Goal: Task Accomplishment & Management: Use online tool/utility

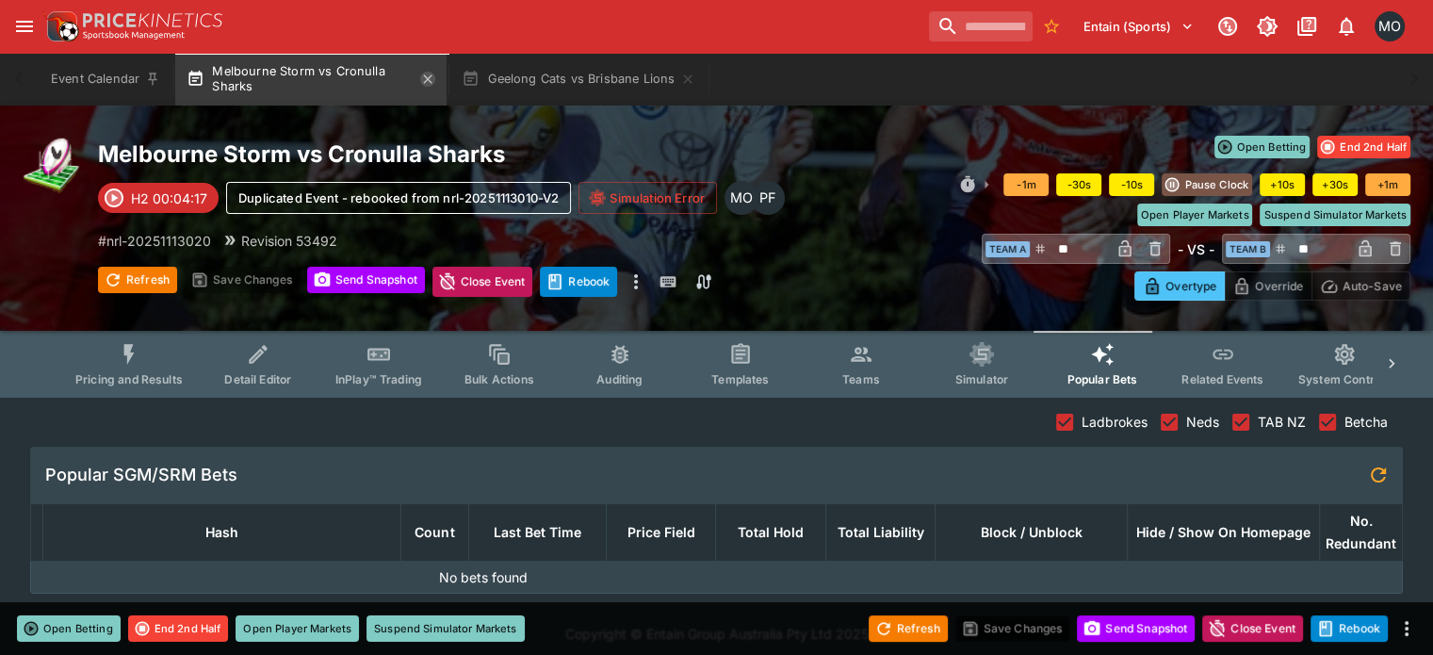
click at [430, 78] on icon "button" at bounding box center [428, 78] width 8 height 8
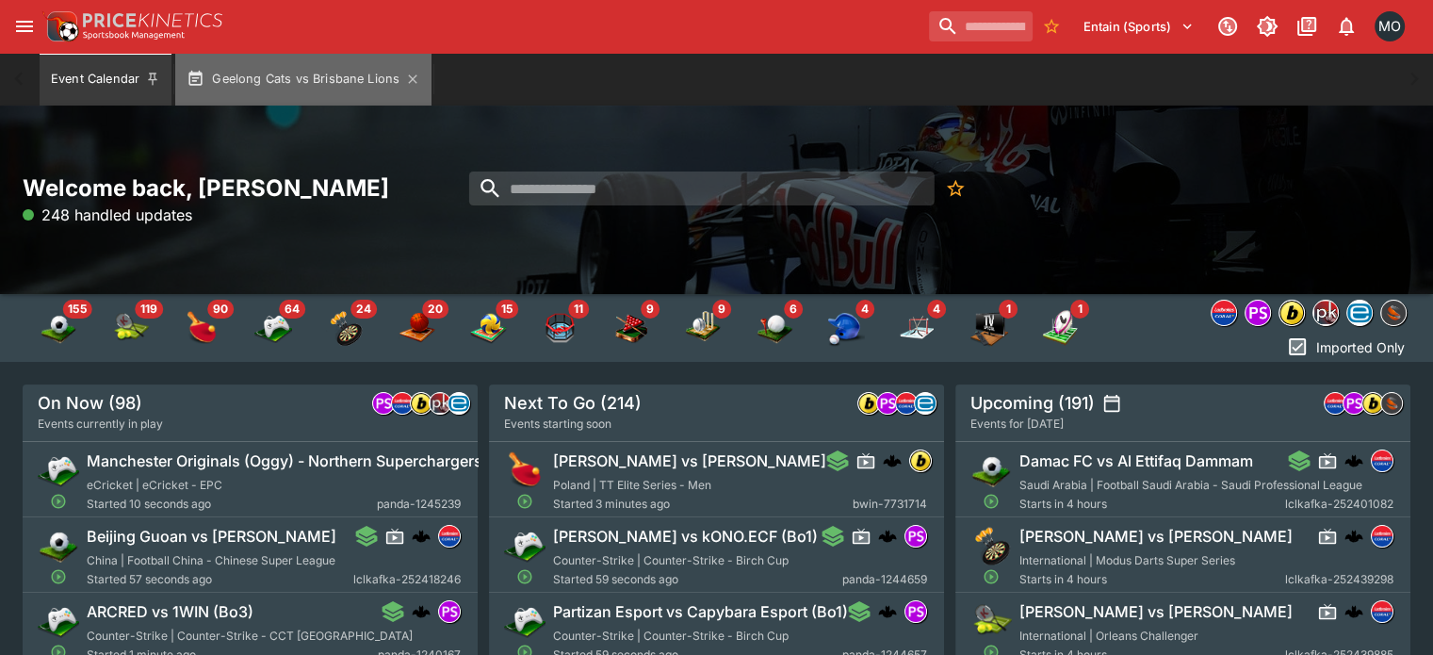
click at [418, 78] on button "Geelong Cats vs Brisbane Lions" at bounding box center [303, 79] width 256 height 53
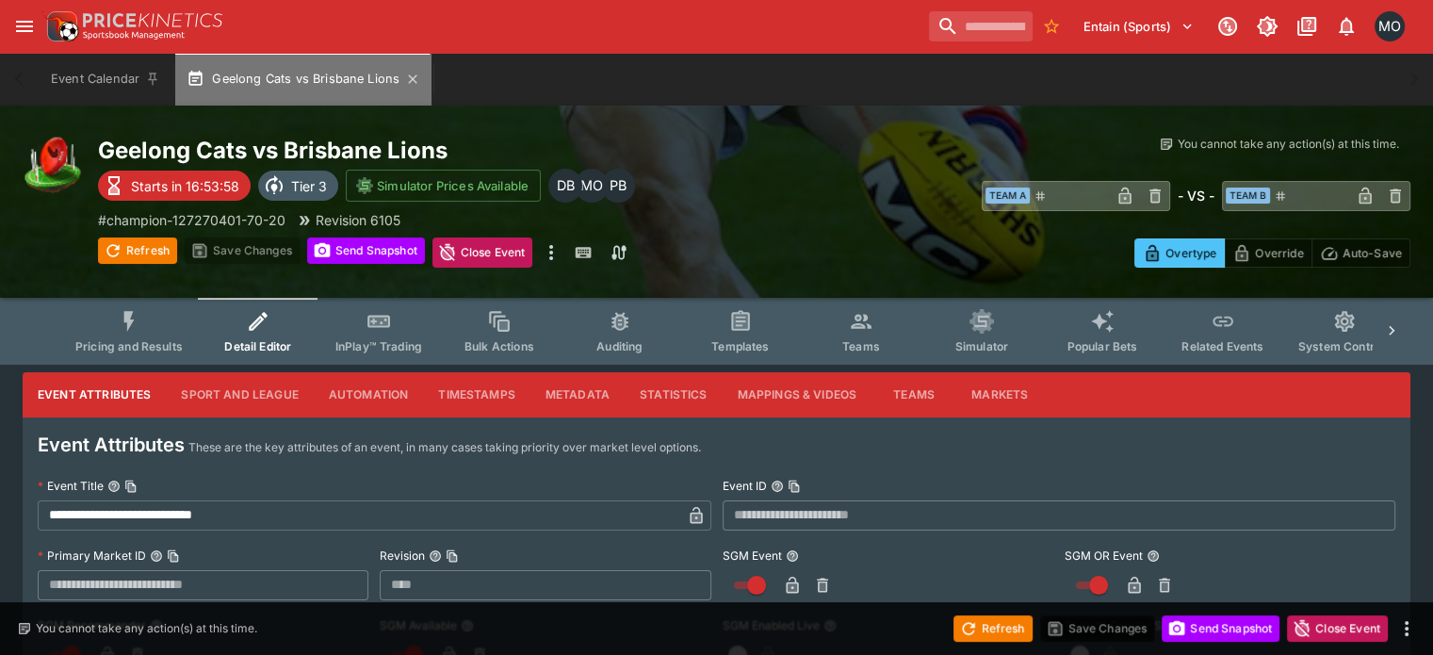
click at [418, 78] on button "Geelong Cats vs Brisbane Lions" at bounding box center [303, 79] width 256 height 53
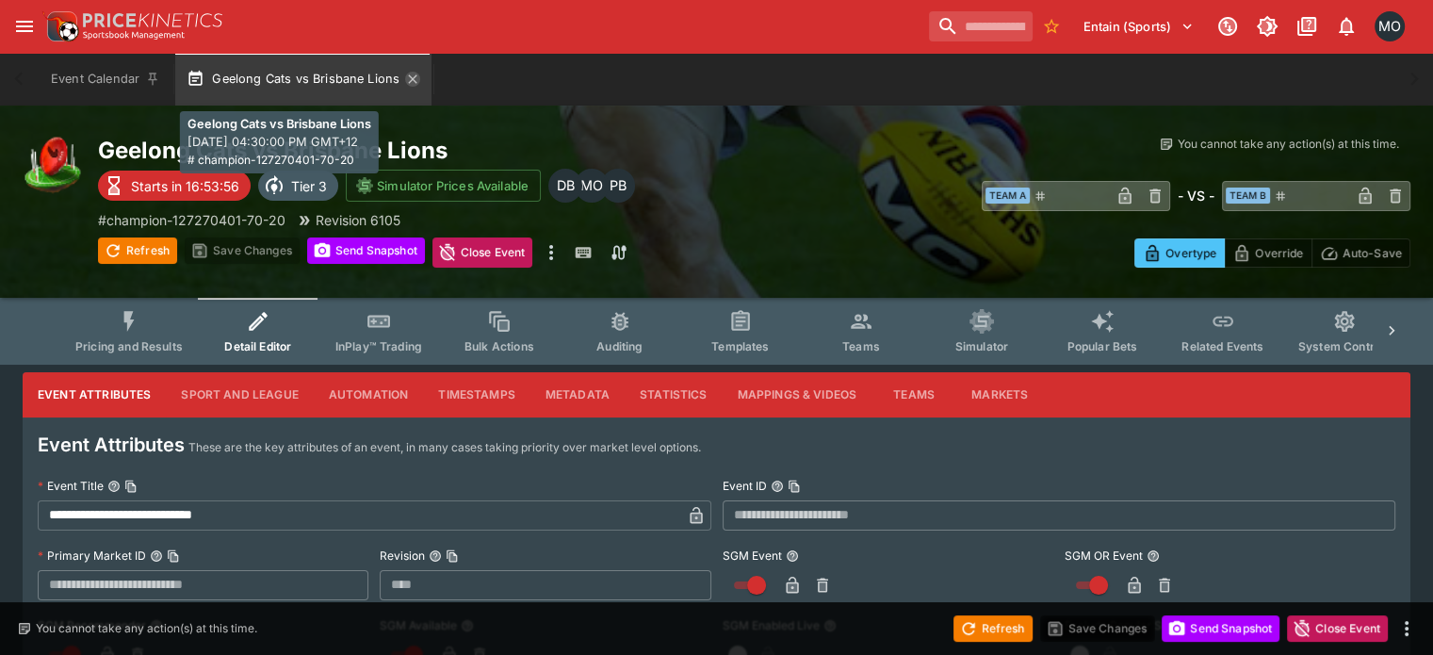
click at [411, 78] on icon "button" at bounding box center [413, 78] width 8 height 8
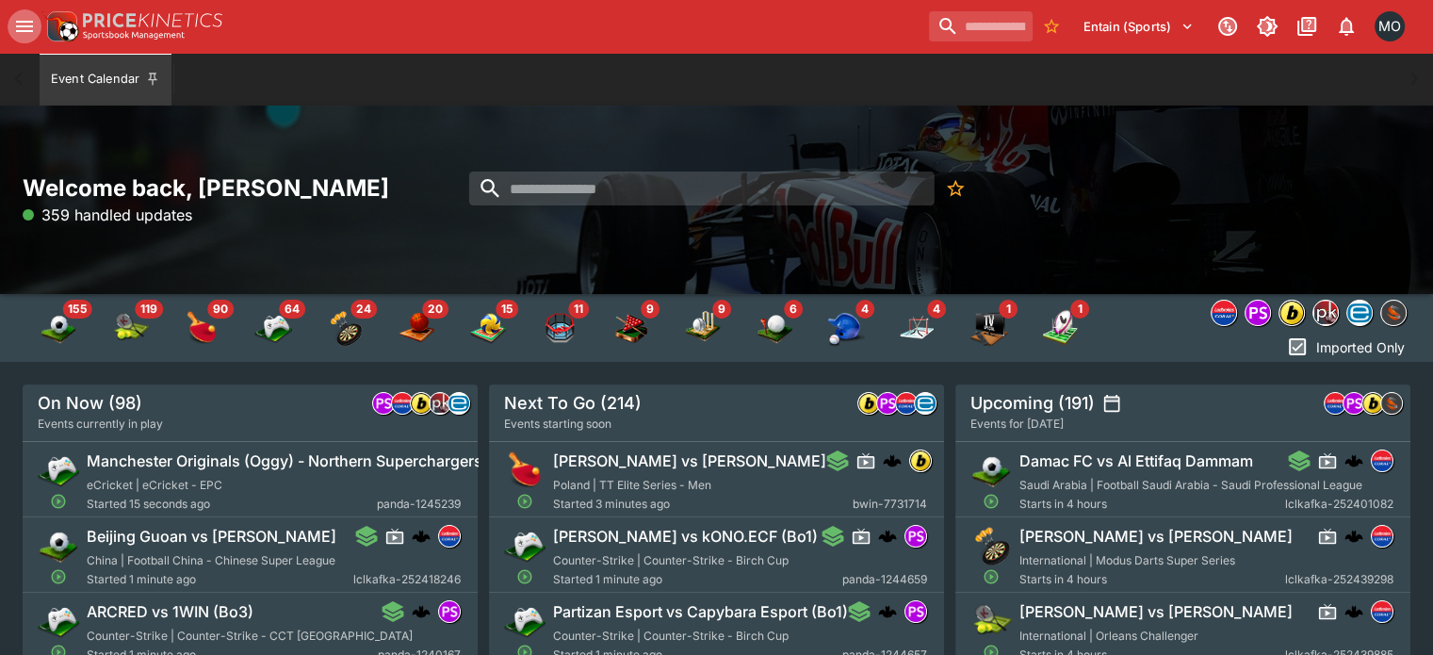
click at [24, 21] on icon "open drawer" at bounding box center [24, 26] width 17 height 11
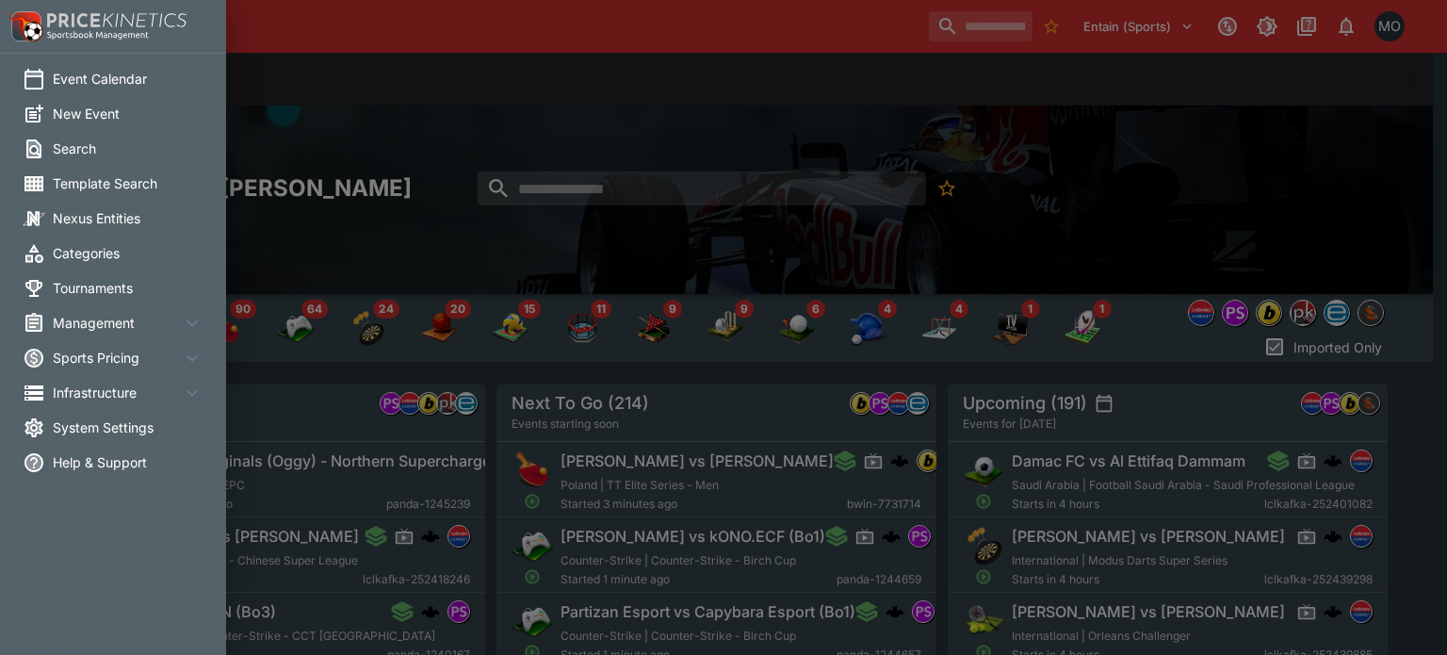
click at [101, 289] on span "Tournaments" at bounding box center [128, 288] width 151 height 20
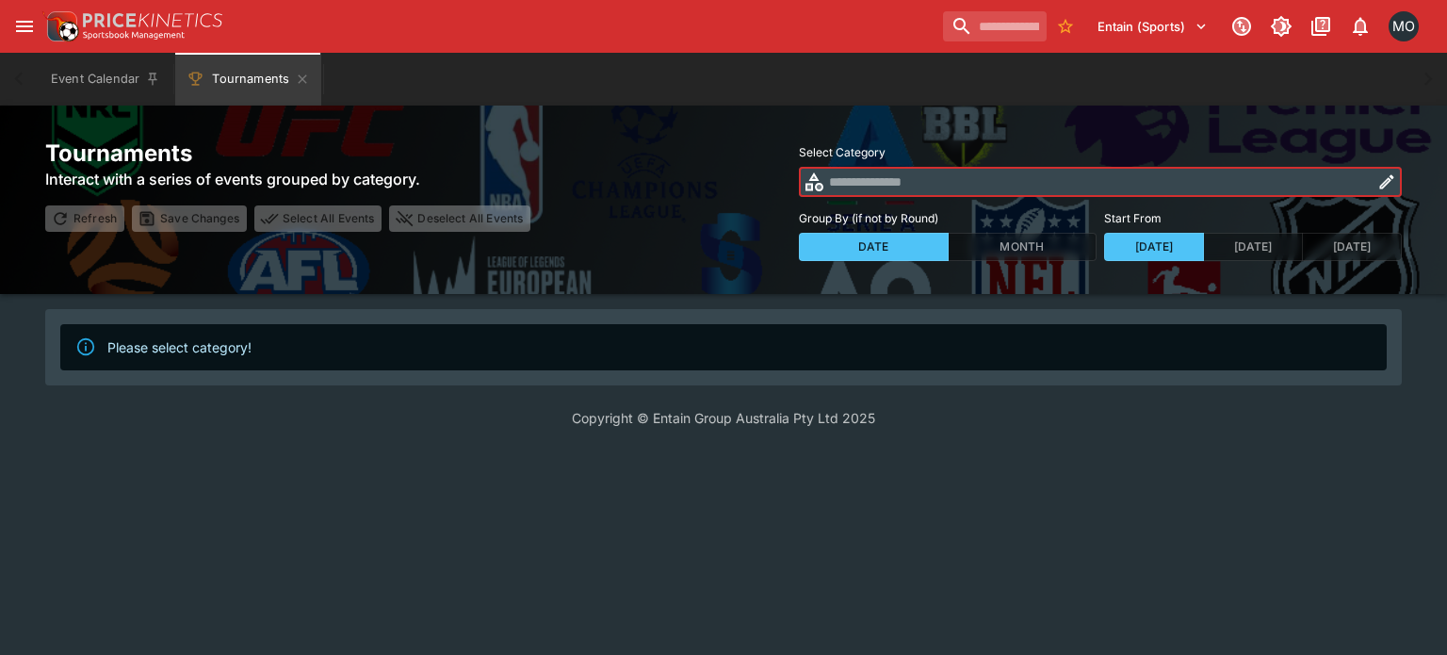
click at [866, 172] on input "text" at bounding box center [1098, 182] width 546 height 30
click at [890, 191] on input "text" at bounding box center [1098, 182] width 546 height 30
click at [1378, 182] on icon "button" at bounding box center [1386, 181] width 19 height 19
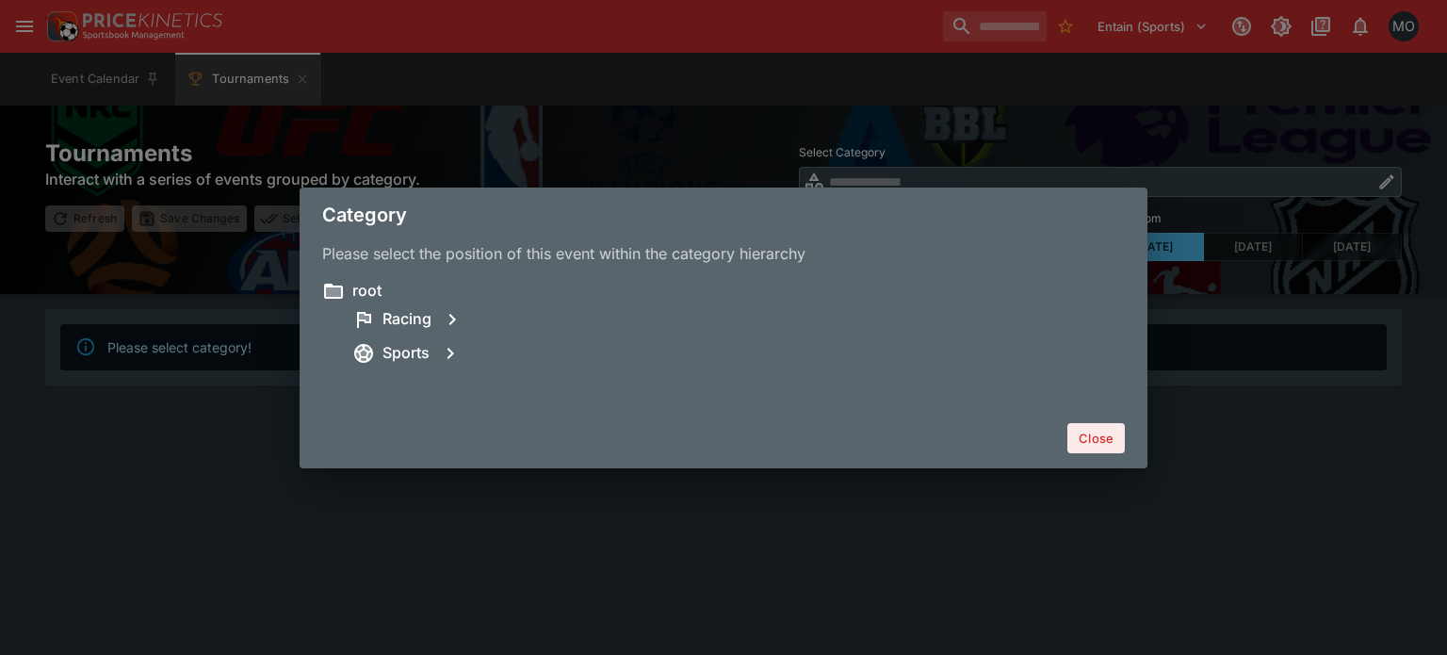
click at [380, 348] on div "Sports" at bounding box center [738, 353] width 772 height 34
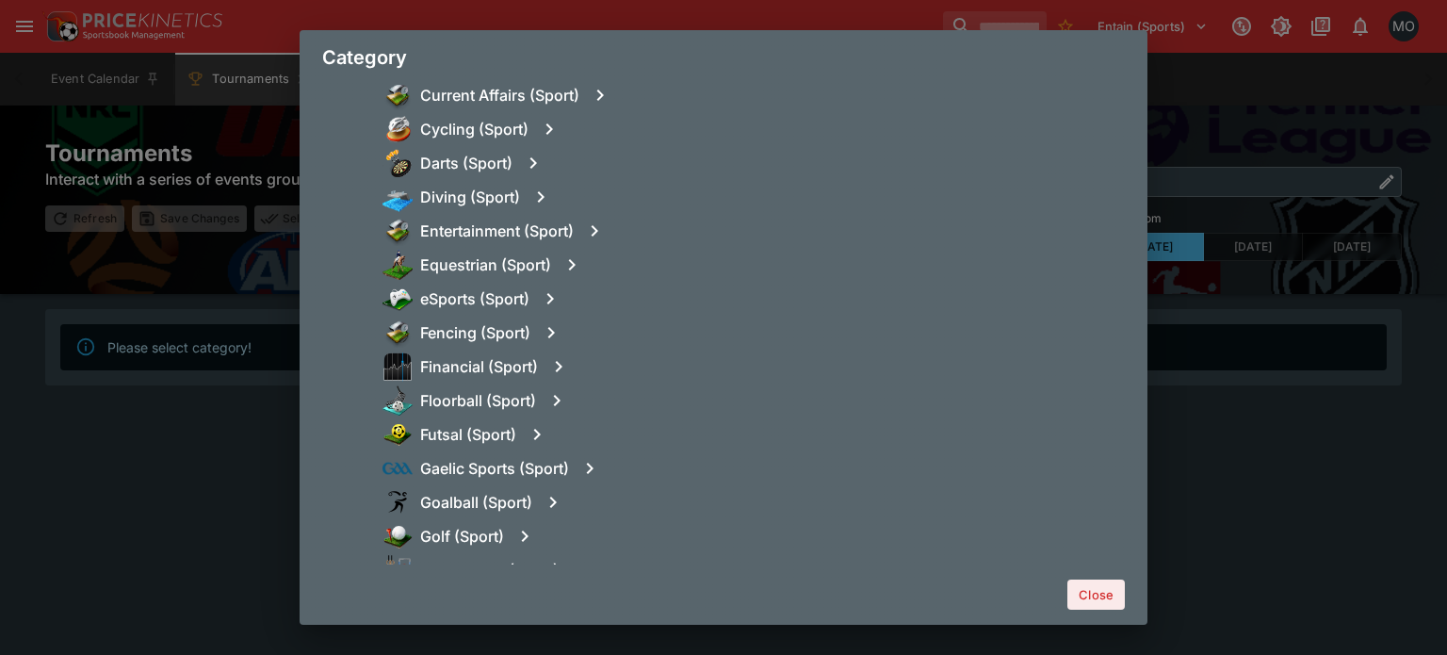
scroll to position [850, 0]
click at [474, 519] on div "Golf (Sport)" at bounding box center [753, 533] width 742 height 34
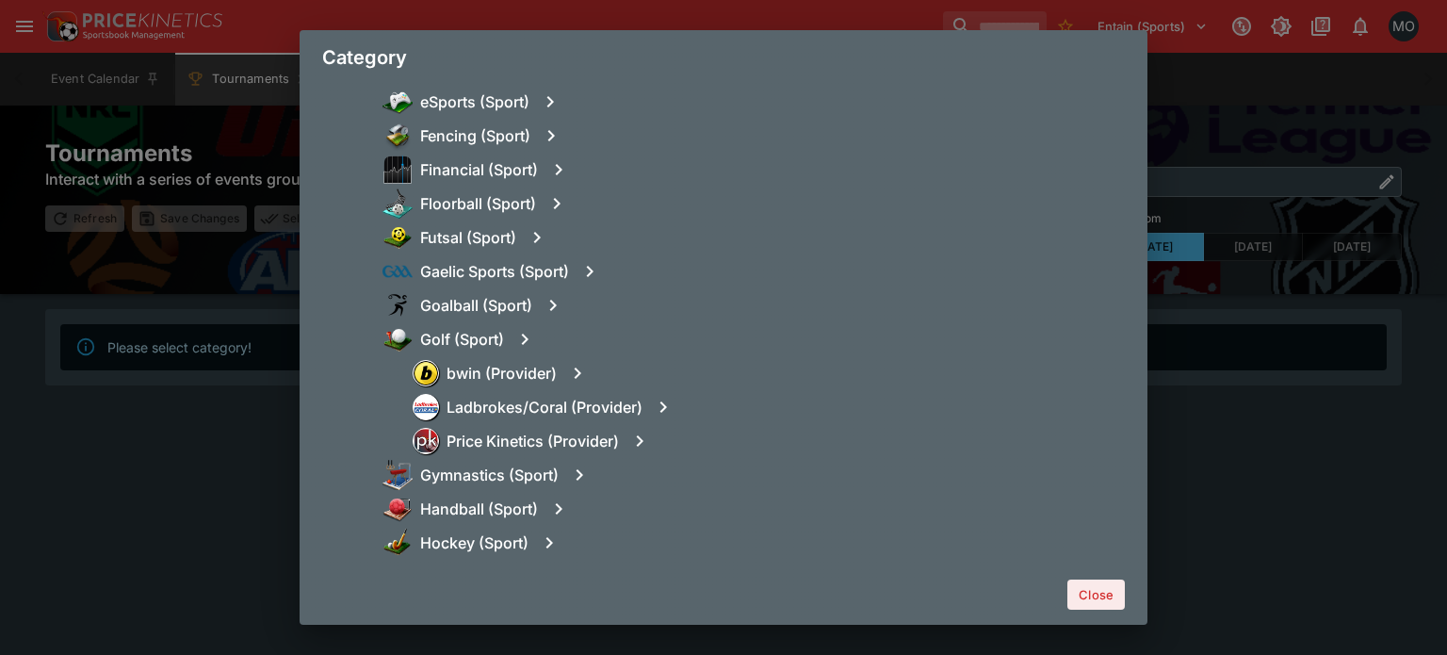
scroll to position [1064, 0]
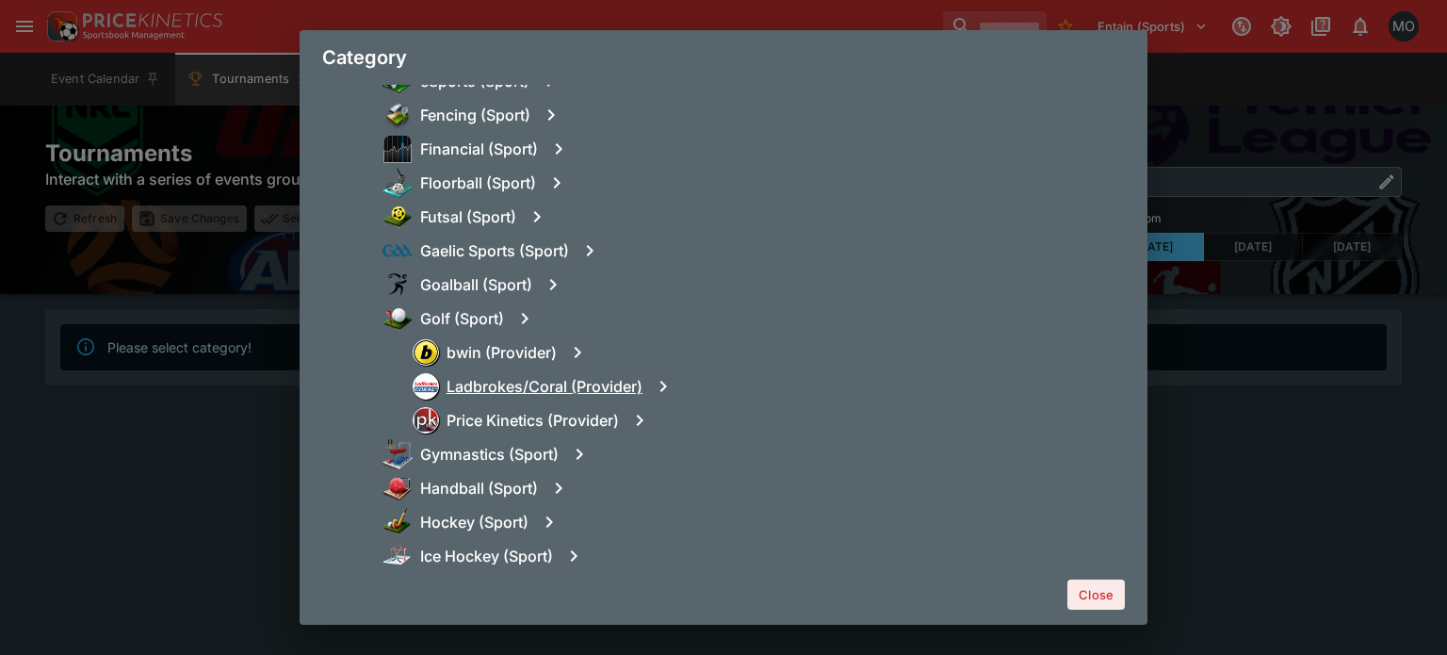
click at [512, 387] on h6 "Ladbrokes/Coral (Provider)" at bounding box center [544, 387] width 196 height 20
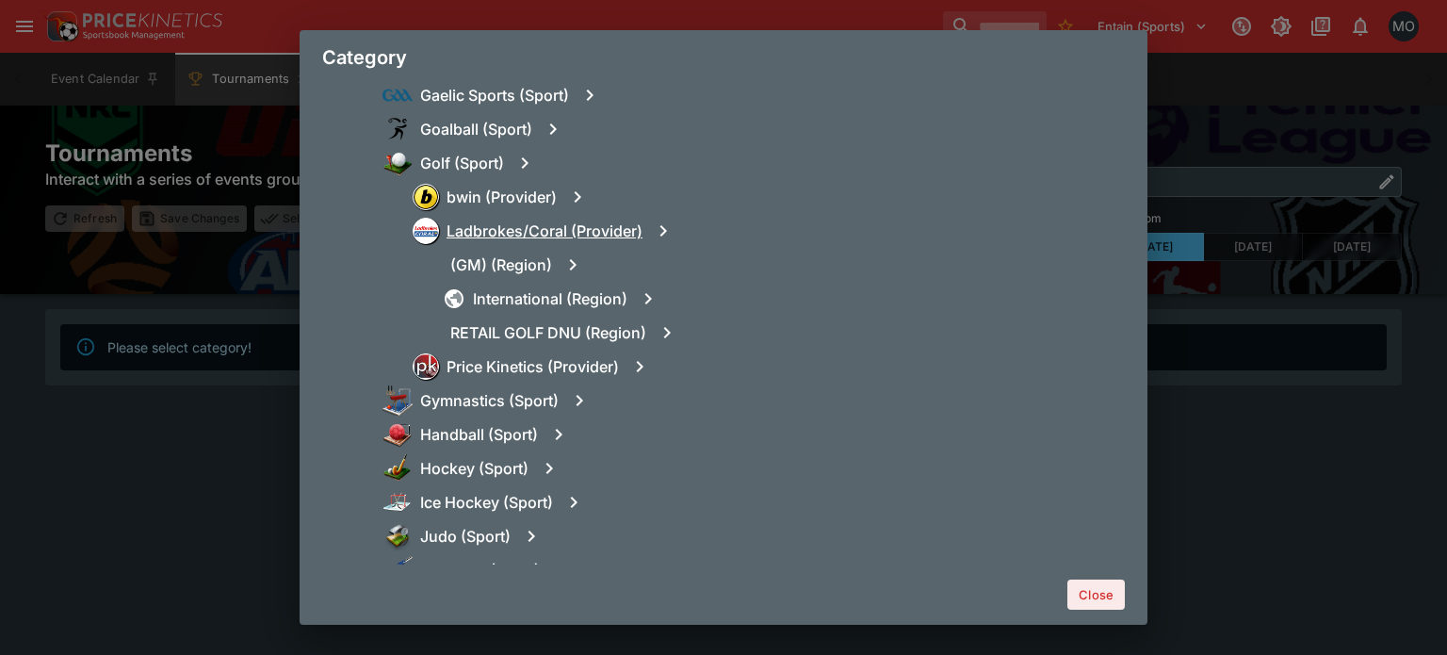
scroll to position [1235, 0]
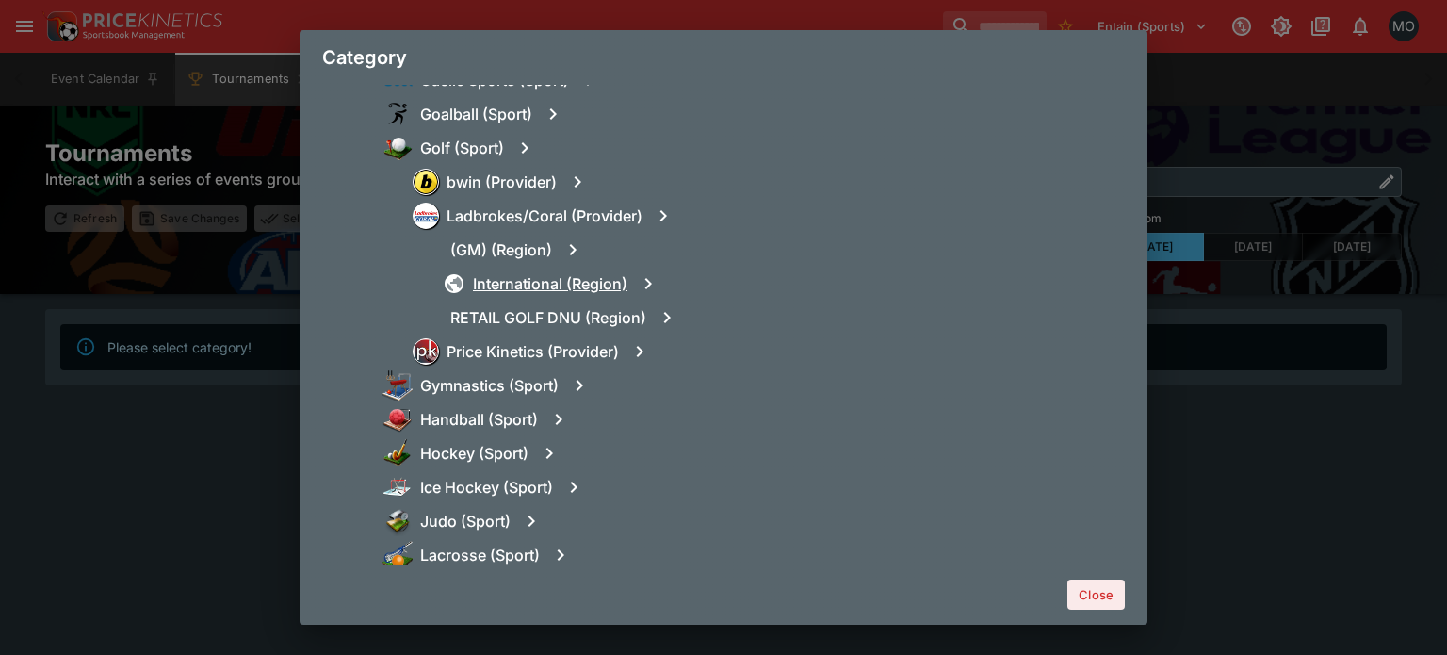
click at [529, 285] on h6 "International (Region)" at bounding box center [550, 284] width 154 height 20
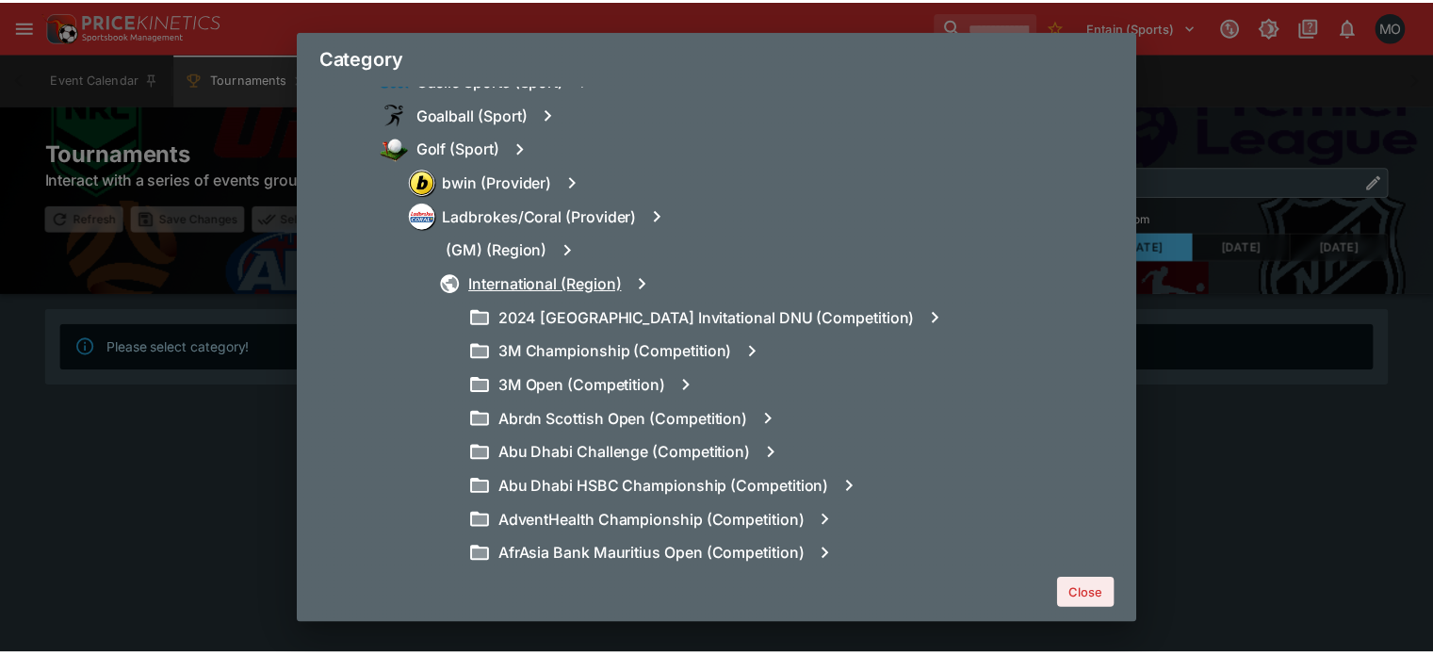
scroll to position [16892, 0]
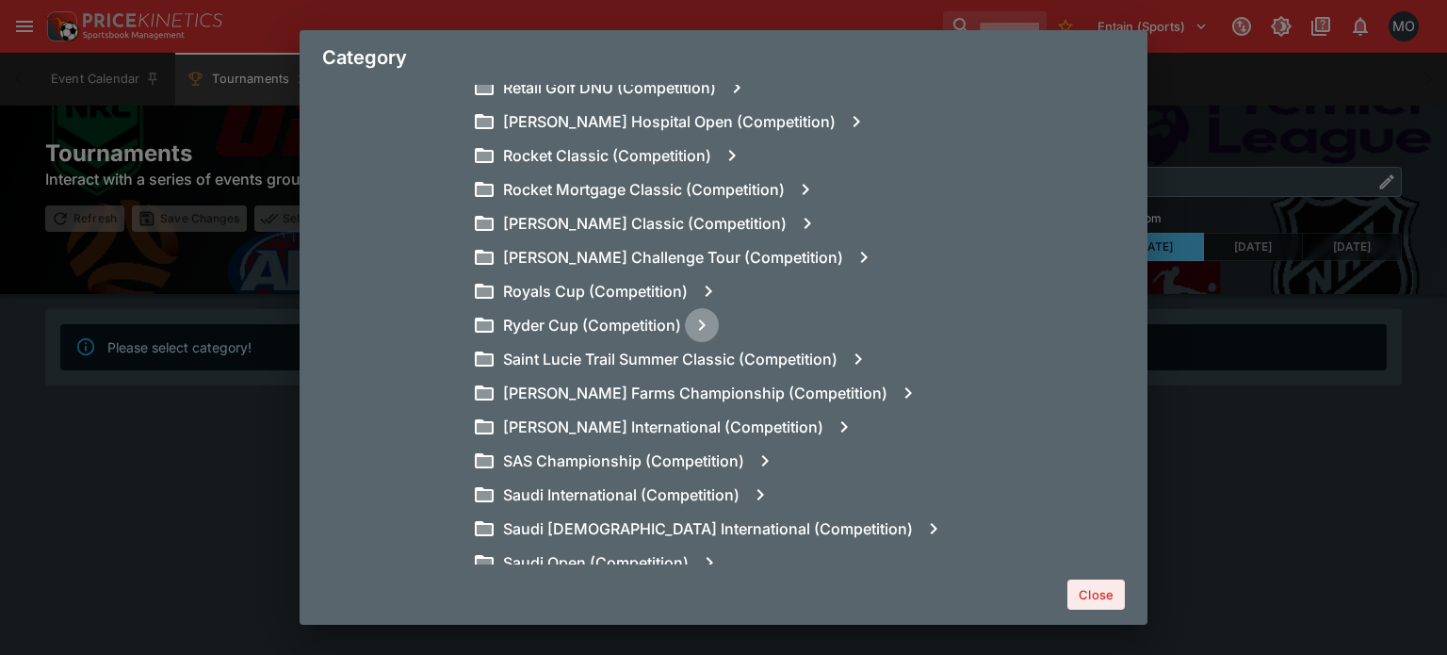
click at [690, 316] on icon "button" at bounding box center [701, 325] width 23 height 23
type input "**********"
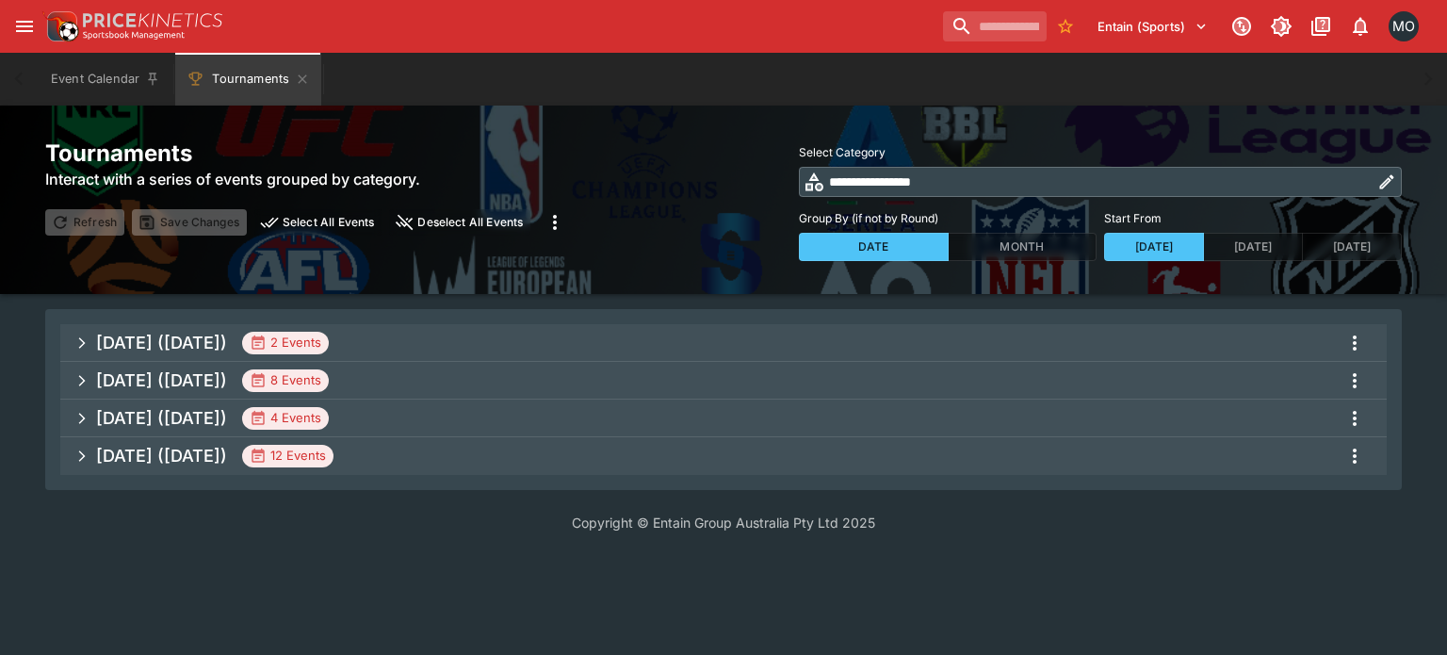
click at [411, 344] on span "[DATE] ([DATE]) 2 Events" at bounding box center [733, 343] width 1275 height 34
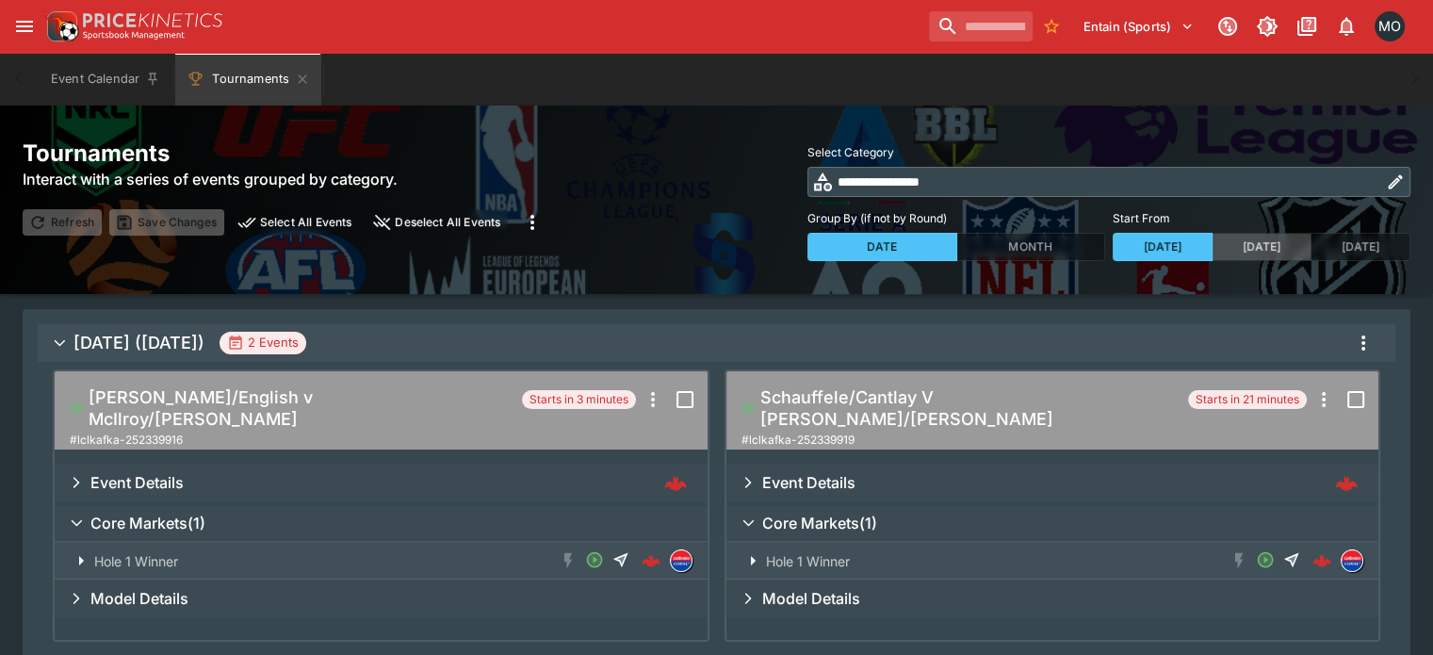
click at [1211, 241] on button "[DATE]" at bounding box center [1261, 247] width 100 height 28
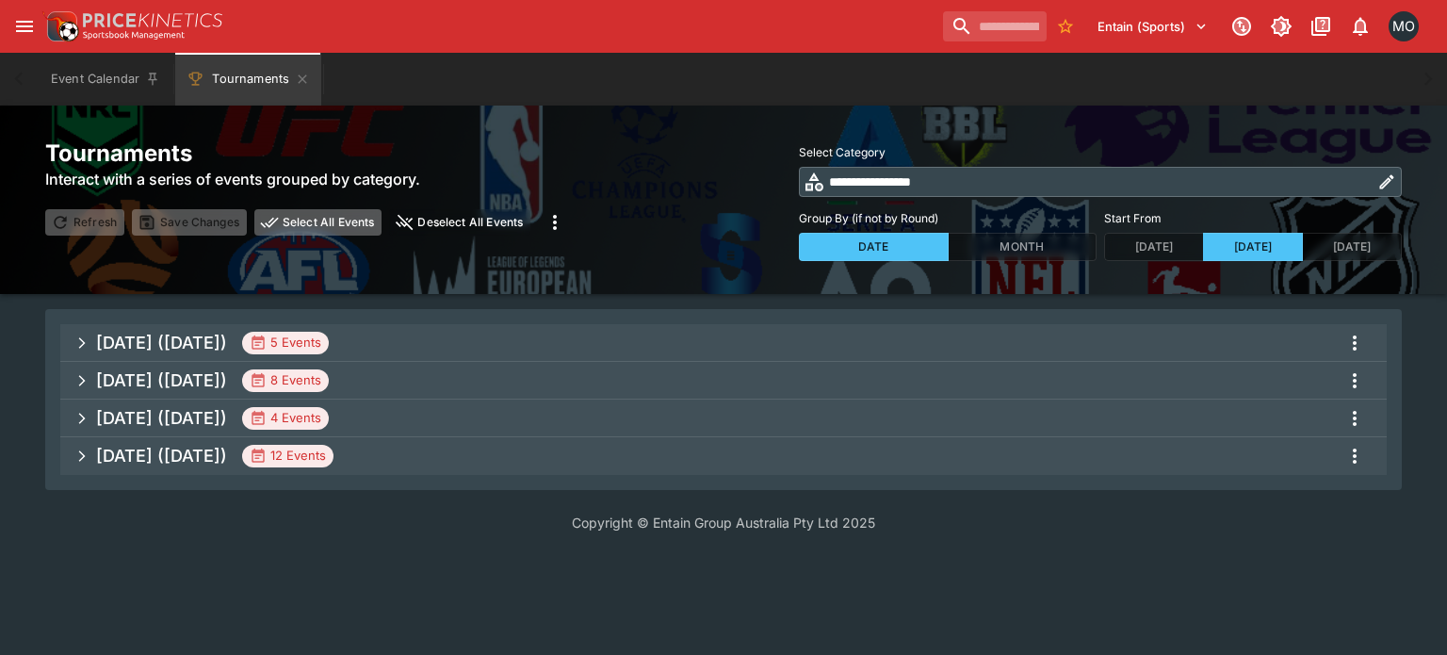
click at [284, 231] on button "Select All Events" at bounding box center [318, 222] width 128 height 26
click at [1357, 332] on icon "more" at bounding box center [1354, 343] width 23 height 23
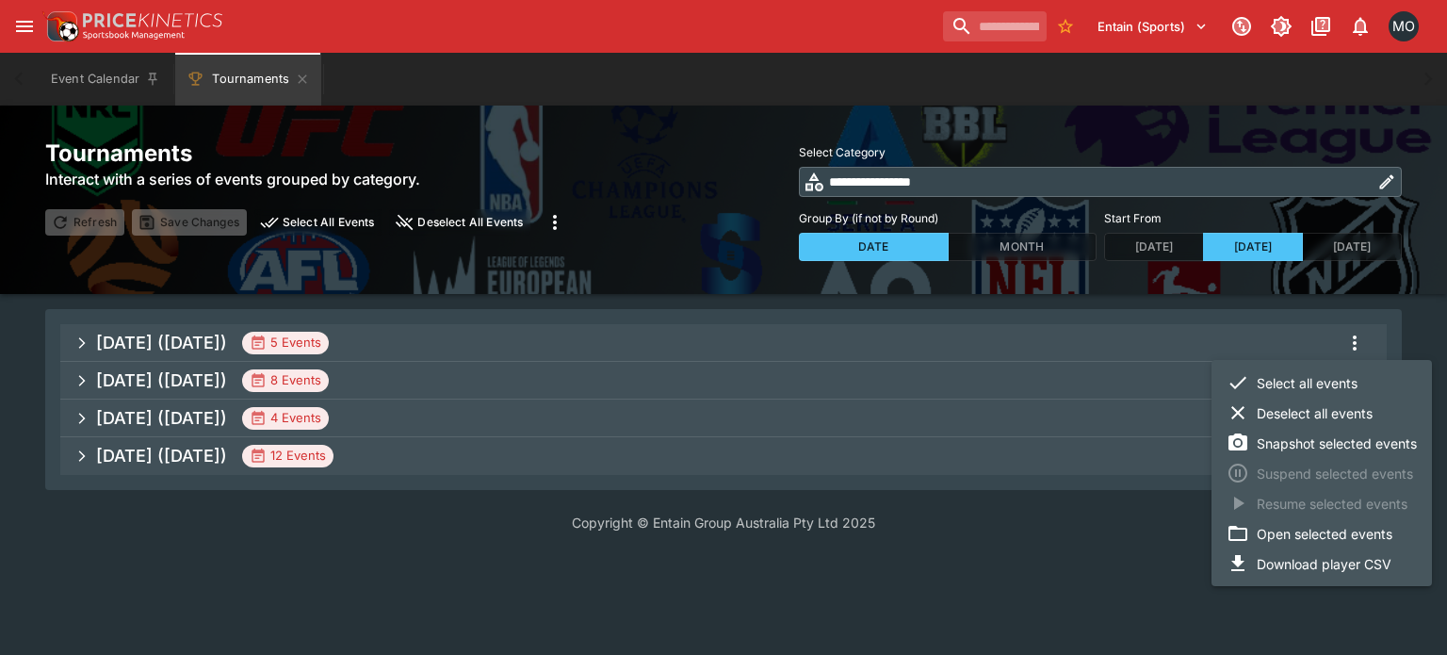
click at [1271, 541] on li "Open selected events" at bounding box center [1321, 533] width 220 height 30
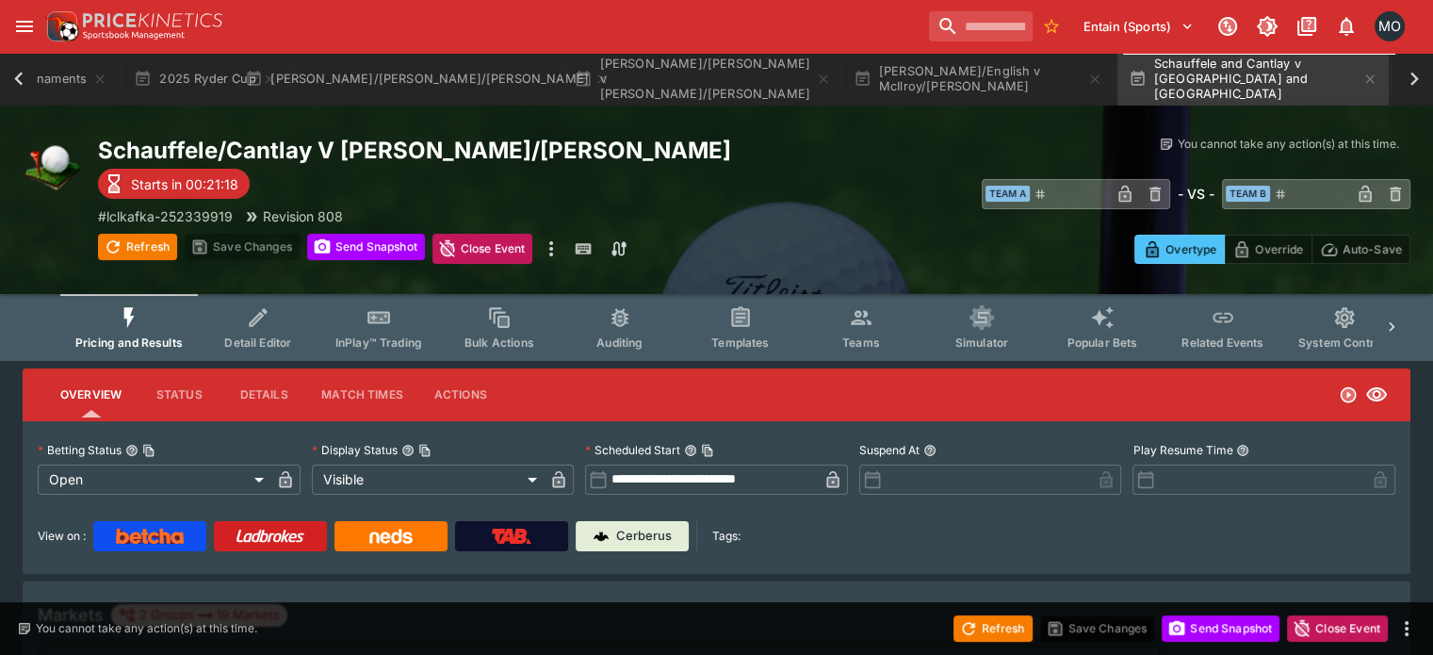
scroll to position [0, 203]
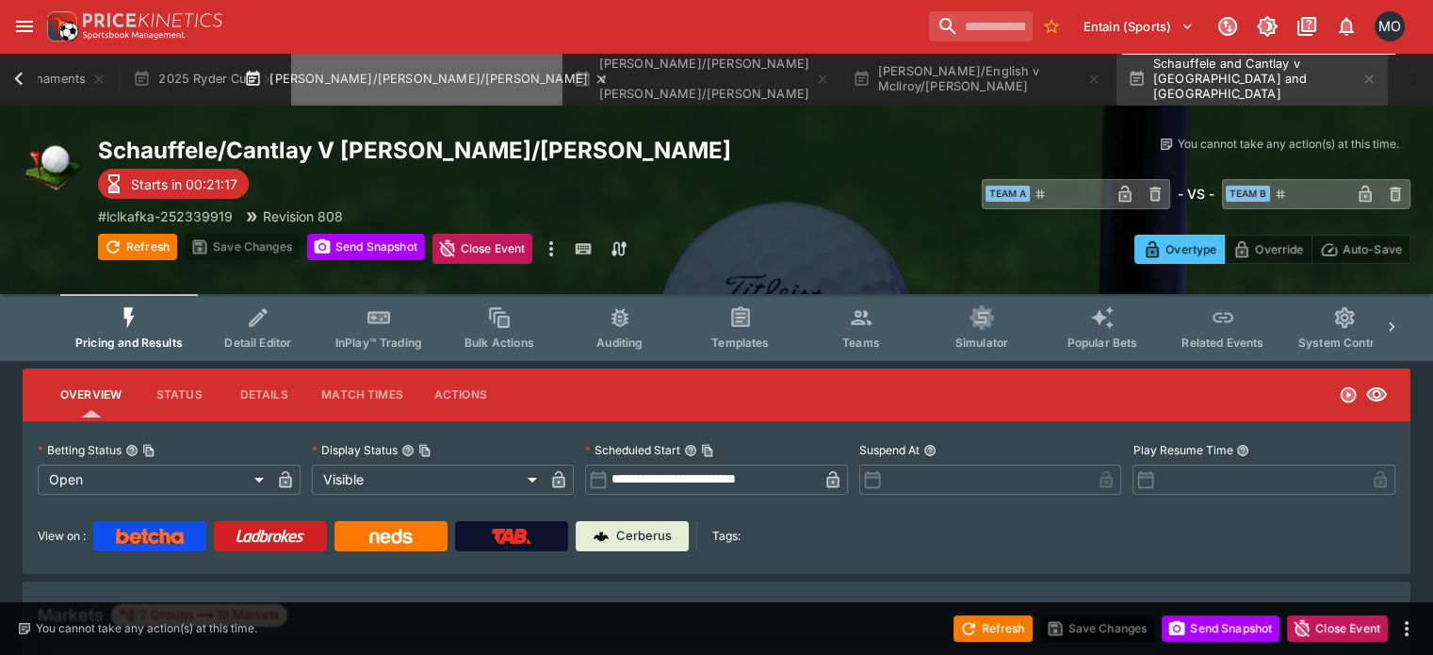
click at [332, 70] on button "[PERSON_NAME]/[PERSON_NAME]/[PERSON_NAME]" at bounding box center [426, 79] width 271 height 53
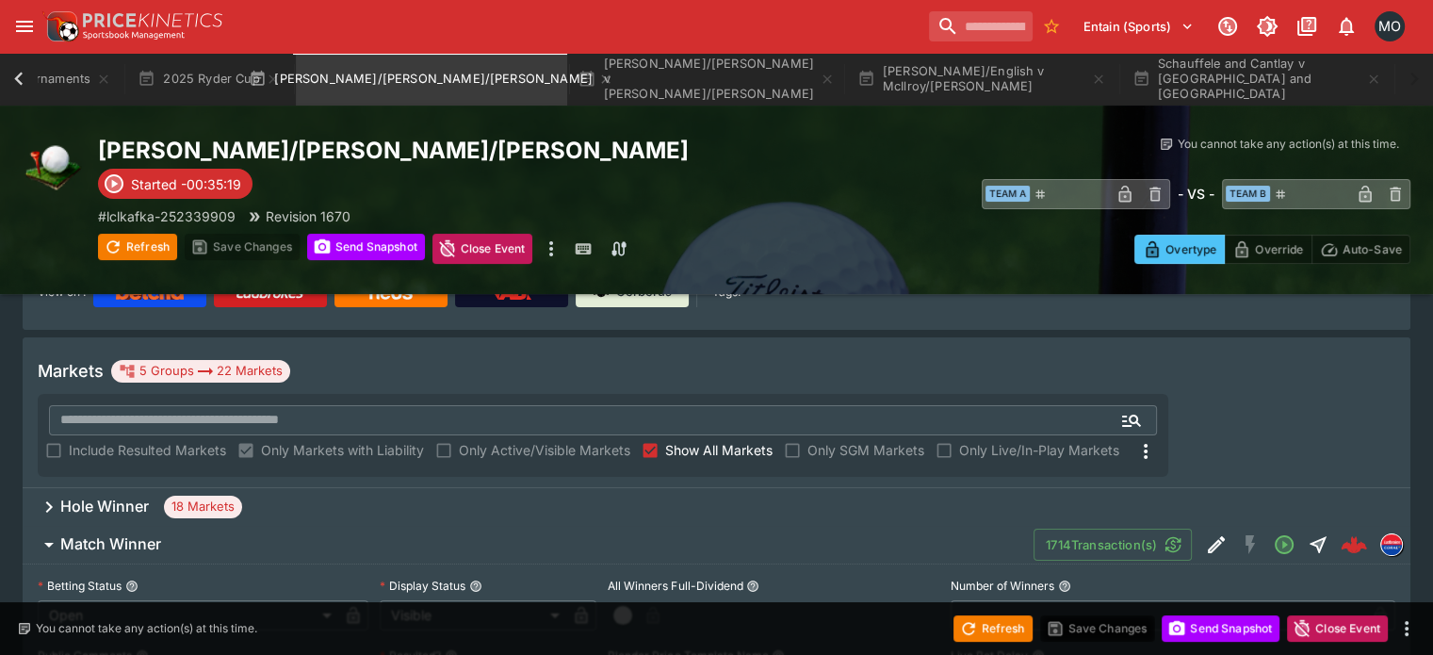
scroll to position [245, 0]
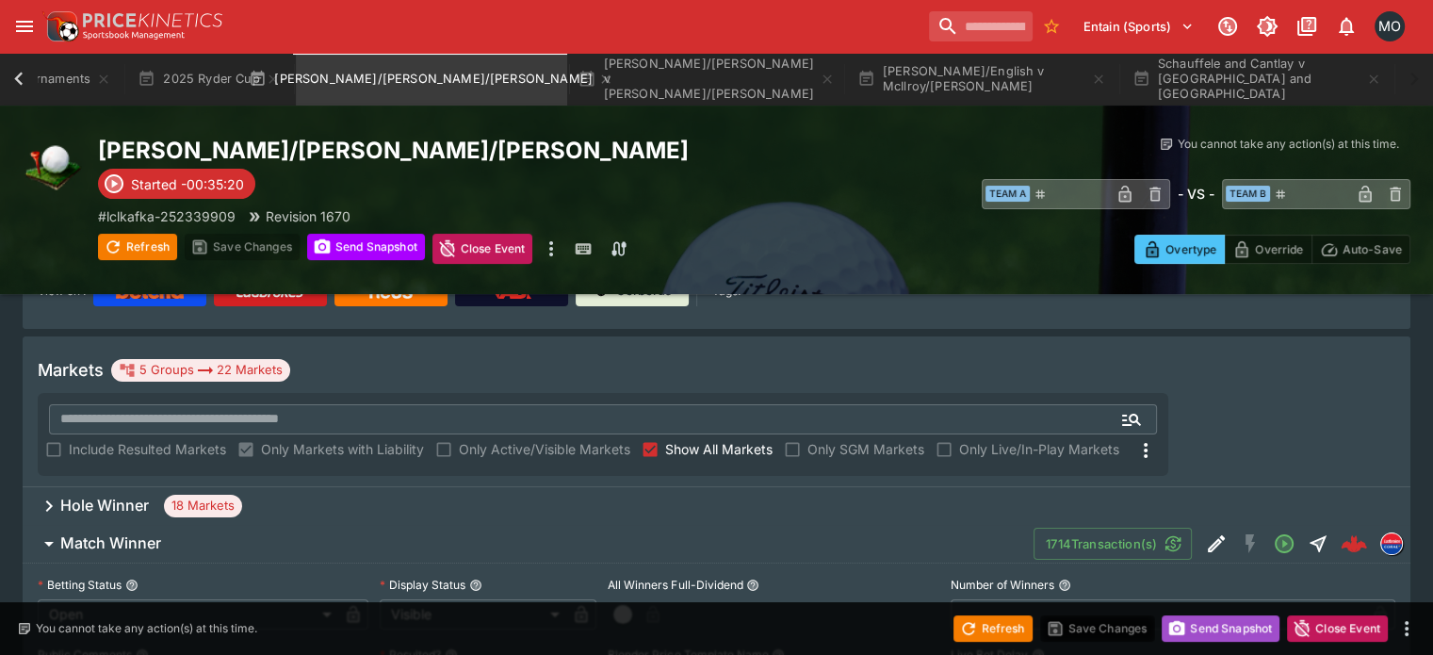
click at [1259, 624] on button "Send Snapshot" at bounding box center [1220, 628] width 118 height 26
click at [995, 629] on button "Refresh" at bounding box center [992, 628] width 79 height 26
click at [904, 487] on div "Hole Winner 18 Markets" at bounding box center [716, 506] width 1387 height 38
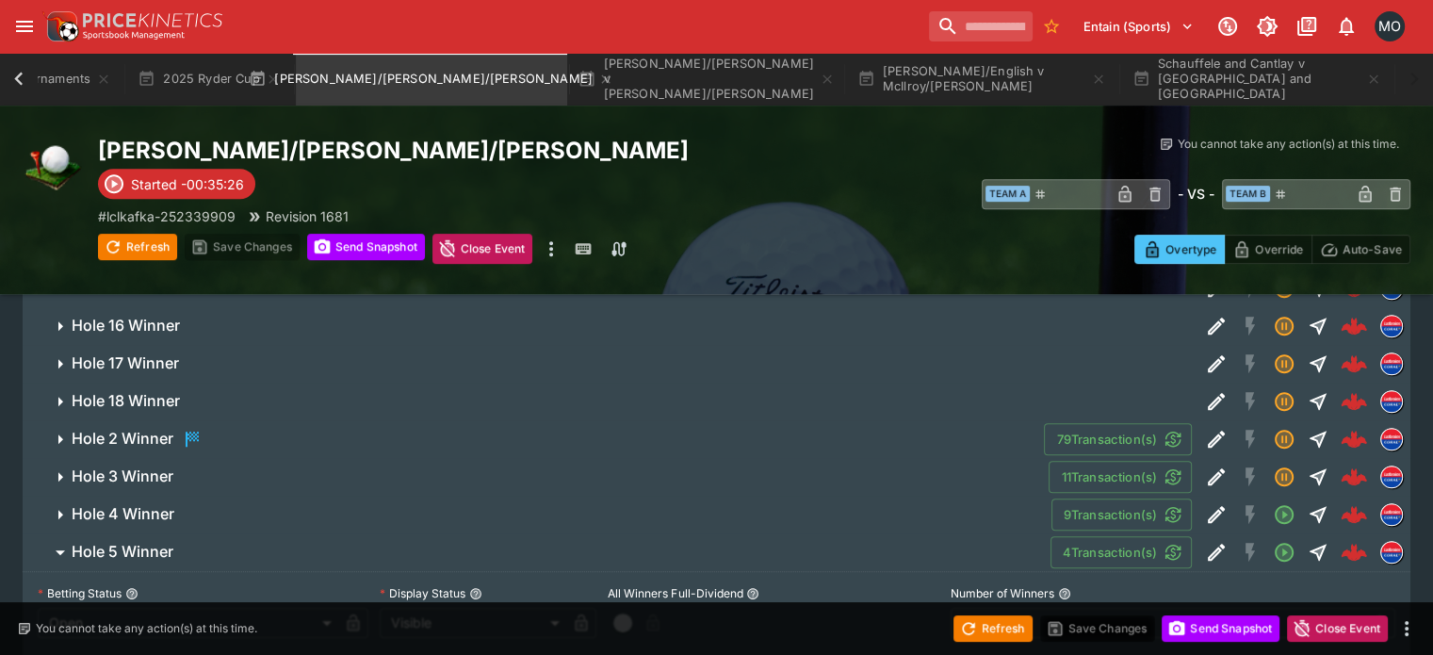
scroll to position [720, 0]
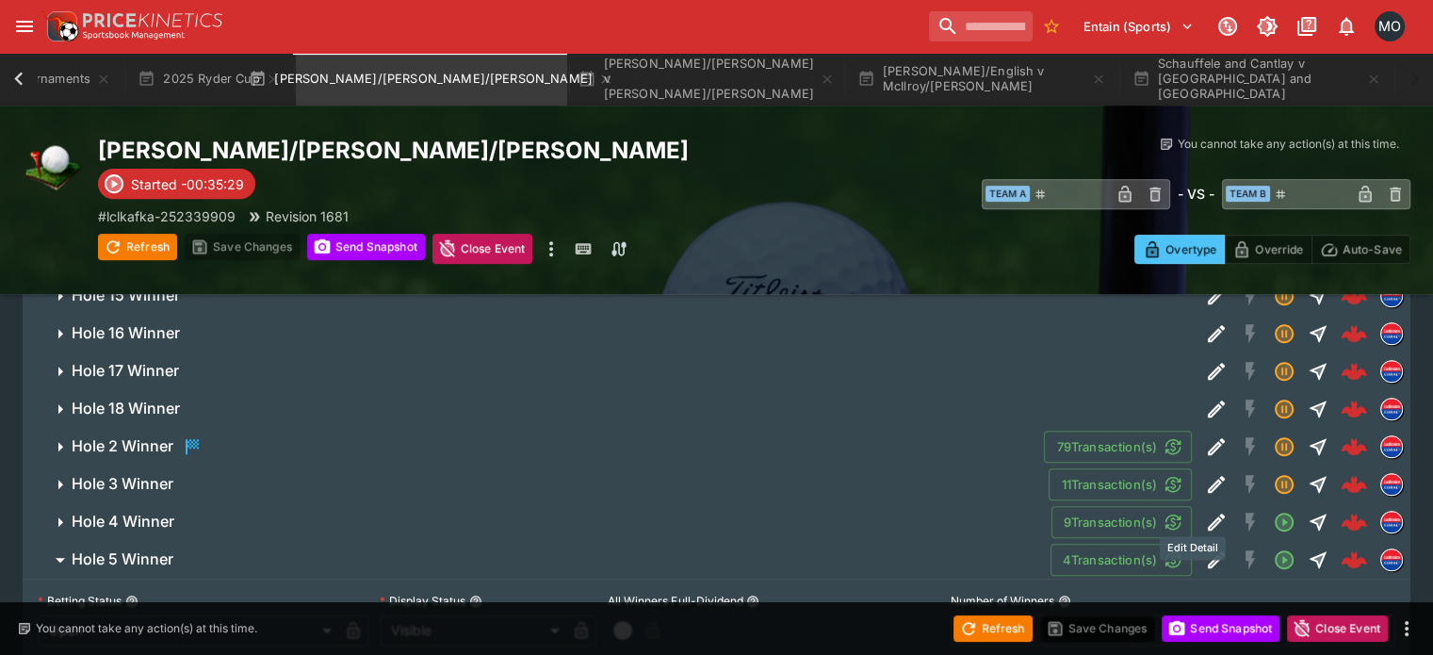
click at [1205, 548] on icon "Edit Detail" at bounding box center [1216, 559] width 23 height 23
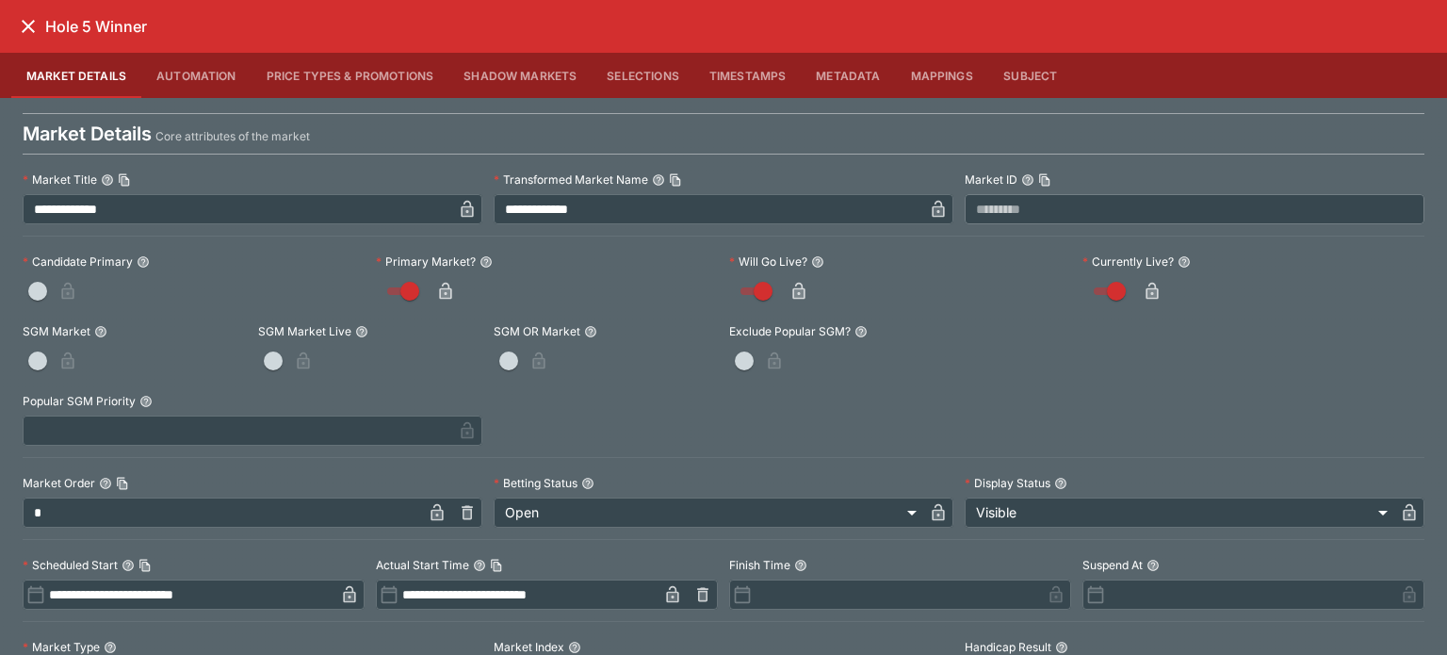
click at [22, 11] on button "close" at bounding box center [28, 26] width 34 height 34
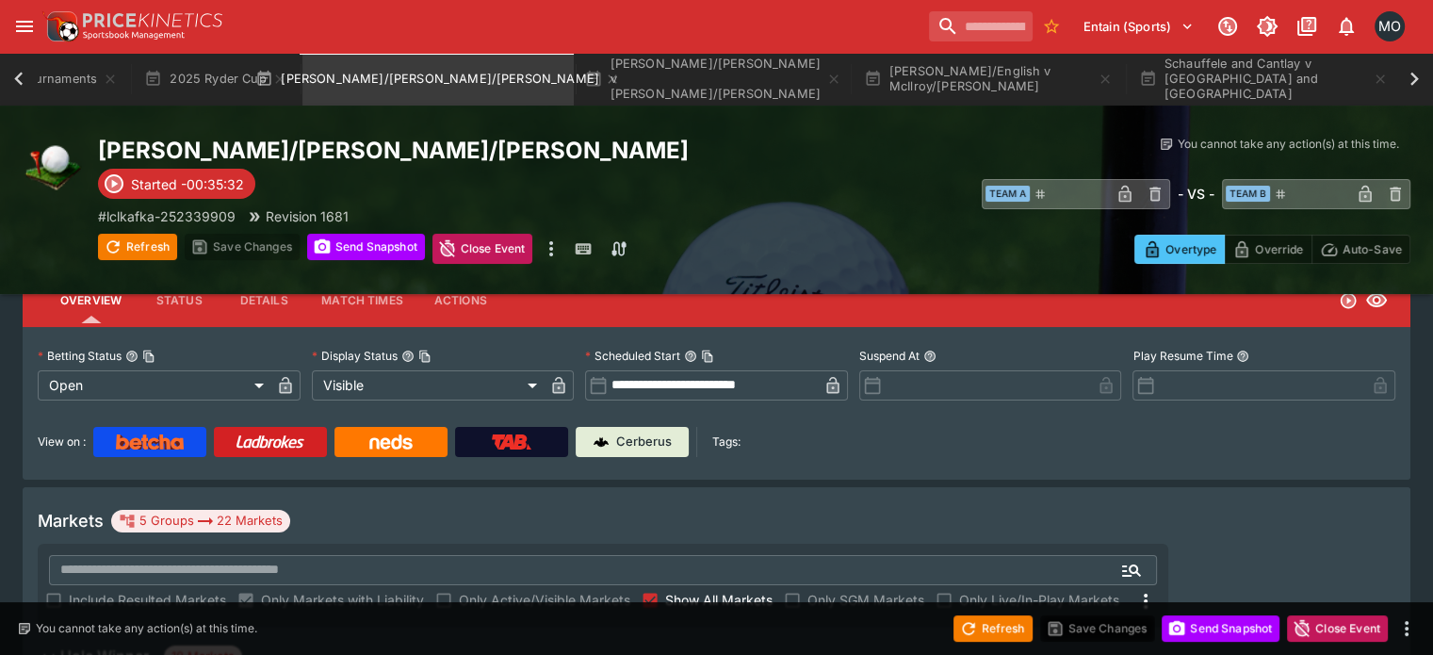
scroll to position [0, 0]
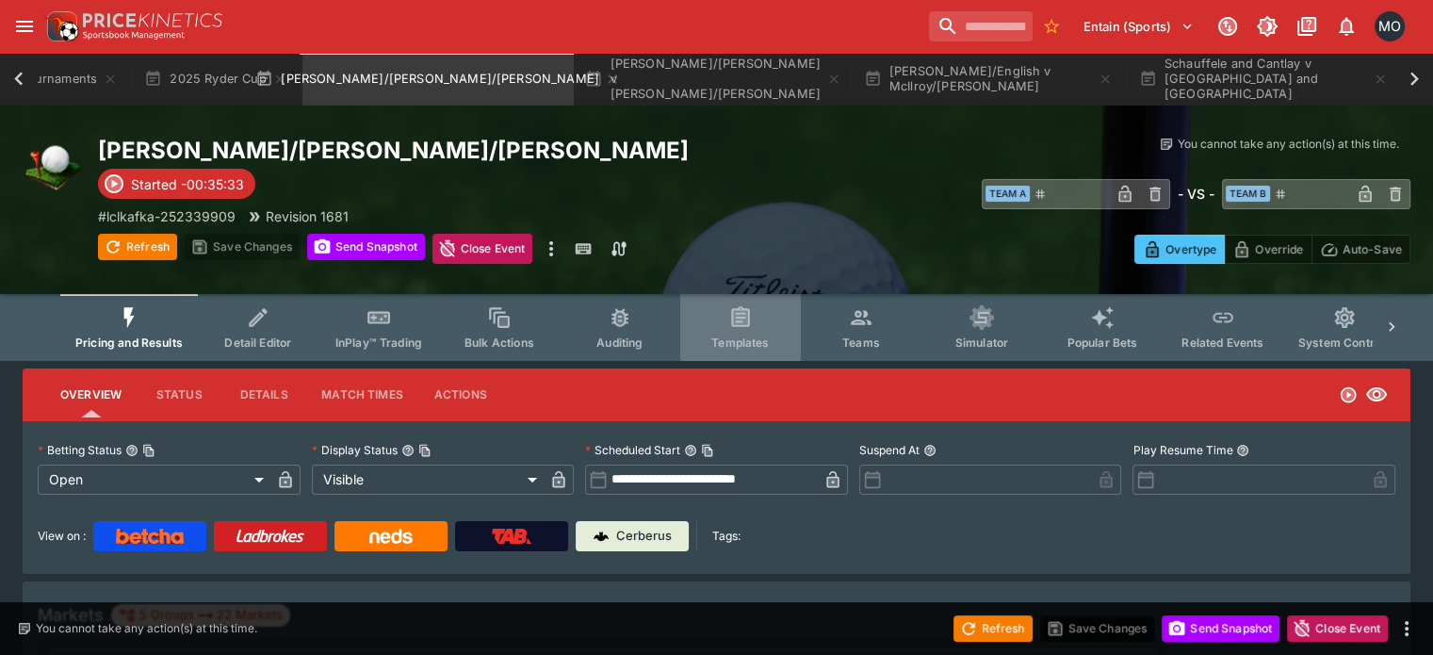
click at [758, 342] on span "Templates" at bounding box center [739, 342] width 57 height 14
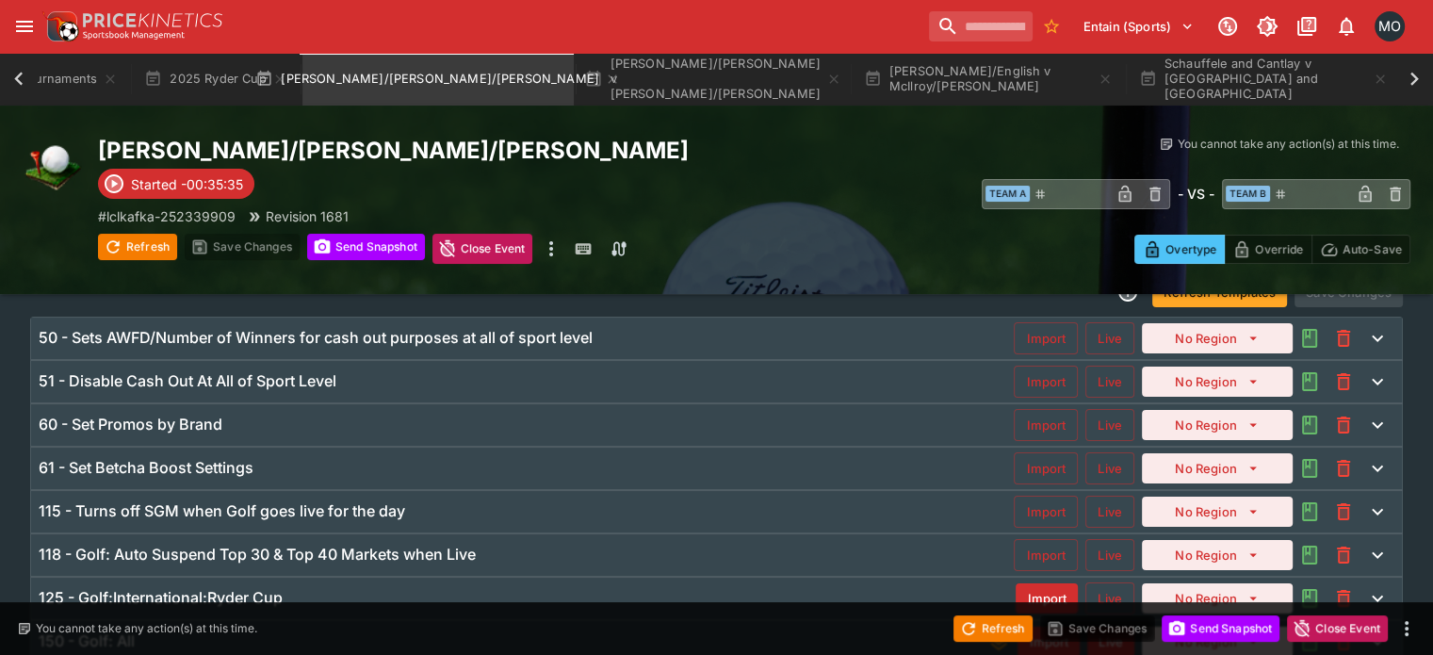
scroll to position [121, 0]
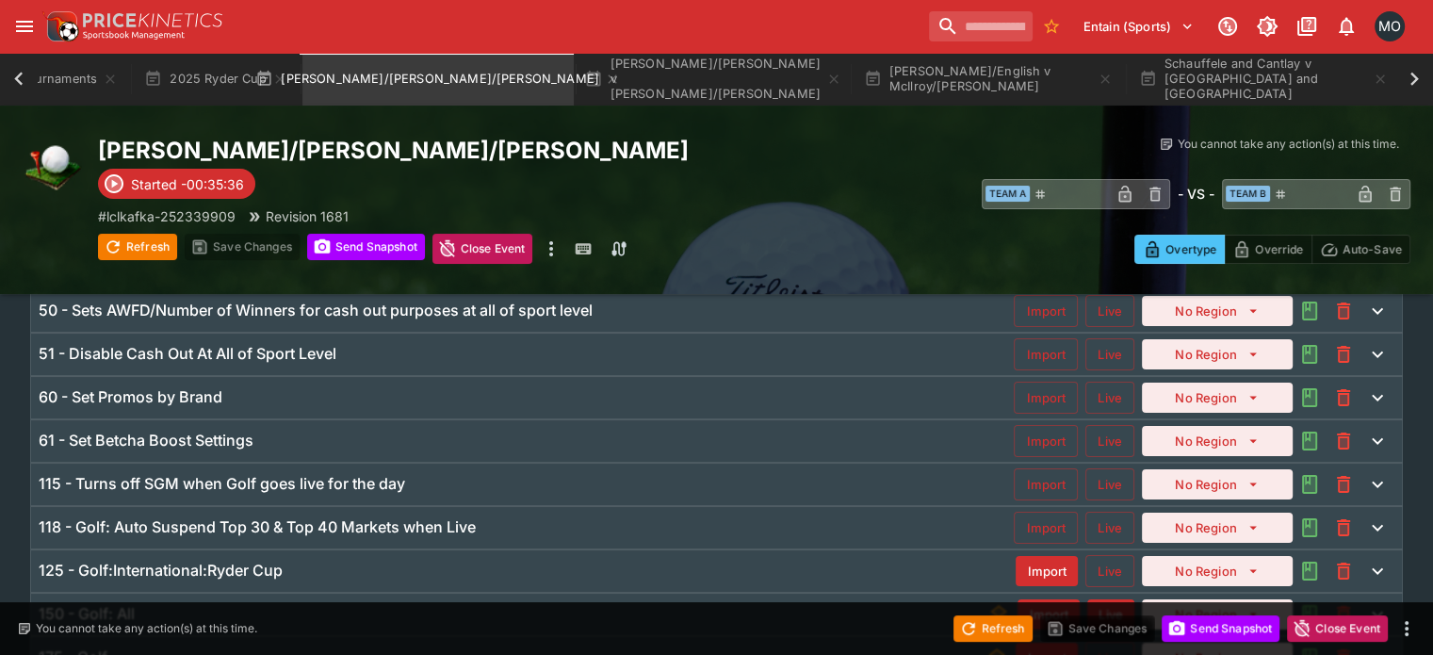
click at [396, 423] on div "61 - Set Betcha Boost Settings Import Live No Region" at bounding box center [716, 440] width 1370 height 41
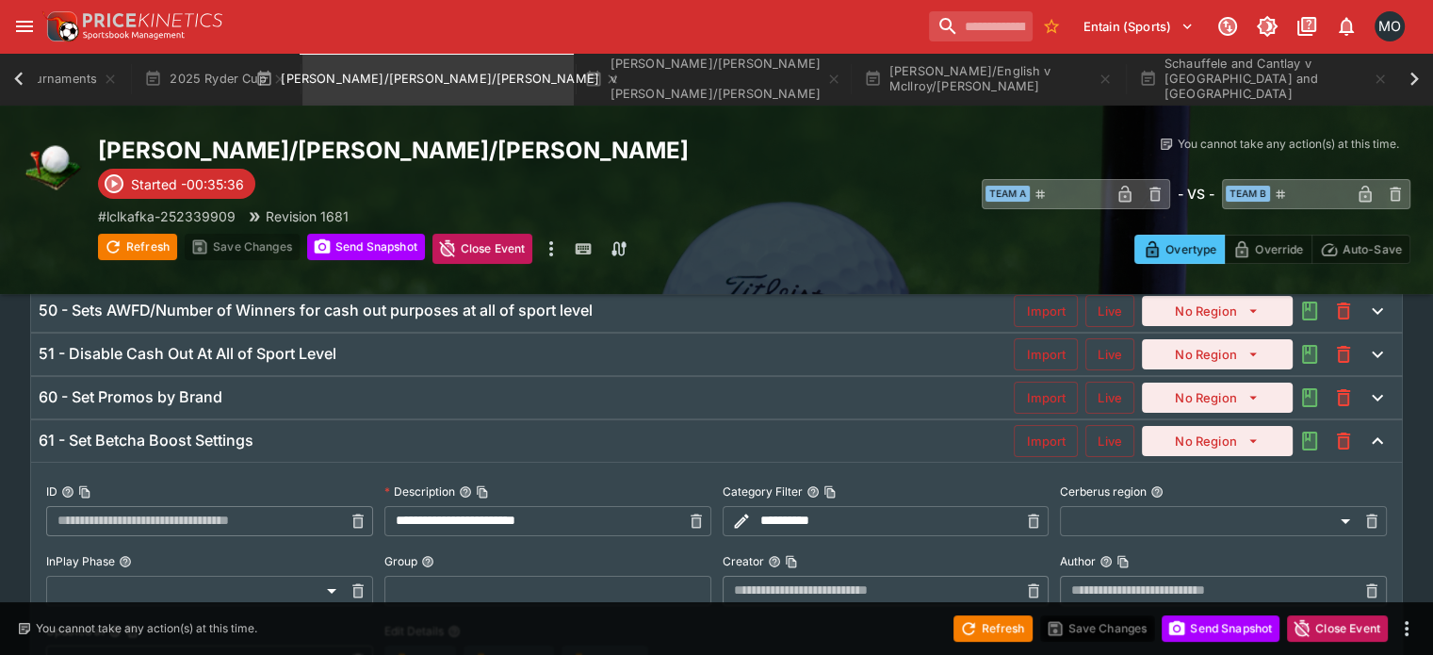
type input "**********"
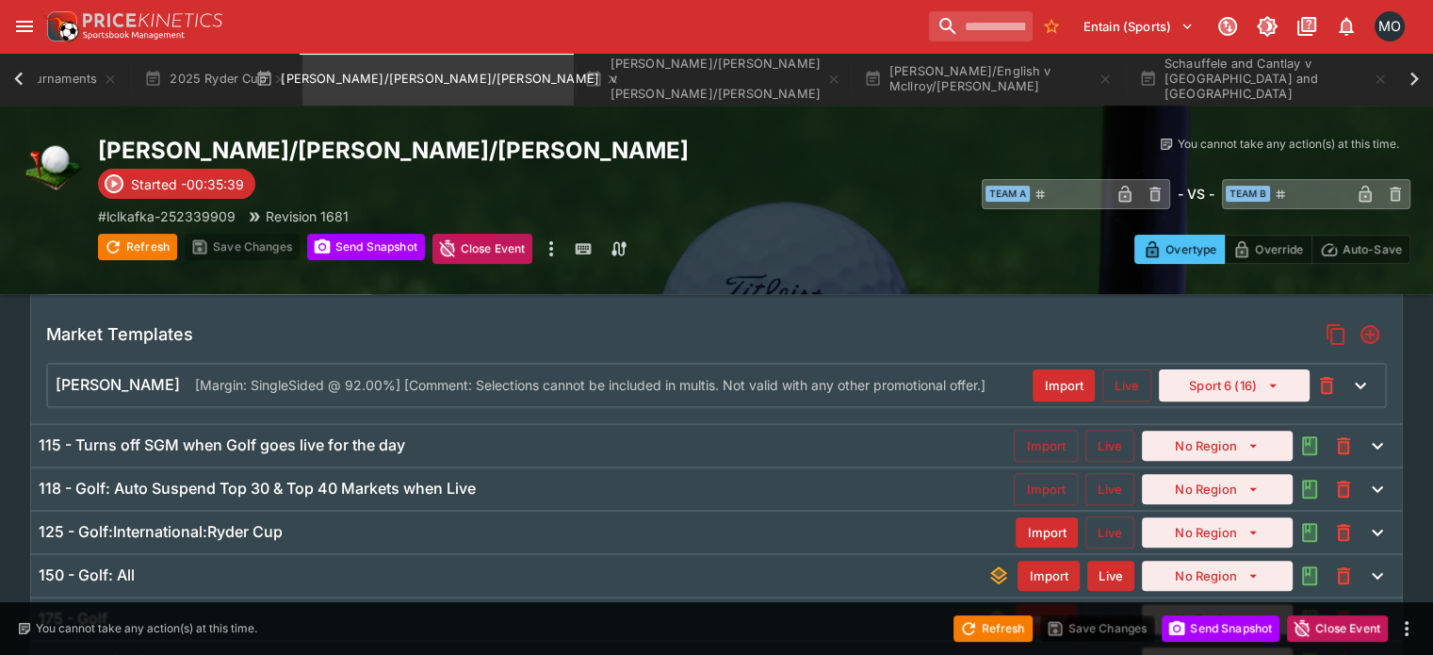
scroll to position [516, 0]
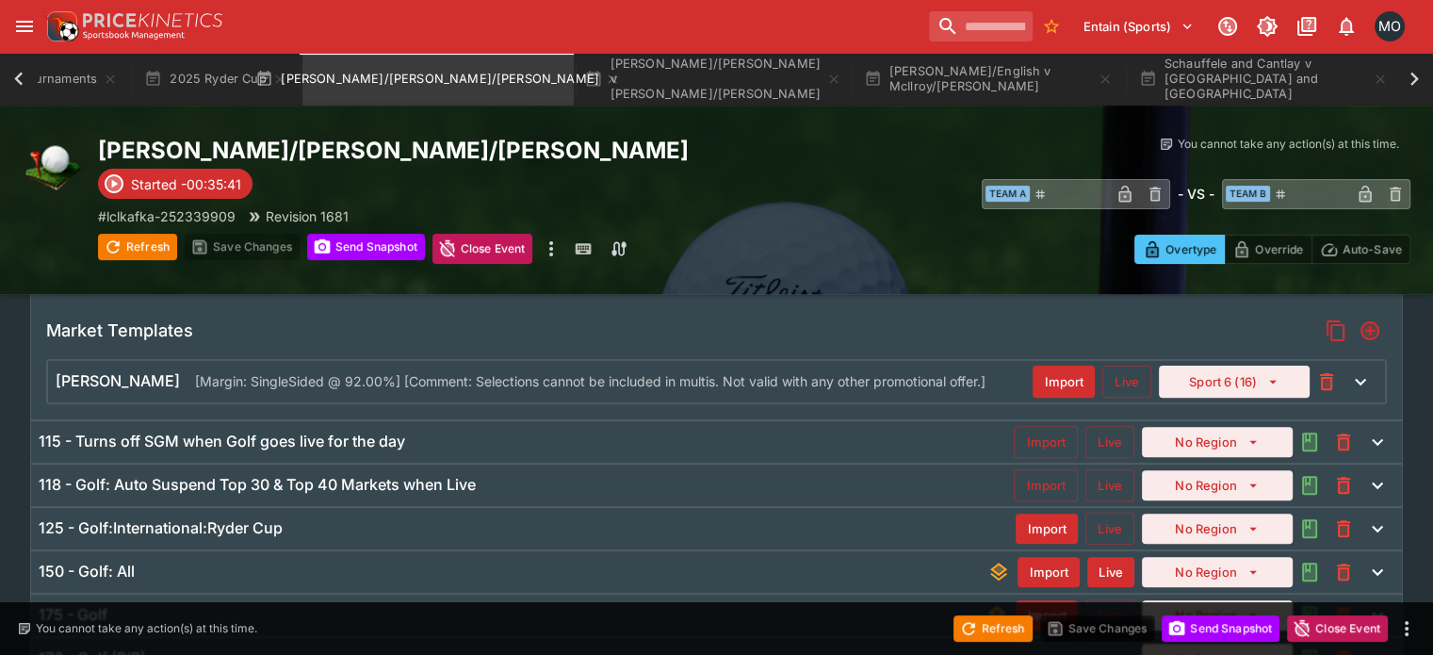
click at [392, 451] on div "115 - Turns off SGM when Golf goes live for the day Import Live No Region" at bounding box center [716, 441] width 1370 height 41
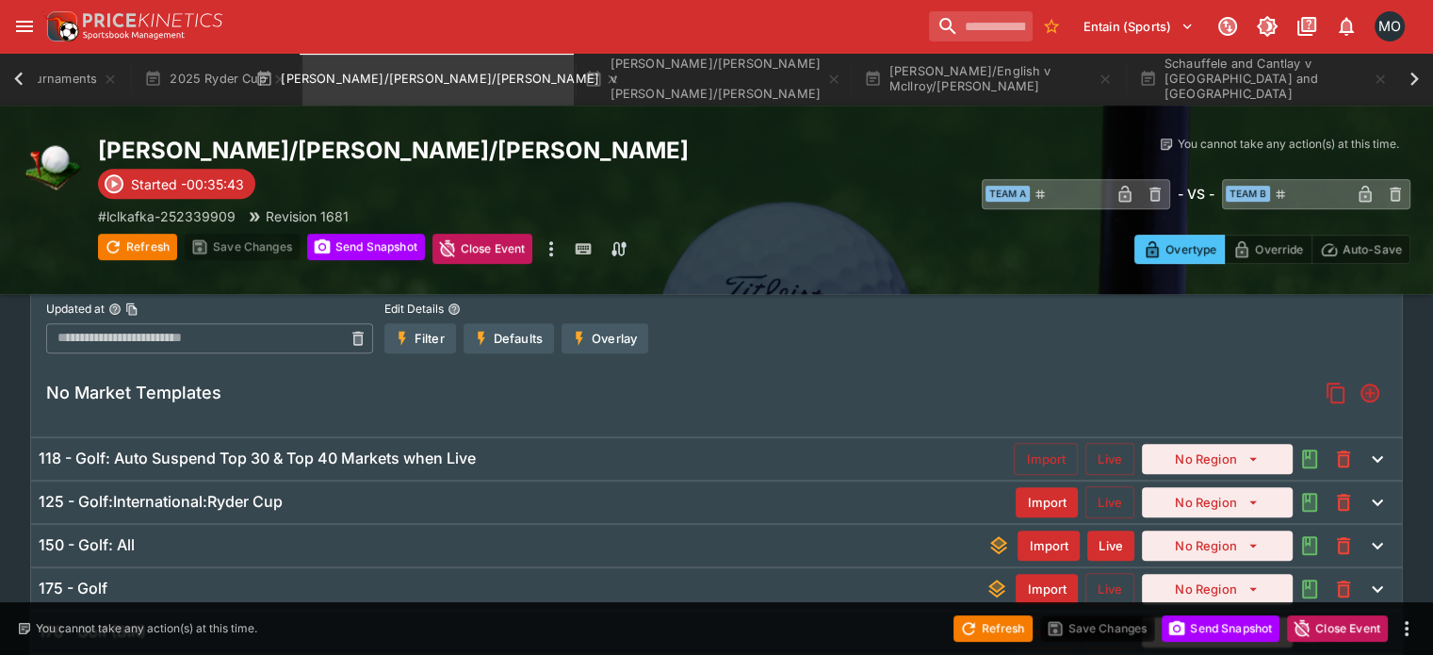
scroll to position [846, 0]
click at [403, 454] on h6 "118 - Golf: Auto Suspend Top 30 & Top 40 Markets when Live" at bounding box center [257, 457] width 437 height 20
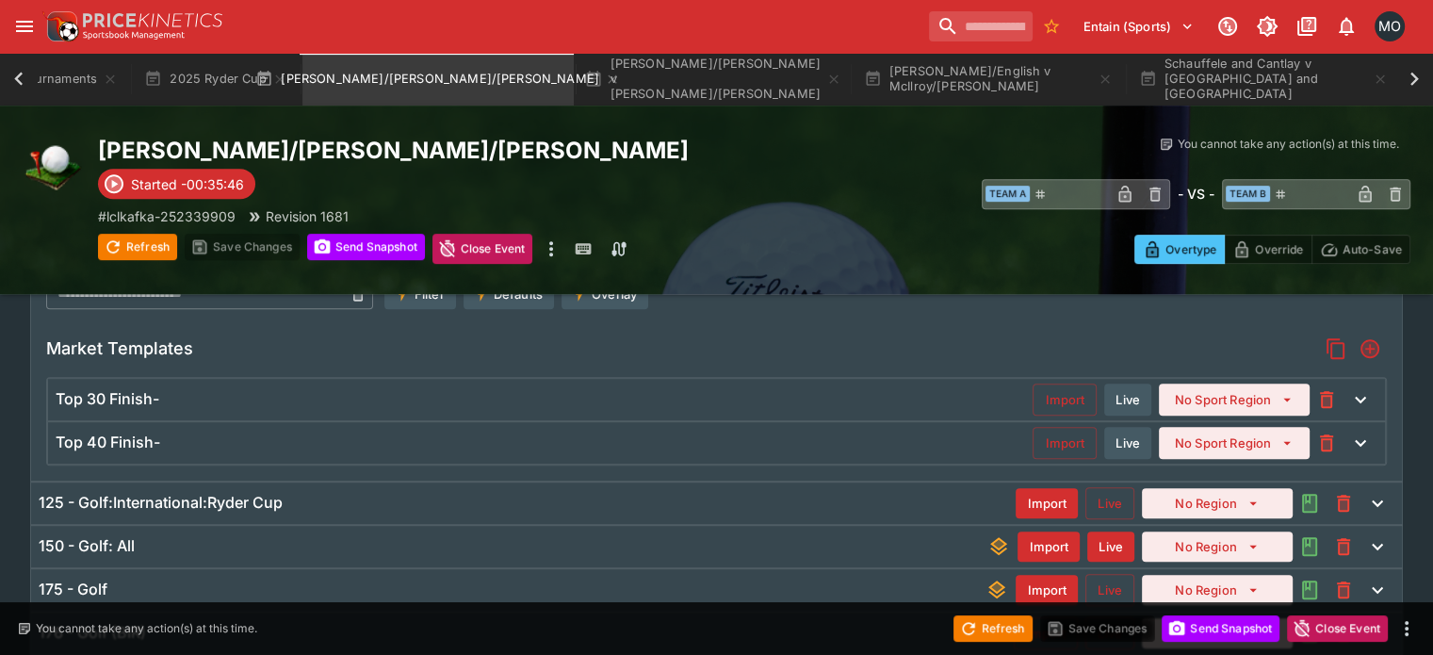
scroll to position [896, 0]
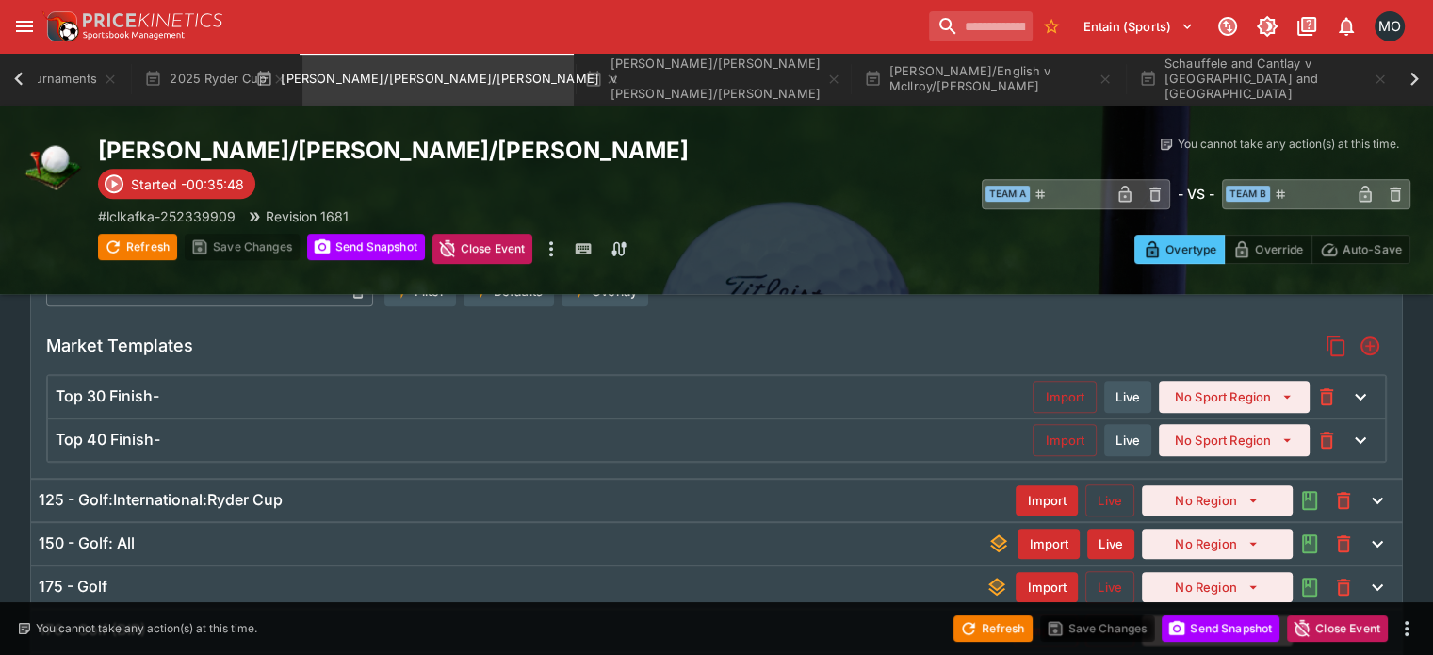
click at [610, 490] on div "125 - Golf:International:Ryder Cup" at bounding box center [527, 500] width 977 height 20
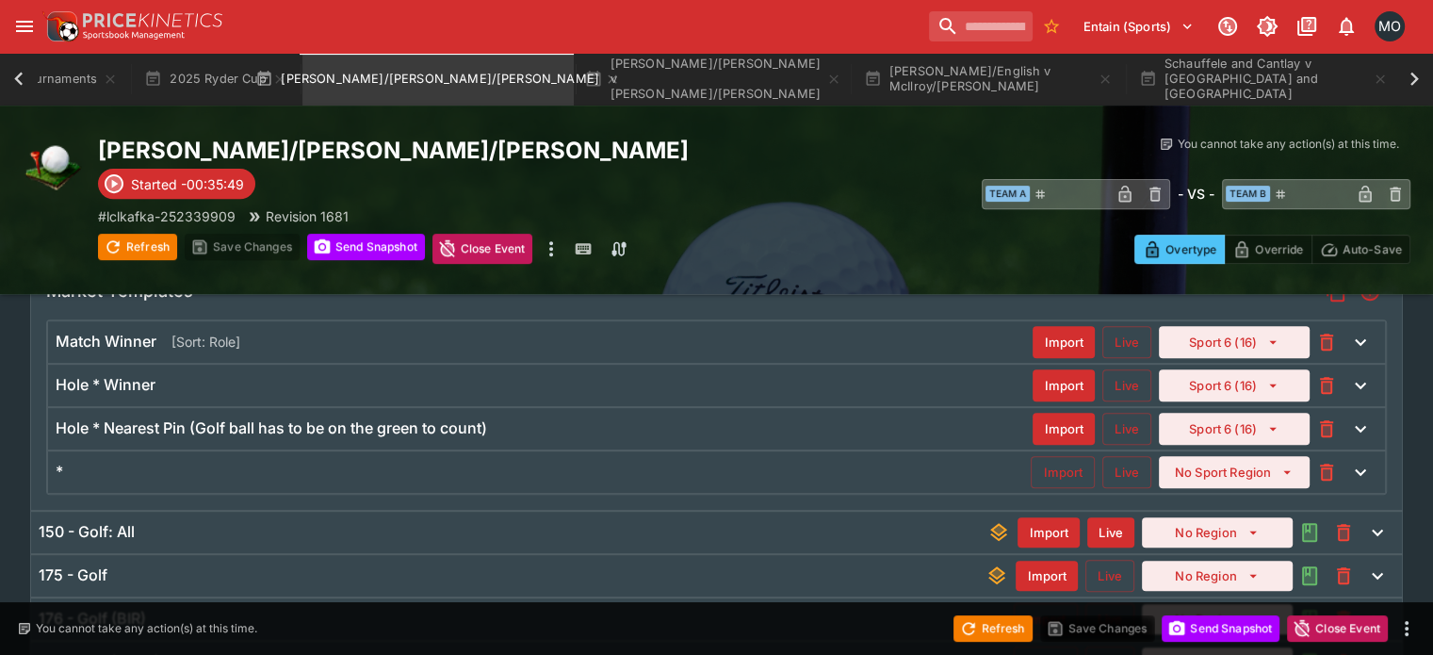
scroll to position [711, 0]
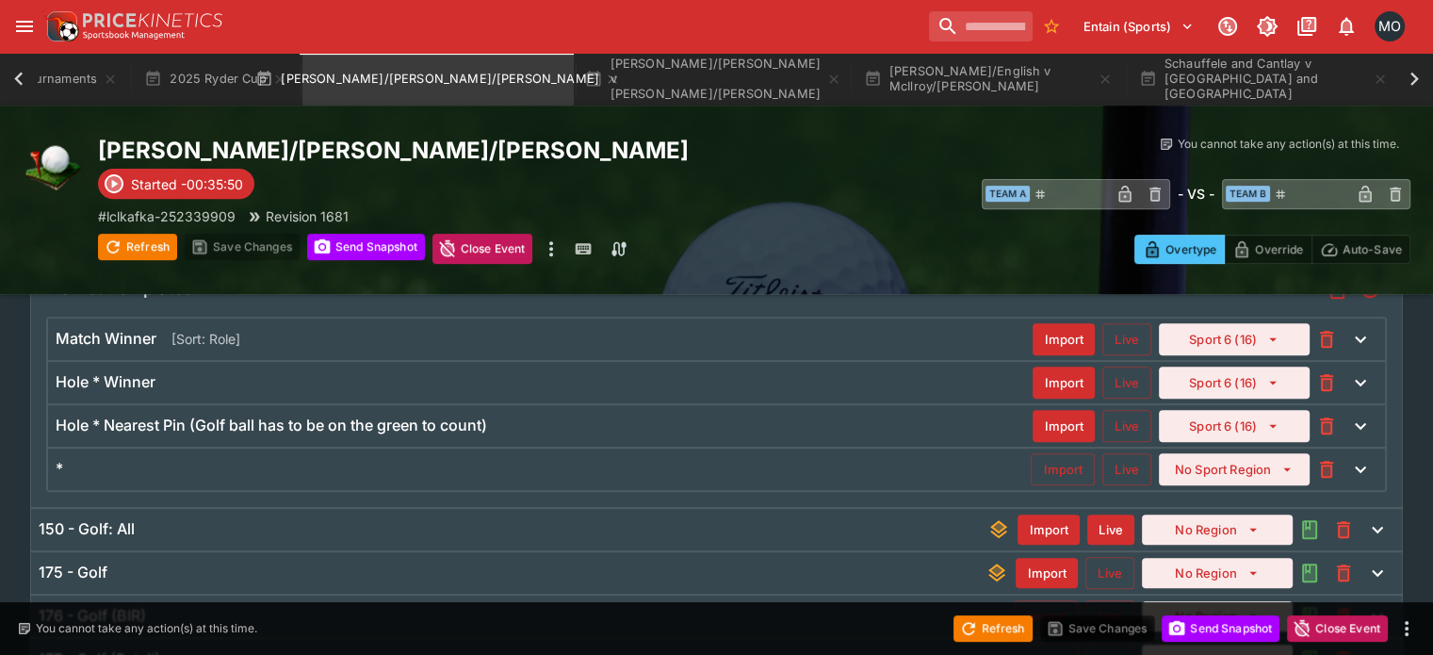
click at [571, 470] on div "*" at bounding box center [543, 469] width 975 height 20
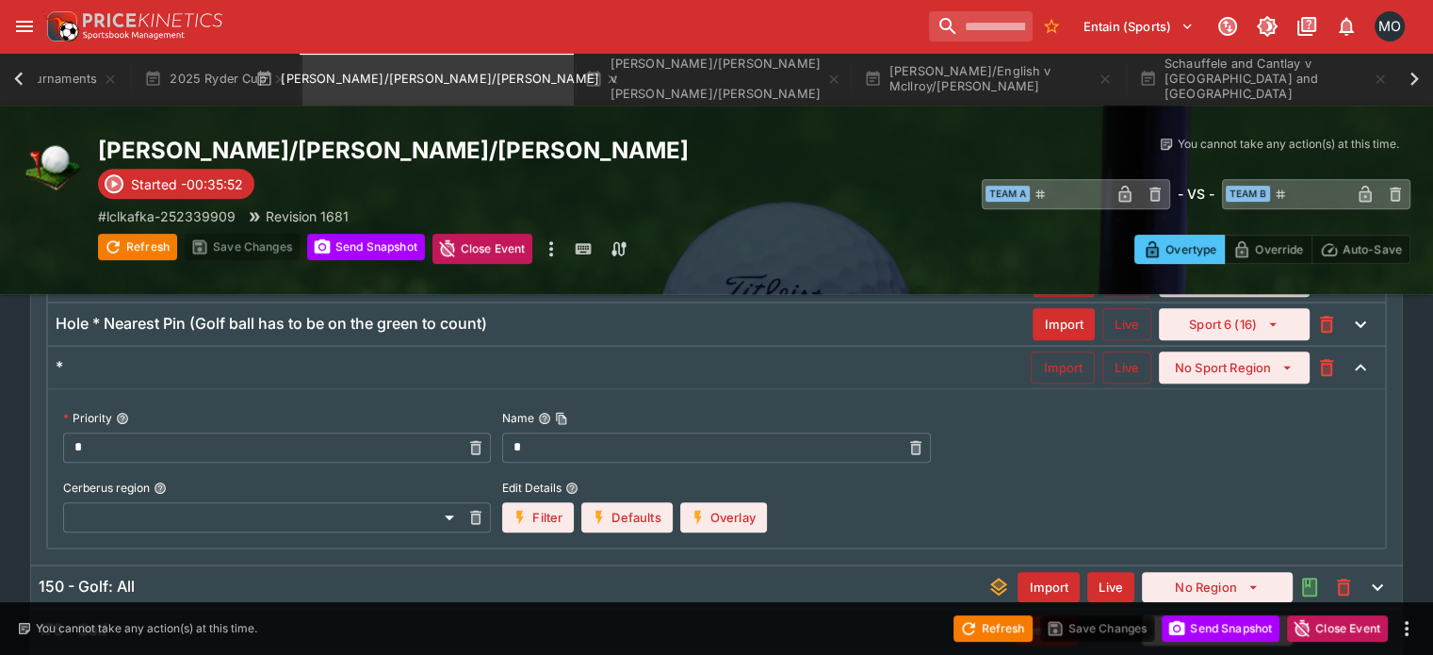
scroll to position [820, 0]
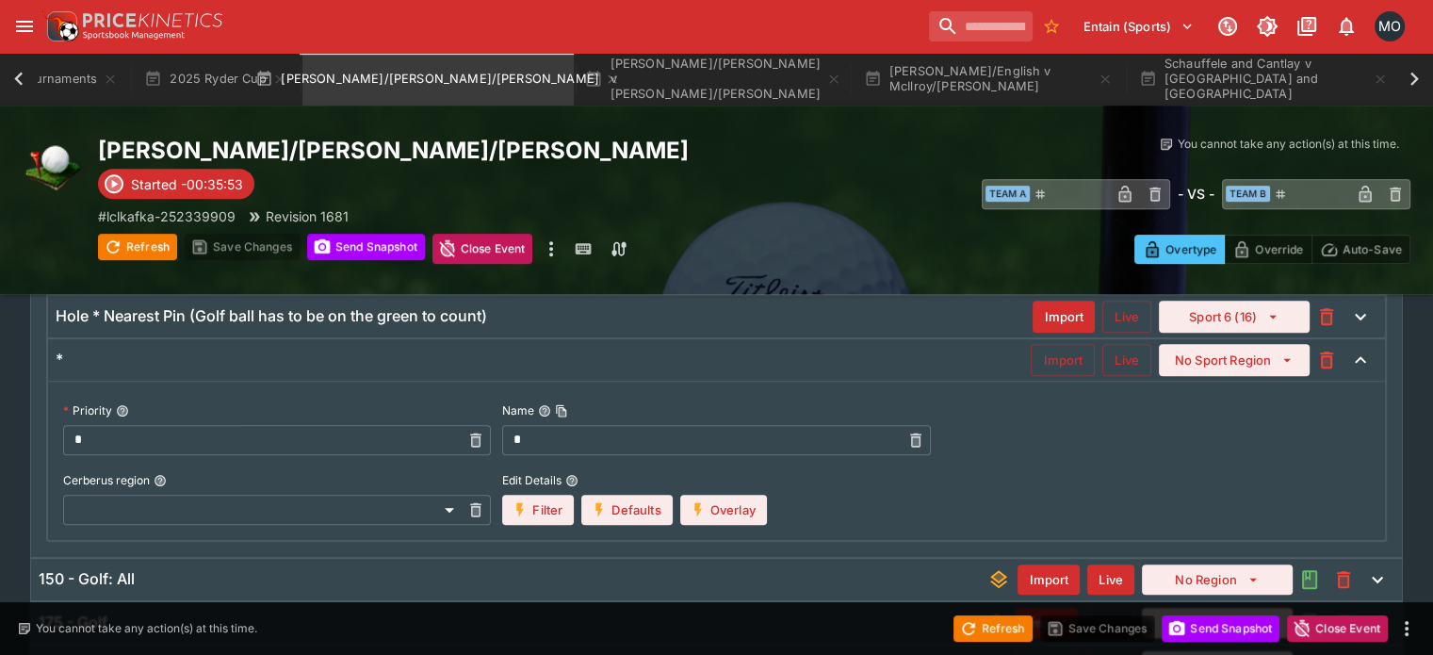
click at [735, 516] on button "Overlay" at bounding box center [723, 509] width 87 height 30
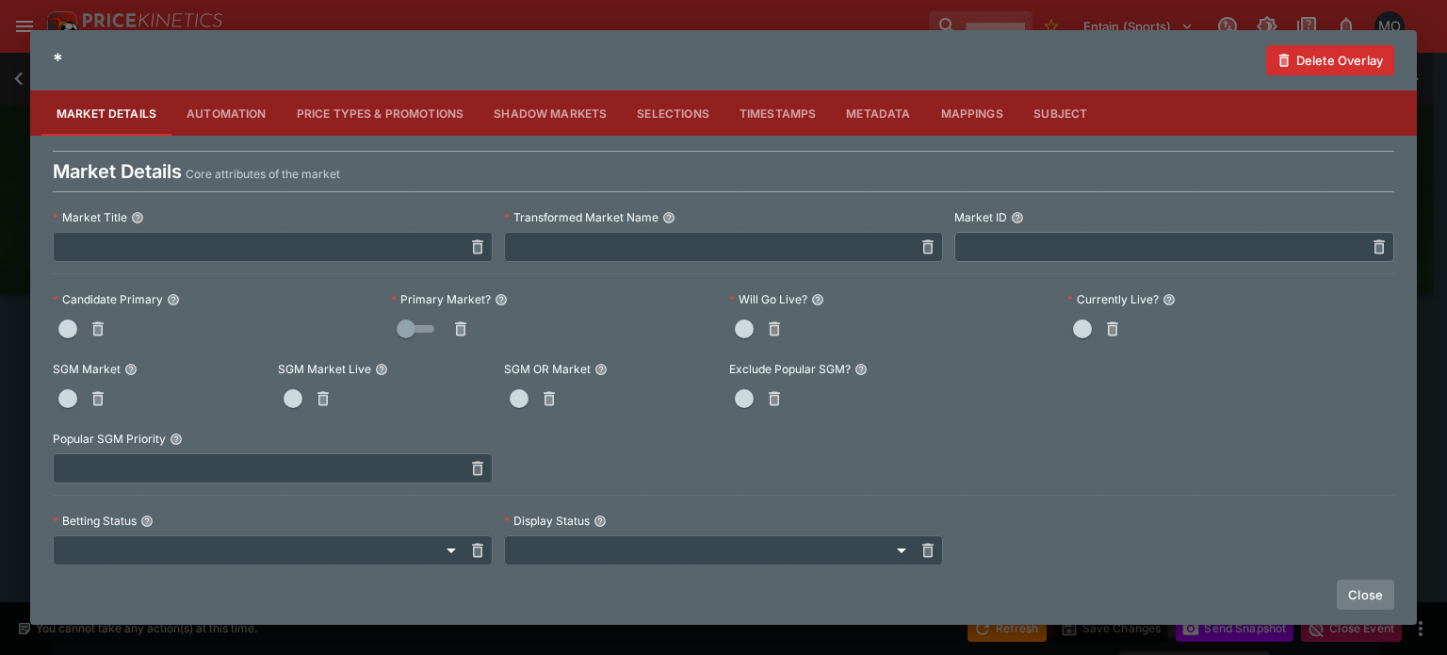
click at [1371, 602] on button "Close" at bounding box center [1364, 594] width 57 height 30
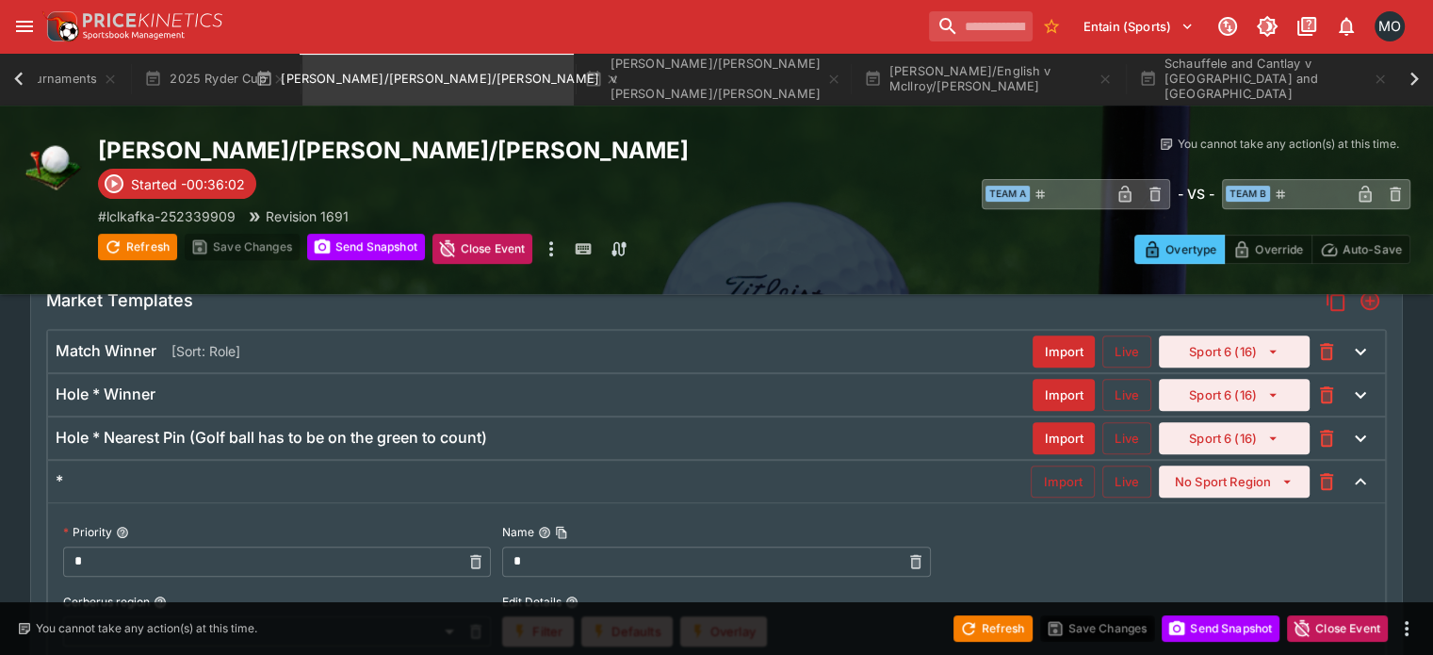
scroll to position [692, 0]
click at [399, 409] on div "Hole * Winner Import Live Sport 6 (16)" at bounding box center [716, 395] width 1336 height 41
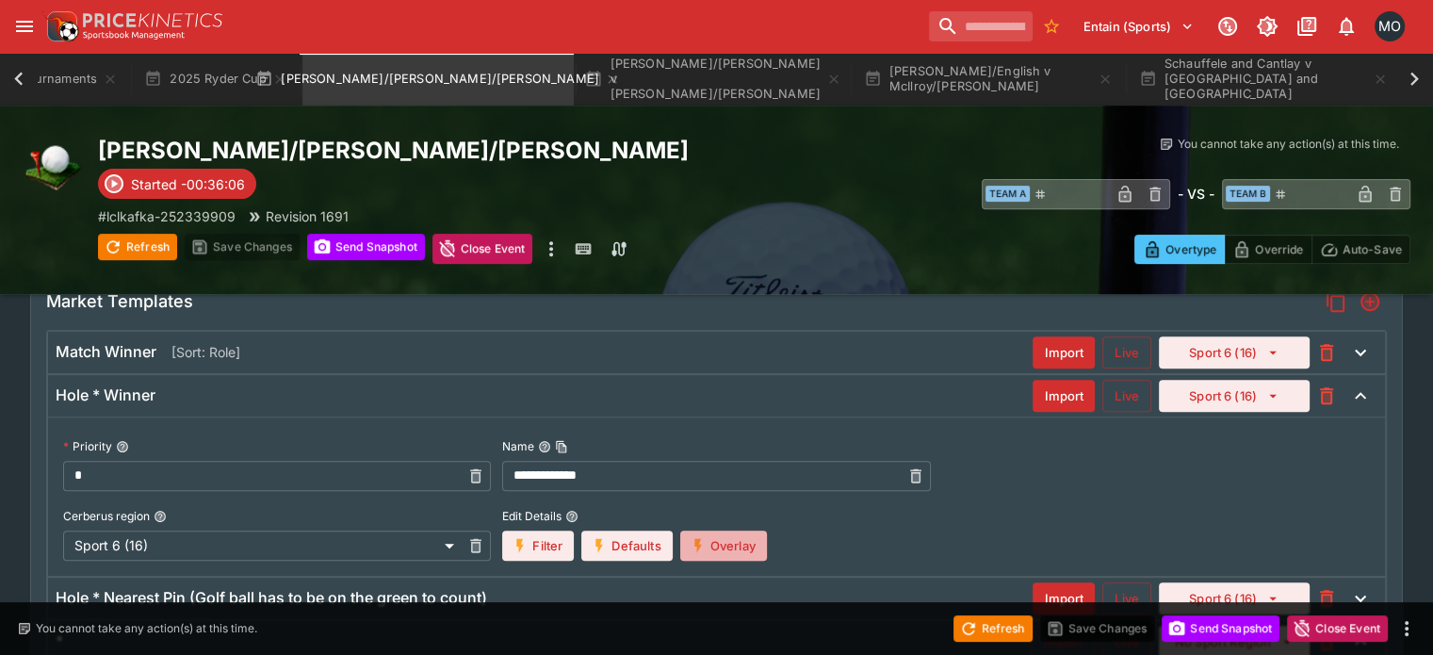
click at [725, 553] on button "Overlay" at bounding box center [723, 545] width 87 height 30
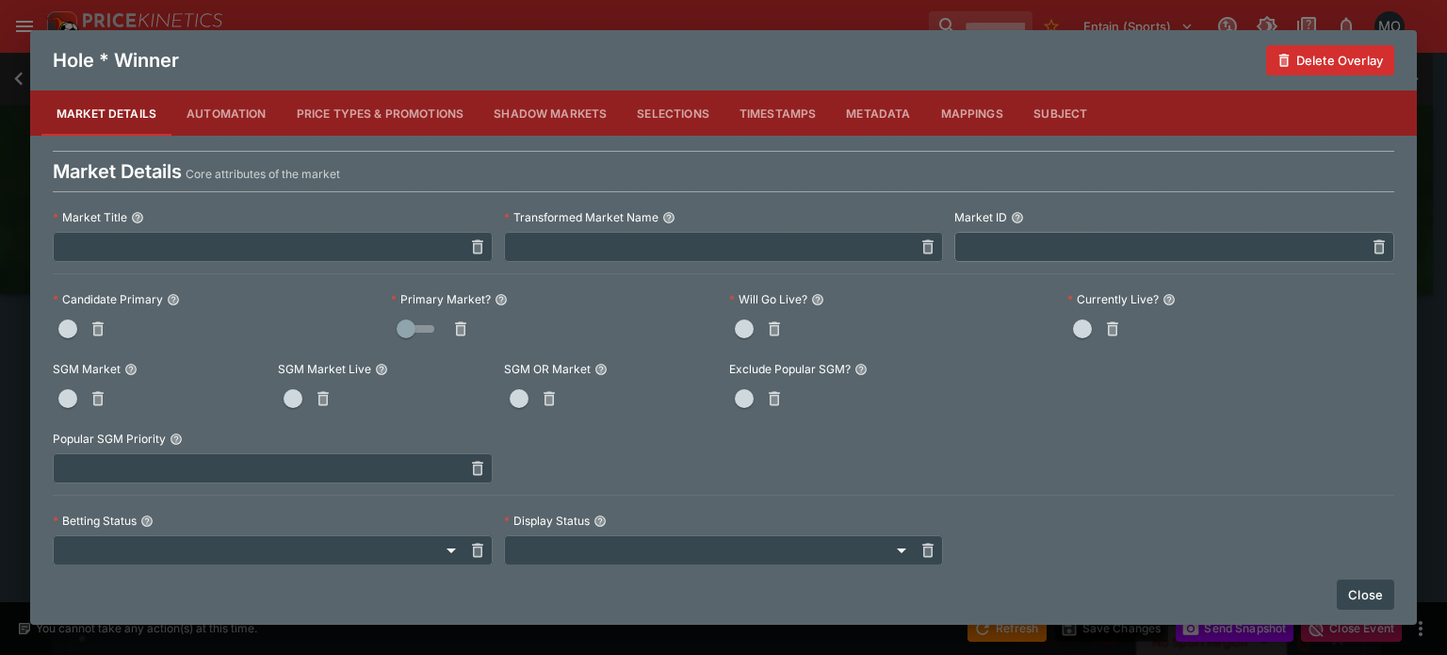
click at [1365, 591] on button "Close" at bounding box center [1364, 594] width 57 height 30
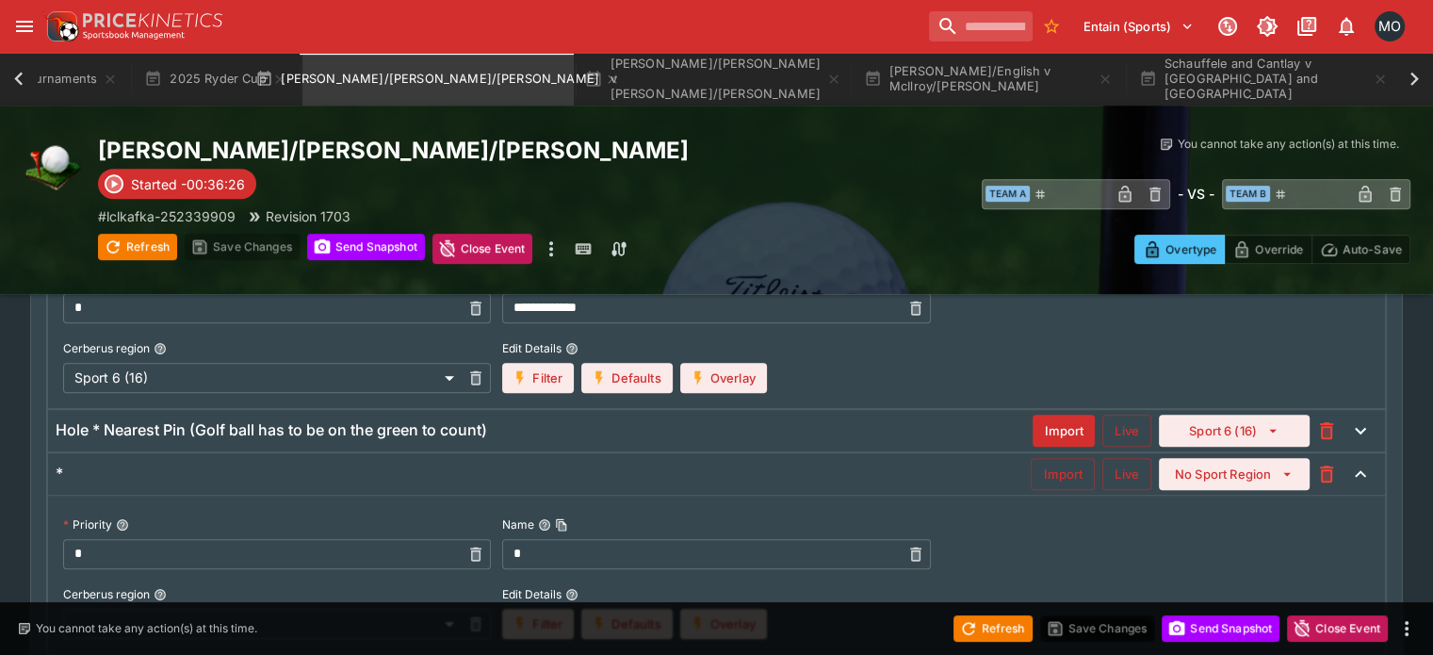
scroll to position [867, 0]
click at [1030, 473] on button "Import" at bounding box center [1062, 473] width 64 height 32
click at [1102, 474] on button "Live" at bounding box center [1126, 473] width 49 height 32
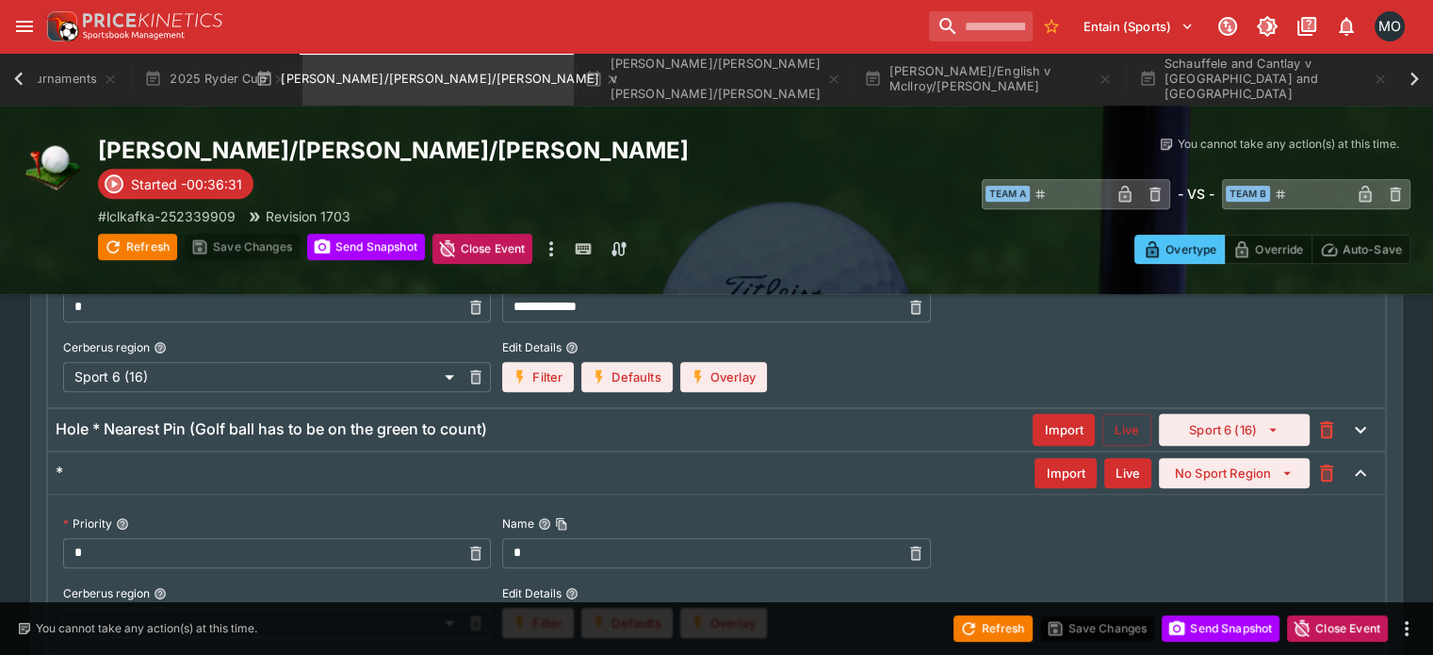
click at [1097, 444] on div "Import Live Sport 6 (16)" at bounding box center [1187, 430] width 311 height 34
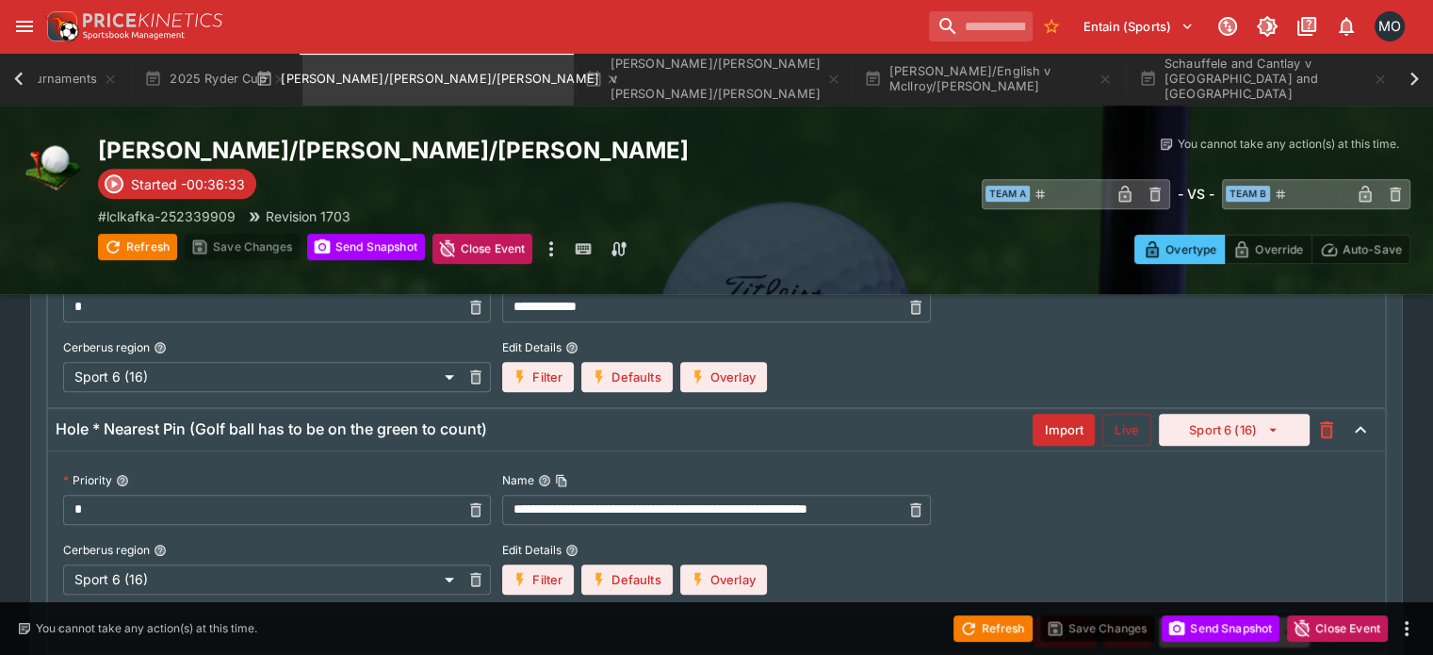
click at [1102, 429] on button "Live" at bounding box center [1126, 429] width 49 height 32
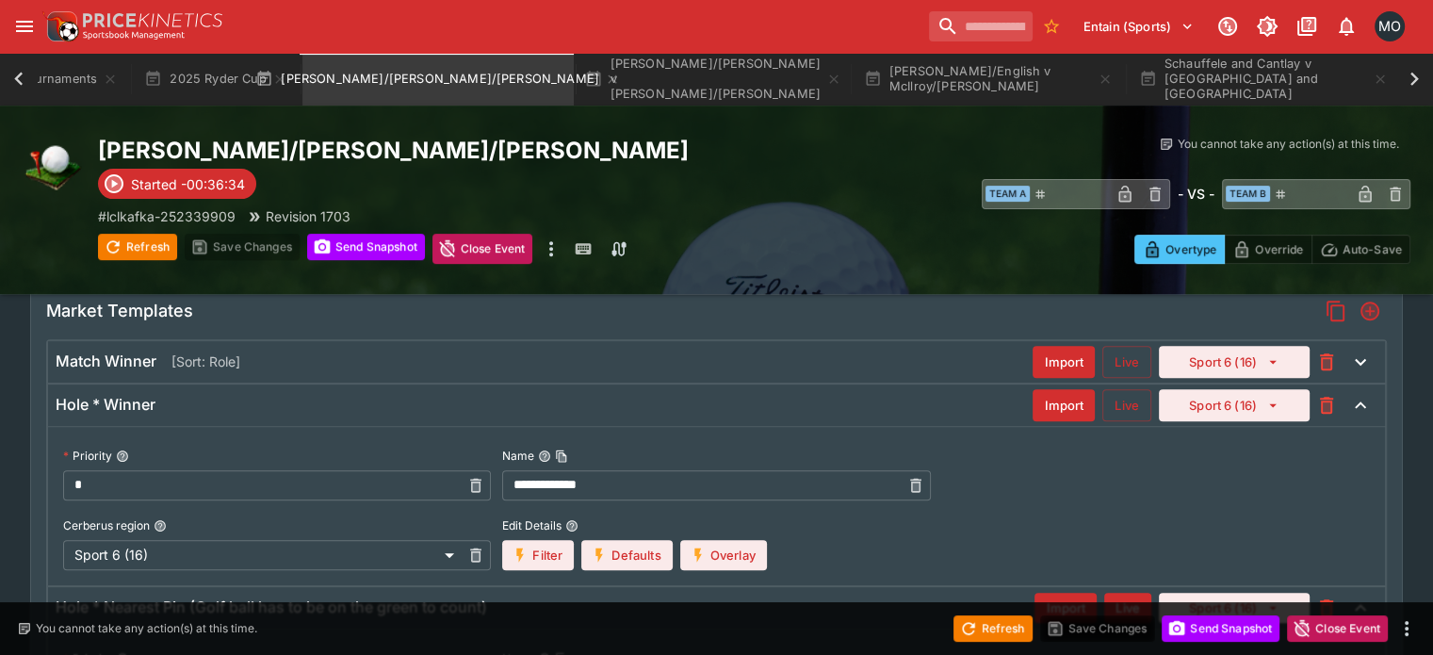
scroll to position [682, 0]
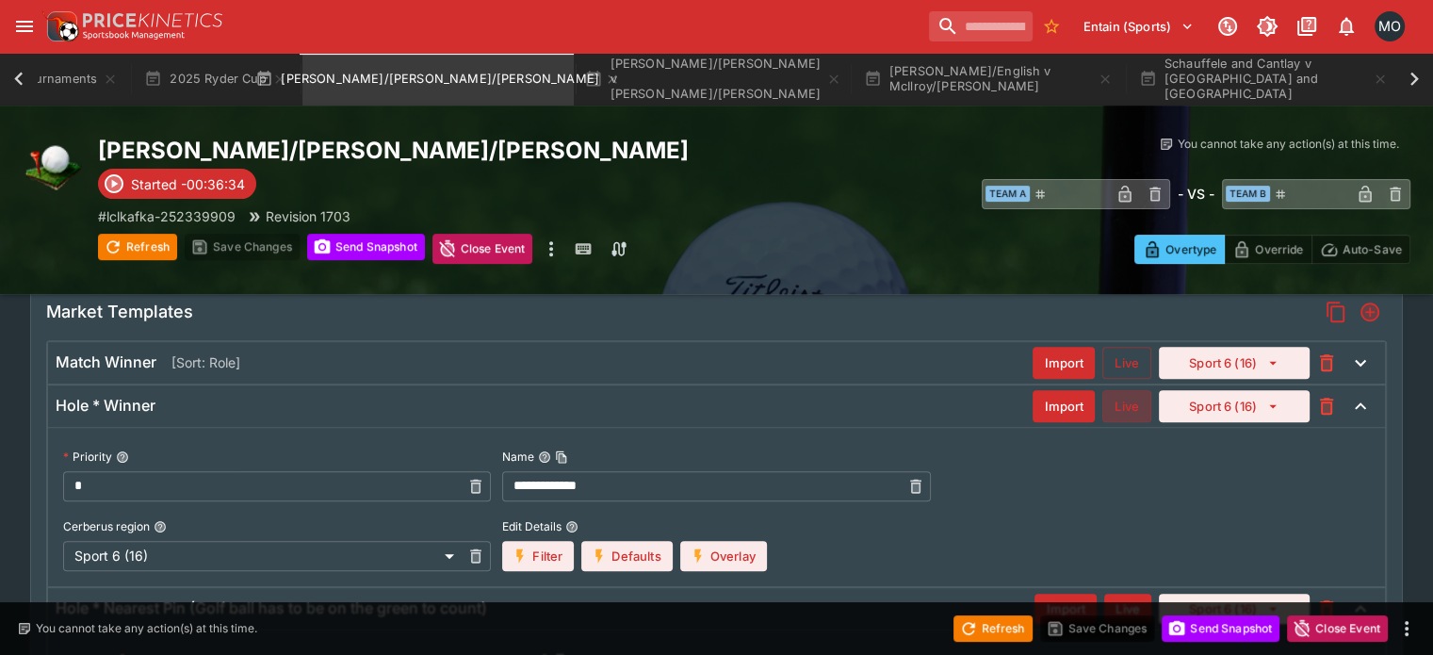
click at [1104, 404] on button "Live" at bounding box center [1126, 406] width 49 height 32
click at [1109, 364] on button "Live" at bounding box center [1126, 363] width 49 height 32
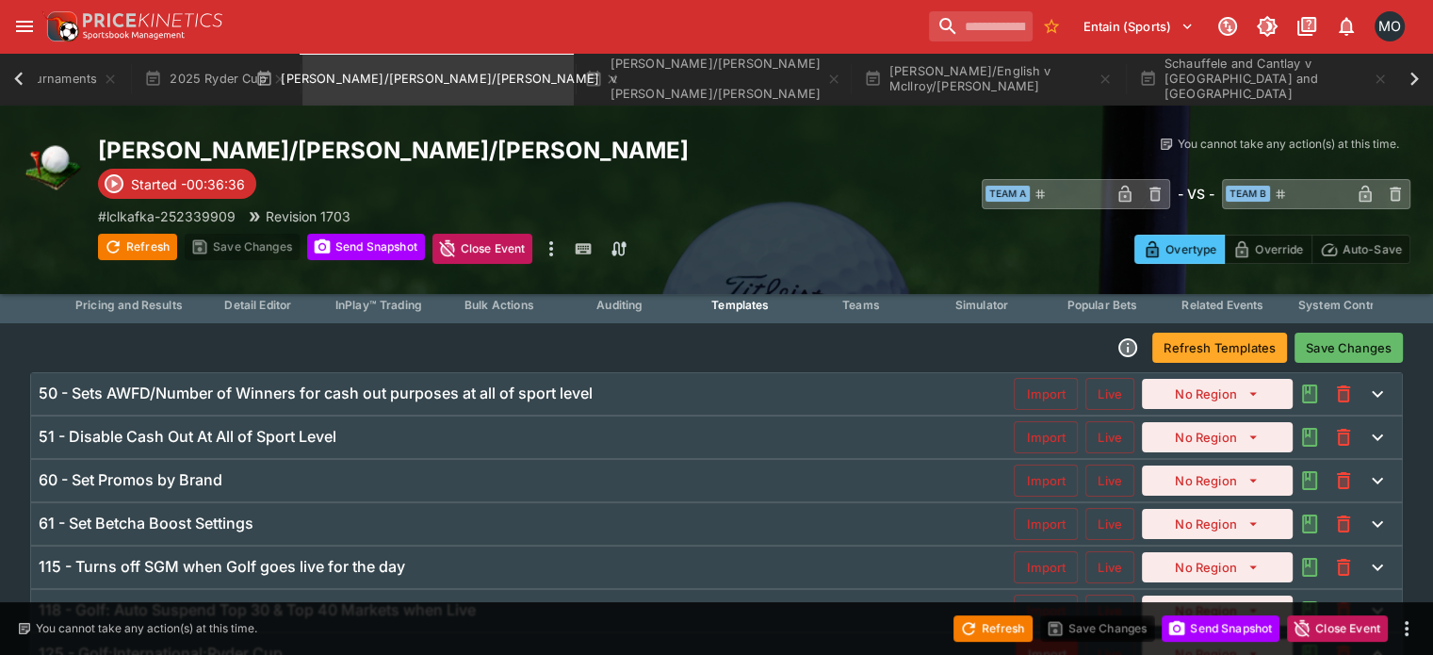
scroll to position [0, 0]
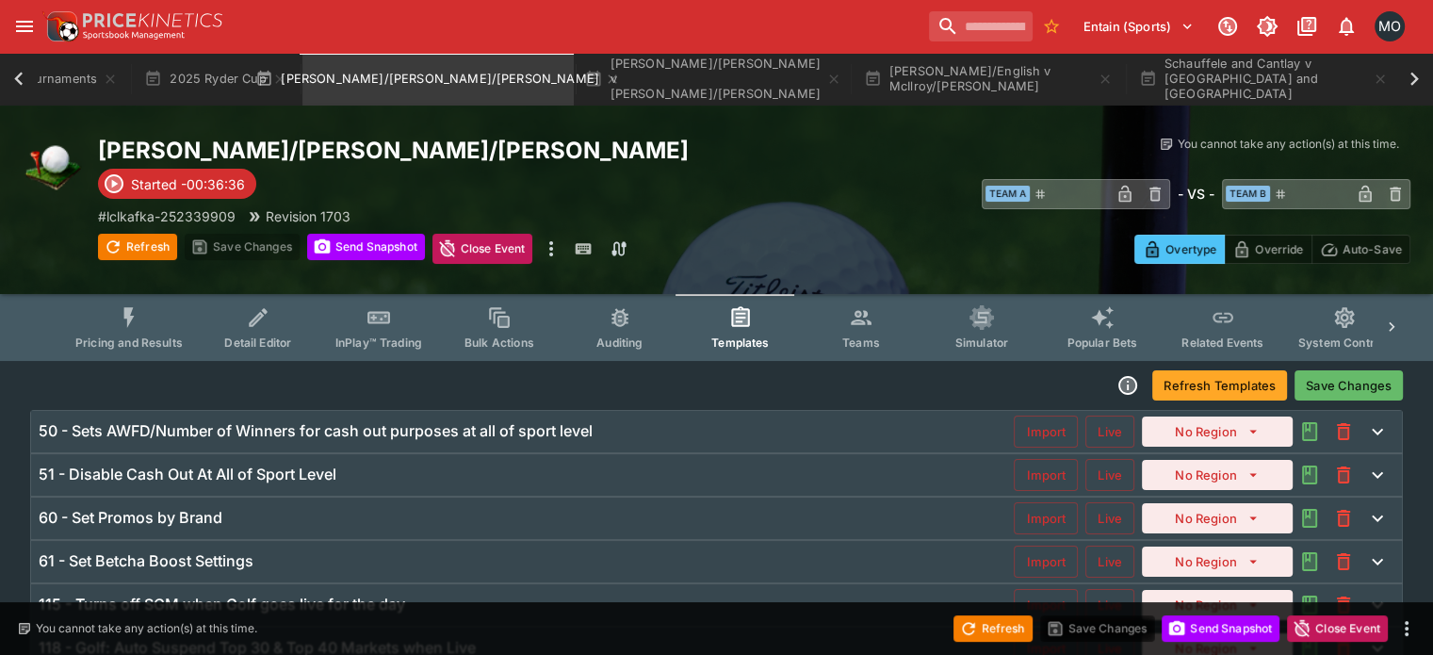
click at [1320, 374] on button "Save Changes" at bounding box center [1348, 385] width 108 height 30
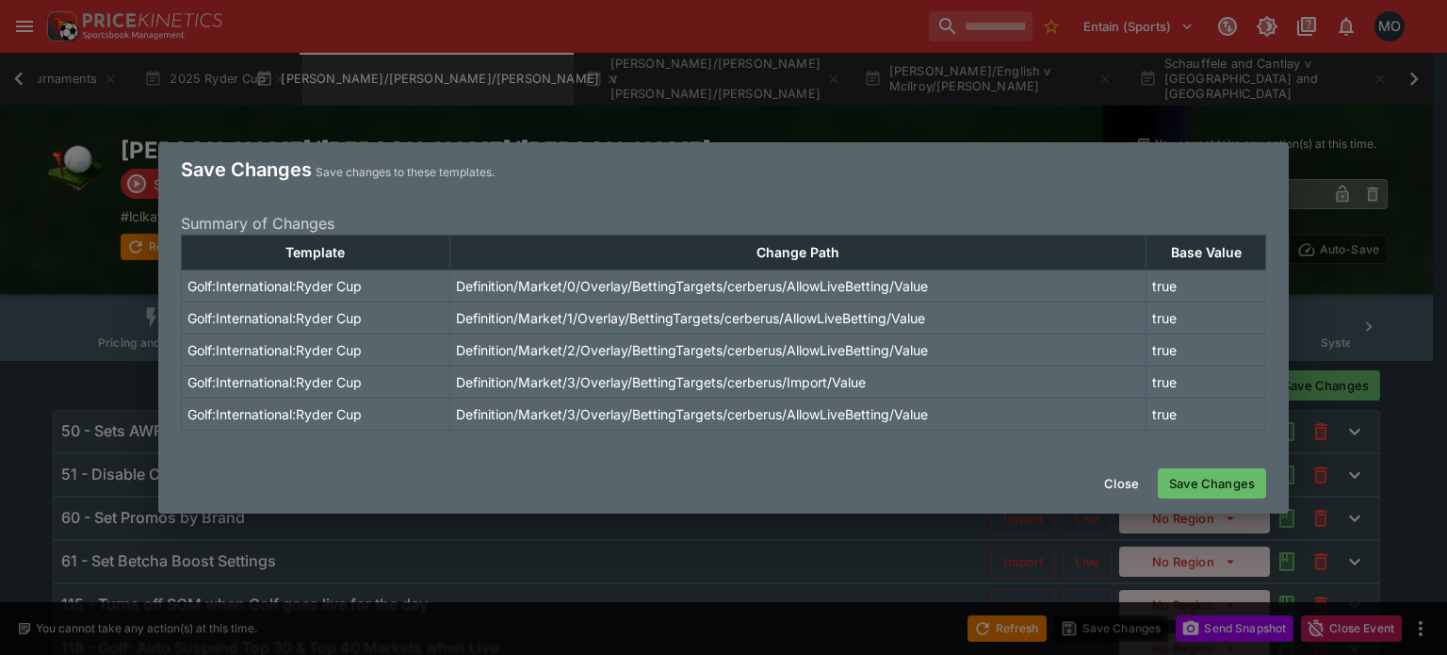
click at [1209, 486] on button "Save Changes" at bounding box center [1212, 483] width 108 height 30
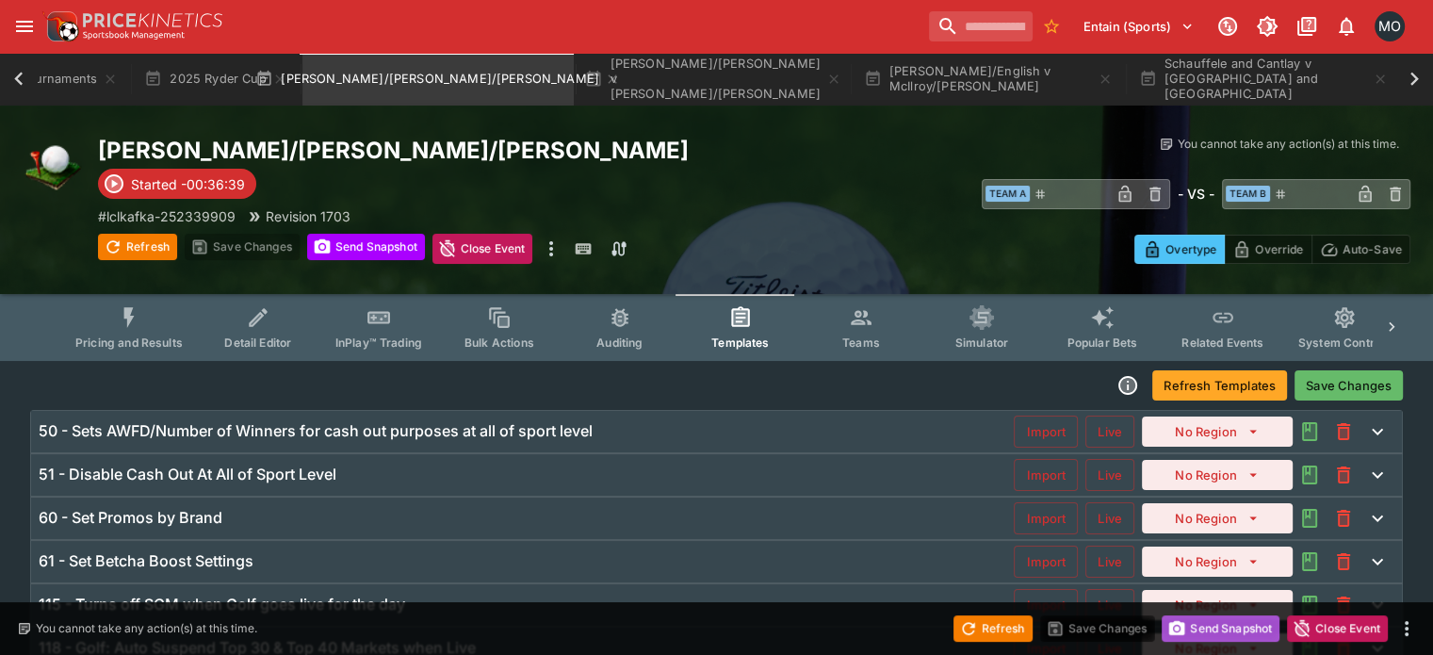
click at [1227, 629] on button "Send Snapshot" at bounding box center [1220, 628] width 118 height 26
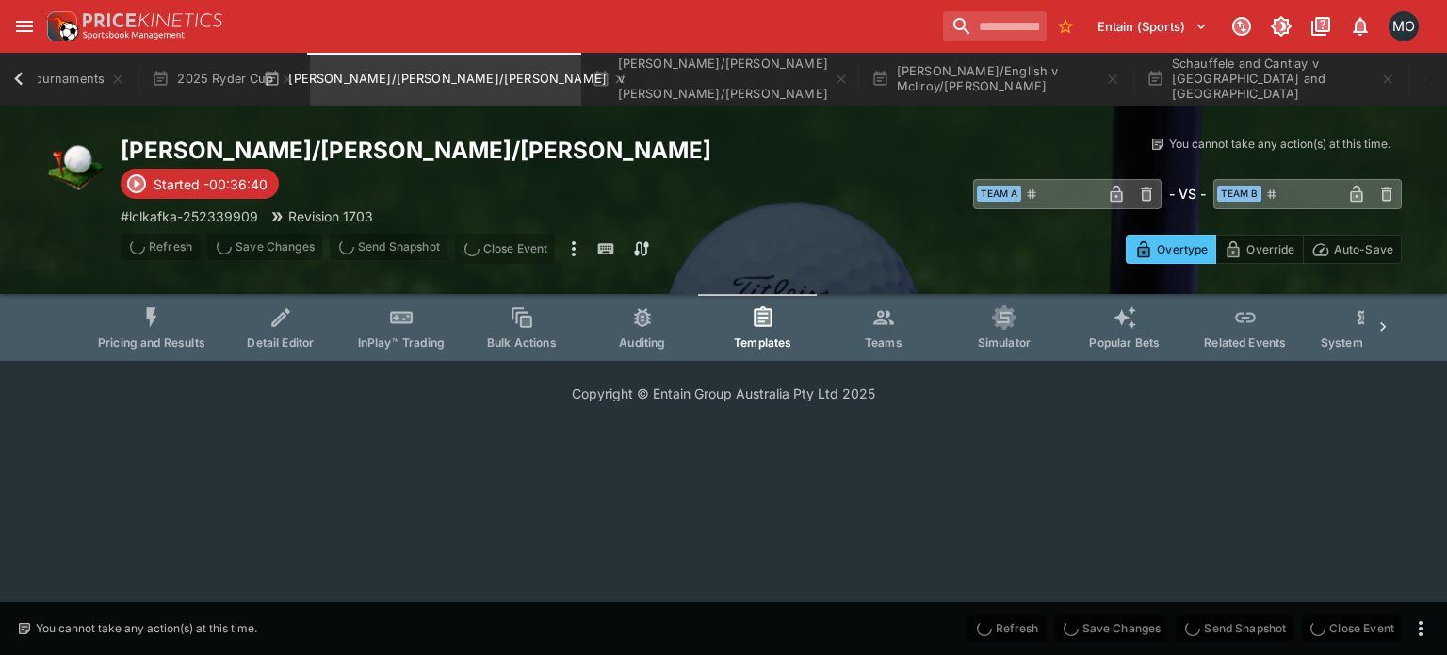
click at [142, 340] on div "[PERSON_NAME]/[PERSON_NAME]/[PERSON_NAME] Started -00:36:40 # lclkafka-25233990…" at bounding box center [723, 232] width 1447 height 255
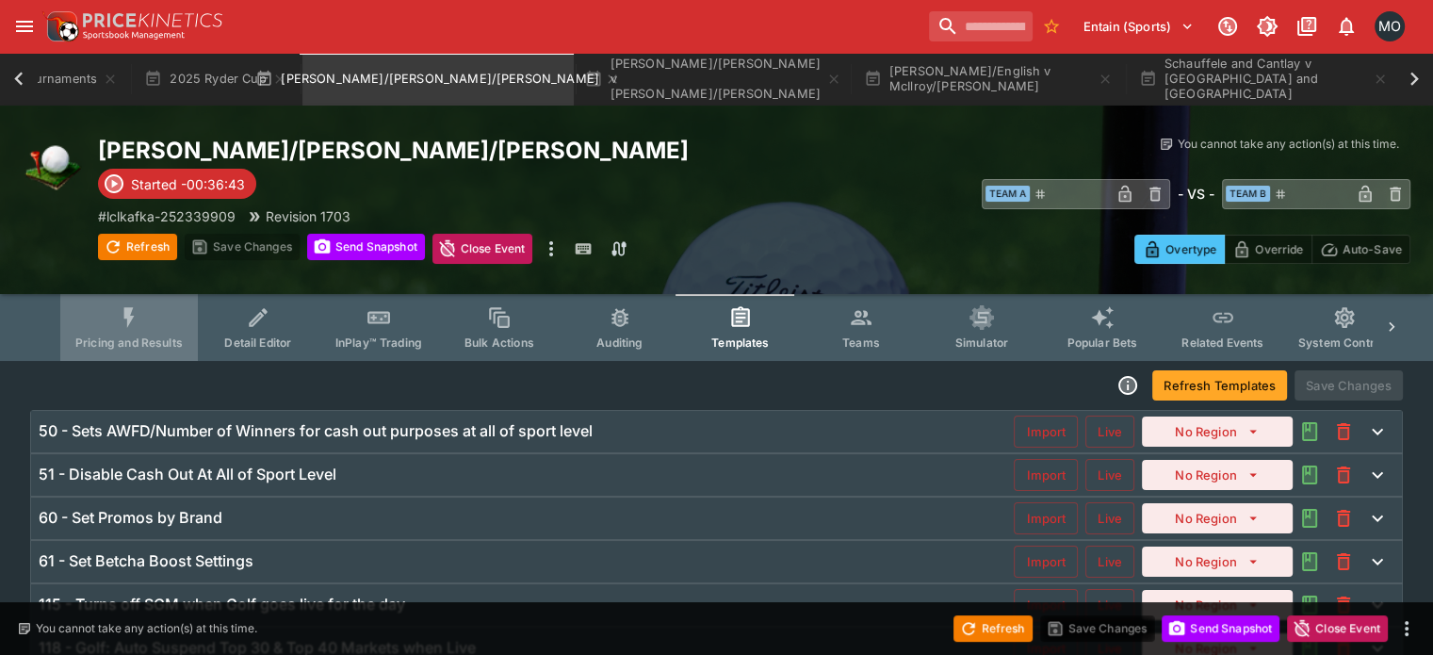
click at [142, 340] on span "Pricing and Results" at bounding box center [128, 342] width 107 height 14
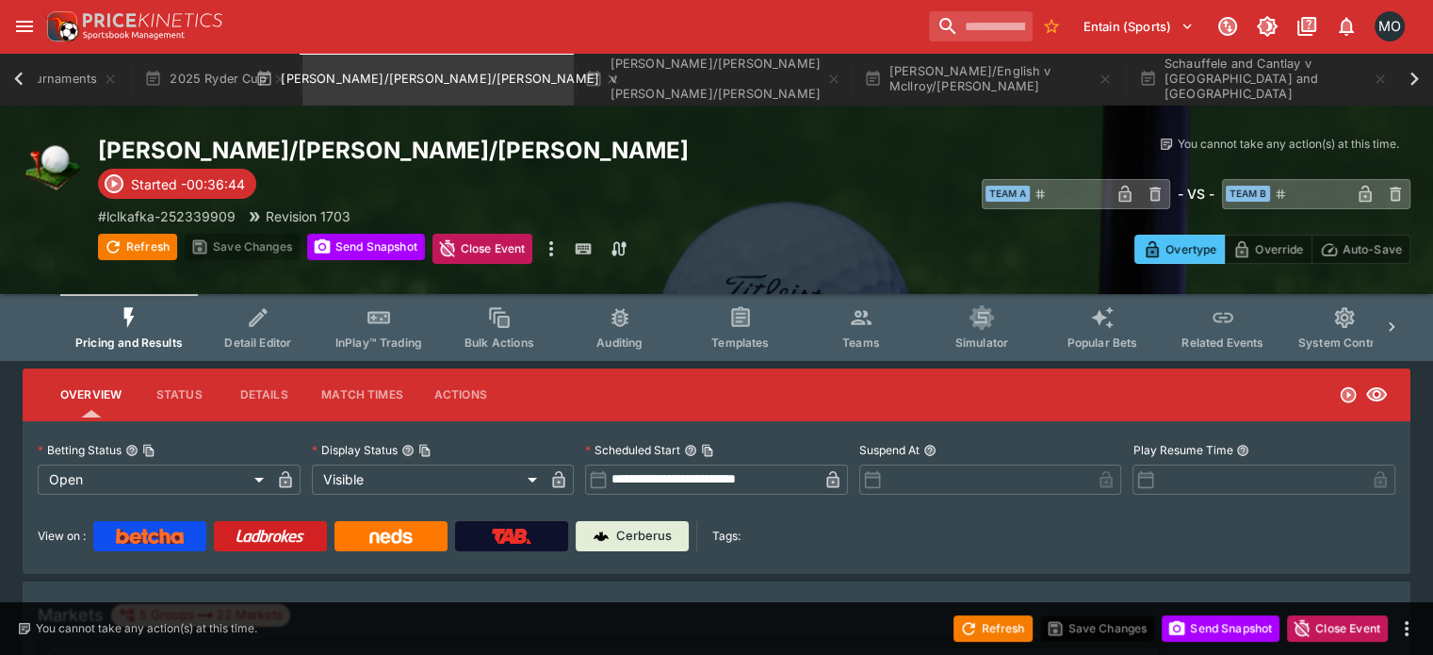
scroll to position [288, 0]
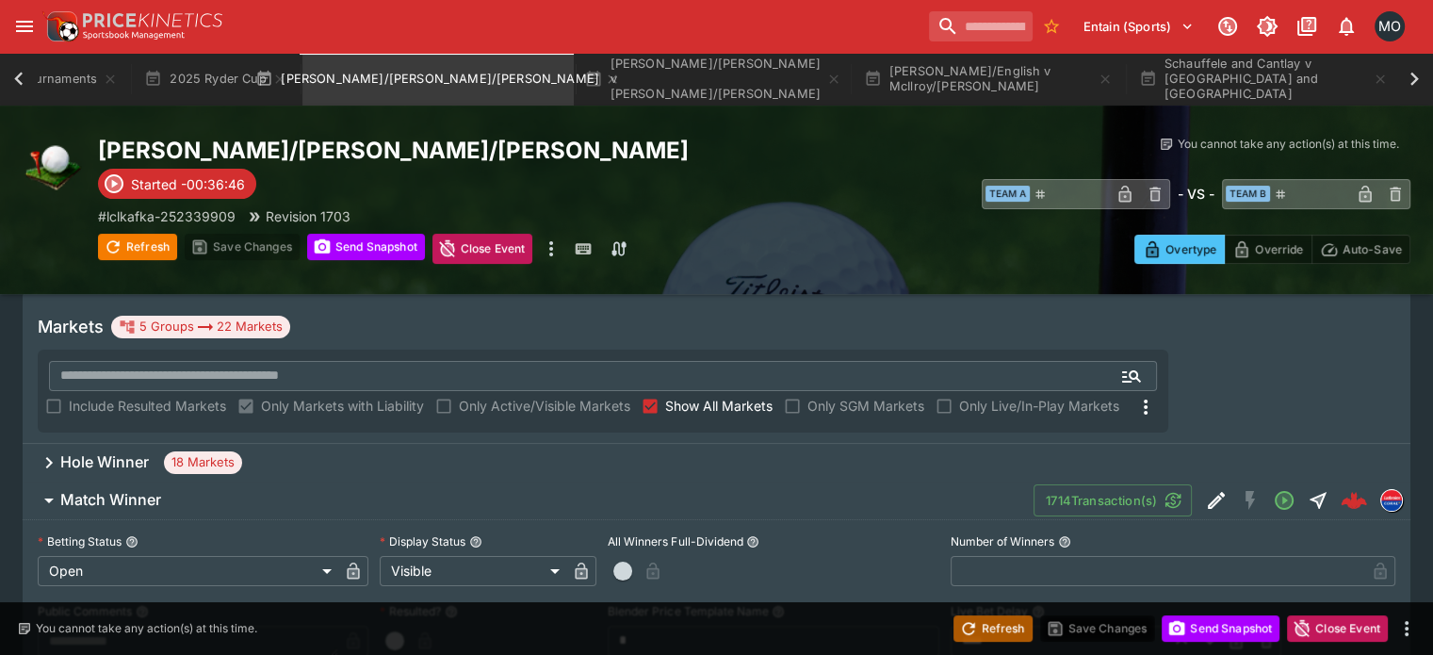
click at [981, 627] on button "Refresh" at bounding box center [992, 628] width 79 height 26
click at [1231, 623] on button "Send Snapshot" at bounding box center [1220, 628] width 118 height 26
click at [983, 630] on button "Refresh" at bounding box center [992, 628] width 79 height 26
click at [1206, 481] on div "1714 Transaction(s)" at bounding box center [1221, 500] width 377 height 38
click at [1205, 489] on icon "Edit Detail" at bounding box center [1216, 500] width 23 height 23
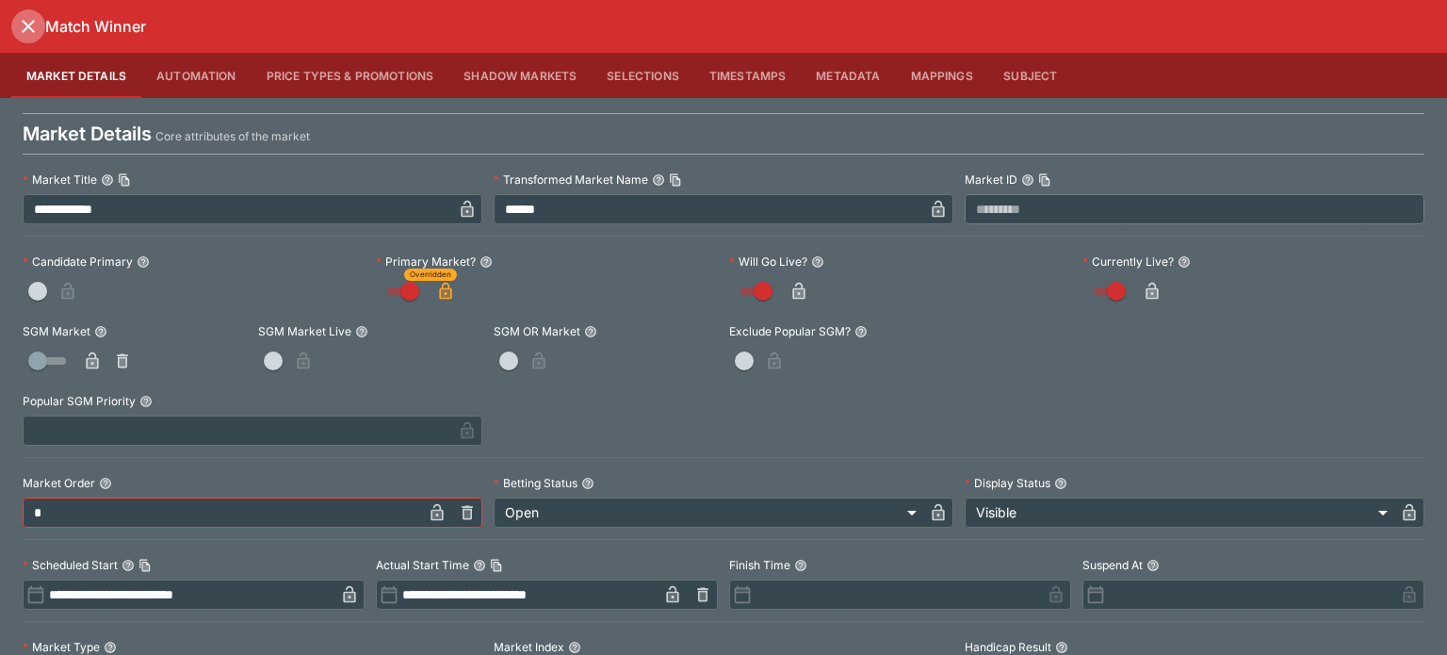
click at [30, 25] on icon "close" at bounding box center [28, 26] width 23 height 23
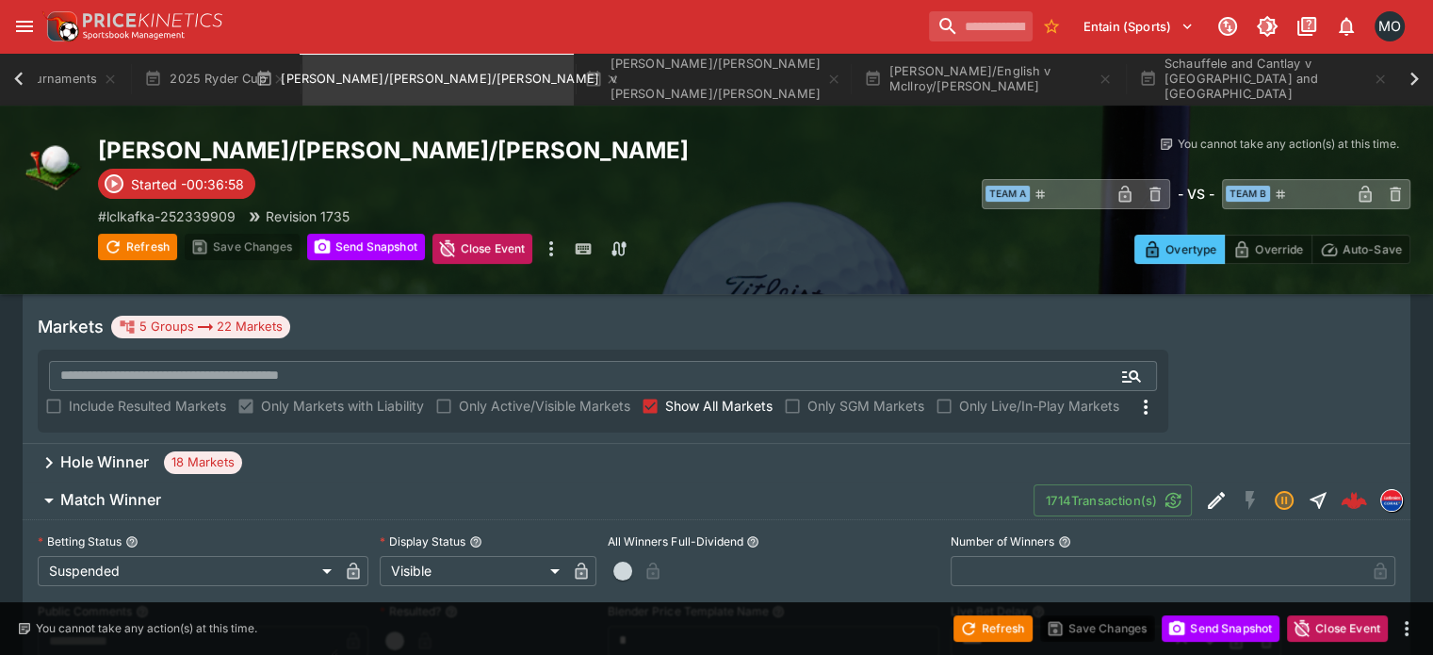
click at [290, 444] on div "Hole Winner 18 Markets" at bounding box center [716, 463] width 1387 height 38
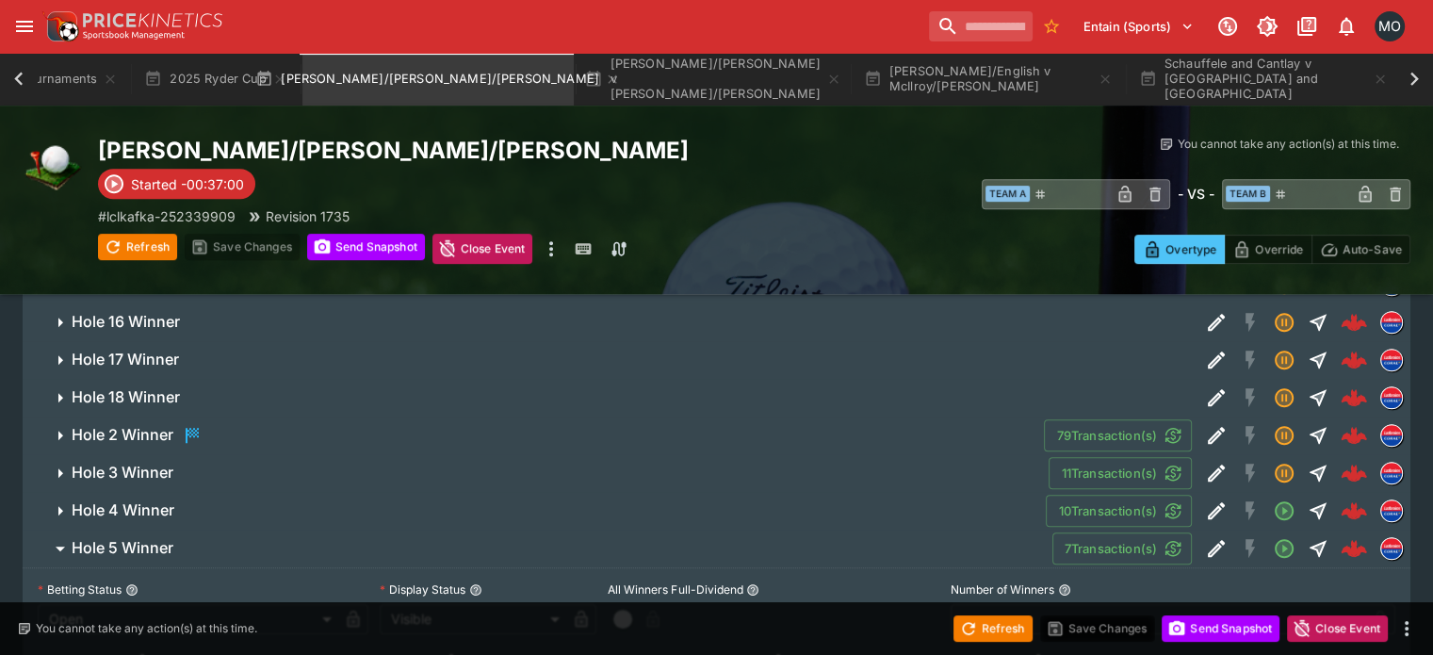
scroll to position [730, 0]
click at [1199, 532] on button "Edit Detail" at bounding box center [1216, 549] width 34 height 34
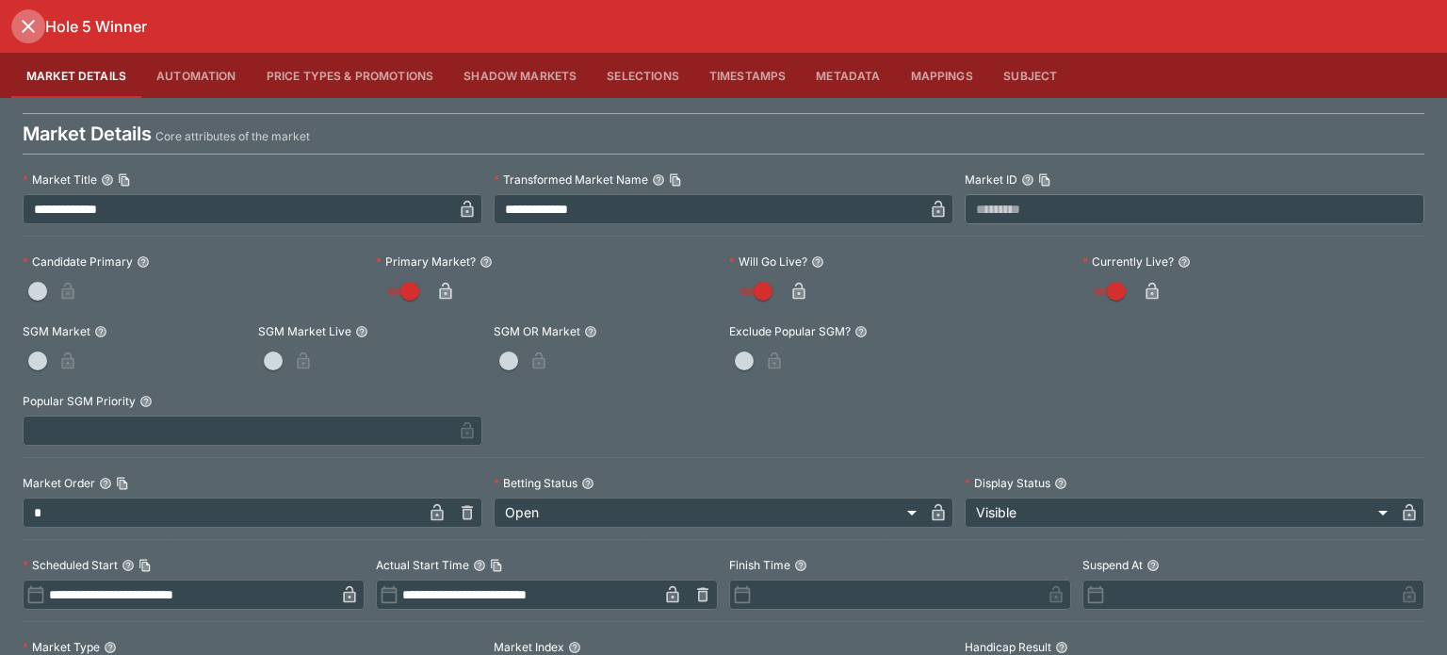
click at [20, 29] on icon "close" at bounding box center [28, 26] width 23 height 23
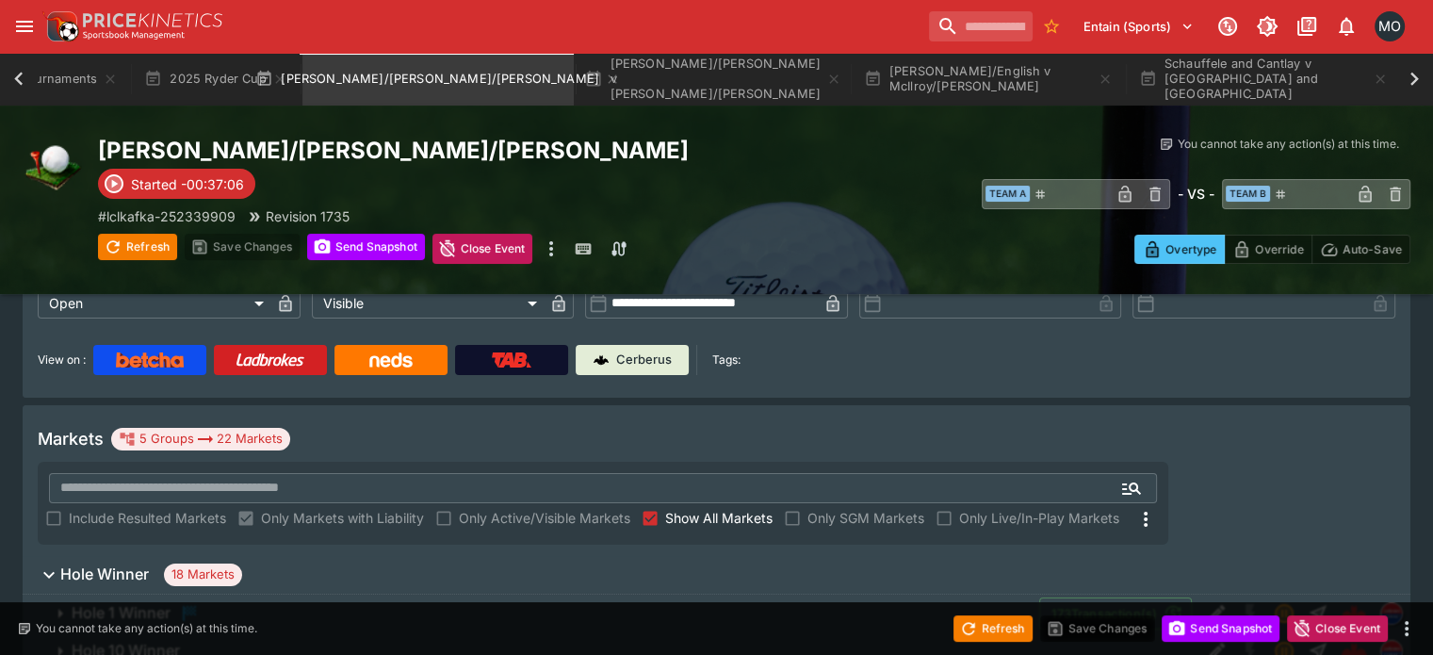
scroll to position [0, 0]
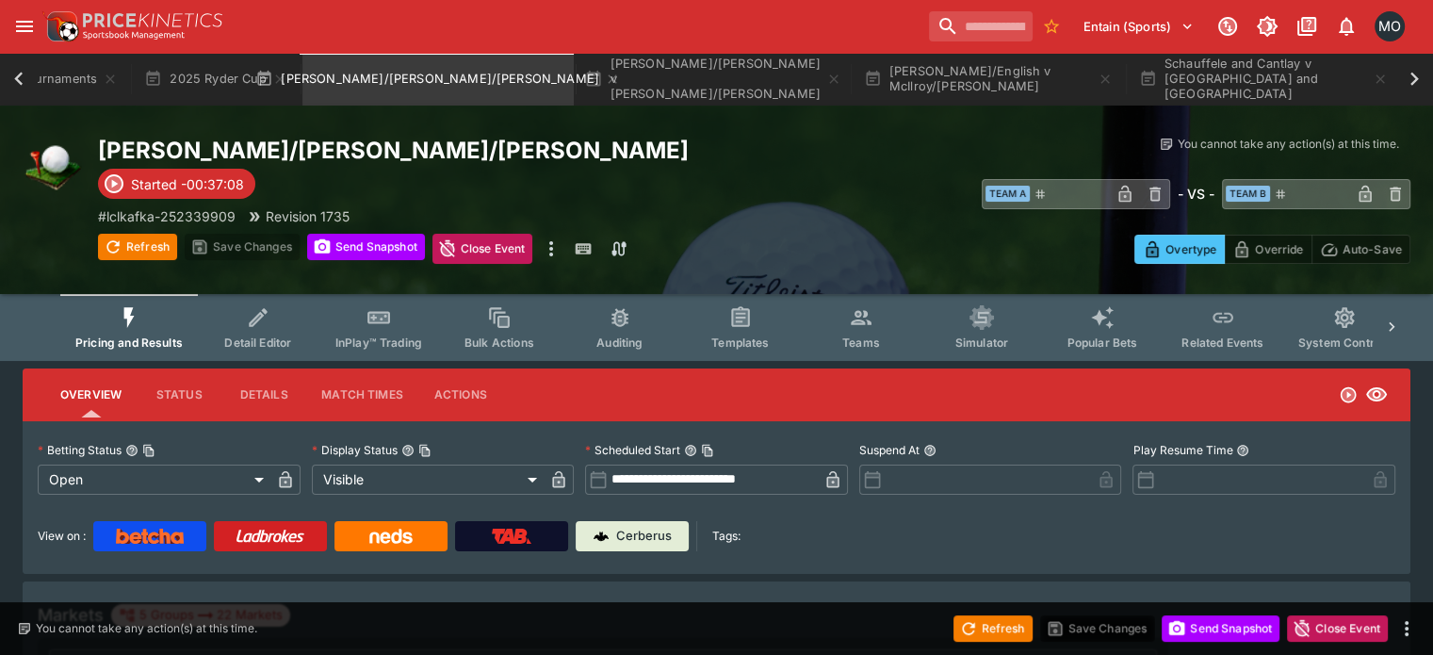
type input "**********"
click at [757, 336] on span "Templates" at bounding box center [739, 342] width 57 height 14
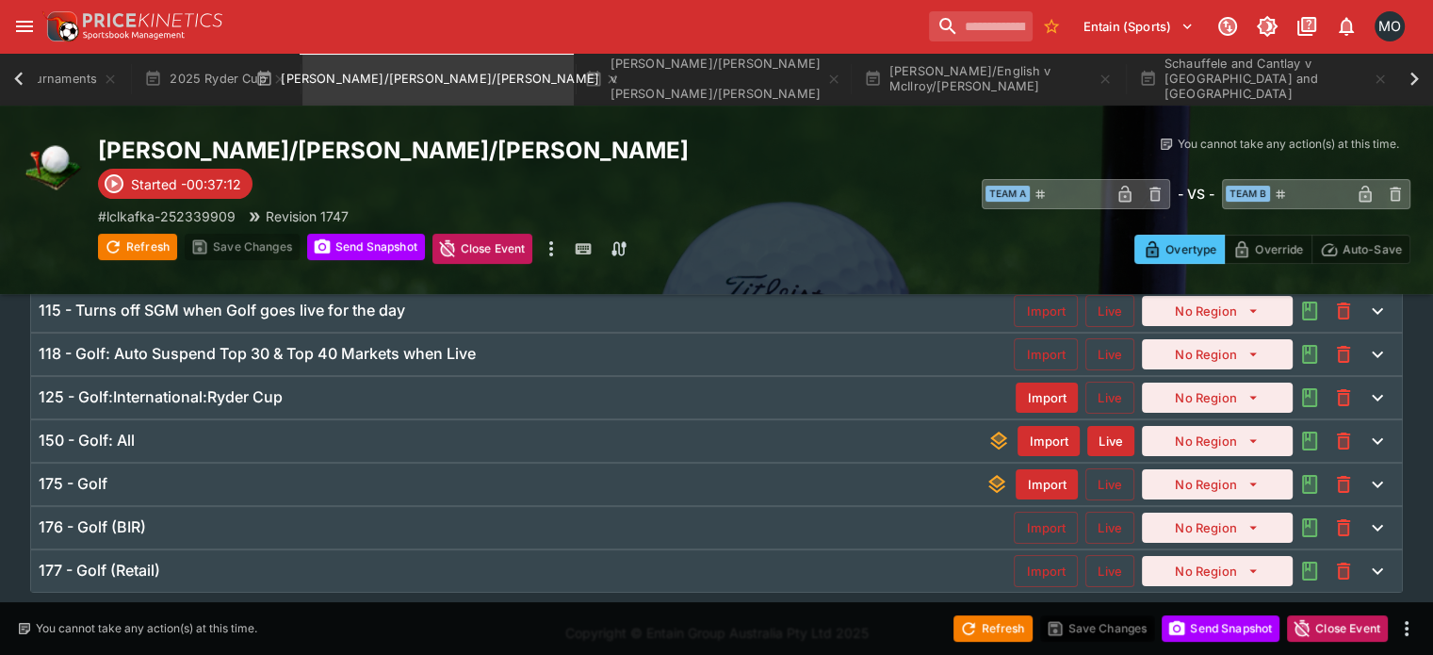
scroll to position [300, 0]
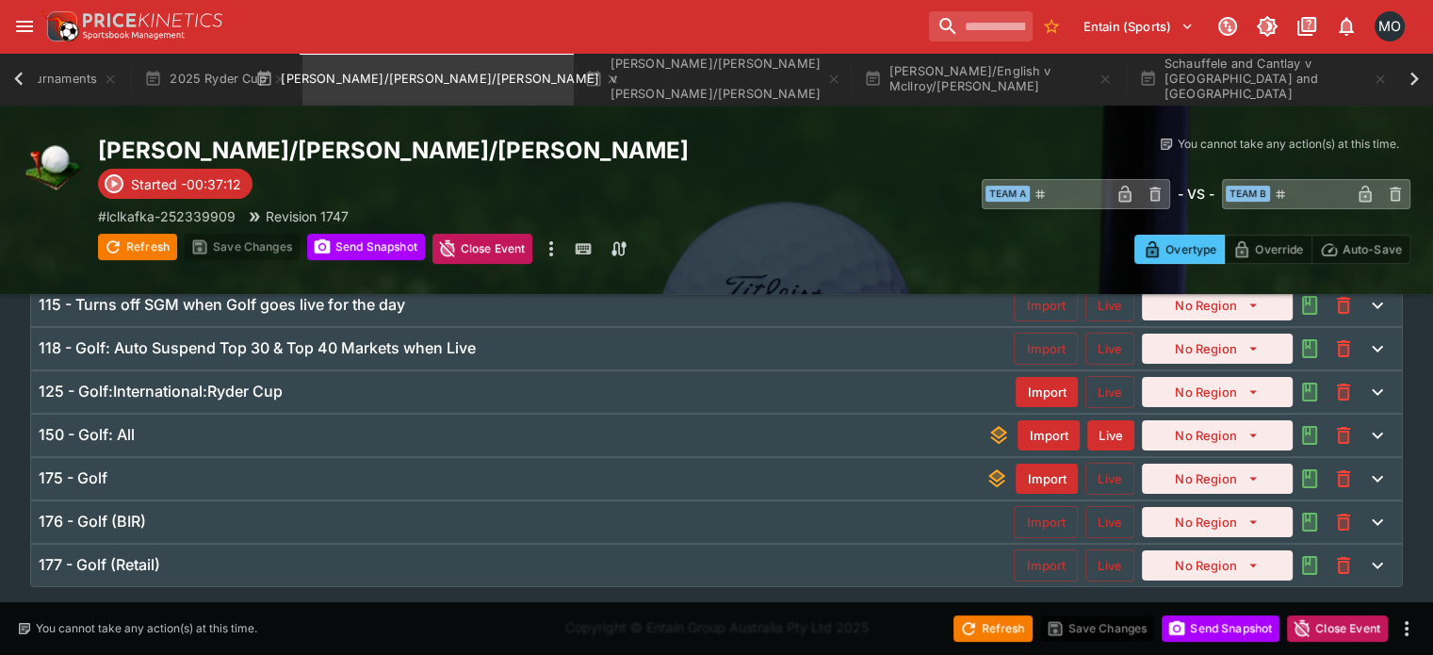
click at [461, 461] on div "175 - Golf Import Live No Region" at bounding box center [716, 478] width 1370 height 41
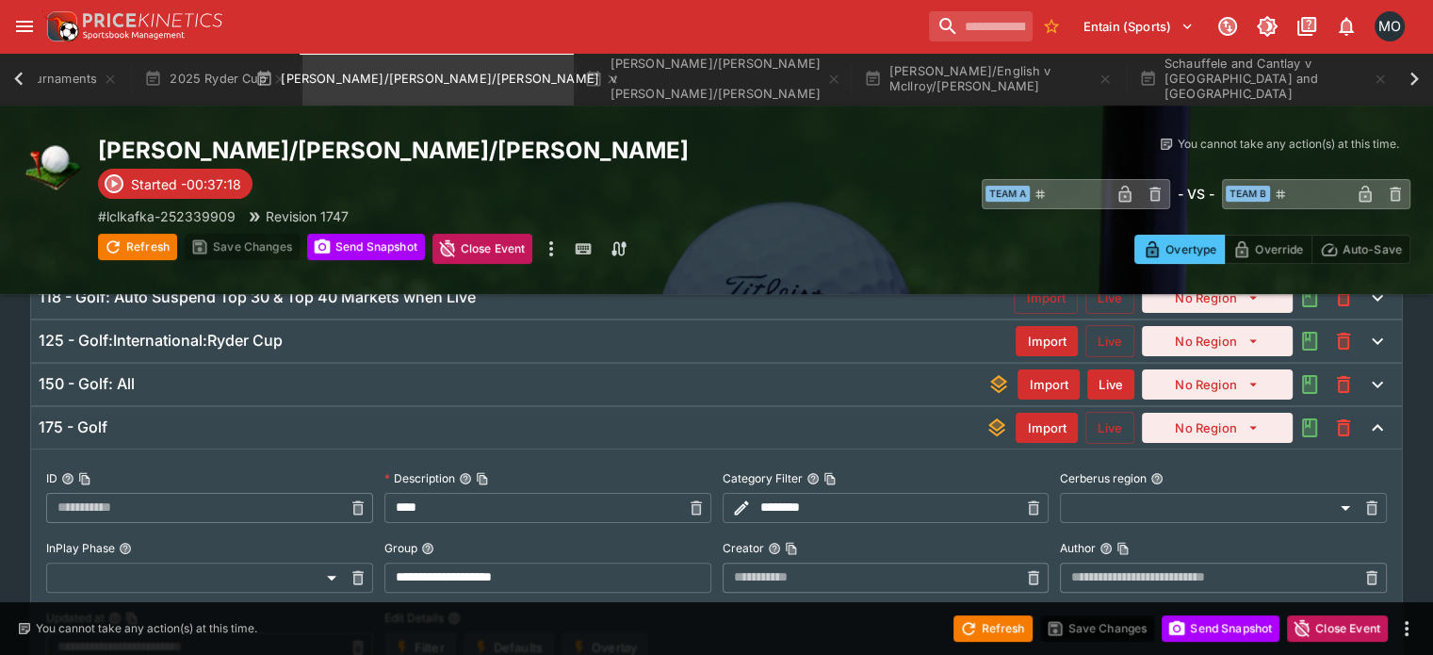
scroll to position [348, 0]
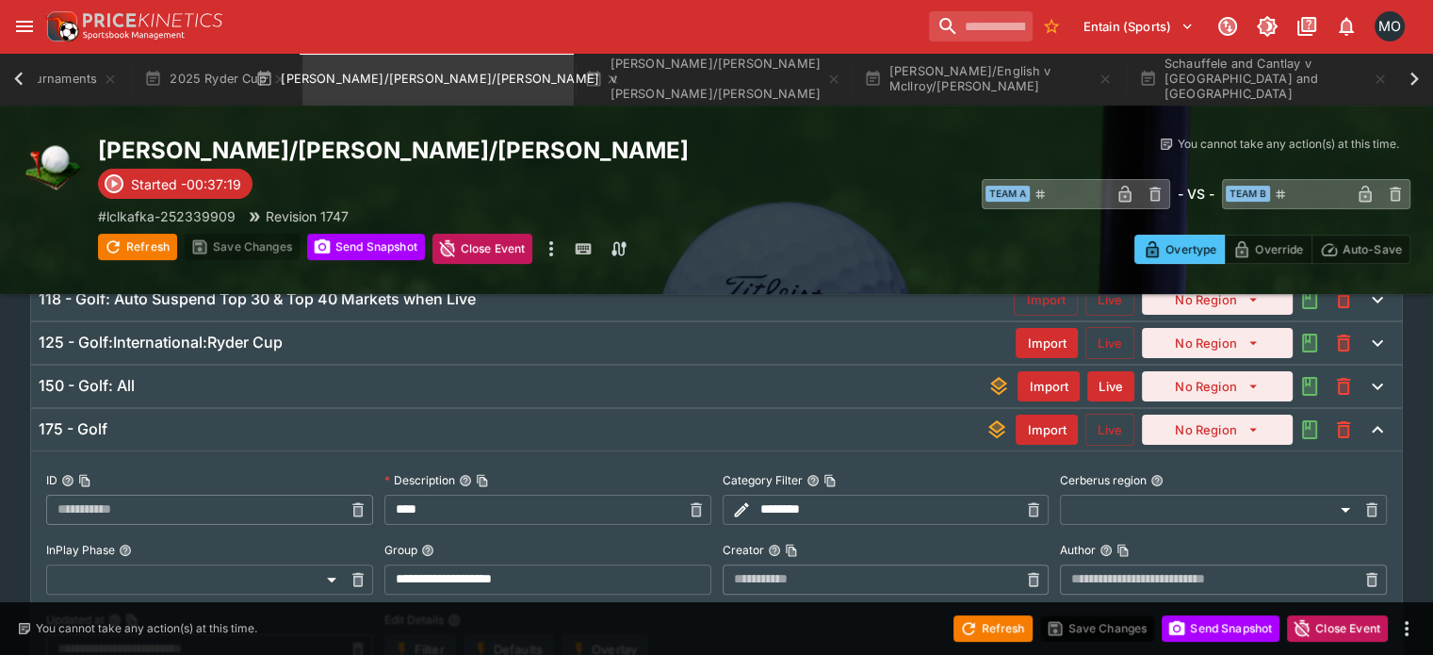
click at [220, 367] on div "150 - Golf: All Import Live No Region" at bounding box center [716, 385] width 1370 height 41
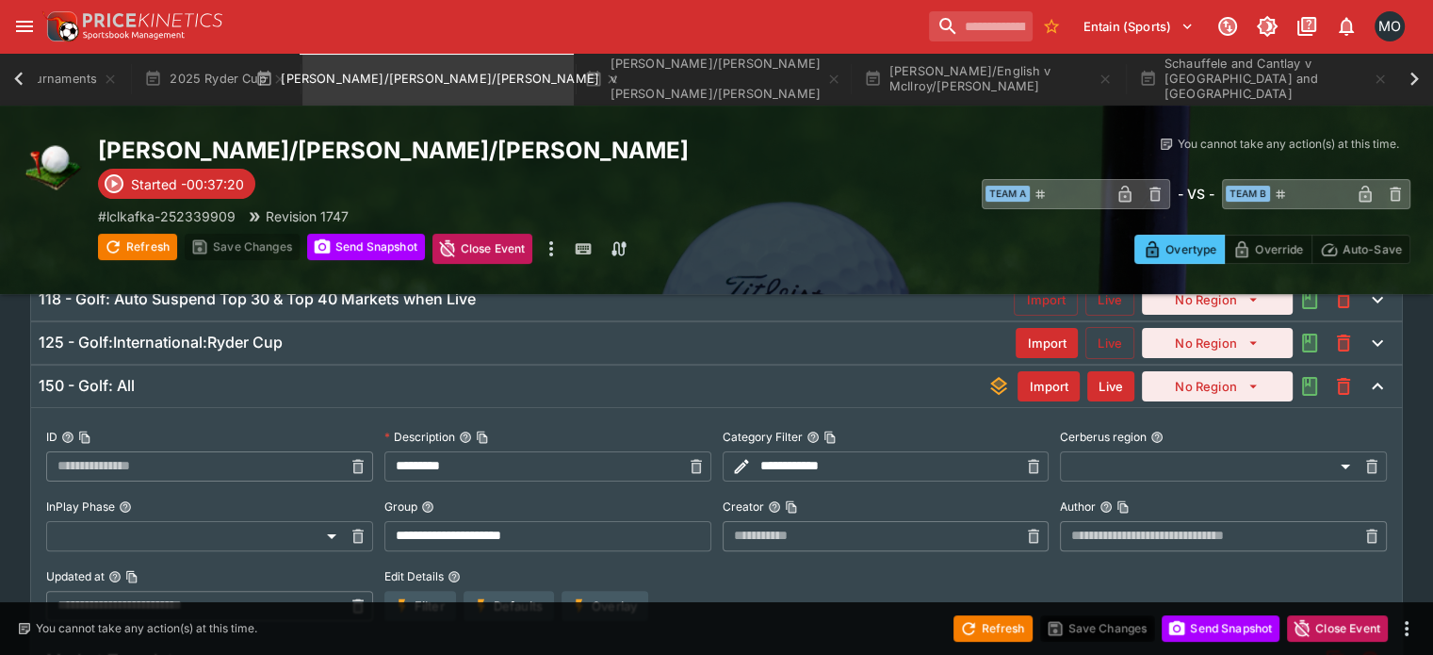
click at [220, 367] on div "150 - Golf: All Import Live No Region" at bounding box center [716, 385] width 1370 height 41
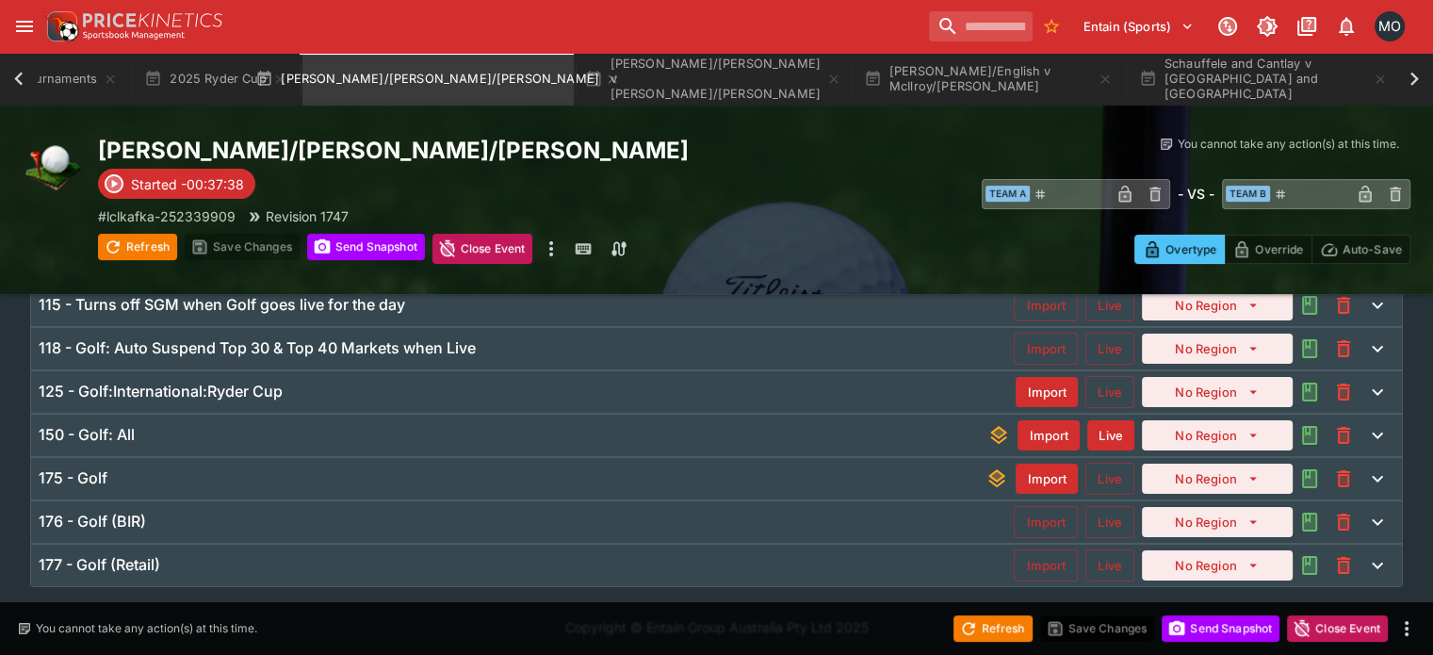
scroll to position [0, 0]
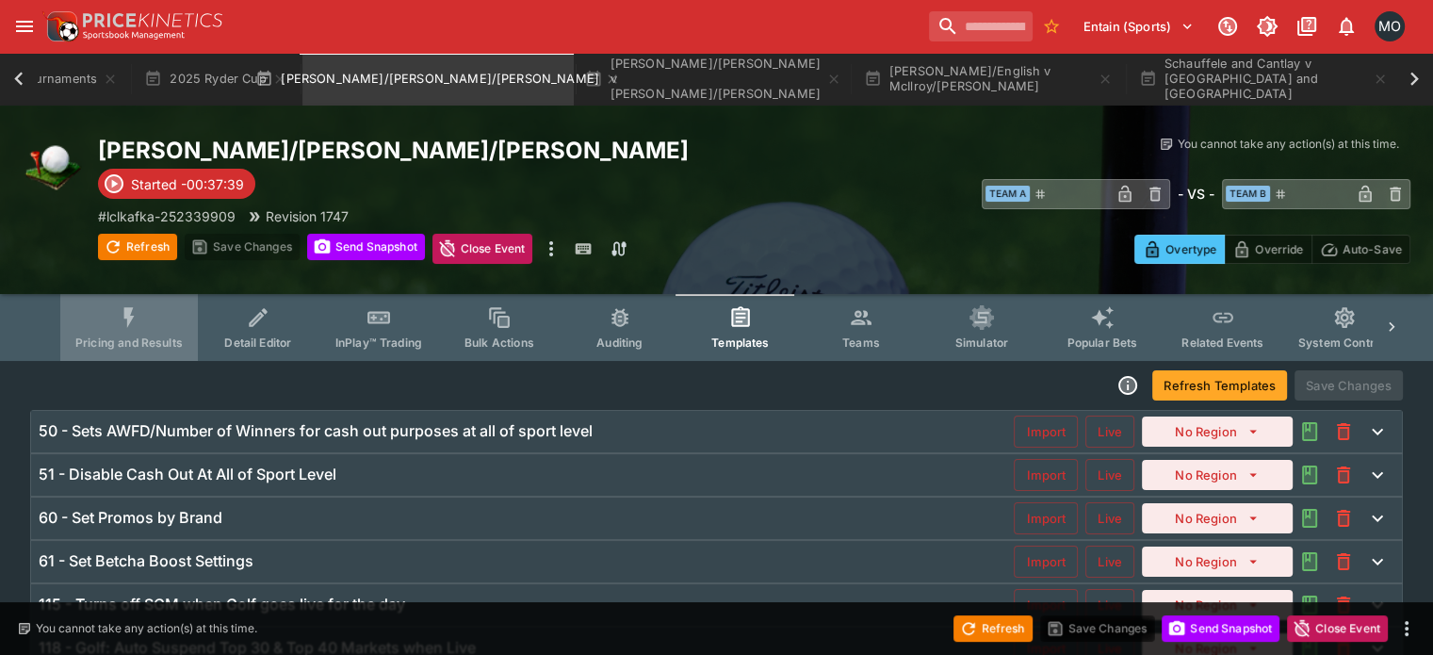
click at [130, 316] on button "Pricing and Results" at bounding box center [129, 327] width 138 height 67
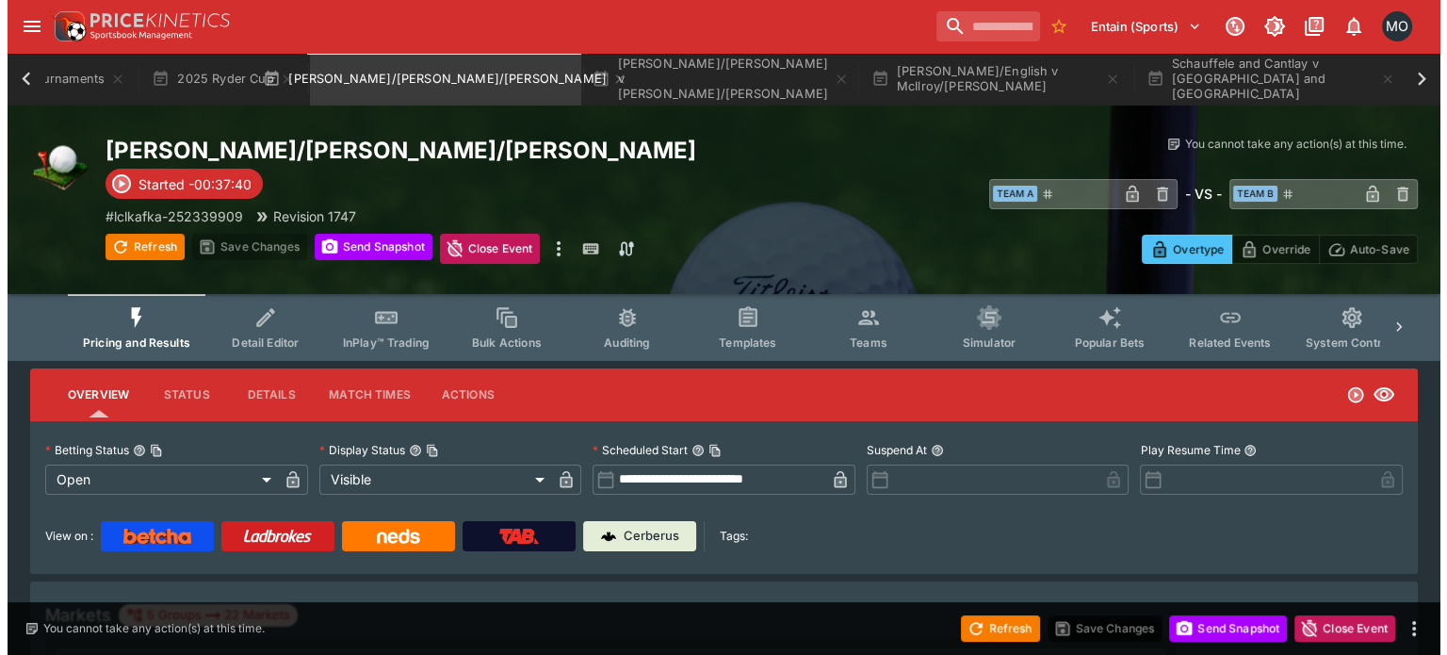
scroll to position [403, 0]
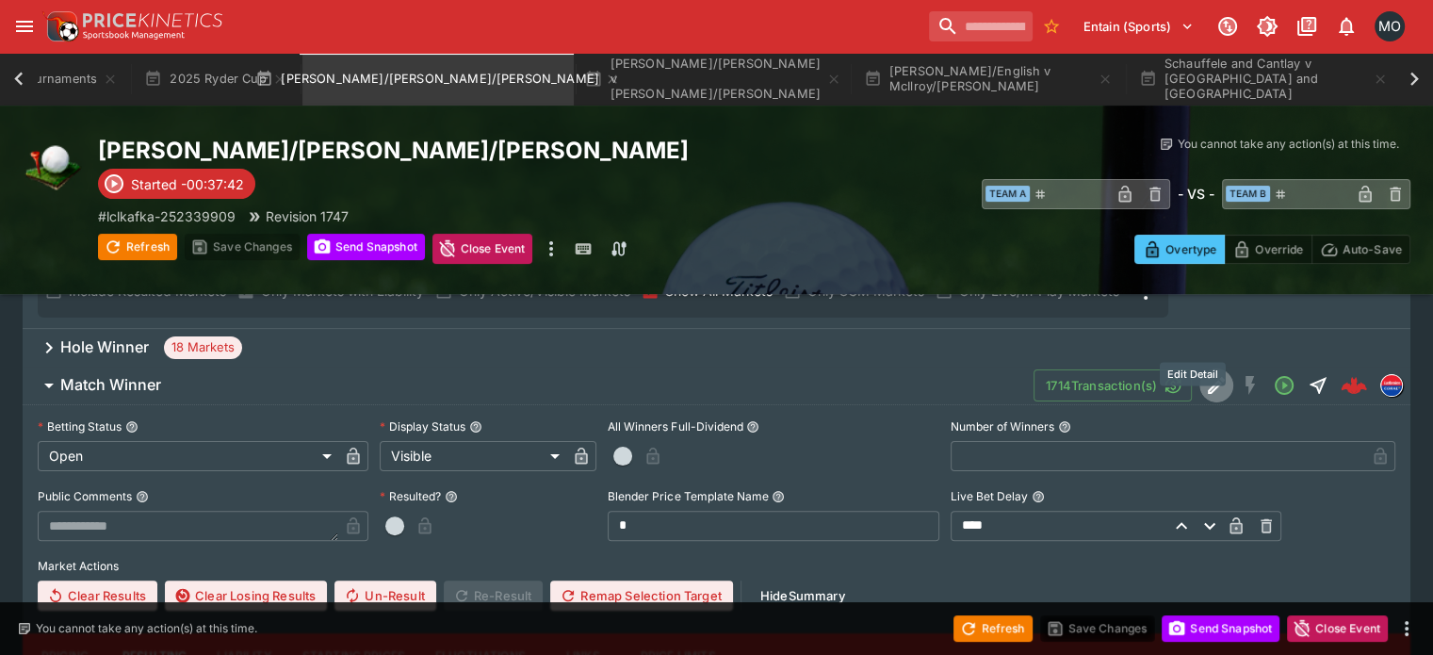
click at [1205, 374] on icon "Edit Detail" at bounding box center [1216, 385] width 23 height 23
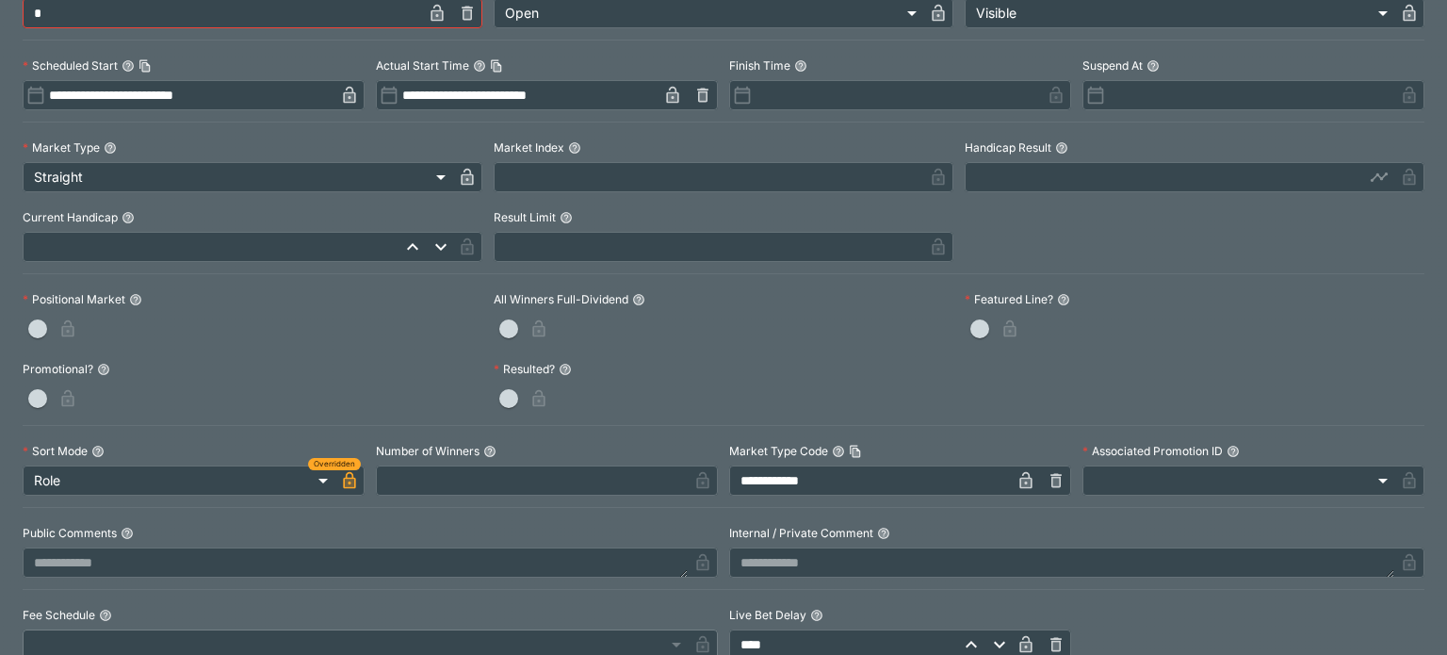
scroll to position [0, 0]
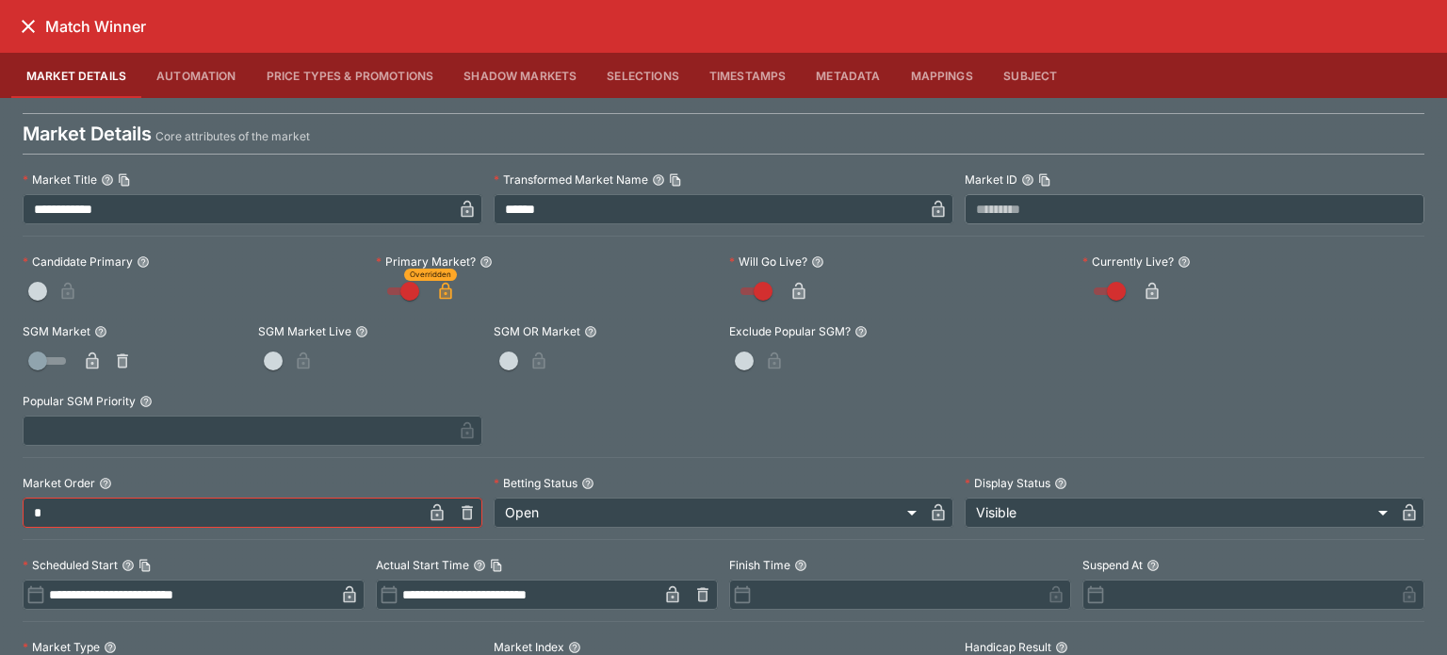
click at [29, 22] on icon "close" at bounding box center [28, 26] width 23 height 23
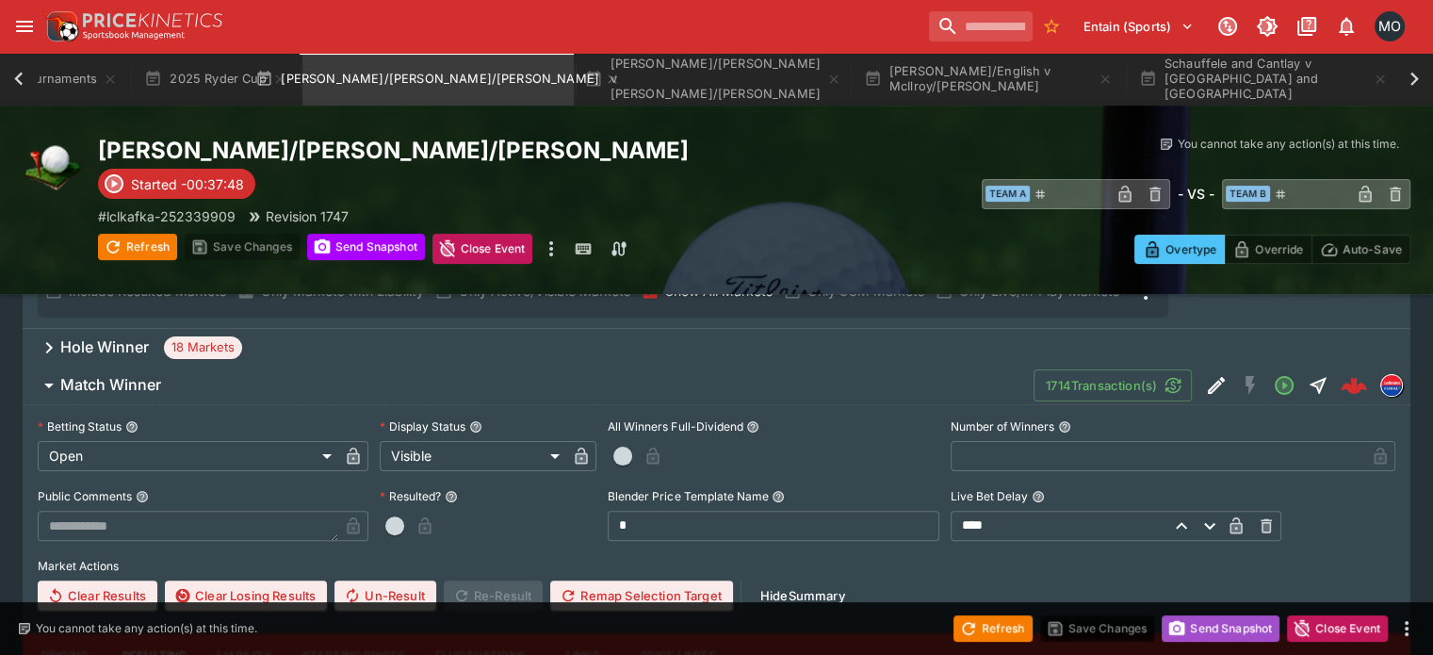
click at [1200, 628] on button "Send Snapshot" at bounding box center [1220, 628] width 118 height 26
click at [988, 627] on button "Refresh" at bounding box center [992, 628] width 79 height 26
click at [1207, 377] on icon "Edit Detail" at bounding box center [1215, 385] width 17 height 17
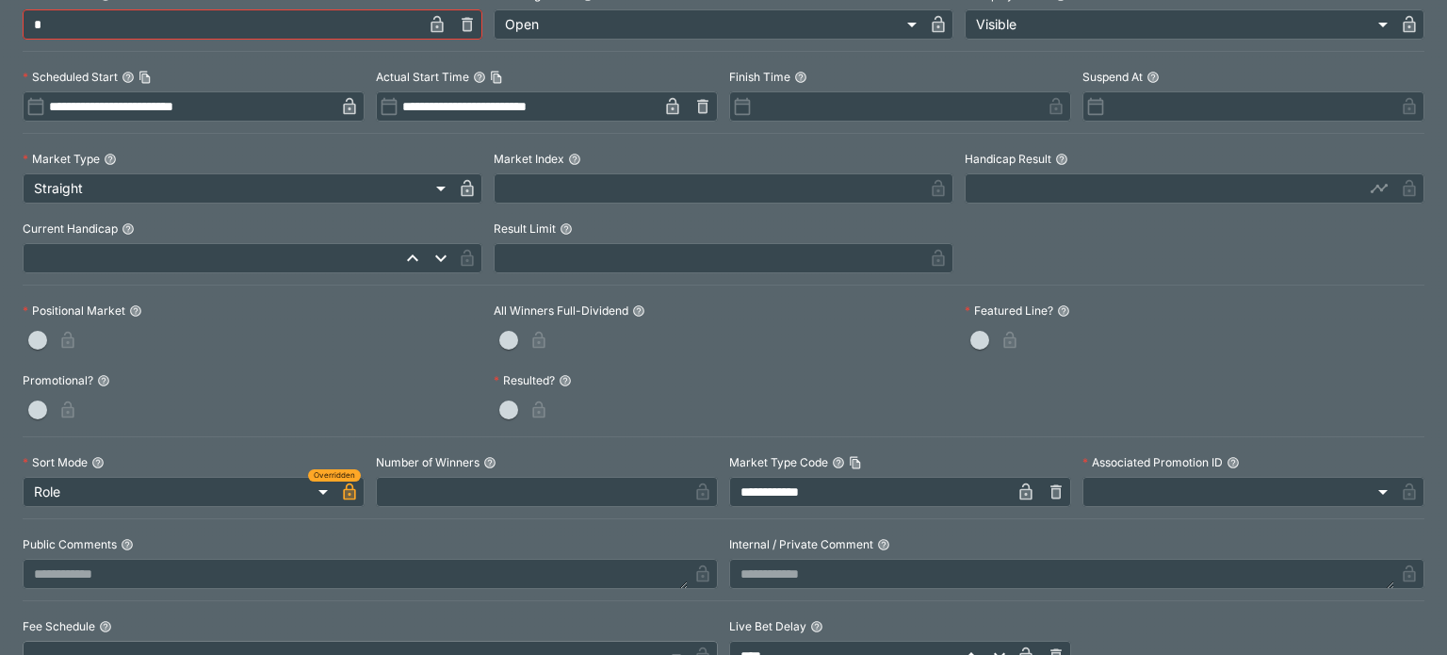
scroll to position [489, 0]
click at [1019, 496] on icon "button" at bounding box center [1025, 490] width 12 height 16
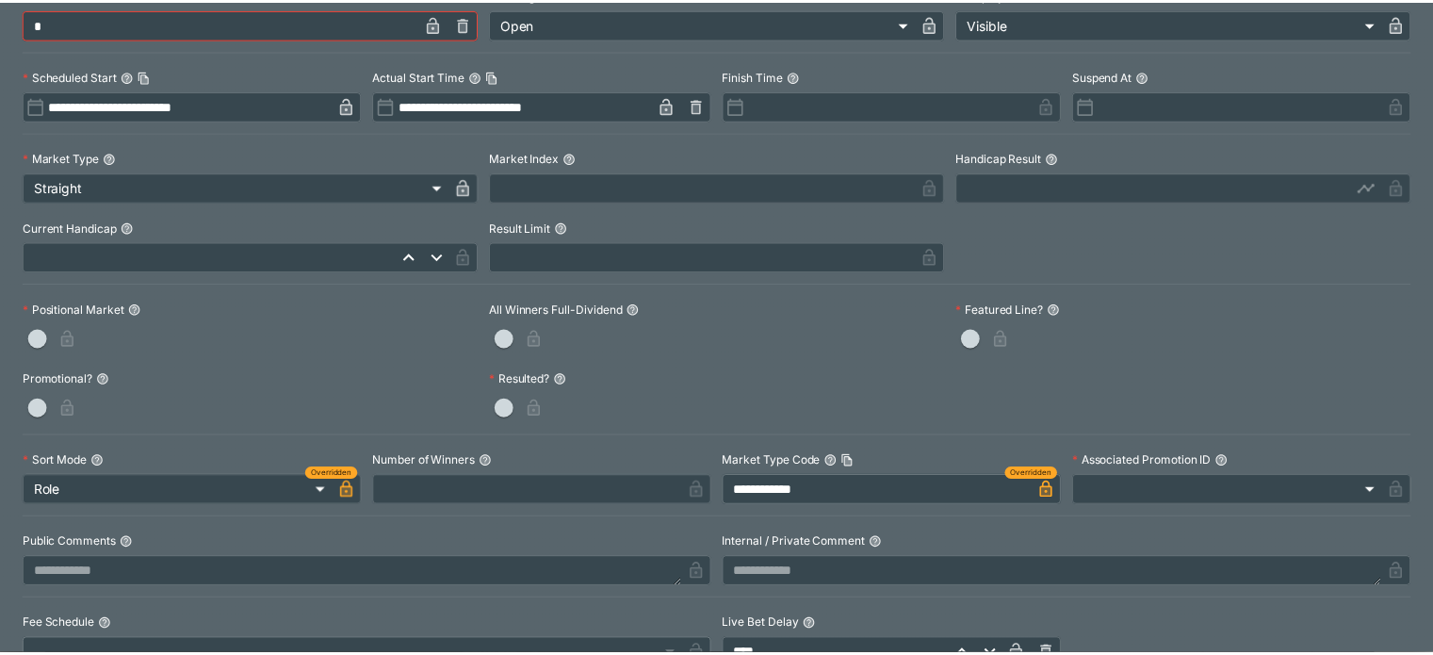
scroll to position [0, 0]
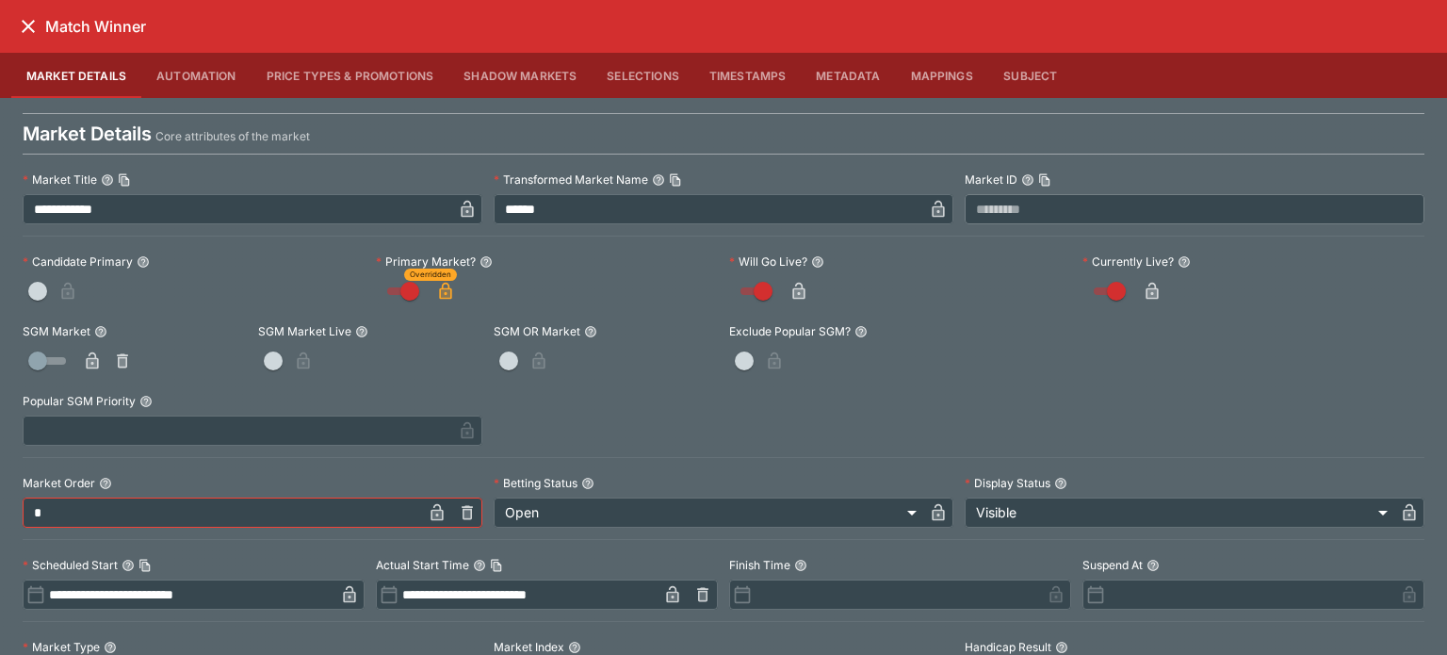
click at [26, 11] on button "close" at bounding box center [28, 26] width 34 height 34
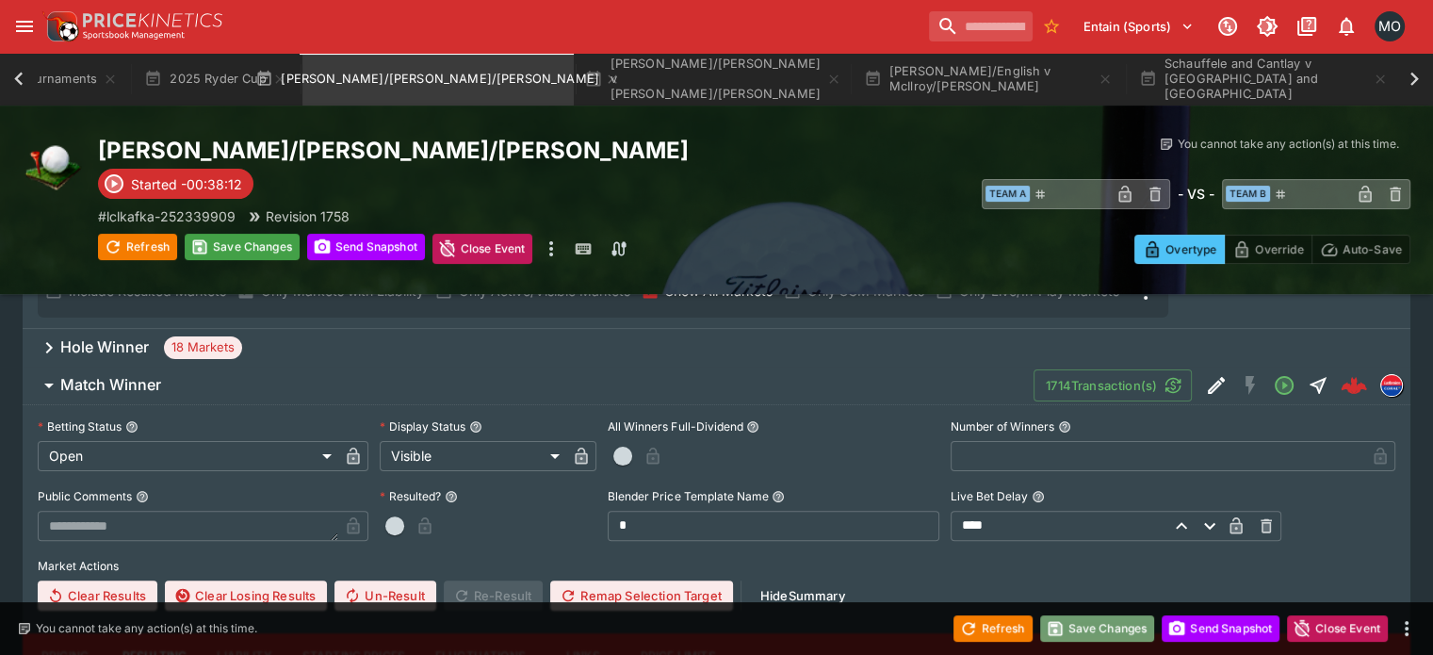
click at [1066, 632] on button "Save Changes" at bounding box center [1097, 628] width 115 height 26
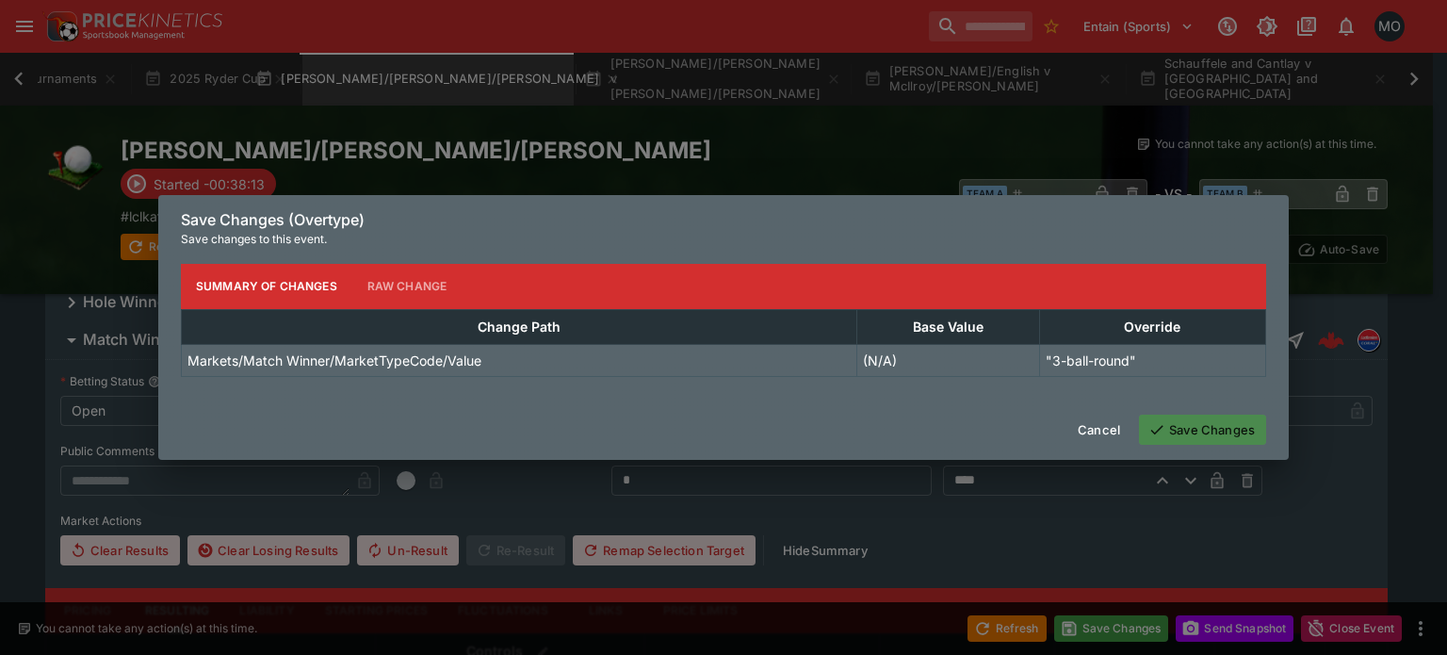
click at [1157, 432] on icon "button" at bounding box center [1156, 429] width 17 height 17
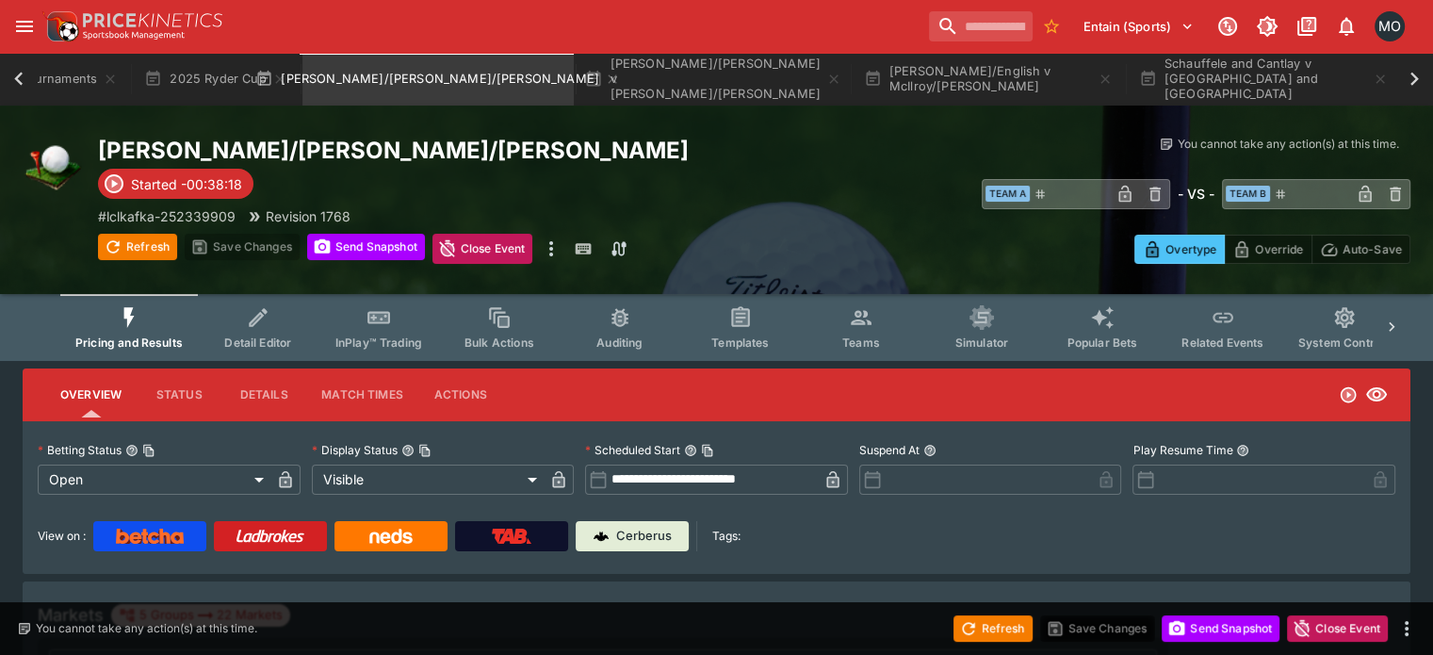
click at [19, 14] on button "open drawer" at bounding box center [25, 26] width 34 height 34
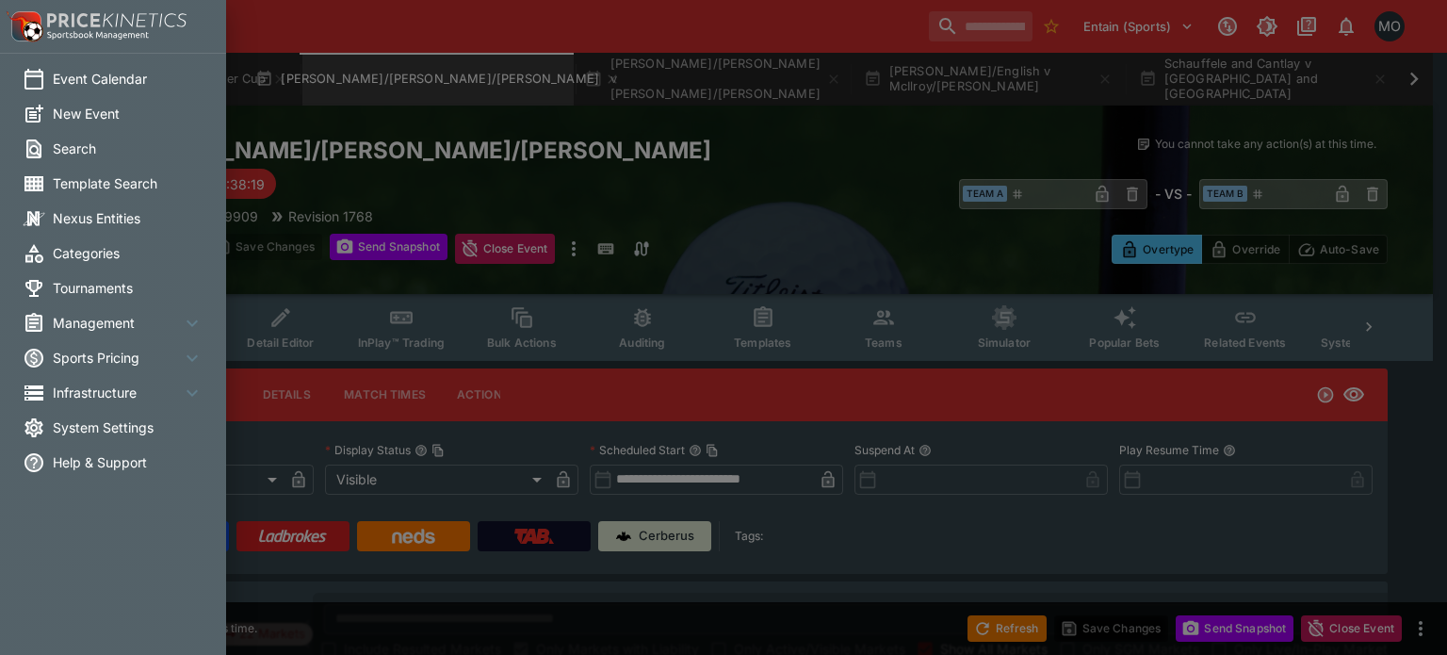
click at [91, 187] on span "Template Search" at bounding box center [128, 183] width 151 height 20
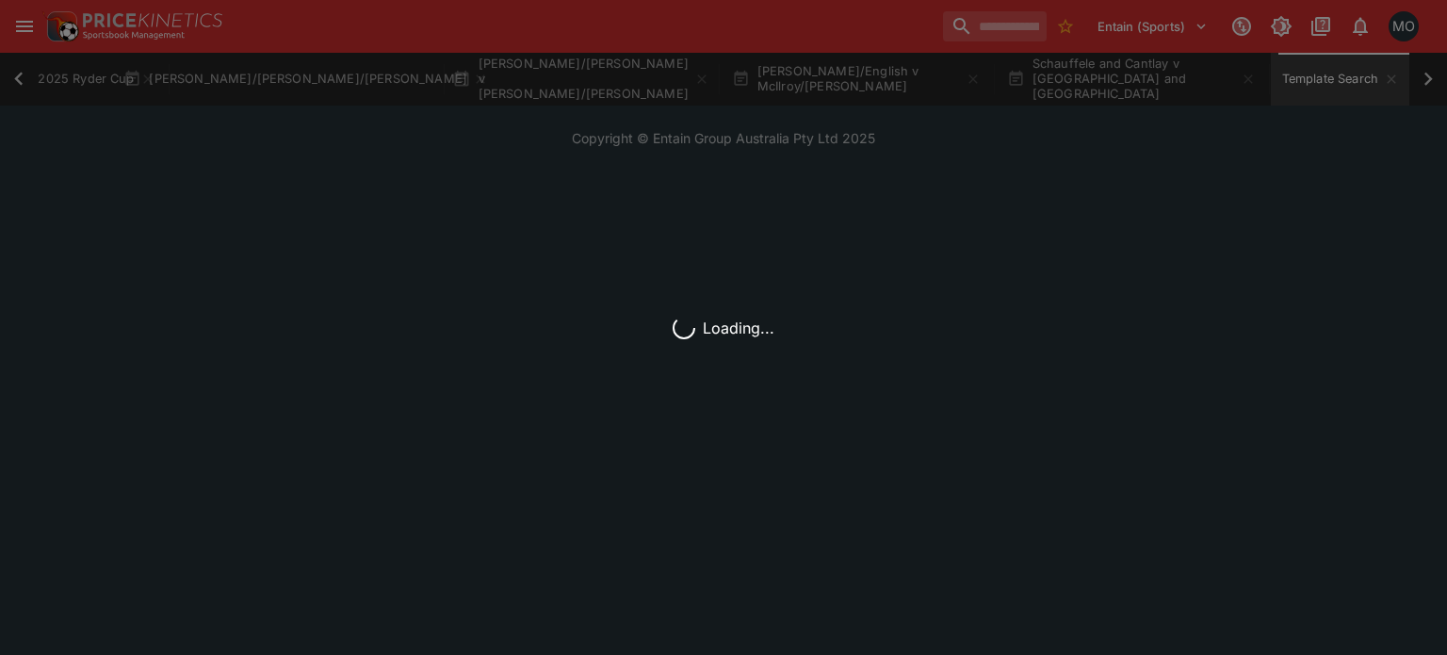
scroll to position [0, 334]
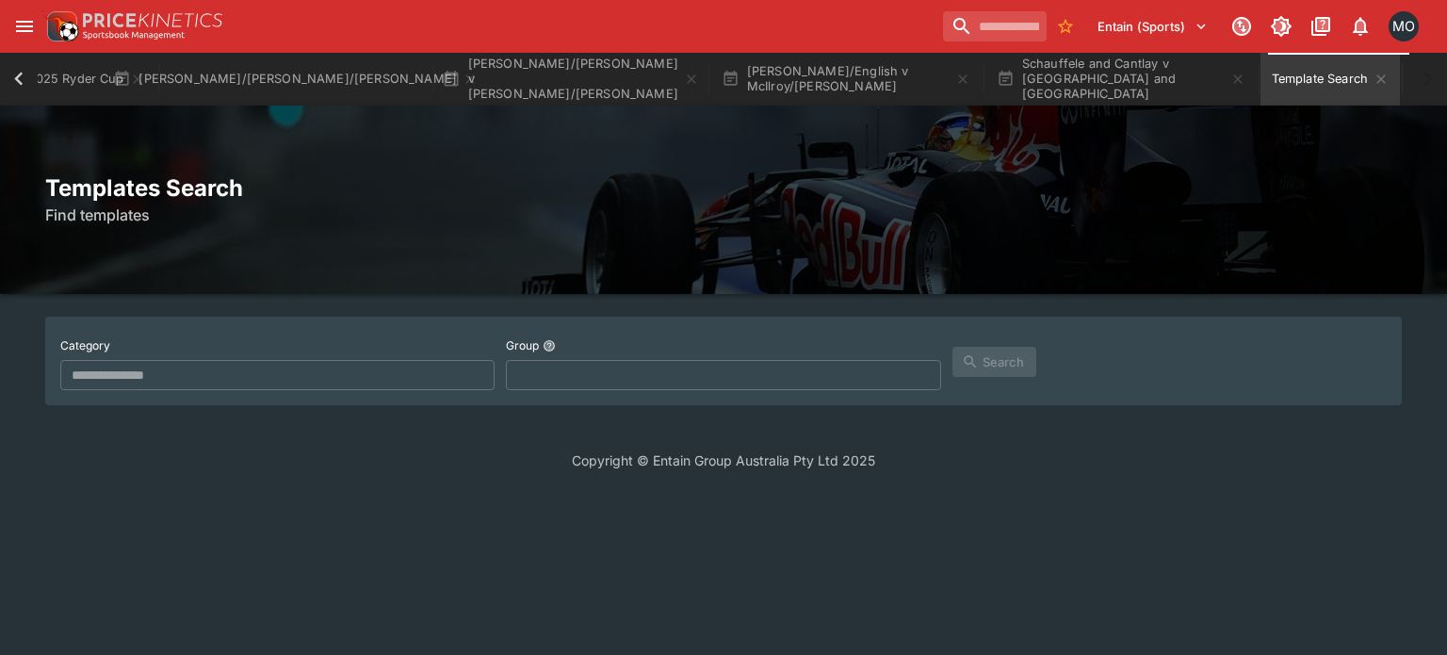
click at [356, 373] on input "text" at bounding box center [277, 375] width 434 height 30
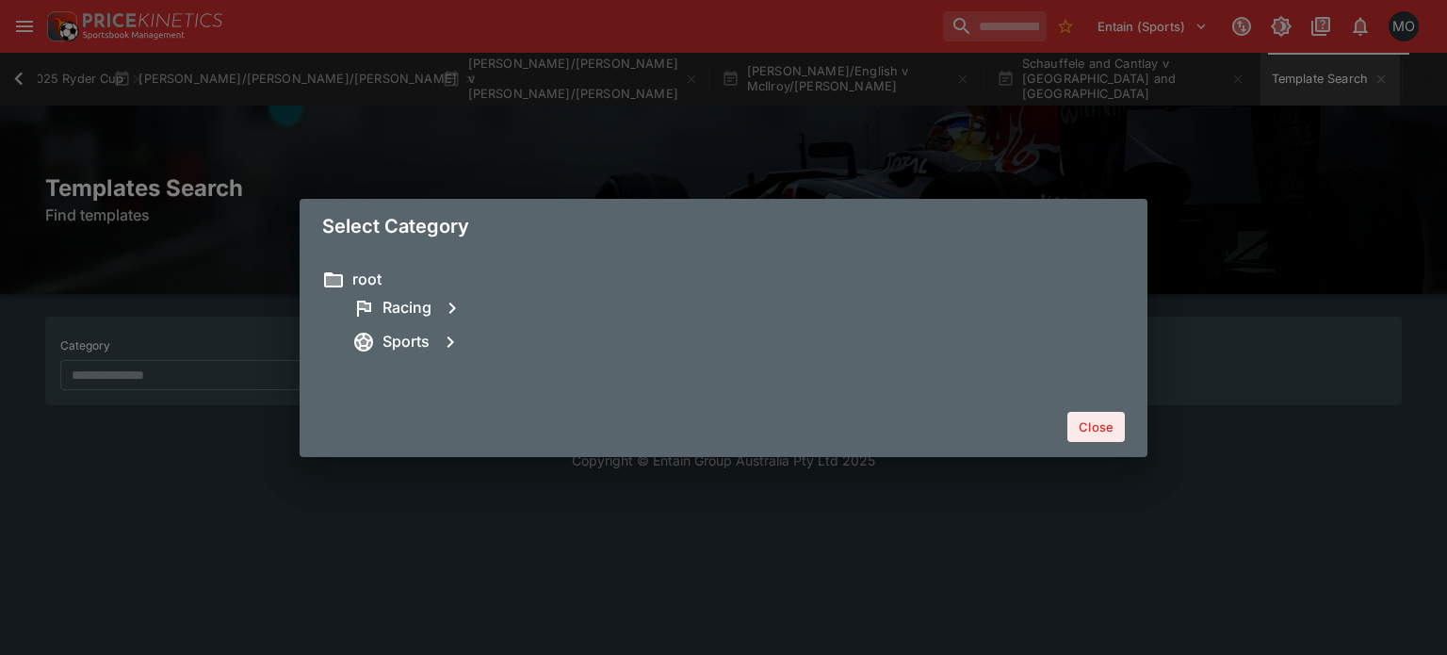
click at [376, 356] on div "Sports" at bounding box center [738, 342] width 772 height 34
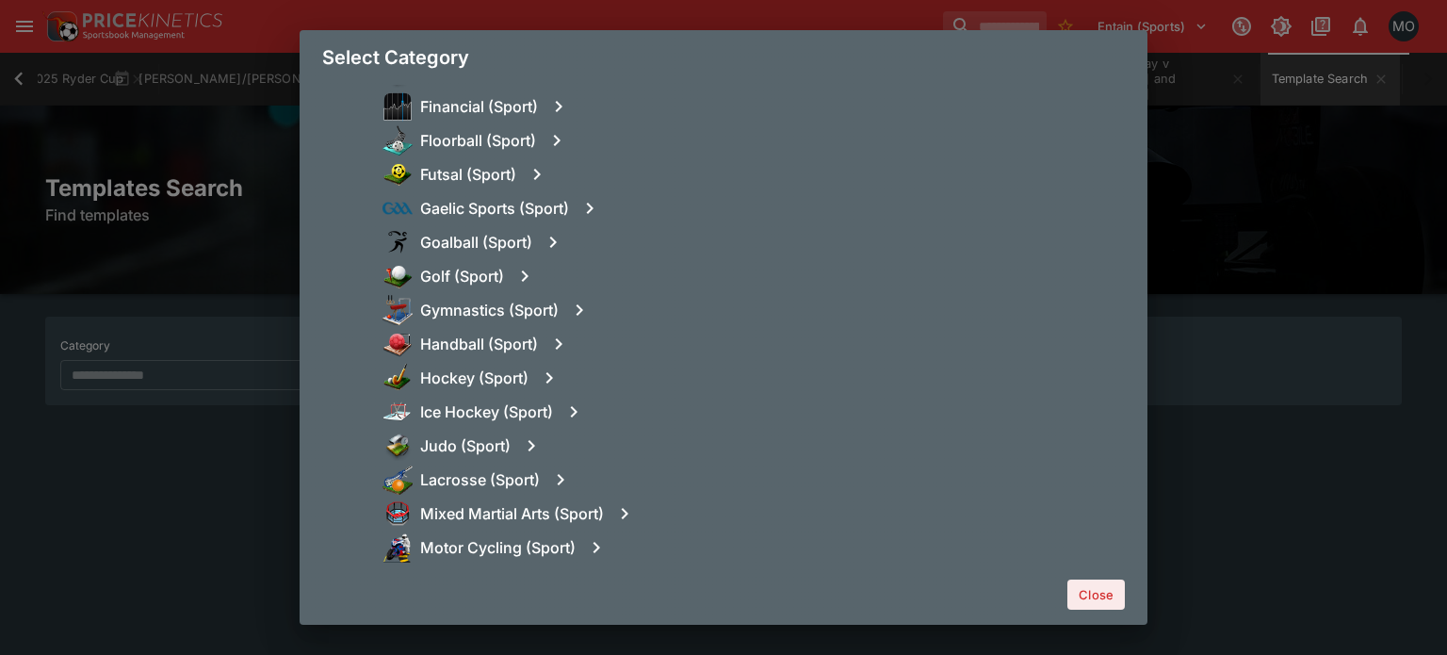
scroll to position [1085, 0]
click at [449, 258] on div "Golf (Sport)" at bounding box center [753, 275] width 742 height 34
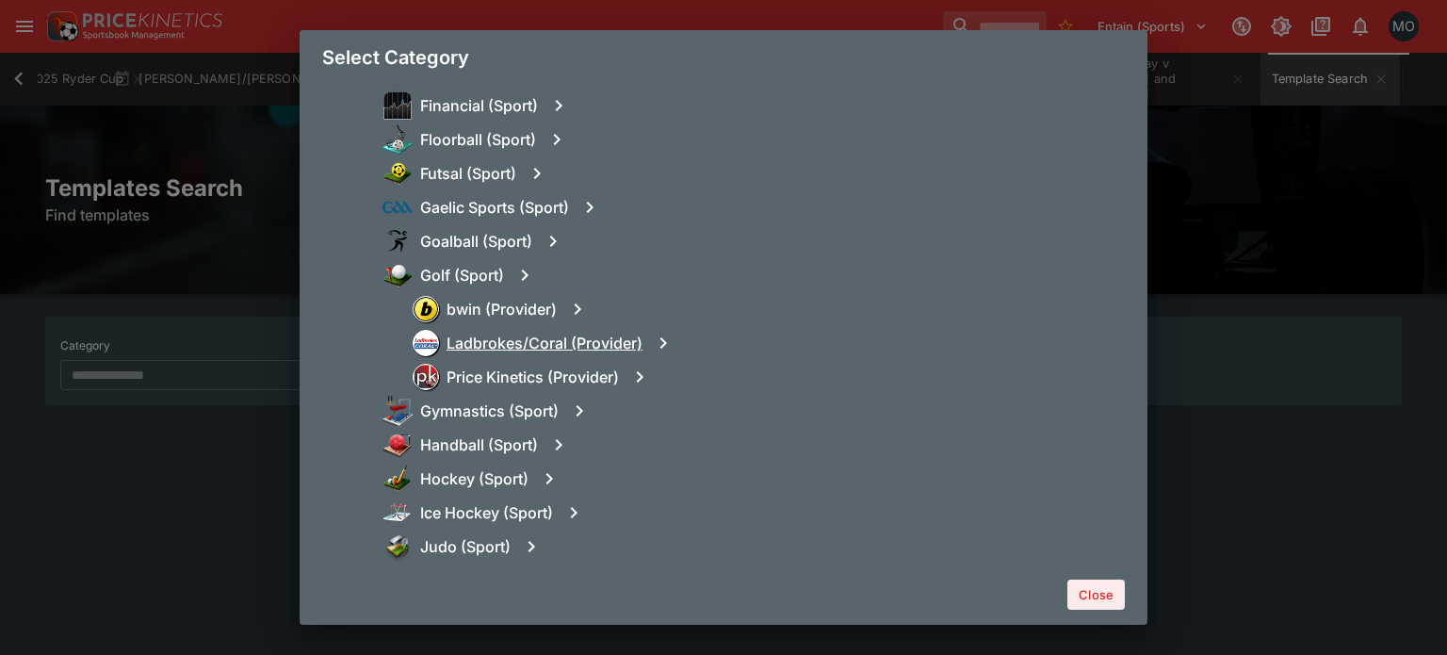
click at [509, 338] on h6 "Ladbrokes/Coral (Provider)" at bounding box center [544, 343] width 196 height 20
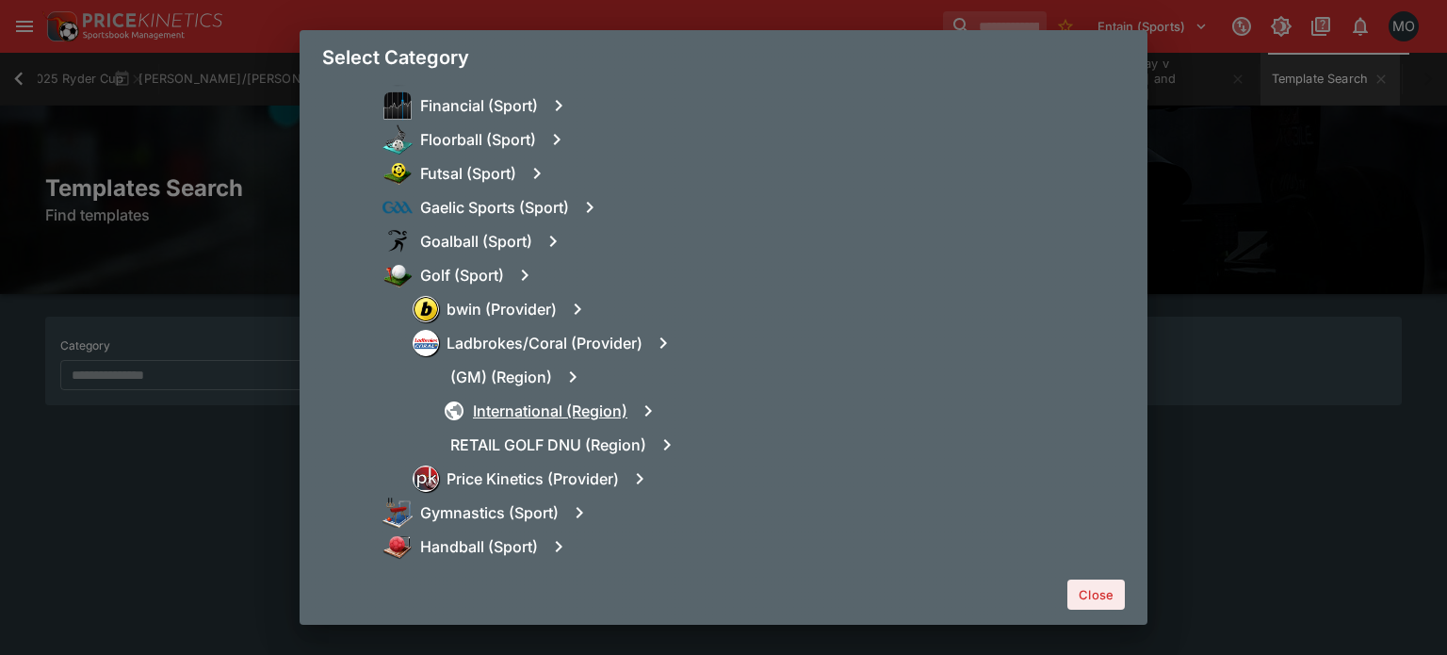
click at [543, 410] on h6 "International (Region)" at bounding box center [550, 411] width 154 height 20
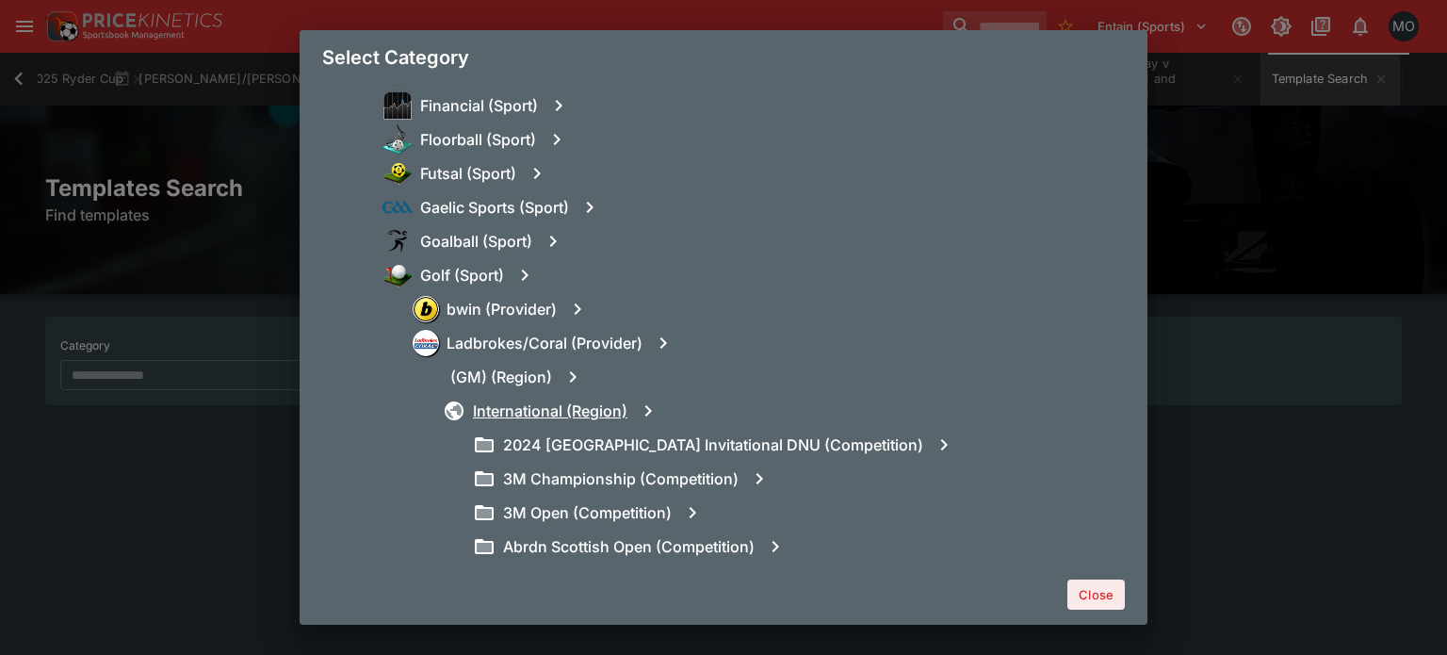
scroll to position [16870, 0]
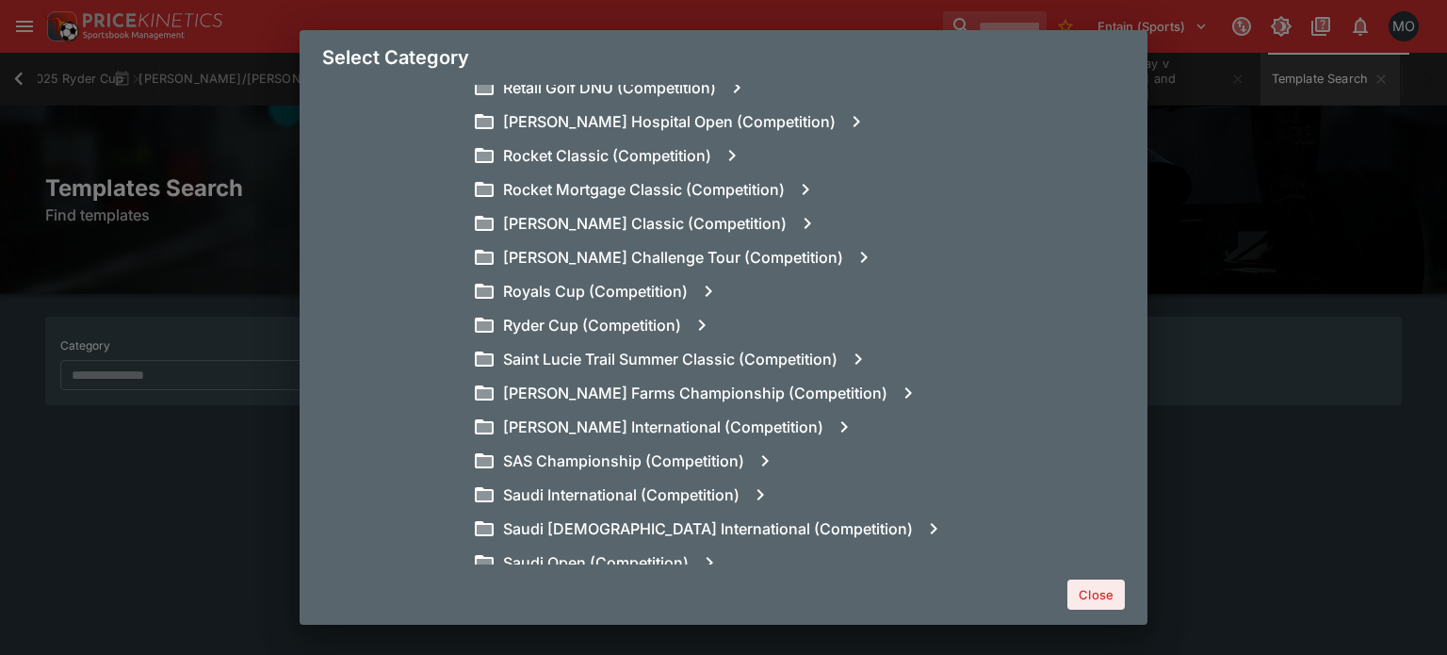
click at [701, 317] on icon "button" at bounding box center [701, 325] width 23 height 23
type input "**********"
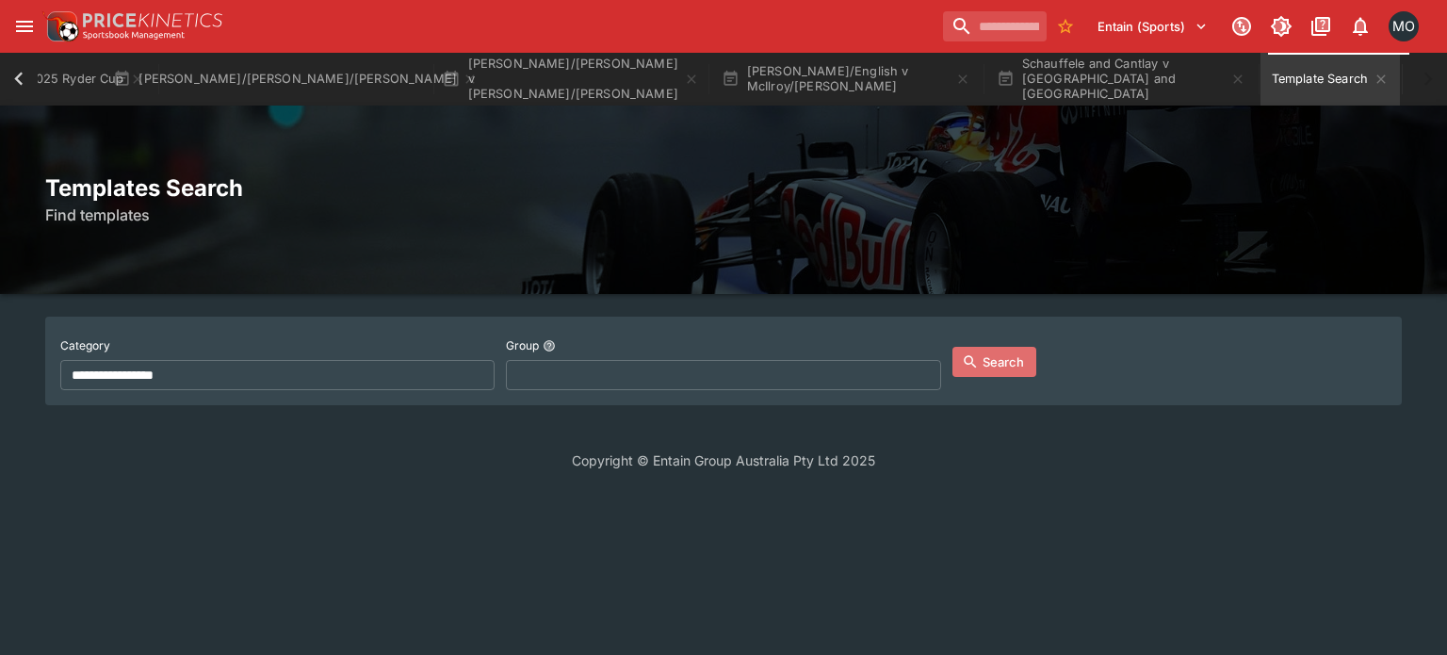
click at [973, 358] on icon "button" at bounding box center [970, 361] width 17 height 17
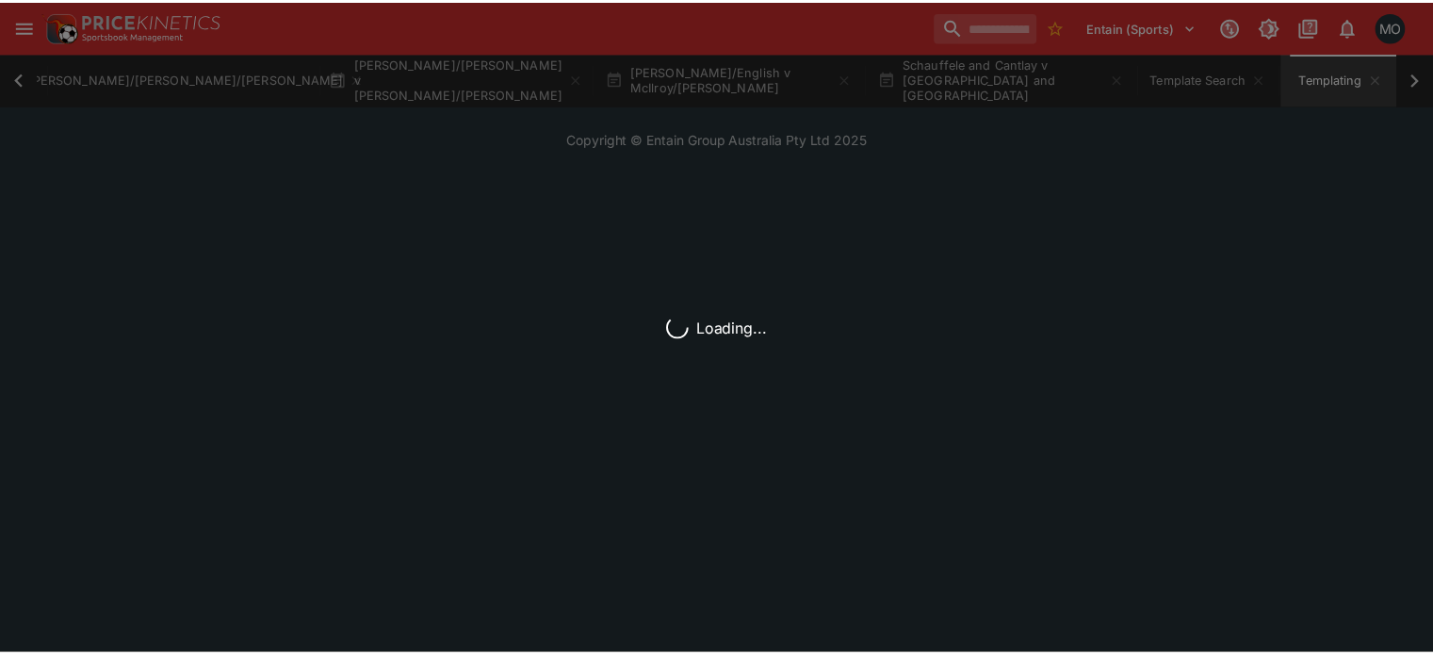
scroll to position [0, 460]
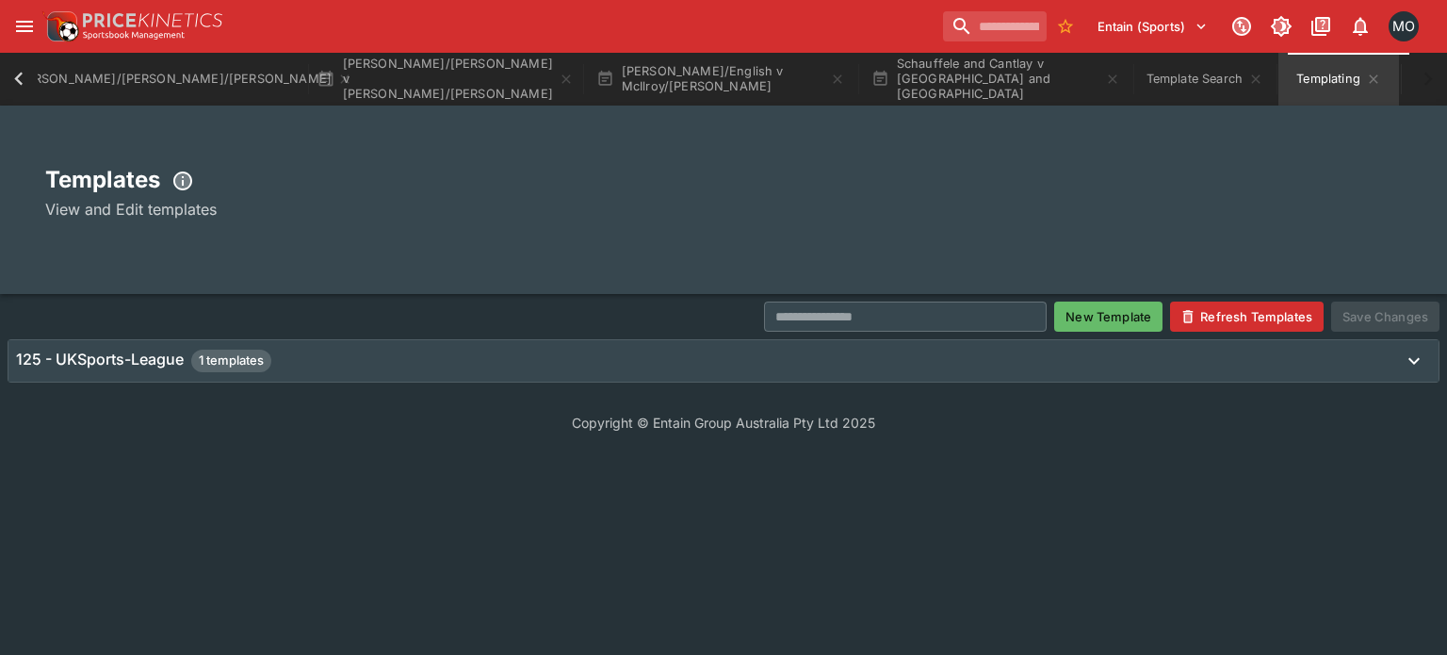
click at [964, 379] on div "125 - UKSports-League 1 templates" at bounding box center [723, 360] width 1430 height 41
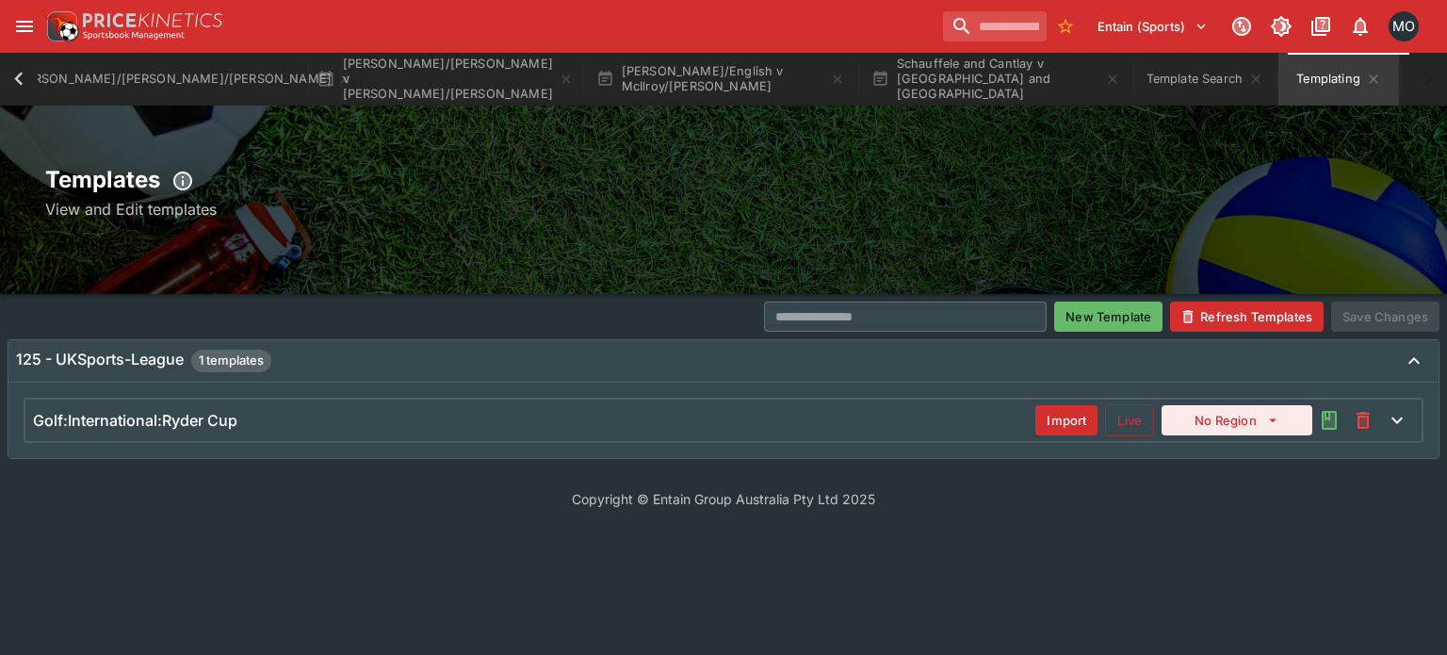
click at [931, 413] on div "Golf:International:Ryder Cup" at bounding box center [534, 421] width 1002 height 20
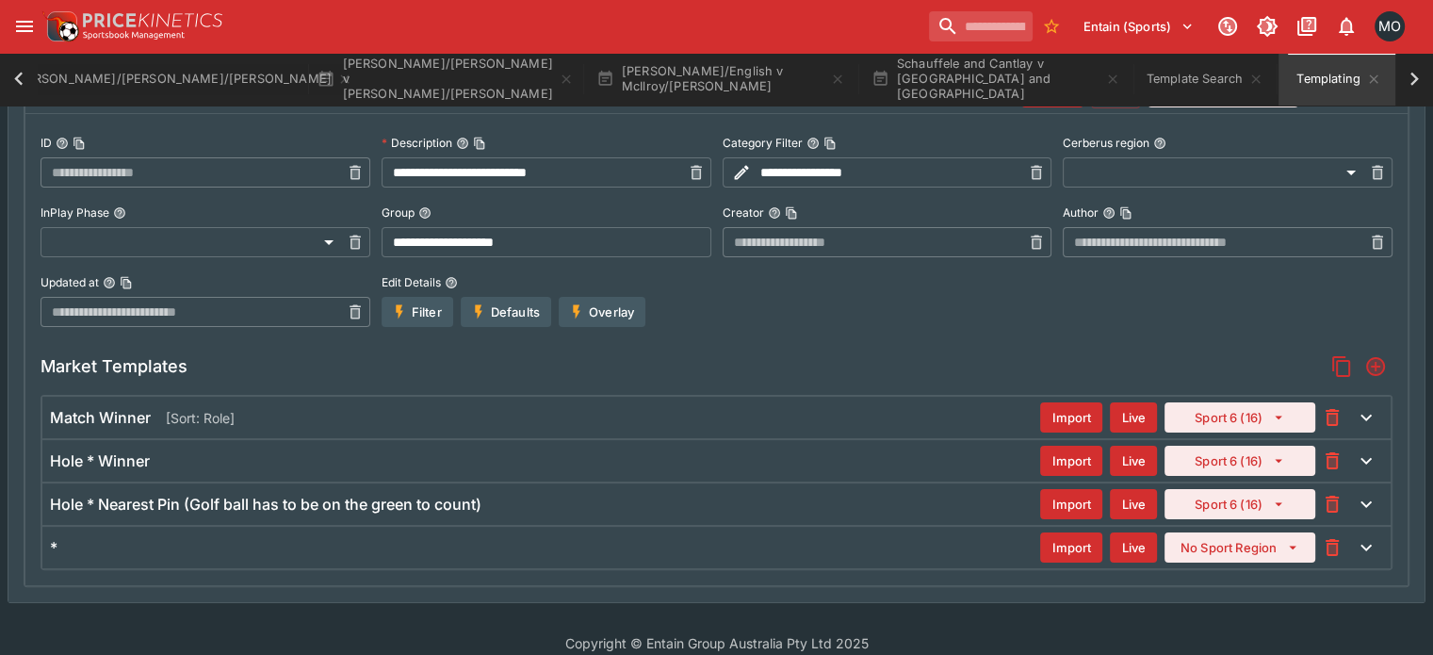
scroll to position [345, 0]
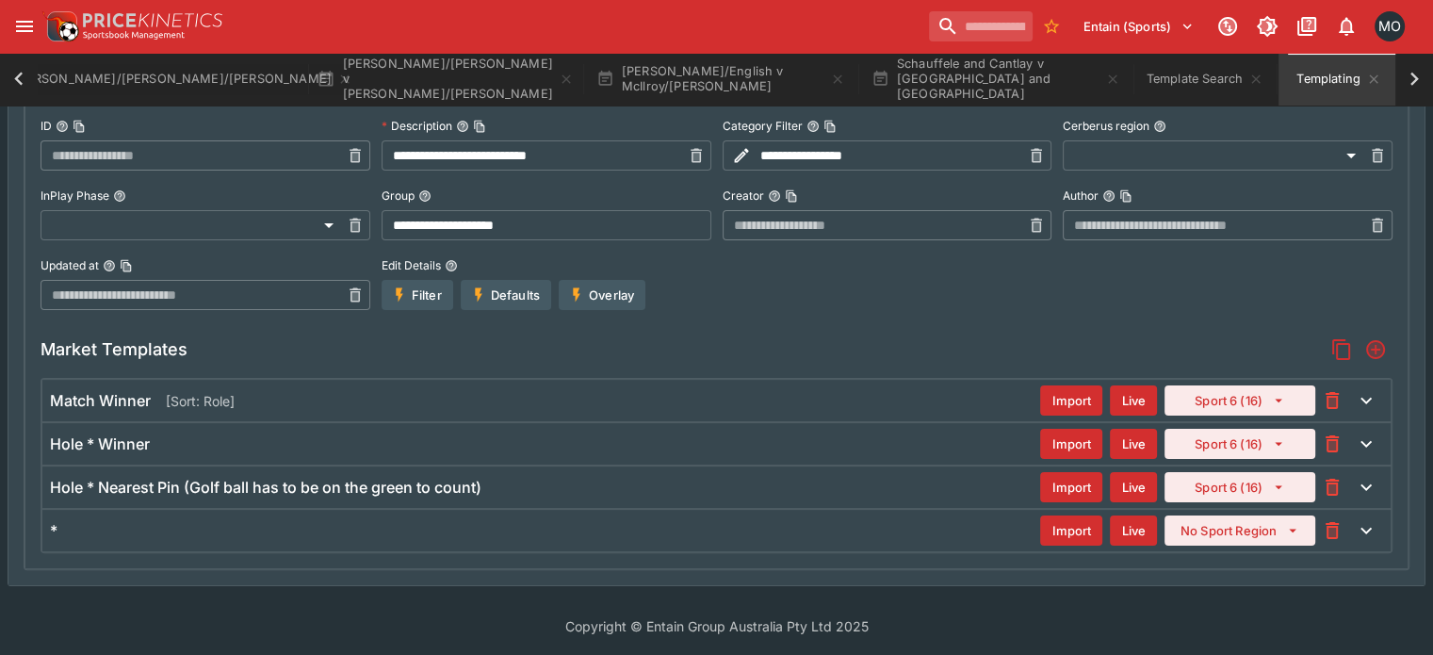
click at [866, 534] on div "*" at bounding box center [545, 531] width 990 height 20
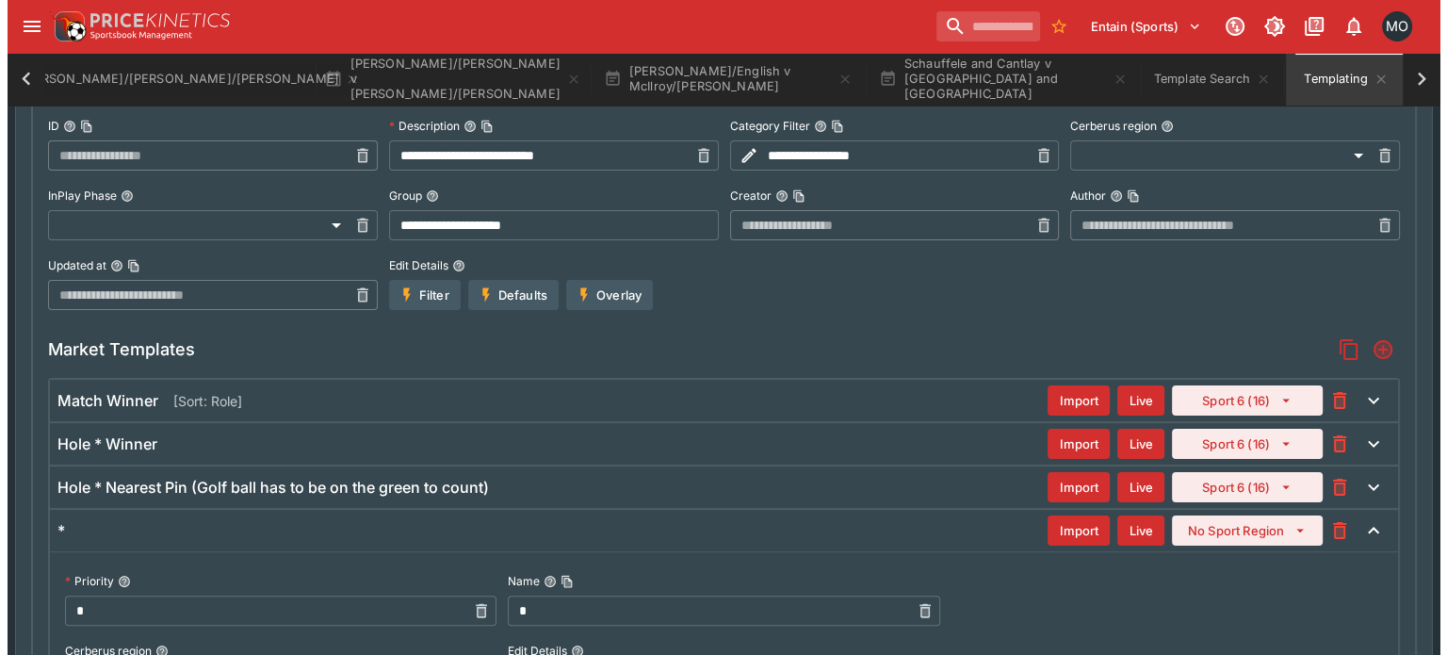
scroll to position [504, 0]
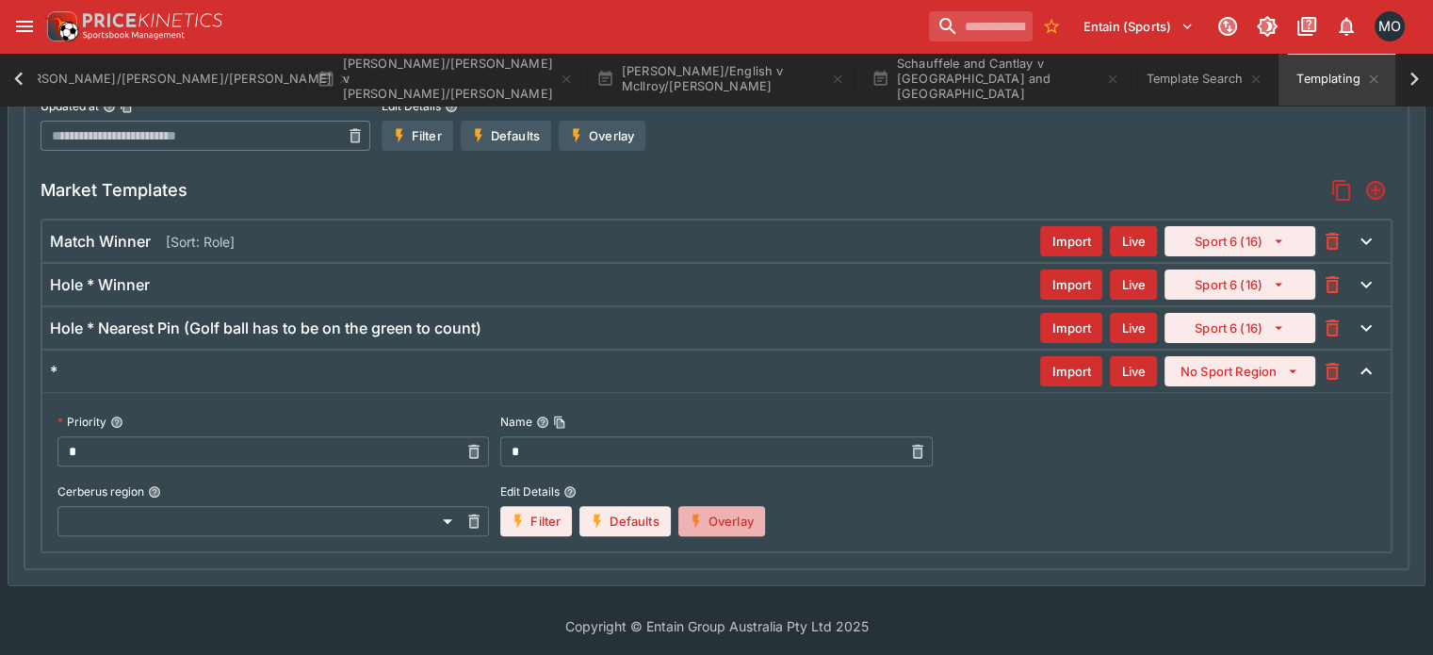
click at [742, 523] on button "Overlay" at bounding box center [721, 521] width 87 height 30
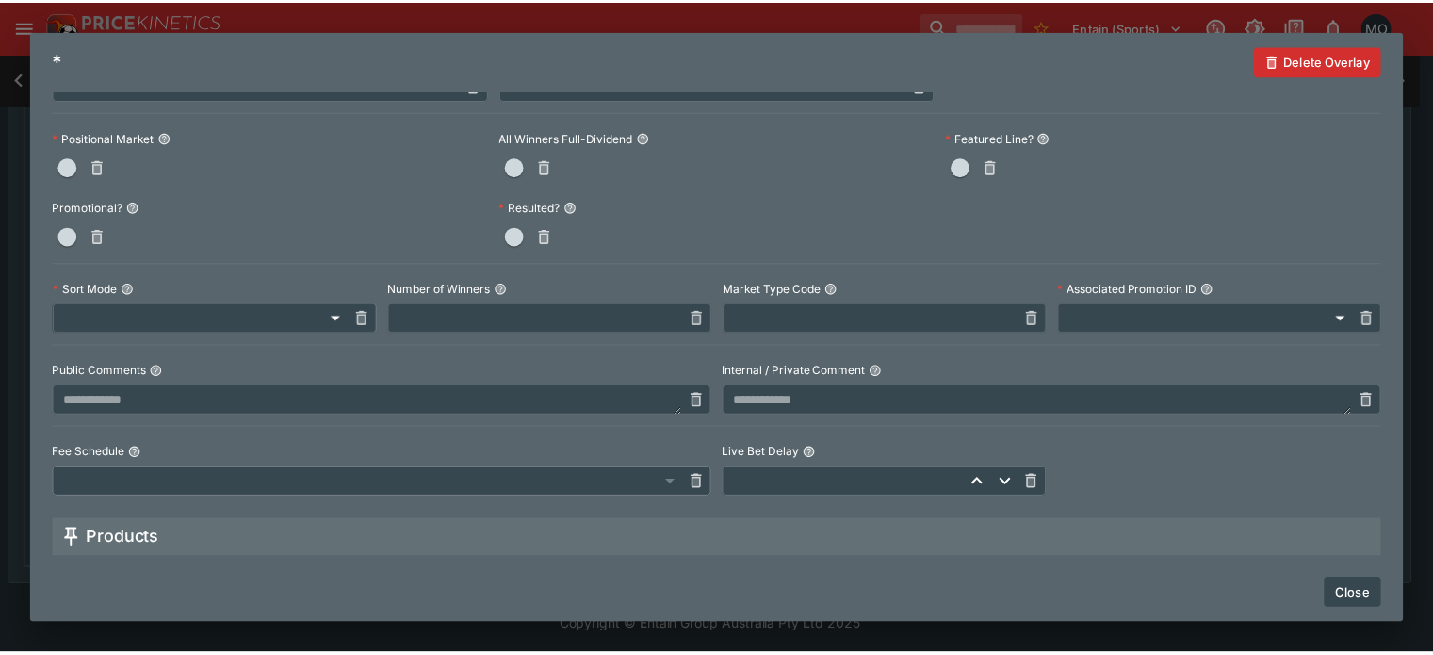
scroll to position [695, 0]
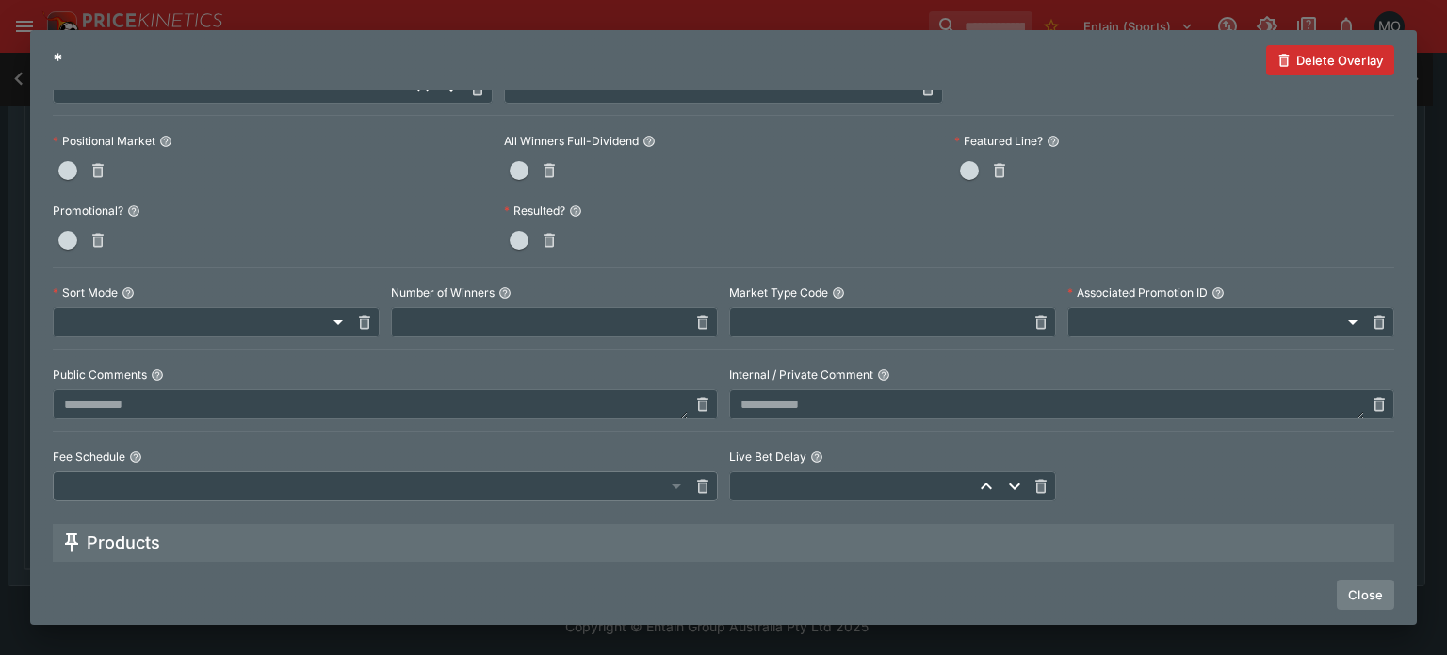
click at [1375, 585] on button "Close" at bounding box center [1364, 594] width 57 height 30
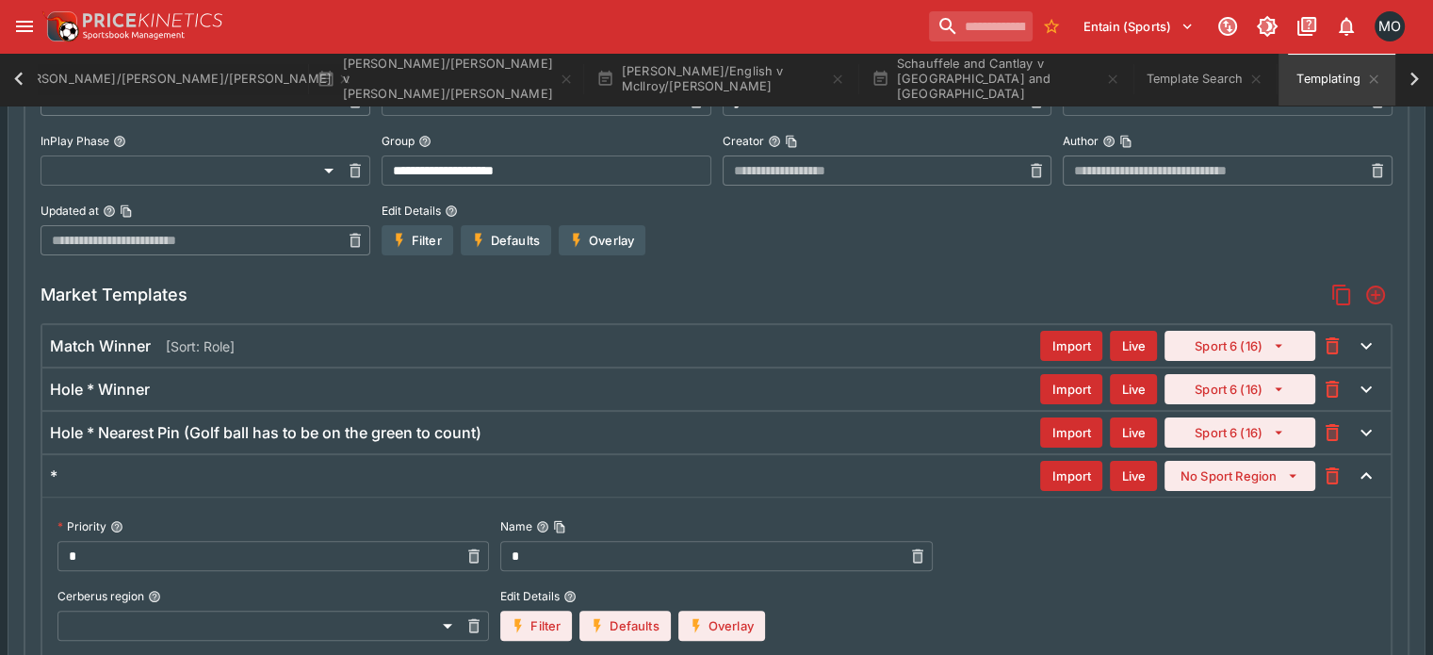
scroll to position [396, 0]
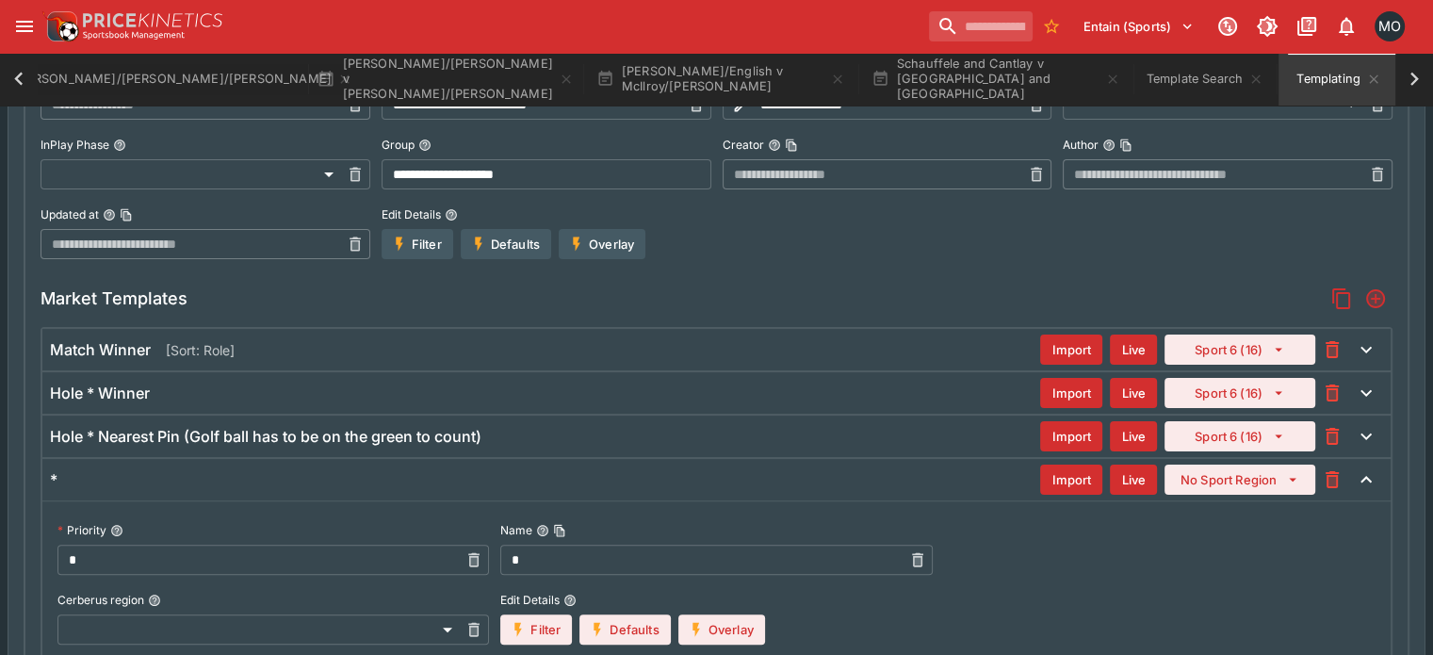
click at [274, 391] on div "Hole * Winner" at bounding box center [545, 393] width 990 height 20
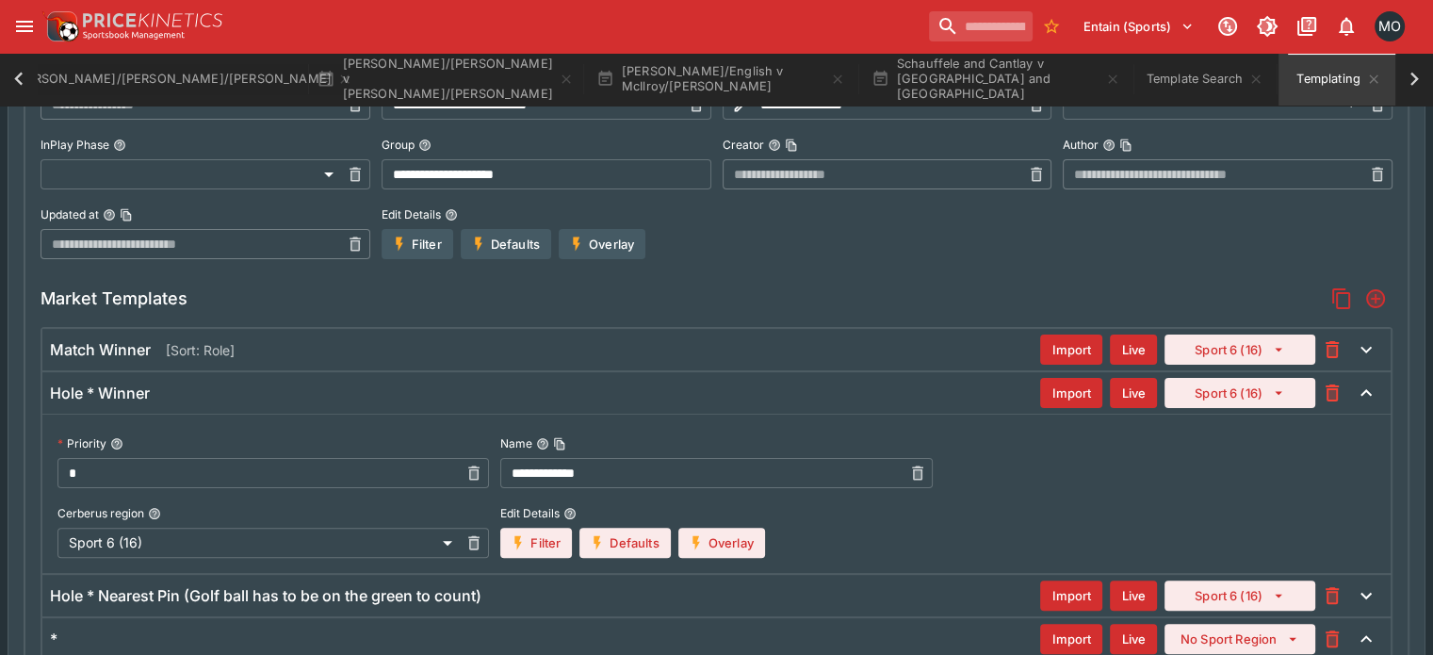
click at [274, 391] on div "Hole * Winner" at bounding box center [545, 393] width 990 height 20
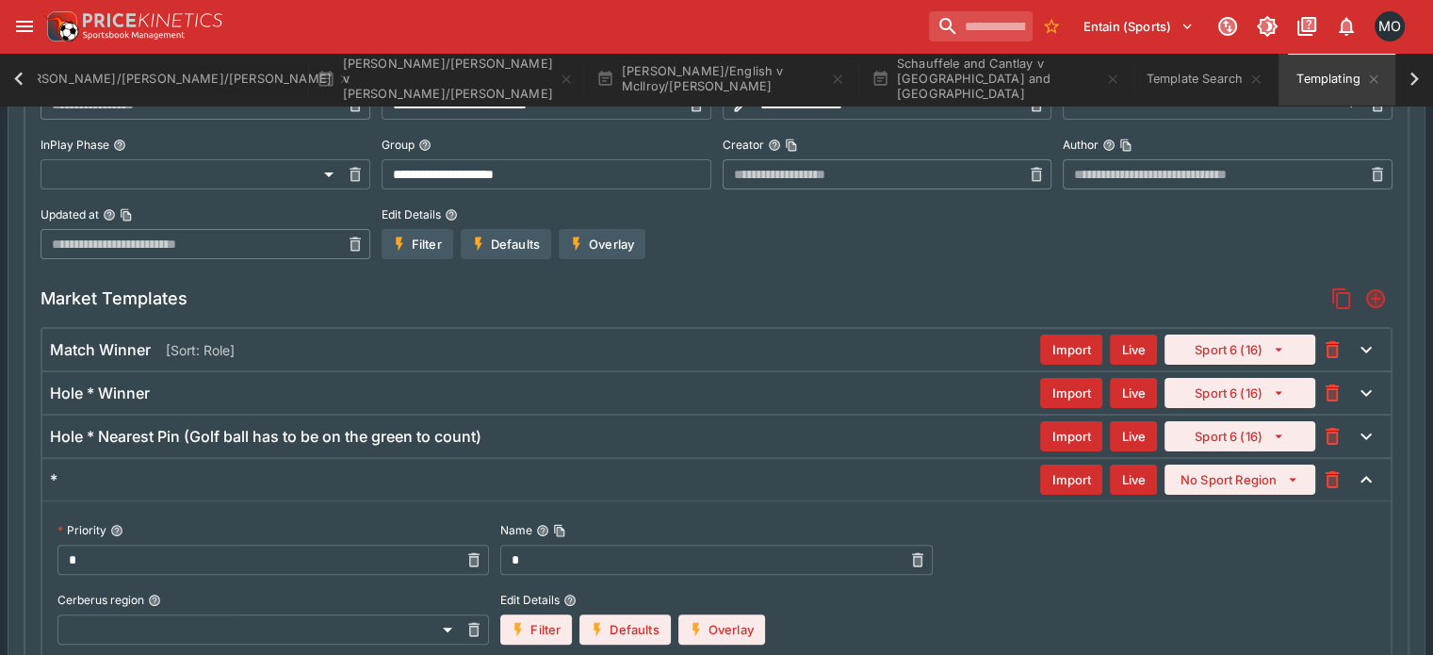
click at [210, 562] on input "*" at bounding box center [257, 559] width 401 height 30
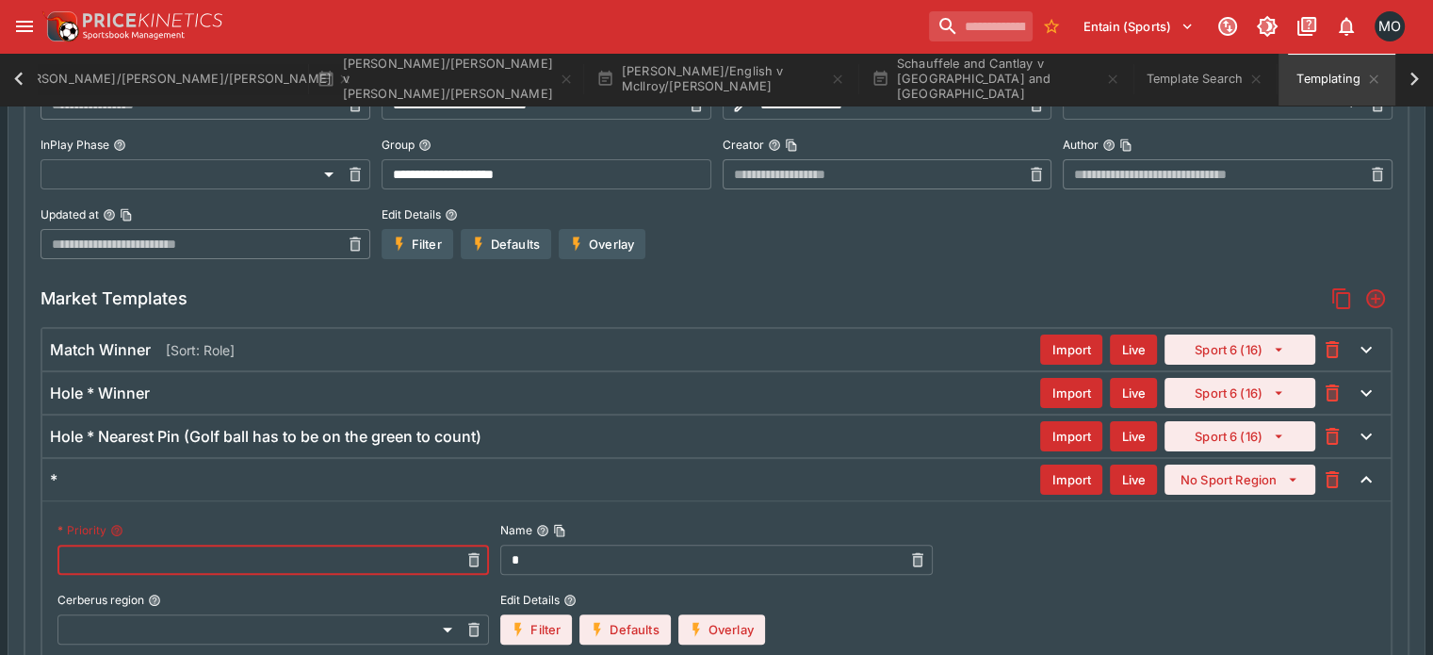
type input "*"
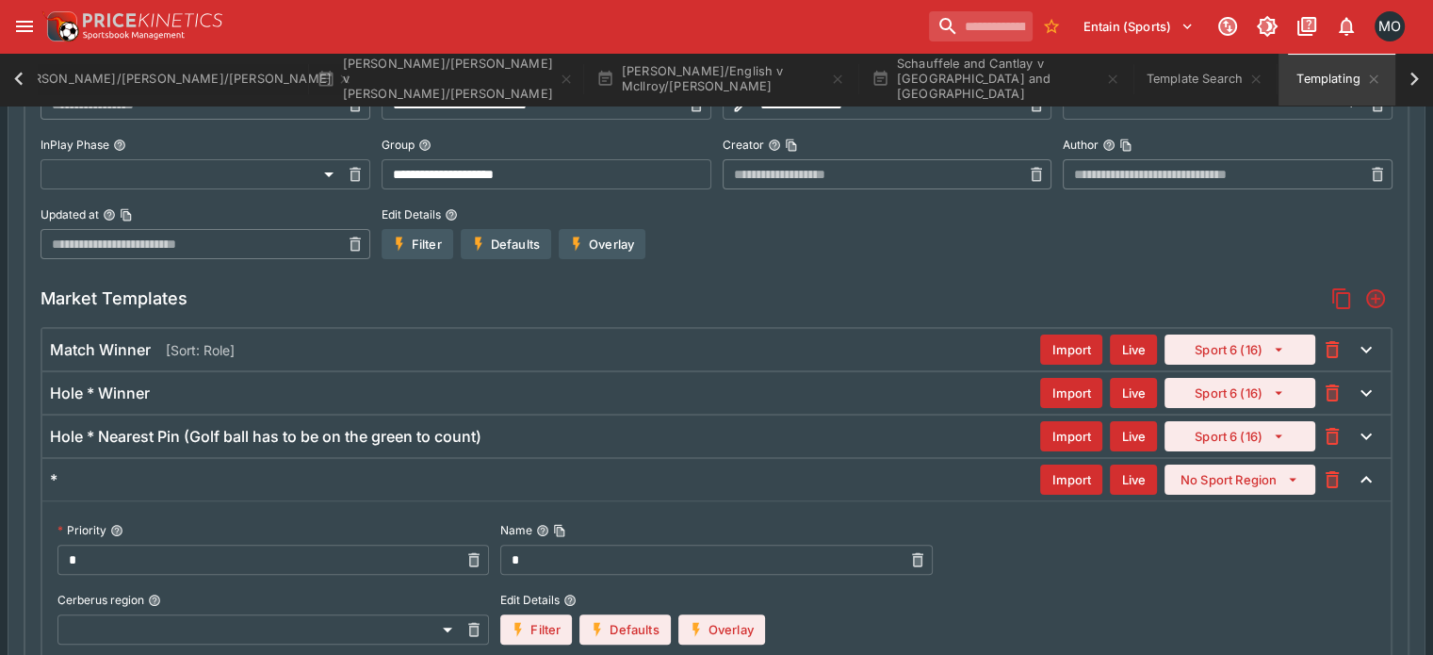
click at [539, 410] on div "Hole * Winner Import Live Sport 6 (16)" at bounding box center [716, 392] width 1348 height 41
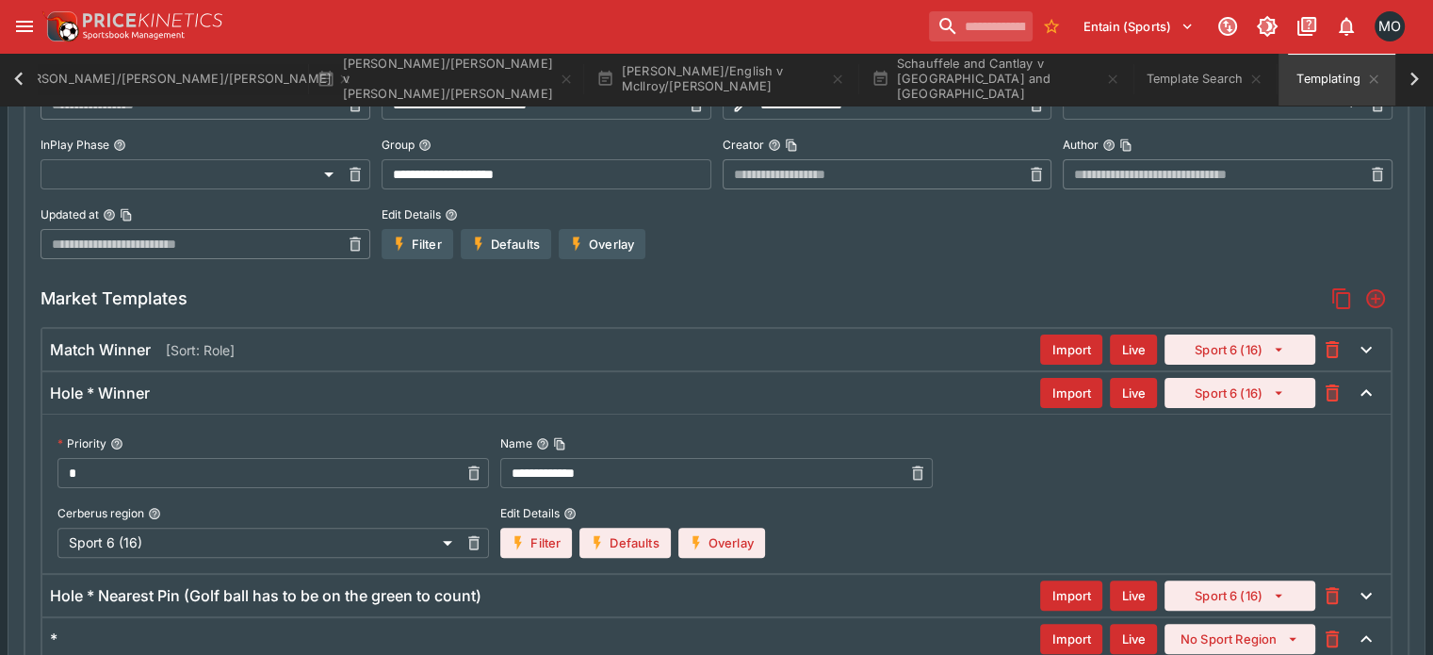
click at [388, 476] on input "*" at bounding box center [257, 473] width 401 height 30
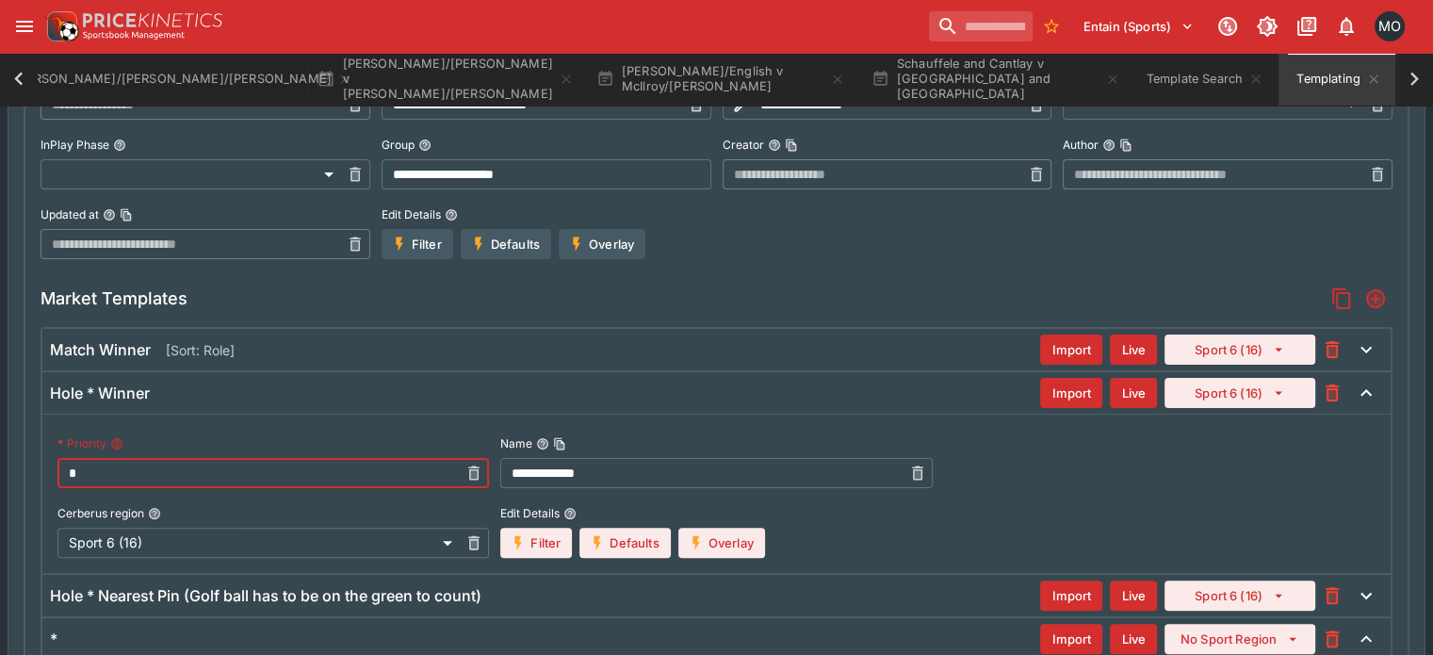
type input "*"
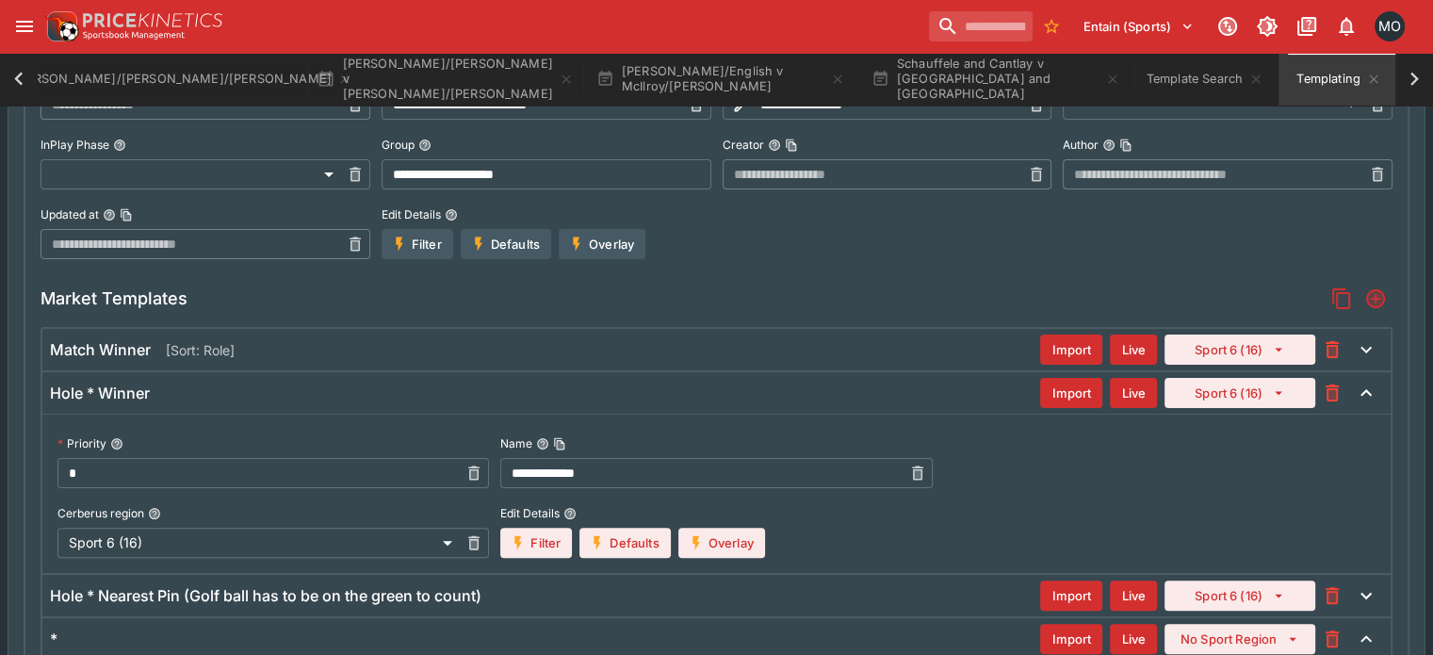
click at [348, 586] on h6 "Hole * Nearest Pin (Golf ball has to be on the green to count)" at bounding box center [265, 596] width 431 height 20
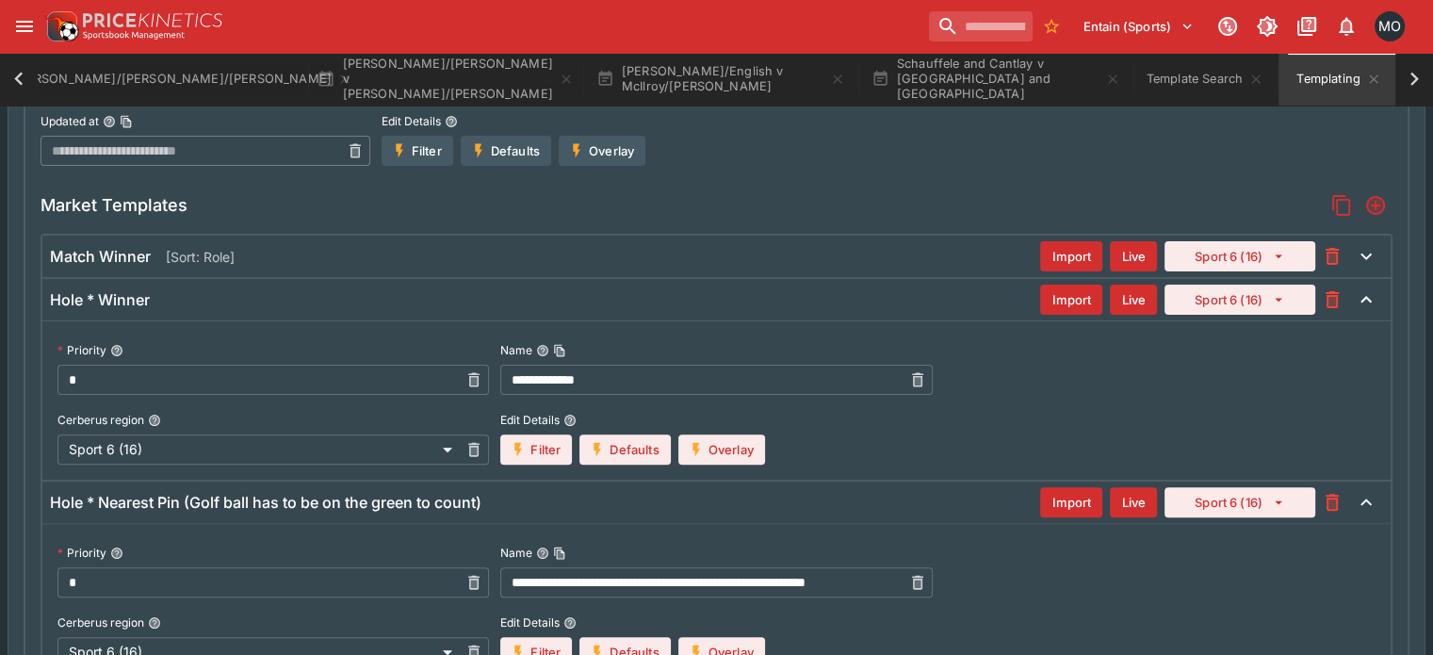
scroll to position [499, 0]
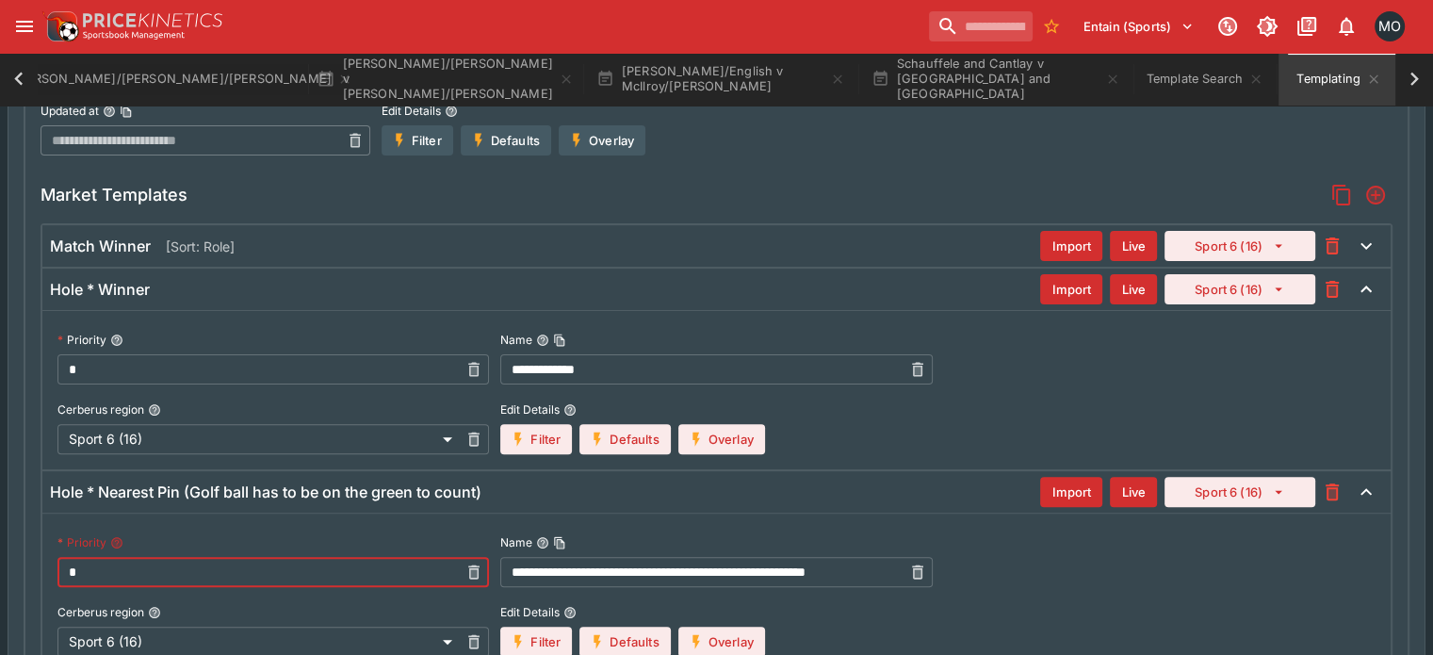
click at [285, 572] on input "*" at bounding box center [257, 572] width 401 height 30
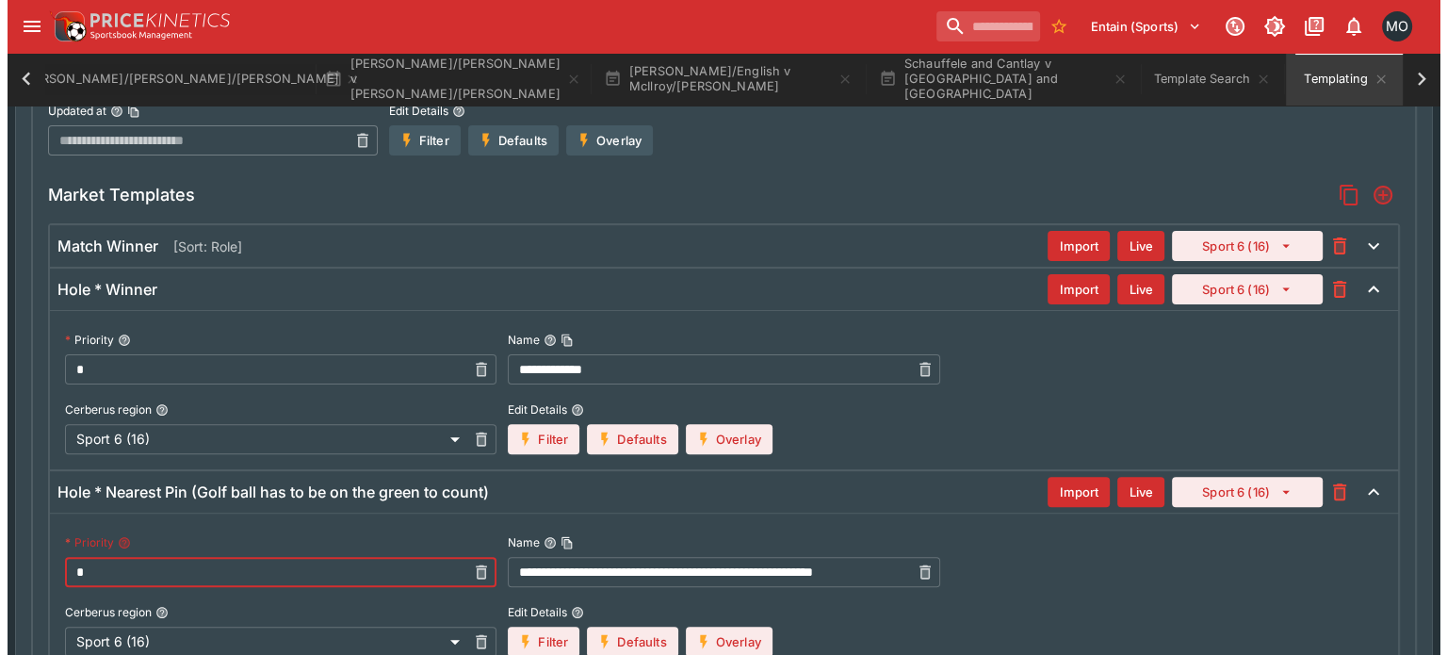
scroll to position [0, 0]
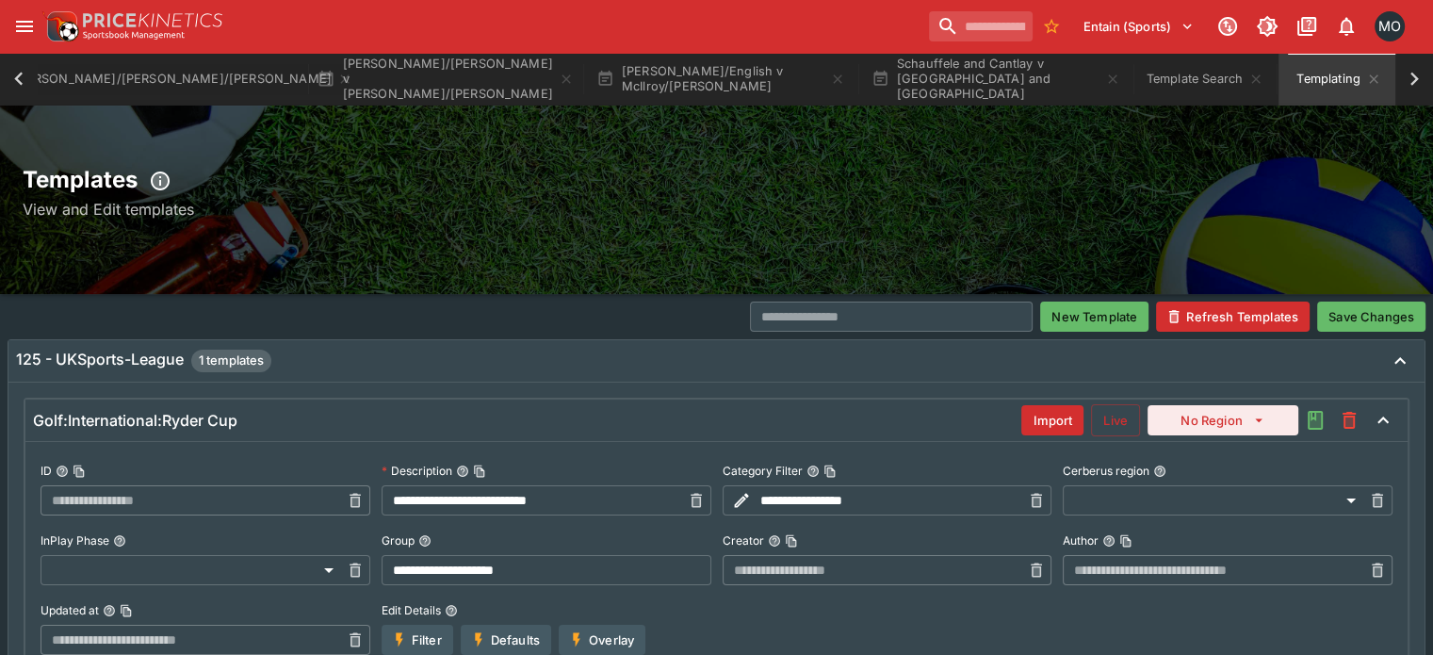
type input "*"
click at [1344, 321] on button "Save Changes" at bounding box center [1371, 316] width 108 height 30
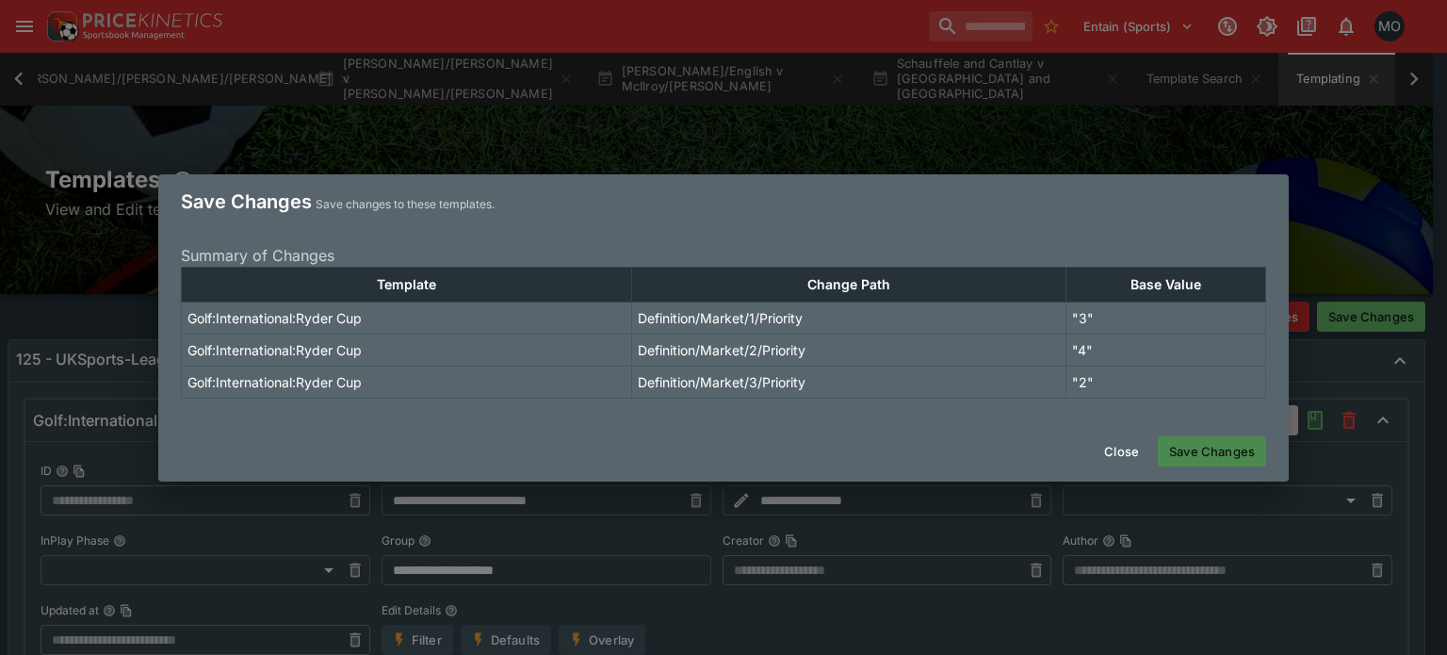
click at [1215, 451] on button "Save Changes" at bounding box center [1212, 451] width 108 height 30
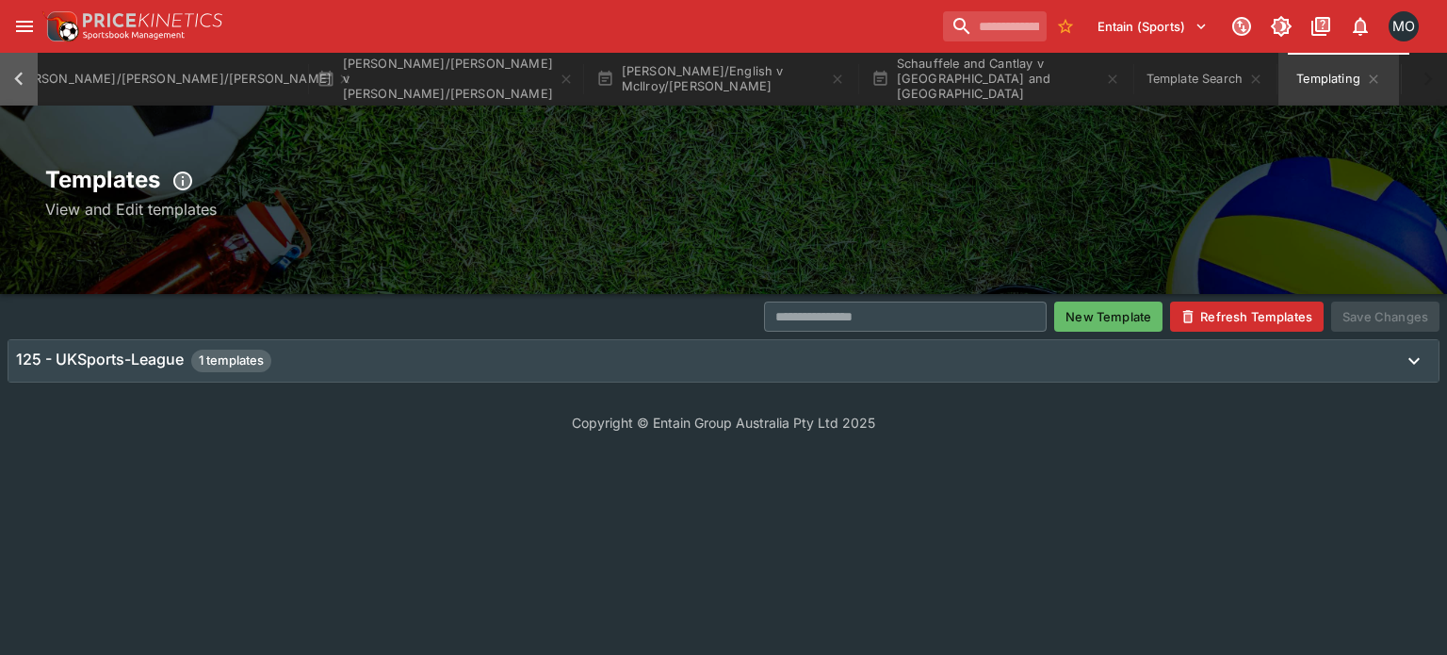
click at [19, 71] on icon at bounding box center [19, 79] width 26 height 26
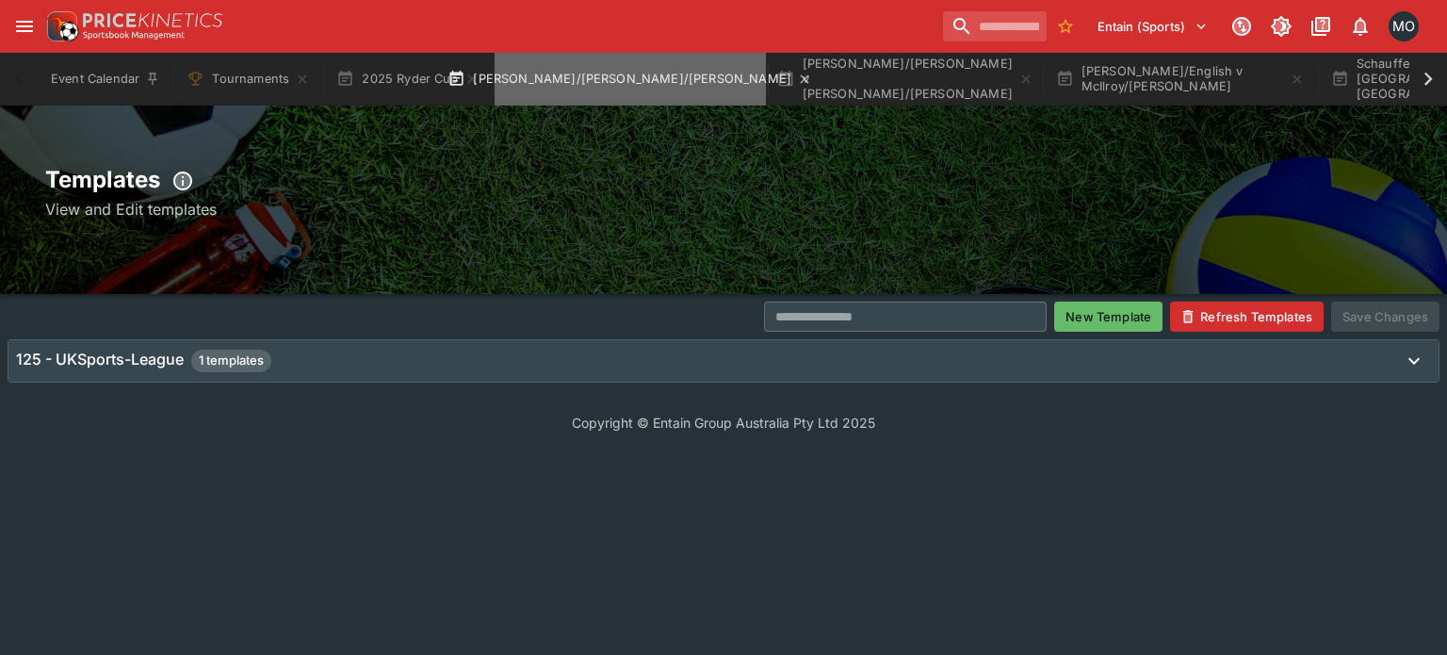
click at [588, 74] on button "[PERSON_NAME]/[PERSON_NAME]/[PERSON_NAME]" at bounding box center [629, 79] width 271 height 53
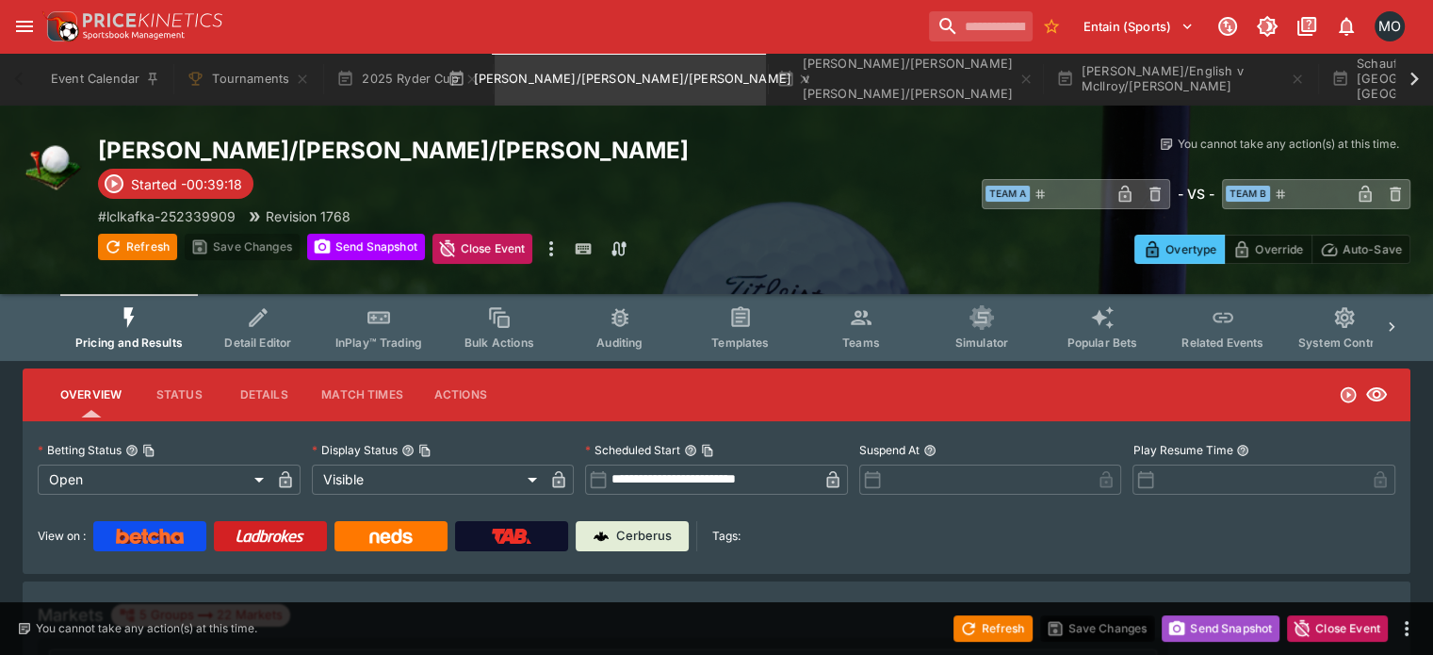
click at [1185, 628] on button "Send Snapshot" at bounding box center [1220, 628] width 118 height 26
click at [1006, 632] on button "Refresh" at bounding box center [992, 628] width 79 height 26
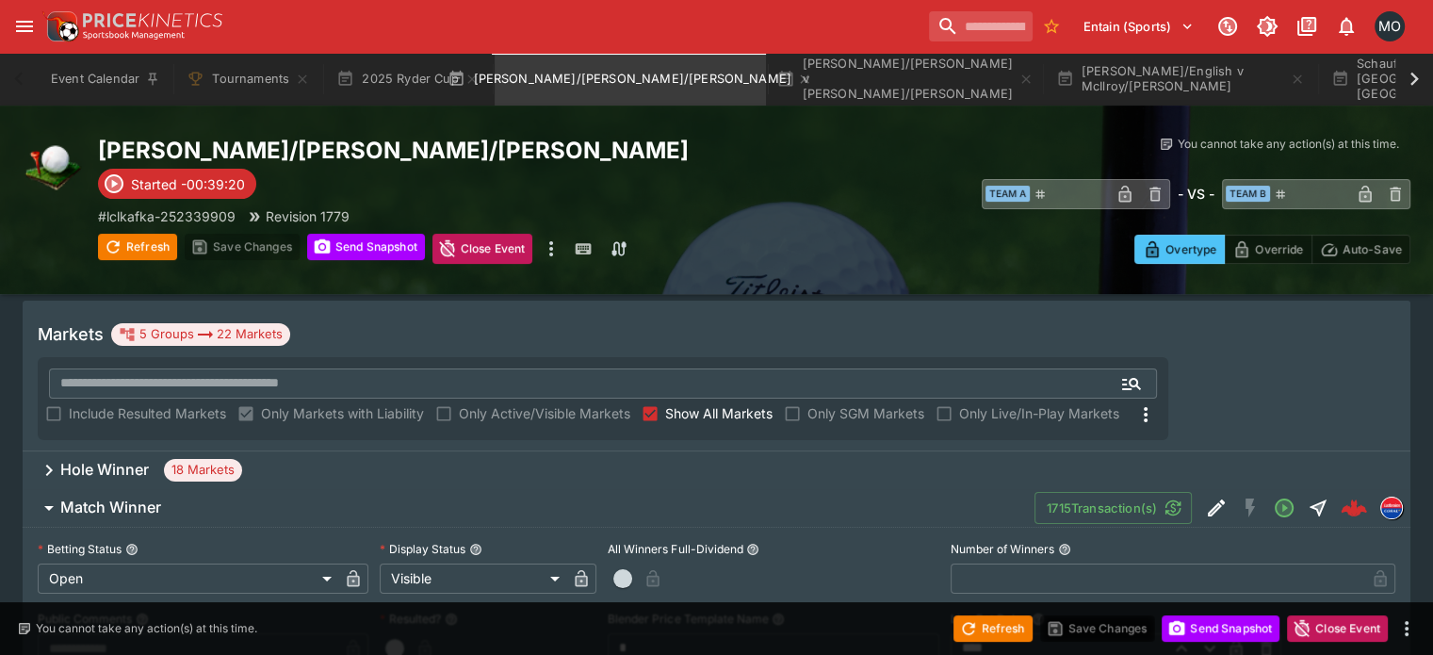
scroll to position [318, 0]
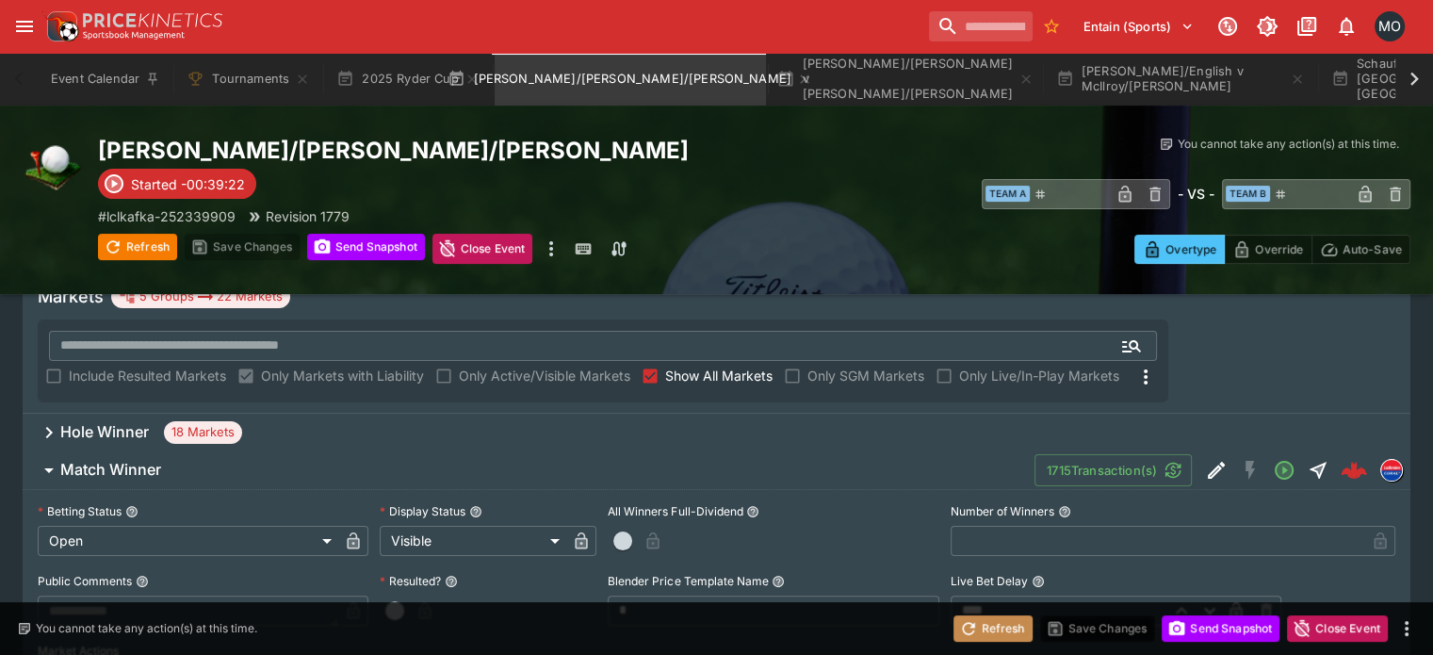
click at [988, 632] on button "Refresh" at bounding box center [992, 628] width 79 height 26
click at [834, 413] on div "Hole Winner 18 Markets" at bounding box center [716, 432] width 1387 height 38
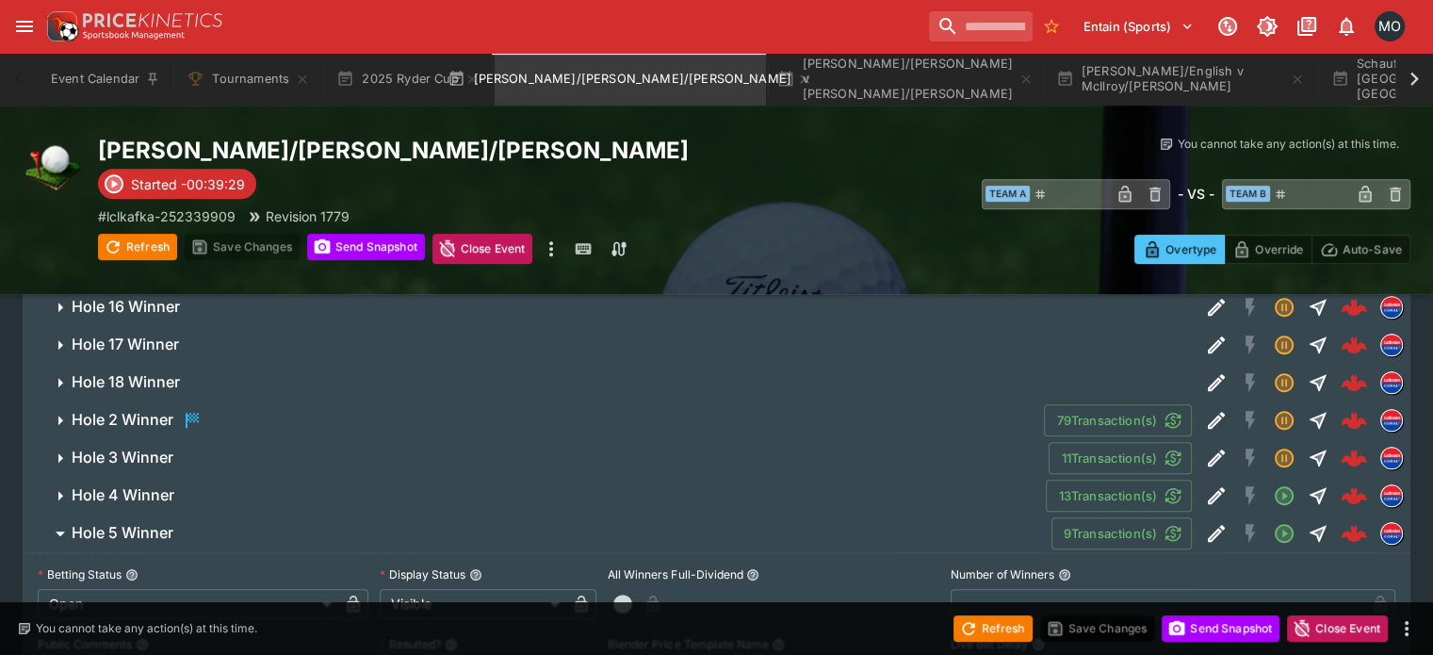
scroll to position [0, 0]
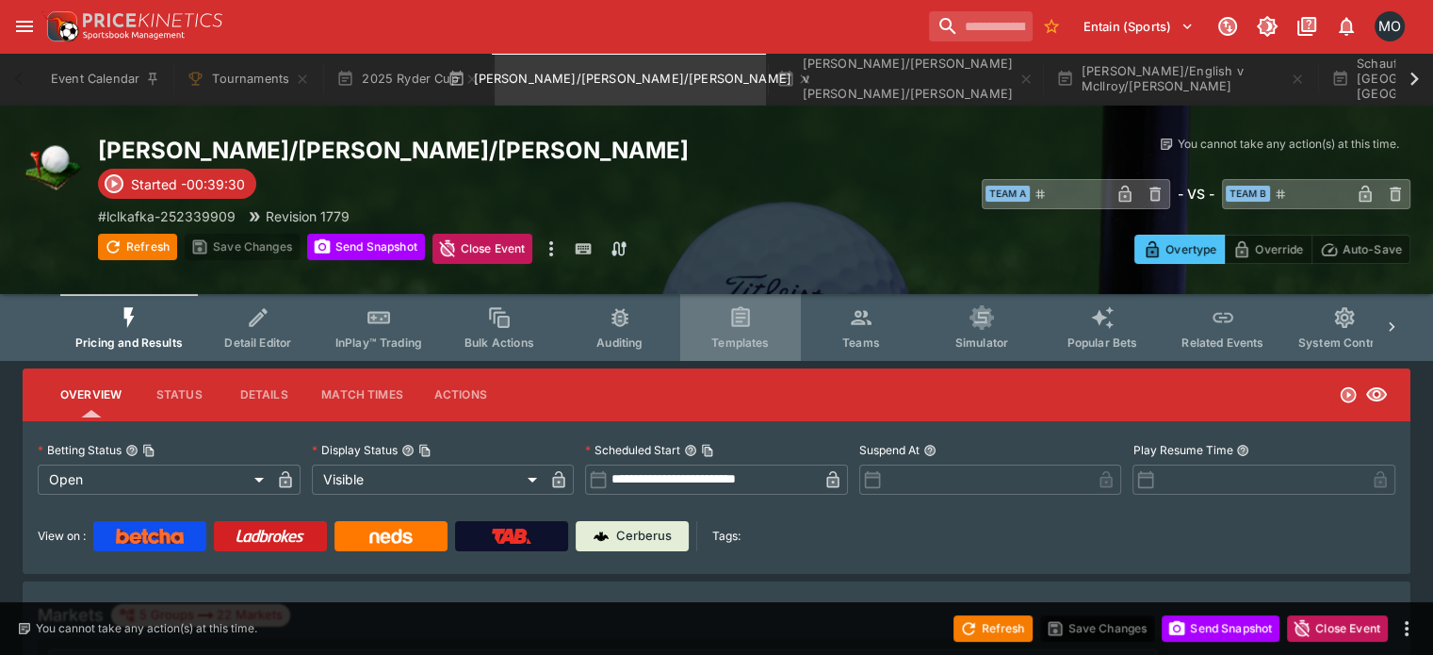
click at [784, 327] on button "Templates" at bounding box center [740, 327] width 121 height 67
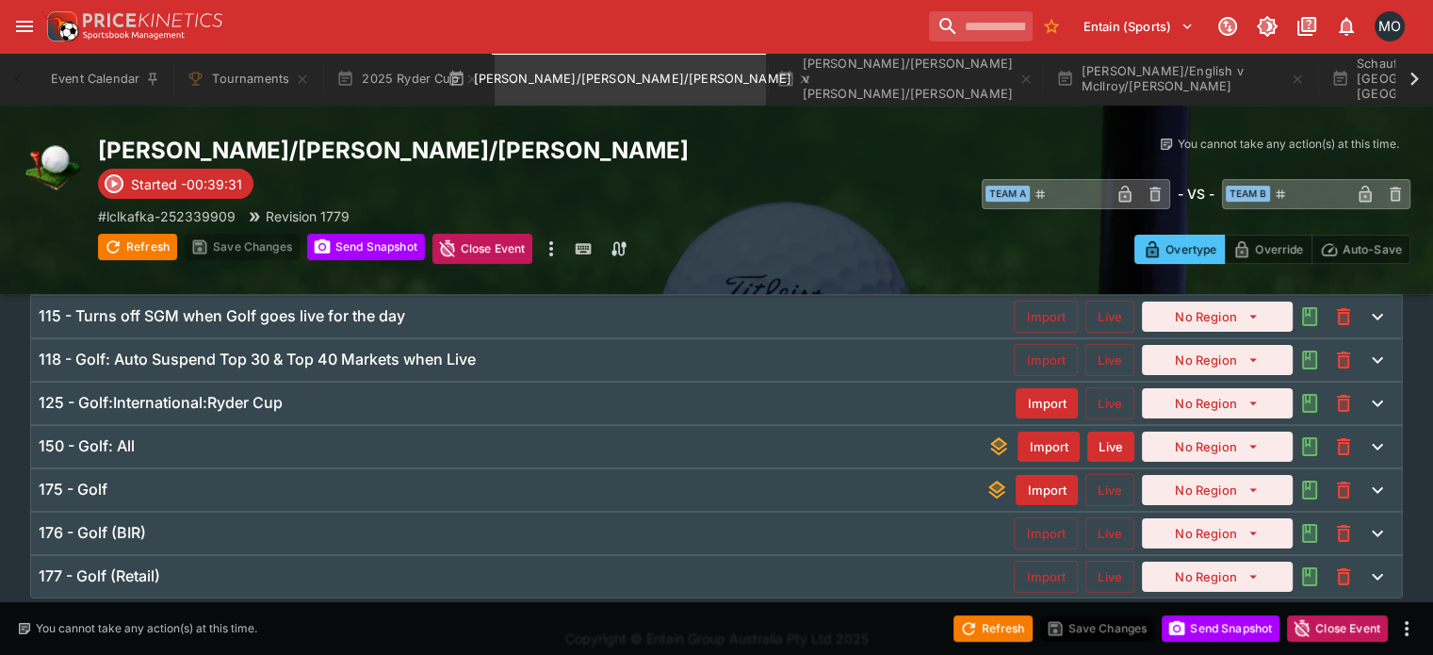
scroll to position [294, 0]
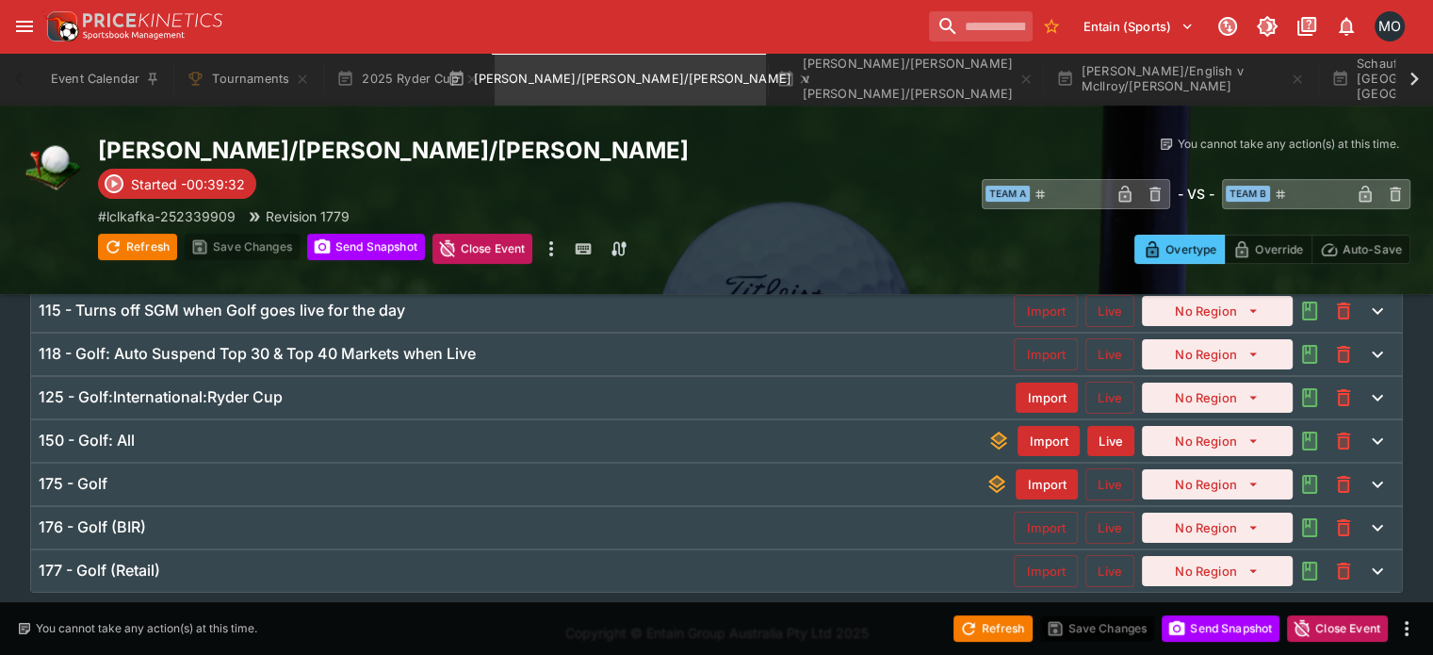
click at [351, 397] on div "125 - Golf:International:Ryder Cup" at bounding box center [527, 397] width 977 height 20
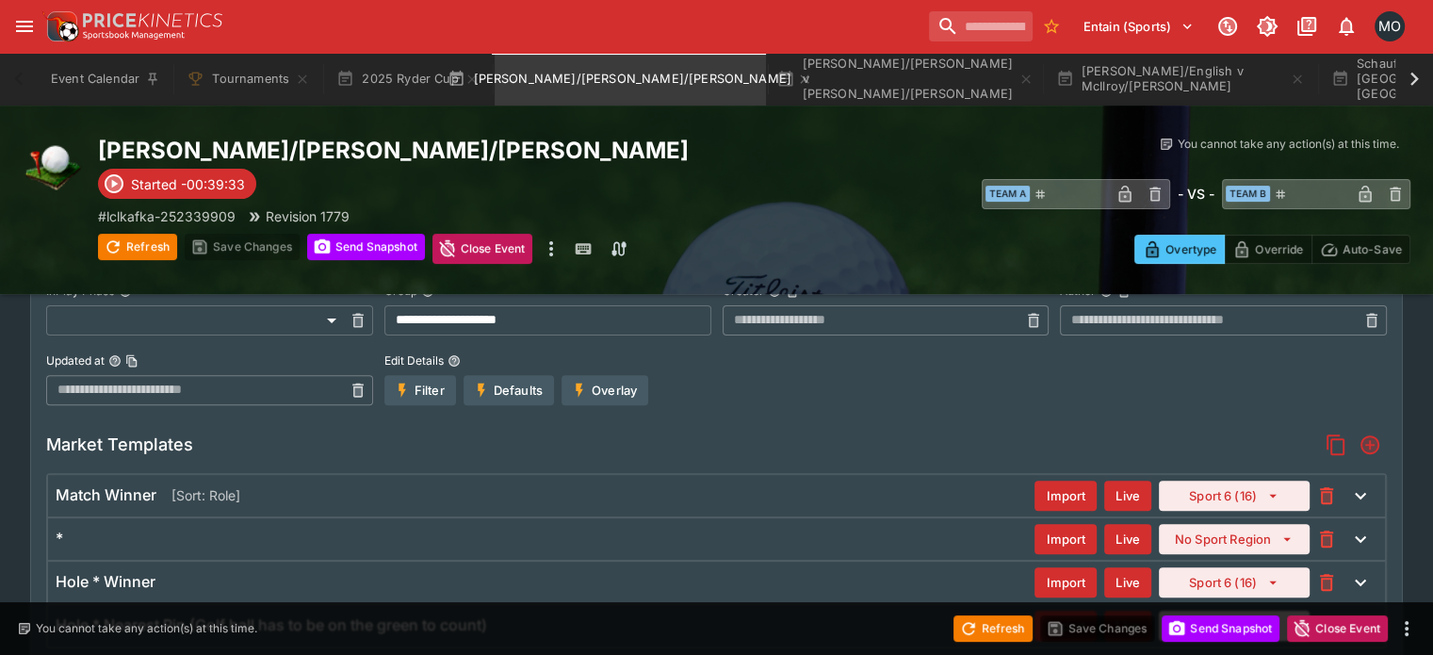
scroll to position [584, 0]
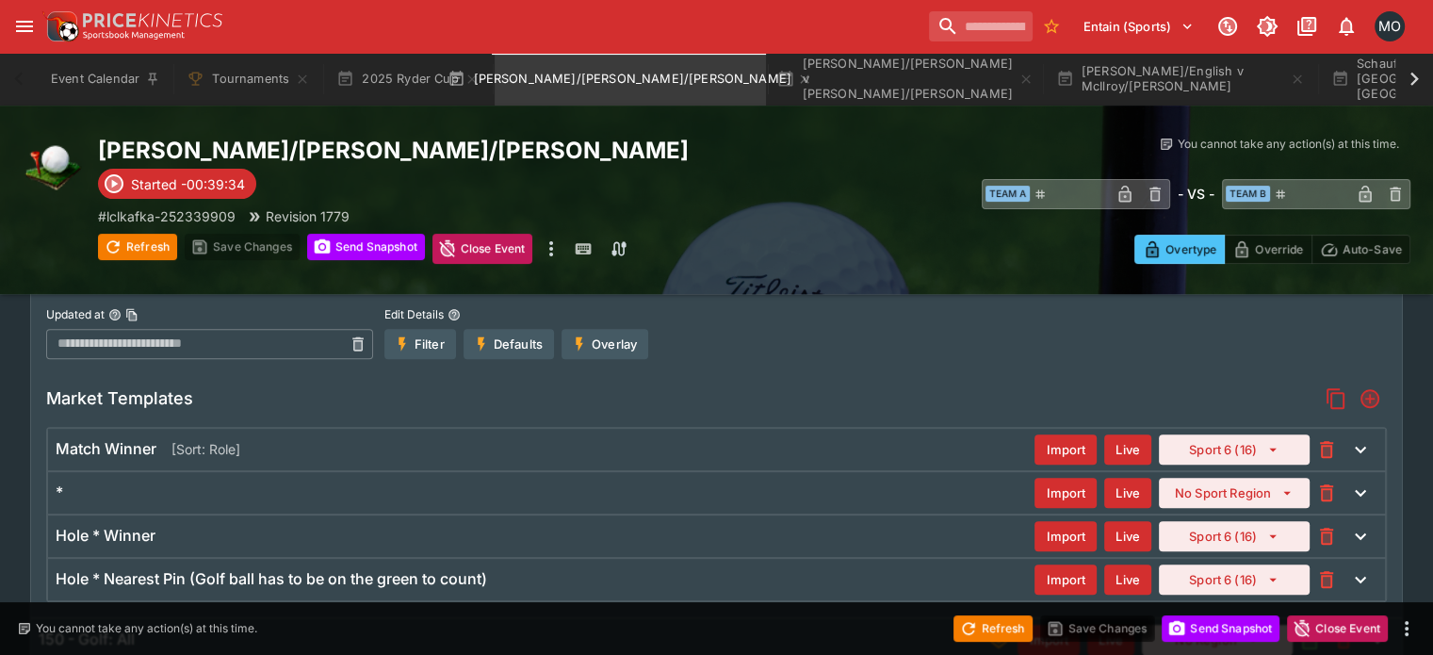
click at [346, 530] on div "Hole * Winner" at bounding box center [545, 536] width 979 height 20
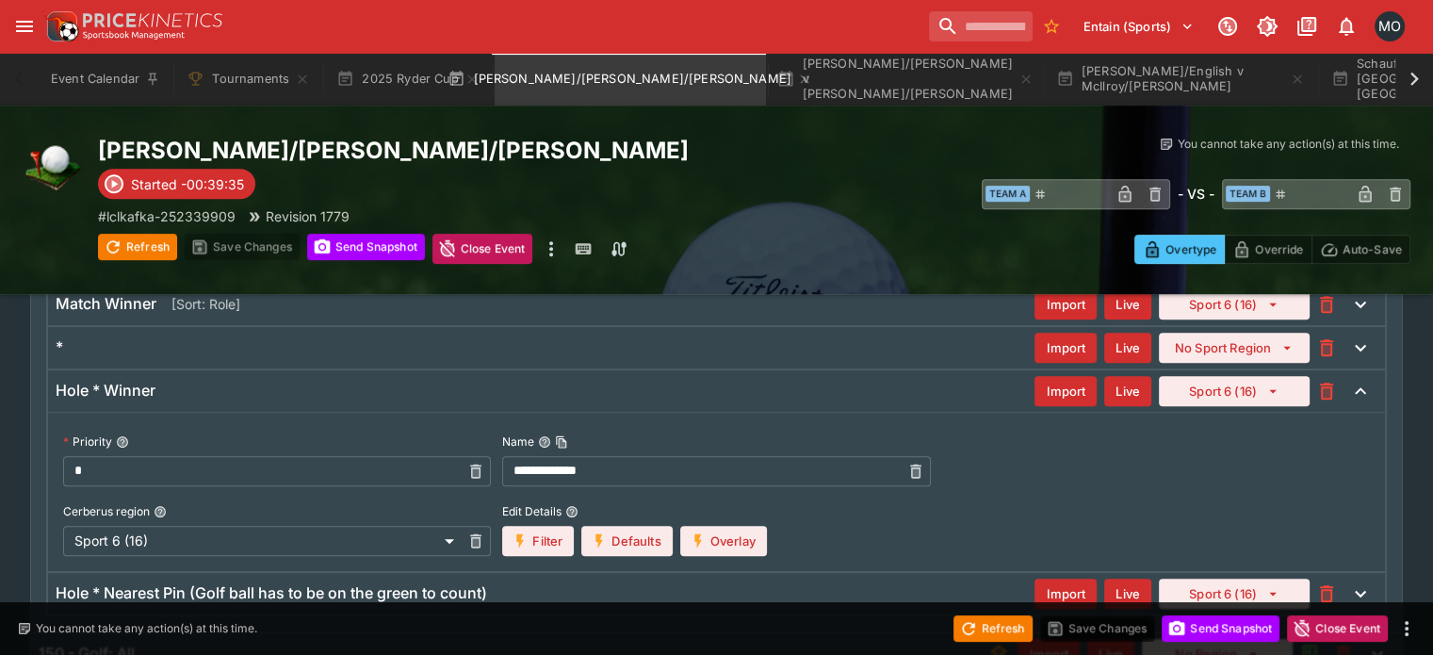
scroll to position [745, 0]
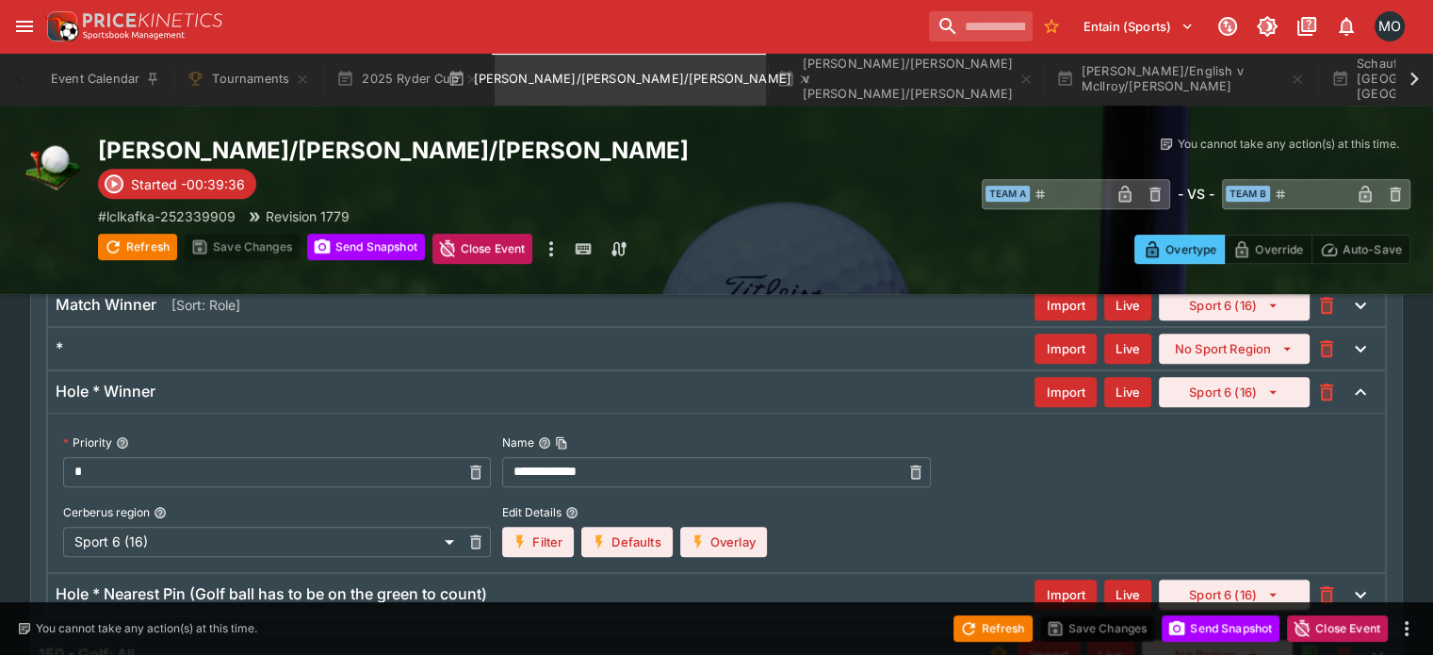
click at [550, 470] on input "**********" at bounding box center [700, 472] width 397 height 30
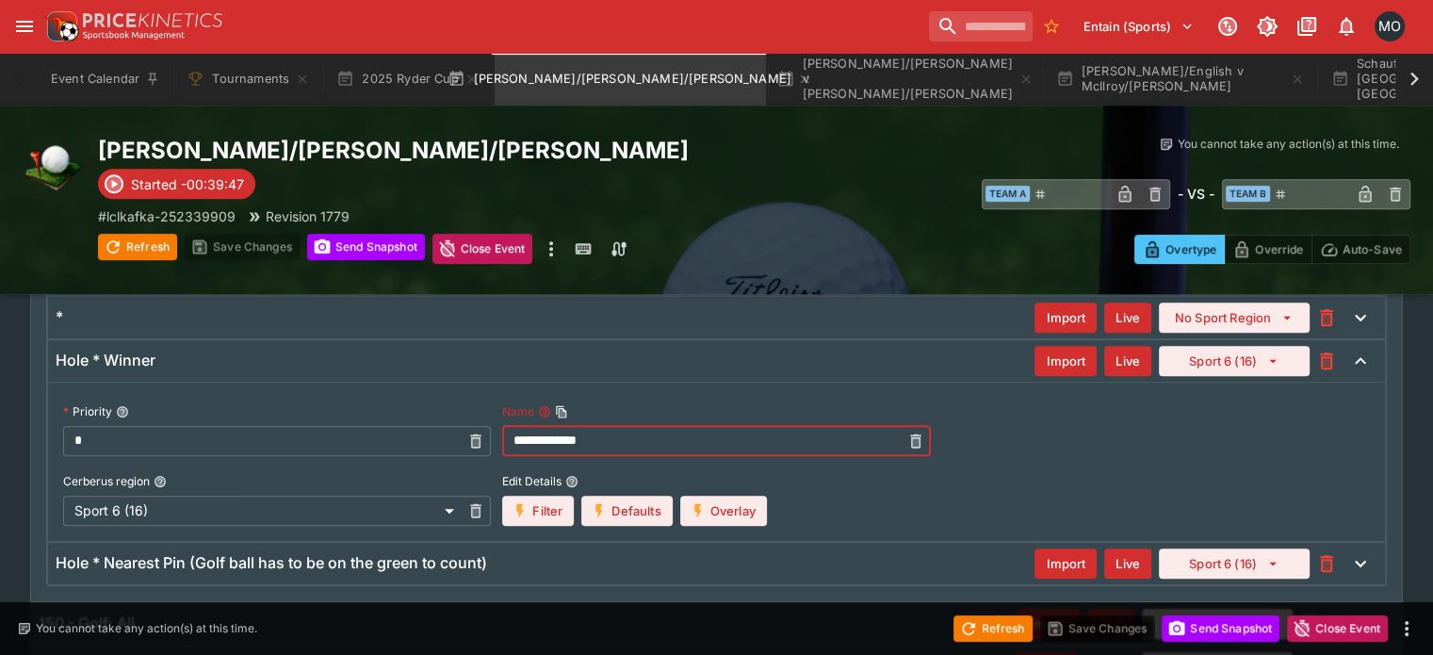
scroll to position [771, 0]
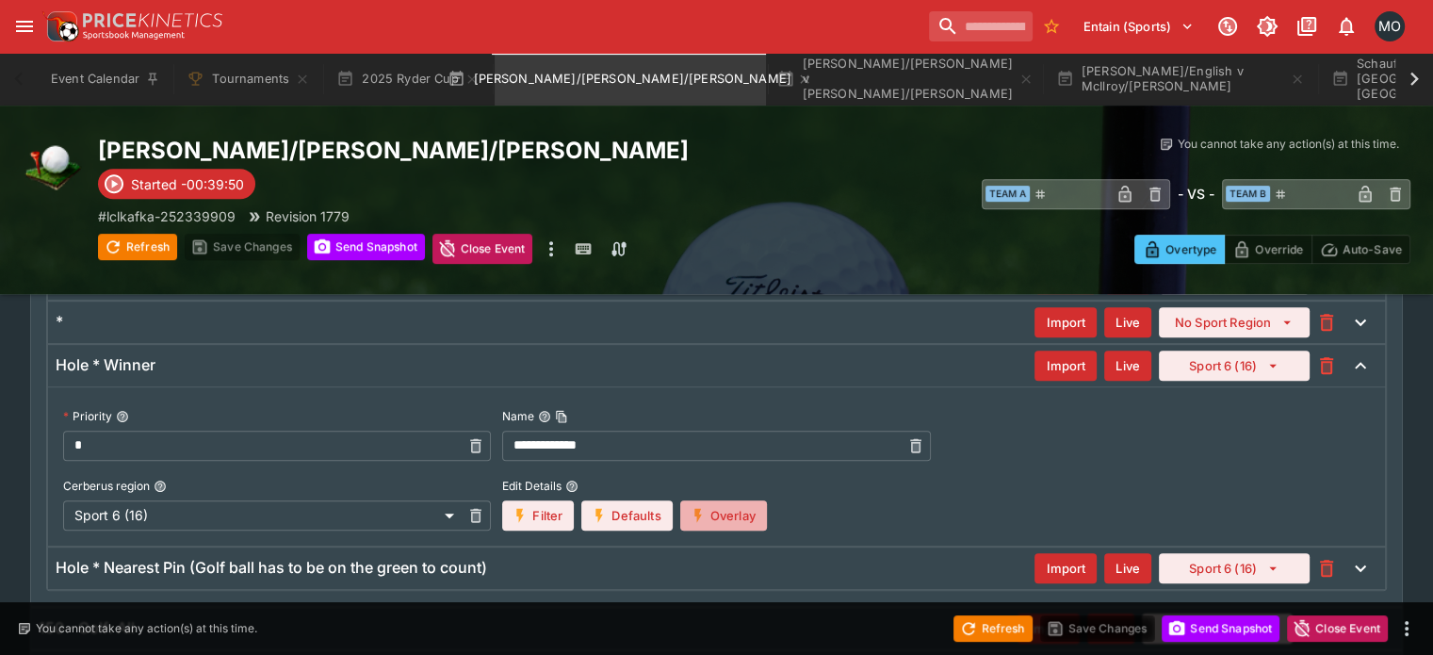
click at [735, 523] on button "Overlay" at bounding box center [723, 515] width 87 height 30
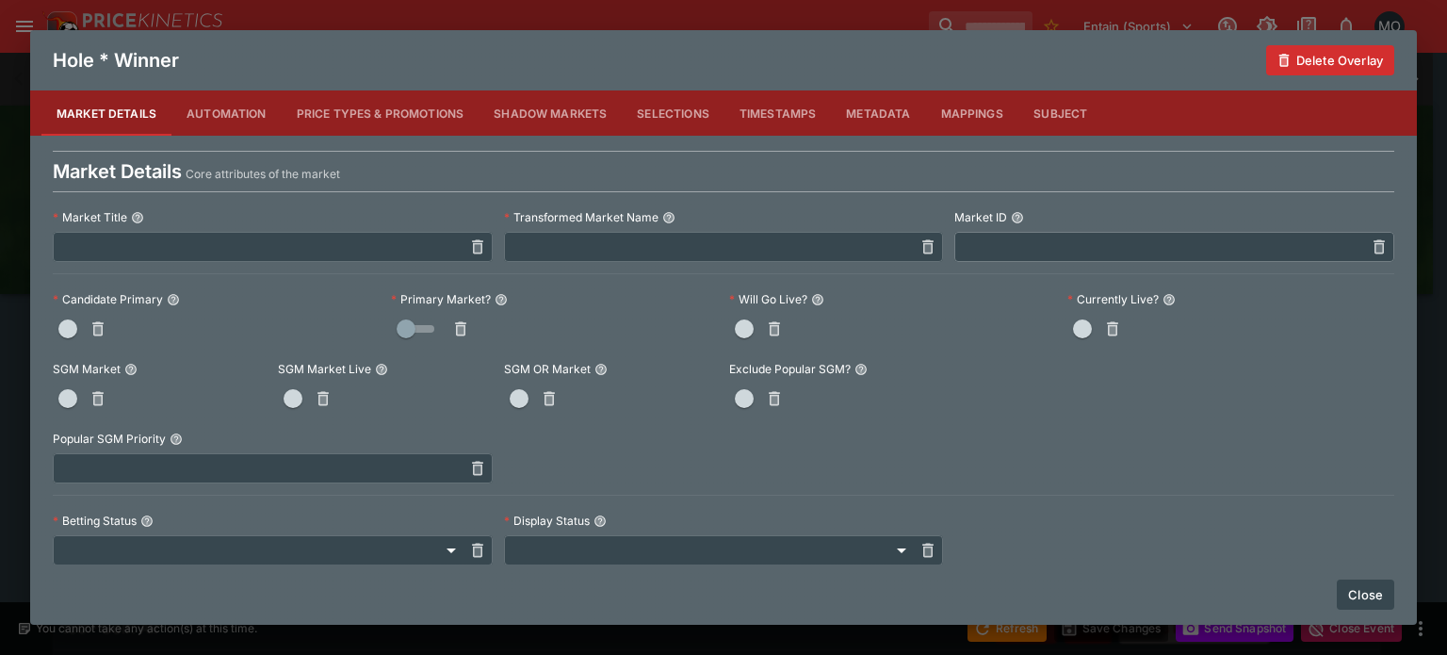
drag, startPoint x: 1342, startPoint y: 560, endPoint x: 1366, endPoint y: 599, distance: 45.2
click at [1366, 599] on button "Close" at bounding box center [1364, 594] width 57 height 30
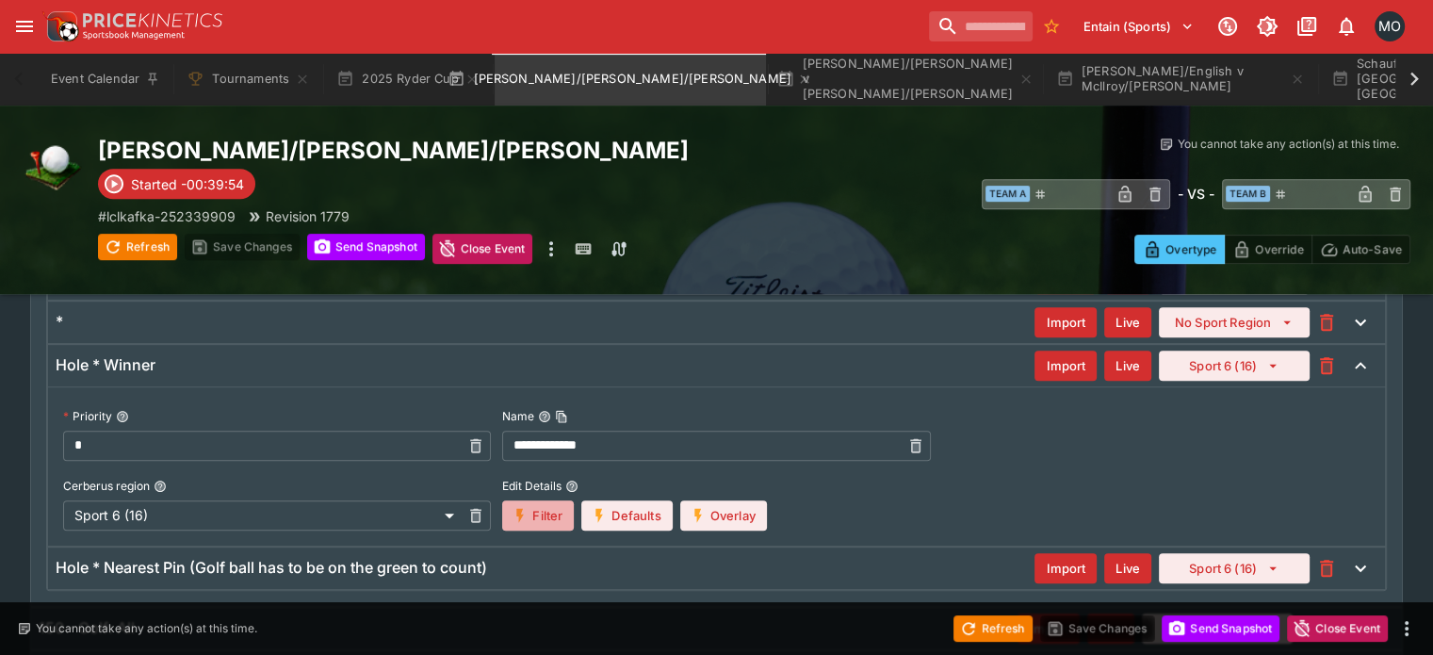
click at [548, 512] on button "Filter" at bounding box center [538, 515] width 72 height 30
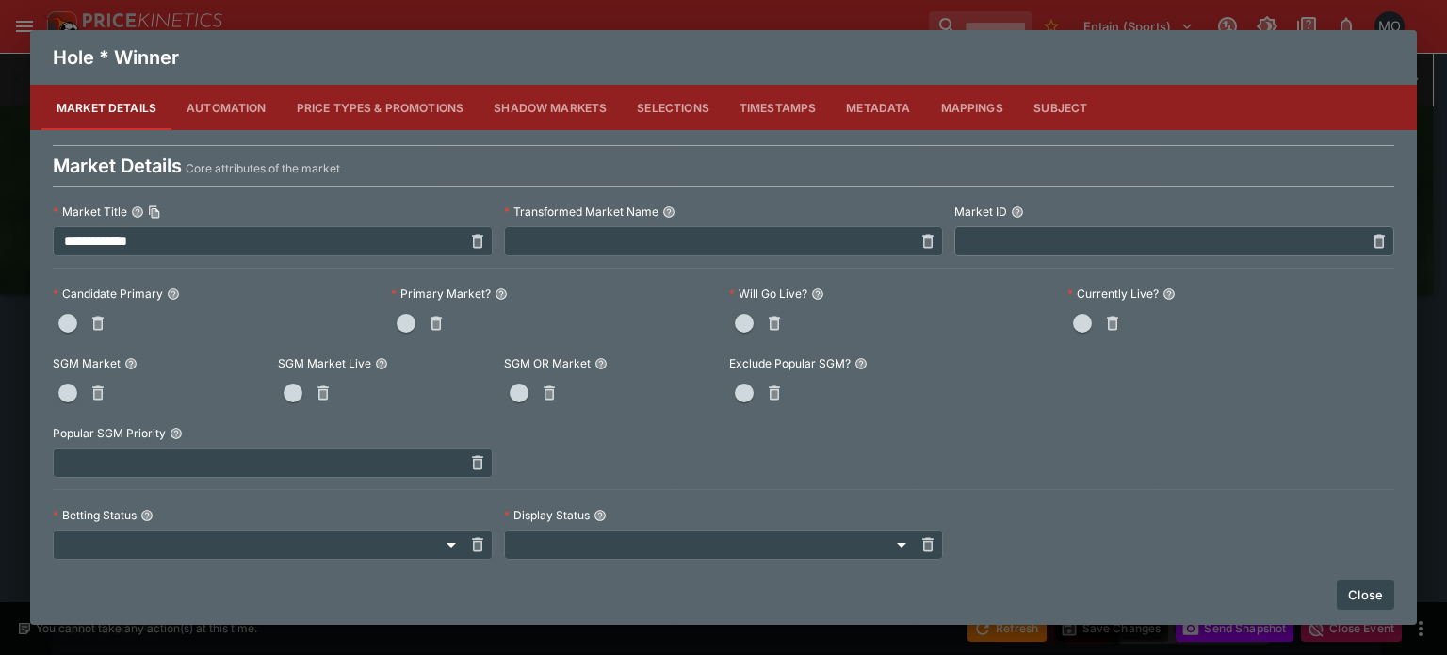
click at [399, 304] on label "Primary Market?" at bounding box center [554, 294] width 327 height 28
click at [494, 300] on button "Primary Market?" at bounding box center [500, 293] width 13 height 13
click at [399, 308] on button "button" at bounding box center [406, 323] width 30 height 30
click at [1368, 598] on button "Close" at bounding box center [1364, 594] width 57 height 30
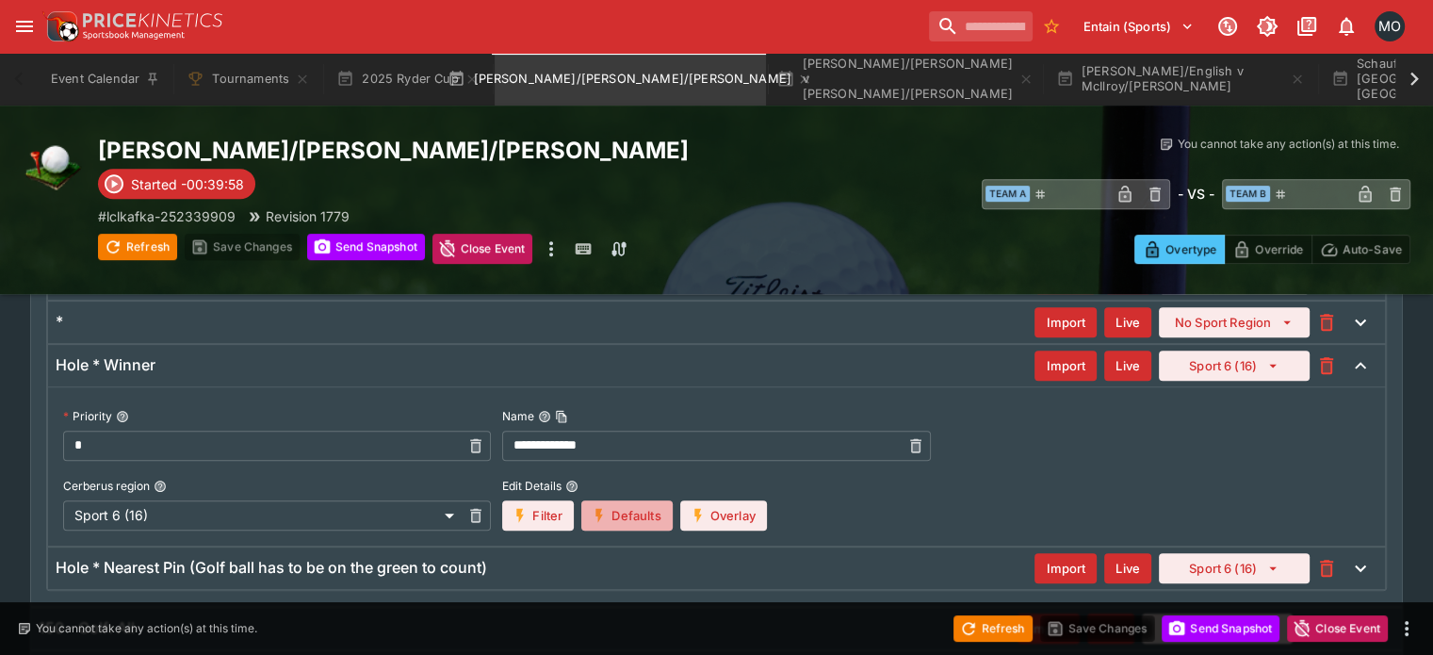
click at [633, 518] on button "Defaults" at bounding box center [626, 515] width 90 height 30
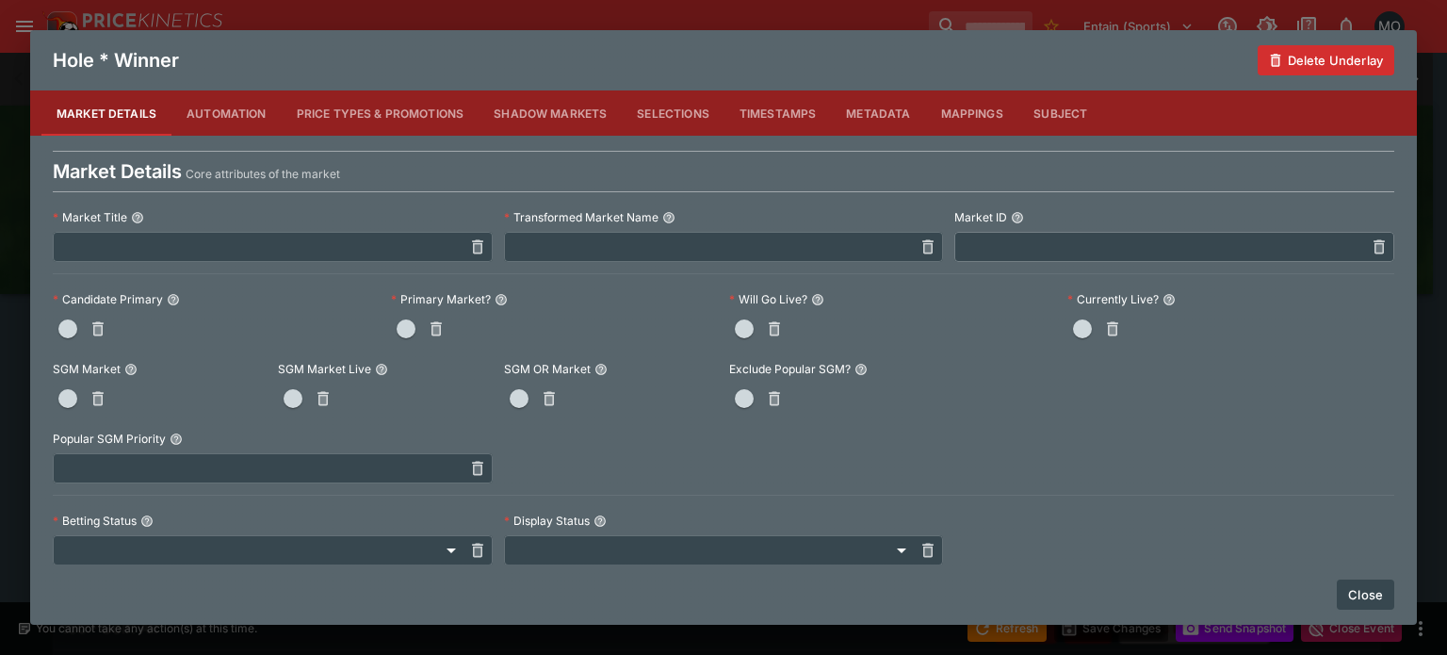
click at [408, 326] on span "button" at bounding box center [406, 328] width 19 height 19
click at [1349, 594] on button "Close" at bounding box center [1364, 594] width 57 height 30
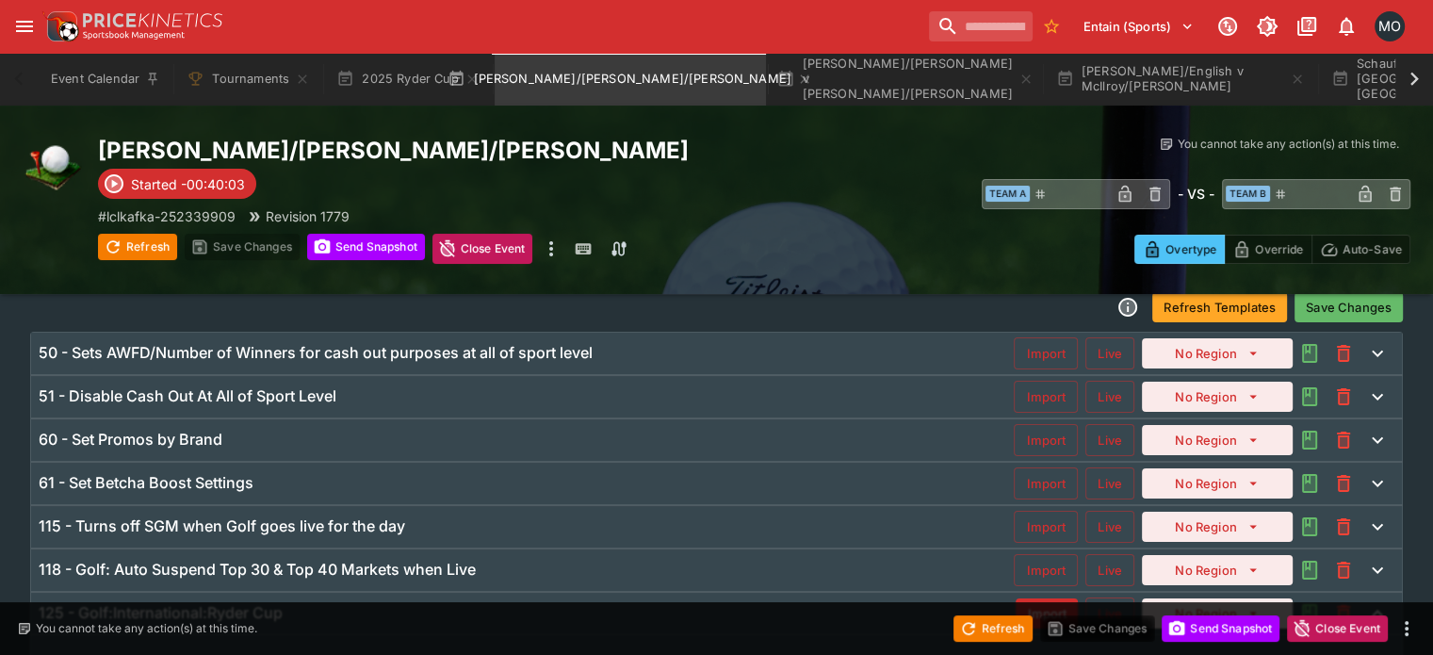
scroll to position [0, 0]
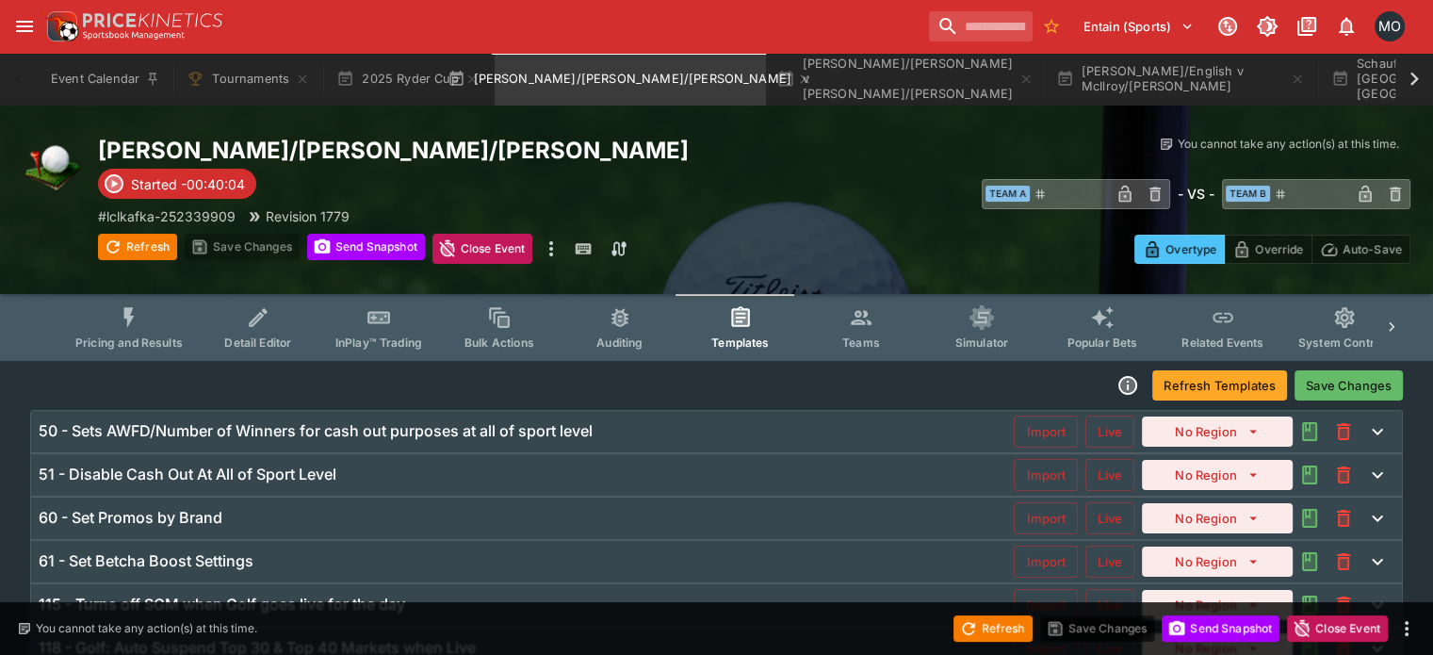
click at [1339, 383] on button "Save Changes" at bounding box center [1348, 385] width 108 height 30
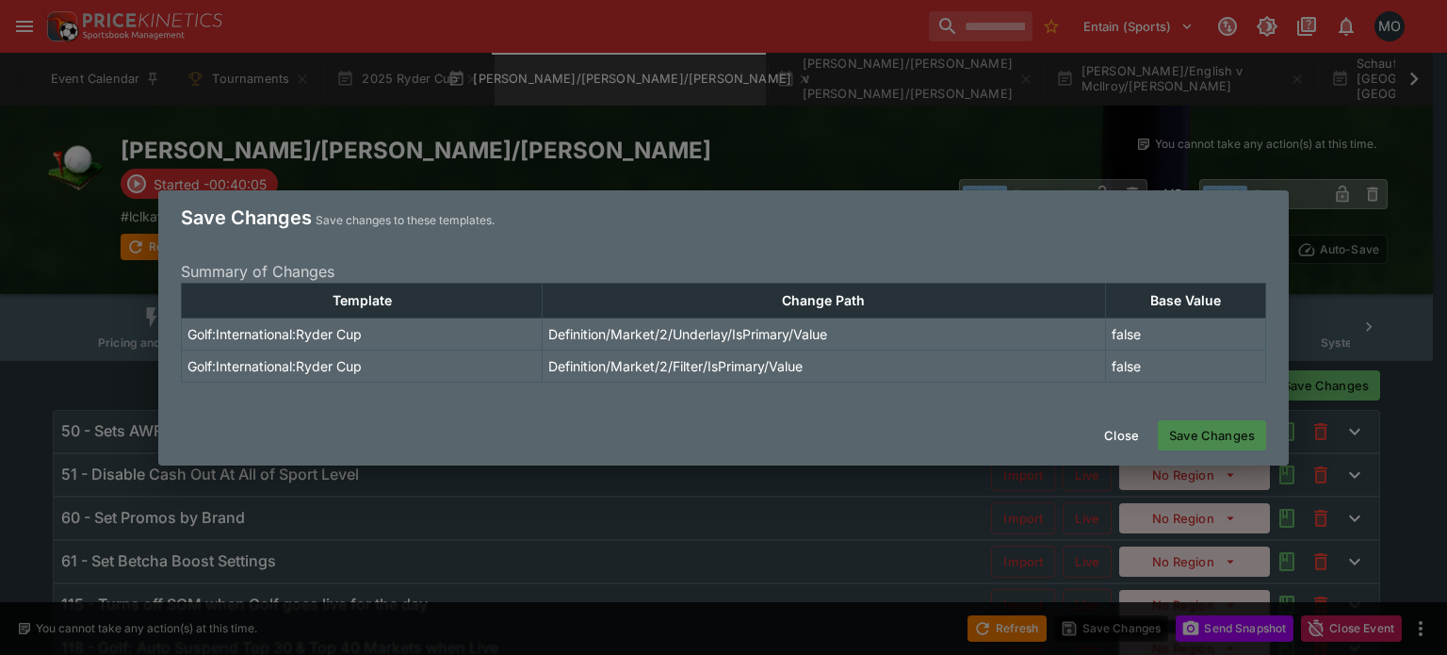
click at [1206, 432] on button "Save Changes" at bounding box center [1212, 435] width 108 height 30
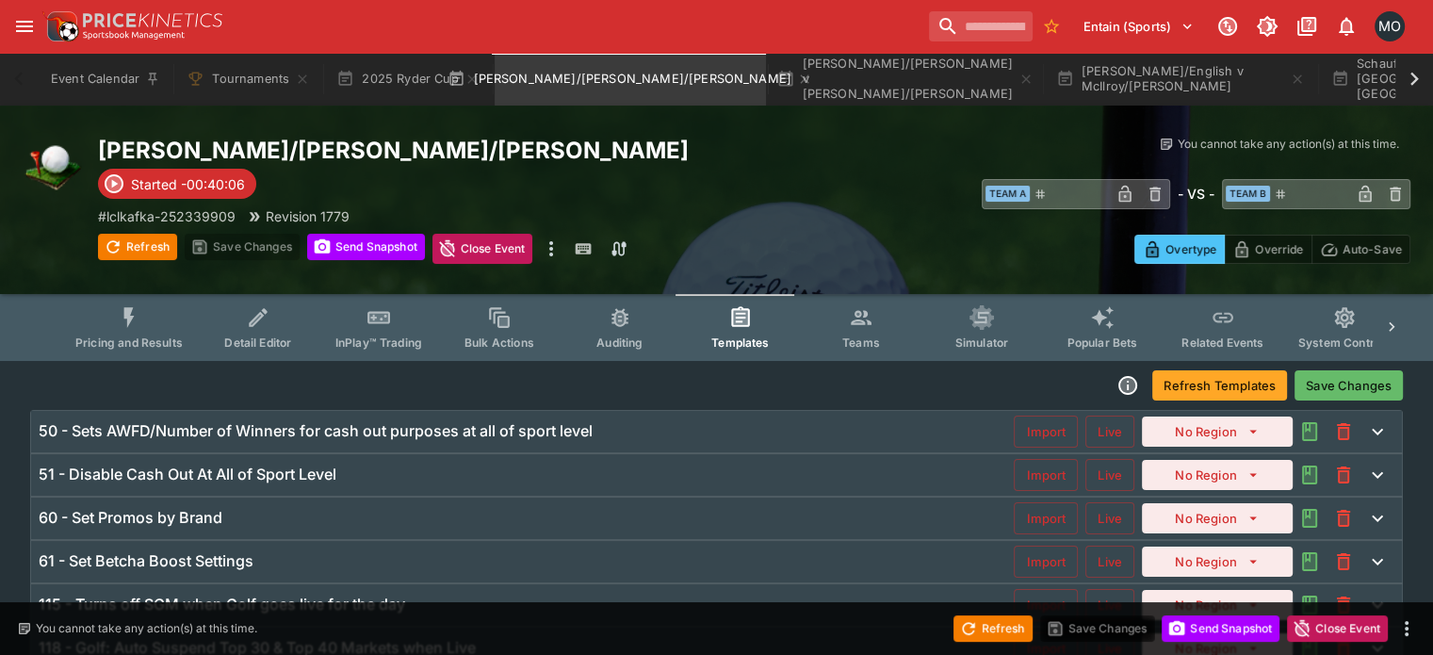
click at [135, 311] on icon "Event type filters" at bounding box center [129, 317] width 10 height 20
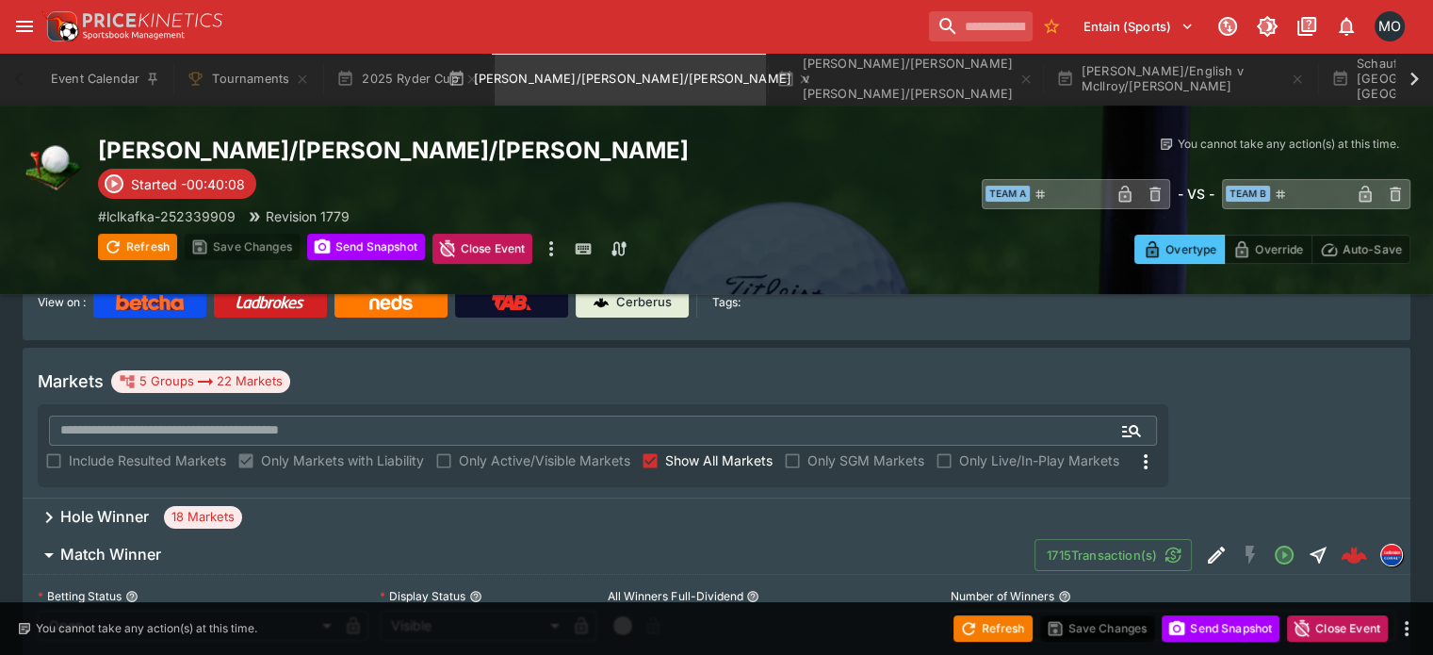
scroll to position [234, 0]
click at [1239, 632] on button "Send Snapshot" at bounding box center [1220, 628] width 118 height 26
click at [992, 629] on button "Refresh" at bounding box center [992, 628] width 79 height 26
type input "**********"
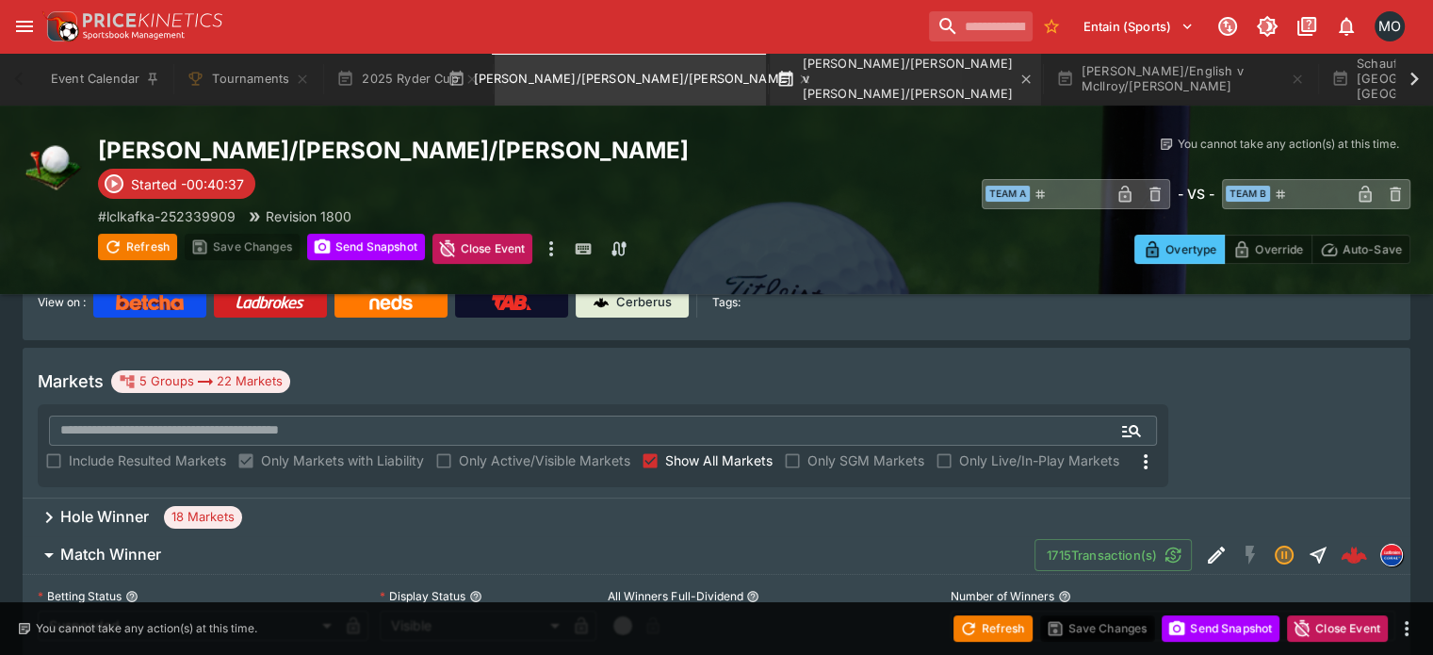
click at [921, 91] on button "[PERSON_NAME]/[PERSON_NAME] v [PERSON_NAME]/[PERSON_NAME]" at bounding box center [904, 79] width 271 height 53
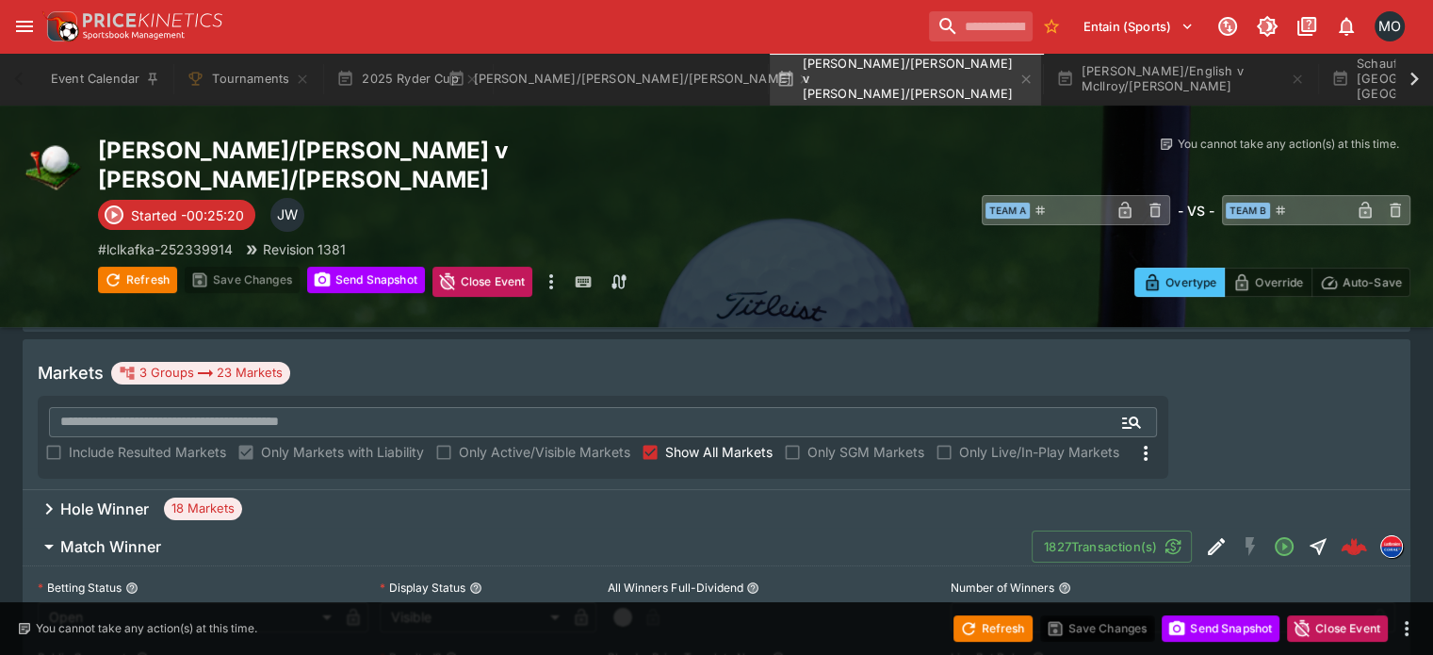
scroll to position [281, 0]
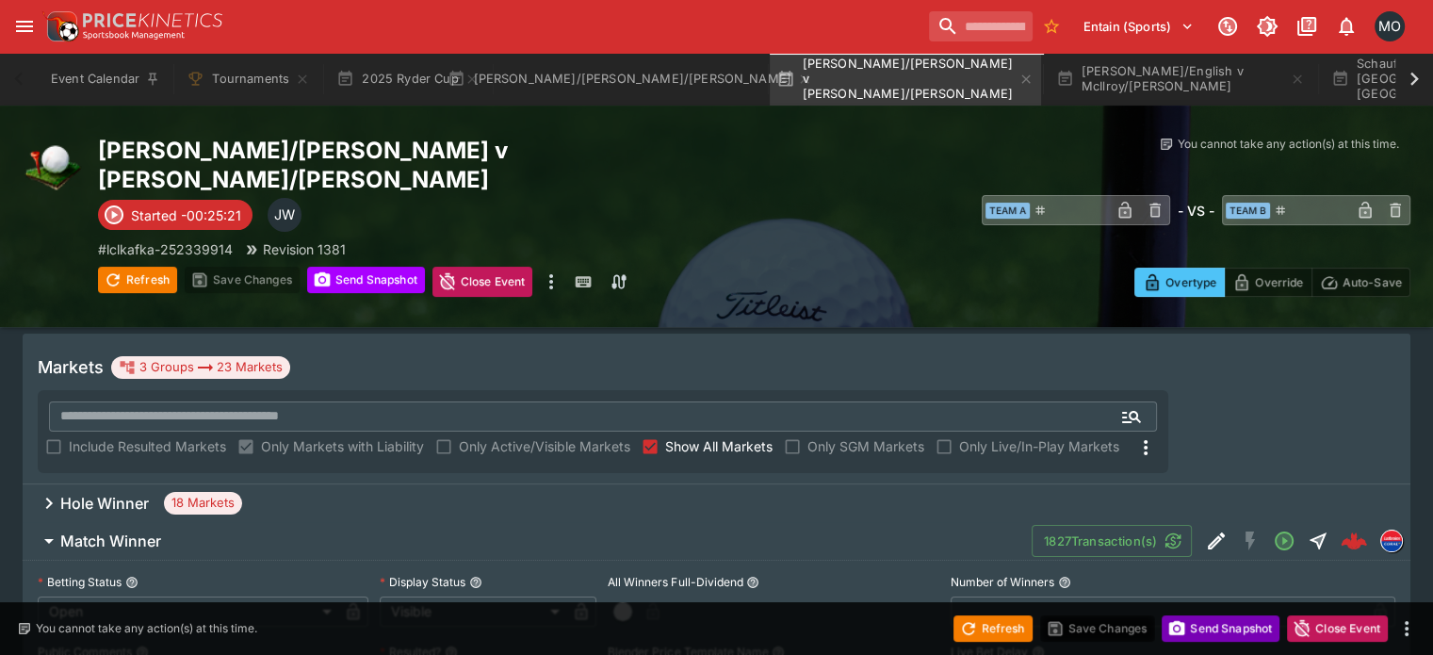
click at [1194, 630] on button "Send Snapshot" at bounding box center [1220, 628] width 118 height 26
click at [995, 630] on button "Refresh" at bounding box center [992, 628] width 79 height 26
click at [831, 484] on div "Hole Winner 18 Markets" at bounding box center [716, 503] width 1387 height 38
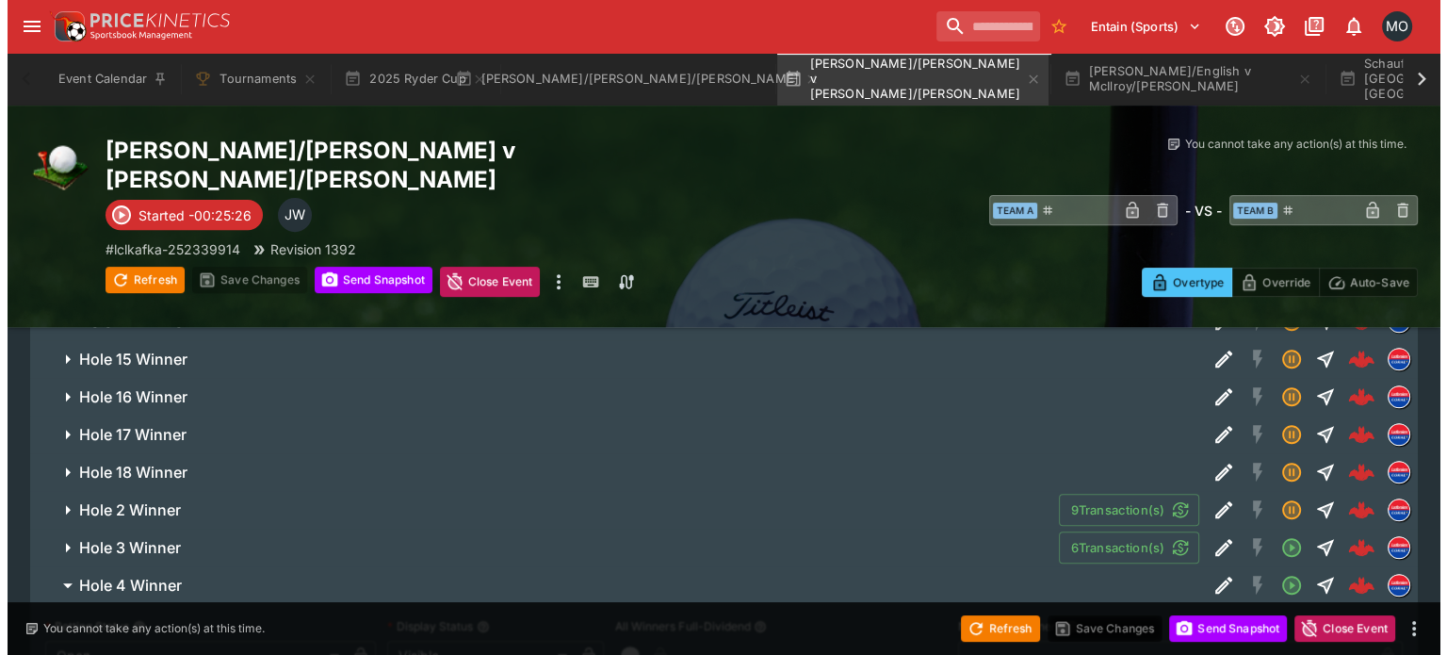
scroll to position [701, 0]
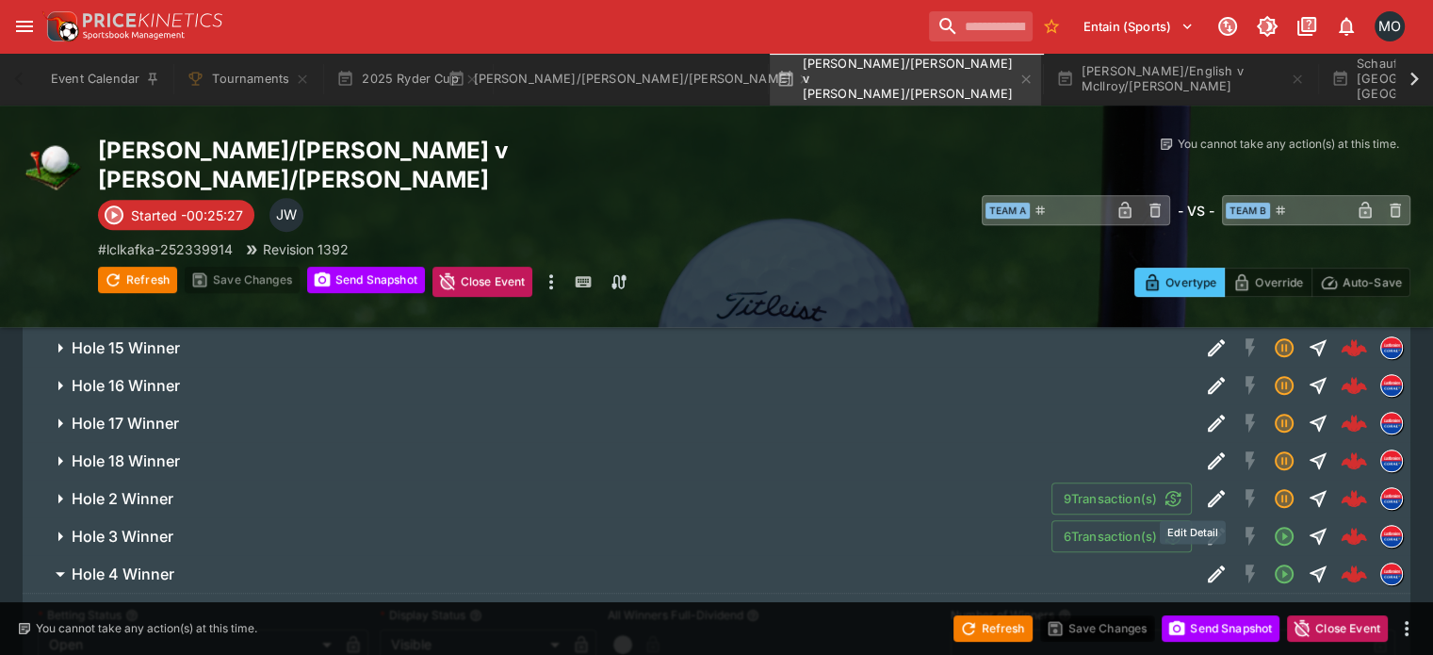
click at [1205, 562] on icon "Edit Detail" at bounding box center [1216, 573] width 23 height 23
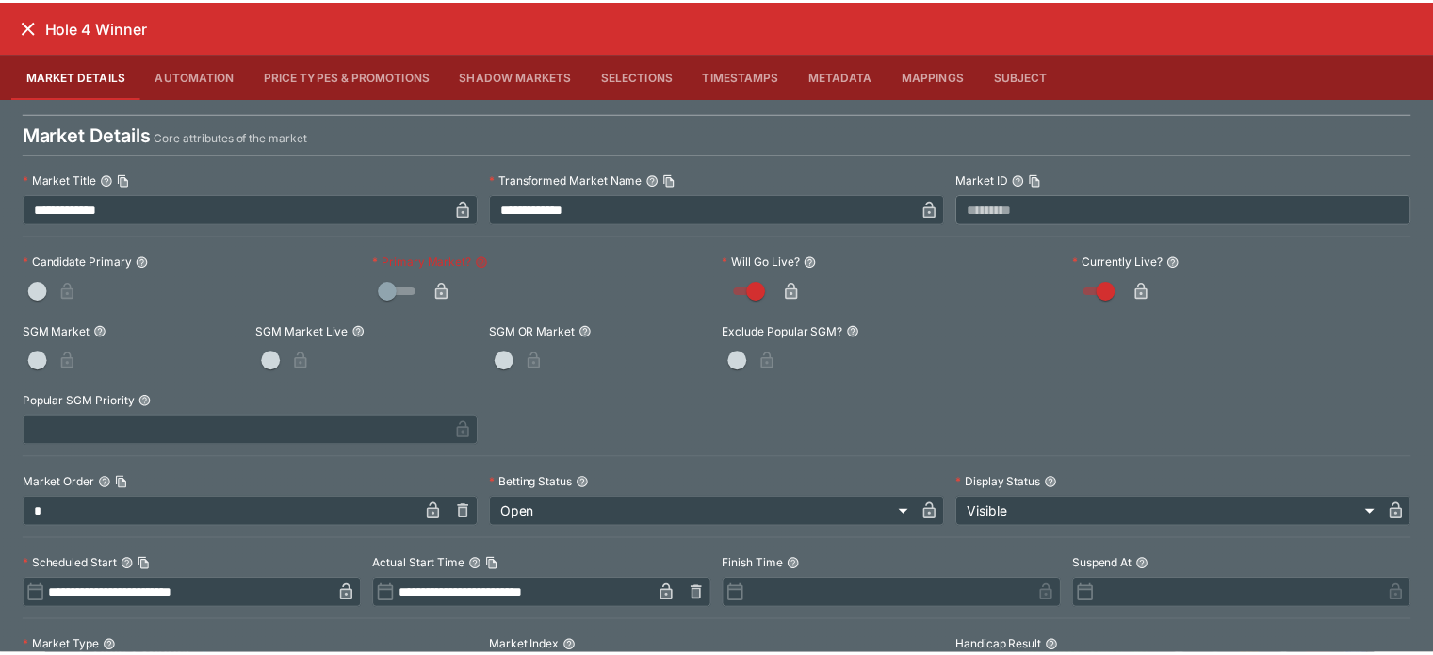
scroll to position [1273, 0]
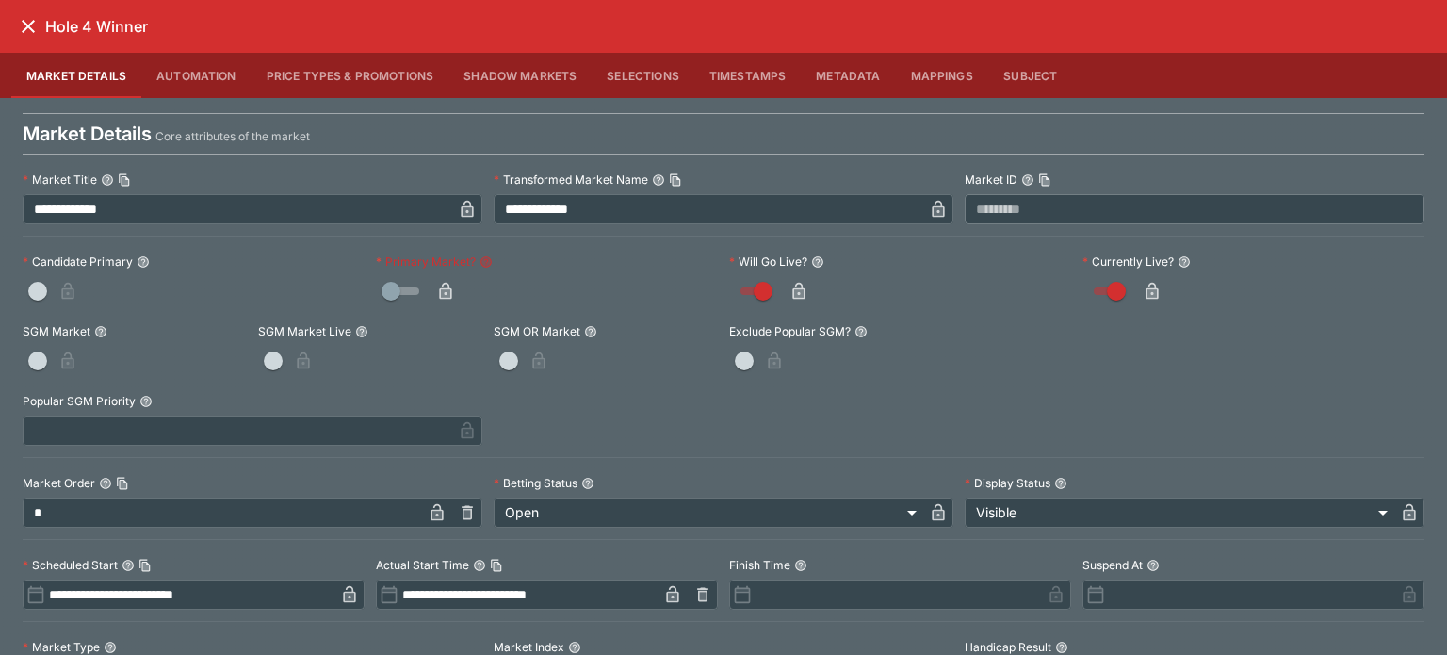
click at [442, 289] on icon "button" at bounding box center [445, 293] width 9 height 8
click at [24, 24] on icon "close" at bounding box center [28, 26] width 23 height 23
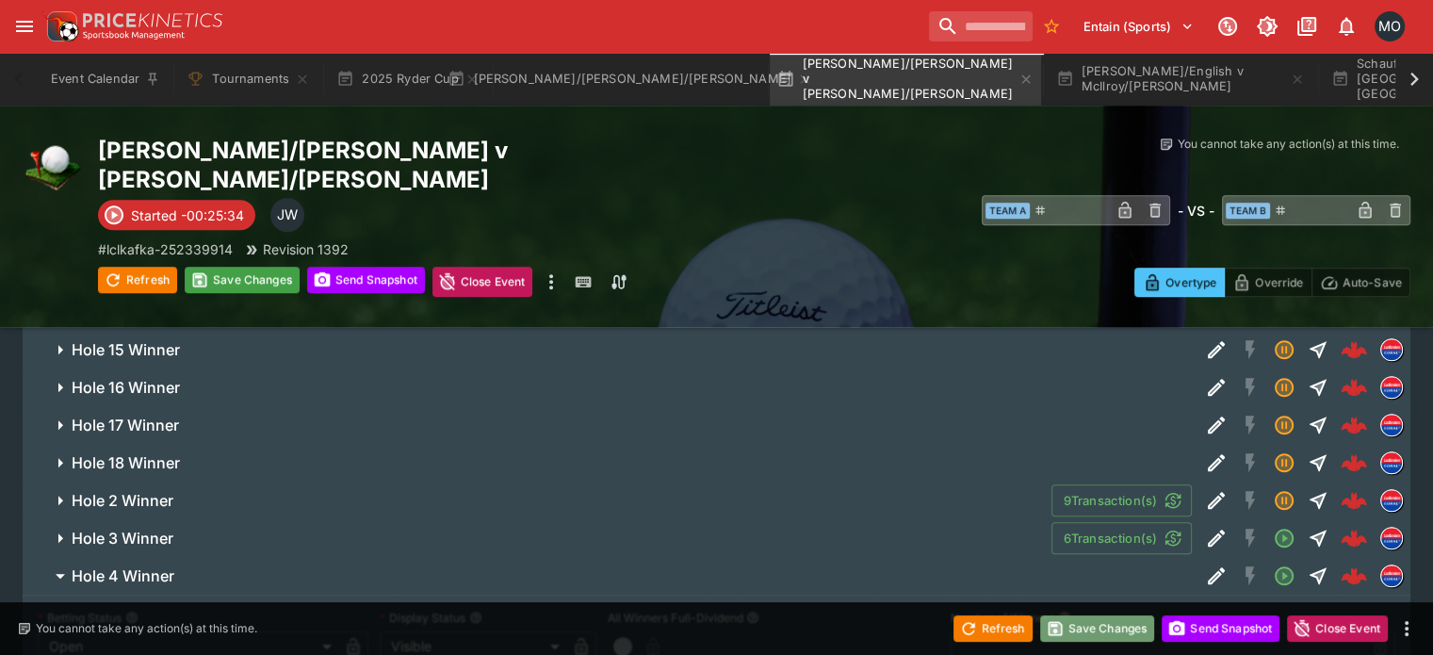
click at [1111, 632] on button "Save Changes" at bounding box center [1097, 628] width 115 height 26
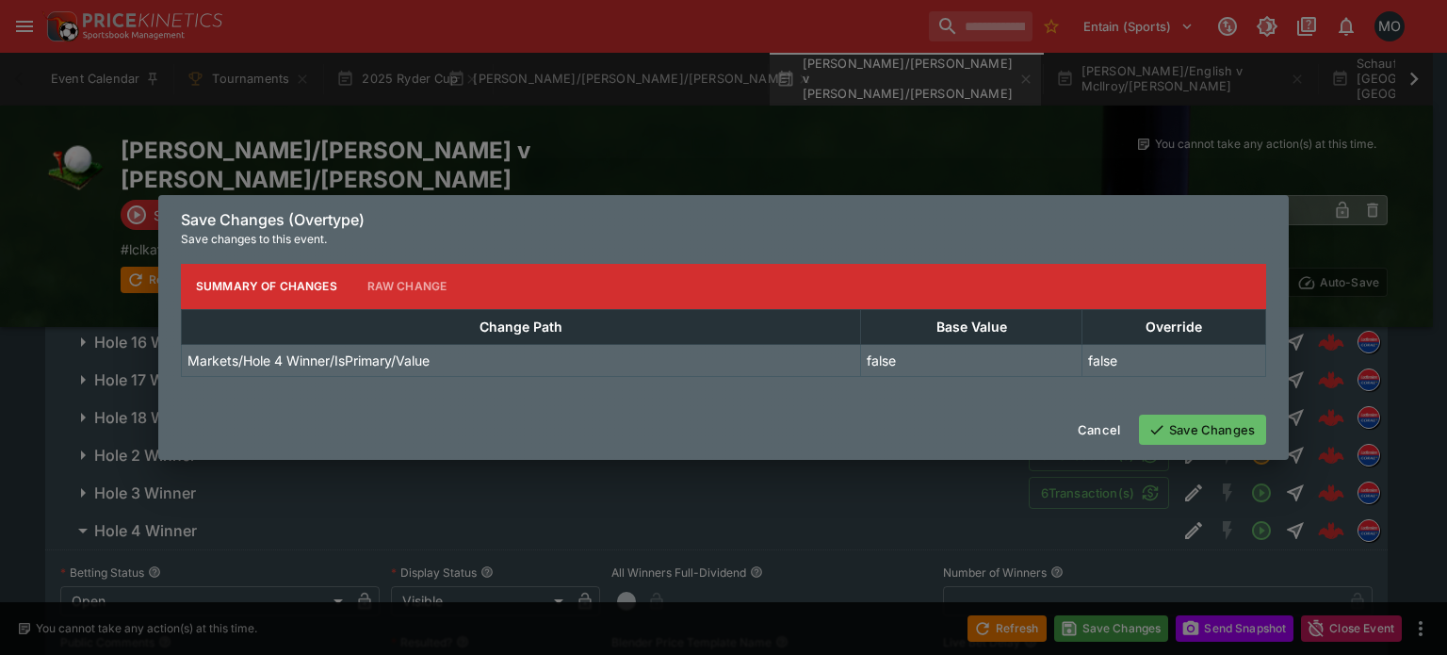
click at [1169, 433] on button "Save Changes" at bounding box center [1202, 429] width 127 height 30
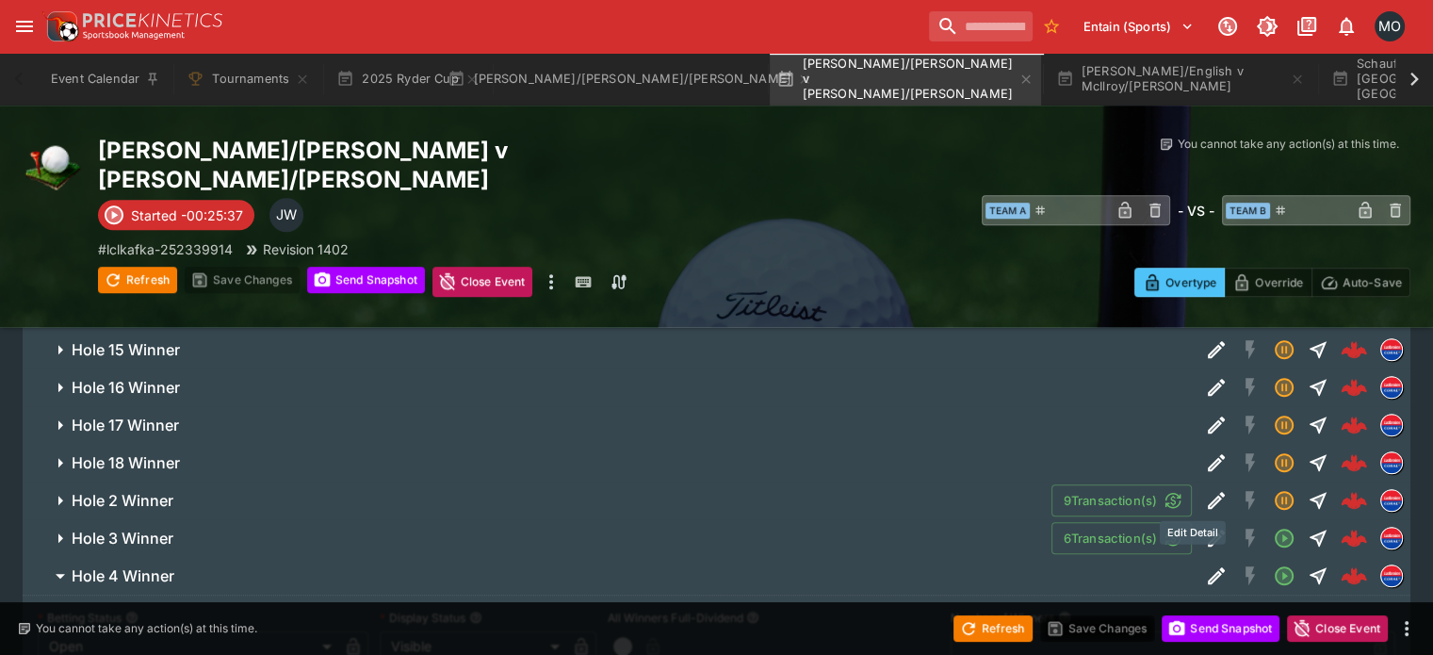
click at [1205, 564] on icon "Edit Detail" at bounding box center [1216, 575] width 23 height 23
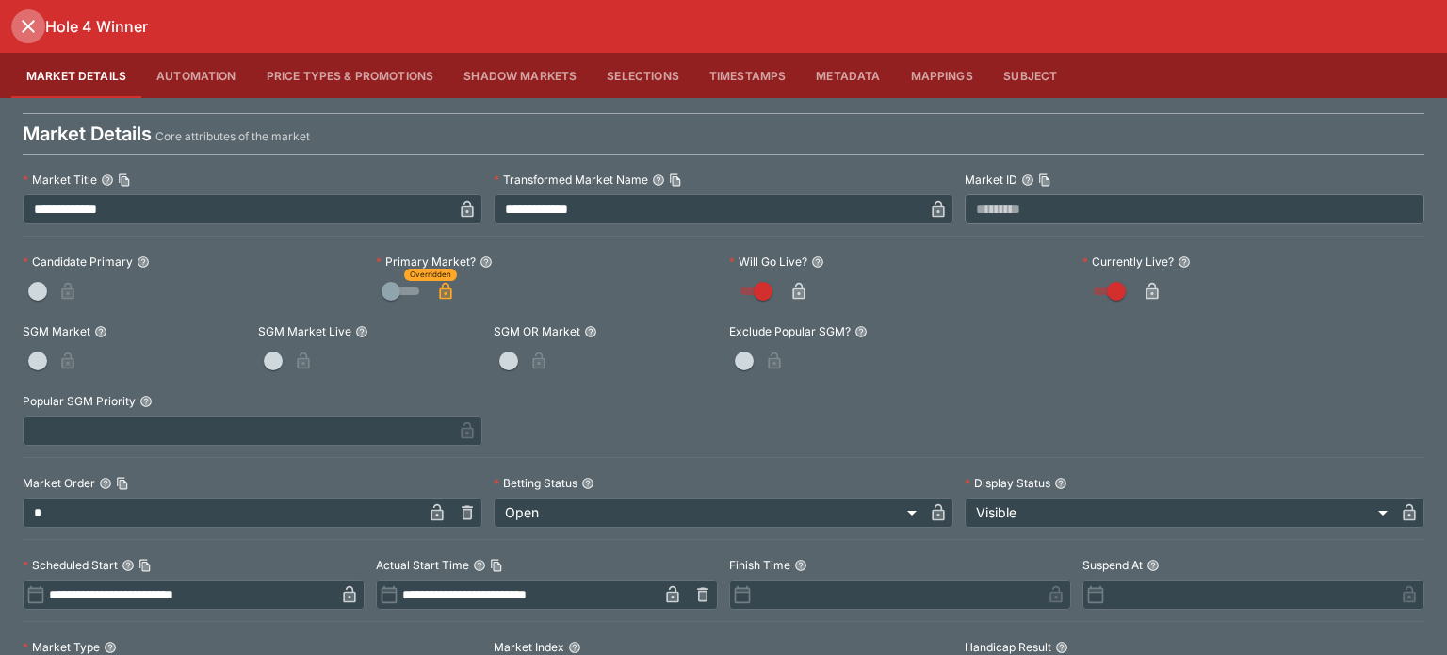
click at [24, 30] on icon "close" at bounding box center [28, 26] width 13 height 13
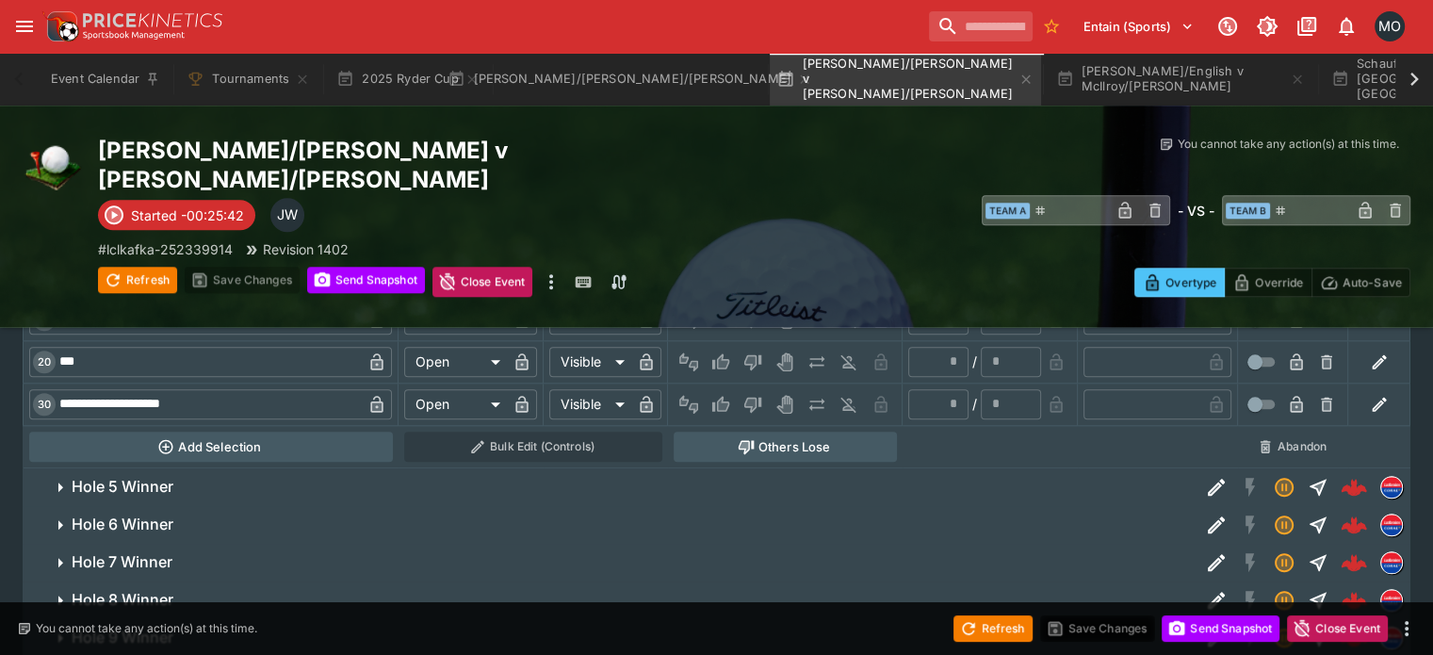
scroll to position [1941, 0]
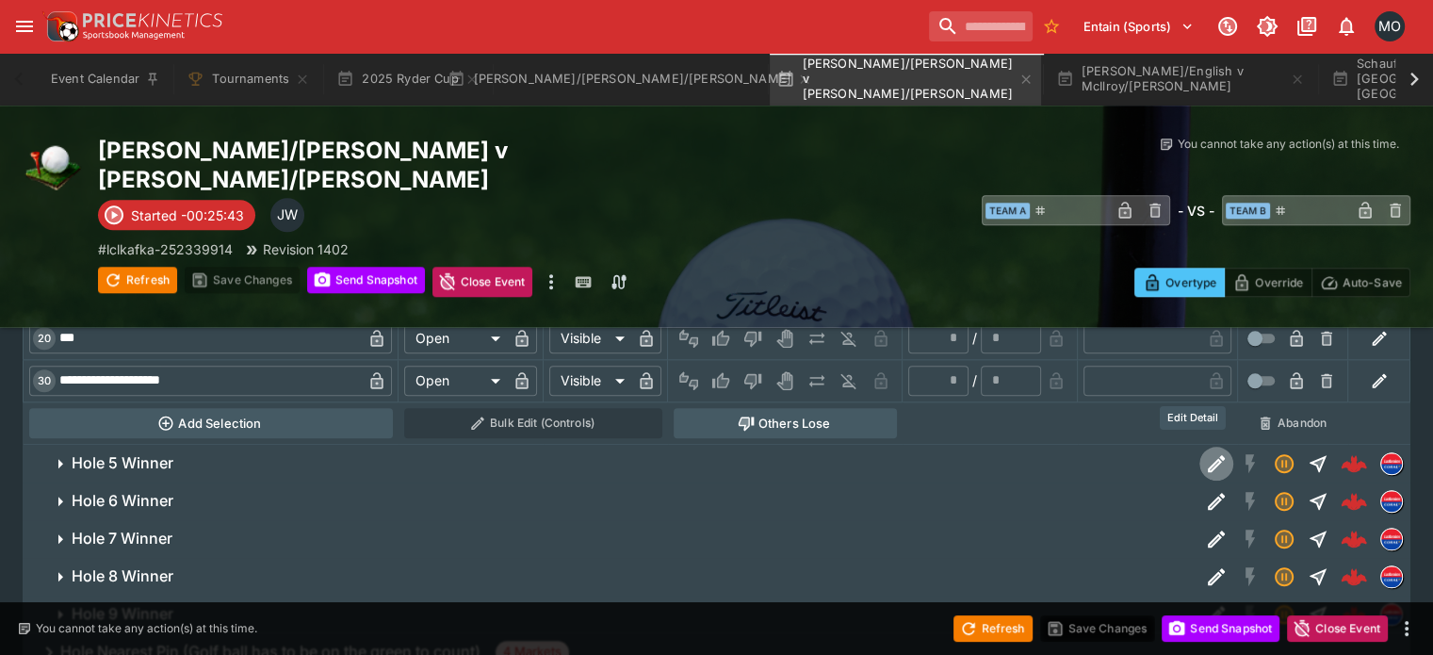
click at [1205, 452] on icon "Edit Detail" at bounding box center [1216, 463] width 23 height 23
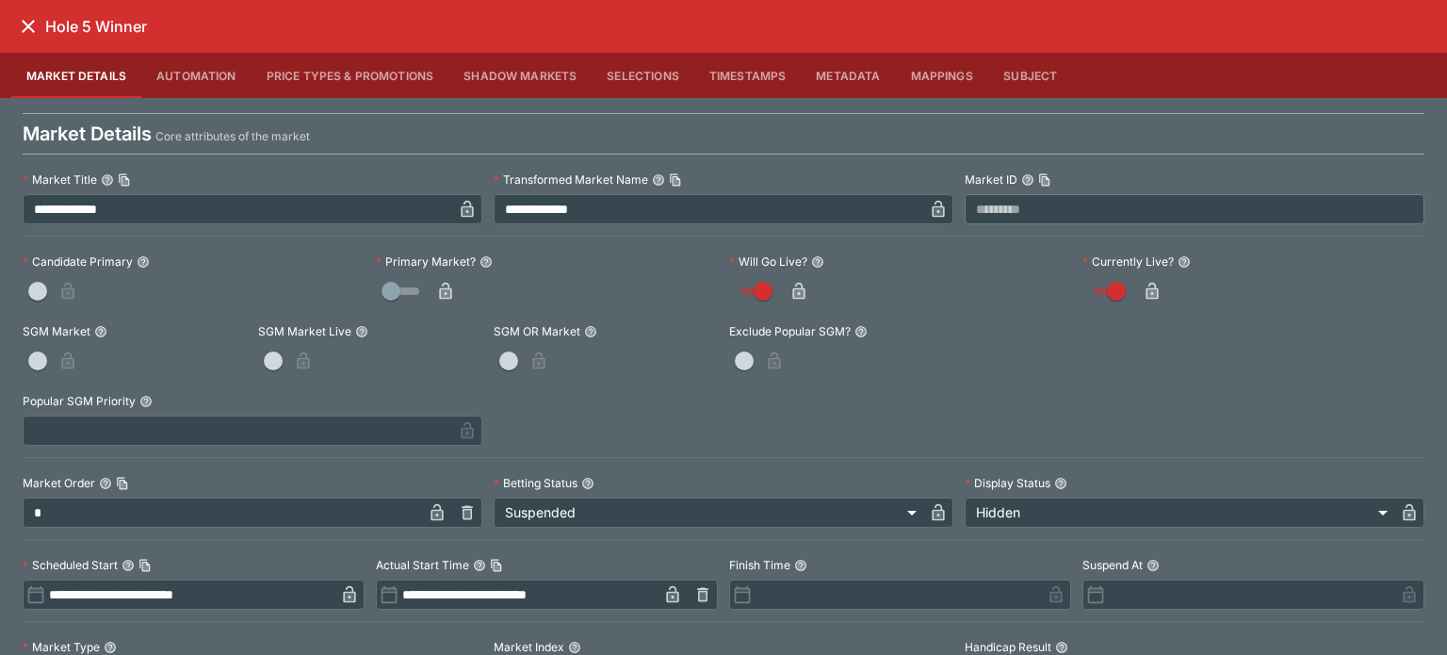
click at [4, 26] on div "Hole 5 Winner" at bounding box center [723, 26] width 1447 height 53
click at [11, 26] on button "close" at bounding box center [28, 26] width 34 height 34
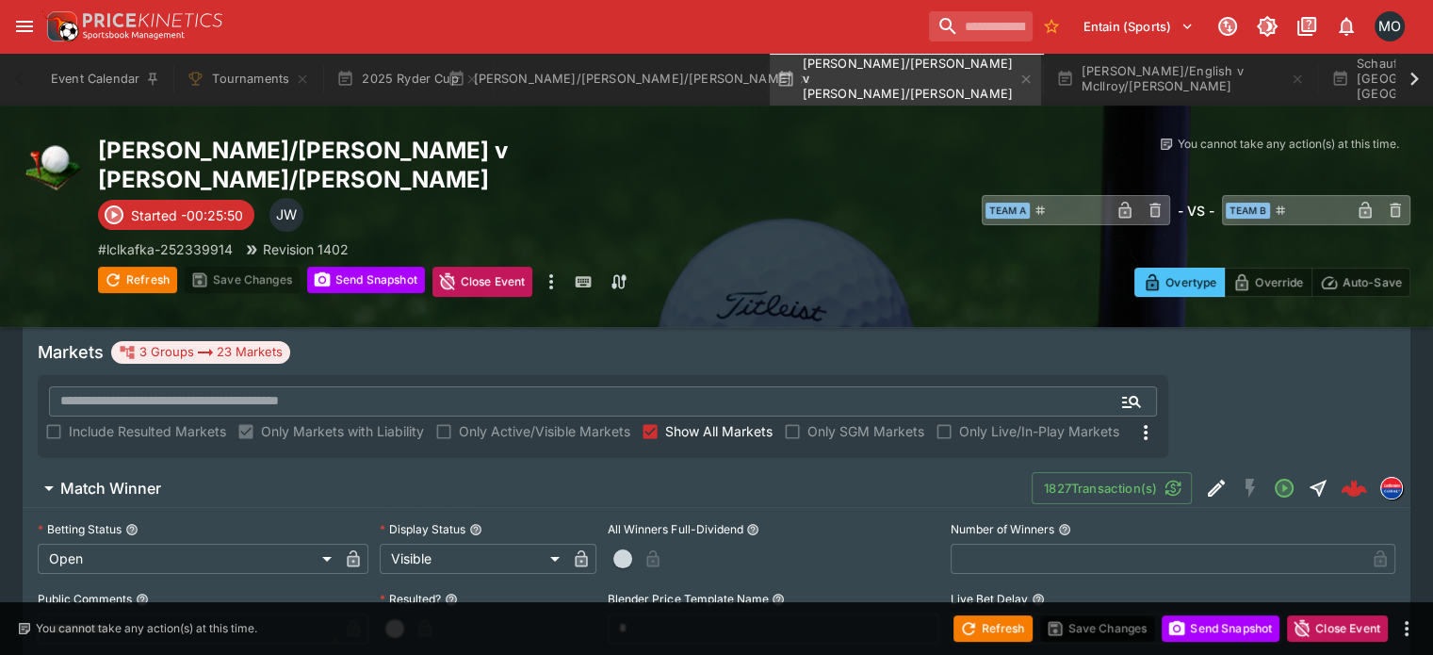
scroll to position [0, 0]
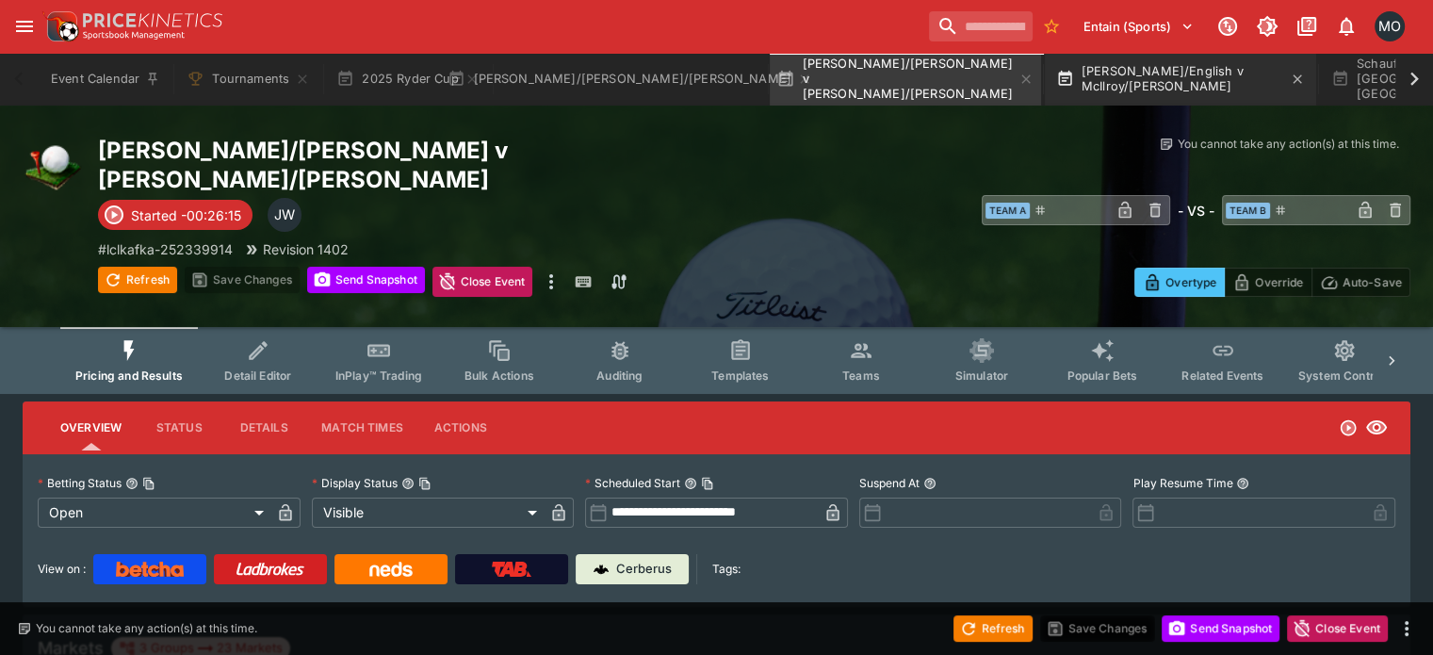
click at [1207, 91] on button "[PERSON_NAME]/English v McIlroy/[PERSON_NAME]" at bounding box center [1180, 79] width 271 height 53
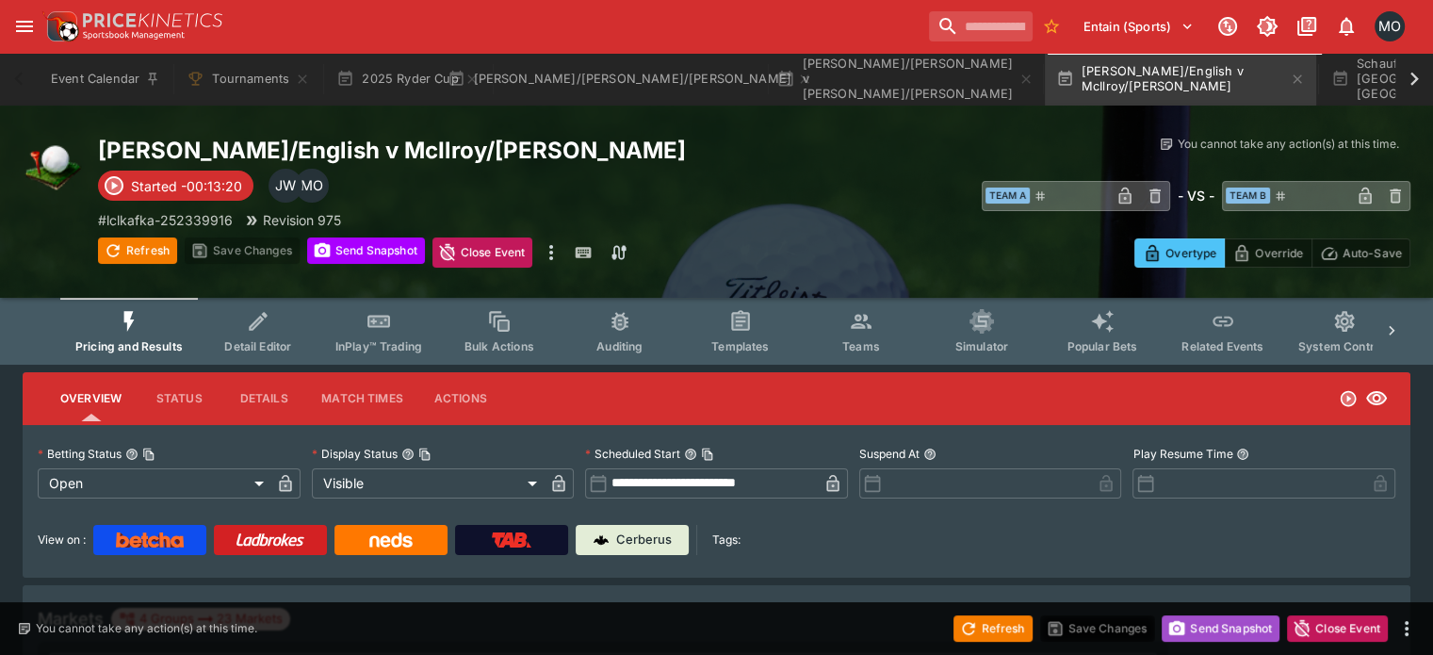
click at [1251, 628] on button "Send Snapshot" at bounding box center [1220, 628] width 118 height 26
click at [1012, 627] on button "Refresh" at bounding box center [992, 628] width 79 height 26
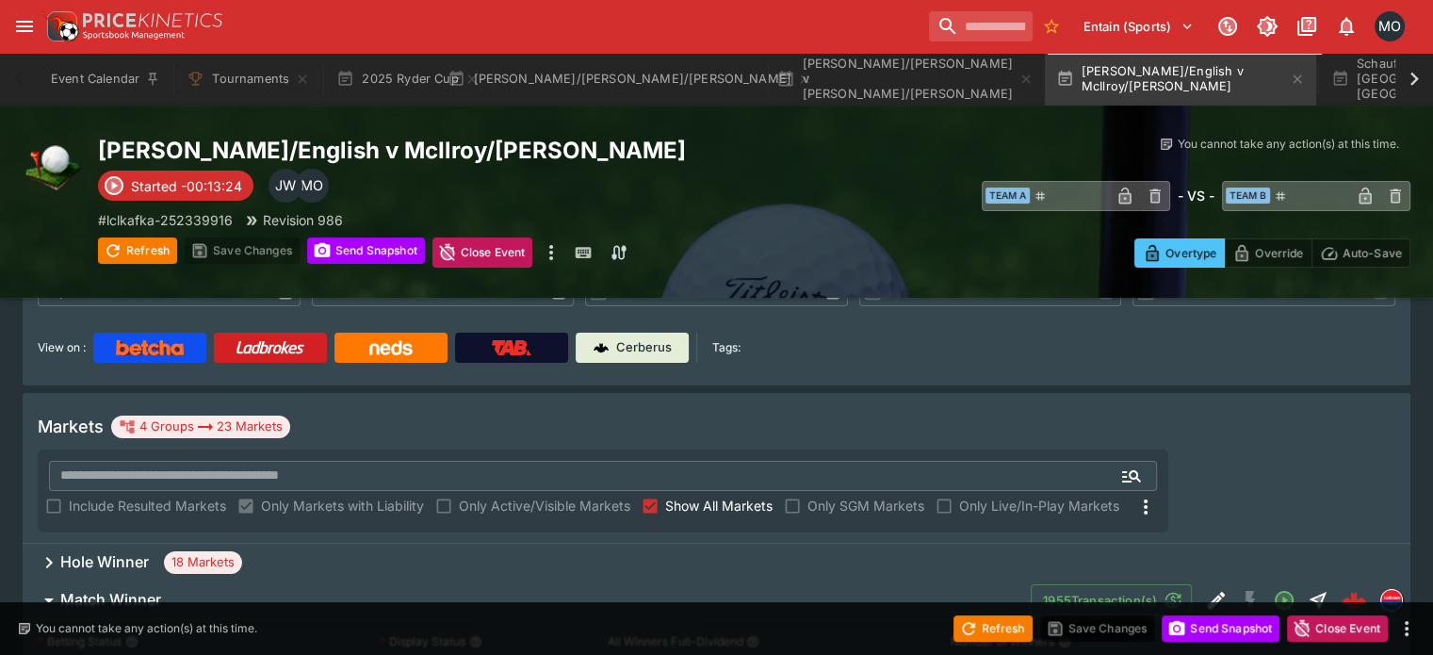
scroll to position [191, 0]
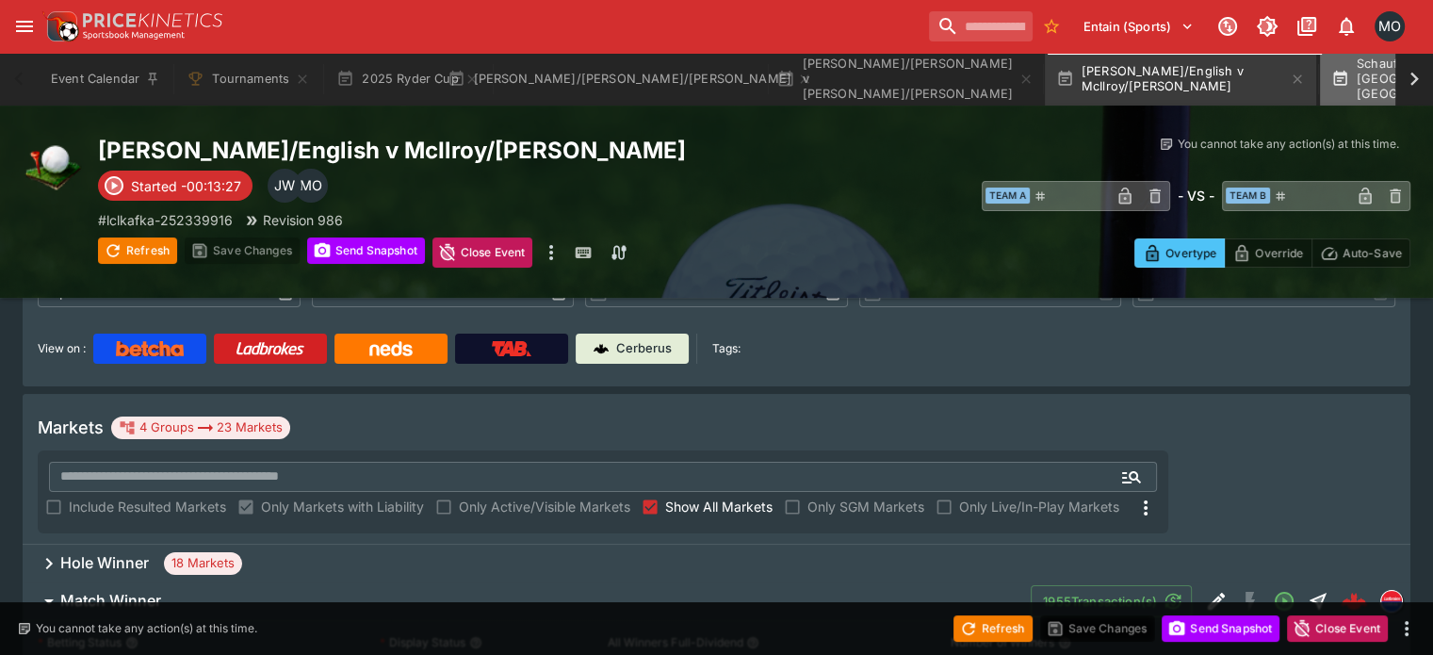
click at [1334, 78] on button "Schauffele and Cantlay v [GEOGRAPHIC_DATA] and [GEOGRAPHIC_DATA]" at bounding box center [1455, 79] width 271 height 53
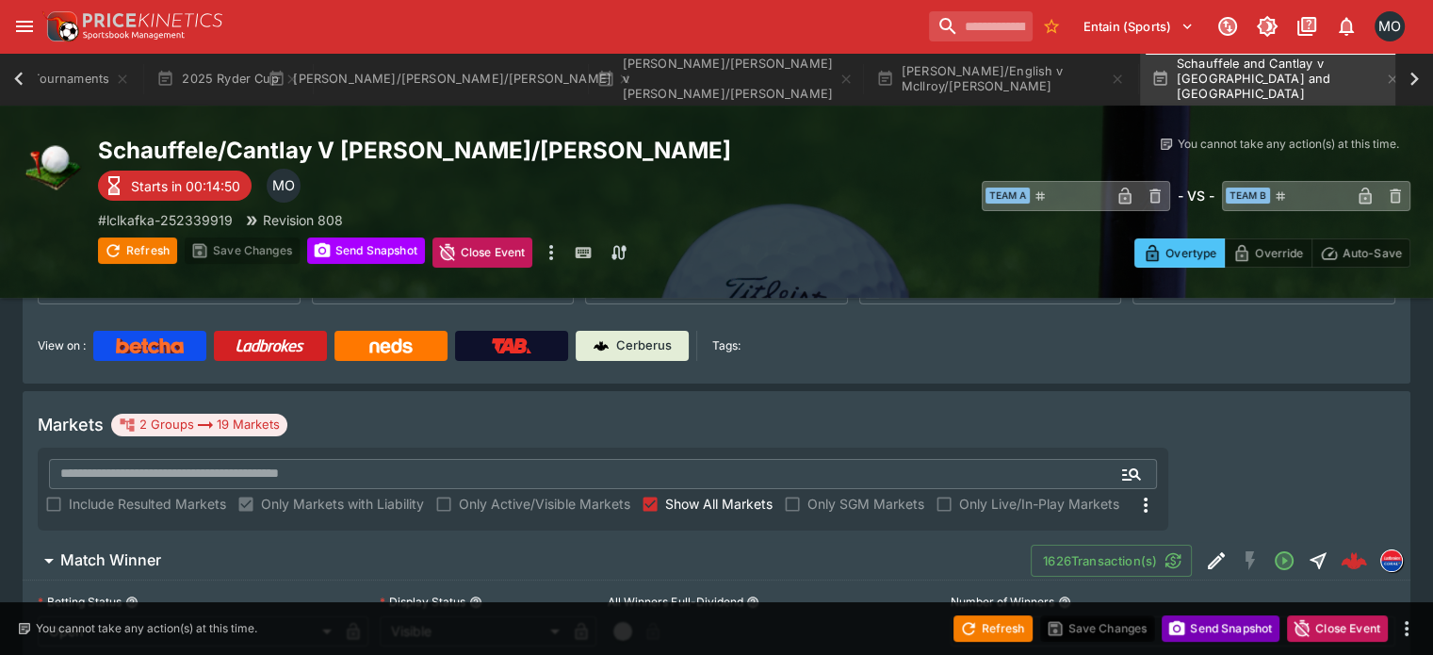
scroll to position [0, 203]
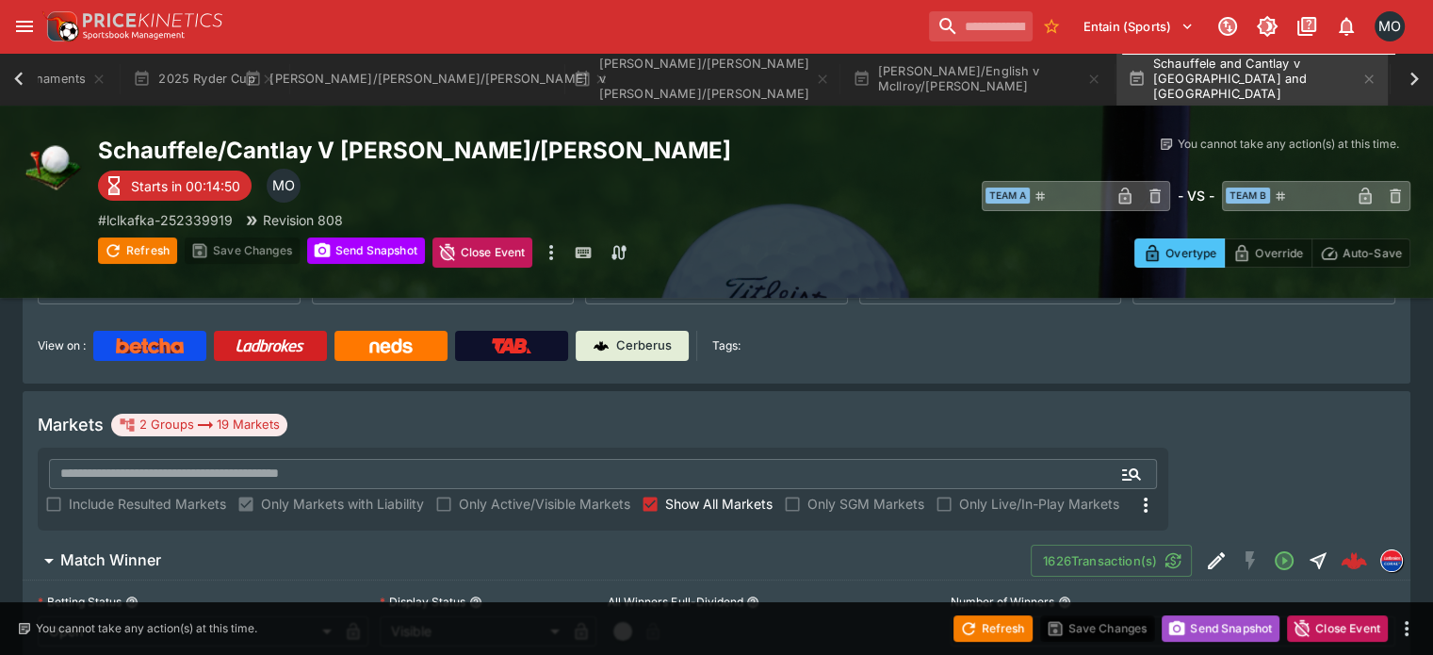
click at [1175, 621] on icon "button" at bounding box center [1177, 628] width 16 height 14
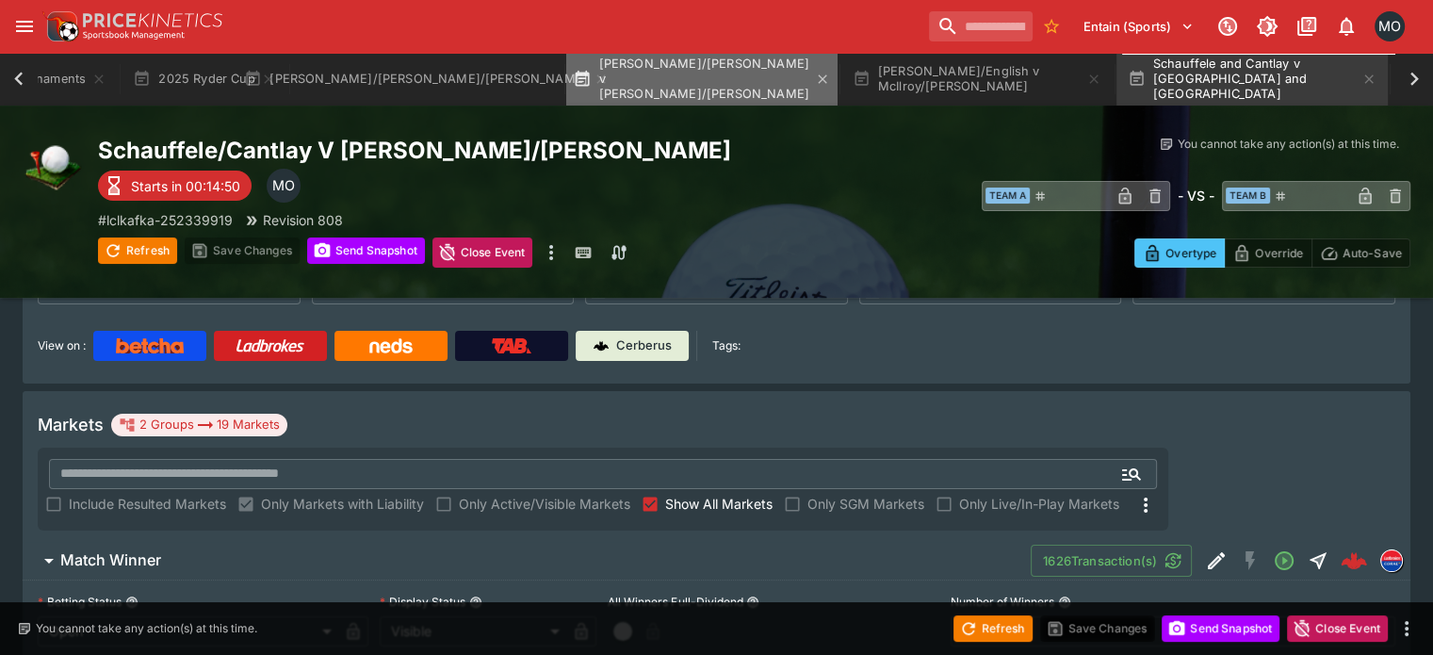
click at [719, 86] on button "[PERSON_NAME]/[PERSON_NAME] v [PERSON_NAME]/[PERSON_NAME]" at bounding box center [701, 79] width 271 height 53
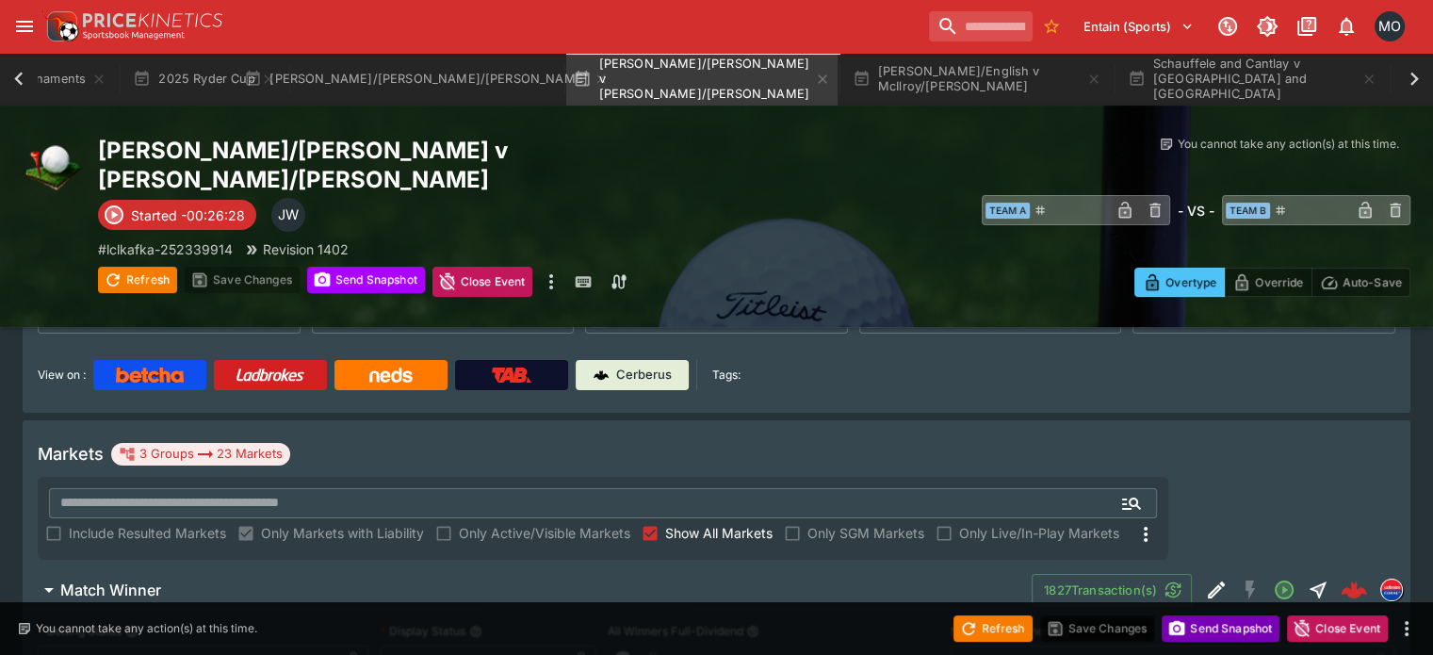
click at [1204, 637] on button "Send Snapshot" at bounding box center [1220, 628] width 118 height 26
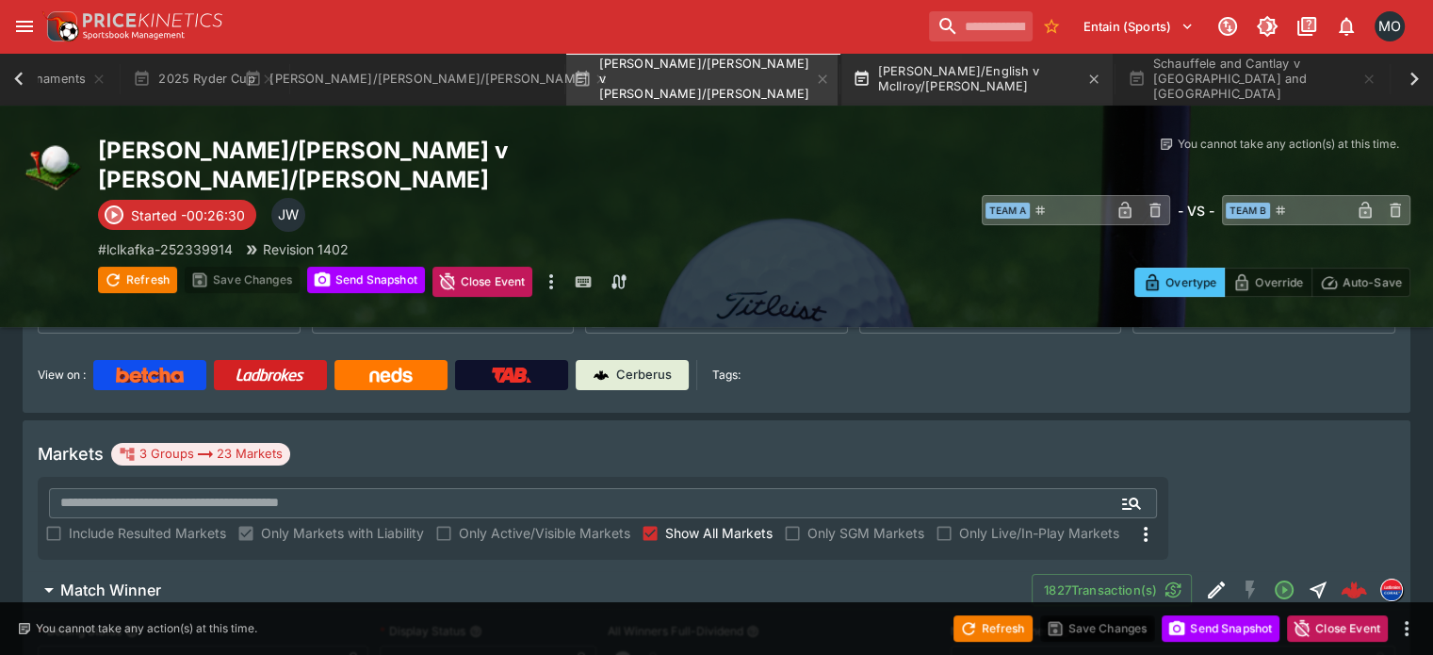
click at [962, 89] on button "[PERSON_NAME]/English v McIlroy/[PERSON_NAME]" at bounding box center [976, 79] width 271 height 53
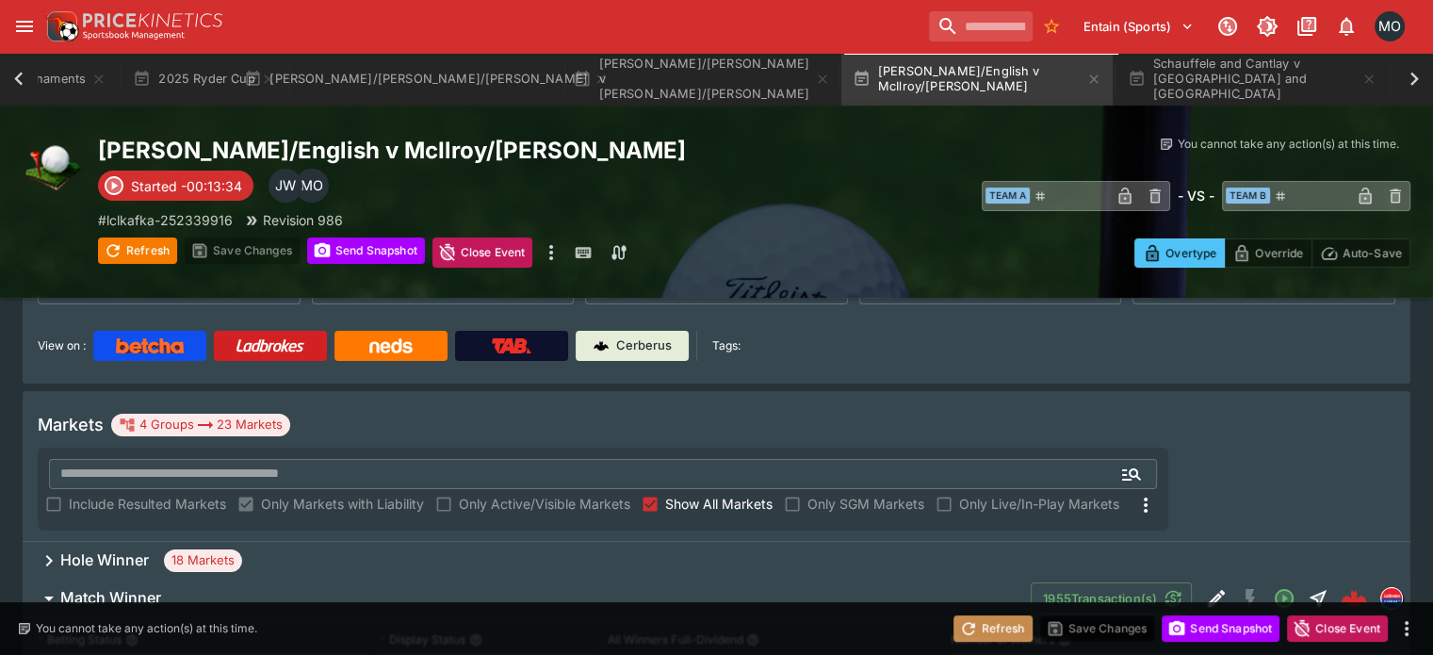
click at [1020, 635] on button "Refresh" at bounding box center [992, 628] width 79 height 26
click at [1169, 623] on icon "button" at bounding box center [1177, 628] width 16 height 14
click at [1009, 625] on button "Refresh" at bounding box center [992, 628] width 79 height 26
click at [982, 637] on button "Refresh" at bounding box center [992, 628] width 79 height 26
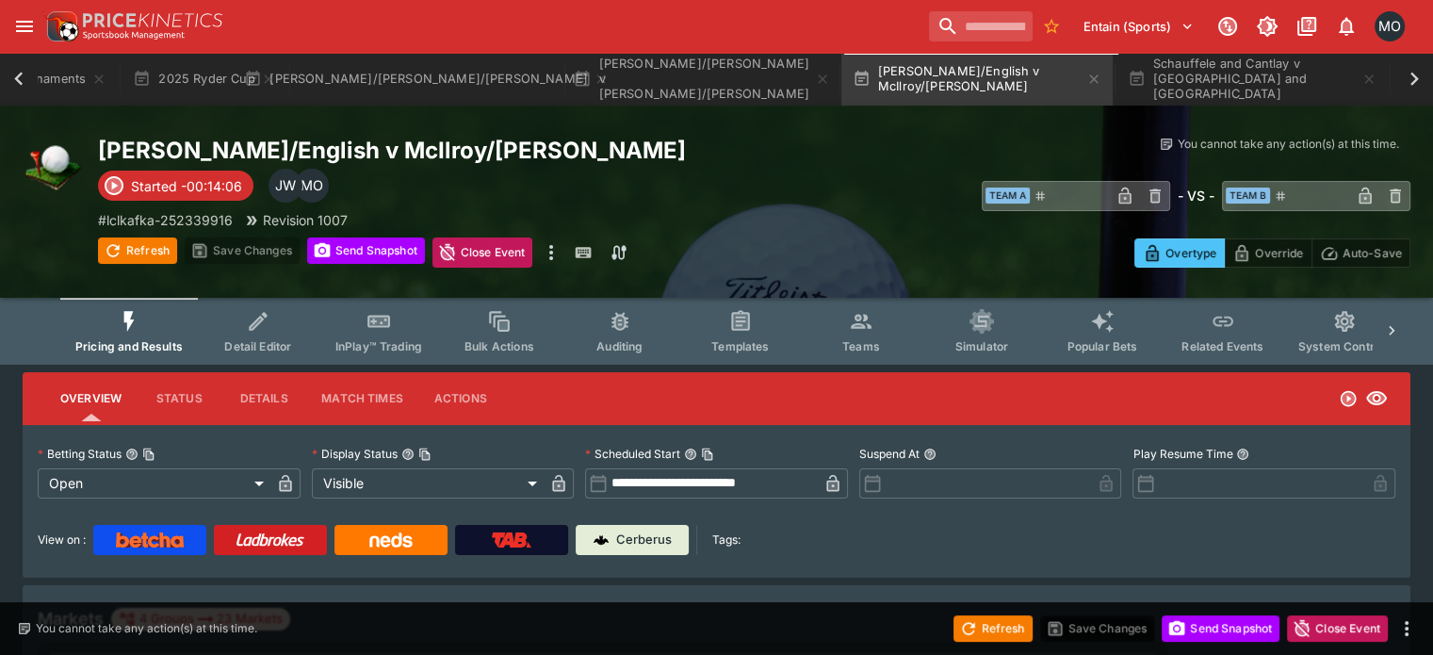
click at [747, 318] on icon "Event type filters" at bounding box center [740, 322] width 14 height 14
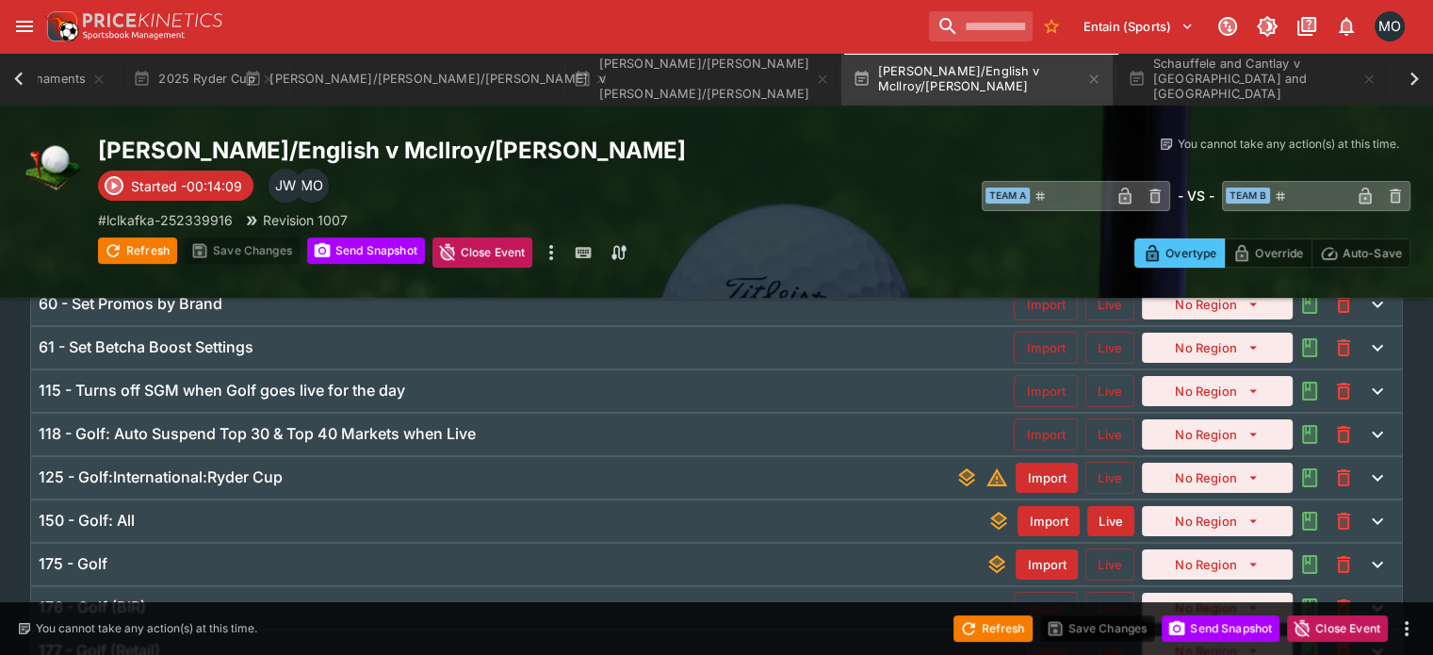
scroll to position [219, 0]
click at [1093, 464] on button "Live" at bounding box center [1109, 477] width 49 height 32
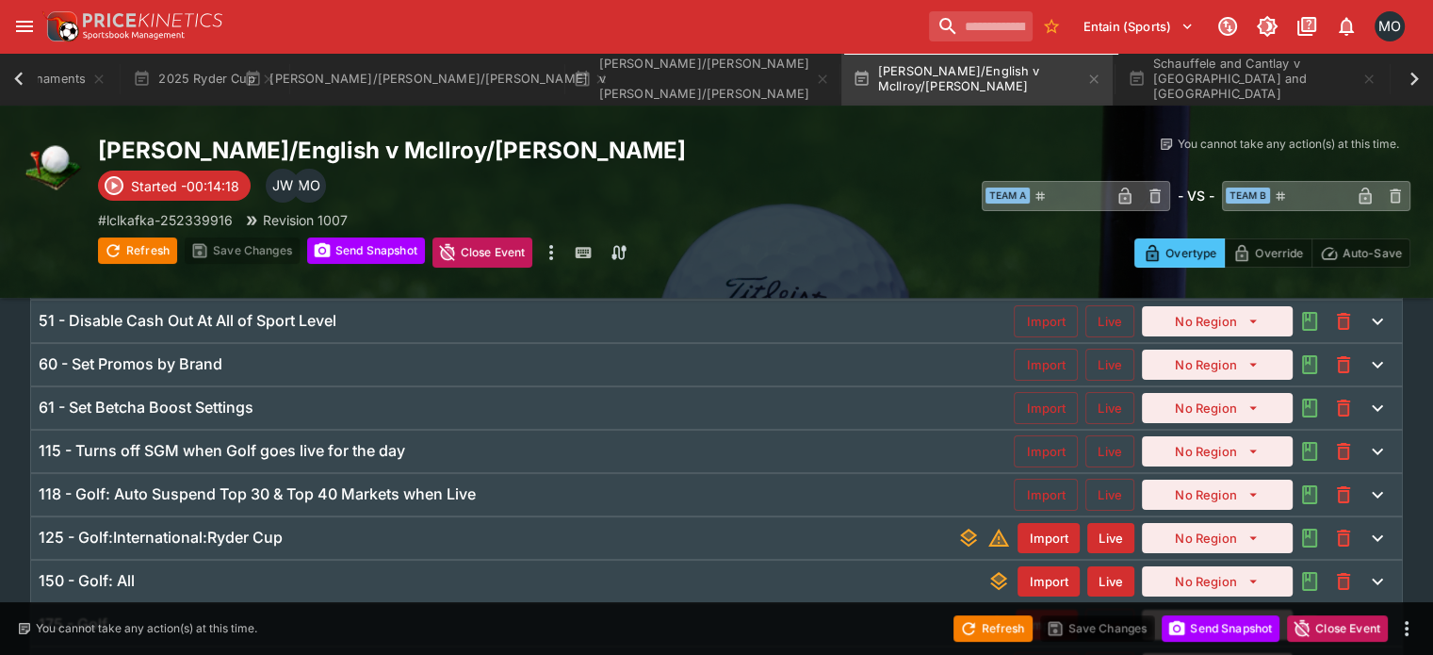
scroll to position [0, 0]
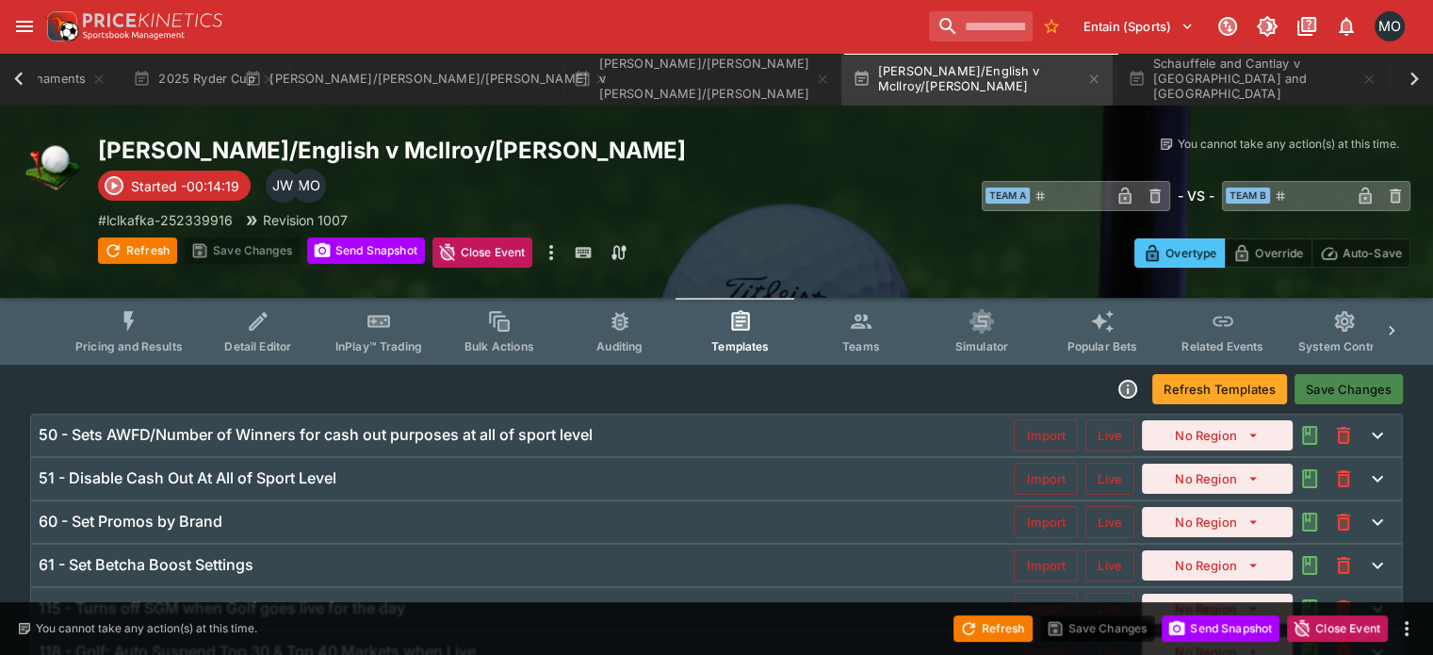
click at [1354, 397] on button "Save Changes" at bounding box center [1348, 389] width 108 height 30
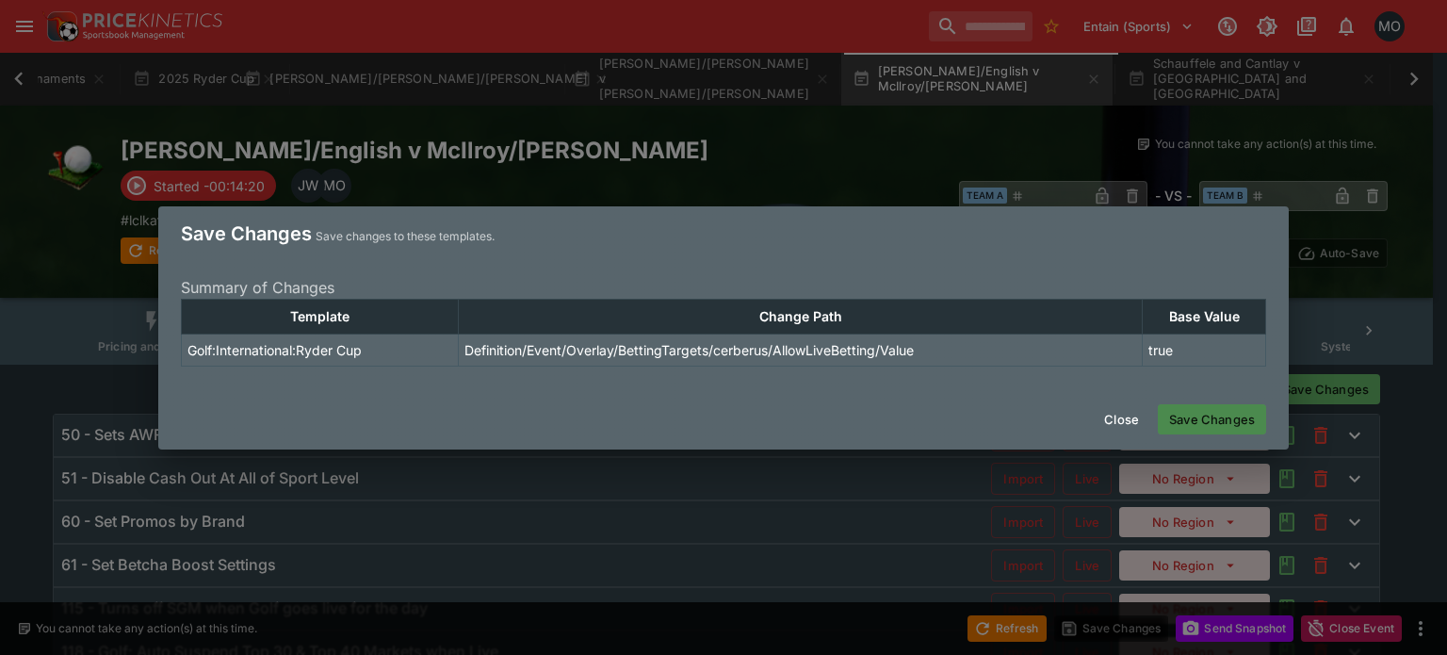
click at [1221, 428] on button "Save Changes" at bounding box center [1212, 419] width 108 height 30
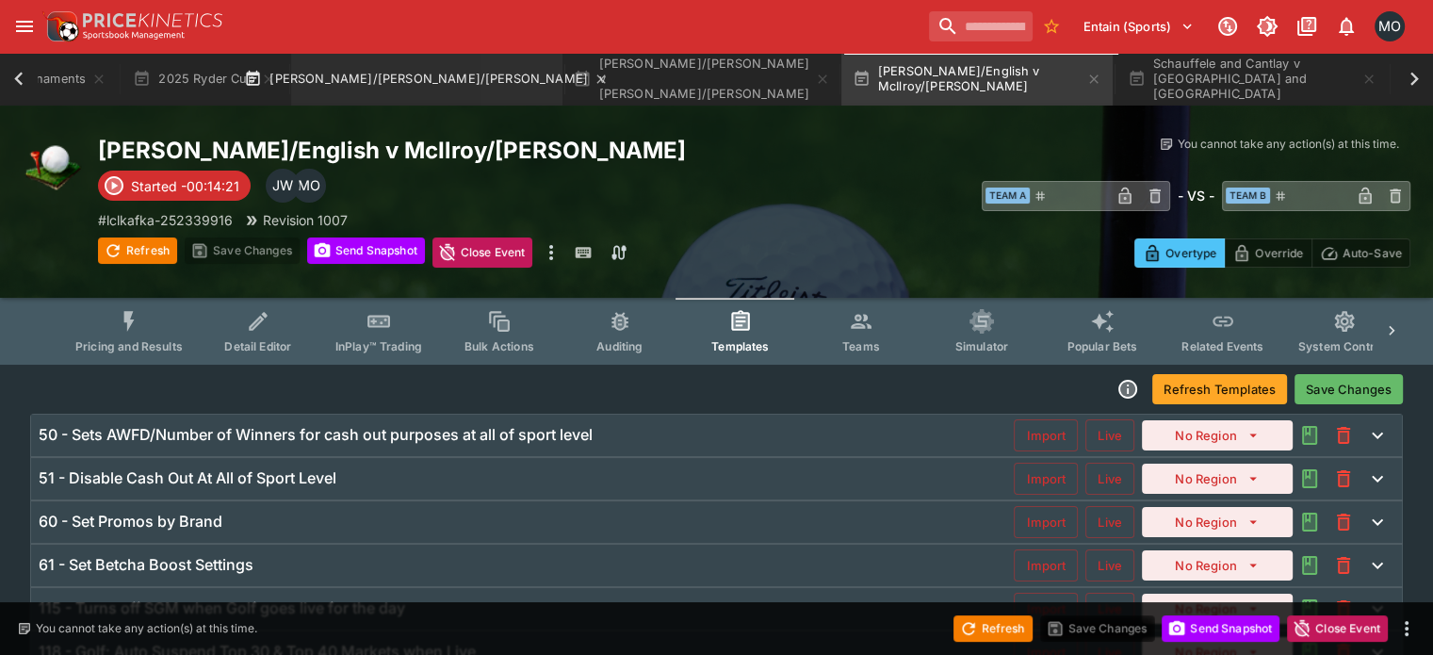
click at [358, 59] on button "[PERSON_NAME]/[PERSON_NAME]/[PERSON_NAME]" at bounding box center [426, 79] width 271 height 53
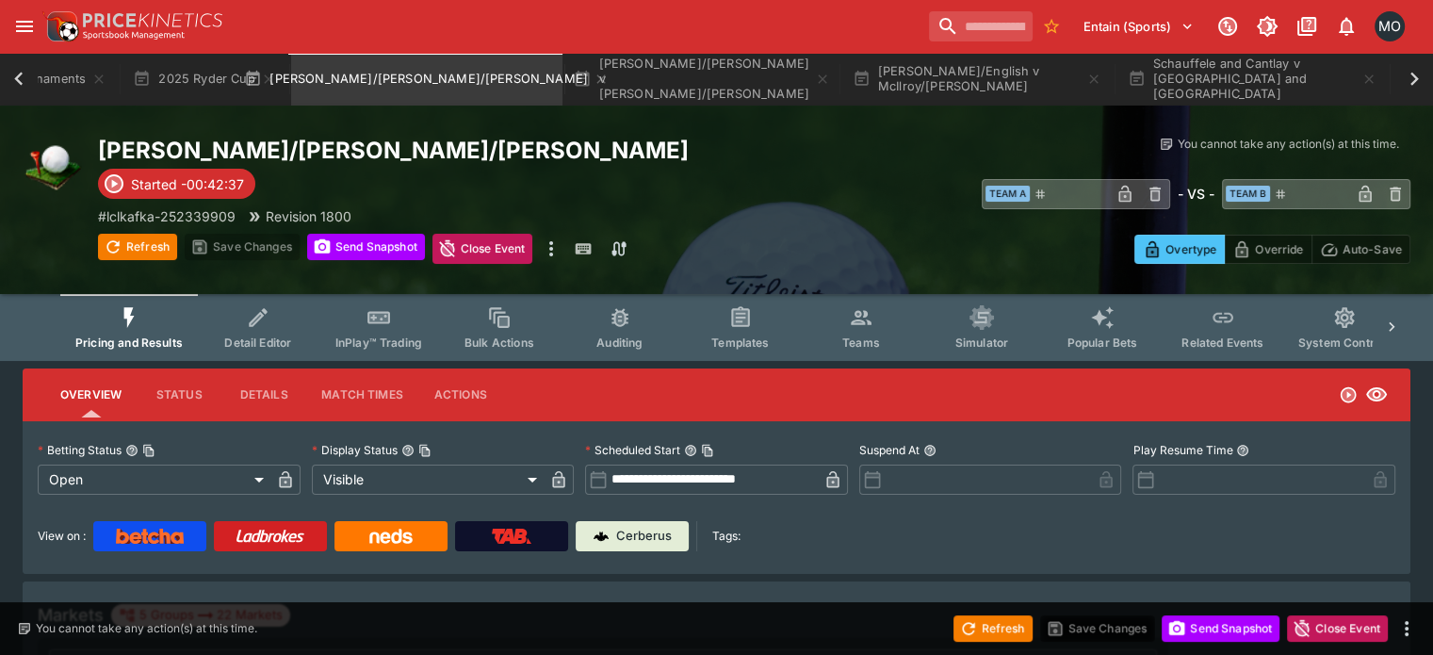
type input "**********"
click at [1197, 631] on button "Send Snapshot" at bounding box center [1220, 628] width 118 height 26
click at [1010, 630] on button "Refresh" at bounding box center [992, 628] width 79 height 26
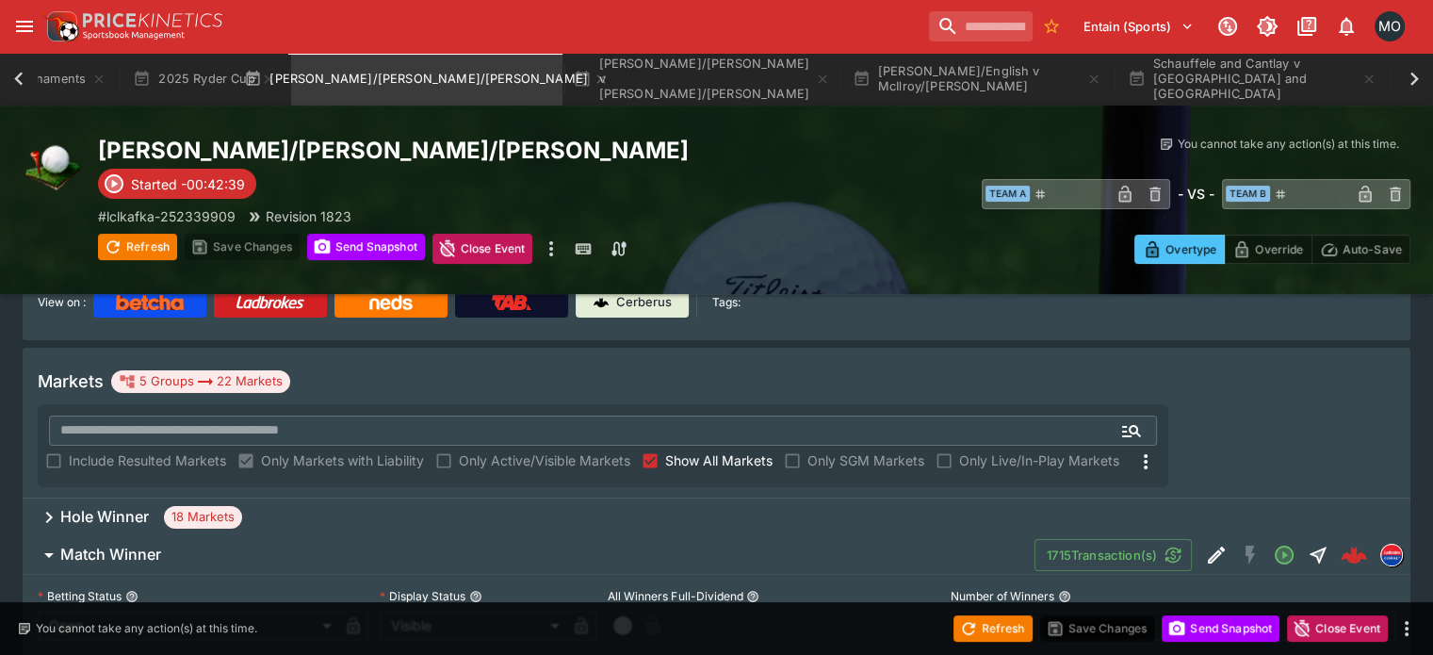
scroll to position [235, 0]
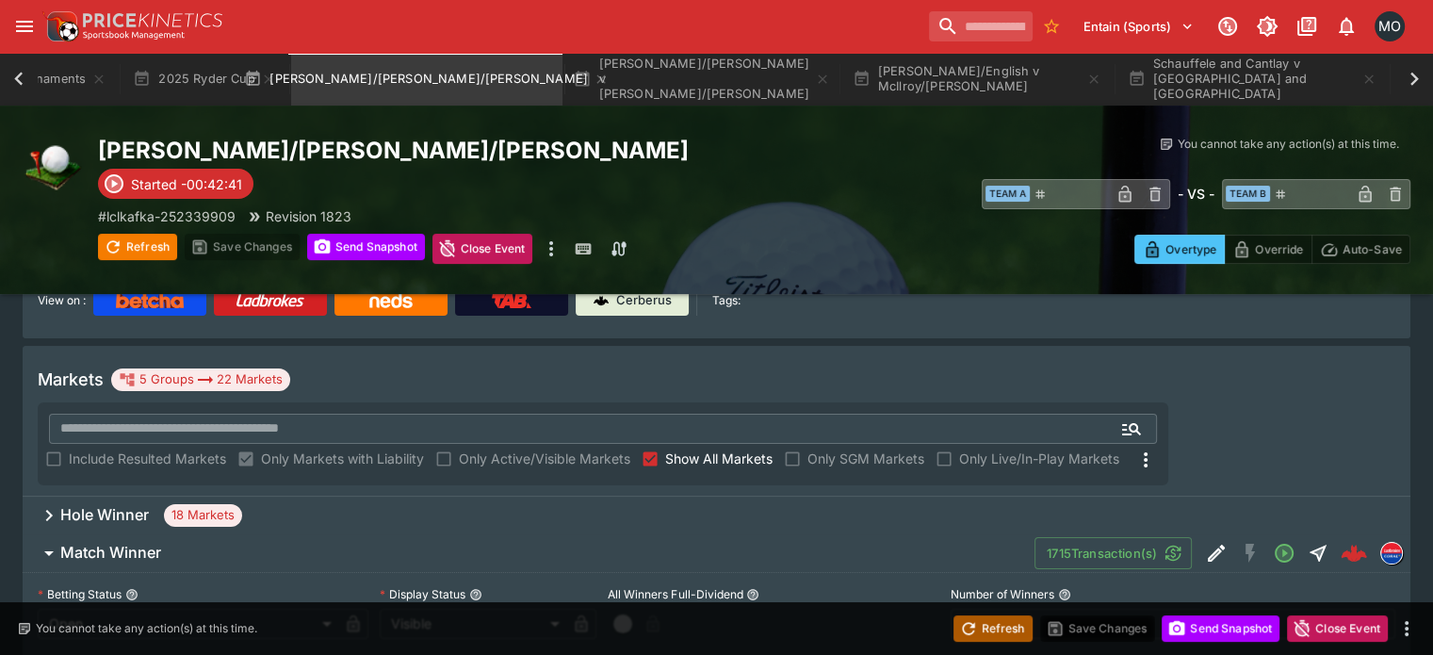
click at [972, 624] on icon "button" at bounding box center [968, 628] width 19 height 19
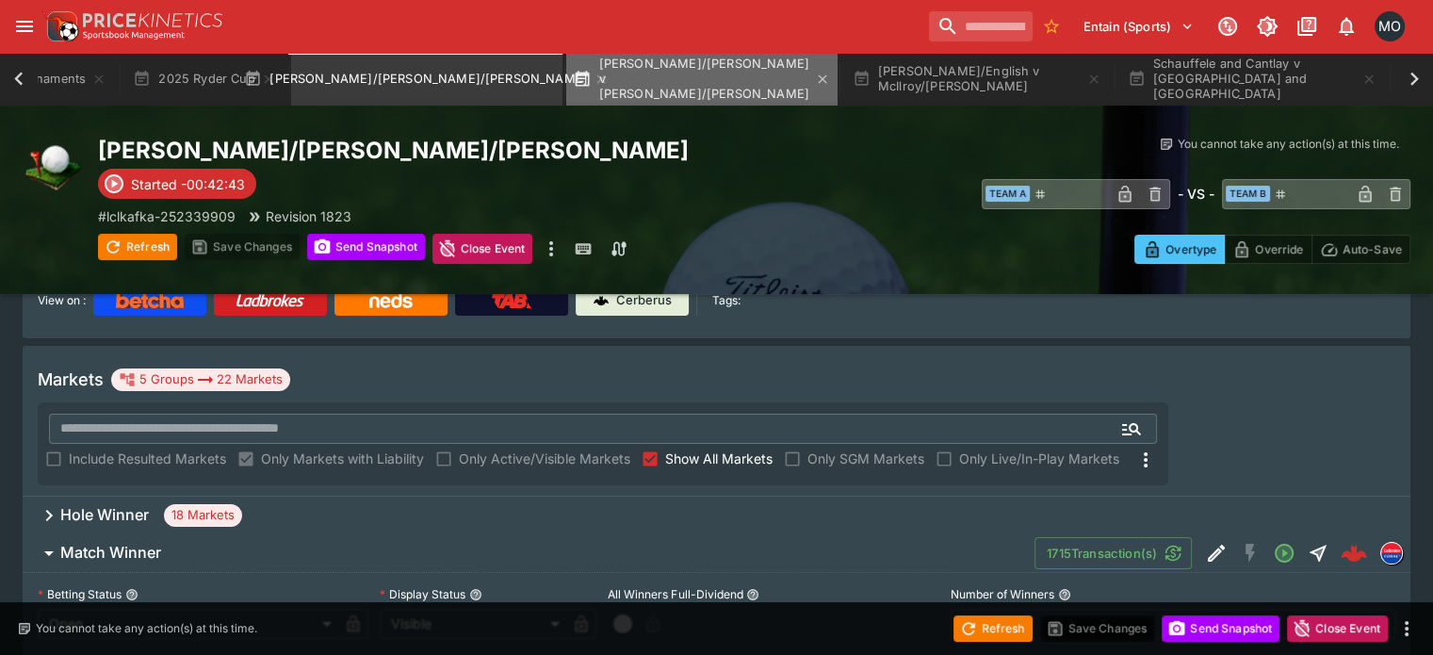
click at [688, 78] on button "[PERSON_NAME]/[PERSON_NAME] v [PERSON_NAME]/[PERSON_NAME]" at bounding box center [701, 79] width 271 height 53
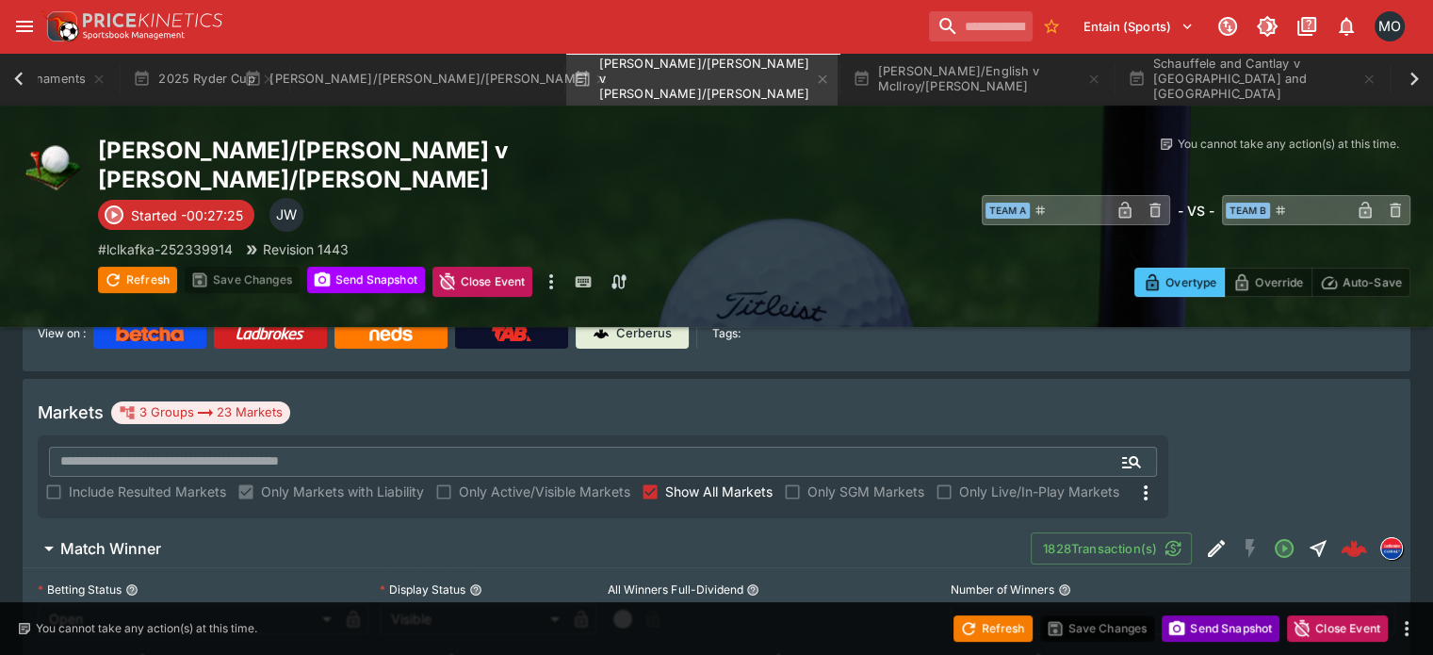
click at [1232, 628] on button "Send Snapshot" at bounding box center [1220, 628] width 118 height 26
click at [995, 625] on button "Refresh" at bounding box center [992, 628] width 79 height 26
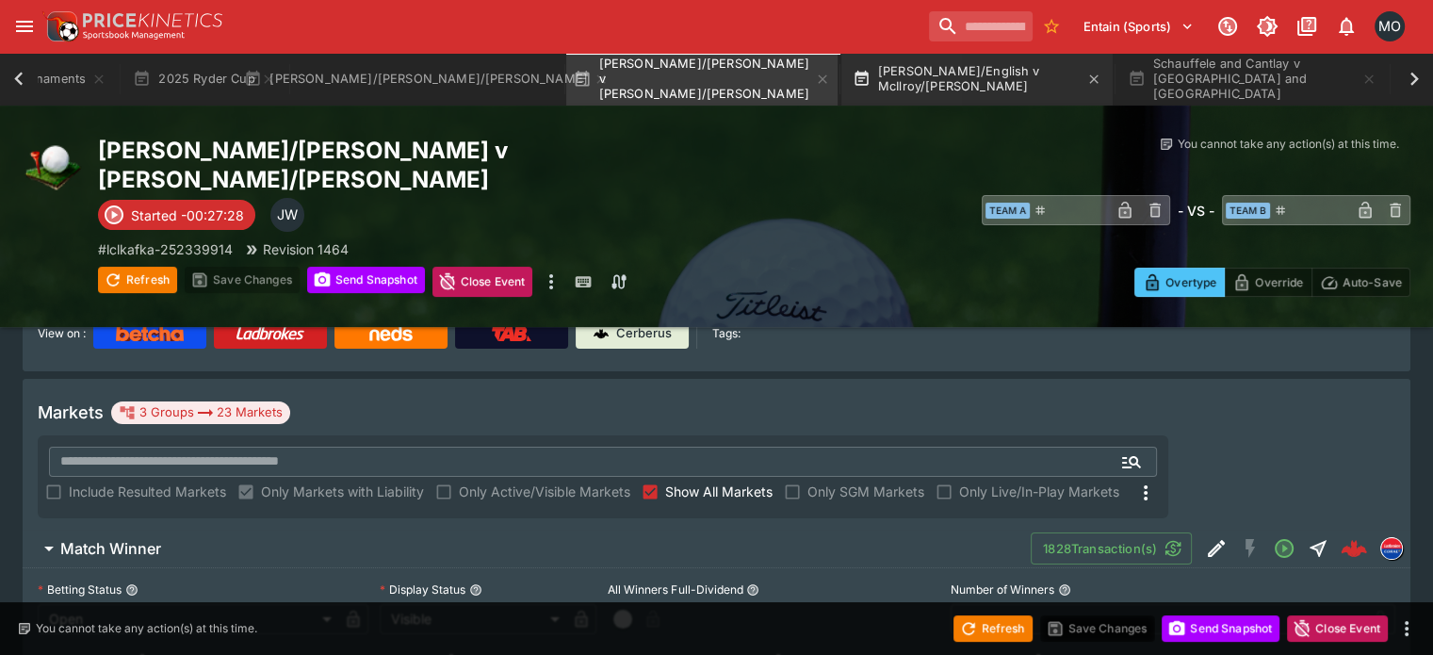
click at [985, 79] on button "[PERSON_NAME]/English v McIlroy/[PERSON_NAME]" at bounding box center [976, 79] width 271 height 53
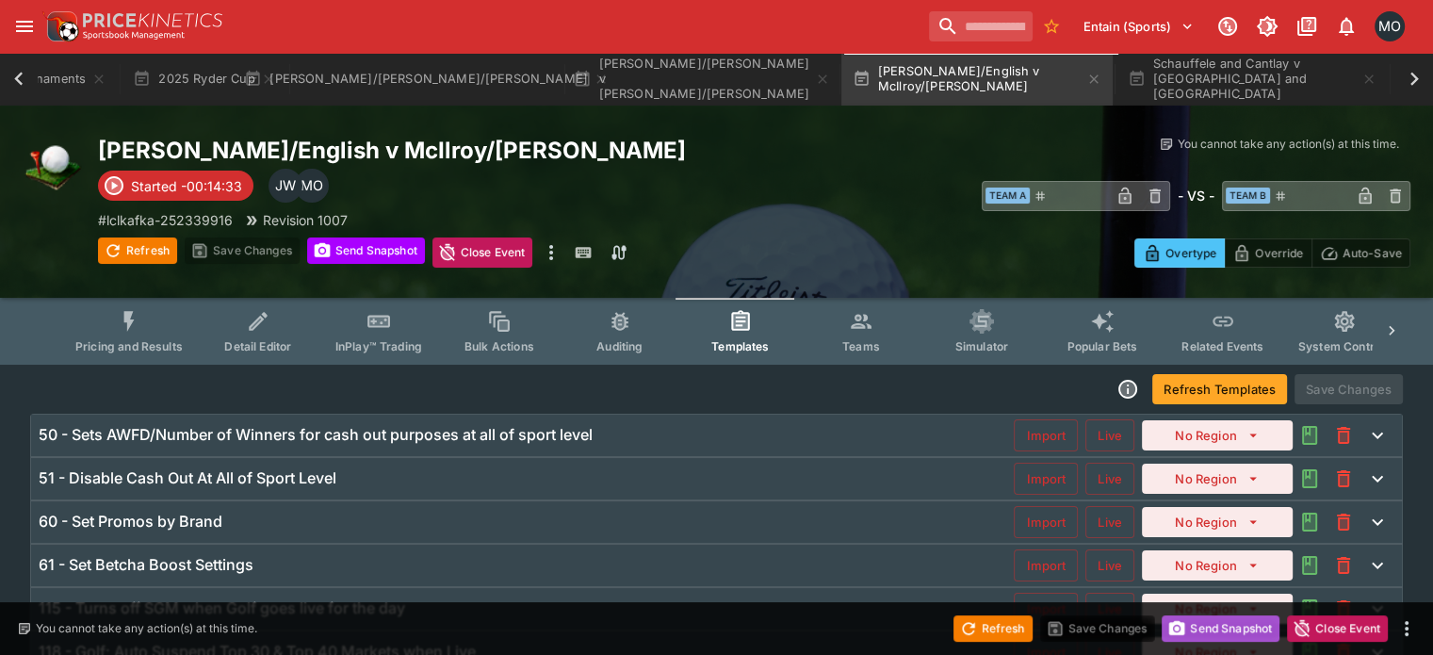
click at [1194, 632] on button "Send Snapshot" at bounding box center [1220, 628] width 118 height 26
click at [998, 632] on button "Refresh" at bounding box center [992, 628] width 79 height 26
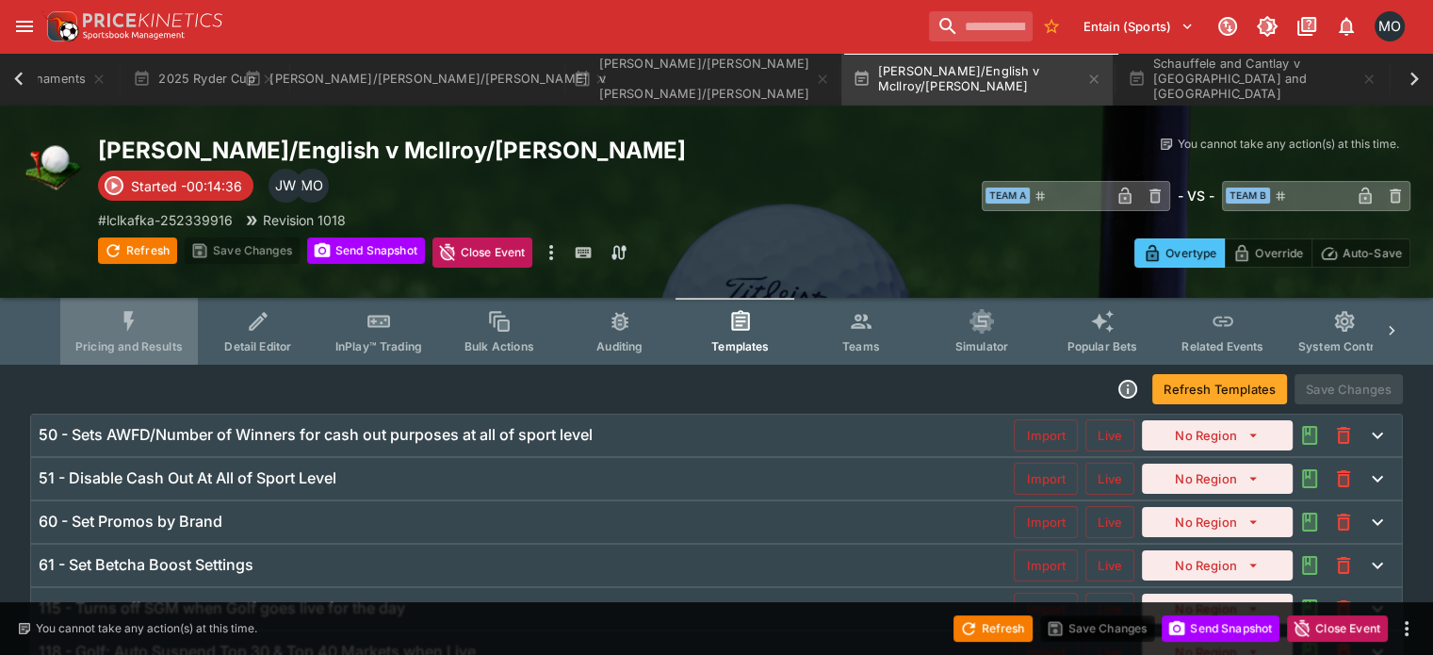
click at [129, 348] on span "Pricing and Results" at bounding box center [128, 346] width 107 height 14
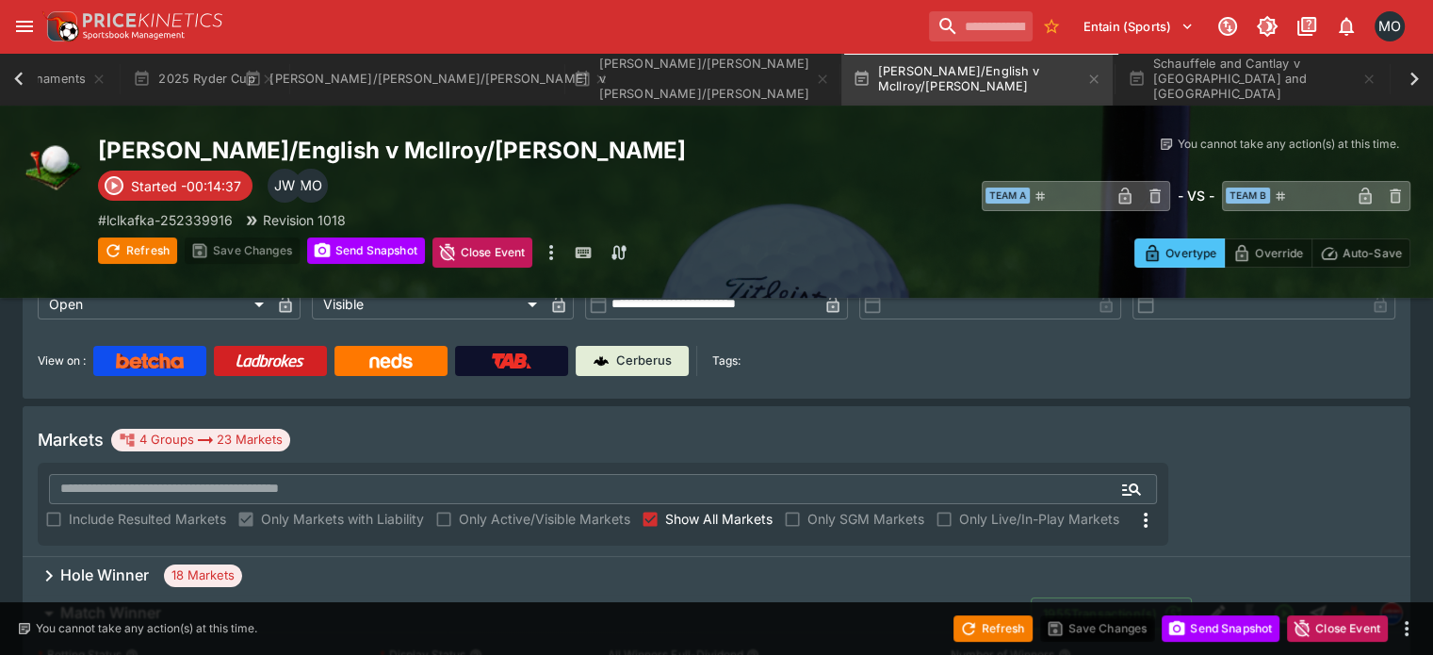
scroll to position [188, 0]
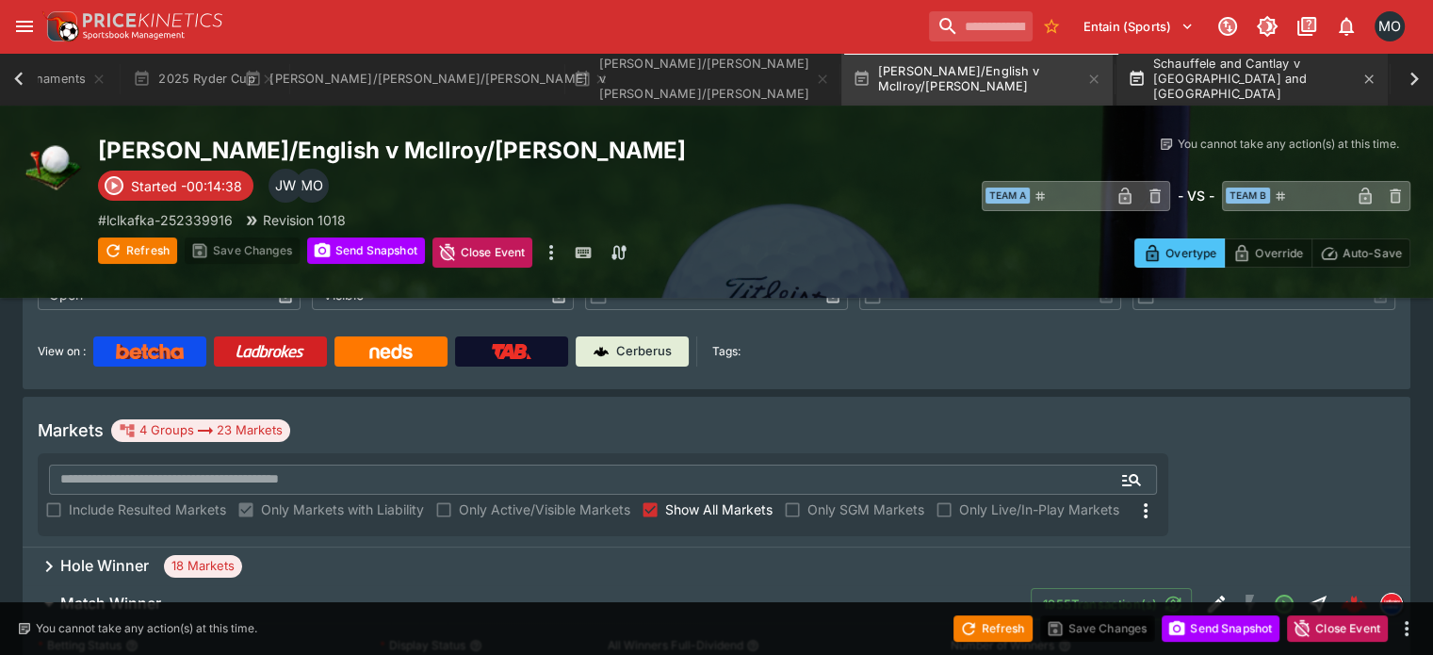
click at [1187, 71] on button "Schauffele and Cantlay v [GEOGRAPHIC_DATA] and [GEOGRAPHIC_DATA]" at bounding box center [1251, 79] width 271 height 53
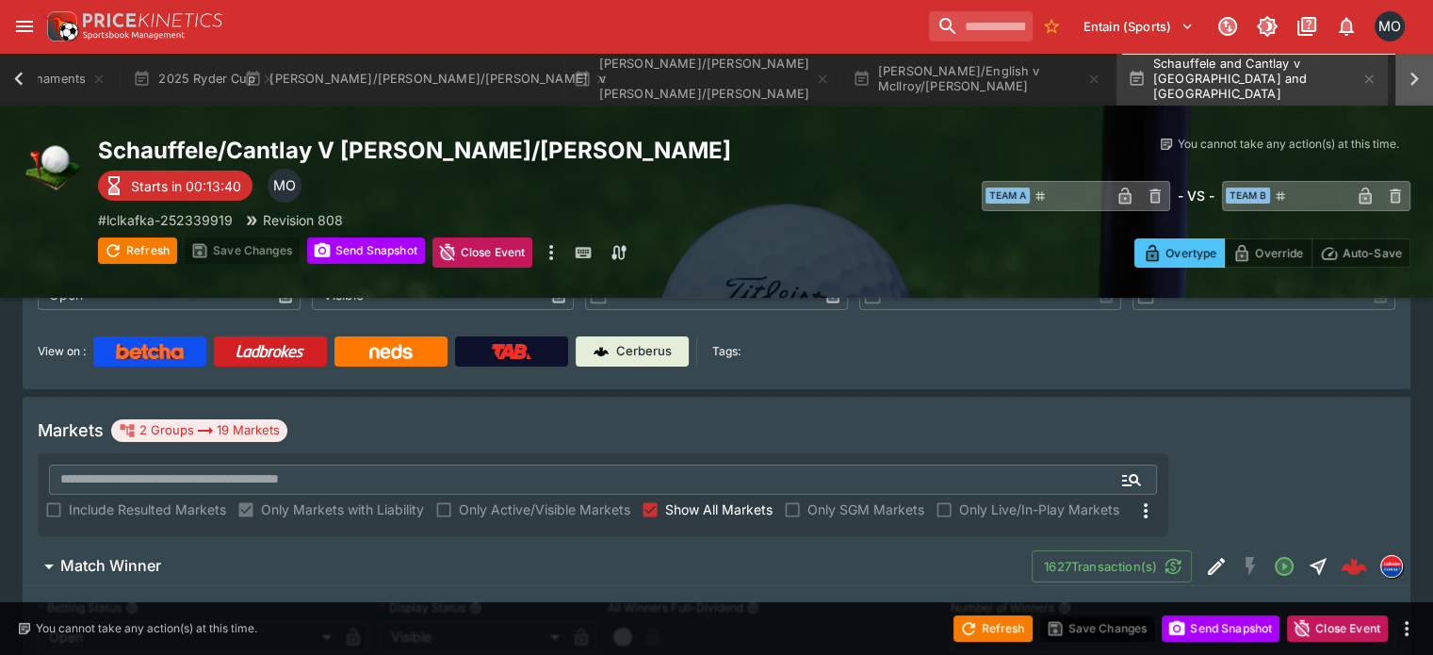
click at [1419, 77] on icon at bounding box center [1414, 79] width 26 height 26
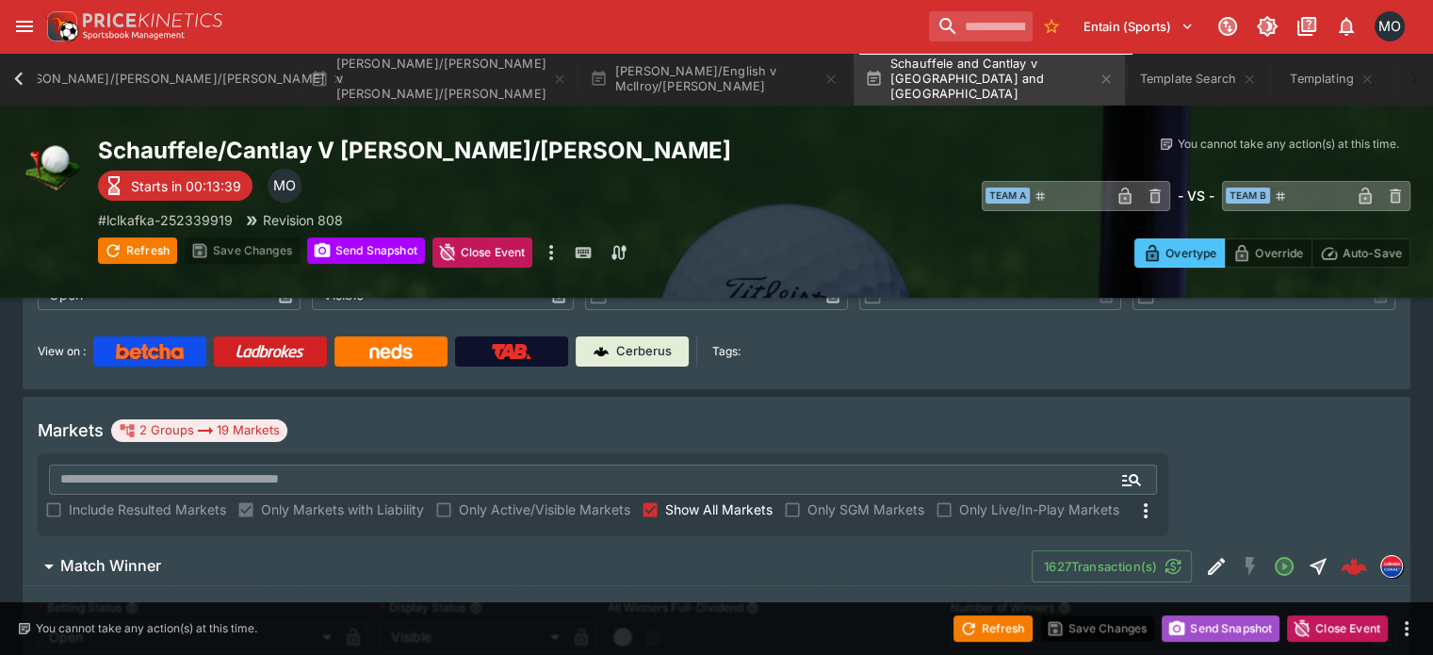
click at [1238, 618] on button "Send Snapshot" at bounding box center [1220, 628] width 118 height 26
click at [988, 619] on button "Refresh" at bounding box center [992, 628] width 79 height 26
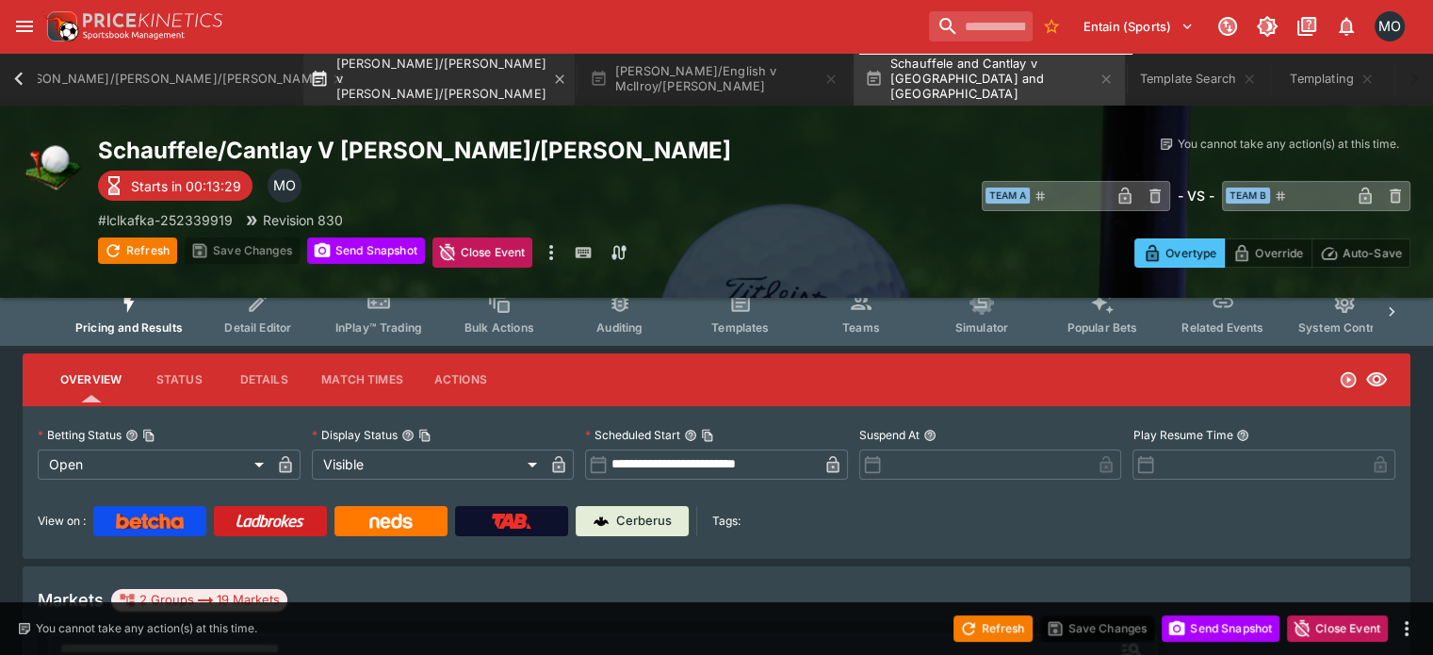
scroll to position [14, 0]
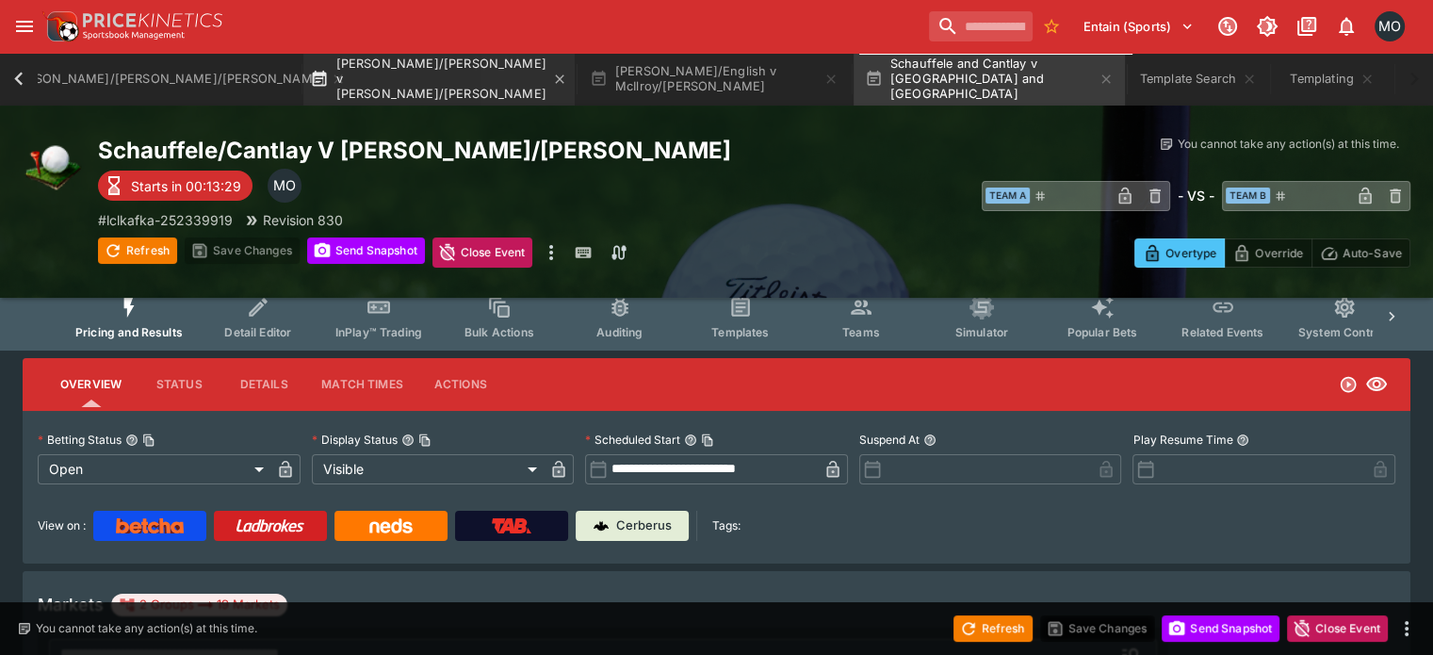
click at [454, 70] on button "[PERSON_NAME]/[PERSON_NAME] v [PERSON_NAME]/[PERSON_NAME]" at bounding box center [438, 79] width 271 height 53
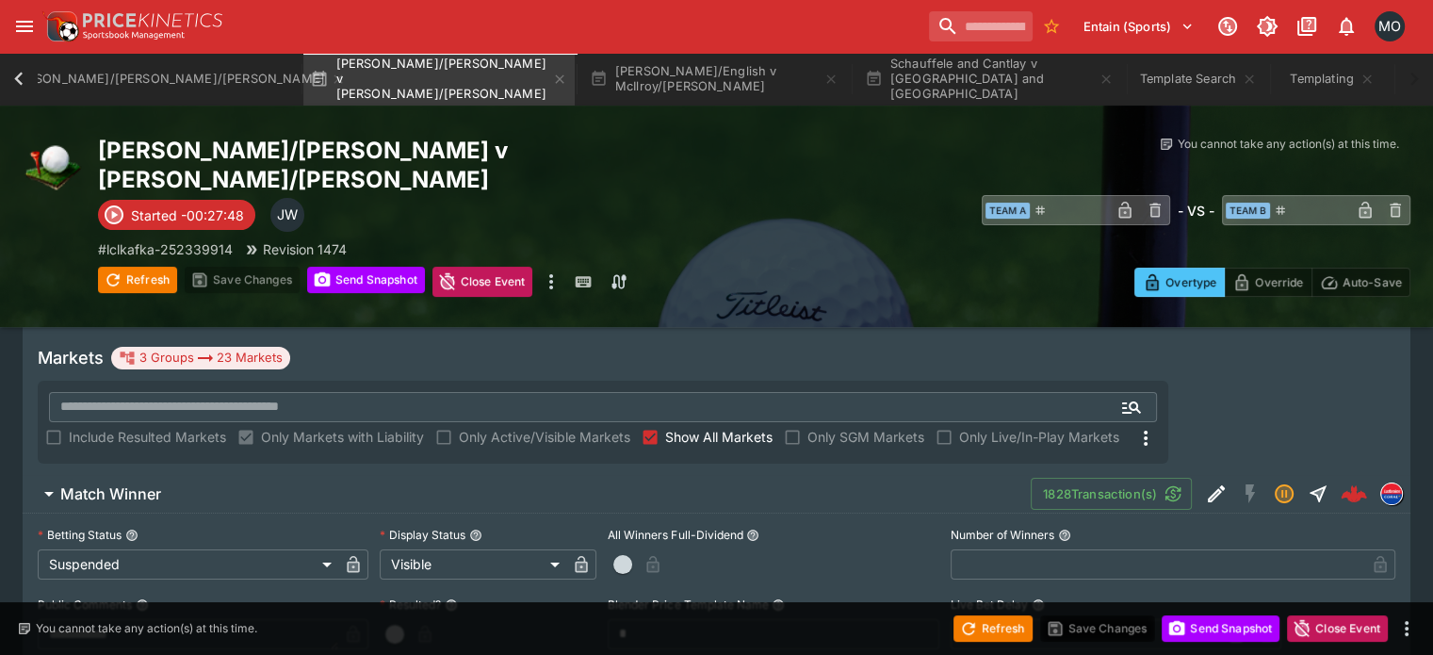
scroll to position [347, 0]
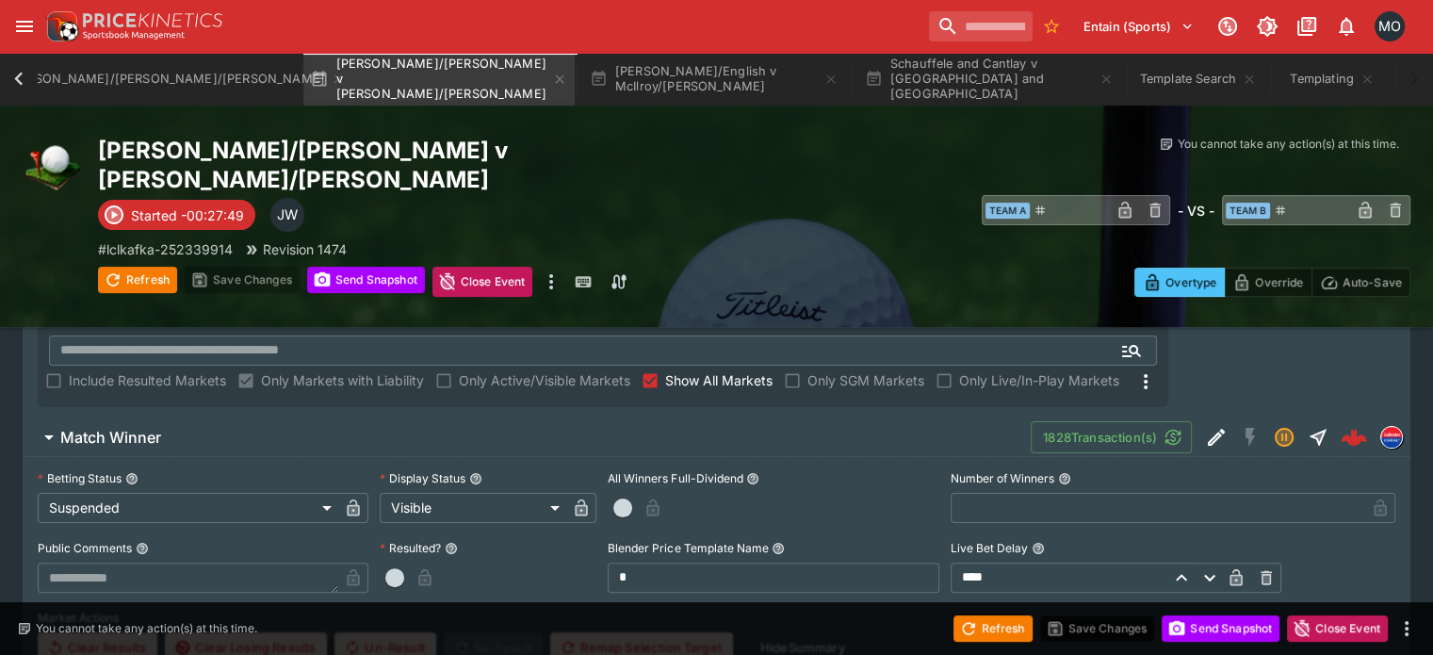
click at [1223, 604] on div "Refresh Save Changes Send Snapshot Close Event" at bounding box center [716, 628] width 1433 height 53
click at [1207, 638] on button "Send Snapshot" at bounding box center [1220, 628] width 118 height 26
click at [968, 634] on icon "button" at bounding box center [968, 628] width 19 height 19
click at [195, 82] on button "[PERSON_NAME]/[PERSON_NAME]/[PERSON_NAME]" at bounding box center [163, 79] width 271 height 53
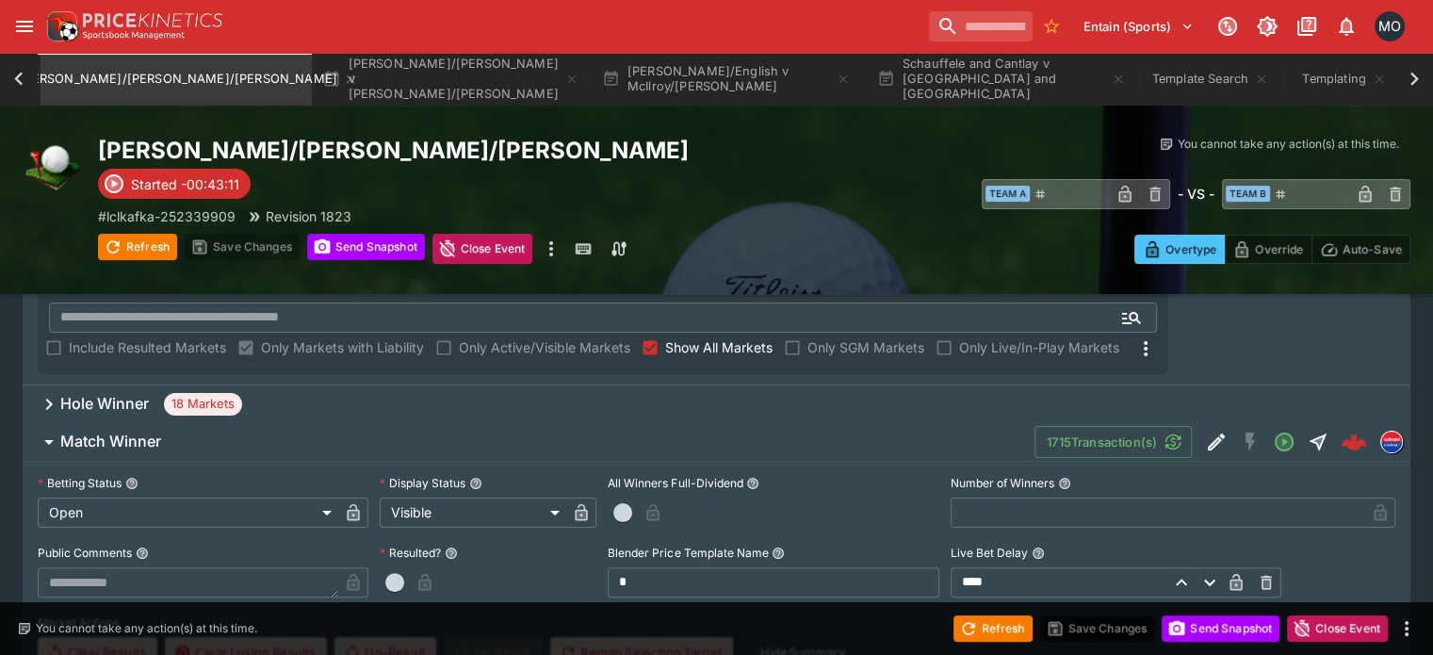
scroll to position [0, 454]
click at [1205, 425] on button "Edit Detail" at bounding box center [1216, 442] width 34 height 34
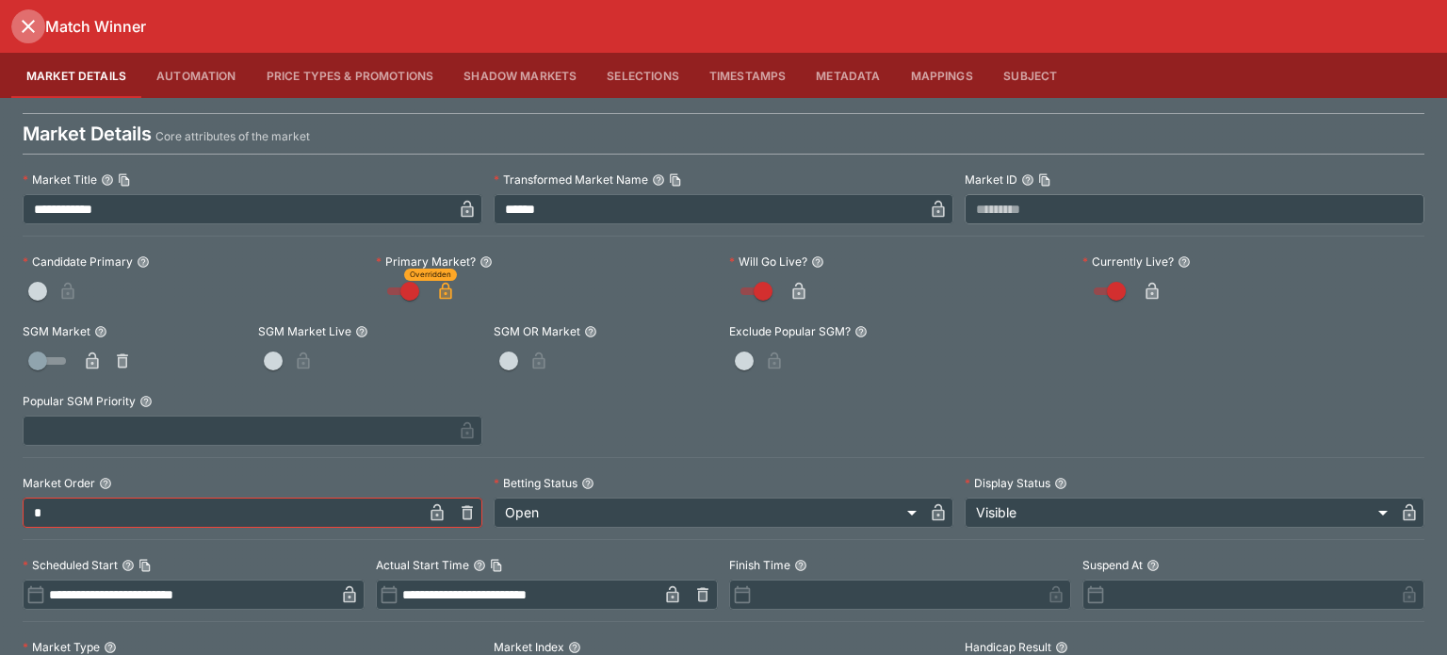
click at [29, 22] on icon "close" at bounding box center [28, 26] width 23 height 23
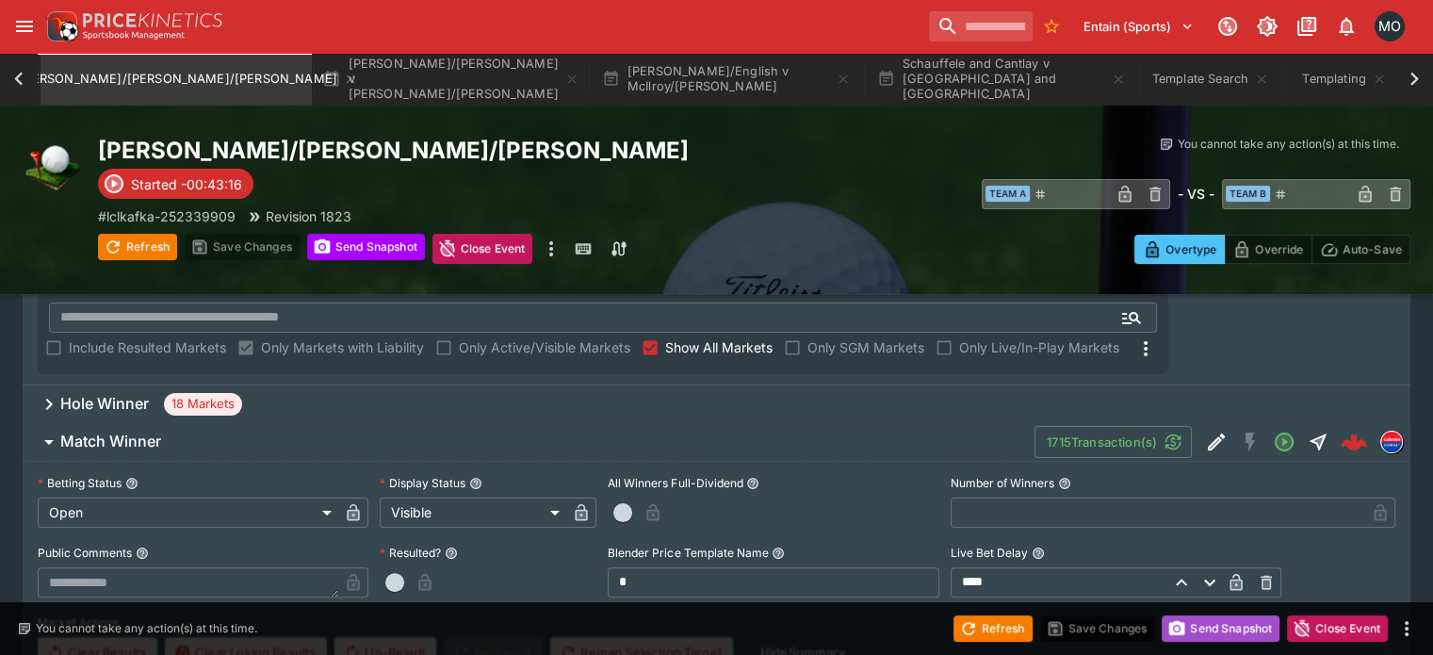
click at [1192, 626] on button "Send Snapshot" at bounding box center [1220, 628] width 118 height 26
click at [1007, 625] on button "Refresh" at bounding box center [992, 628] width 79 height 26
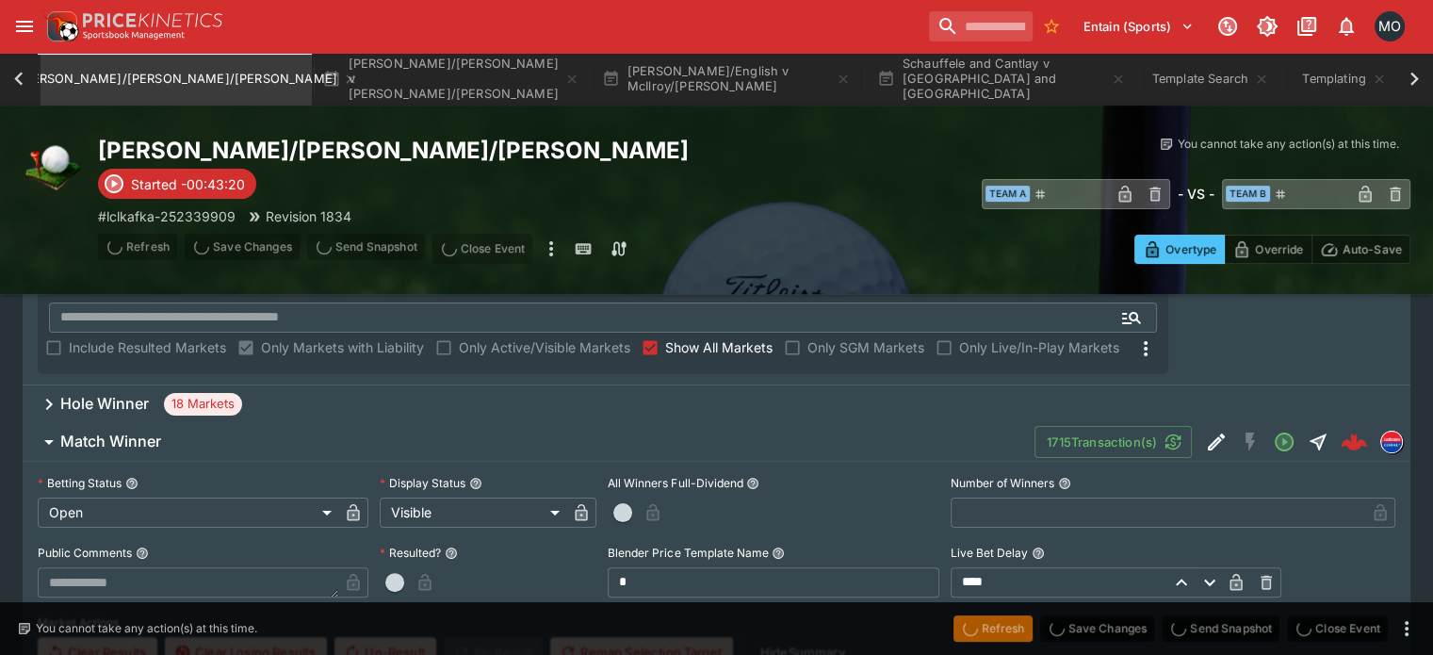
click at [1007, 625] on span "Refresh" at bounding box center [992, 626] width 79 height 19
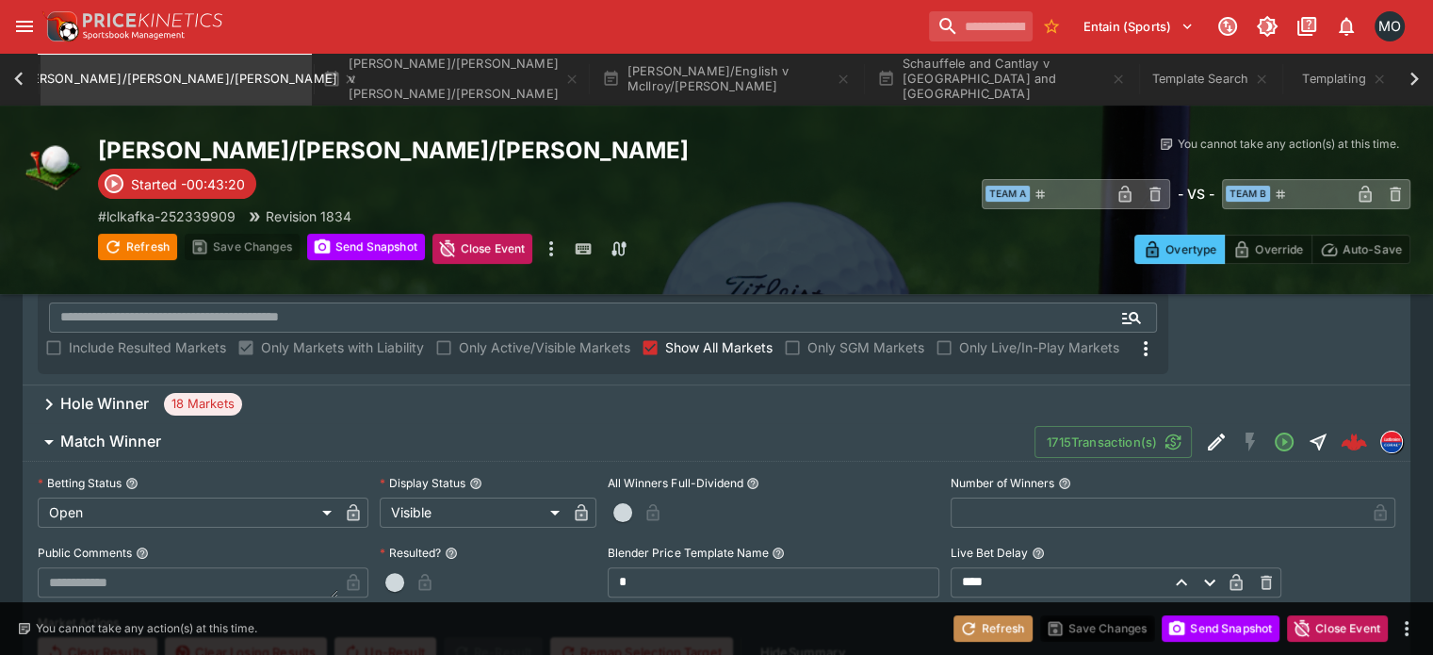
click at [1007, 625] on button "Refresh" at bounding box center [992, 628] width 79 height 26
click at [1007, 625] on span "Refresh" at bounding box center [992, 626] width 79 height 19
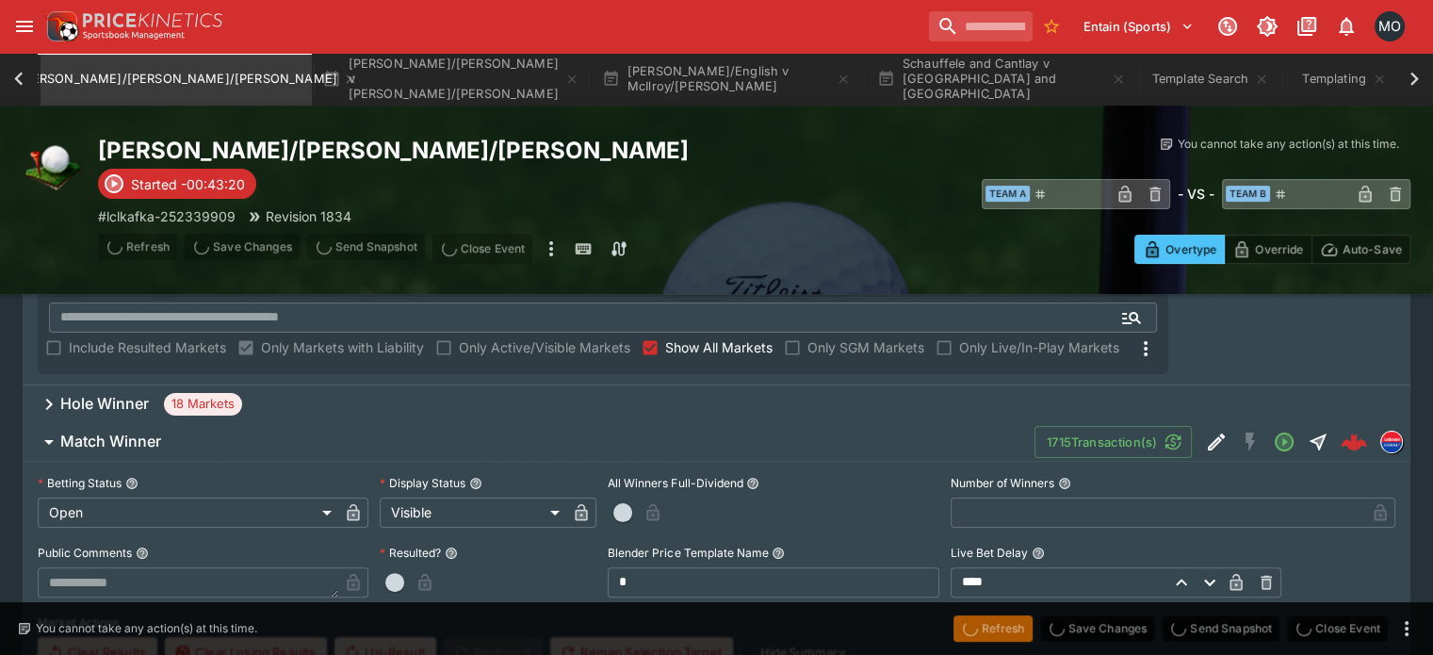
click at [1007, 625] on button "Refresh" at bounding box center [992, 628] width 79 height 26
click at [1007, 625] on span "Refresh" at bounding box center [992, 626] width 79 height 19
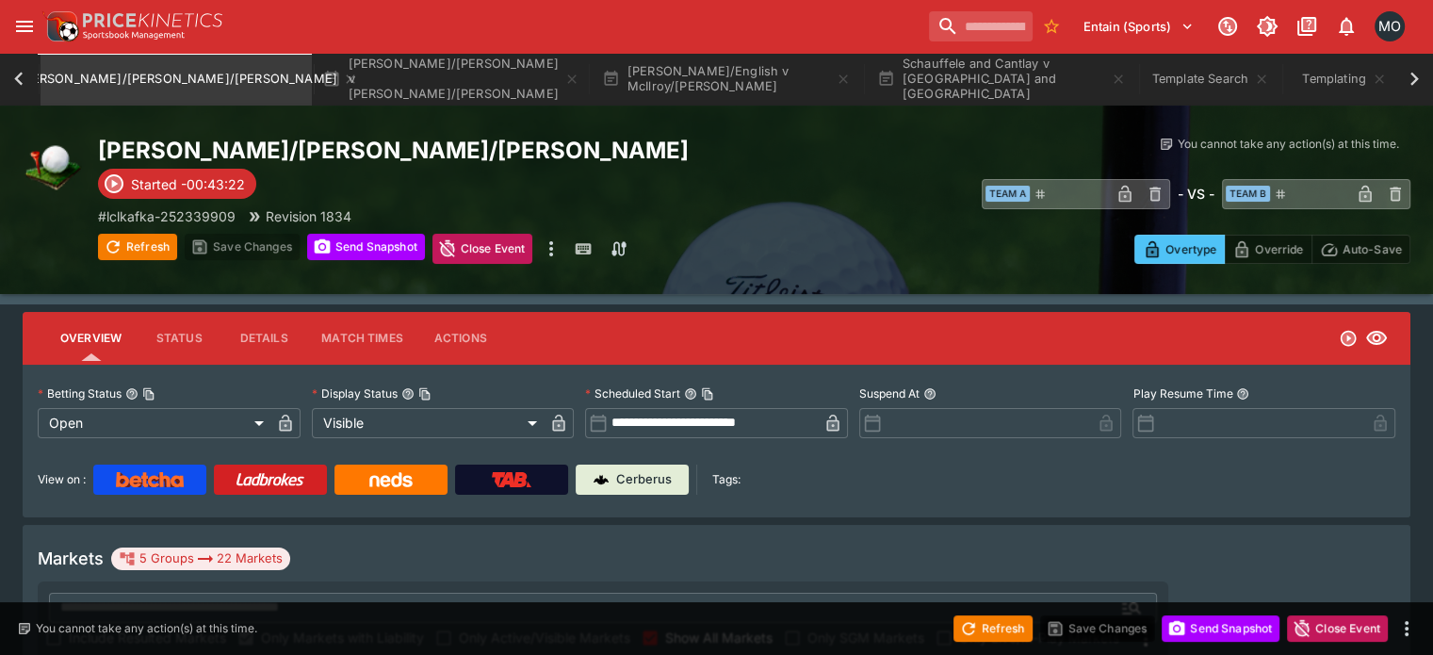
scroll to position [0, 0]
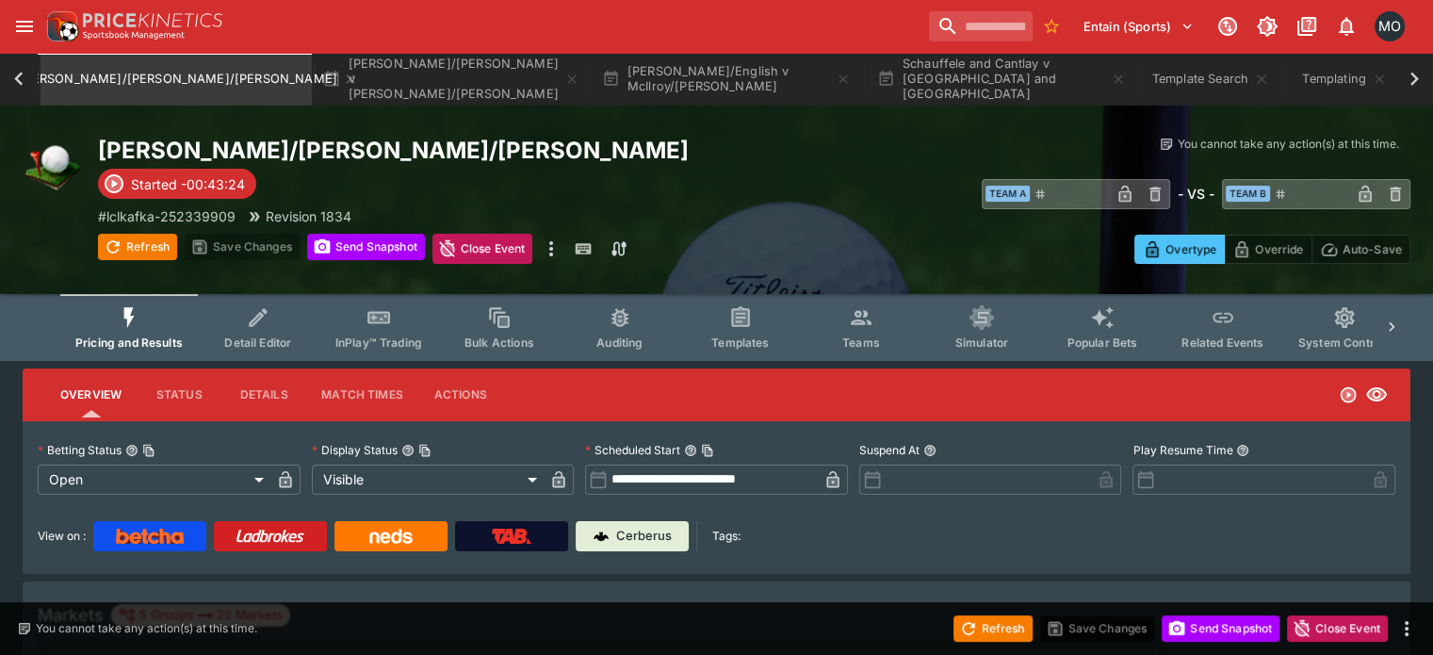
click at [749, 325] on icon "Event type filters" at bounding box center [740, 316] width 18 height 20
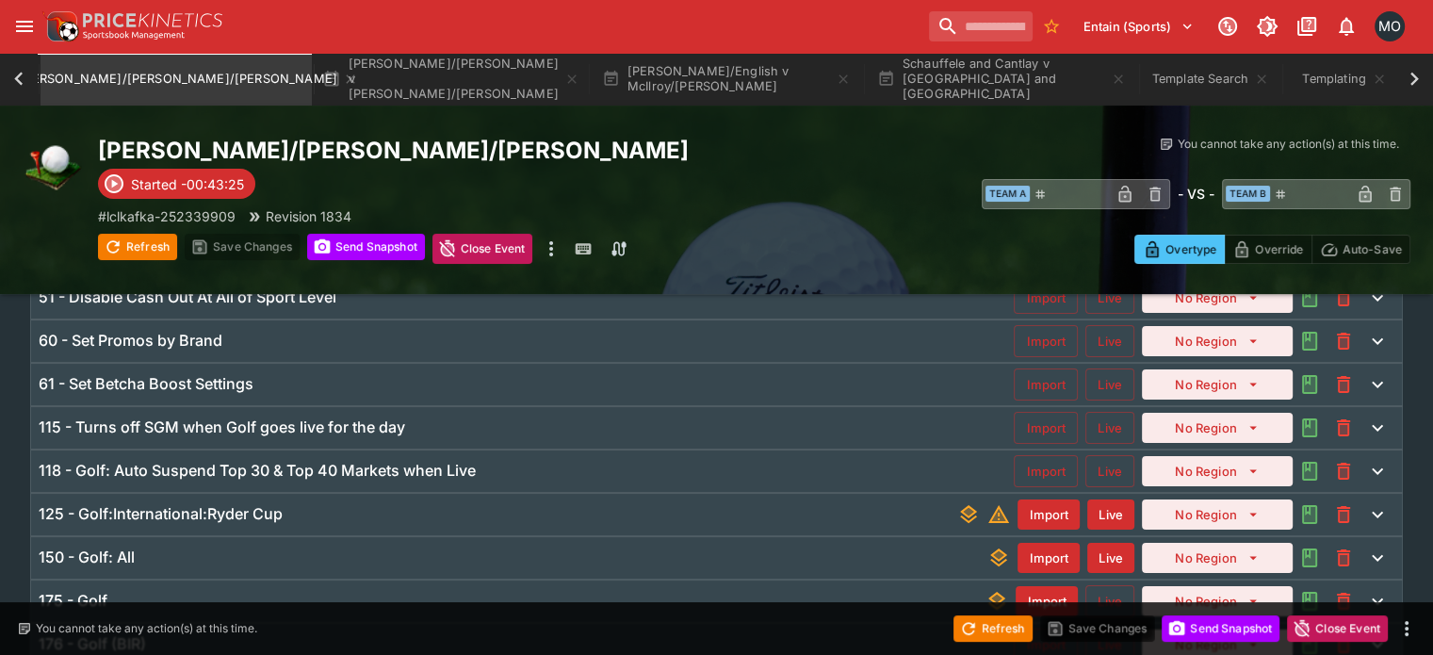
scroll to position [219, 0]
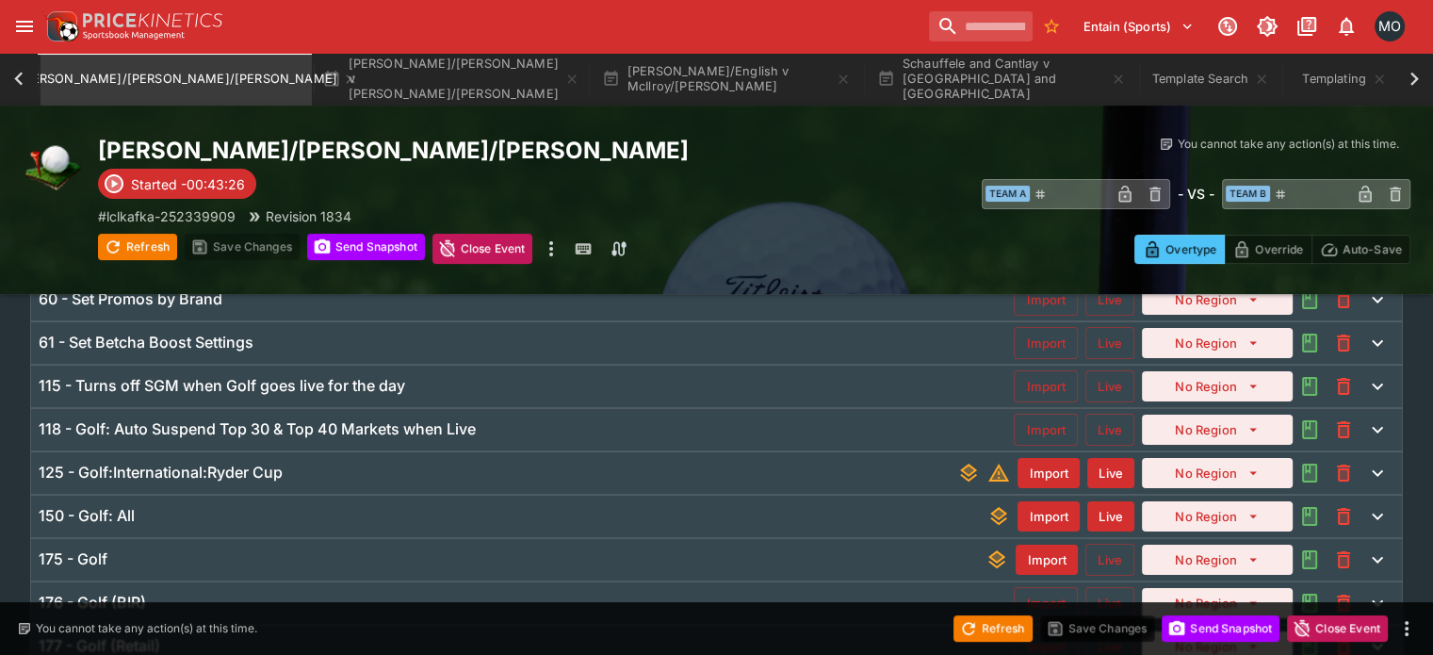
click at [421, 481] on div "125 - Golf:International:Ryder Cup Import Live No Region" at bounding box center [716, 472] width 1370 height 41
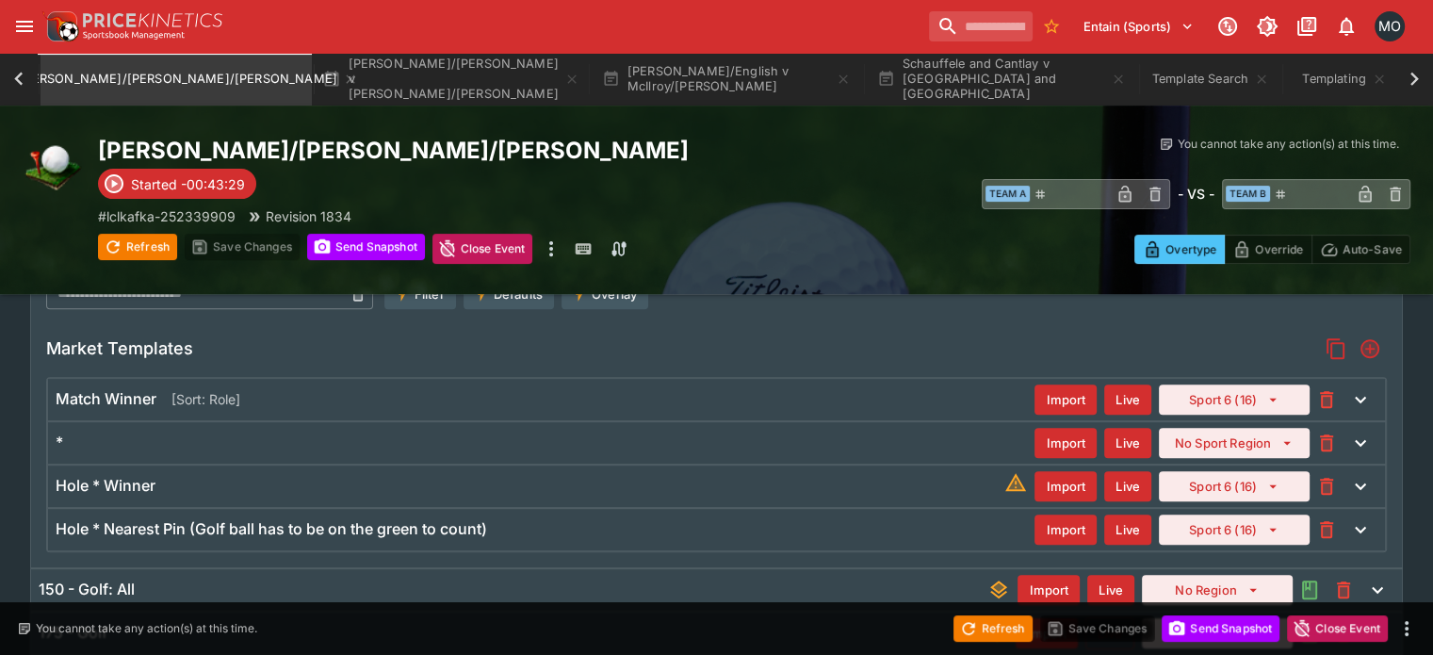
scroll to position [677, 0]
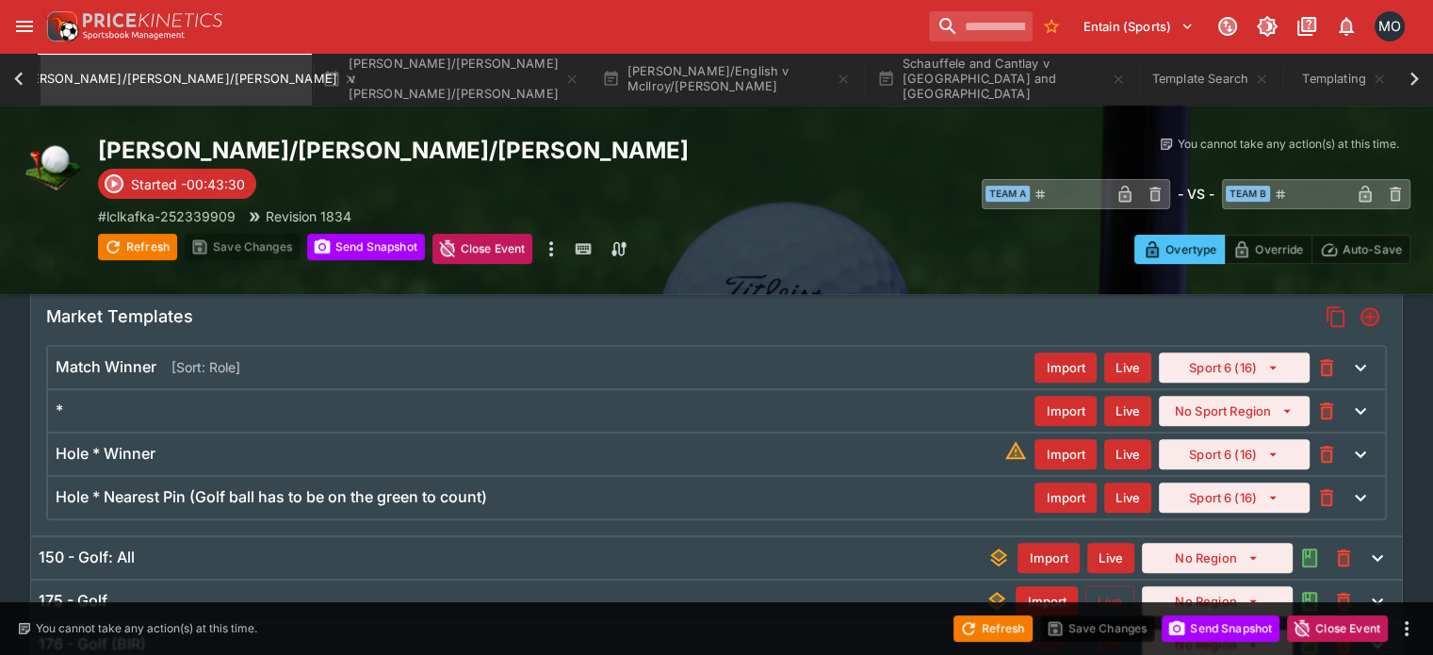
click at [345, 445] on div "Hole * Winner" at bounding box center [530, 454] width 948 height 20
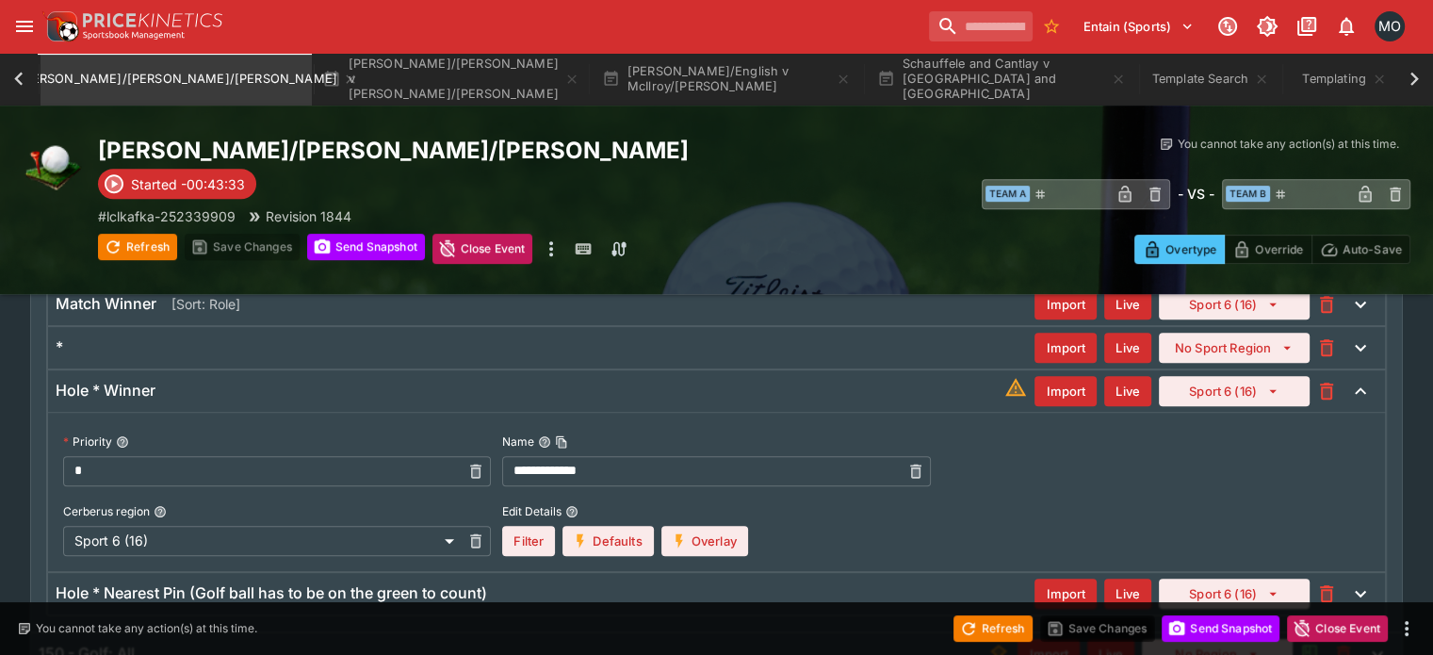
scroll to position [748, 0]
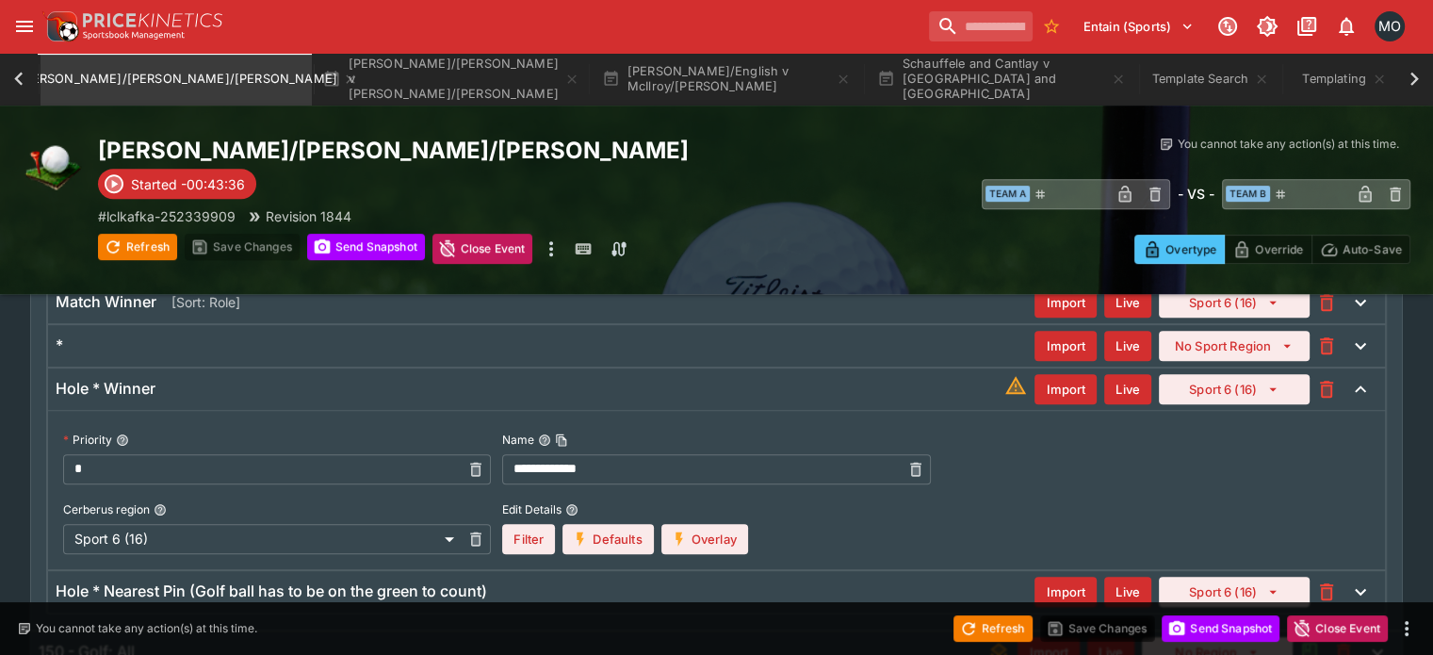
click at [1061, 403] on div "Import Live Sport 6 (16)" at bounding box center [1173, 389] width 339 height 34
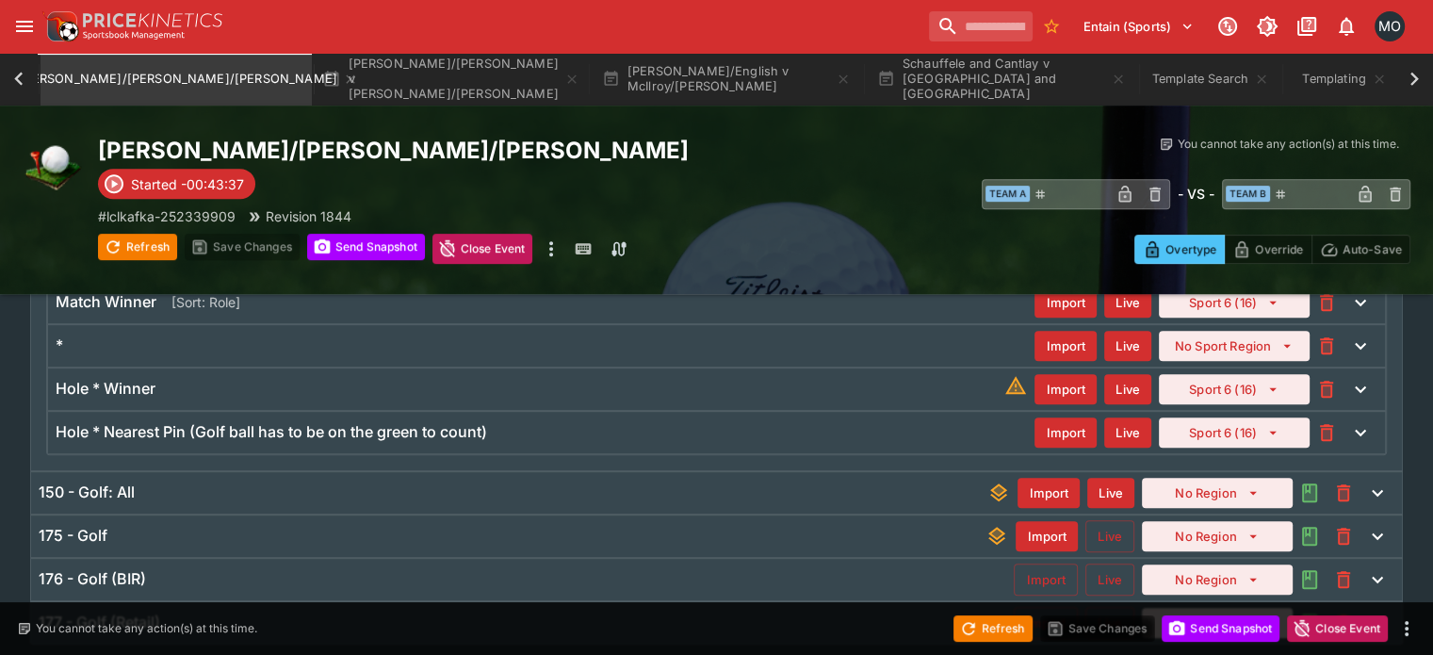
click at [1057, 389] on button "Import" at bounding box center [1065, 389] width 62 height 30
click at [1037, 392] on button "Import" at bounding box center [1064, 389] width 64 height 32
click at [929, 376] on div "Hole * Winner Import Live Sport 6 (16)" at bounding box center [716, 388] width 1336 height 41
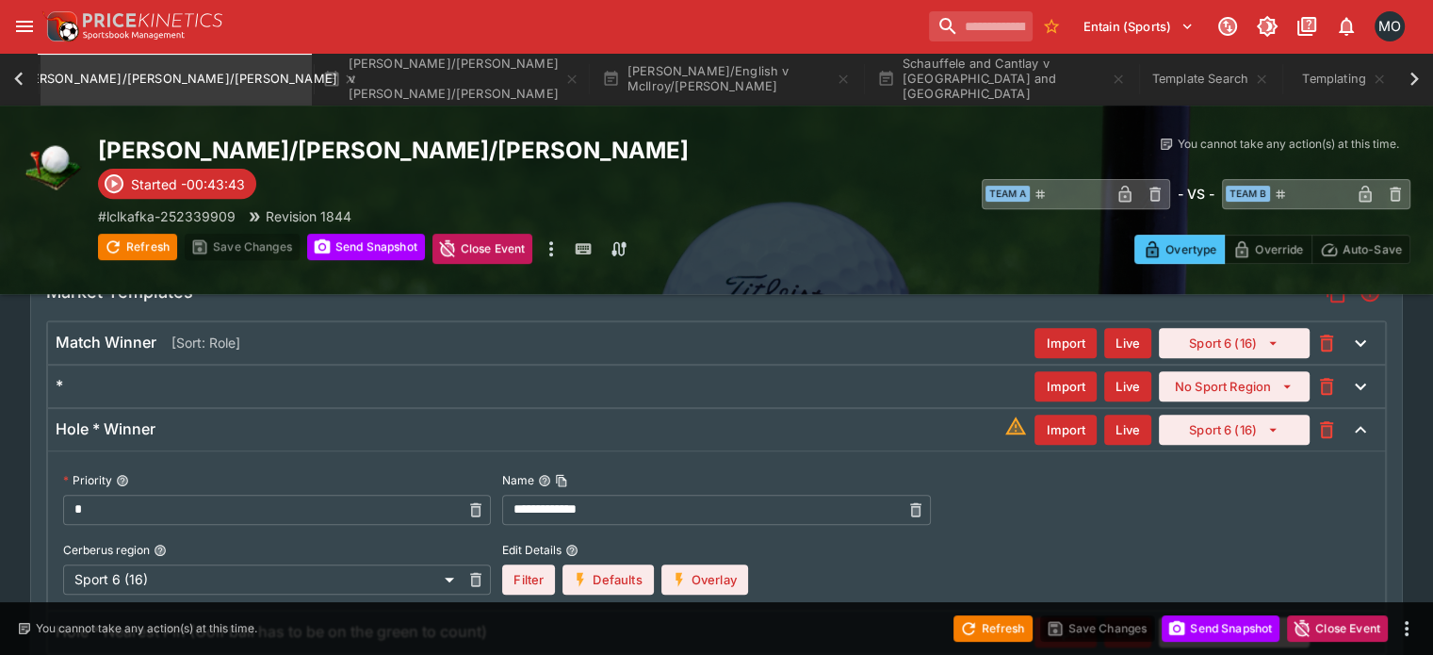
scroll to position [706, 0]
click at [897, 387] on div "*" at bounding box center [545, 387] width 979 height 20
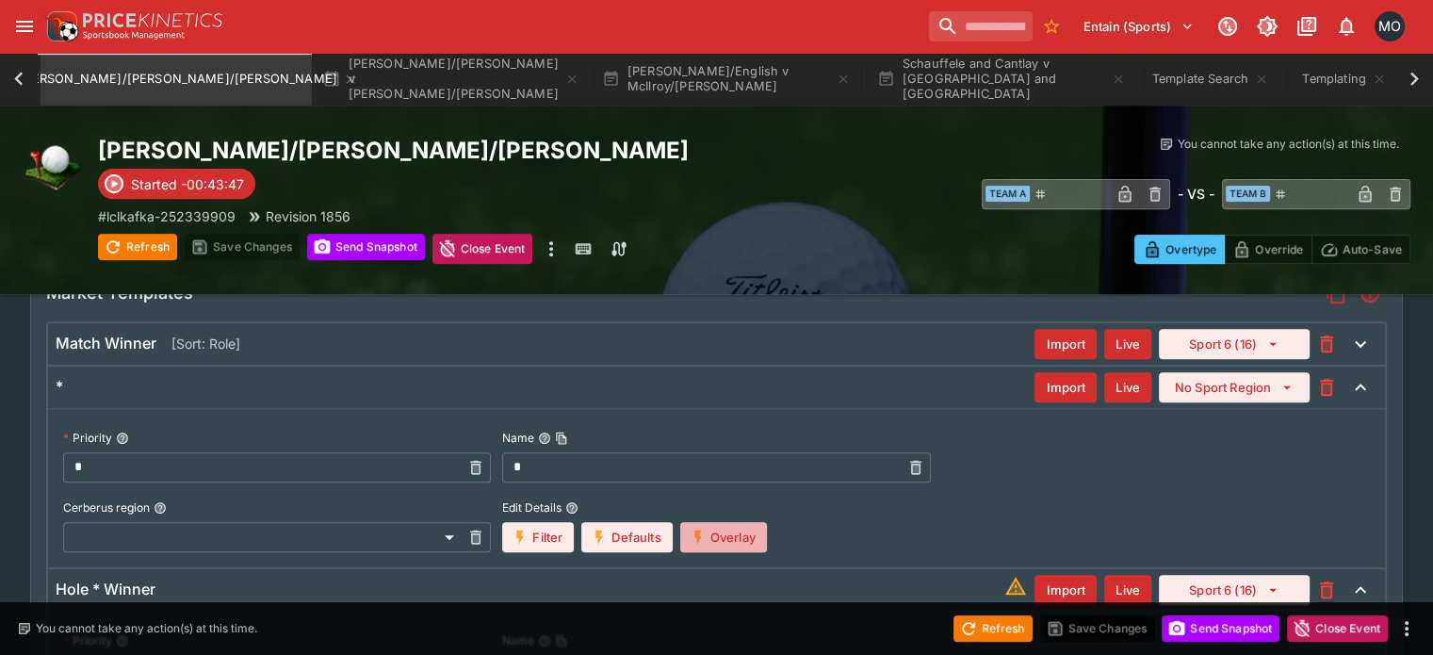
click at [760, 535] on button "Overlay" at bounding box center [723, 537] width 87 height 30
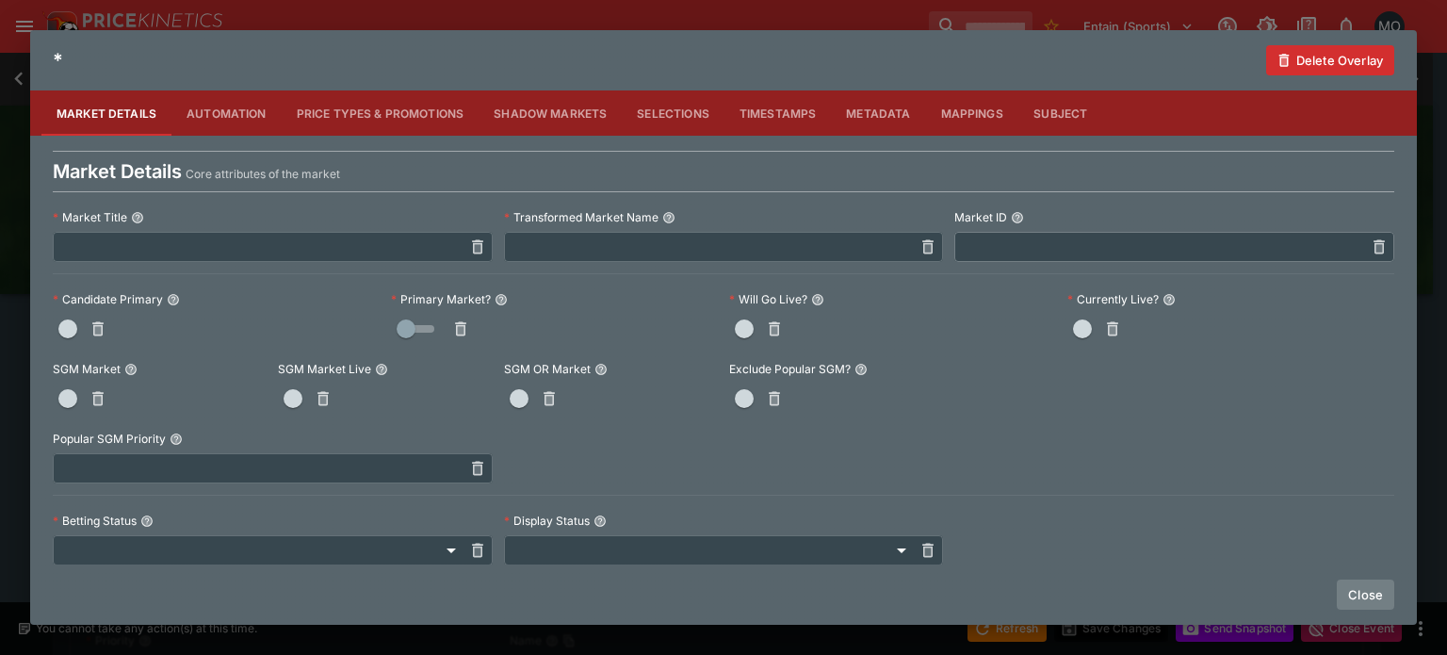
click at [1345, 588] on button "Close" at bounding box center [1364, 594] width 57 height 30
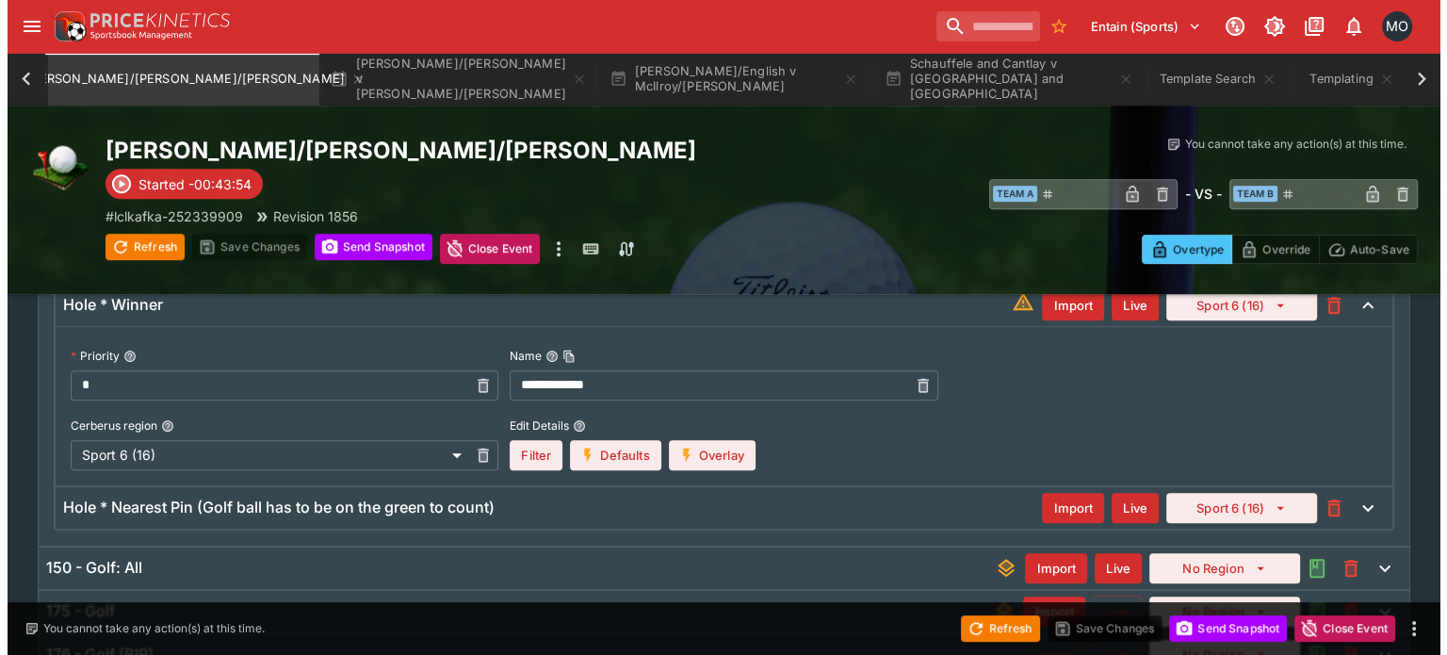
scroll to position [992, 0]
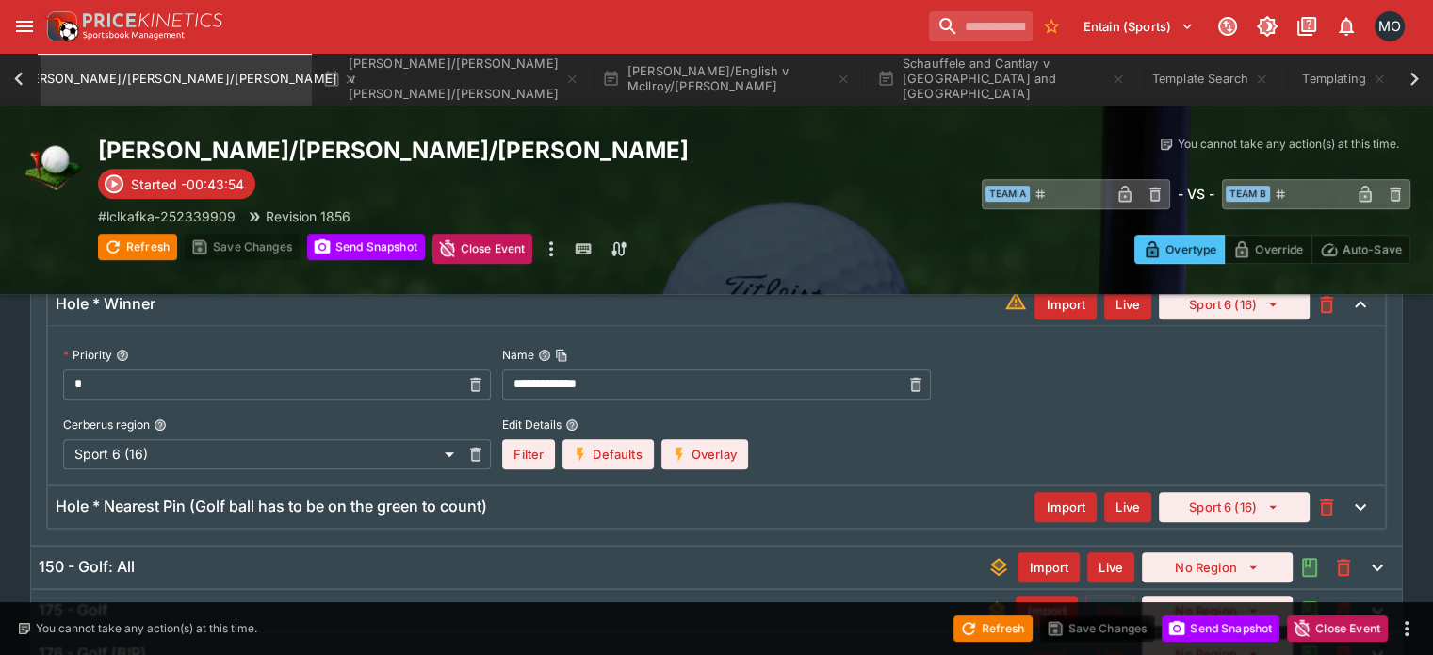
click at [722, 439] on button "Overlay" at bounding box center [704, 454] width 87 height 30
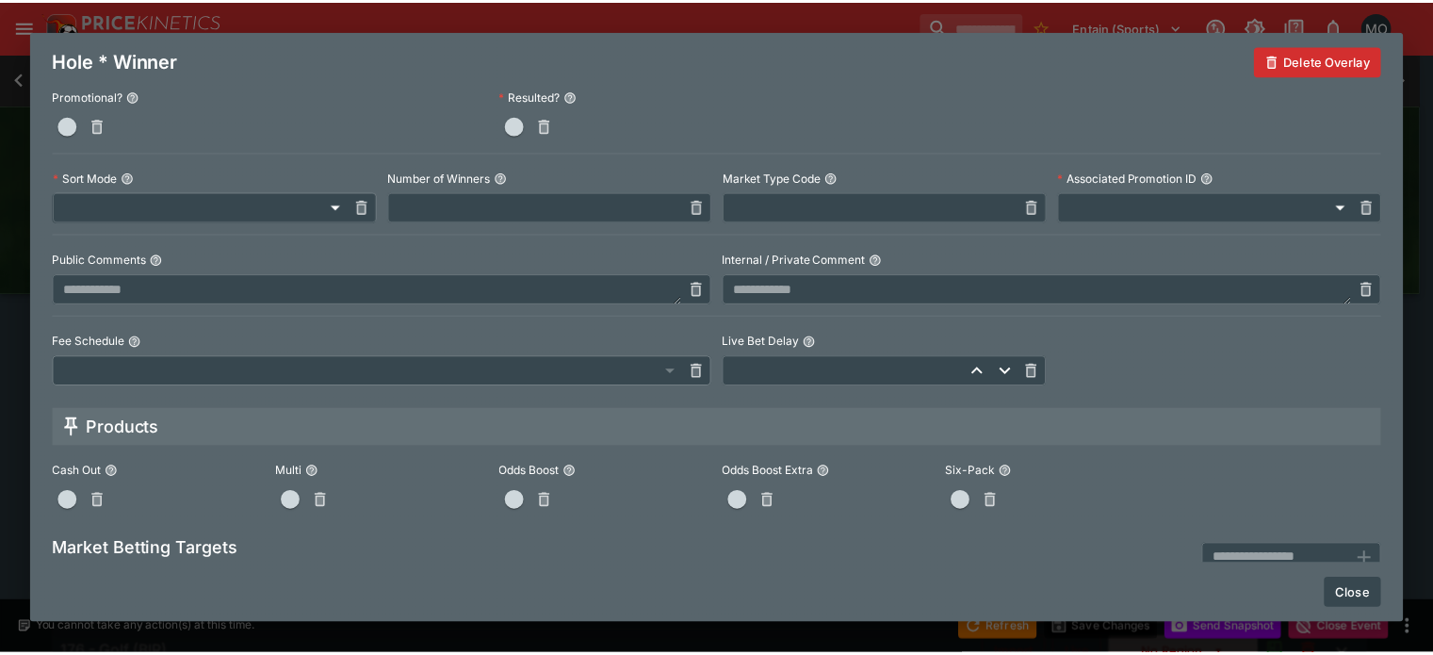
scroll to position [0, 0]
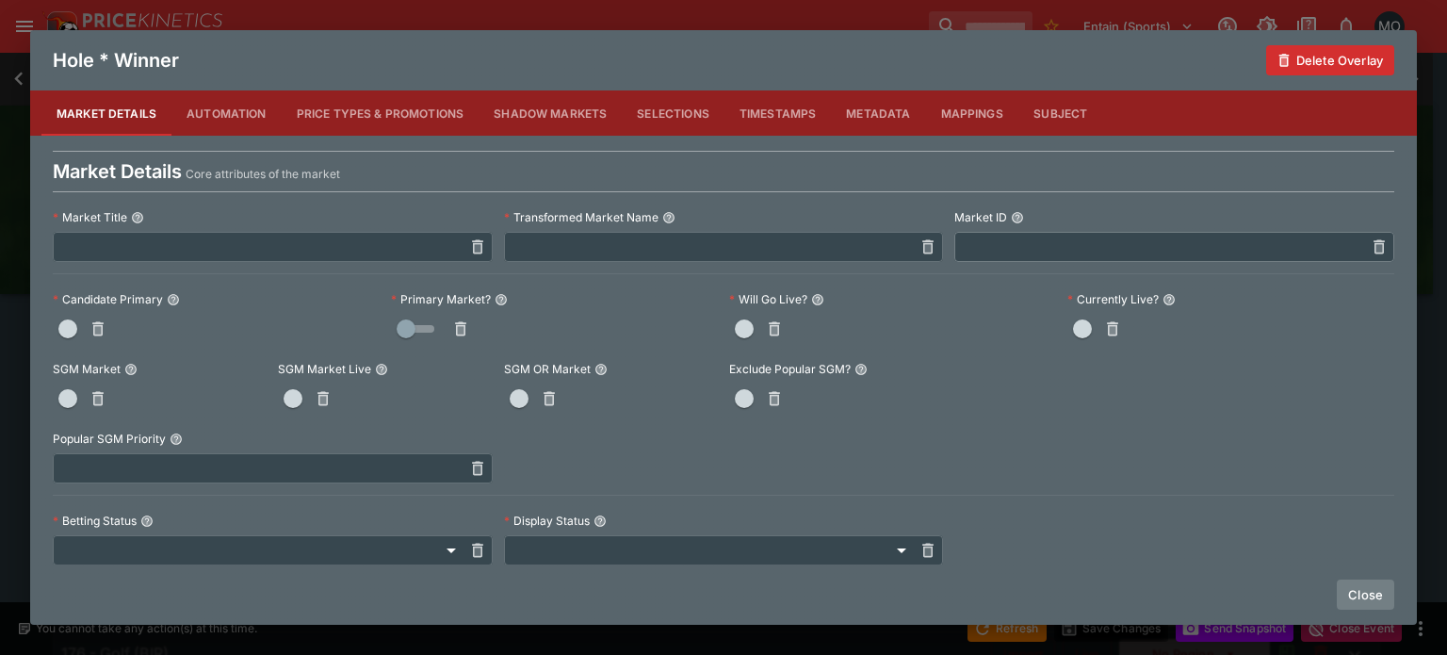
click at [1371, 580] on button "Close" at bounding box center [1364, 594] width 57 height 30
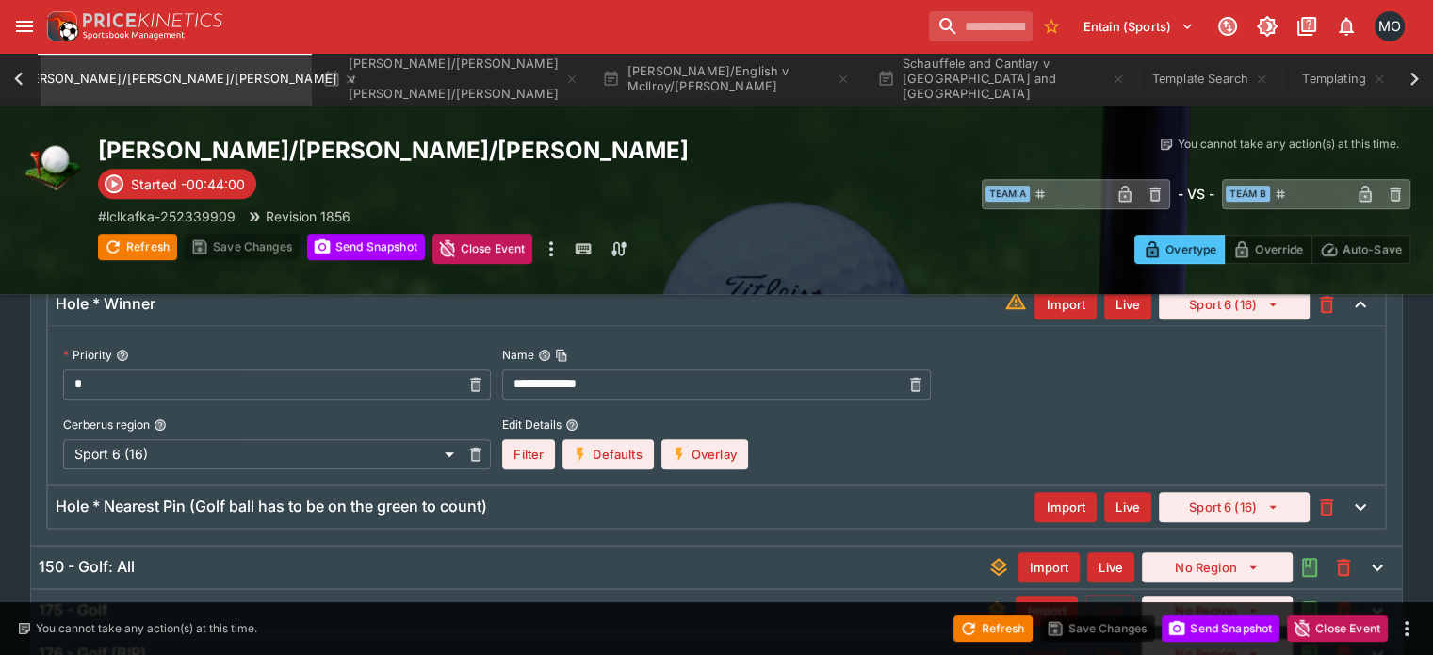
scroll to position [907, 0]
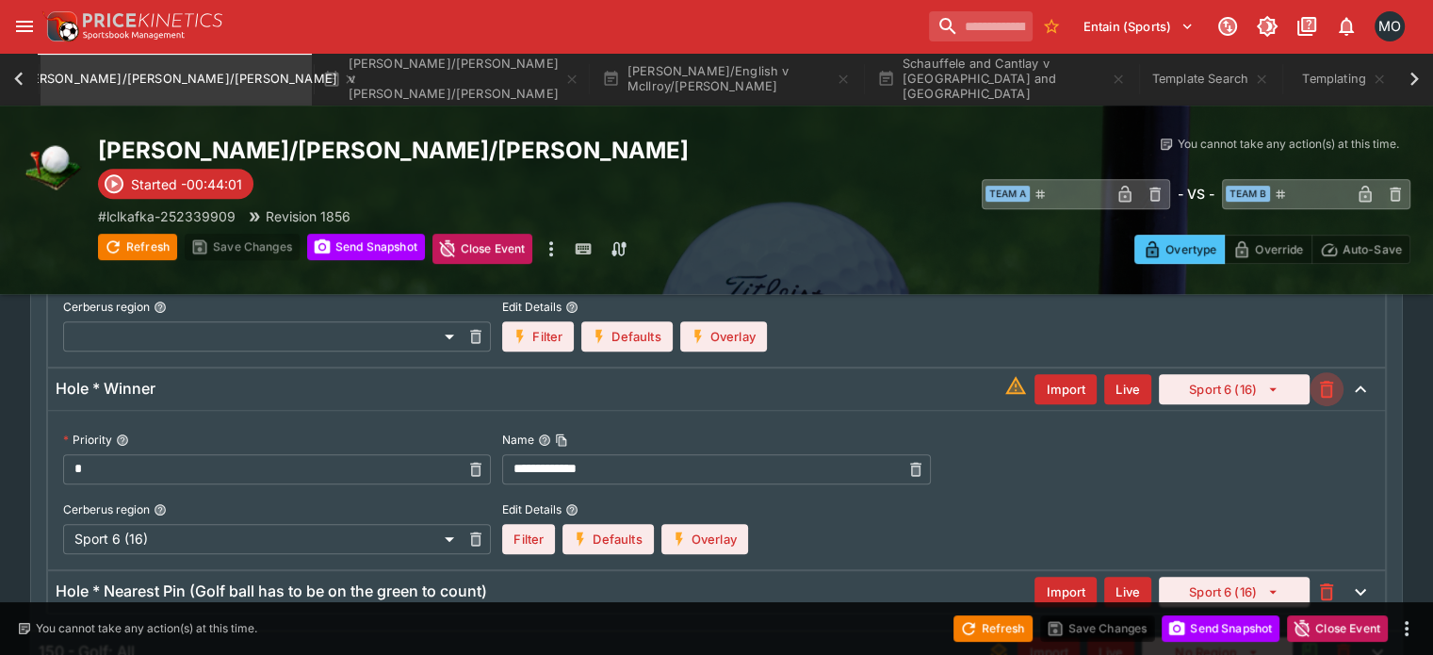
click at [1315, 387] on icon "button" at bounding box center [1326, 389] width 23 height 23
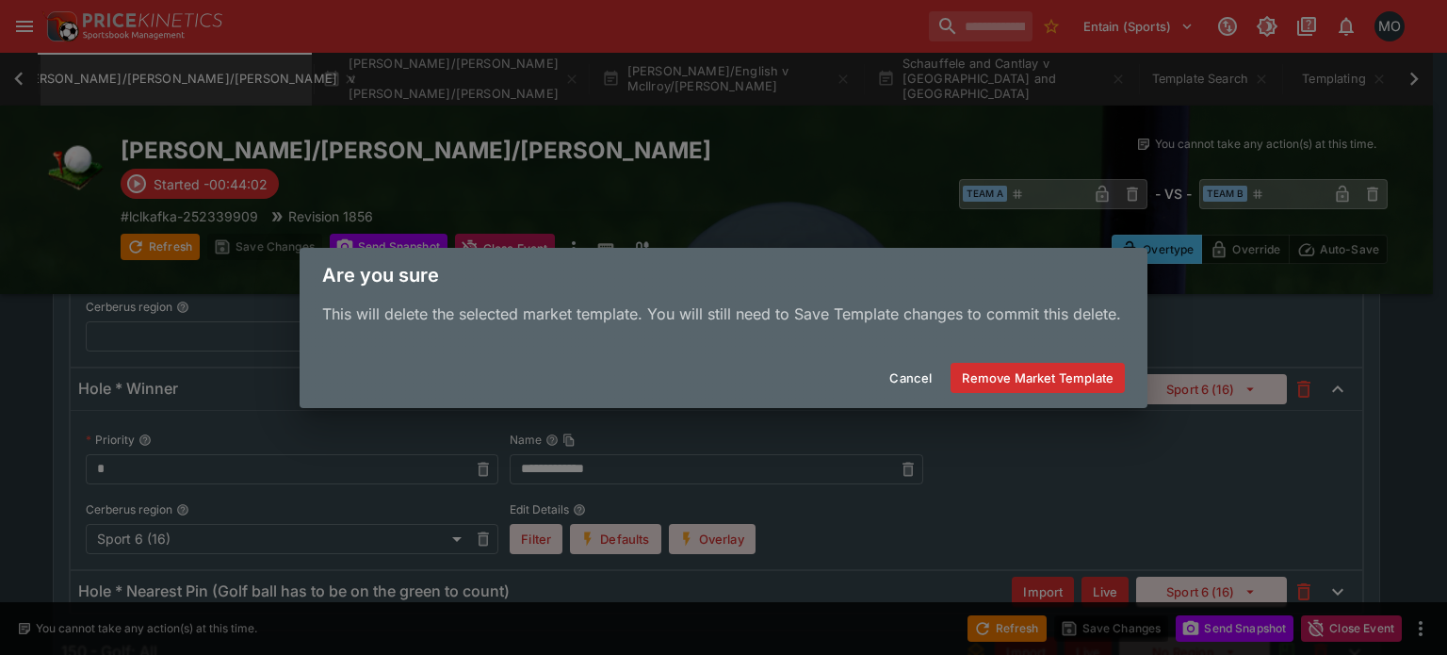
click at [1069, 380] on button "Remove Market Template" at bounding box center [1037, 378] width 174 height 30
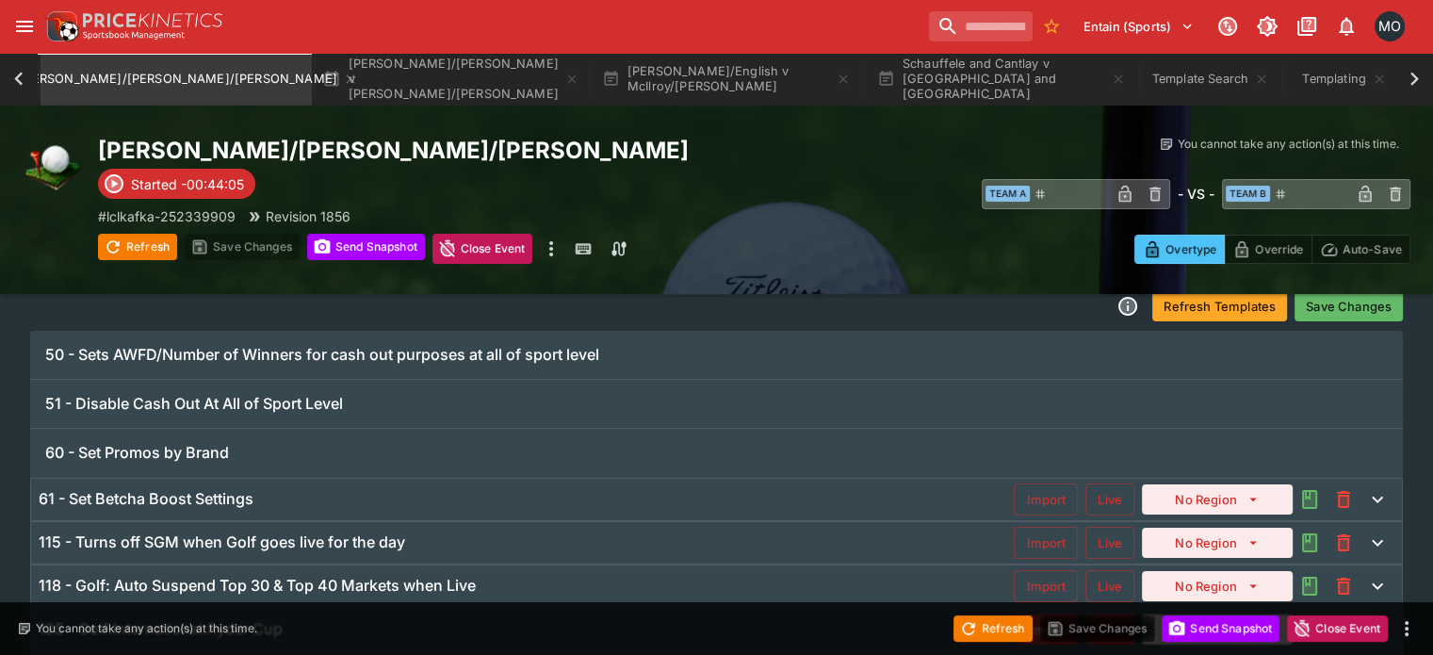
scroll to position [0, 0]
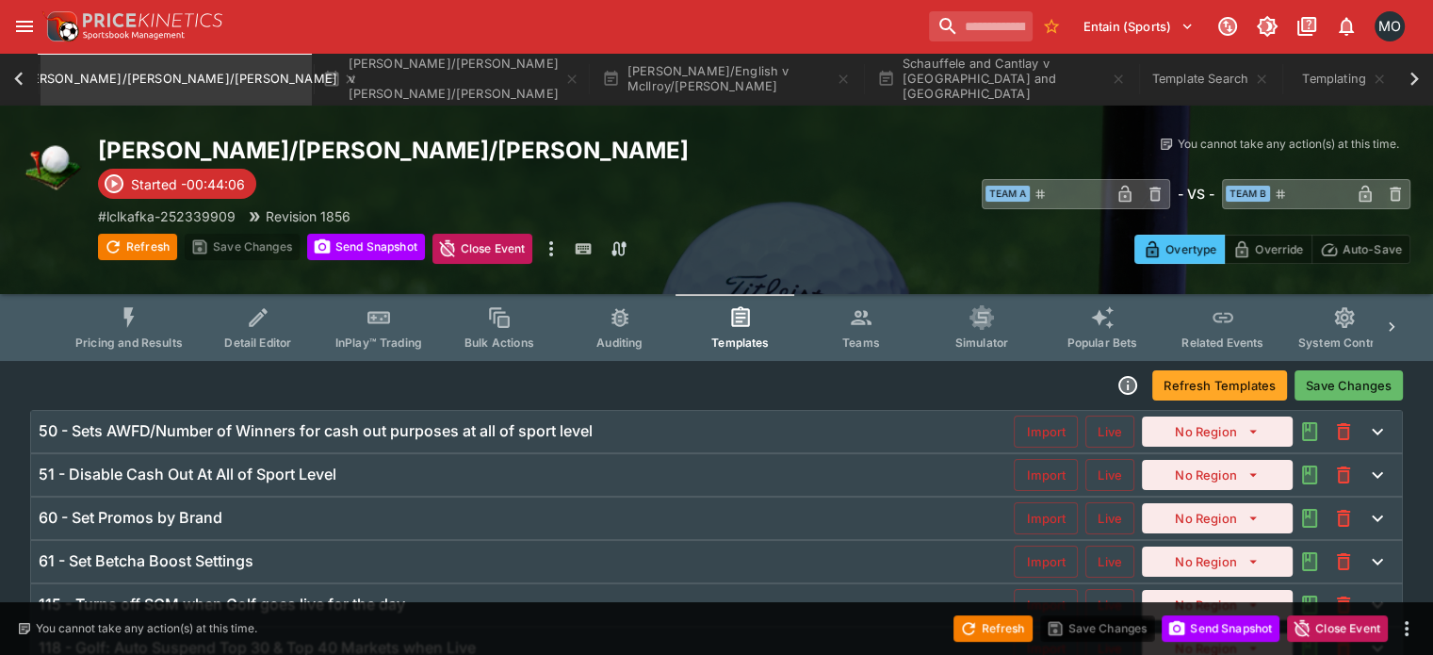
click at [1314, 383] on button "Save Changes" at bounding box center [1348, 385] width 108 height 30
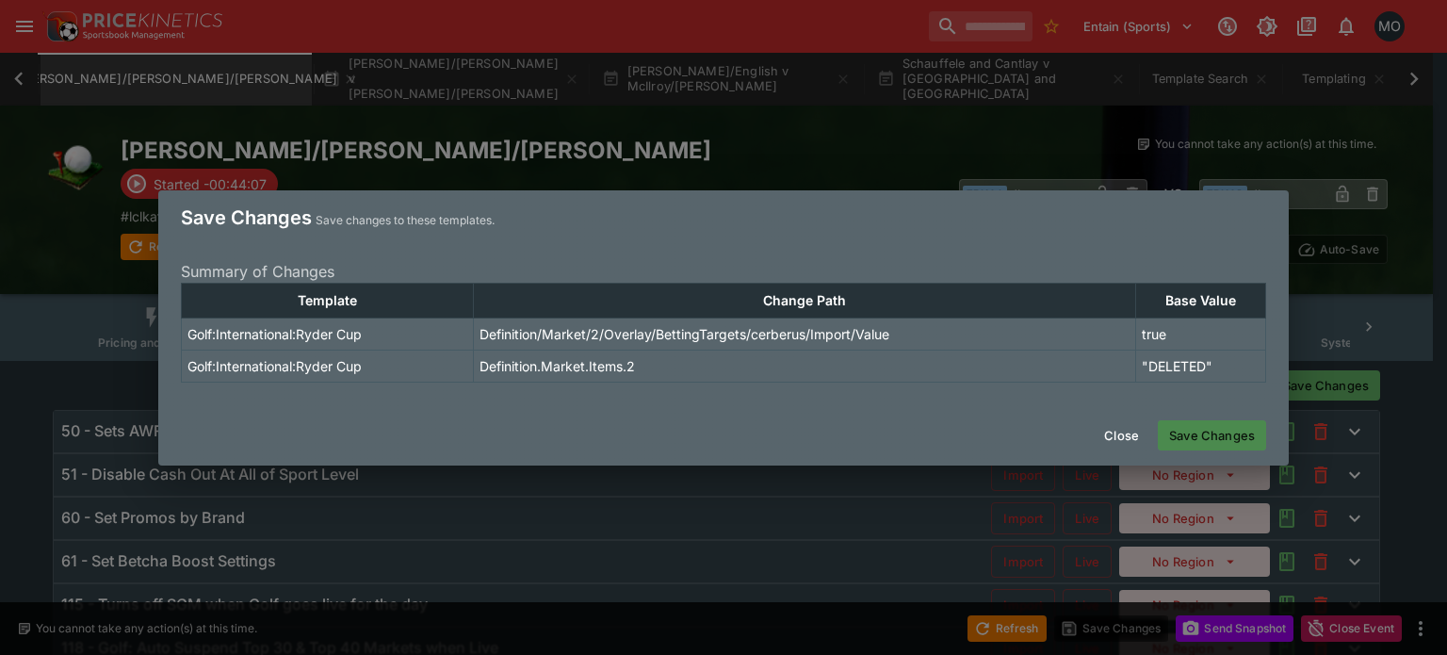
click at [1198, 437] on button "Save Changes" at bounding box center [1212, 435] width 108 height 30
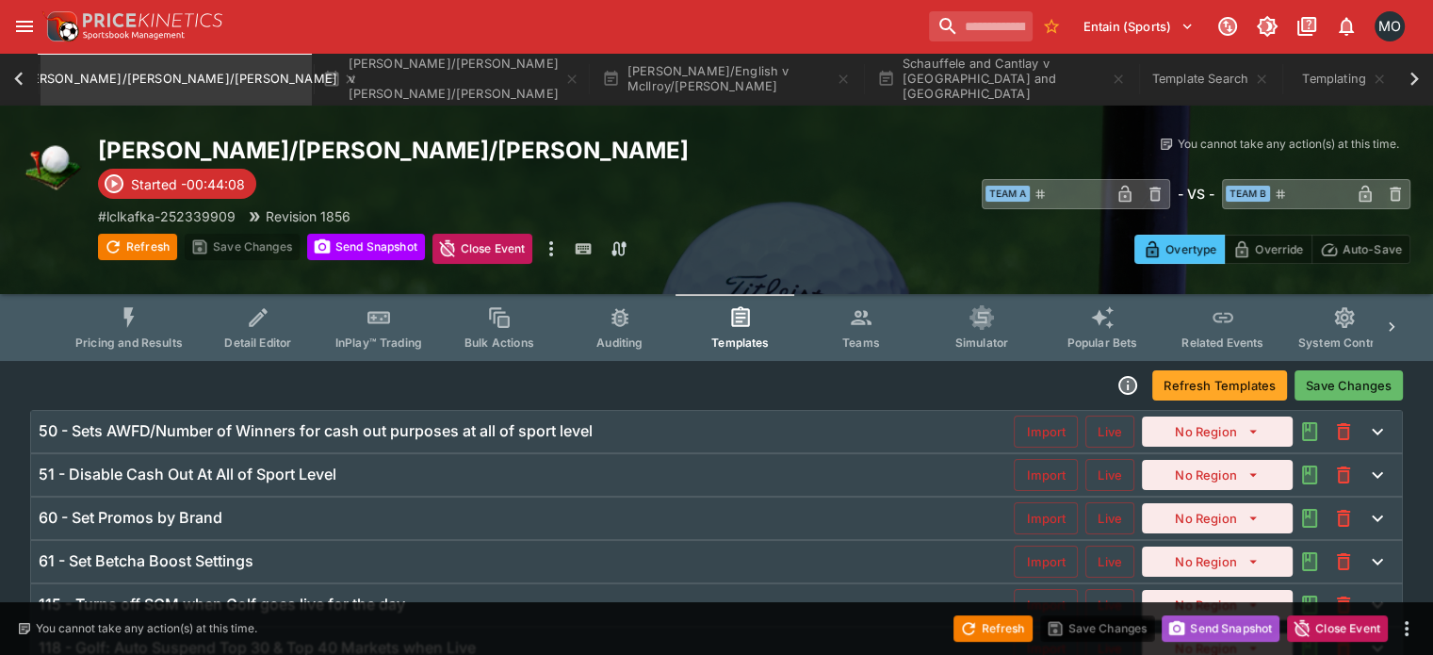
click at [1210, 632] on button "Send Snapshot" at bounding box center [1220, 628] width 118 height 26
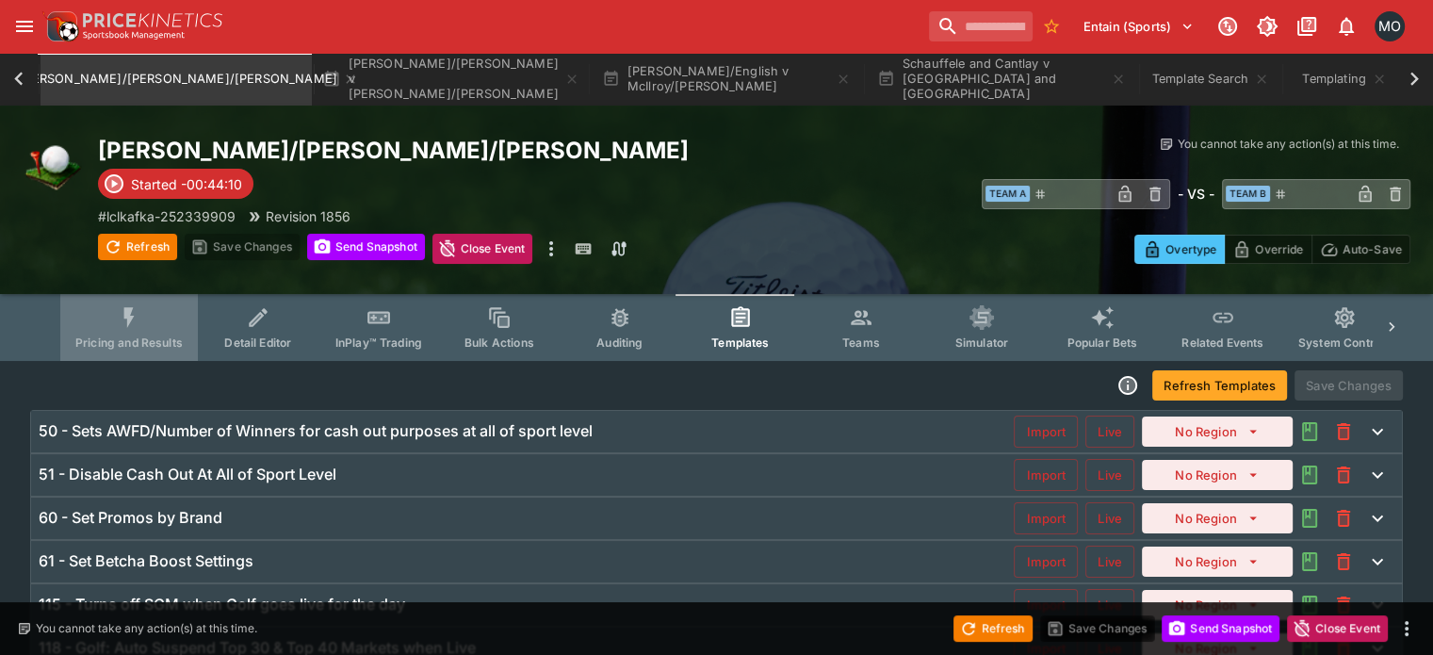
click at [141, 312] on icon "Event type filters" at bounding box center [129, 317] width 24 height 24
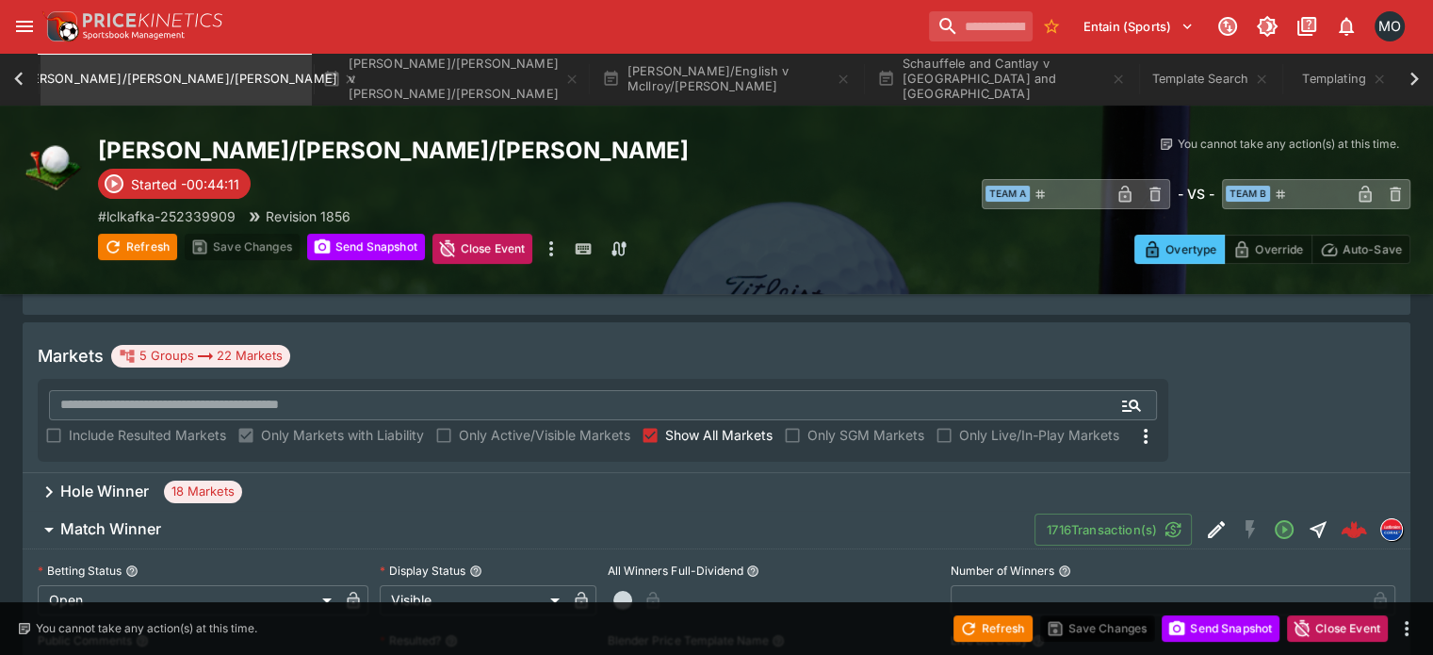
scroll to position [269, 0]
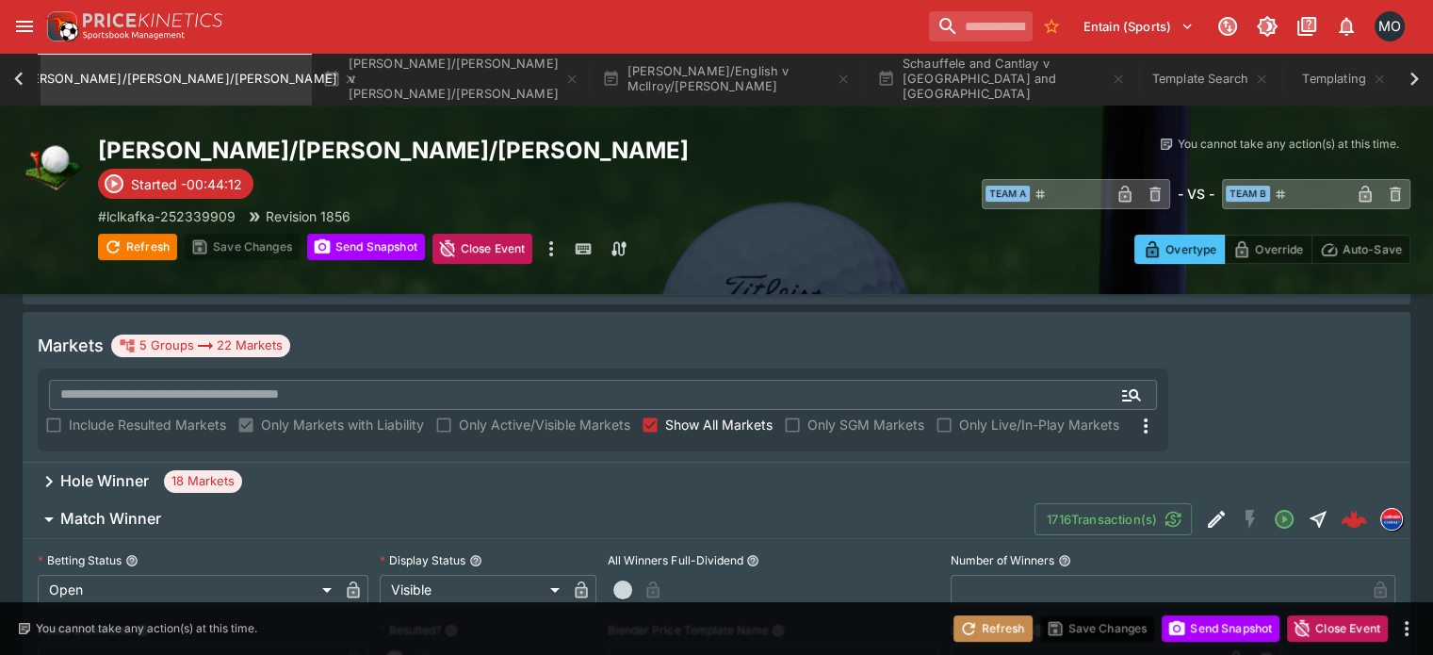
click at [959, 619] on icon "button" at bounding box center [968, 628] width 19 height 19
click at [1184, 619] on button "Send Snapshot" at bounding box center [1220, 628] width 118 height 26
click at [1003, 627] on button "Refresh" at bounding box center [992, 628] width 79 height 26
click at [909, 462] on div "Hole Winner 18 Markets" at bounding box center [716, 481] width 1387 height 38
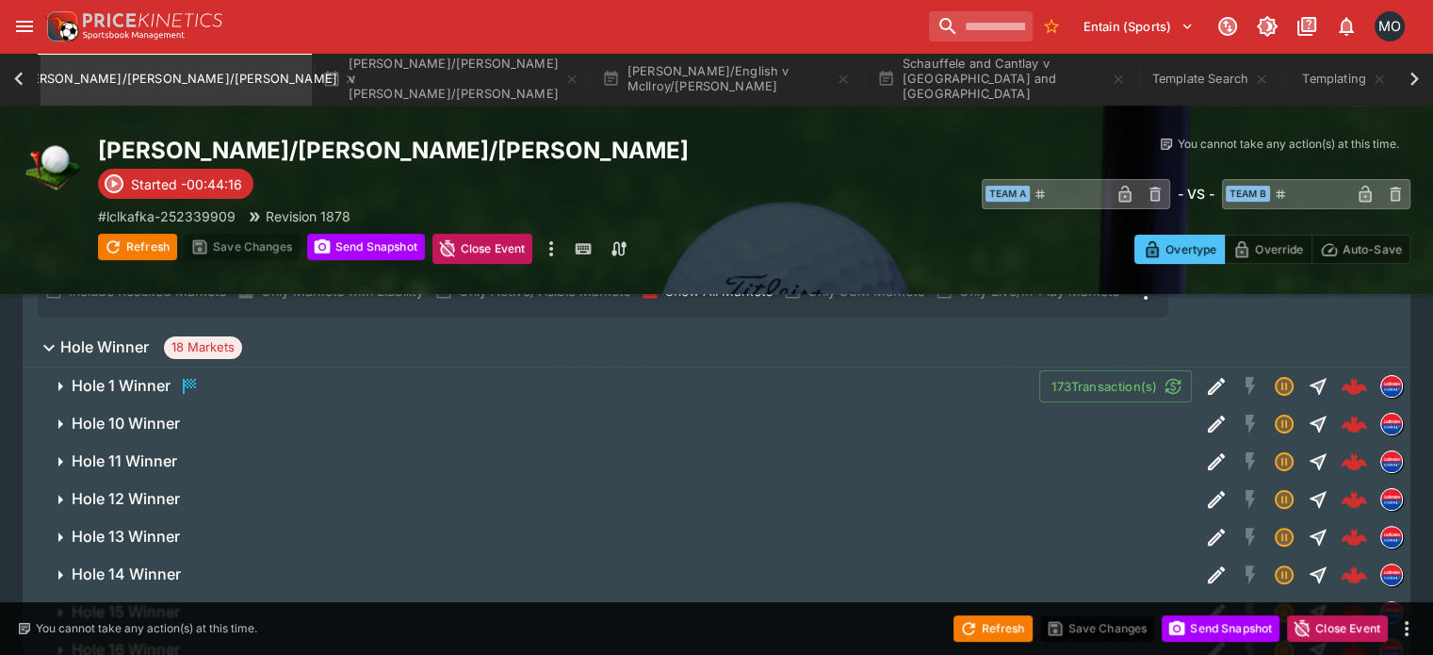
scroll to position [403, 0]
click at [1205, 488] on icon "Edit Detail" at bounding box center [1216, 499] width 23 height 23
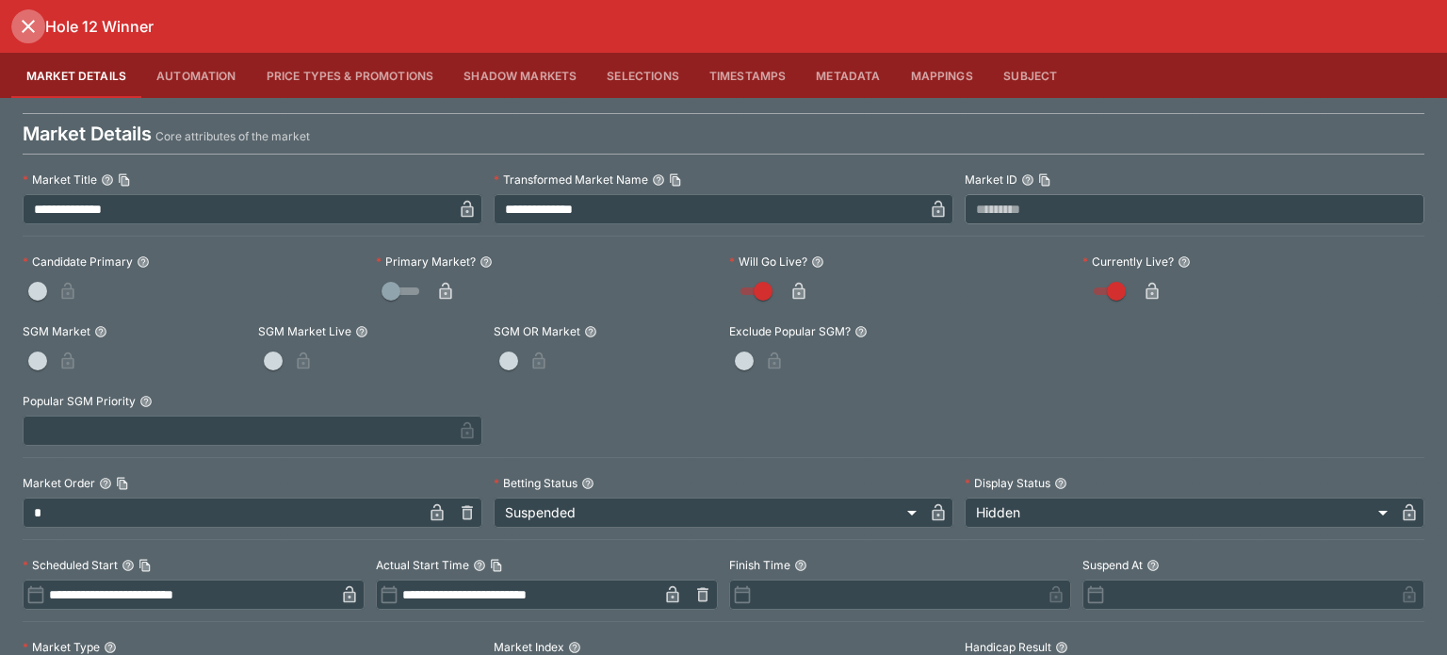
click at [40, 36] on button "close" at bounding box center [28, 26] width 34 height 34
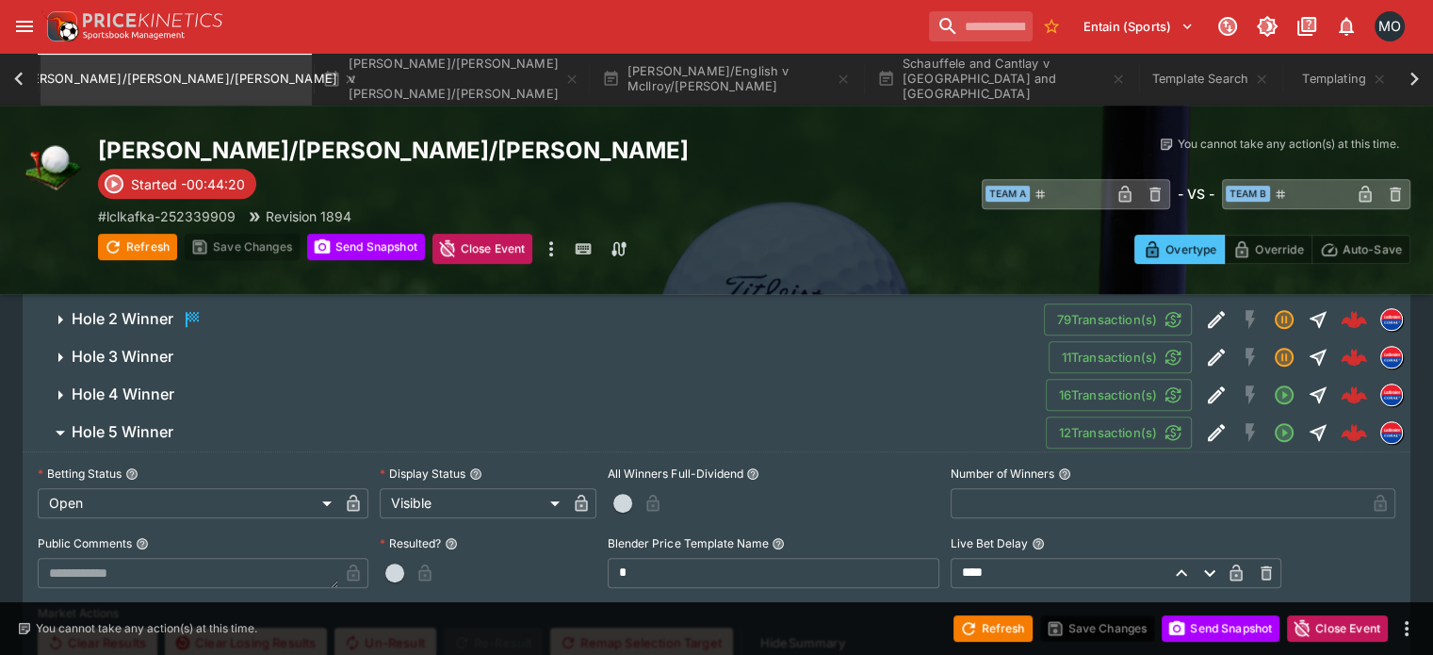
scroll to position [850, 0]
click at [1205, 418] on icon "Edit Detail" at bounding box center [1216, 429] width 23 height 23
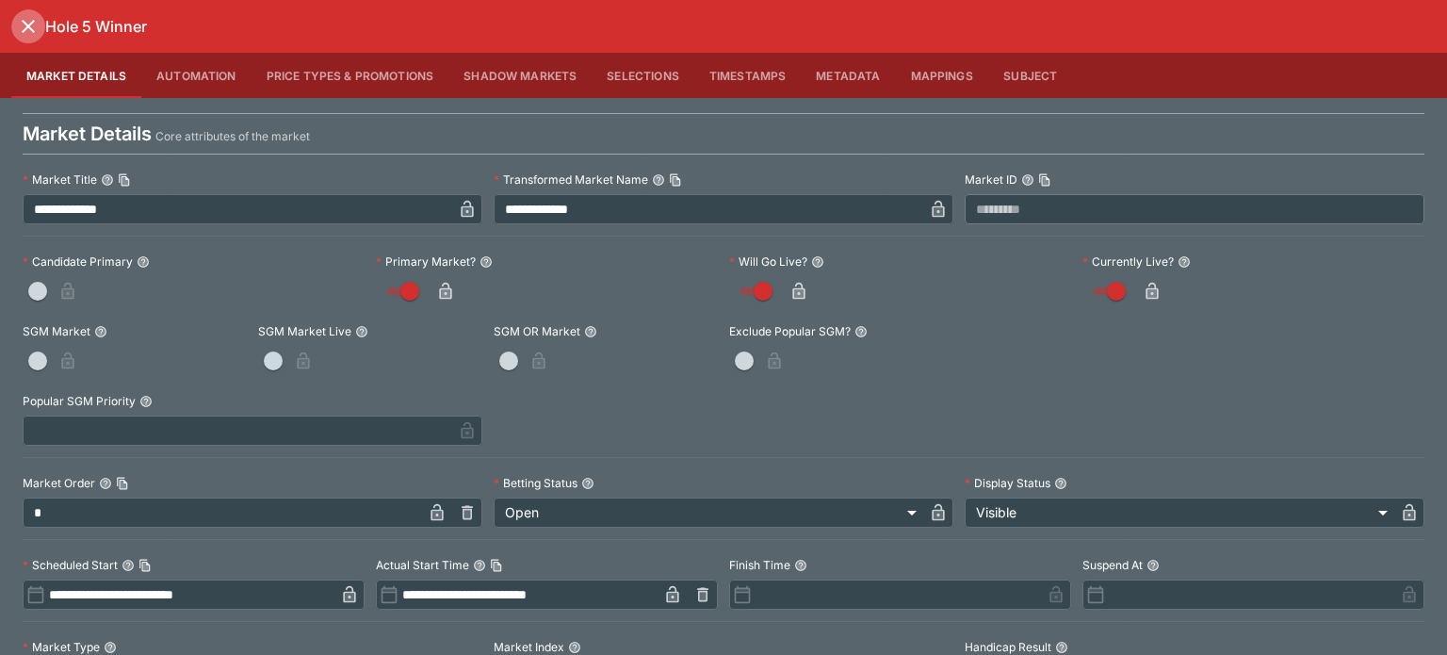
click at [28, 23] on icon "close" at bounding box center [28, 26] width 23 height 23
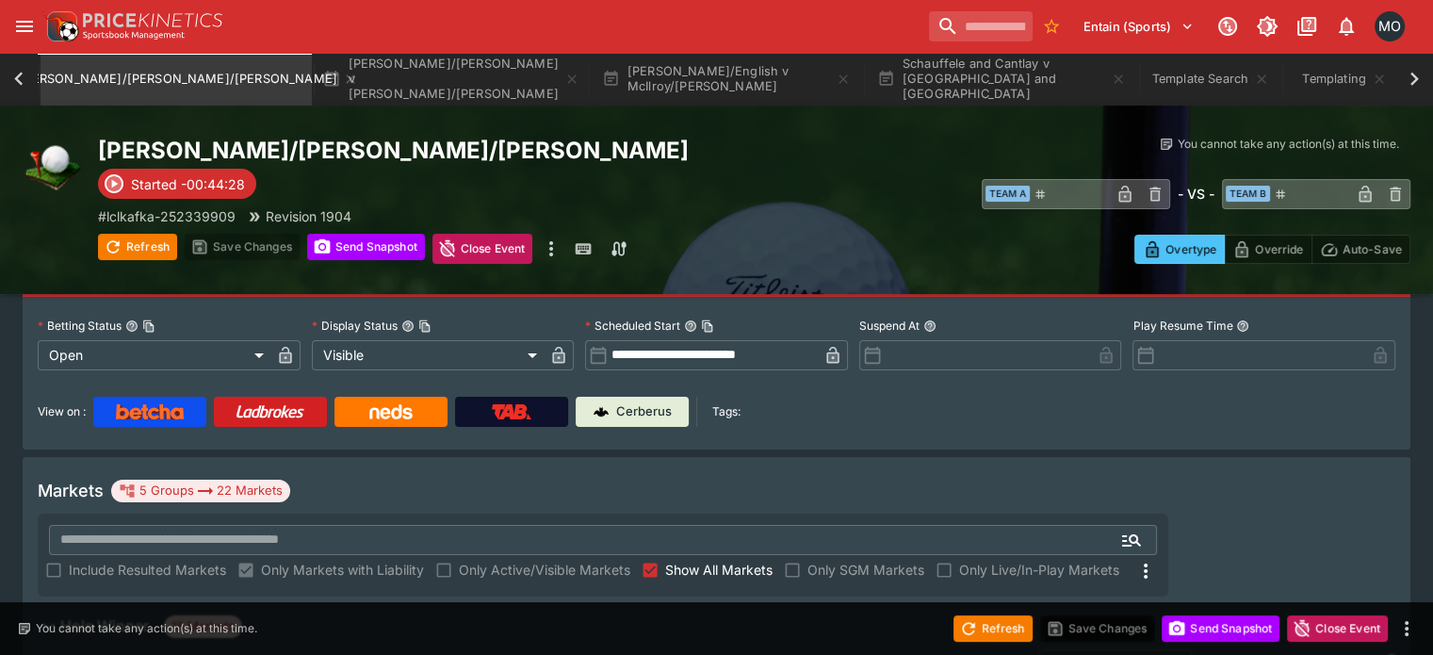
scroll to position [0, 0]
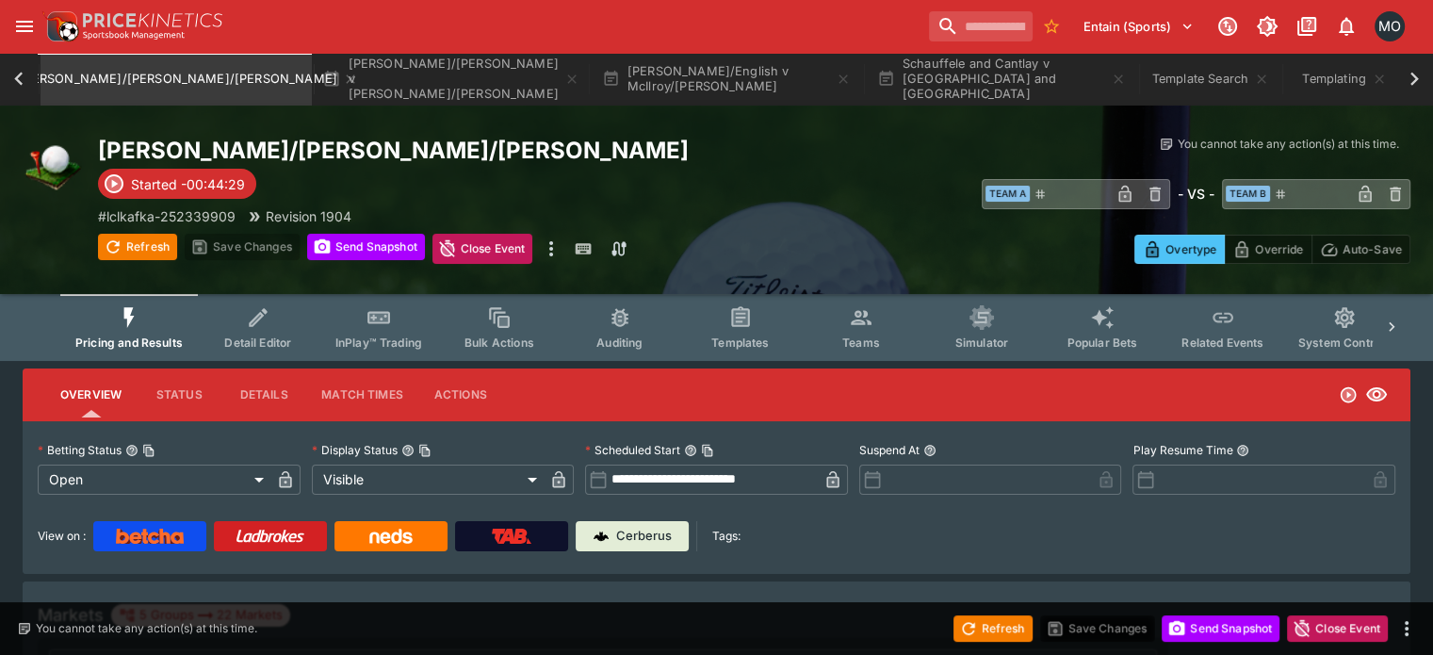
click at [889, 332] on button "Teams" at bounding box center [861, 327] width 121 height 67
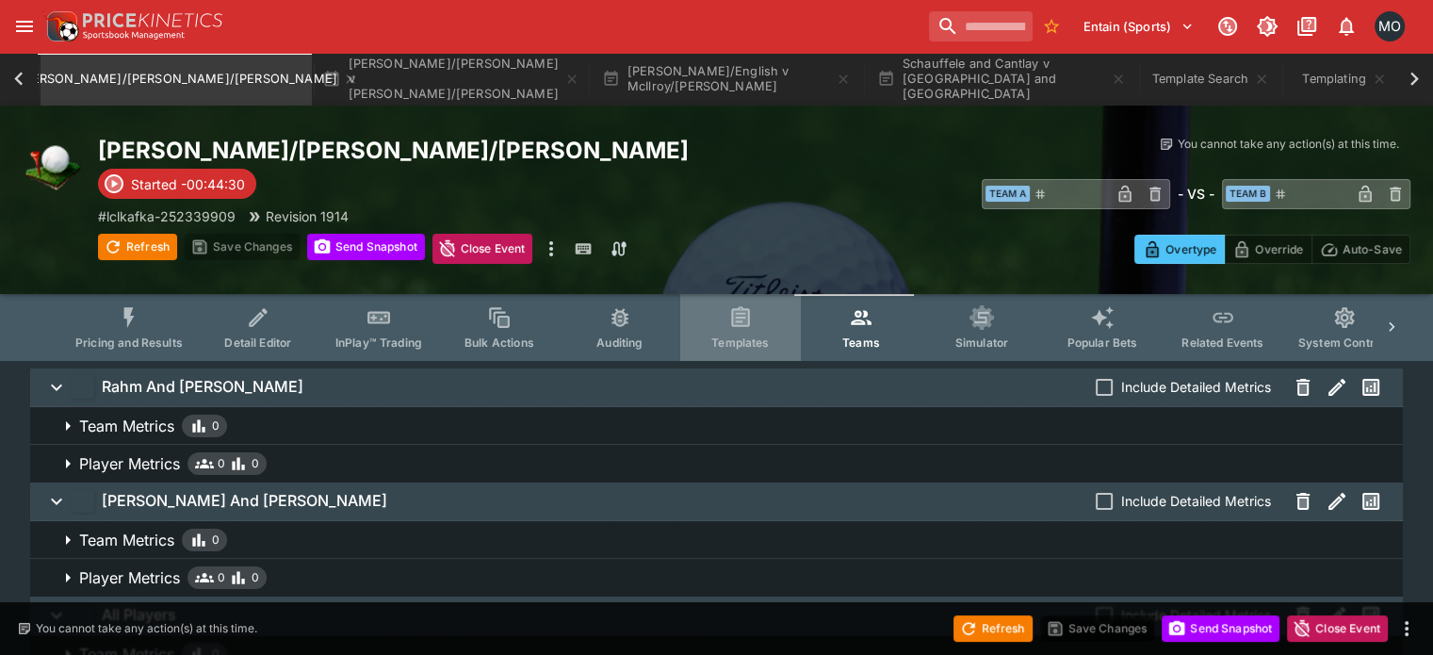
click at [764, 331] on button "Templates" at bounding box center [740, 327] width 121 height 67
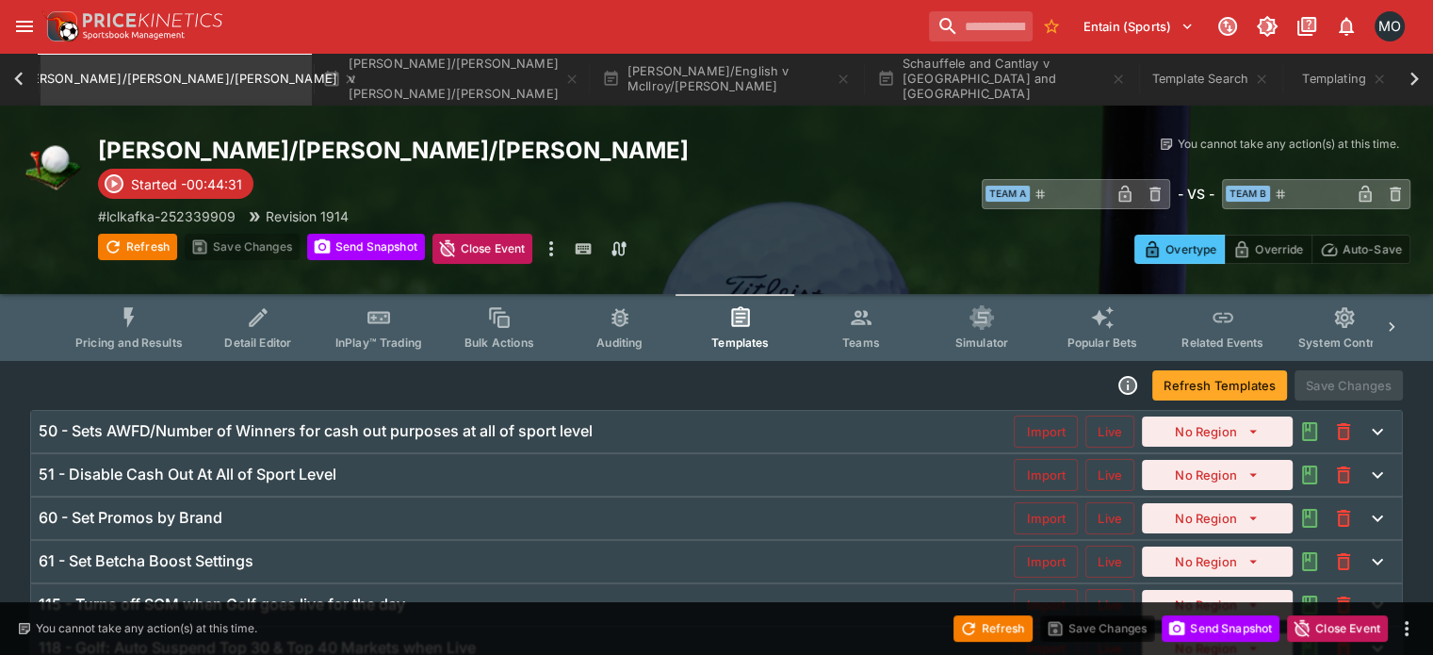
scroll to position [300, 0]
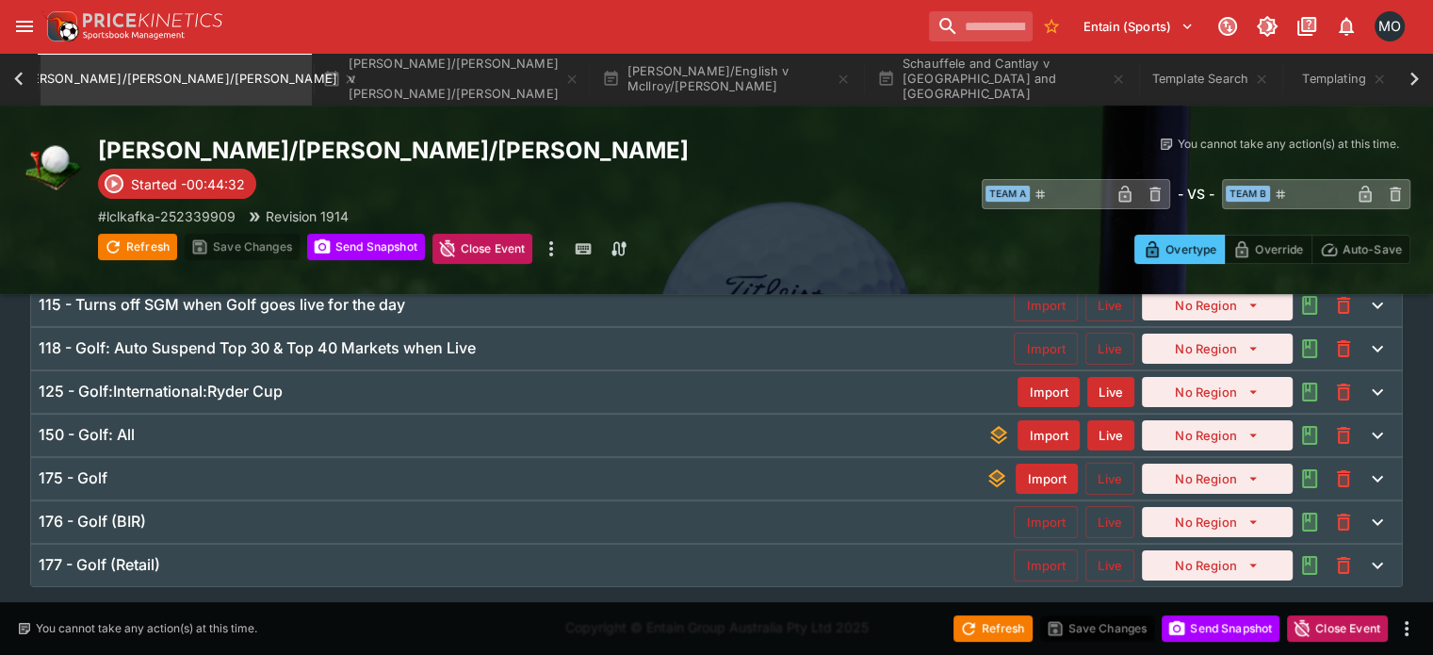
click at [560, 468] on div "175 - Golf" at bounding box center [512, 478] width 947 height 20
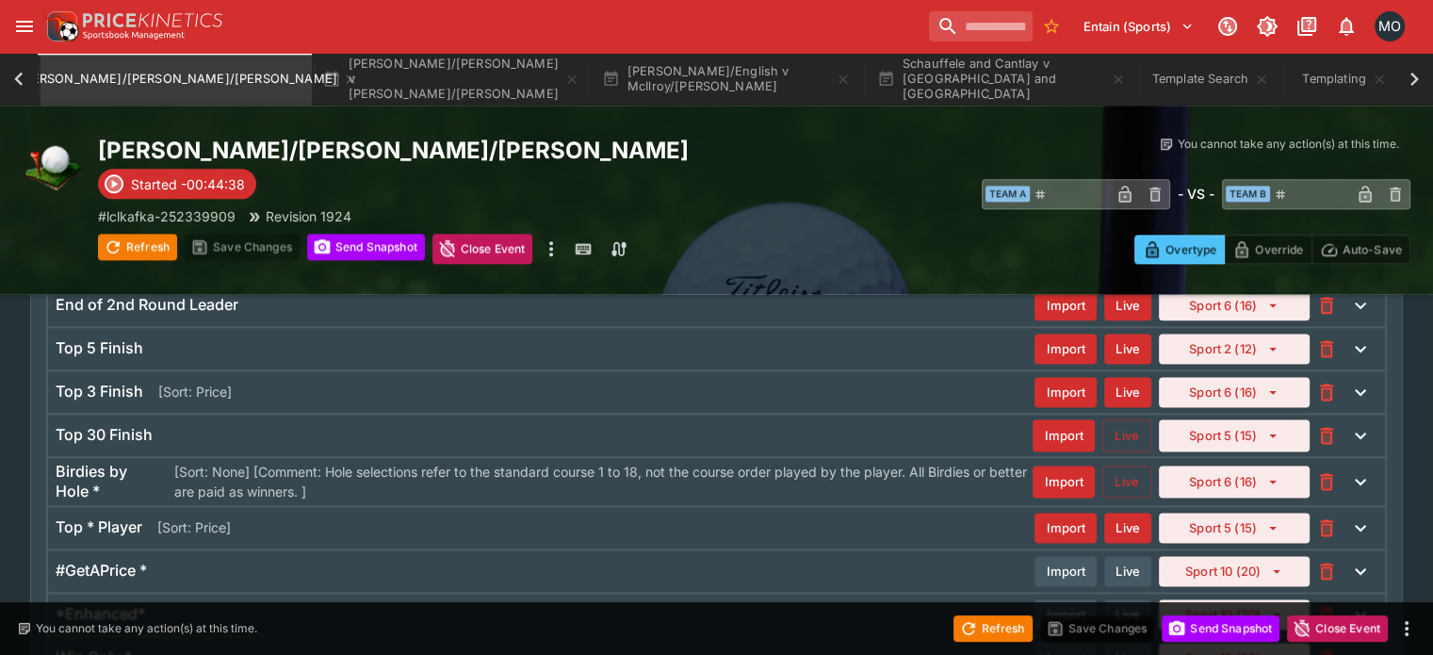
scroll to position [3274, 0]
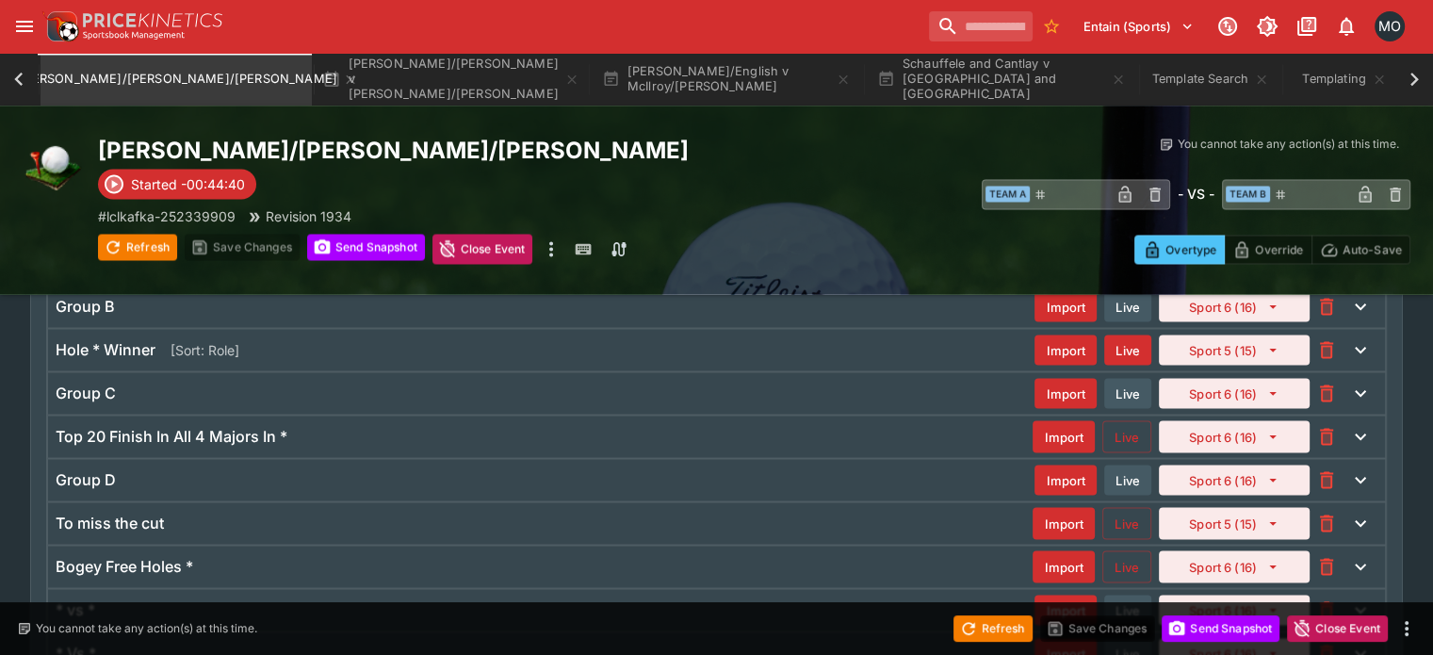
click at [651, 339] on div "Hole * Winner [Sort: Role]" at bounding box center [545, 349] width 979 height 20
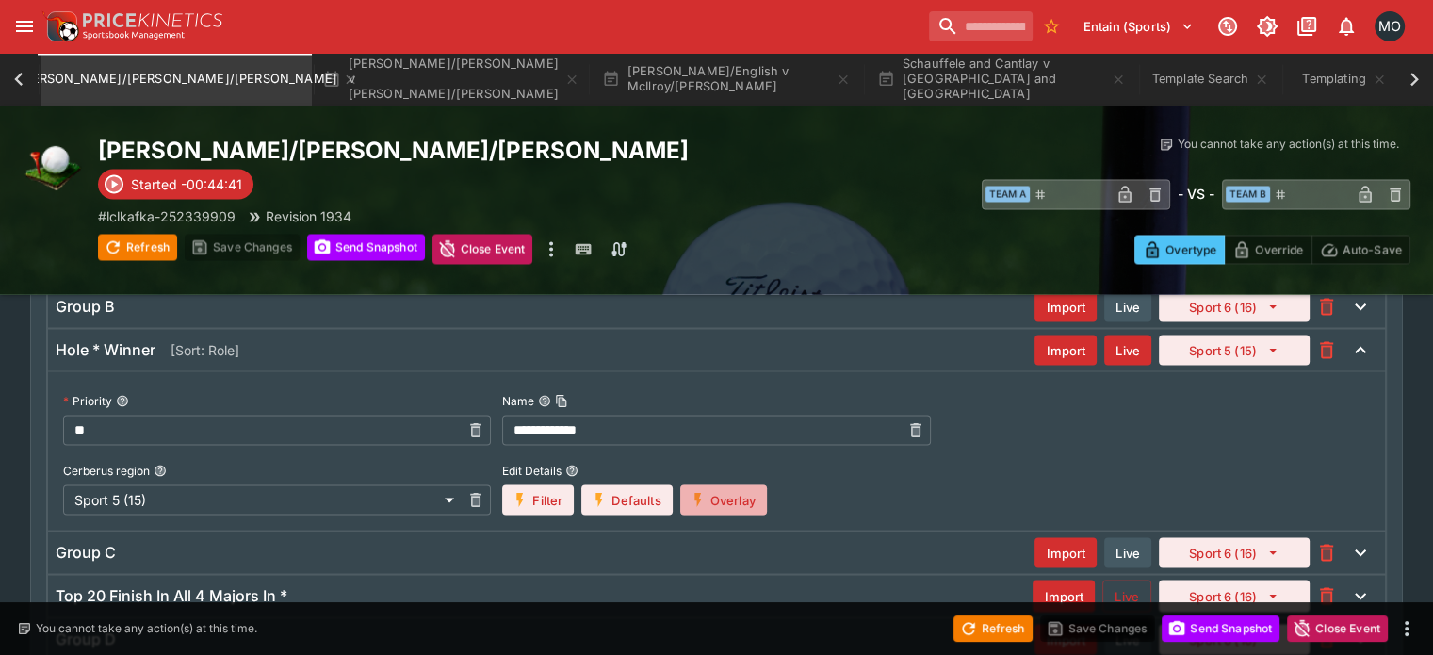
click at [718, 488] on button "Overlay" at bounding box center [723, 499] width 87 height 30
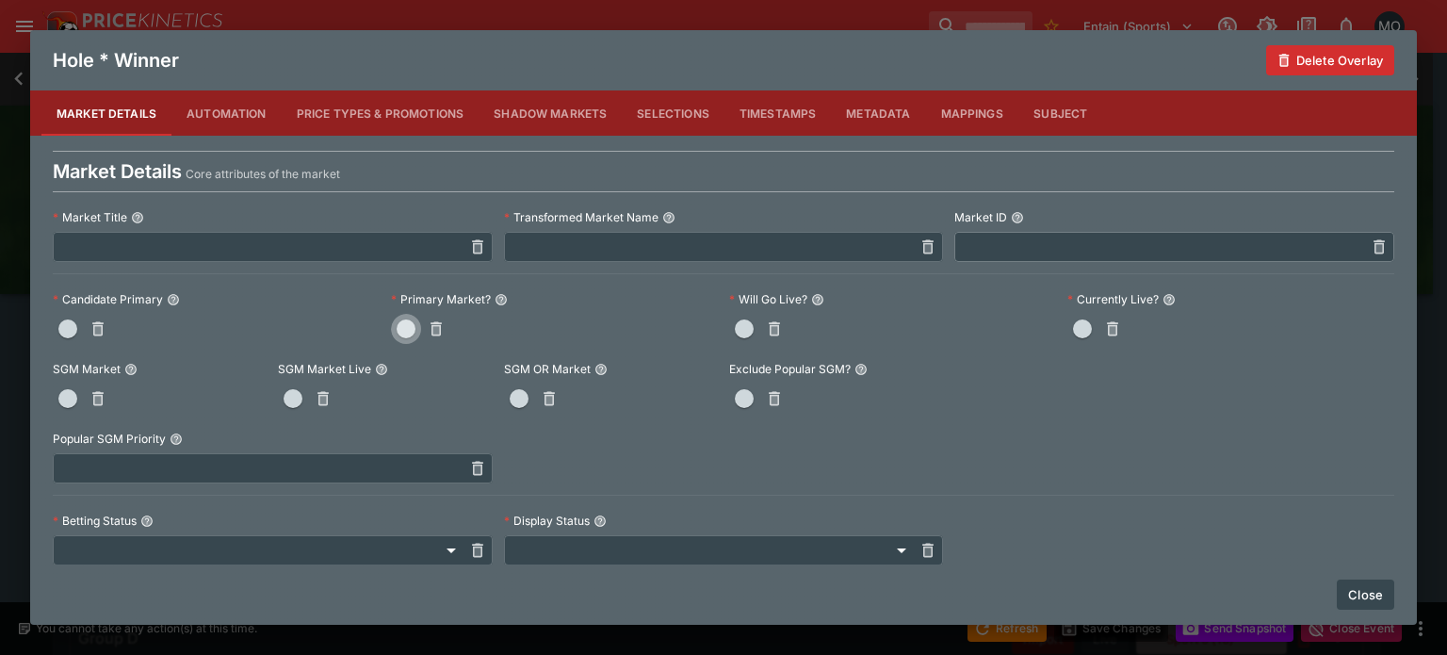
click at [403, 323] on span "button" at bounding box center [406, 328] width 19 height 19
click at [1368, 589] on button "Close" at bounding box center [1364, 594] width 57 height 30
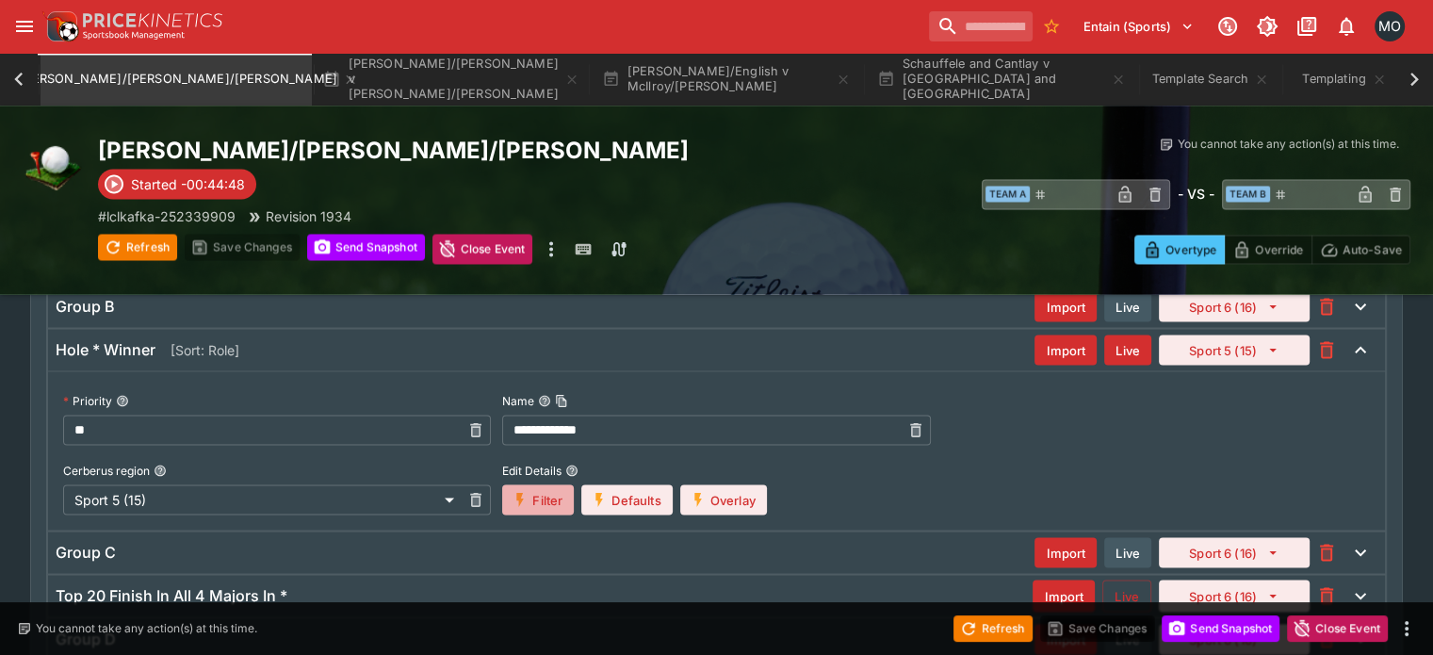
click at [543, 484] on button "Filter" at bounding box center [538, 499] width 72 height 30
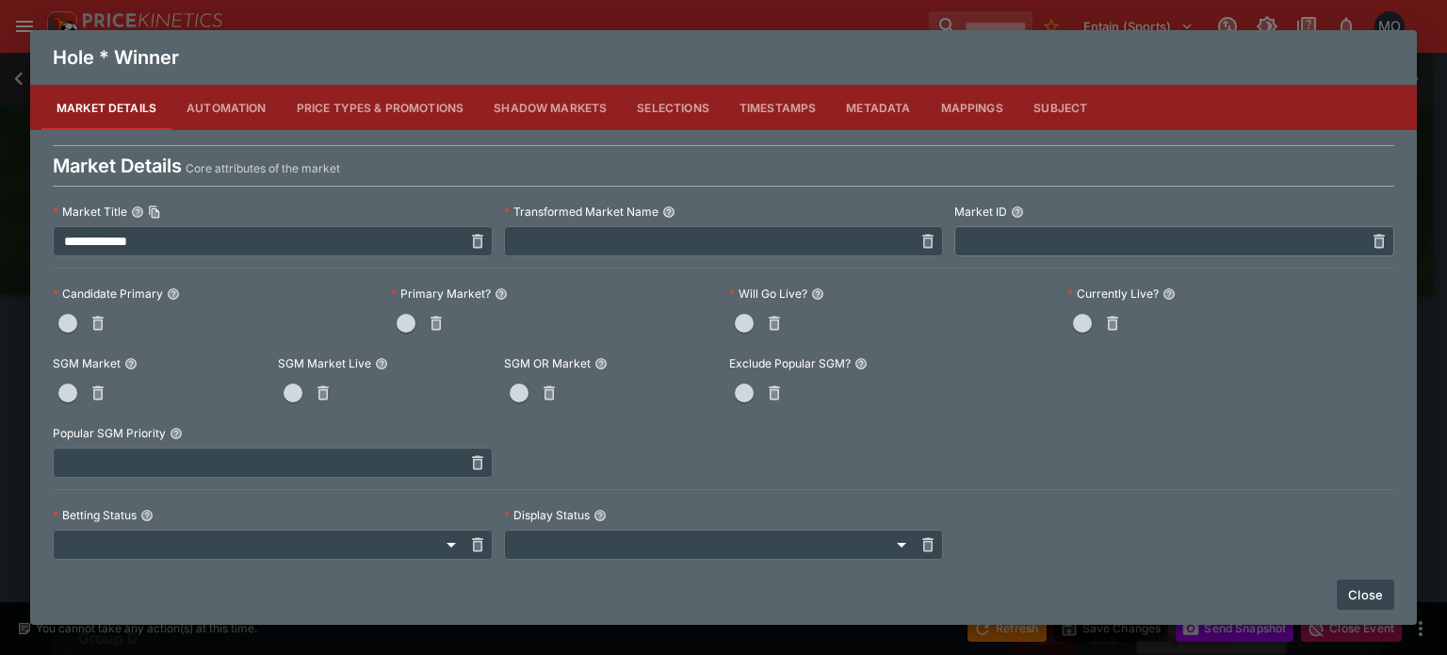
click at [1375, 598] on button "Close" at bounding box center [1364, 594] width 57 height 30
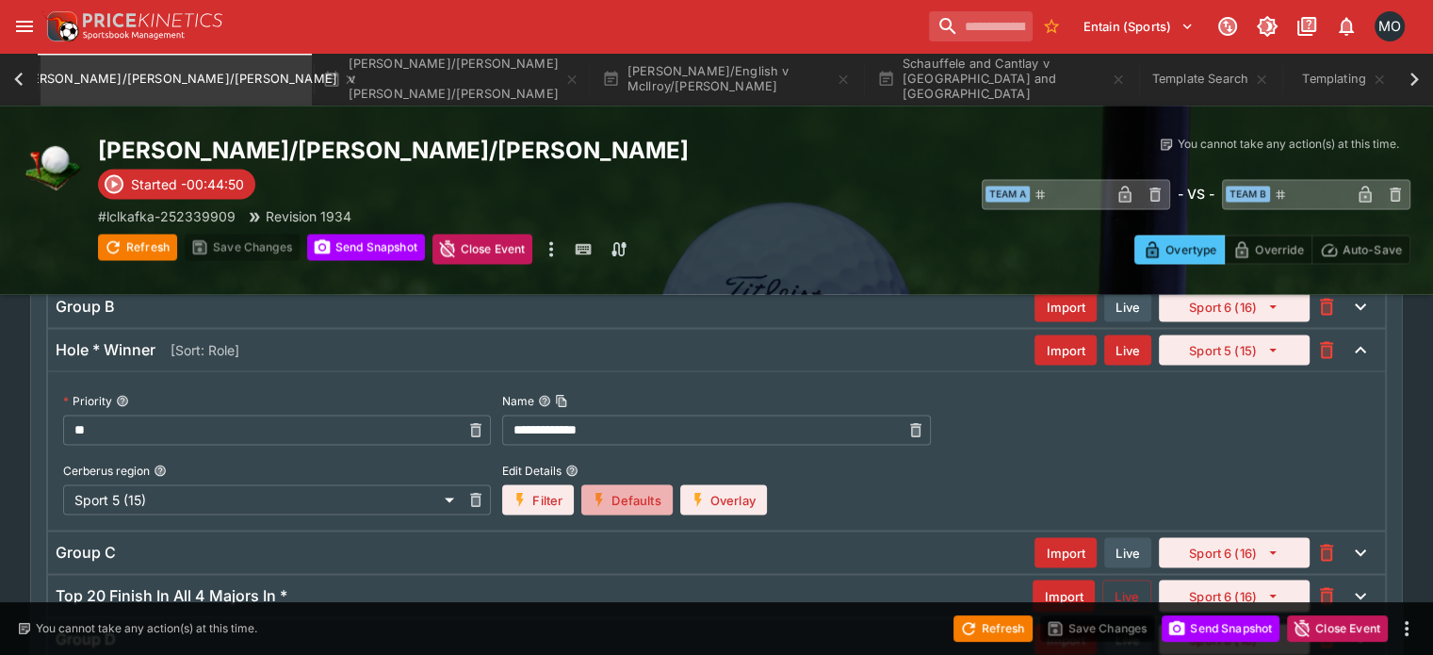
click at [648, 484] on button "Defaults" at bounding box center [626, 499] width 90 height 30
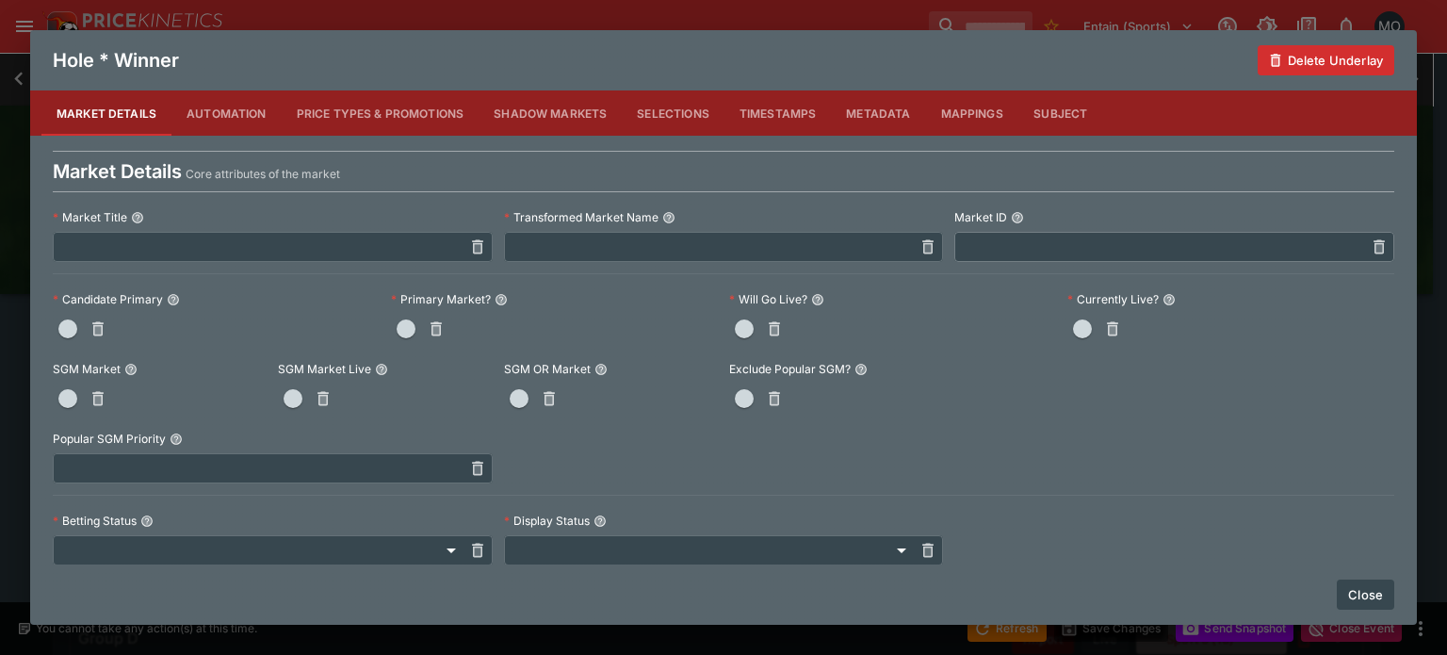
click at [1369, 588] on button "Close" at bounding box center [1364, 594] width 57 height 30
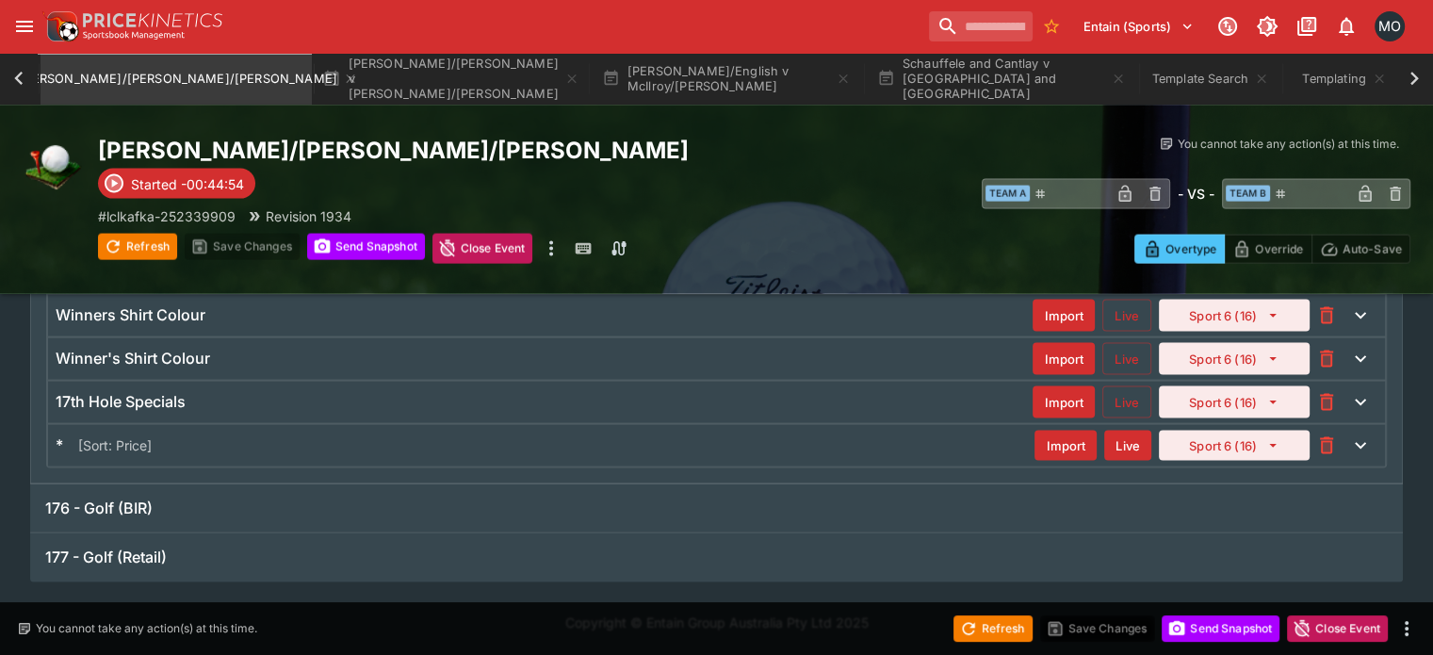
scroll to position [106, 0]
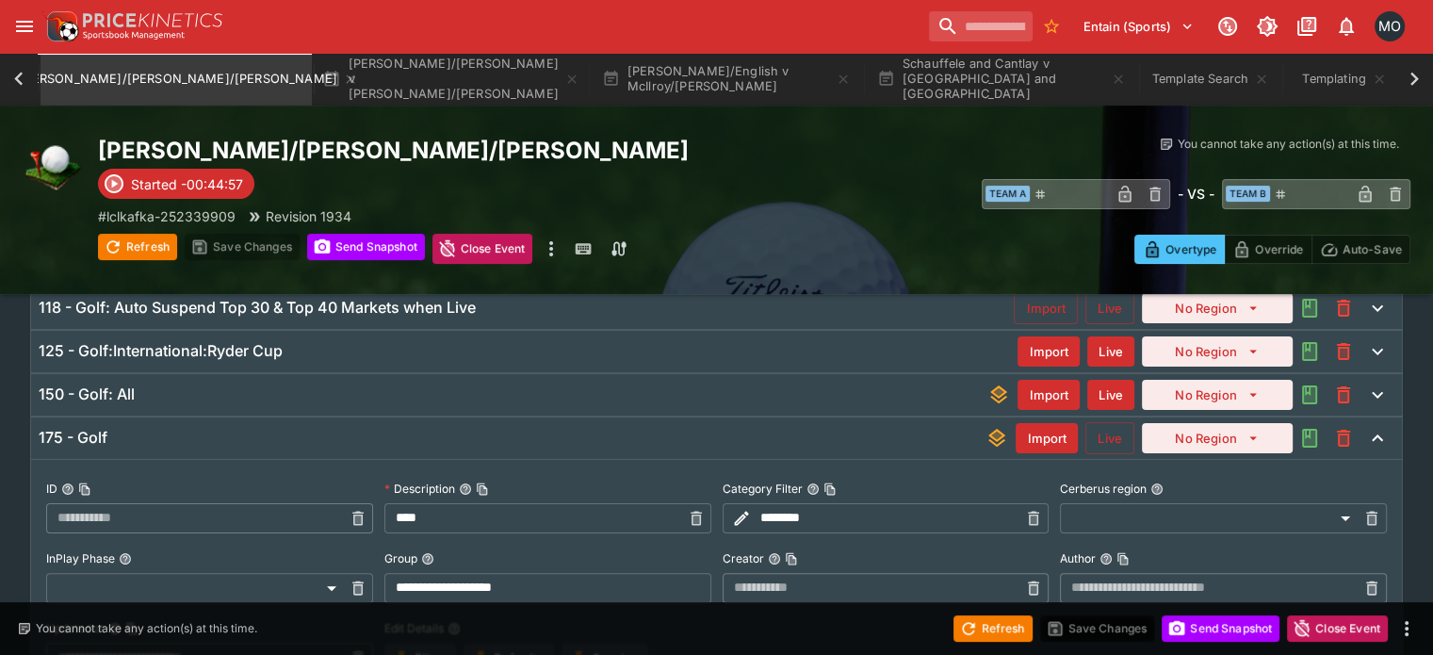
click at [347, 428] on div "175 - Golf" at bounding box center [512, 438] width 947 height 20
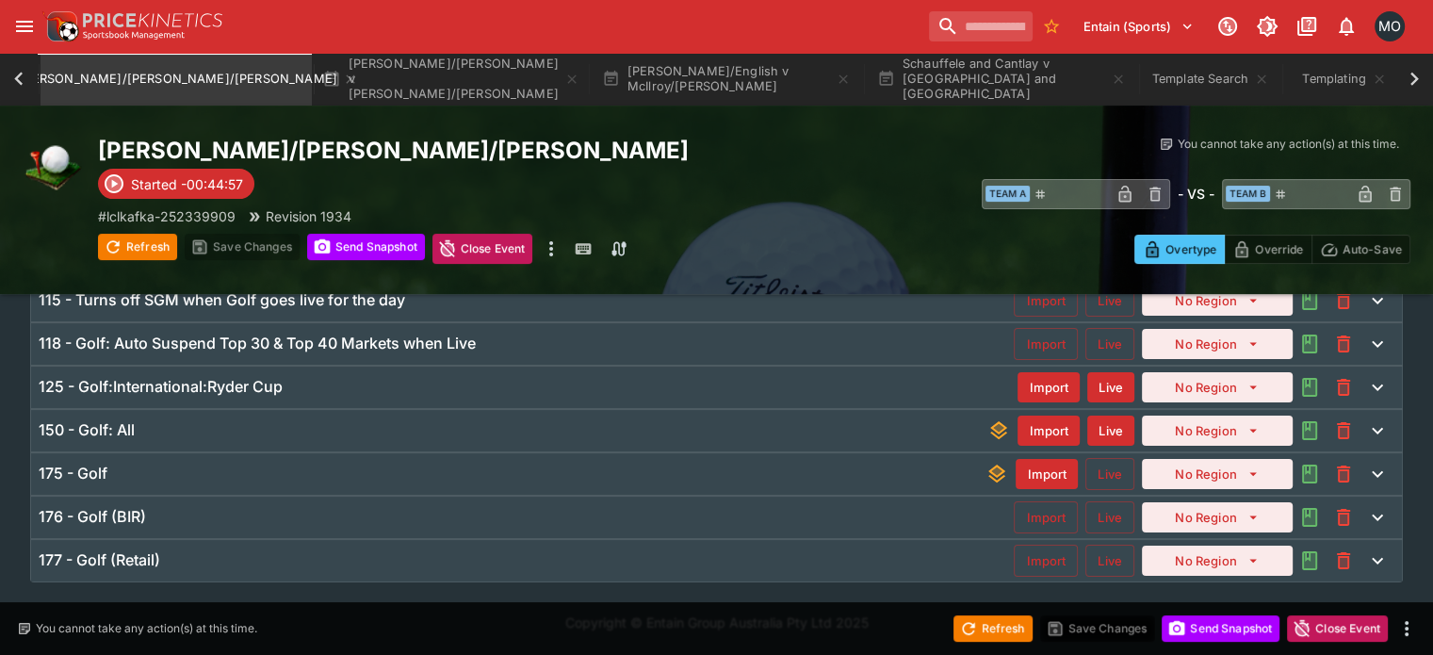
scroll to position [300, 0]
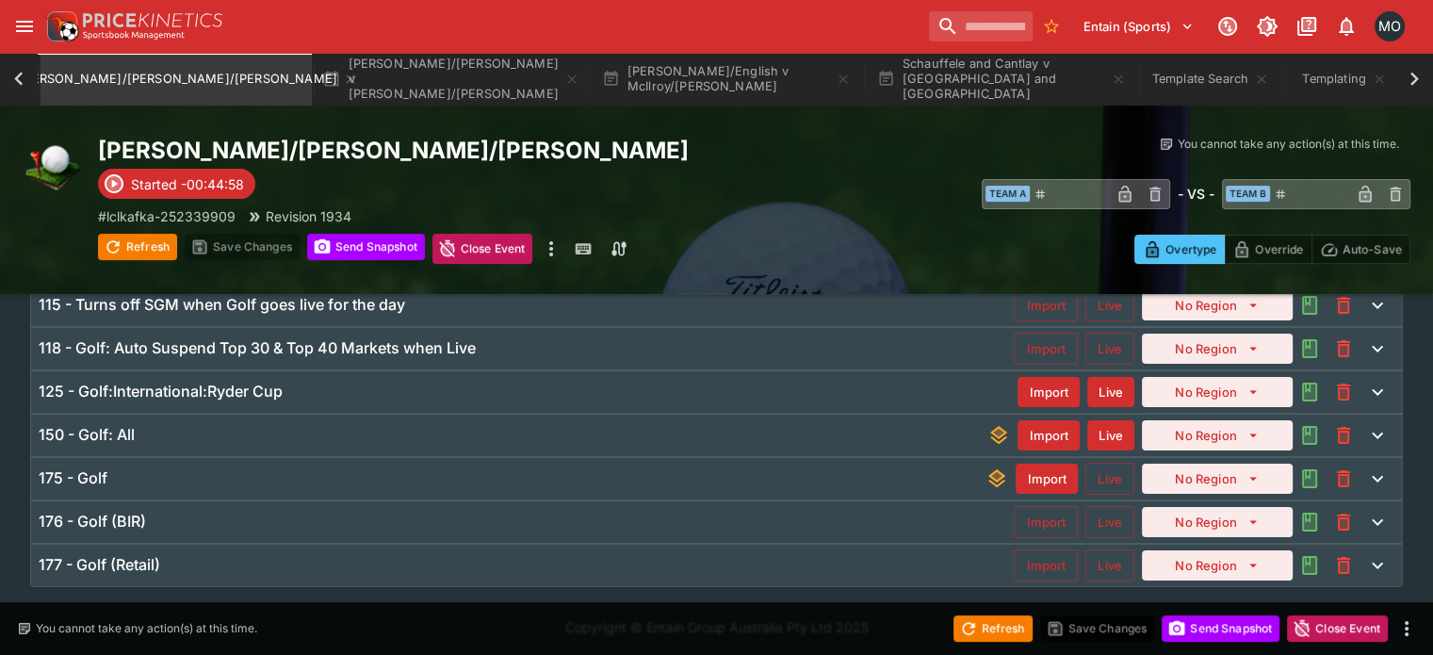
click at [361, 440] on div "150 - Golf: All" at bounding box center [513, 435] width 948 height 20
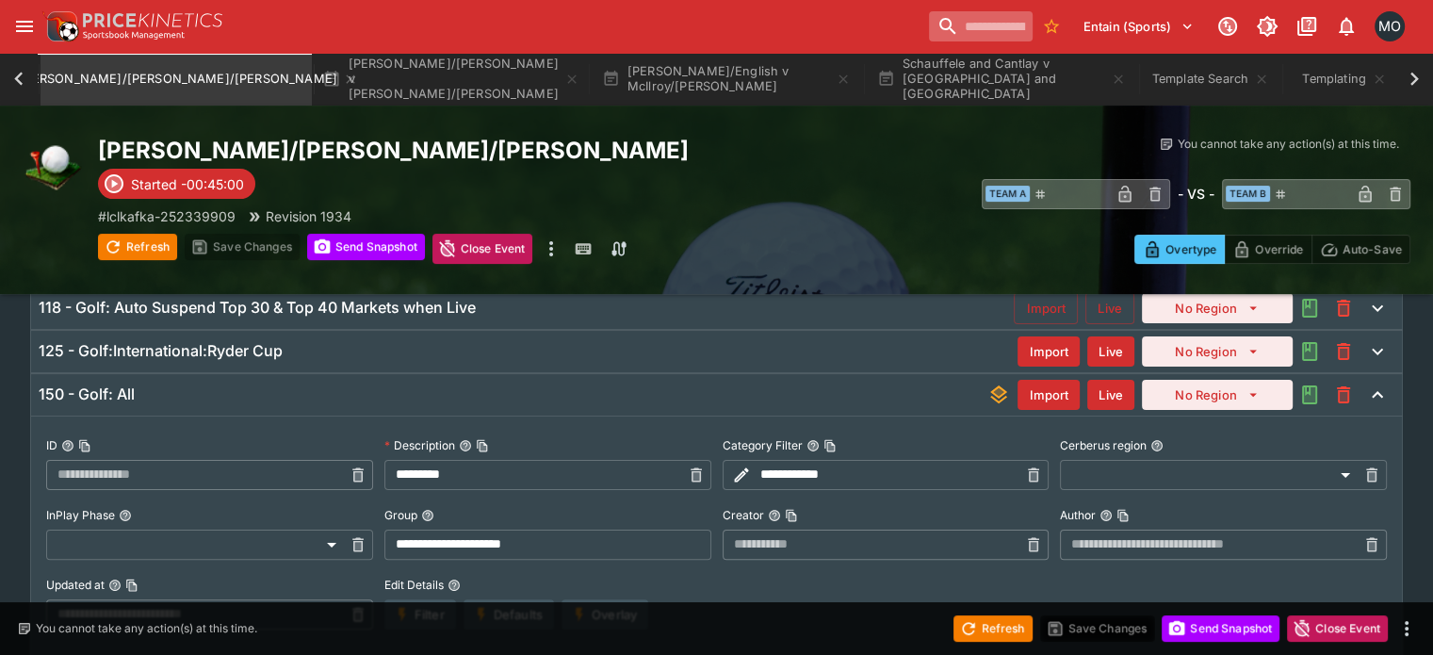
scroll to position [814, 0]
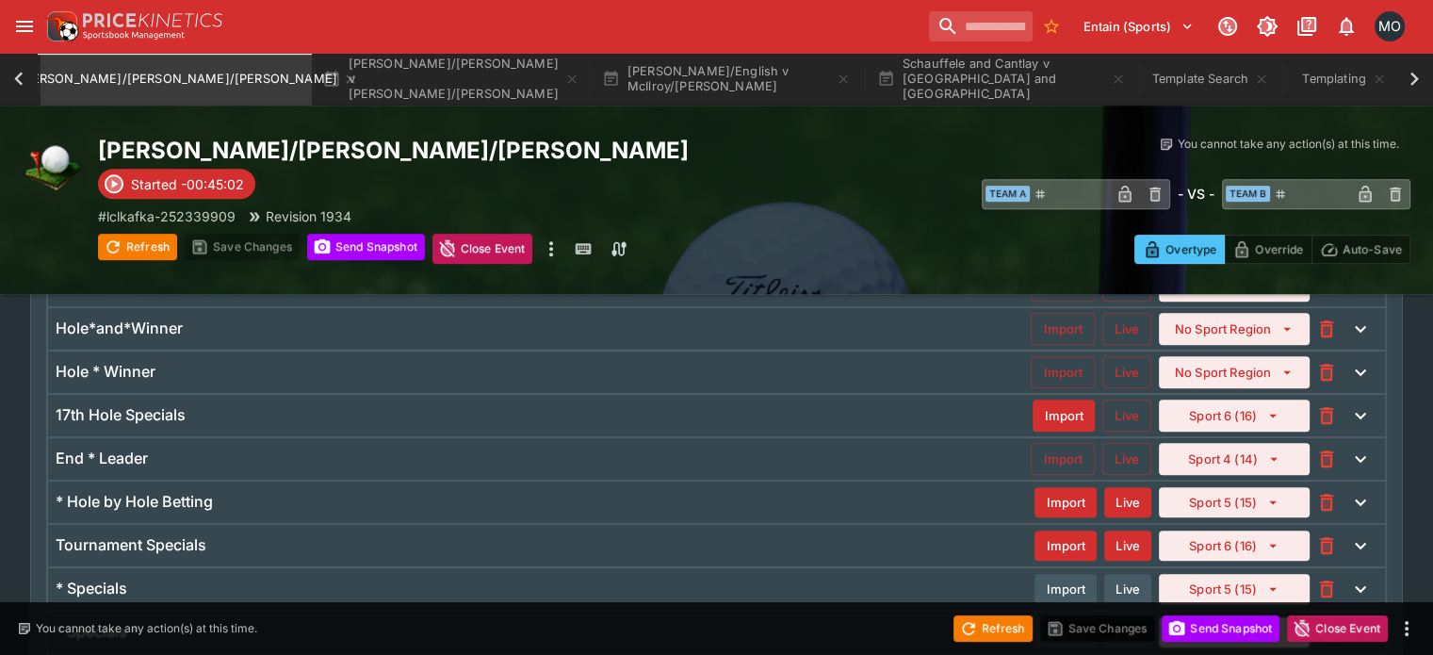
click at [632, 380] on div "Hole * Winner Import Live No Sport Region" at bounding box center [716, 371] width 1336 height 41
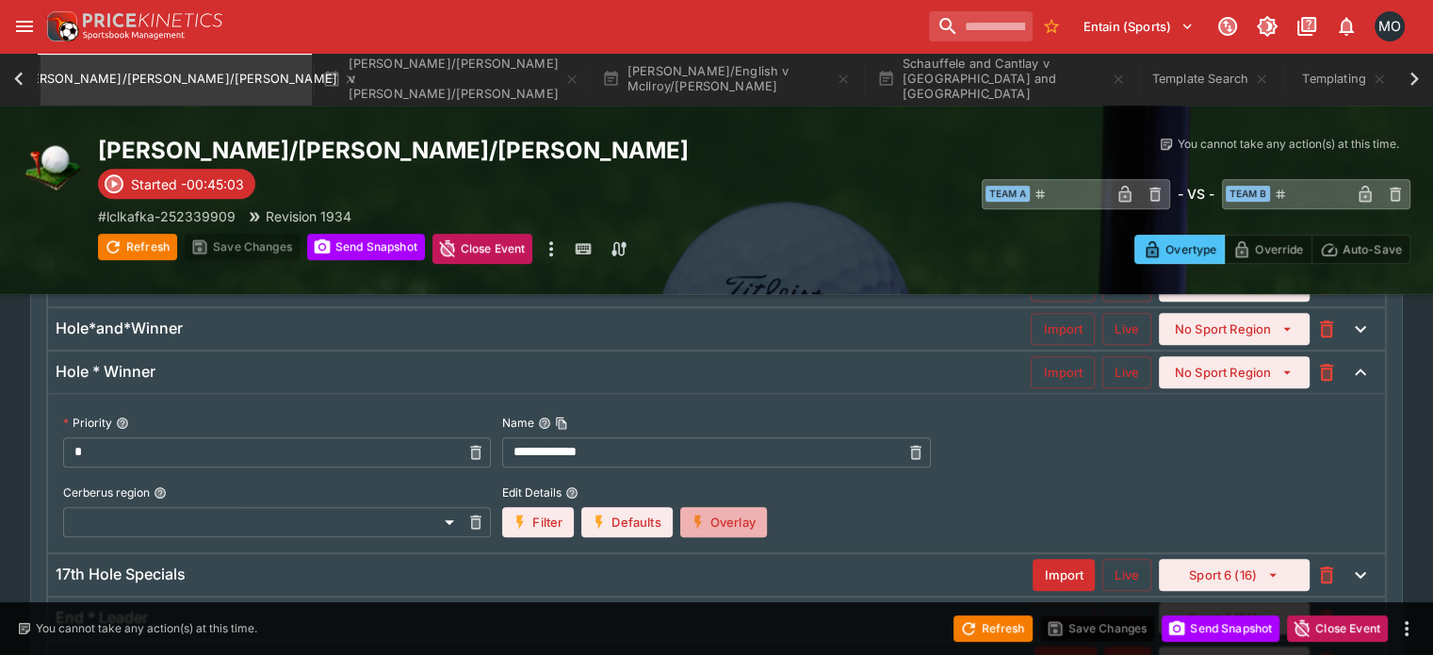
click at [715, 518] on button "Overlay" at bounding box center [723, 522] width 87 height 30
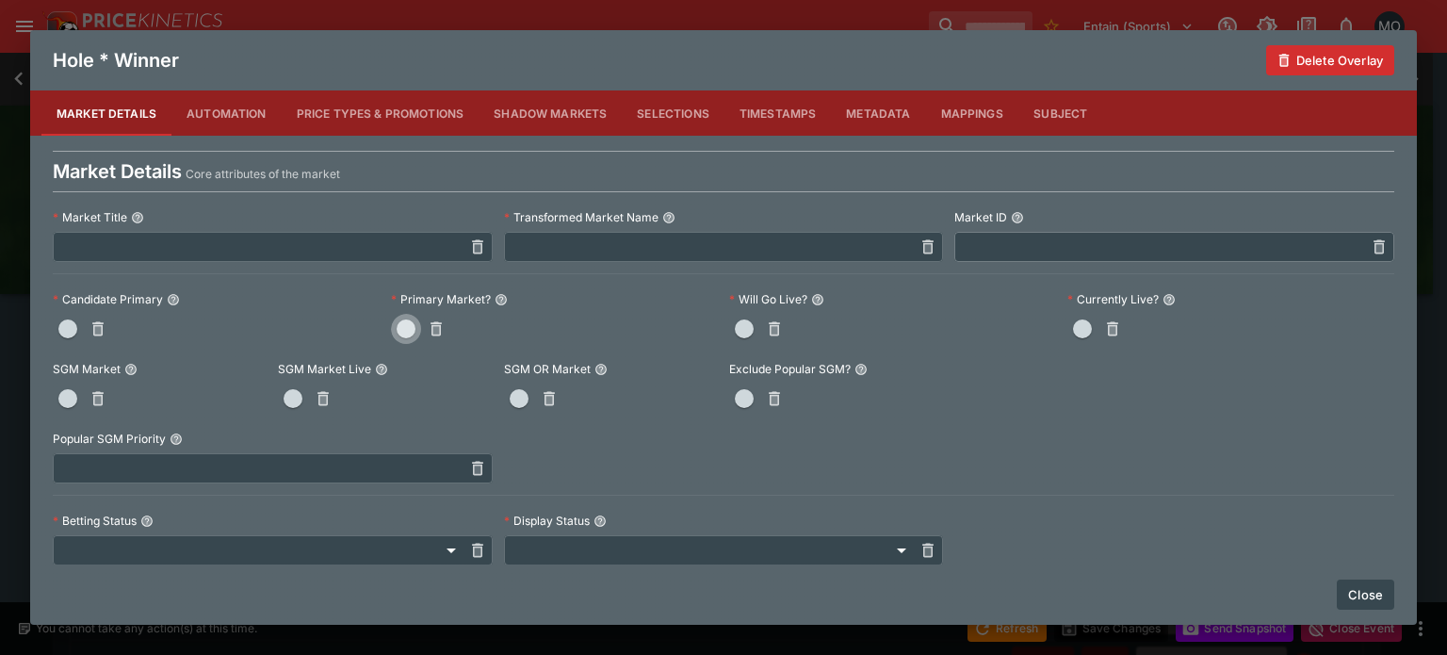
click at [403, 332] on span "button" at bounding box center [406, 328] width 19 height 19
click at [1373, 583] on button "Close" at bounding box center [1364, 594] width 57 height 30
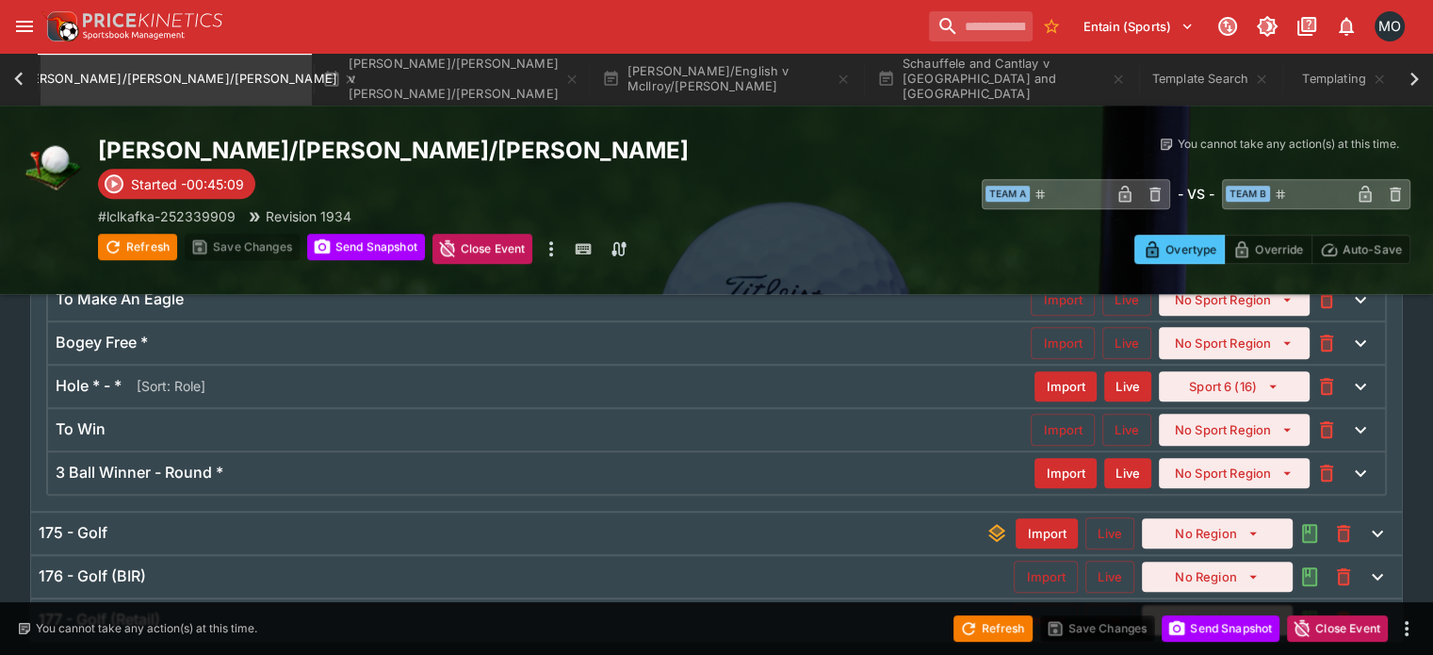
scroll to position [1400, 0]
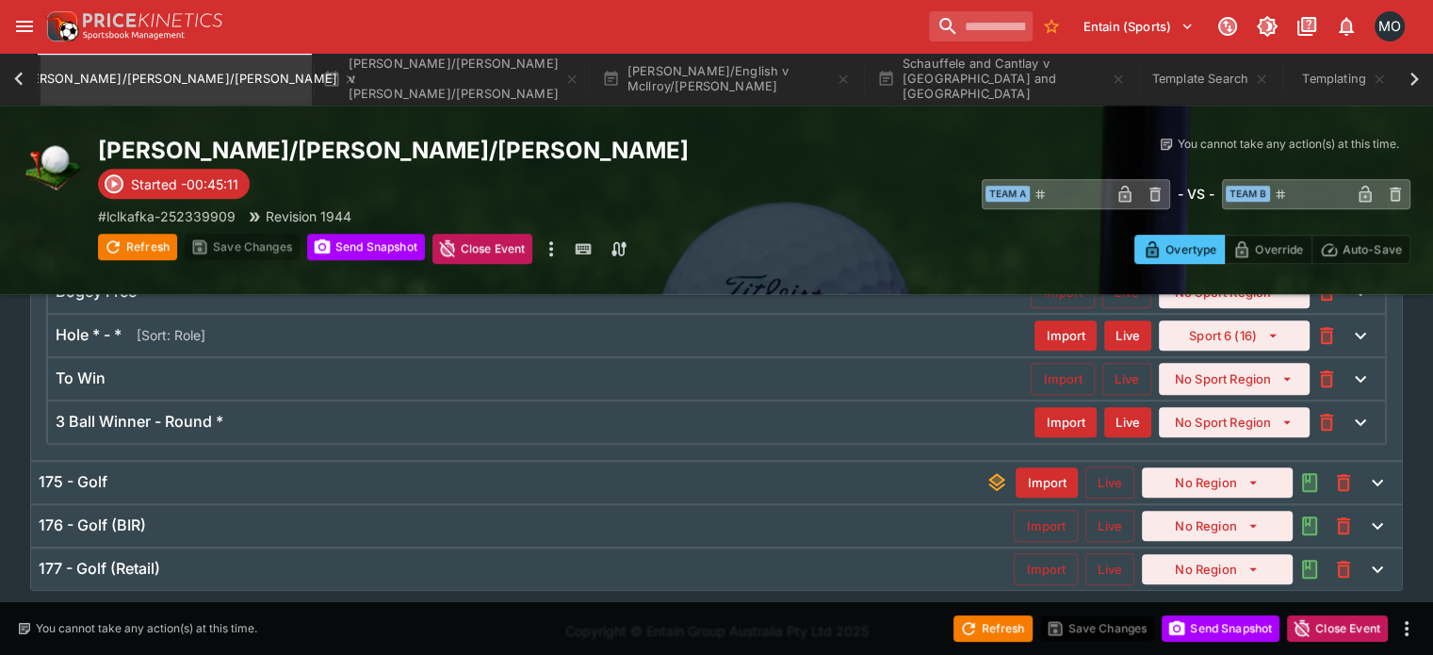
click at [572, 529] on div "176 - Golf (BIR) Import Live No Region" at bounding box center [716, 525] width 1370 height 41
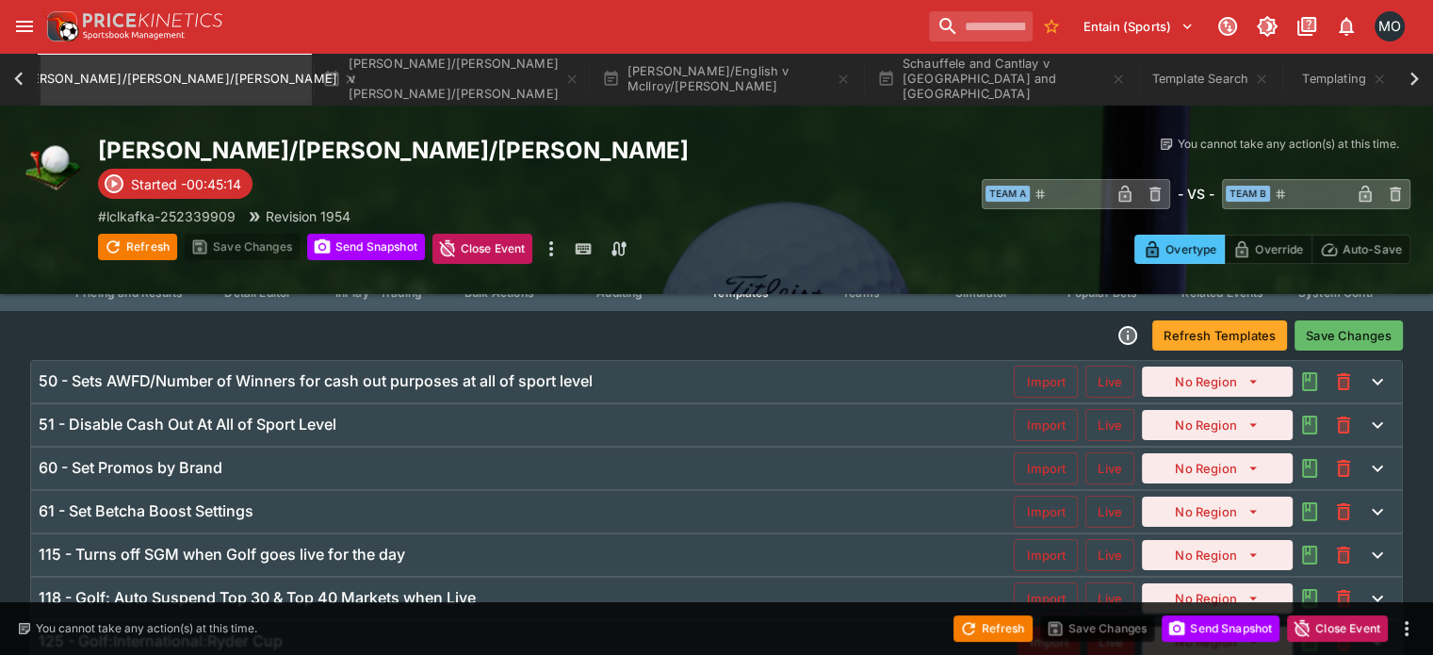
scroll to position [0, 0]
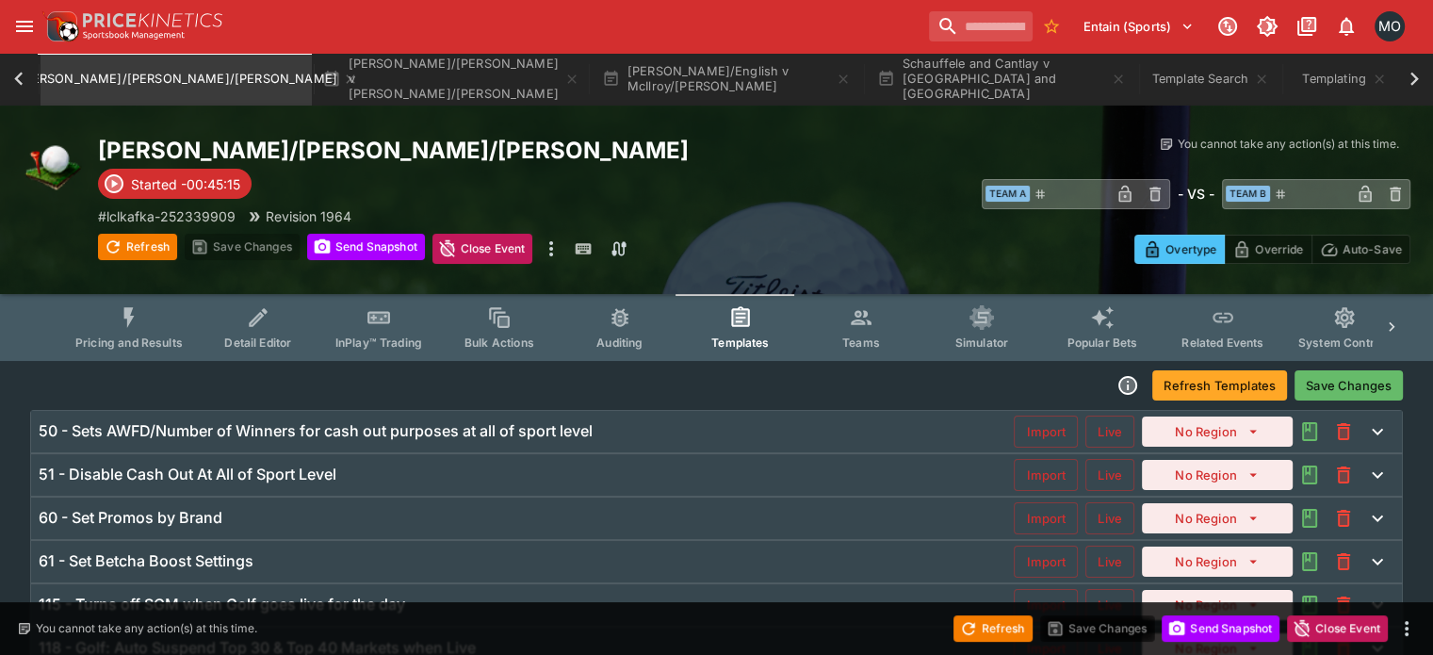
click at [1334, 380] on button "Save Changes" at bounding box center [1348, 385] width 108 height 30
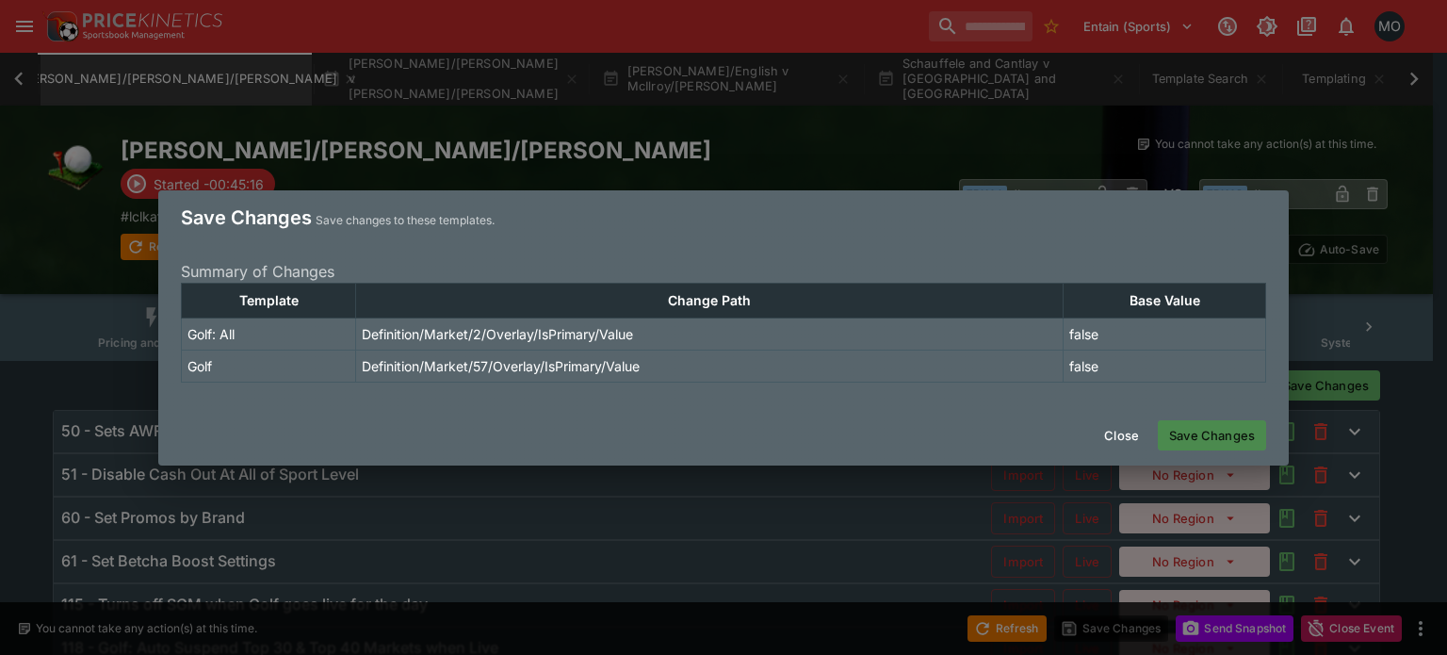
click at [1217, 445] on button "Save Changes" at bounding box center [1212, 435] width 108 height 30
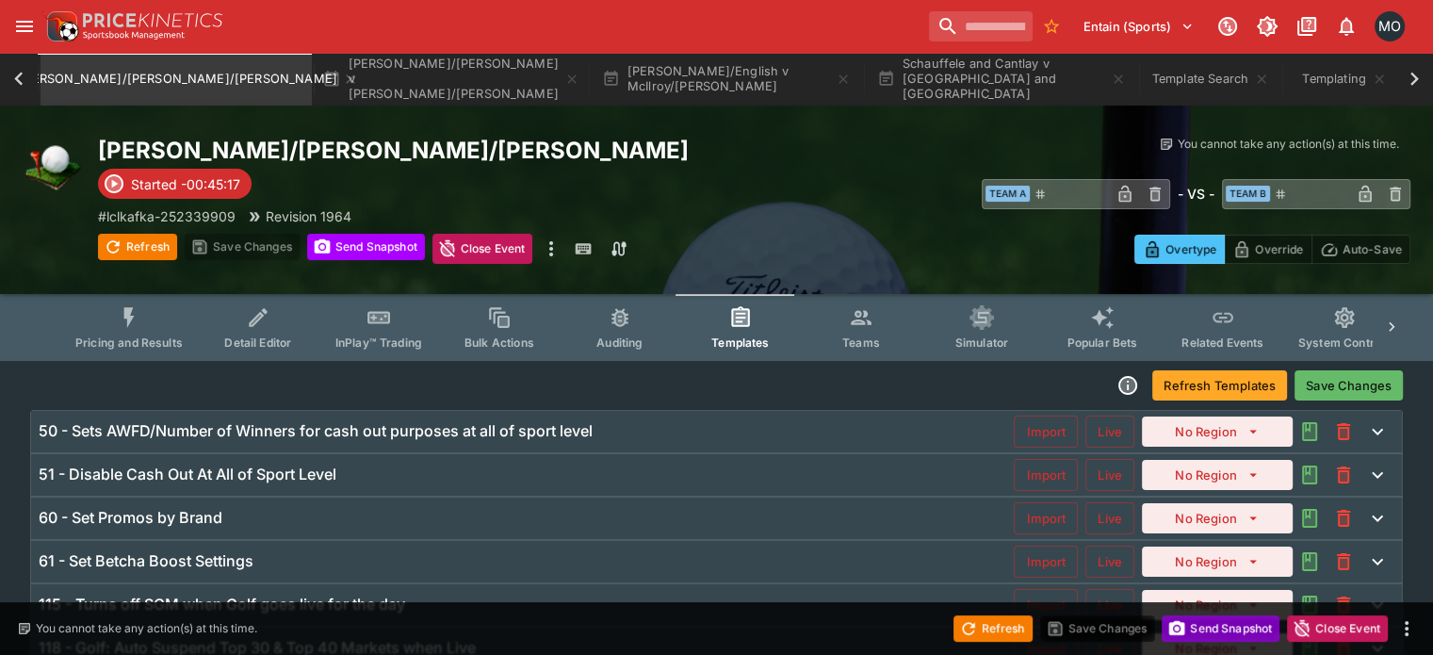
click at [1231, 629] on button "Send Snapshot" at bounding box center [1220, 628] width 118 height 26
click at [154, 331] on button "Pricing and Results" at bounding box center [129, 327] width 138 height 67
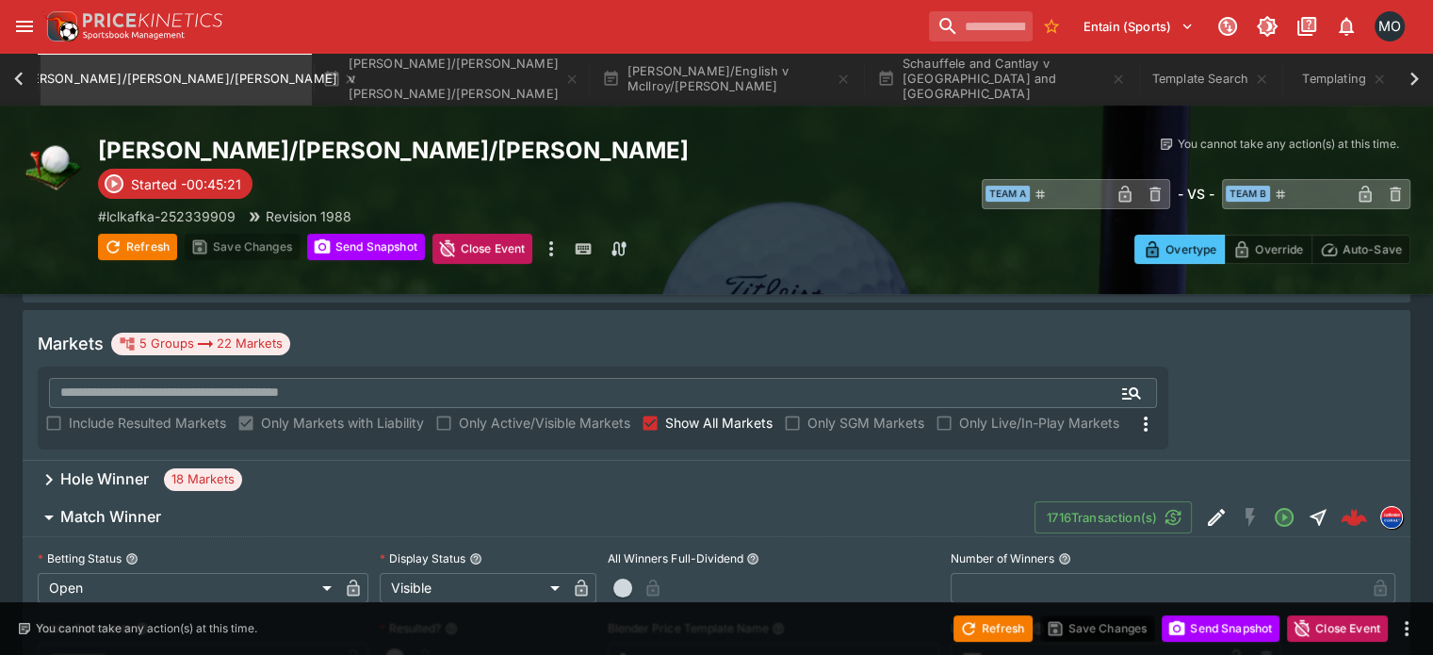
scroll to position [271, 0]
click at [991, 628] on button "Refresh" at bounding box center [992, 628] width 79 height 26
click at [991, 628] on span "Refresh" at bounding box center [992, 626] width 79 height 19
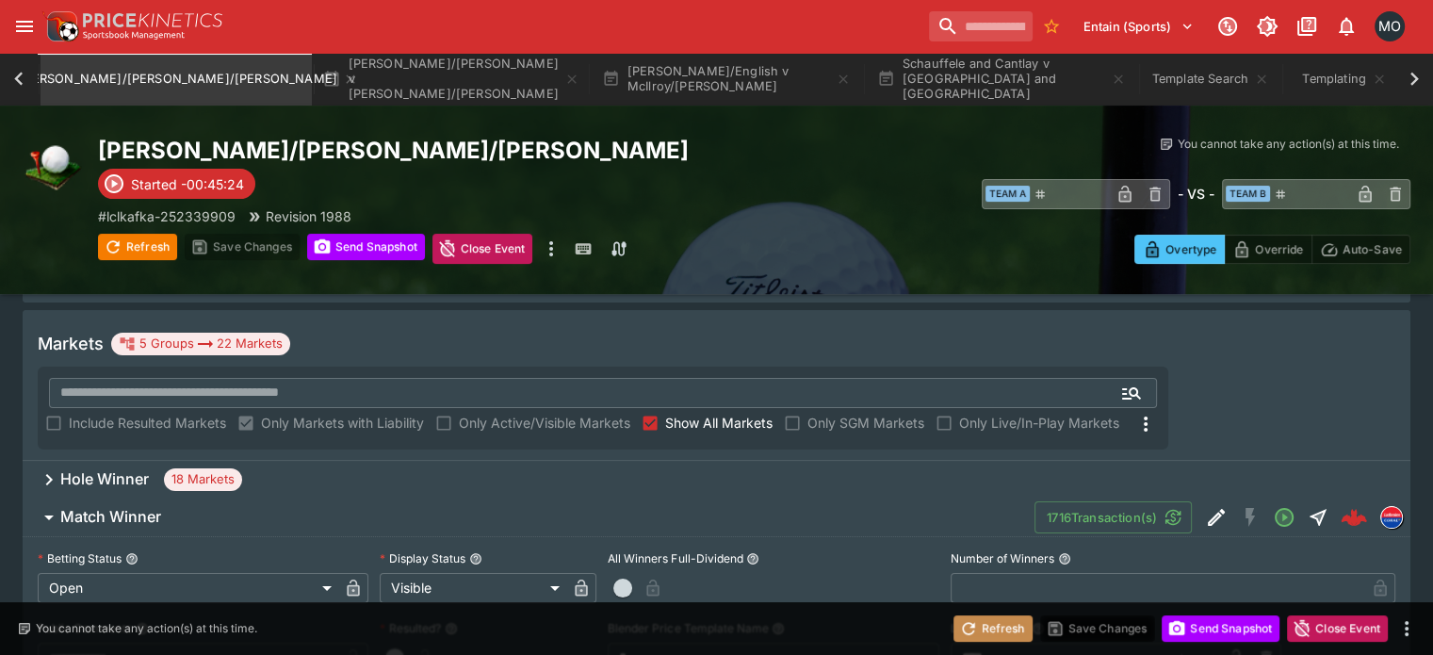
click at [991, 628] on button "Refresh" at bounding box center [992, 628] width 79 height 26
click at [1218, 646] on div "Refresh Save Changes Send Snapshot Close Event" at bounding box center [716, 628] width 1433 height 53
click at [1217, 633] on button "Send Snapshot" at bounding box center [1220, 628] width 118 height 26
click at [1007, 624] on button "Refresh" at bounding box center [992, 628] width 79 height 26
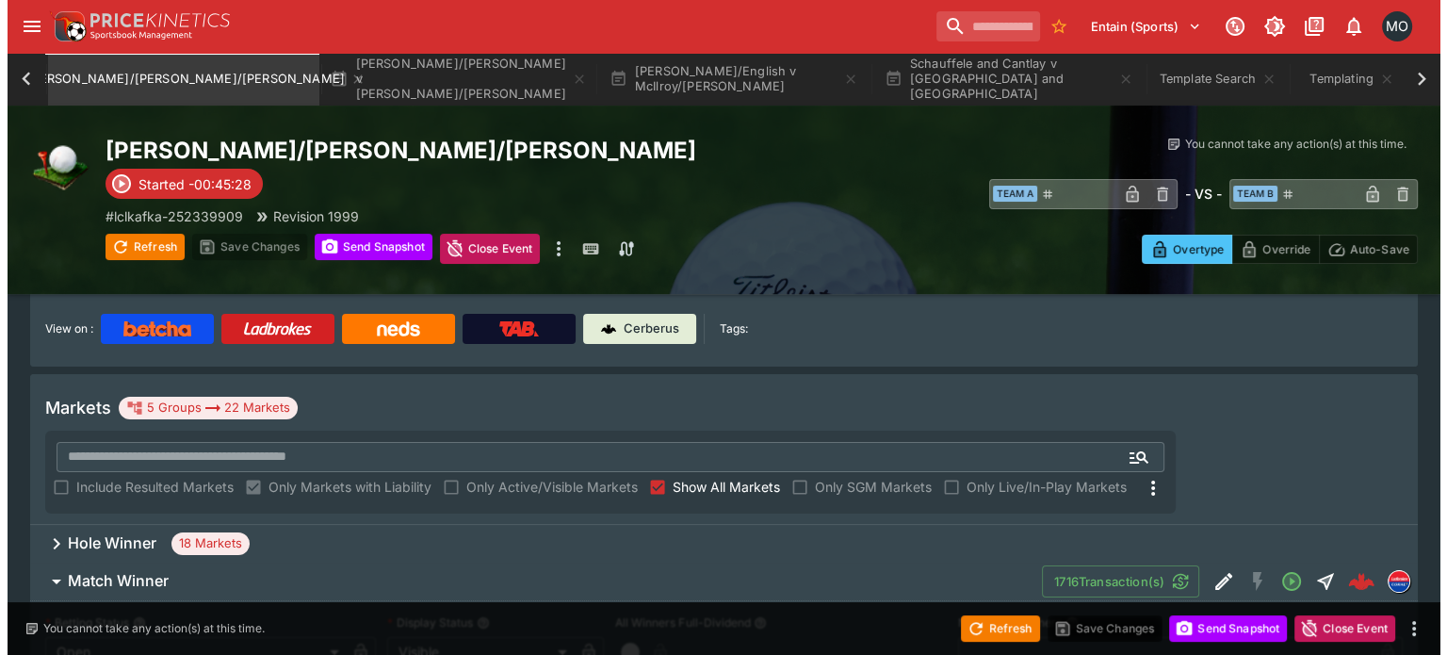
scroll to position [0, 0]
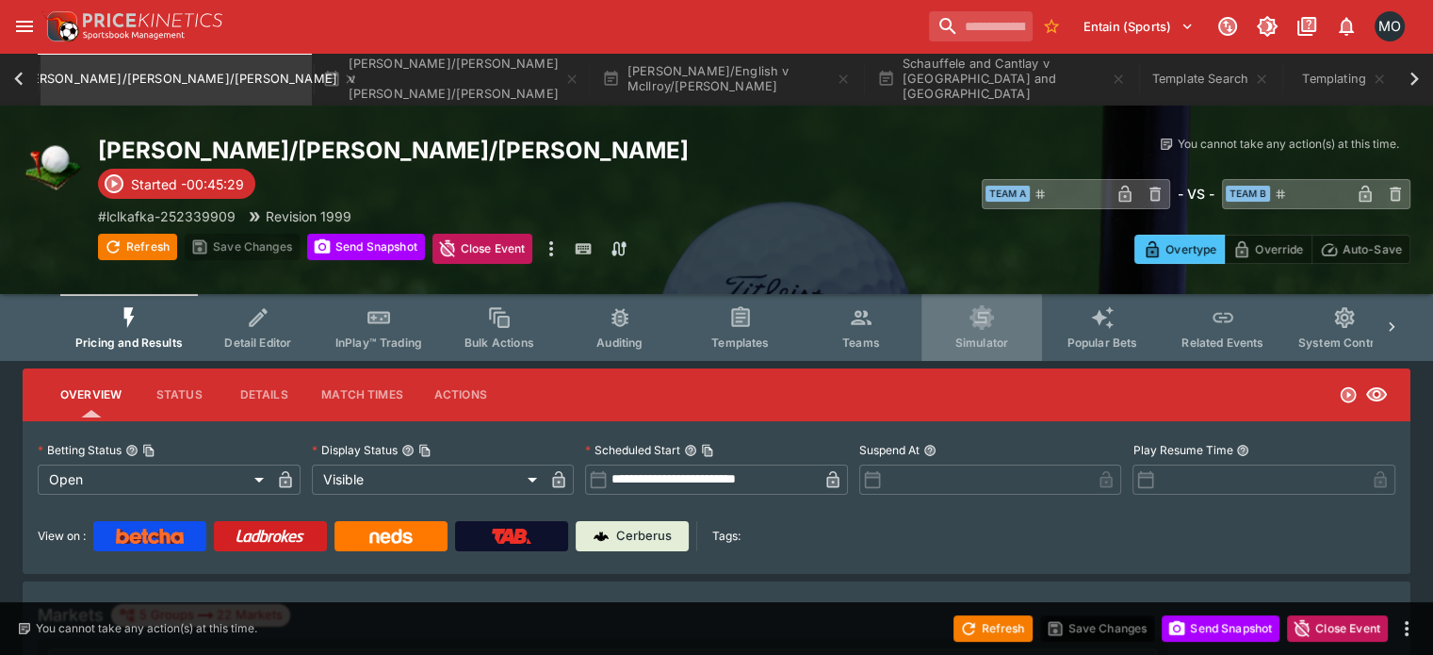
click at [986, 343] on span "Simulator" at bounding box center [981, 342] width 53 height 14
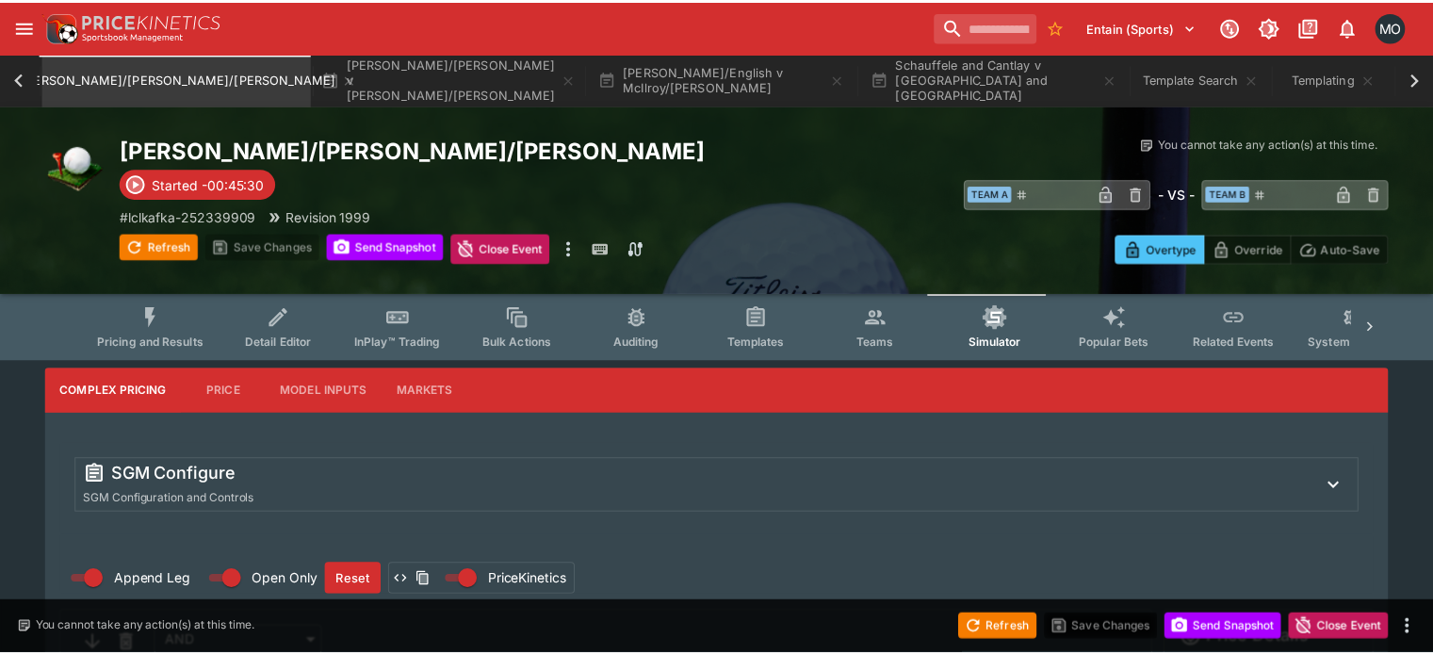
scroll to position [422, 0]
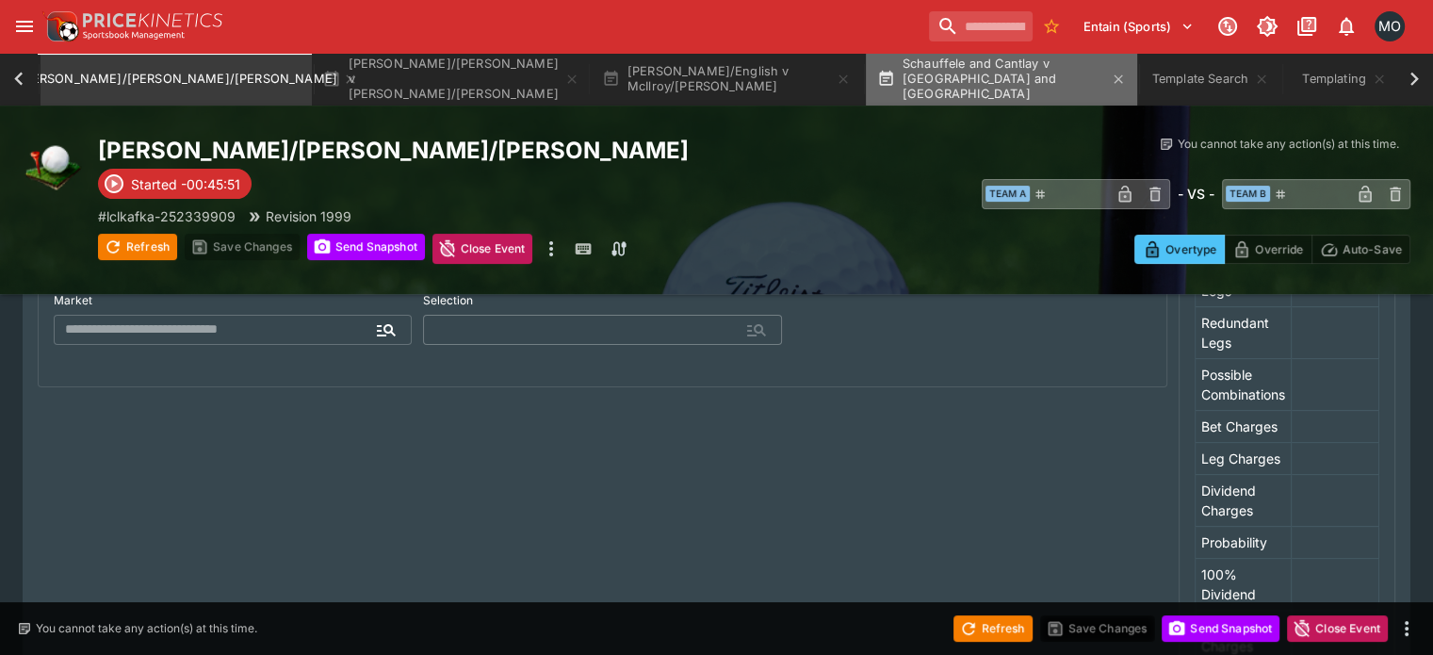
click at [1021, 73] on button "Schauffele and Cantlay v [GEOGRAPHIC_DATA] and [GEOGRAPHIC_DATA]" at bounding box center [1001, 79] width 271 height 53
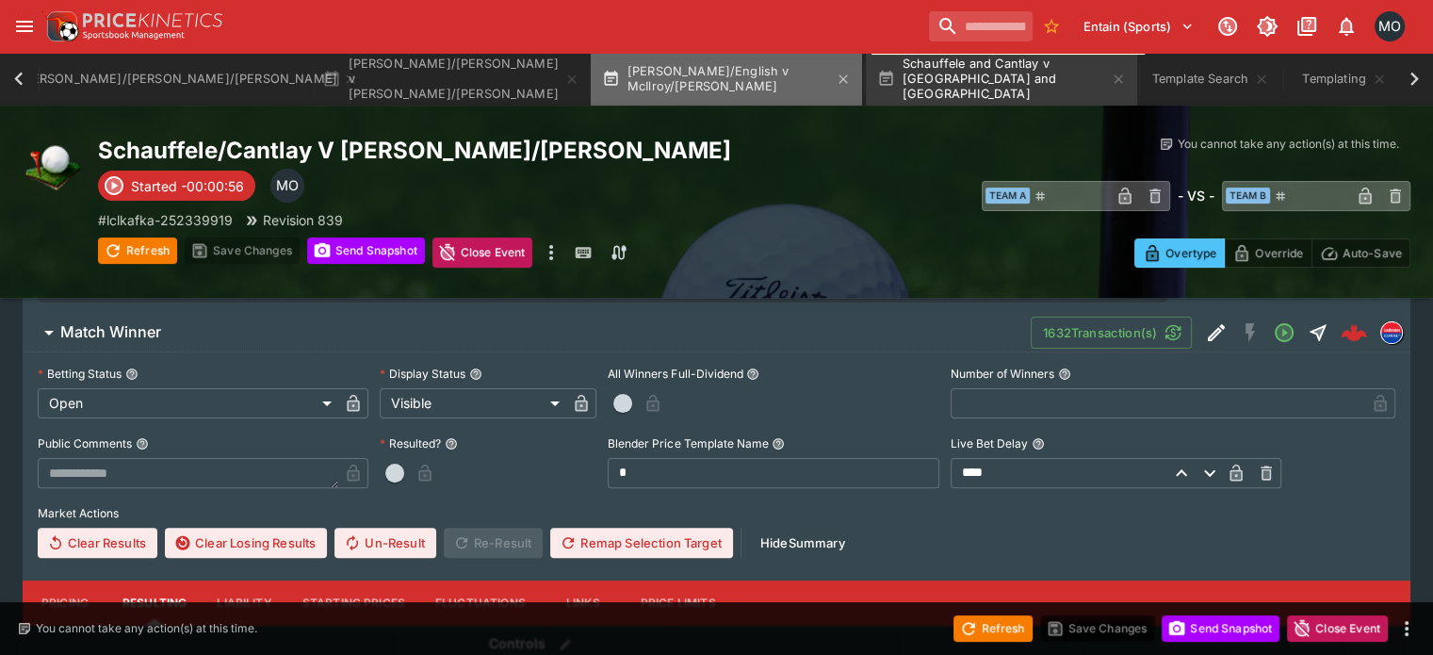
click at [716, 74] on button "[PERSON_NAME]/English v McIlroy/[PERSON_NAME]" at bounding box center [726, 79] width 271 height 53
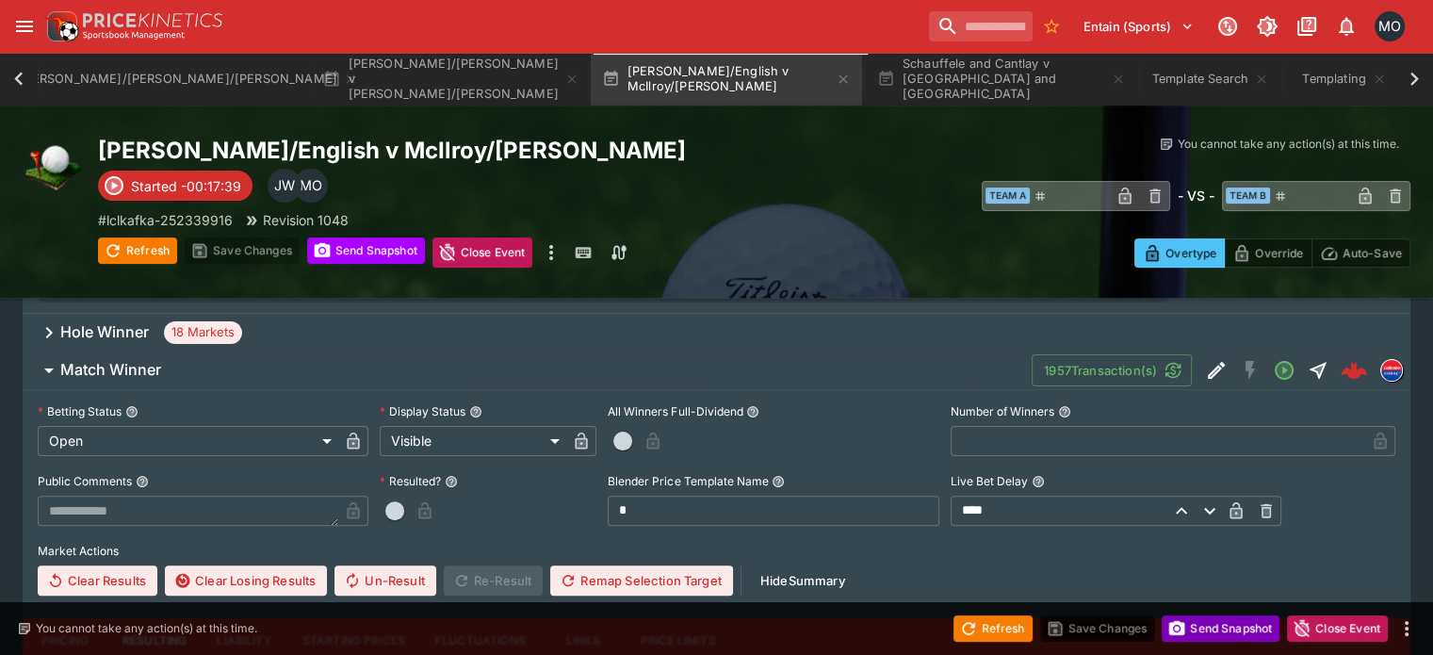
click at [1238, 633] on button "Send Snapshot" at bounding box center [1220, 628] width 118 height 26
click at [998, 636] on button "Refresh" at bounding box center [992, 628] width 79 height 26
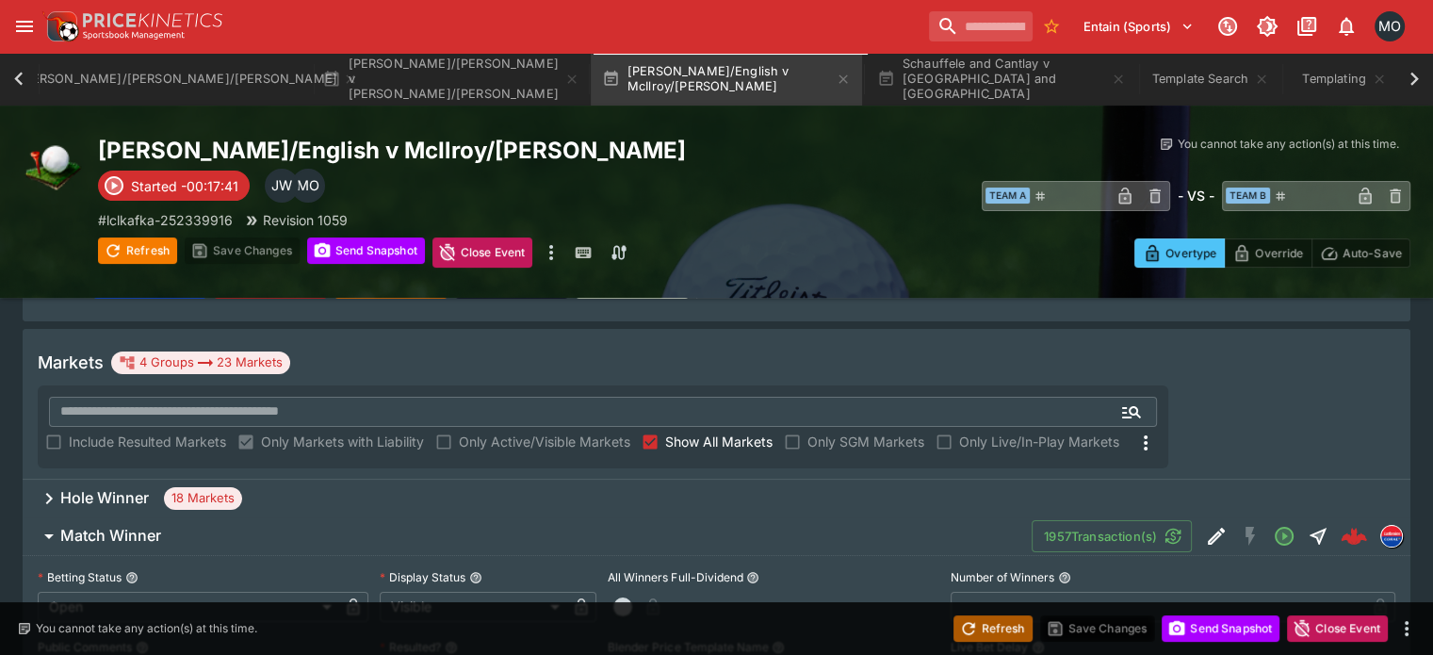
scroll to position [255, 0]
click at [877, 480] on div "Hole Winner 18 Markets" at bounding box center [716, 499] width 1387 height 38
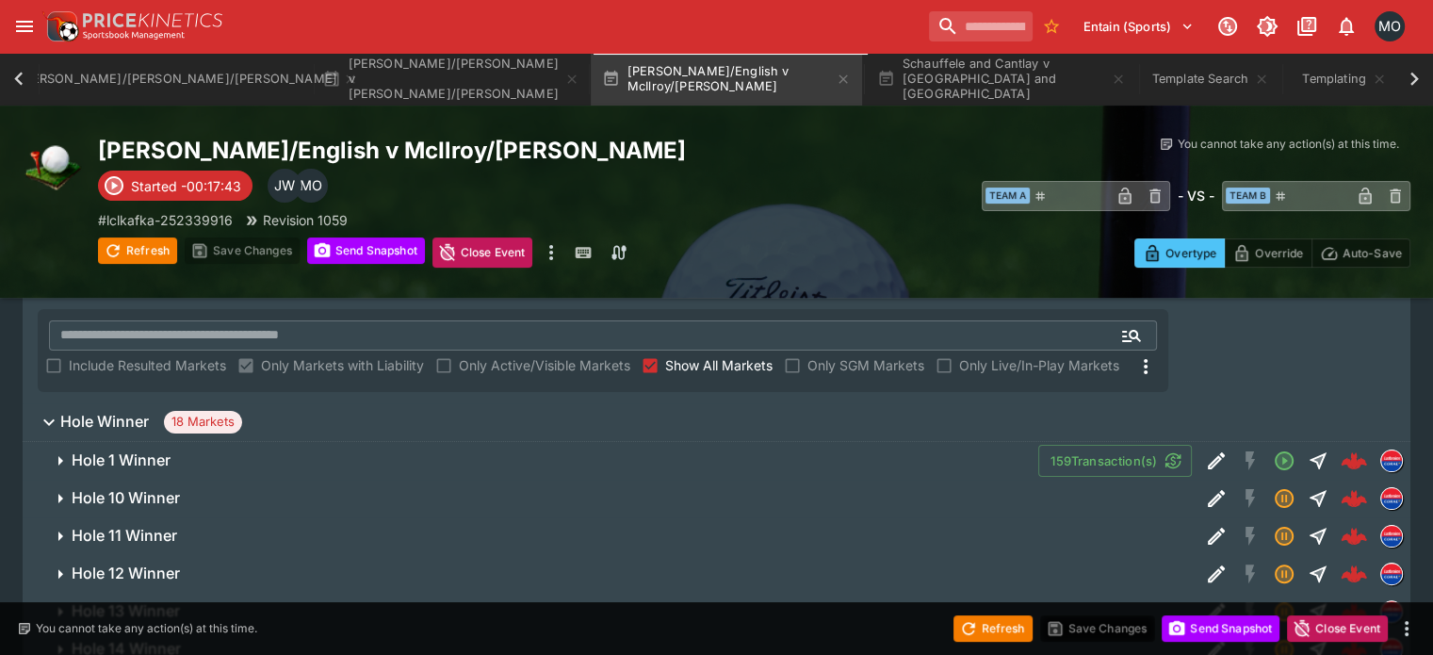
scroll to position [342, 0]
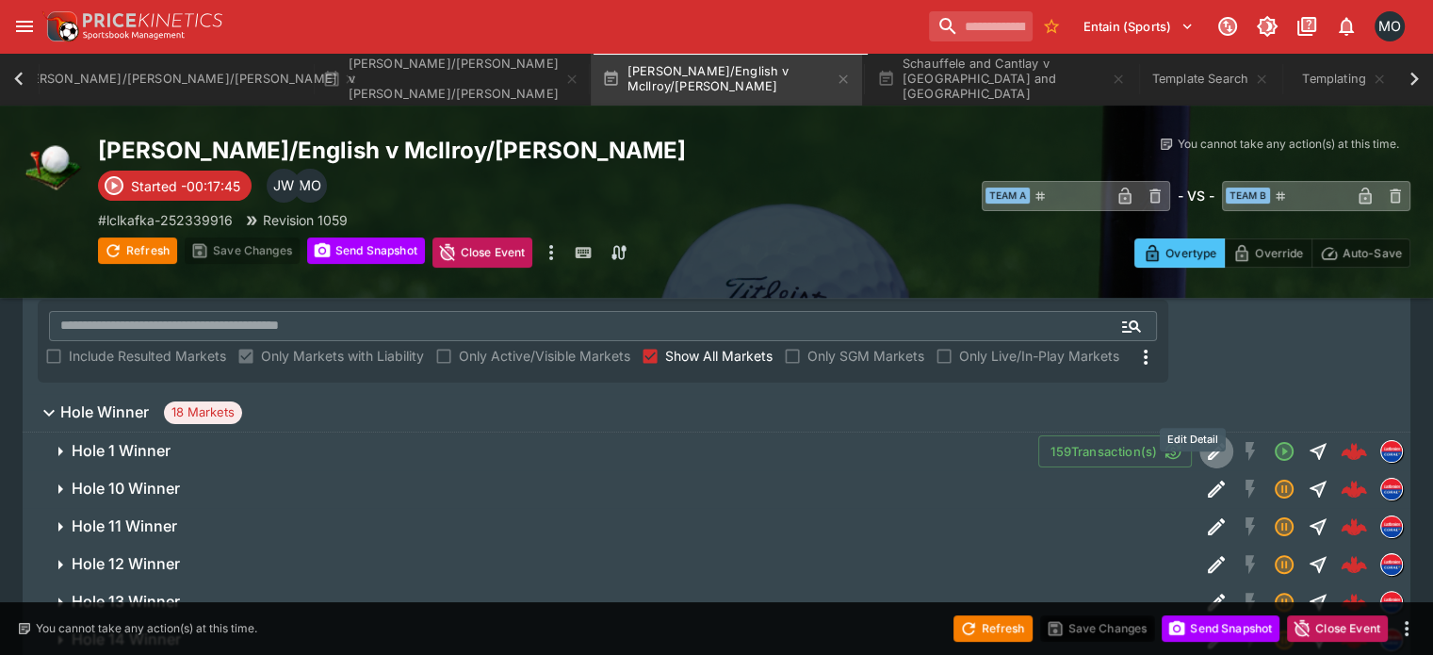
click at [1205, 440] on icon "Edit Detail" at bounding box center [1216, 451] width 23 height 23
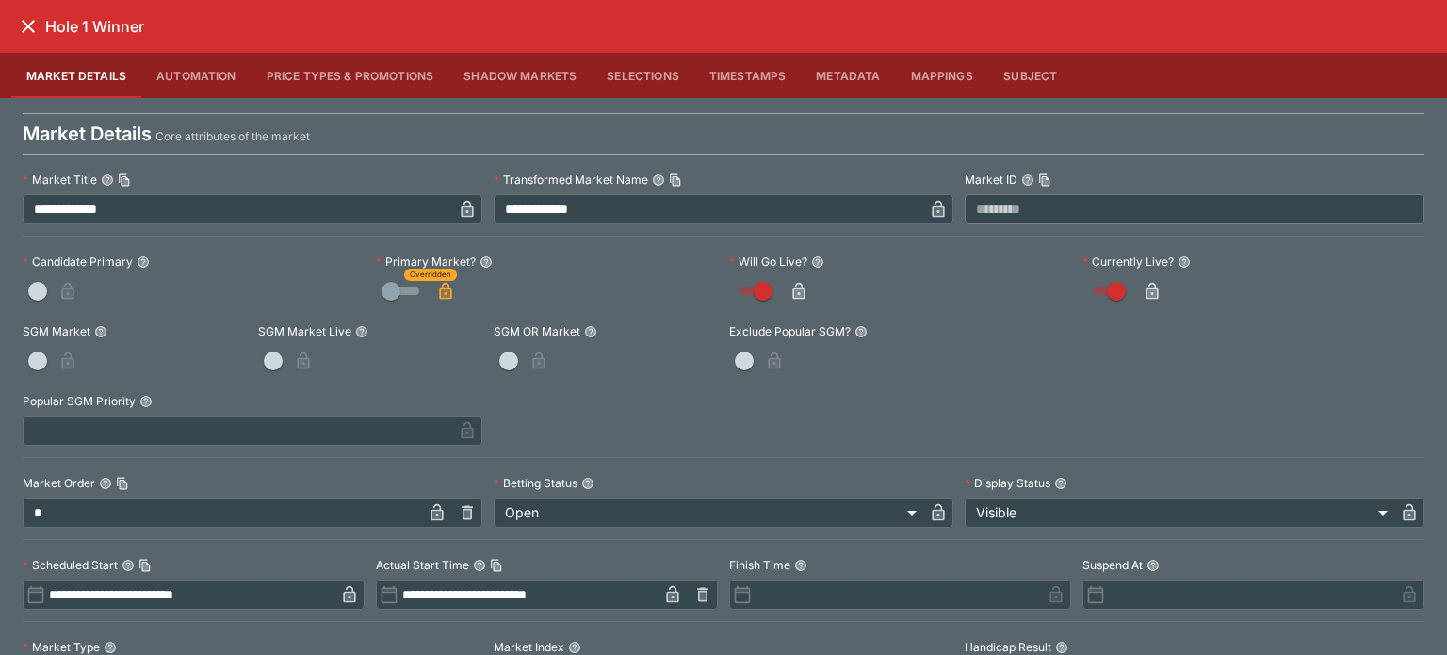
click at [47, 25] on h6 "Hole 1 Winner" at bounding box center [94, 27] width 99 height 20
click at [0, 14] on div "Hole 1 Winner" at bounding box center [723, 26] width 1447 height 53
click at [24, 18] on icon "close" at bounding box center [28, 26] width 23 height 23
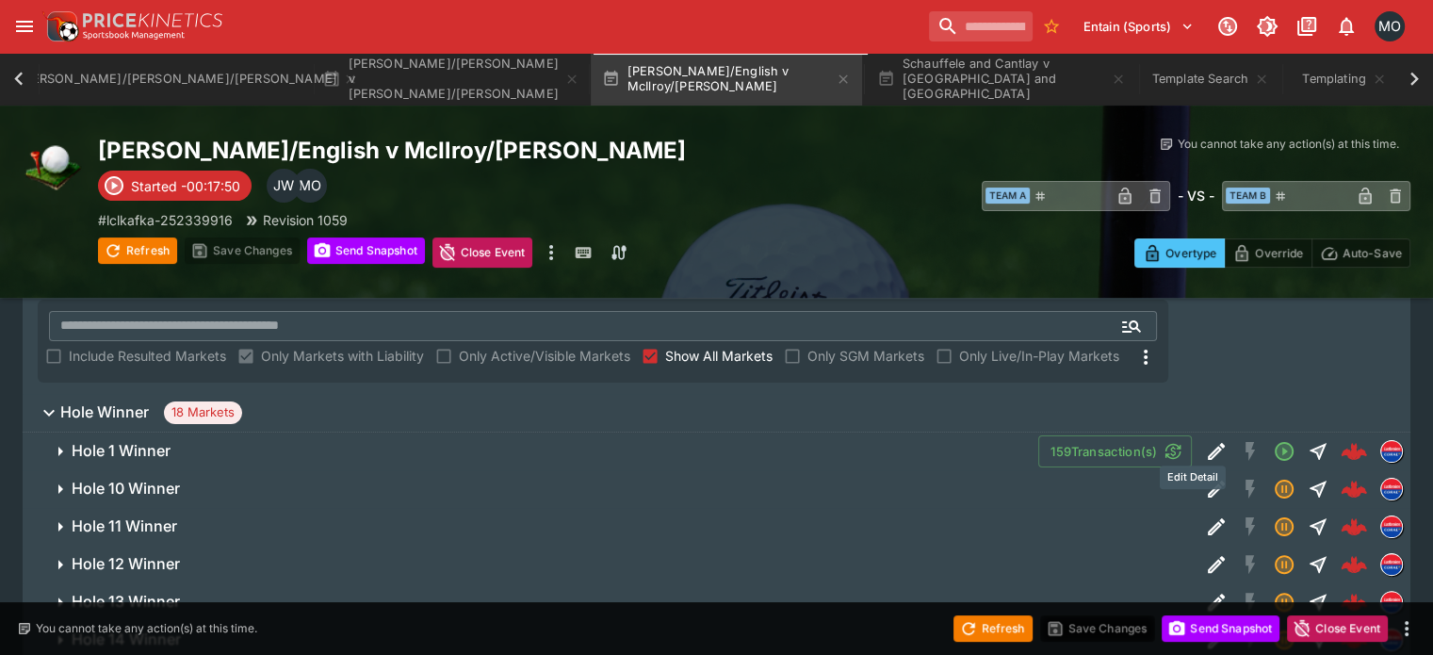
click at [1205, 478] on icon "Edit Detail" at bounding box center [1216, 489] width 23 height 23
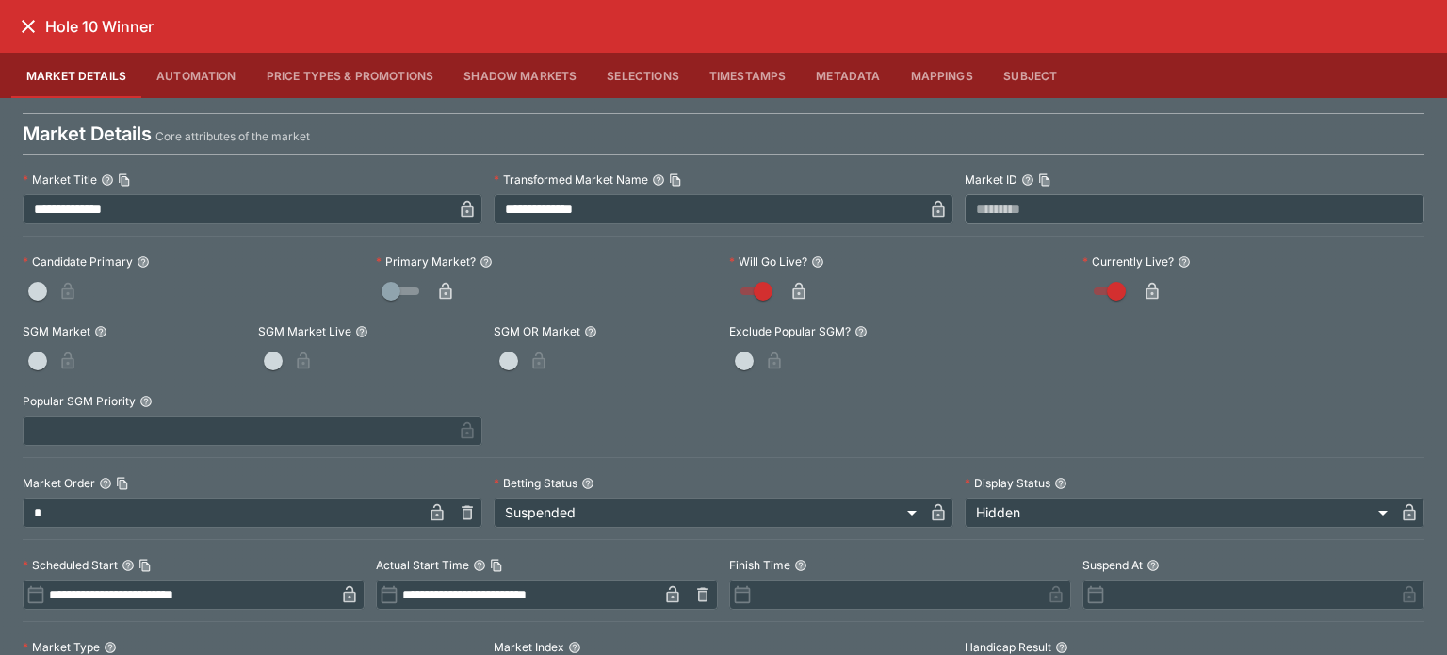
click at [457, 279] on div at bounding box center [547, 291] width 342 height 30
click at [445, 286] on icon "button" at bounding box center [445, 291] width 19 height 19
click at [19, 12] on button "close" at bounding box center [28, 26] width 34 height 34
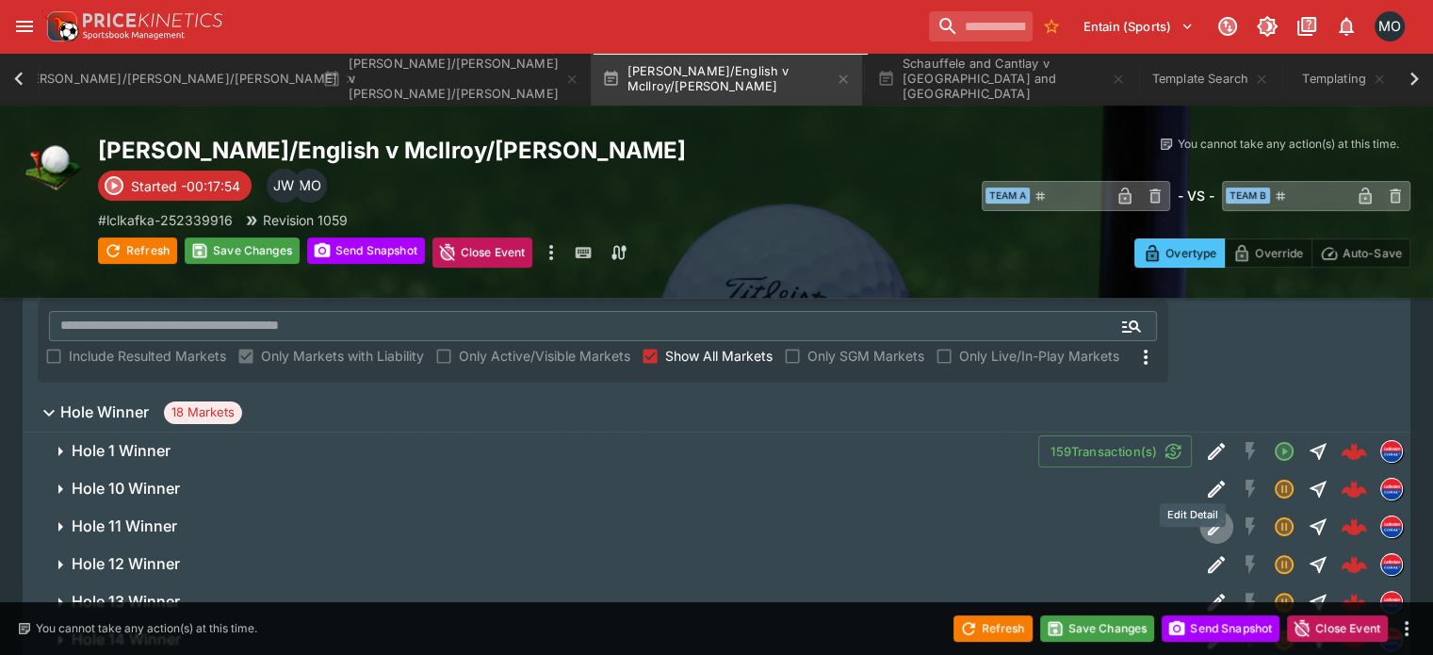
click at [1205, 515] on icon "Edit Detail" at bounding box center [1216, 526] width 23 height 23
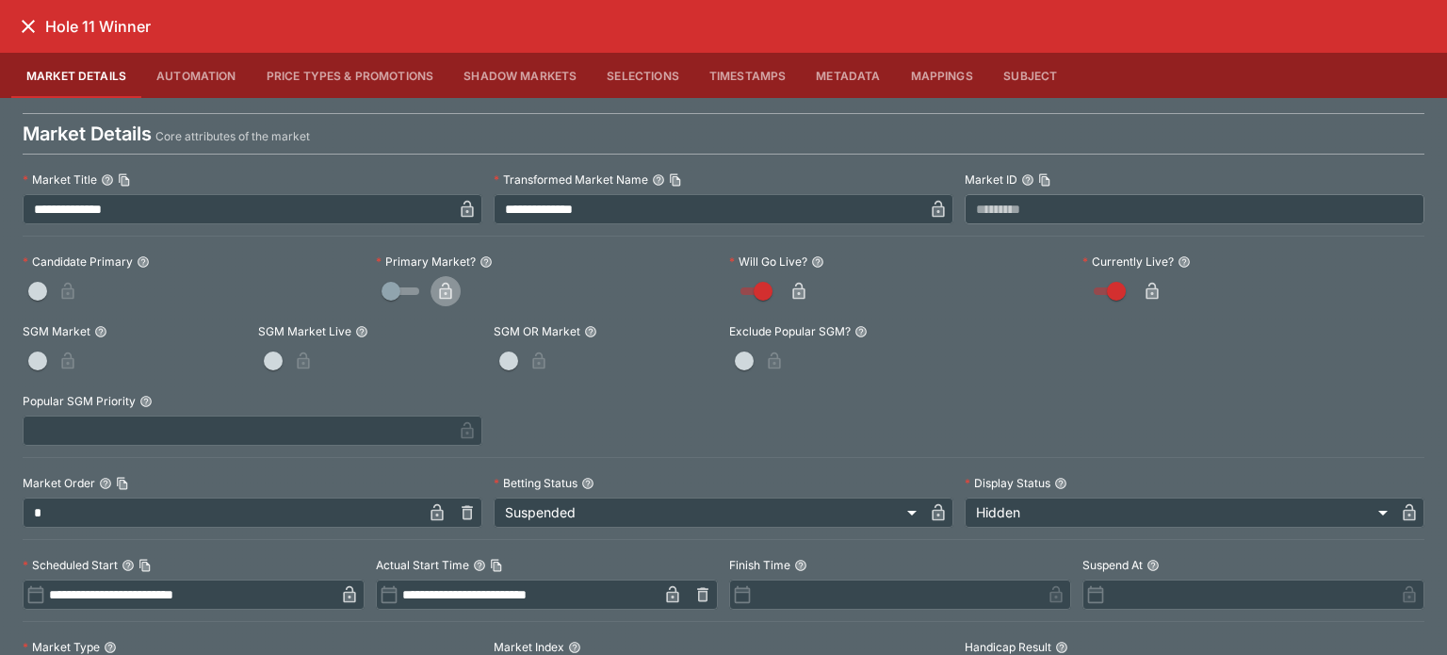
click at [444, 286] on icon "button" at bounding box center [445, 291] width 19 height 19
click at [19, 30] on icon "close" at bounding box center [28, 26] width 23 height 23
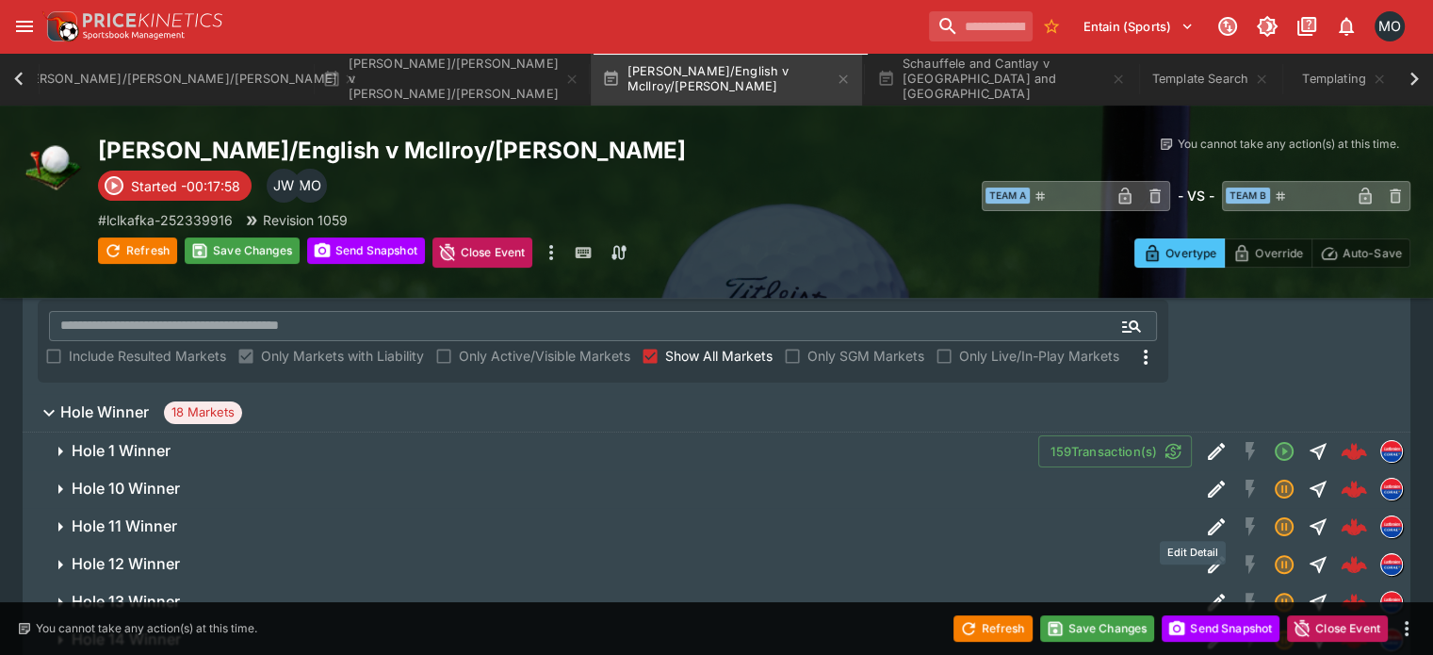
click at [1205, 553] on icon "Edit Detail" at bounding box center [1216, 564] width 23 height 23
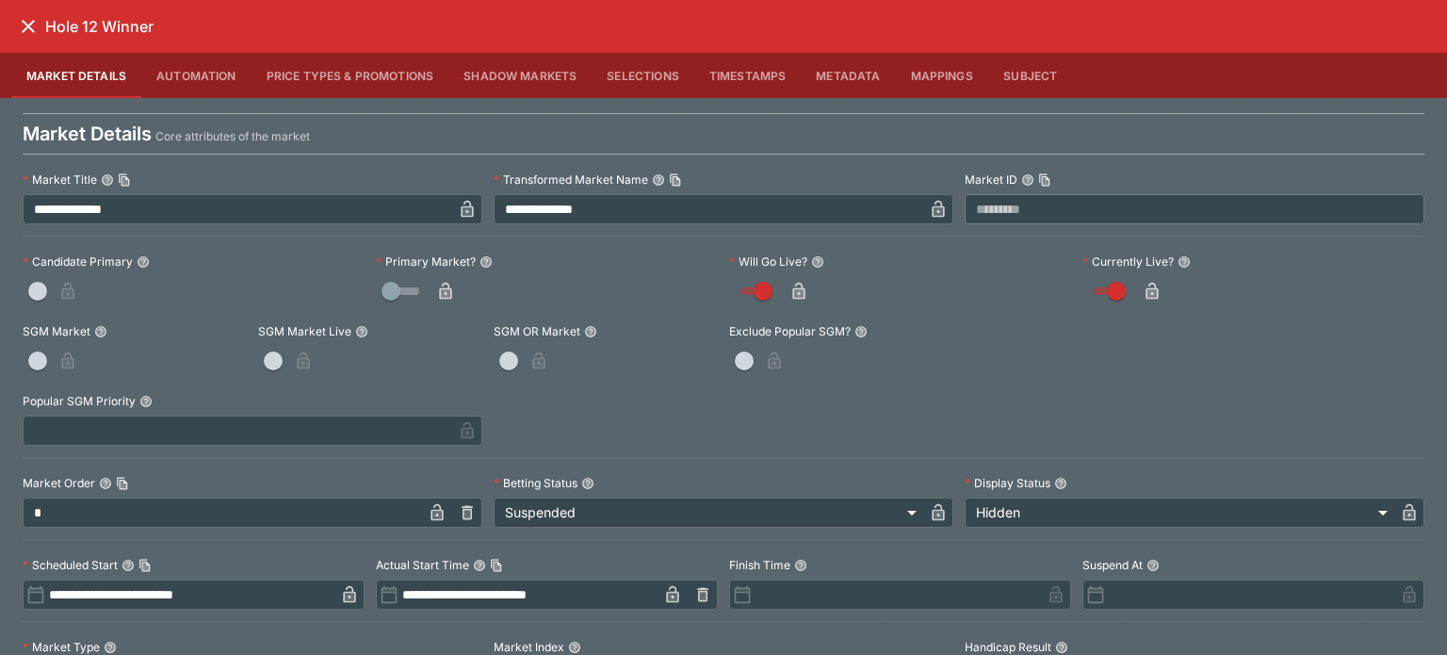
click at [459, 290] on div at bounding box center [547, 291] width 342 height 30
click at [444, 285] on icon "button" at bounding box center [445, 291] width 19 height 19
click at [40, 30] on button "close" at bounding box center [28, 26] width 34 height 34
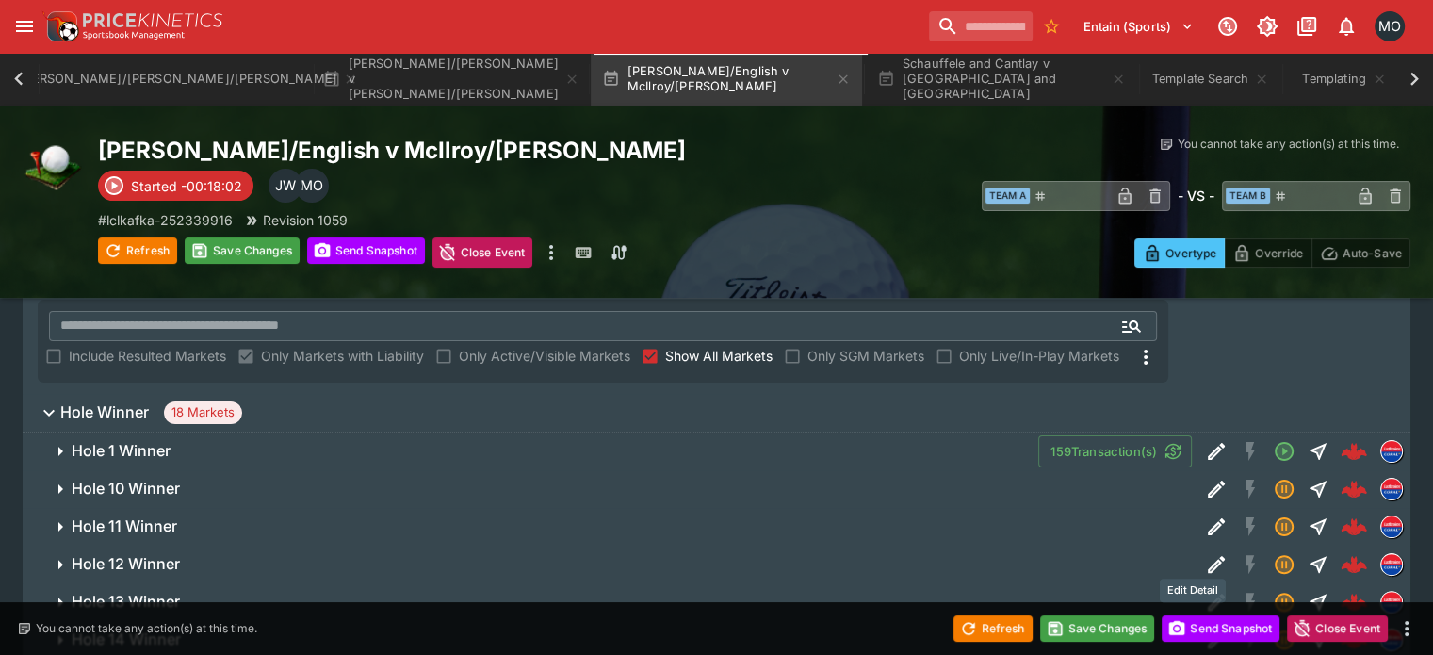
click at [1207, 593] on icon "Edit Detail" at bounding box center [1215, 601] width 17 height 17
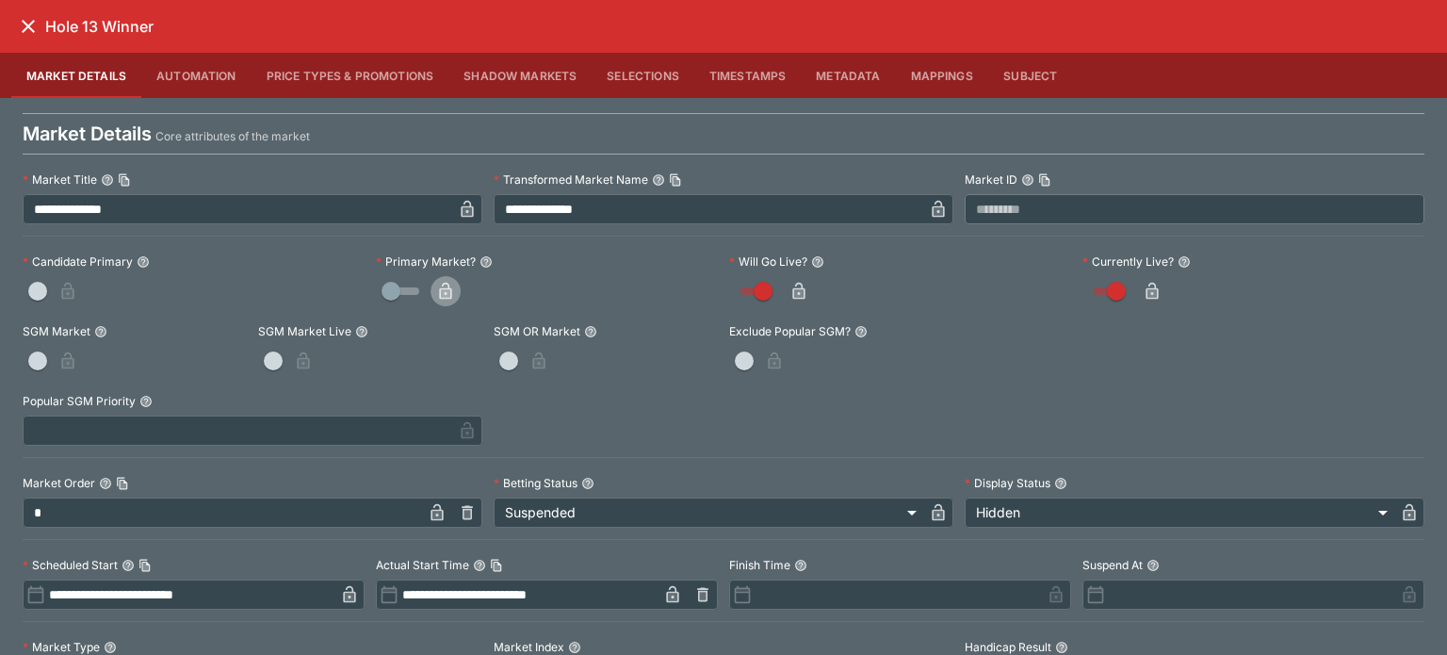
click at [436, 296] on icon "button" at bounding box center [445, 291] width 19 height 19
click at [24, 12] on button "close" at bounding box center [28, 26] width 34 height 34
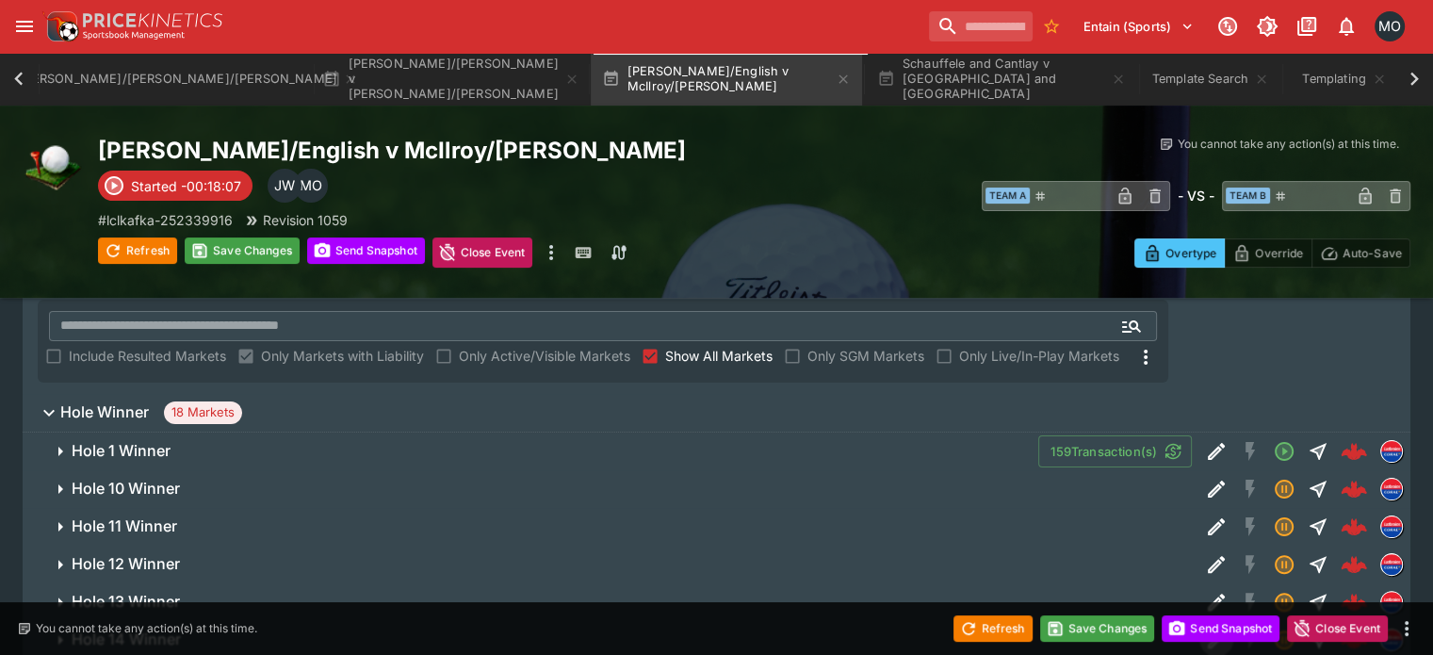
click at [1199, 623] on button "Edit Detail" at bounding box center [1216, 640] width 34 height 34
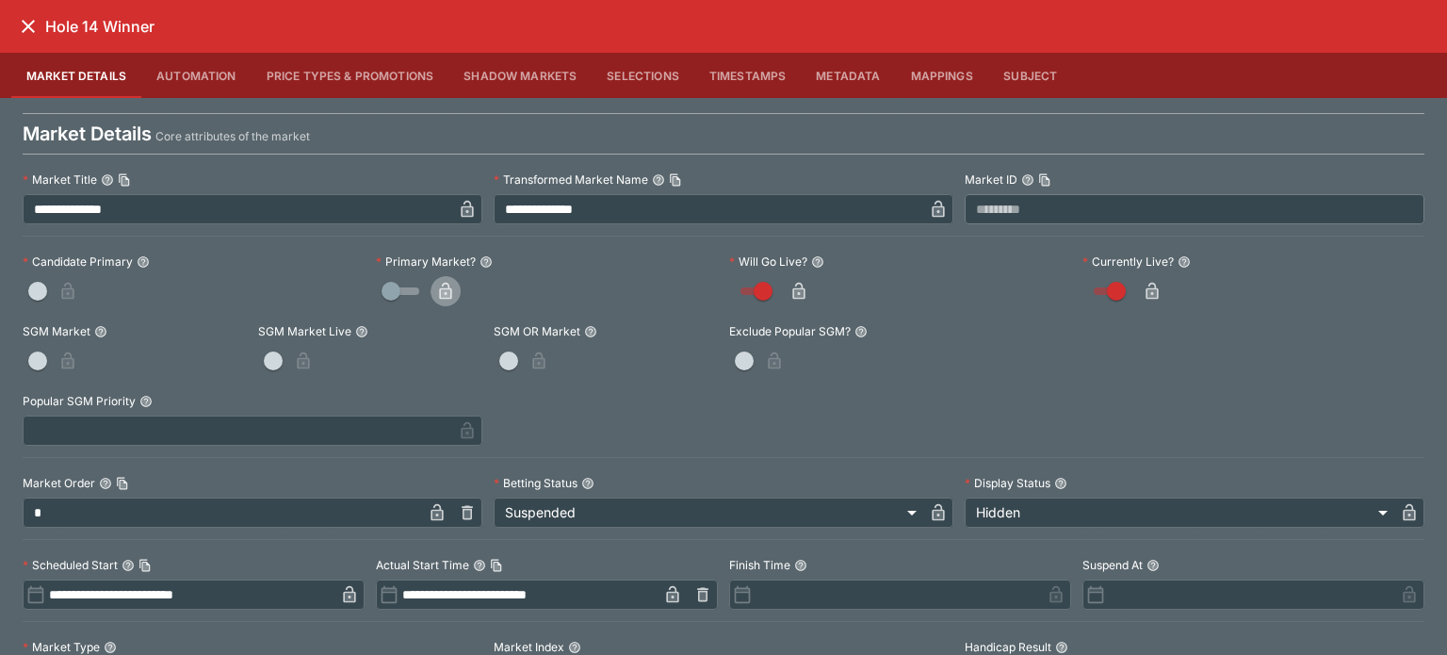
click at [454, 287] on button "button" at bounding box center [445, 291] width 30 height 30
click at [35, 23] on icon "close" at bounding box center [28, 26] width 23 height 23
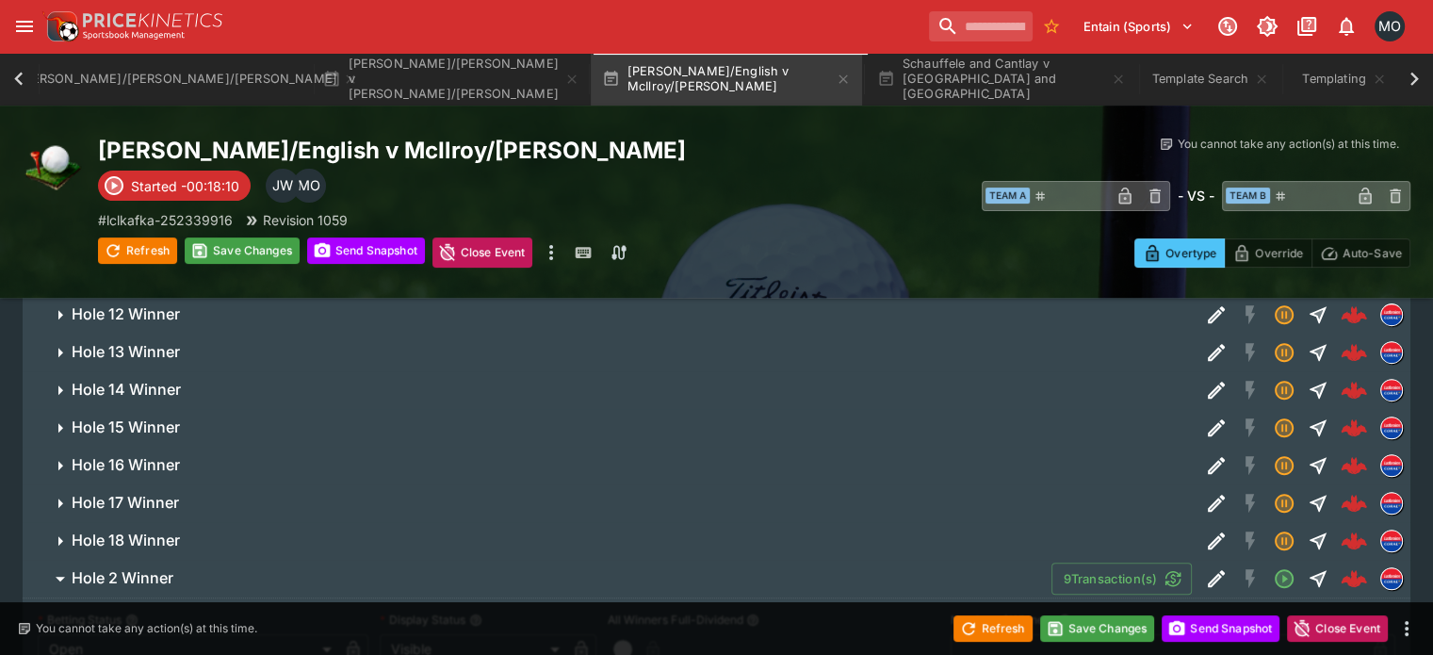
scroll to position [591, 0]
click at [1205, 417] on icon "Edit Detail" at bounding box center [1216, 428] width 23 height 23
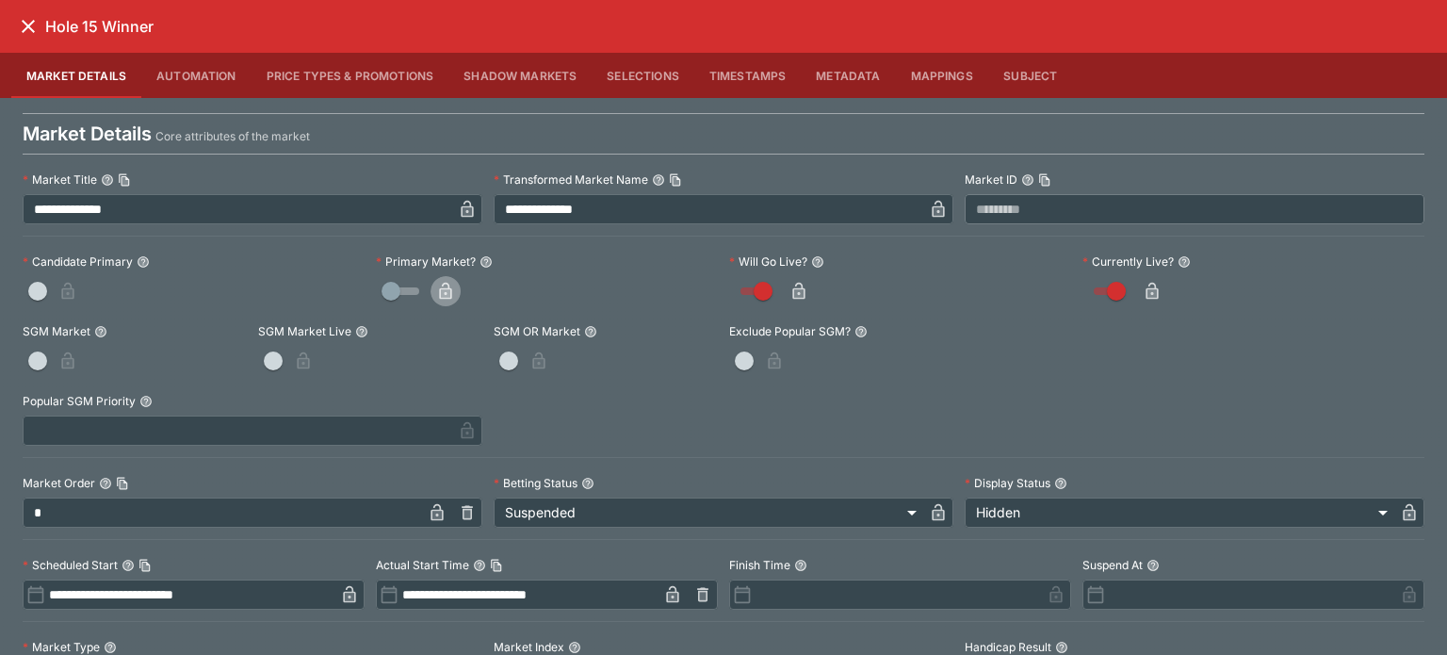
click at [441, 290] on icon "button" at bounding box center [445, 293] width 9 height 8
click at [29, 18] on icon "close" at bounding box center [28, 26] width 23 height 23
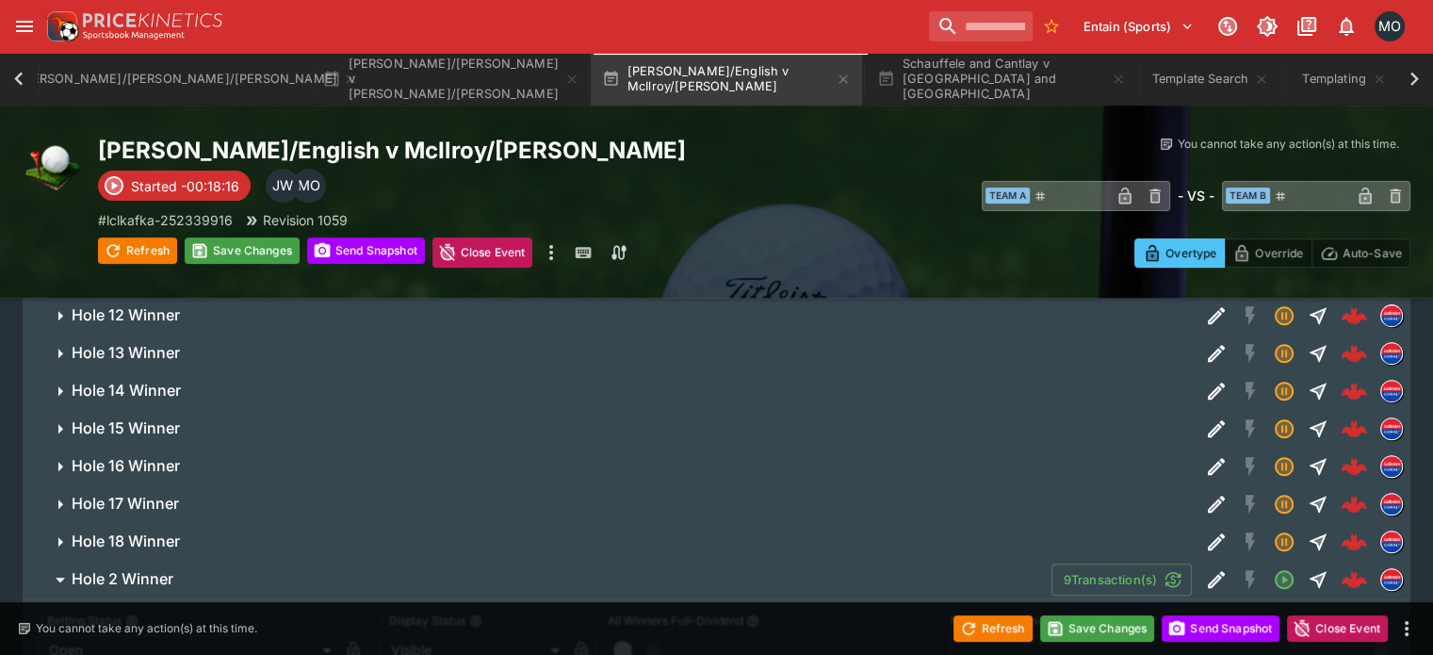
click at [1209, 463] on icon "Edit Detail" at bounding box center [1213, 467] width 9 height 9
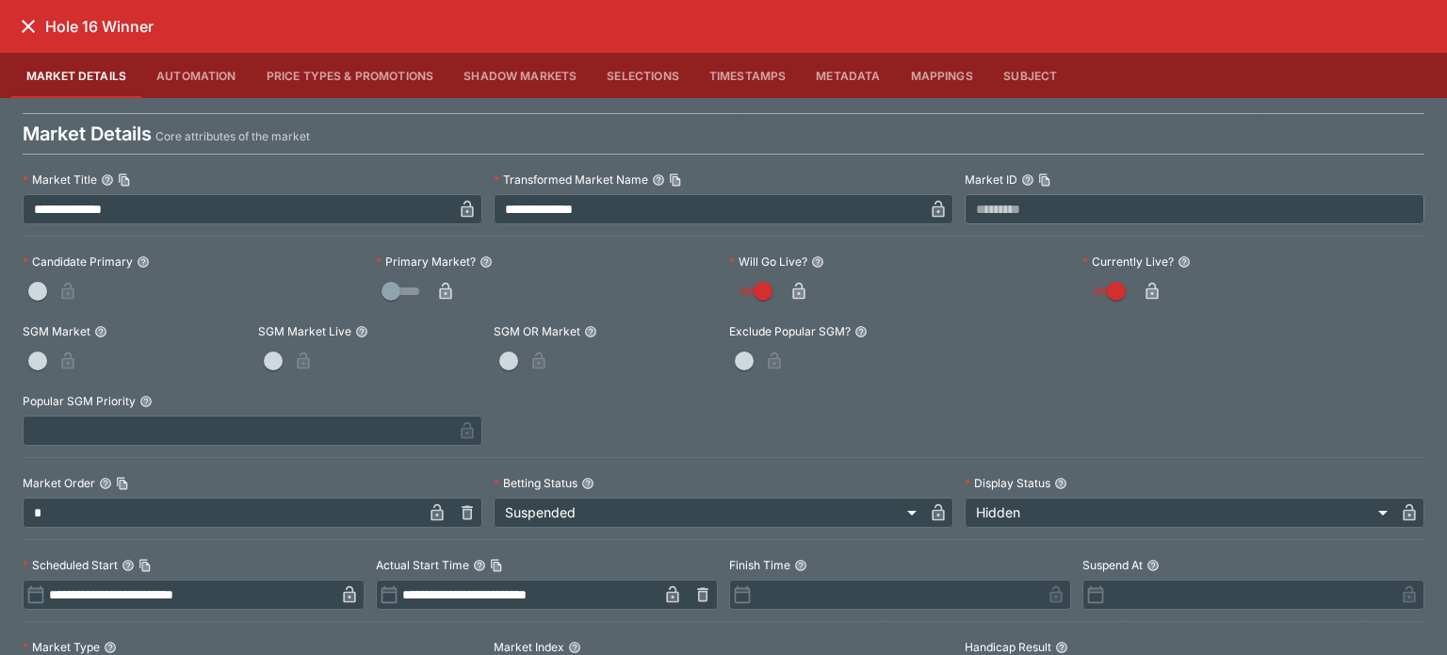
click at [430, 279] on span at bounding box center [445, 291] width 30 height 30
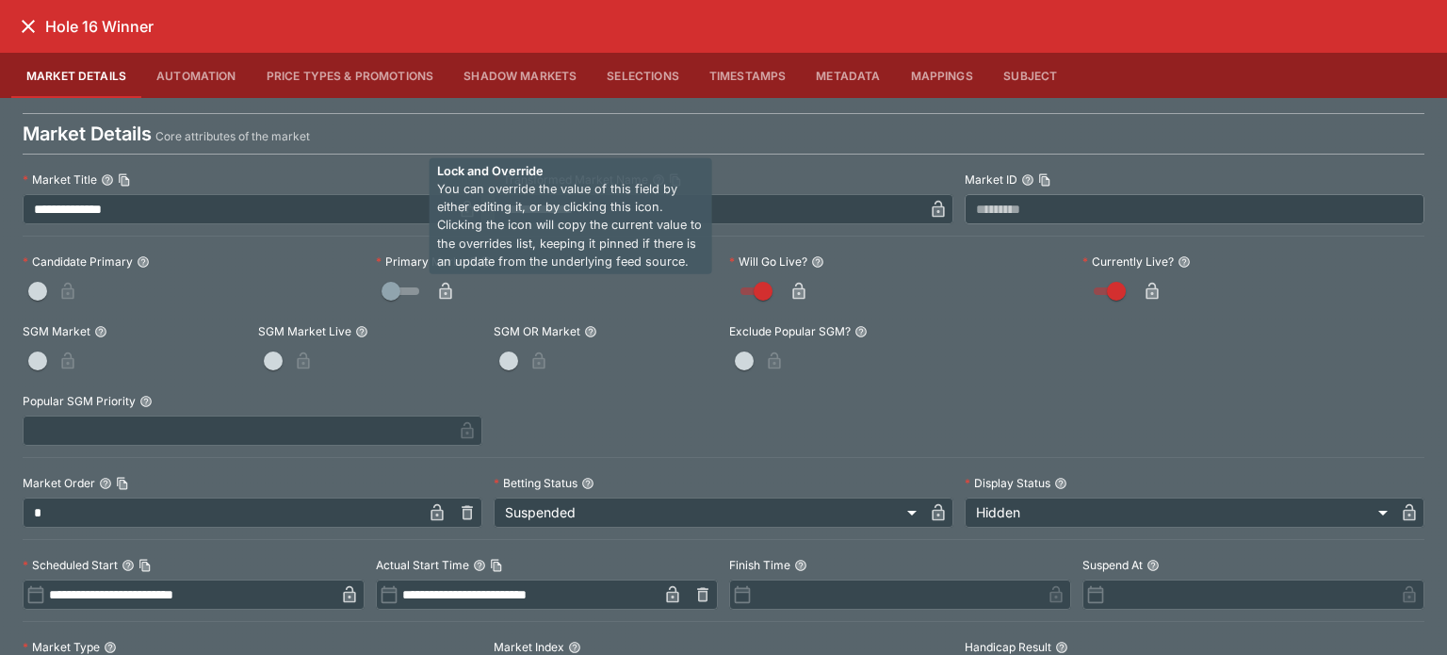
click at [436, 284] on icon "button" at bounding box center [445, 291] width 19 height 19
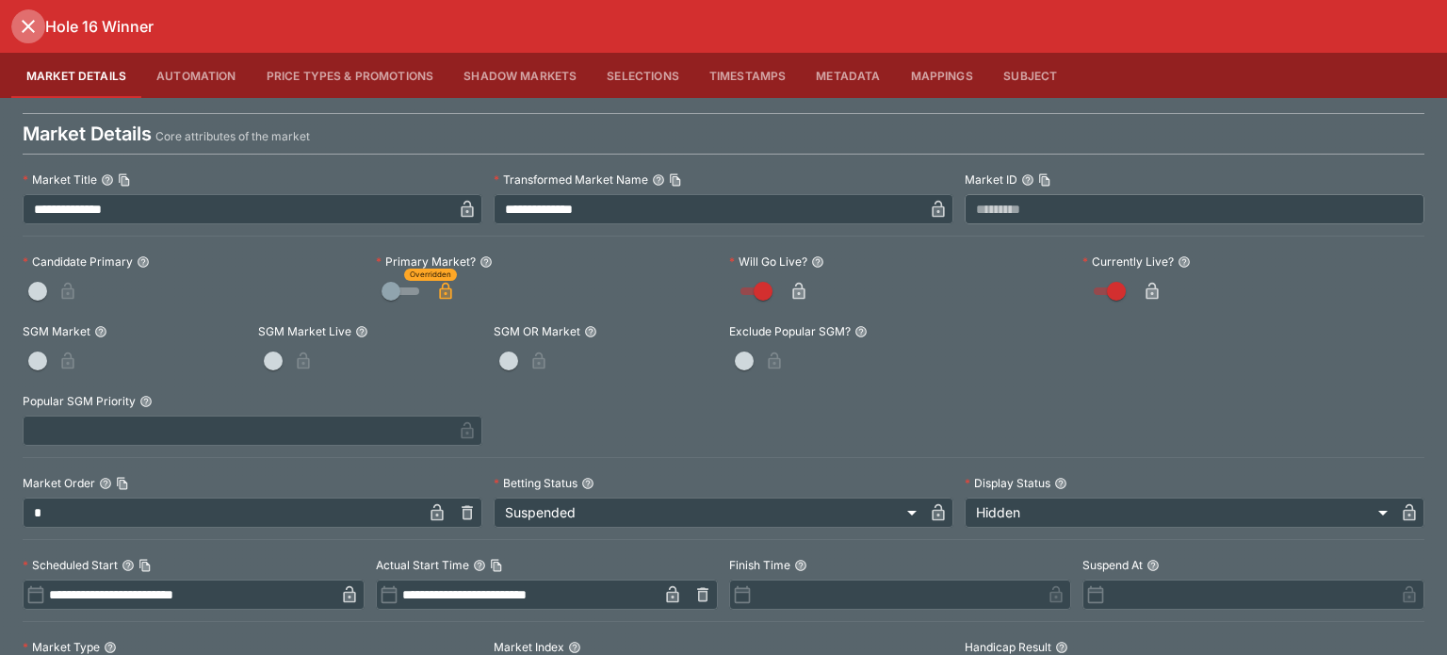
click at [30, 24] on icon "close" at bounding box center [28, 26] width 13 height 13
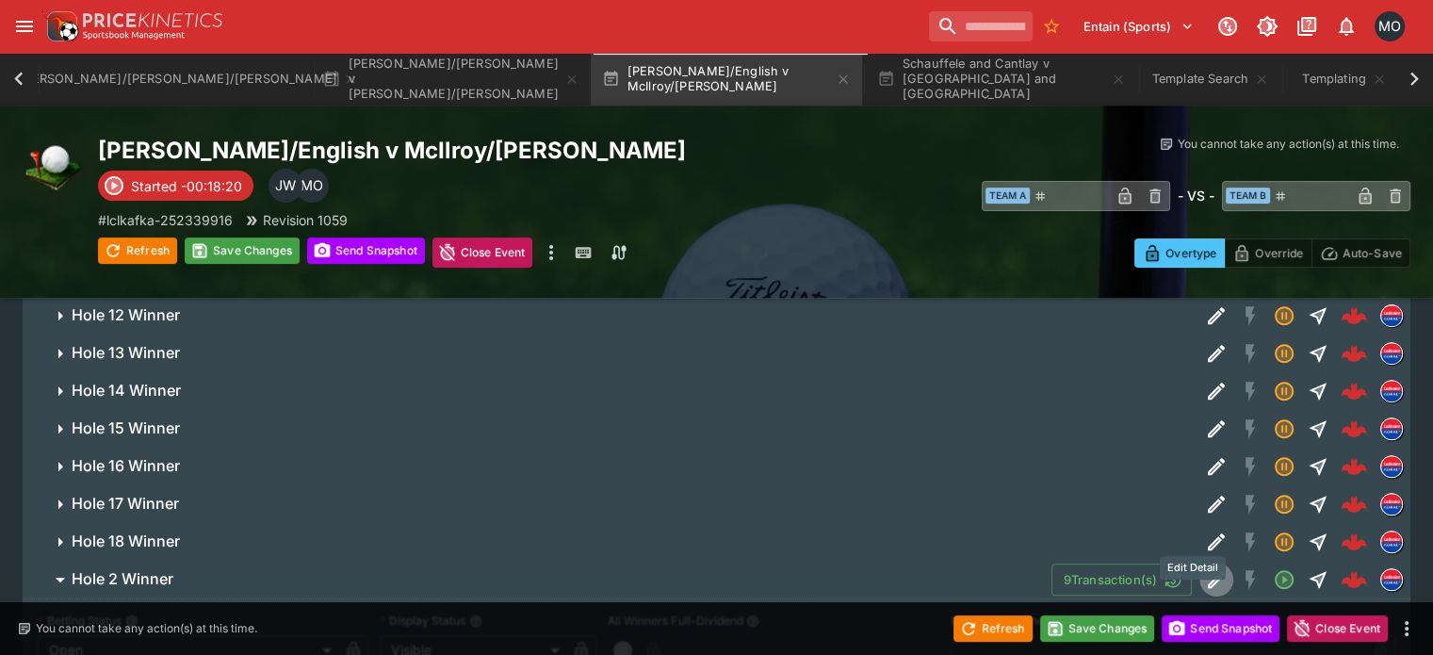
click at [1205, 568] on icon "Edit Detail" at bounding box center [1216, 579] width 23 height 23
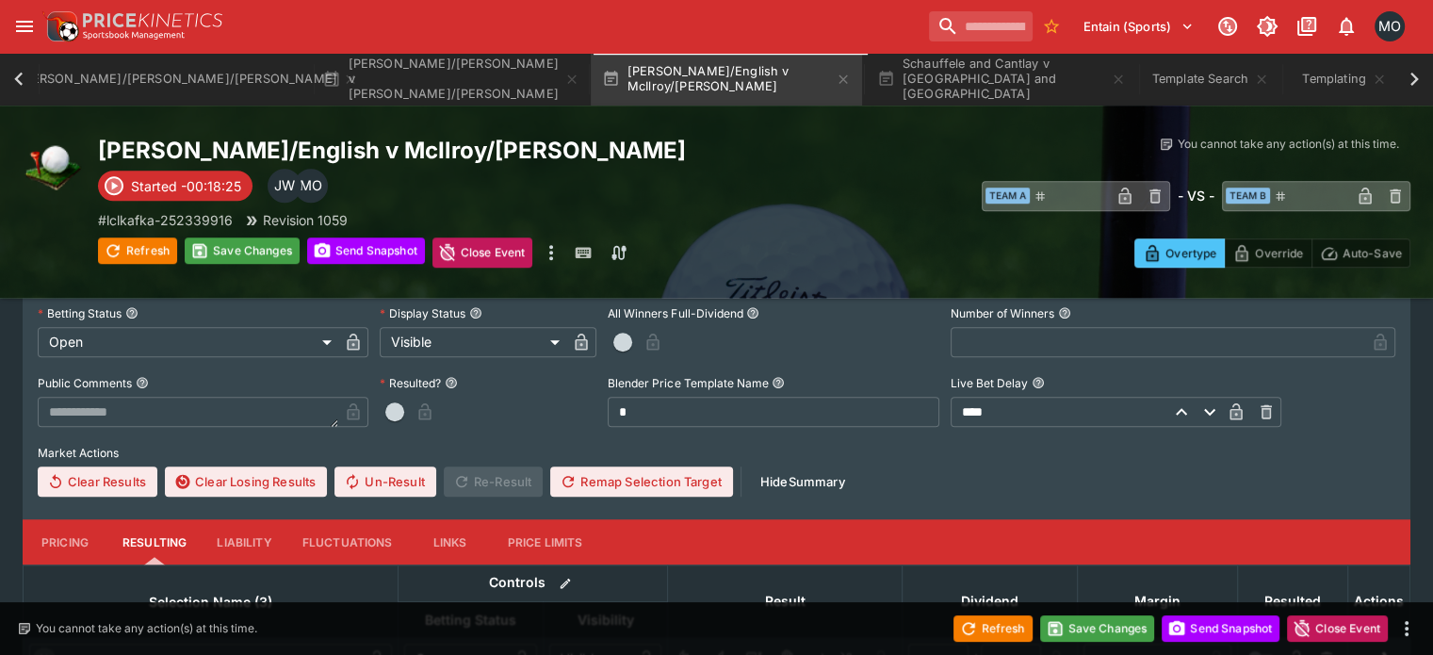
scroll to position [1273, 0]
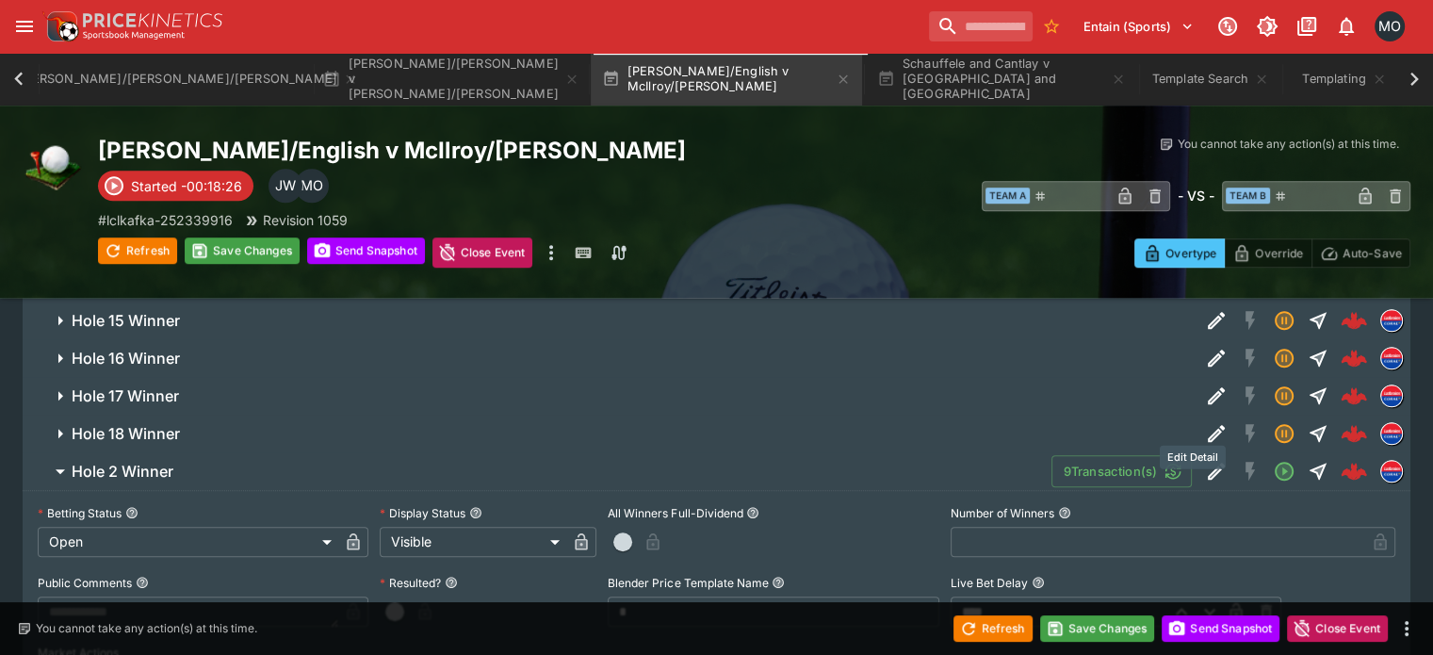
click at [1205, 460] on icon "Edit Detail" at bounding box center [1216, 471] width 23 height 23
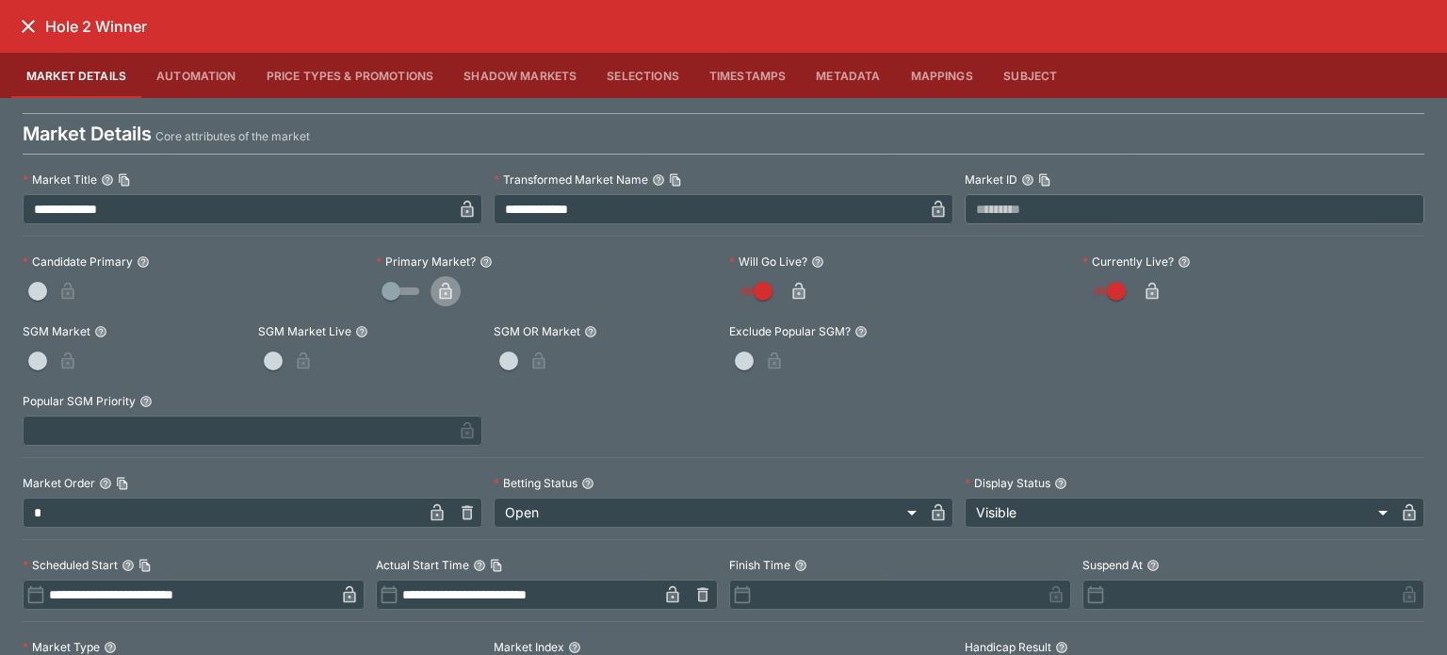
click at [450, 291] on icon "button" at bounding box center [445, 291] width 19 height 19
click at [34, 37] on icon "close" at bounding box center [28, 26] width 23 height 23
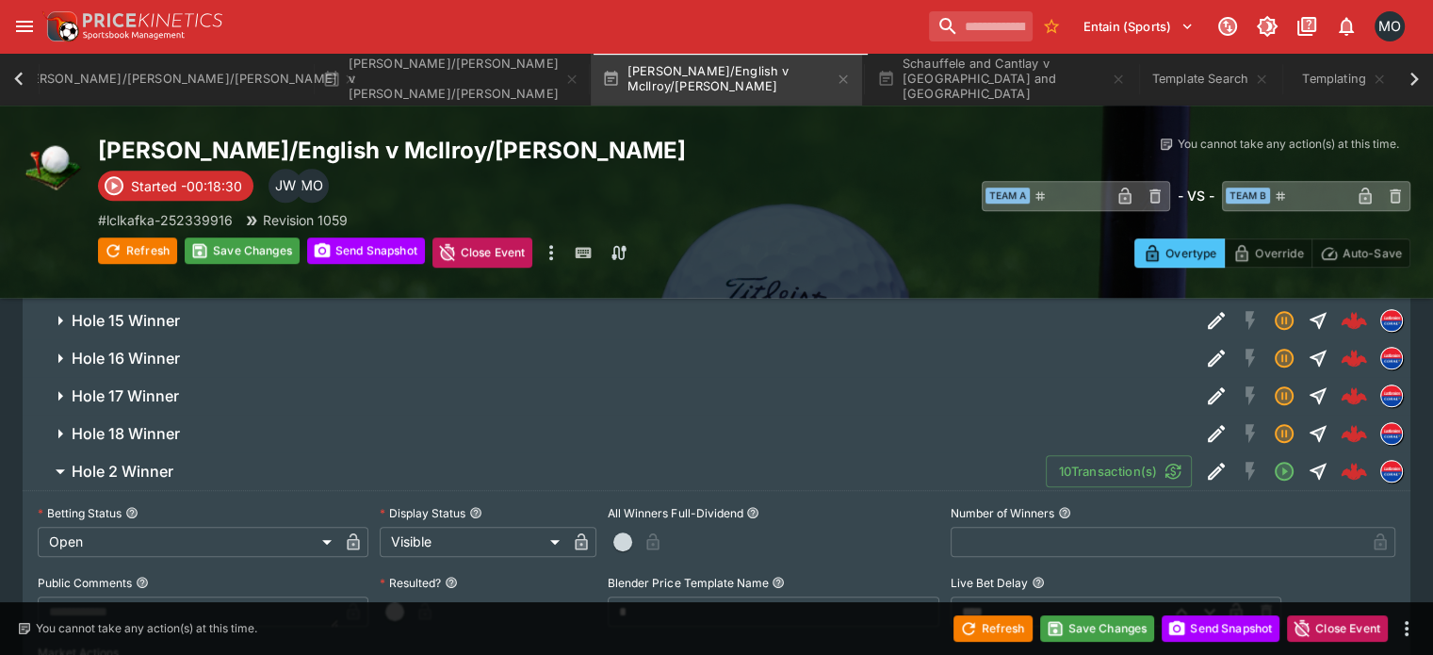
click at [298, 462] on span "Hole 2 Winner" at bounding box center [551, 472] width 959 height 20
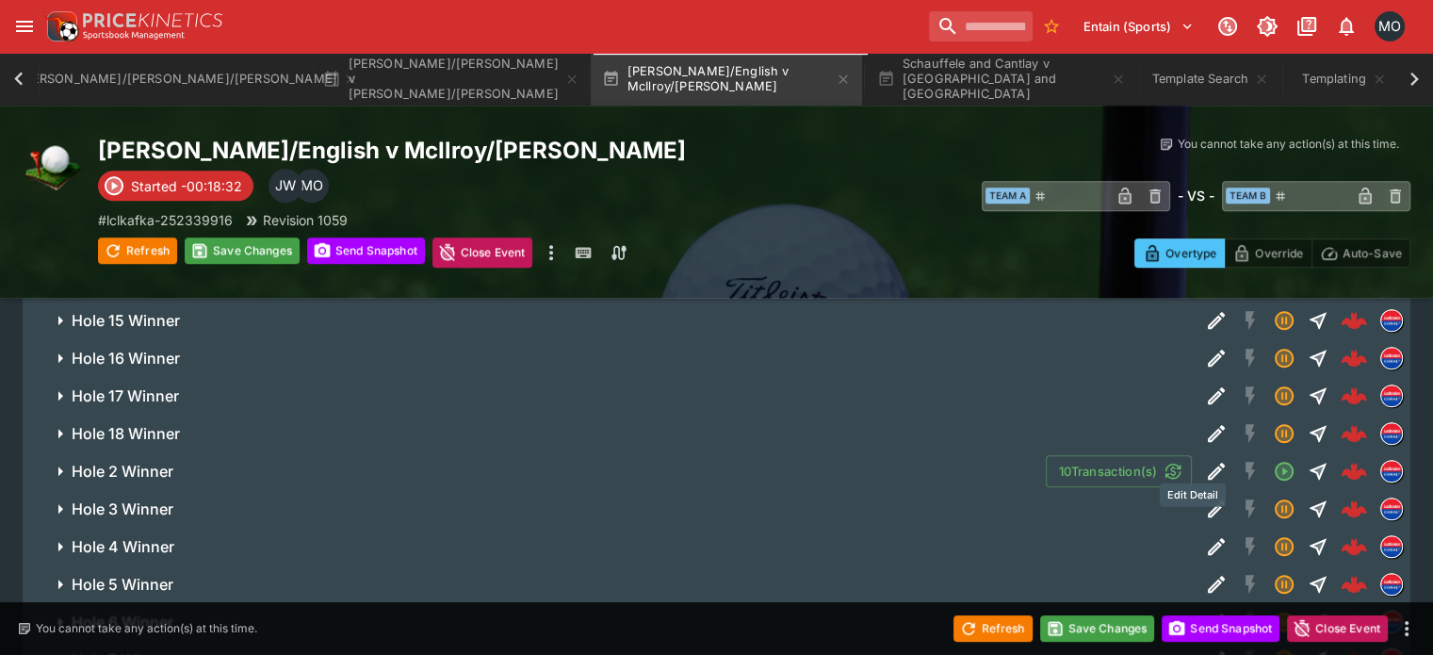
click at [1205, 497] on icon "Edit Detail" at bounding box center [1216, 508] width 23 height 23
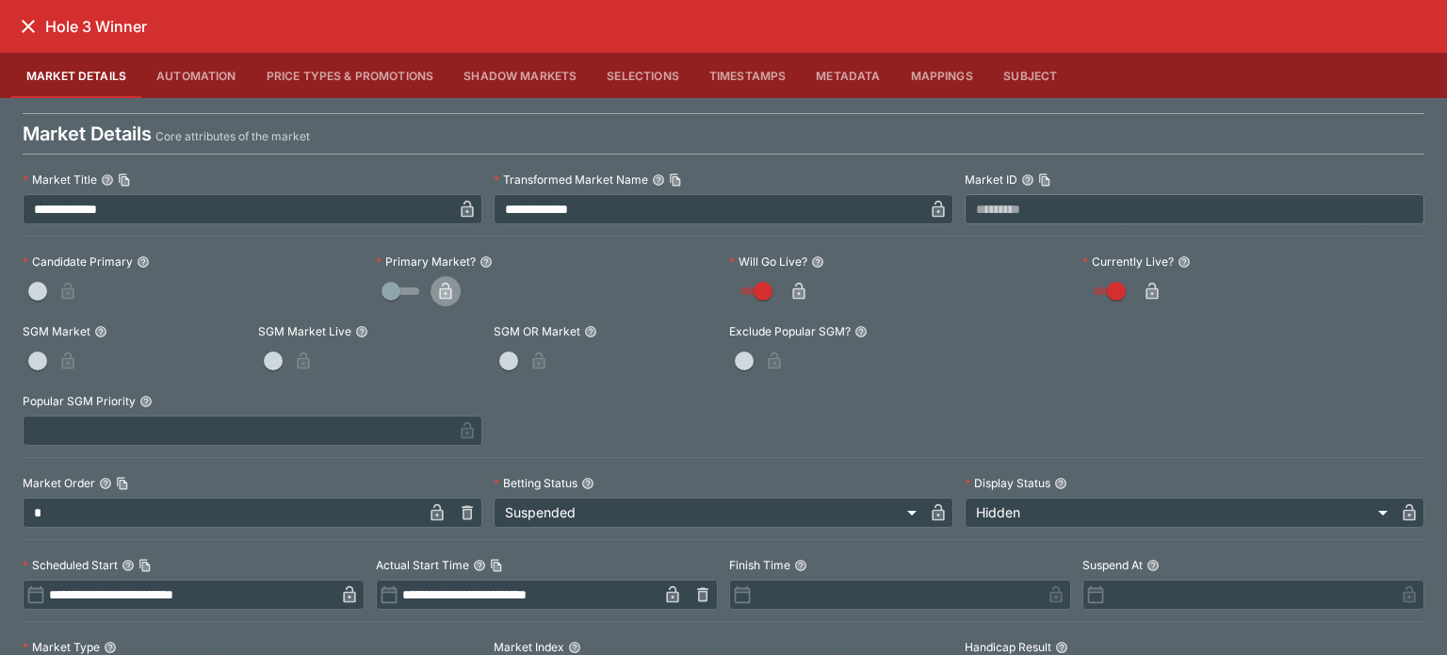
click at [447, 282] on icon "button" at bounding box center [445, 291] width 19 height 19
click at [38, 23] on icon "close" at bounding box center [28, 26] width 23 height 23
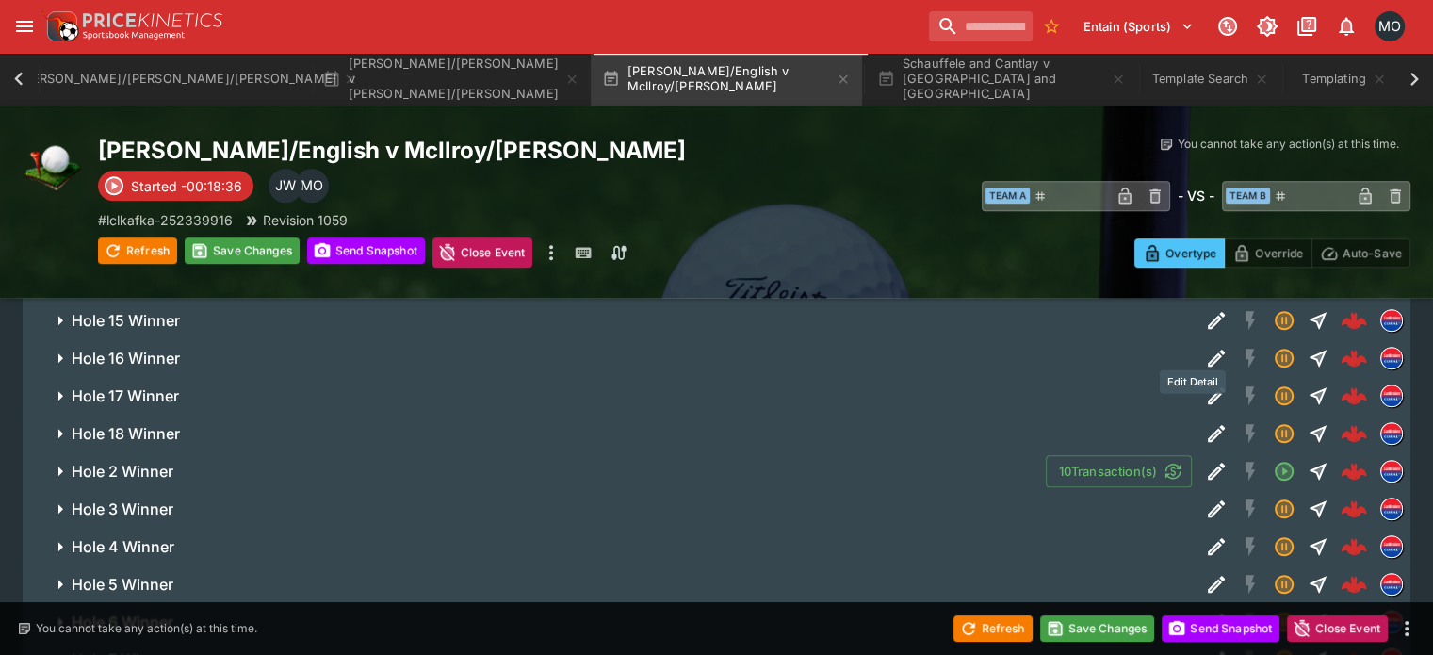
click at [1205, 384] on icon "Edit Detail" at bounding box center [1216, 395] width 23 height 23
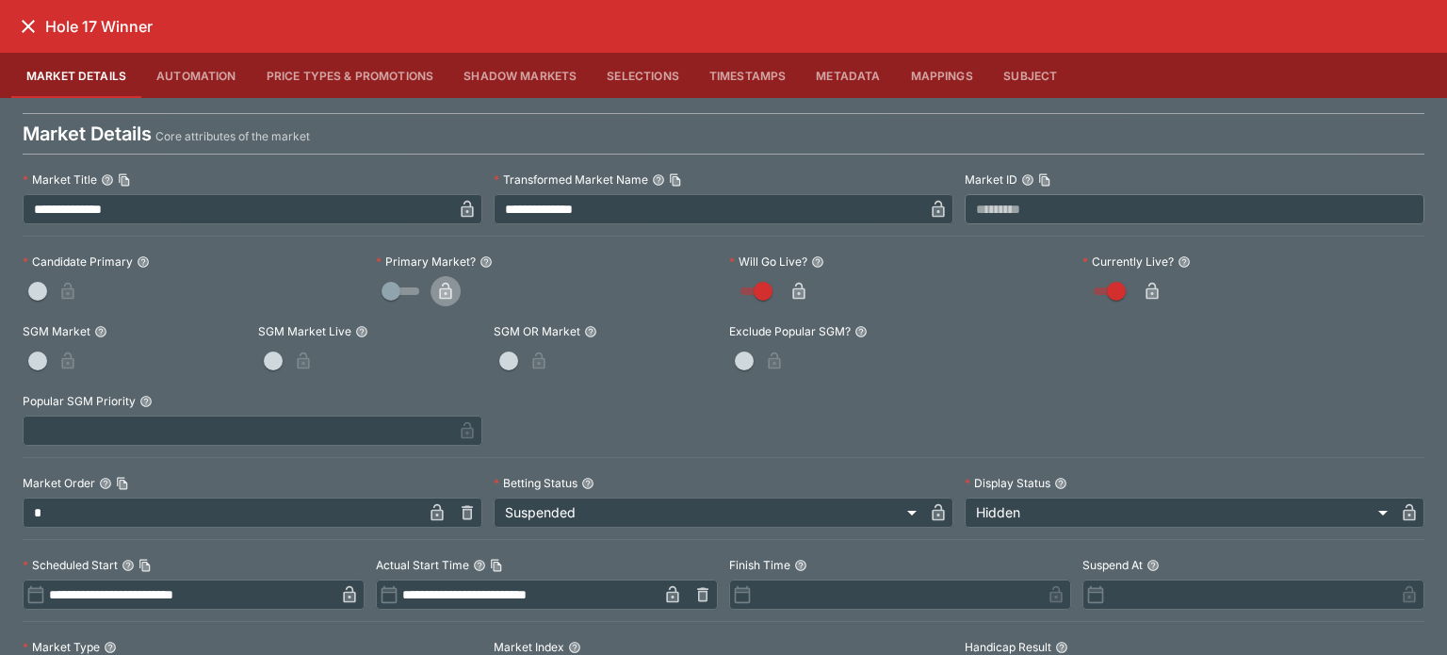
click at [450, 289] on icon "button" at bounding box center [445, 291] width 19 height 19
click at [10, 23] on div "Hole 17 Winner" at bounding box center [723, 26] width 1447 height 53
click at [32, 26] on icon "close" at bounding box center [28, 26] width 23 height 23
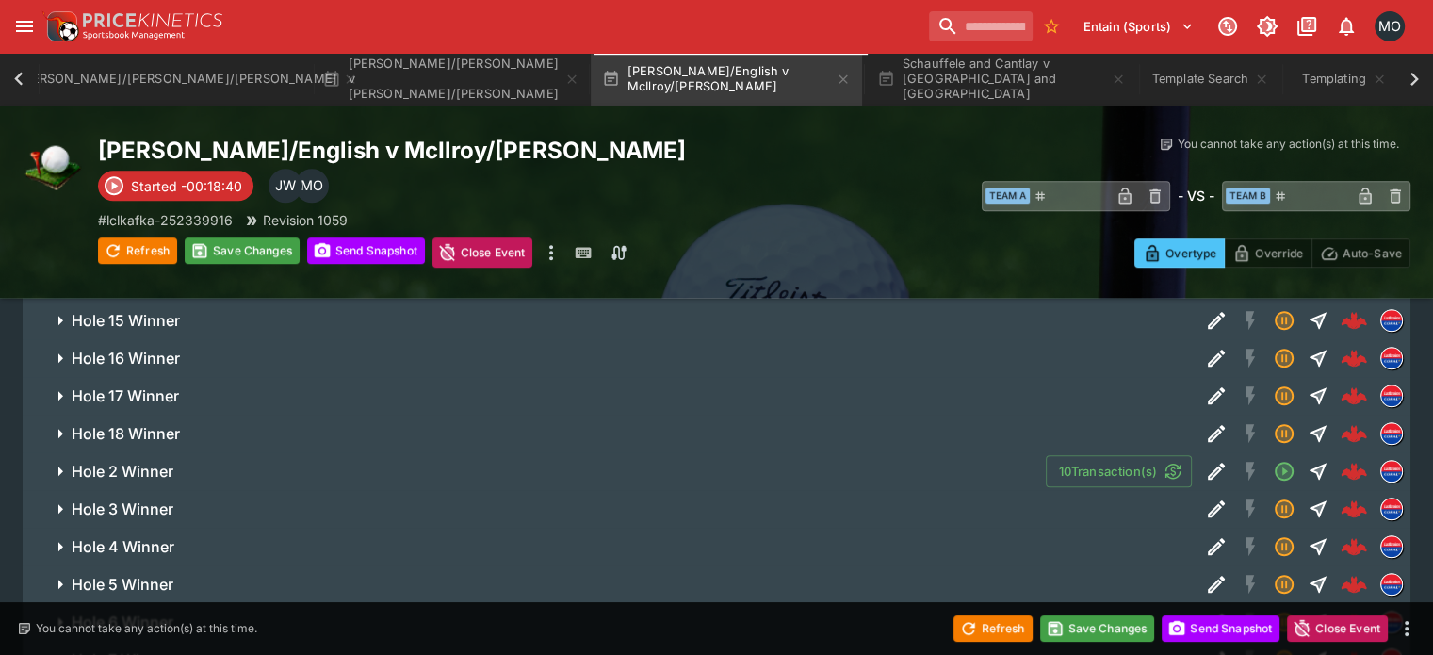
click at [1205, 347] on icon "Edit Detail" at bounding box center [1216, 358] width 23 height 23
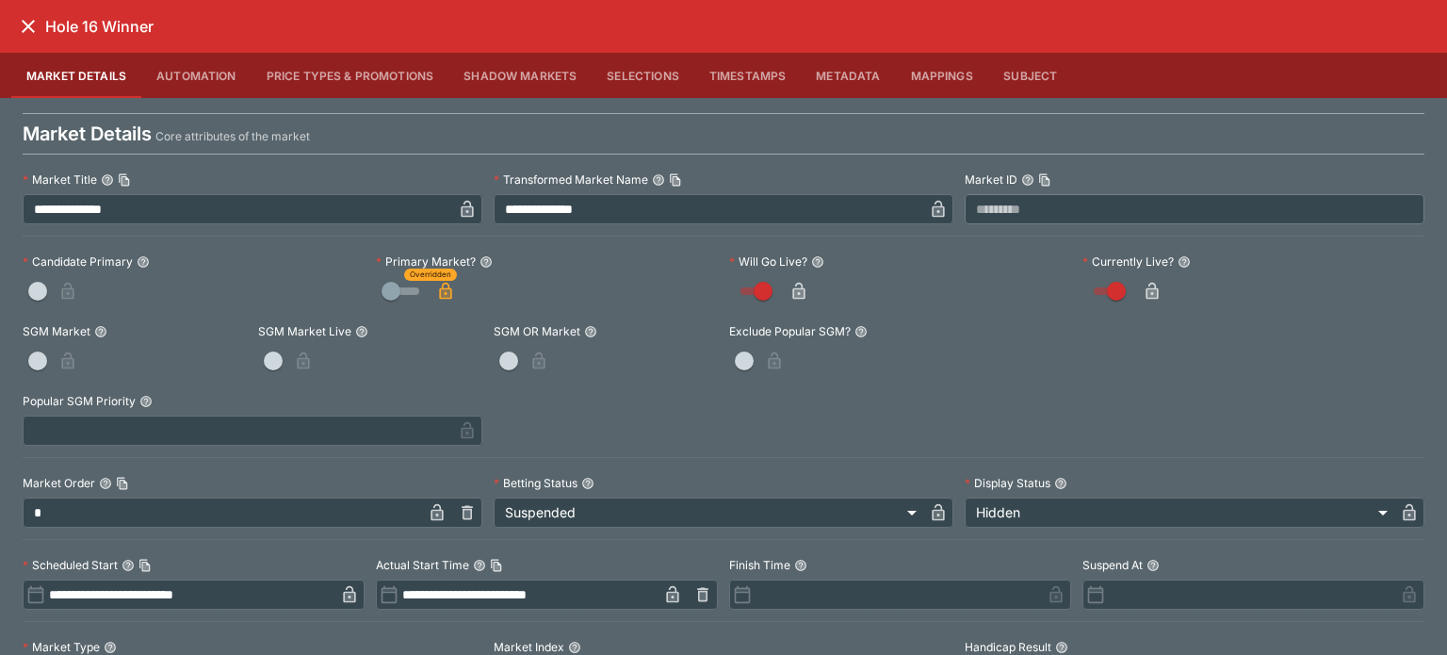
click at [23, 28] on icon "close" at bounding box center [28, 26] width 23 height 23
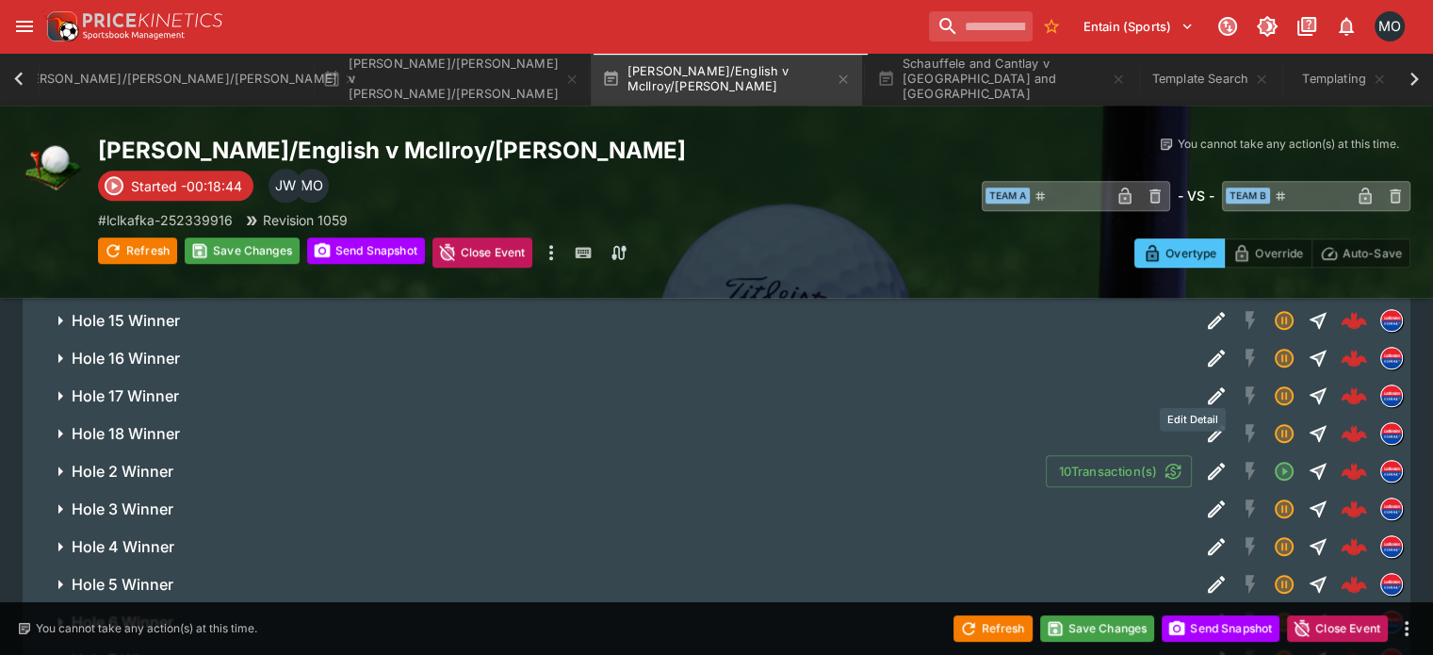
click at [1205, 422] on icon "Edit Detail" at bounding box center [1216, 433] width 23 height 23
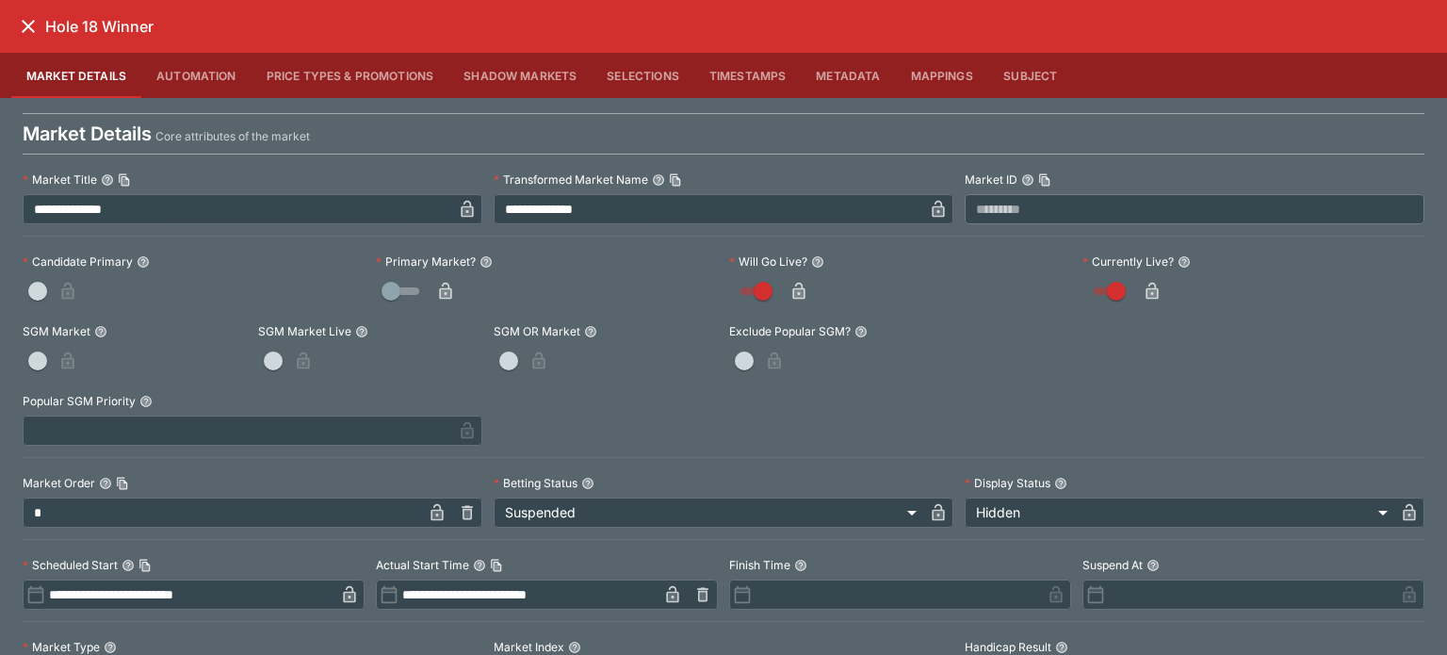
click at [444, 297] on icon "button" at bounding box center [445, 291] width 12 height 17
click at [30, 22] on icon "close" at bounding box center [28, 26] width 23 height 23
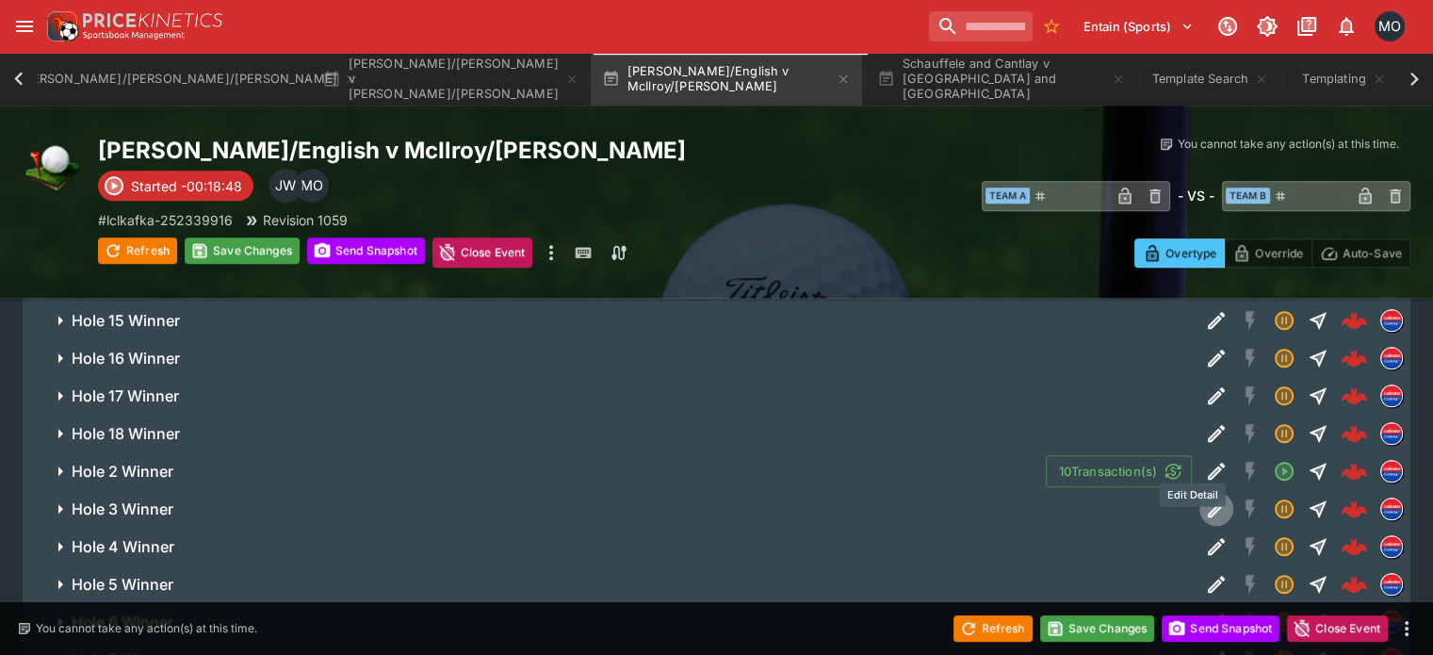
click at [1207, 500] on icon "Edit Detail" at bounding box center [1215, 508] width 17 height 17
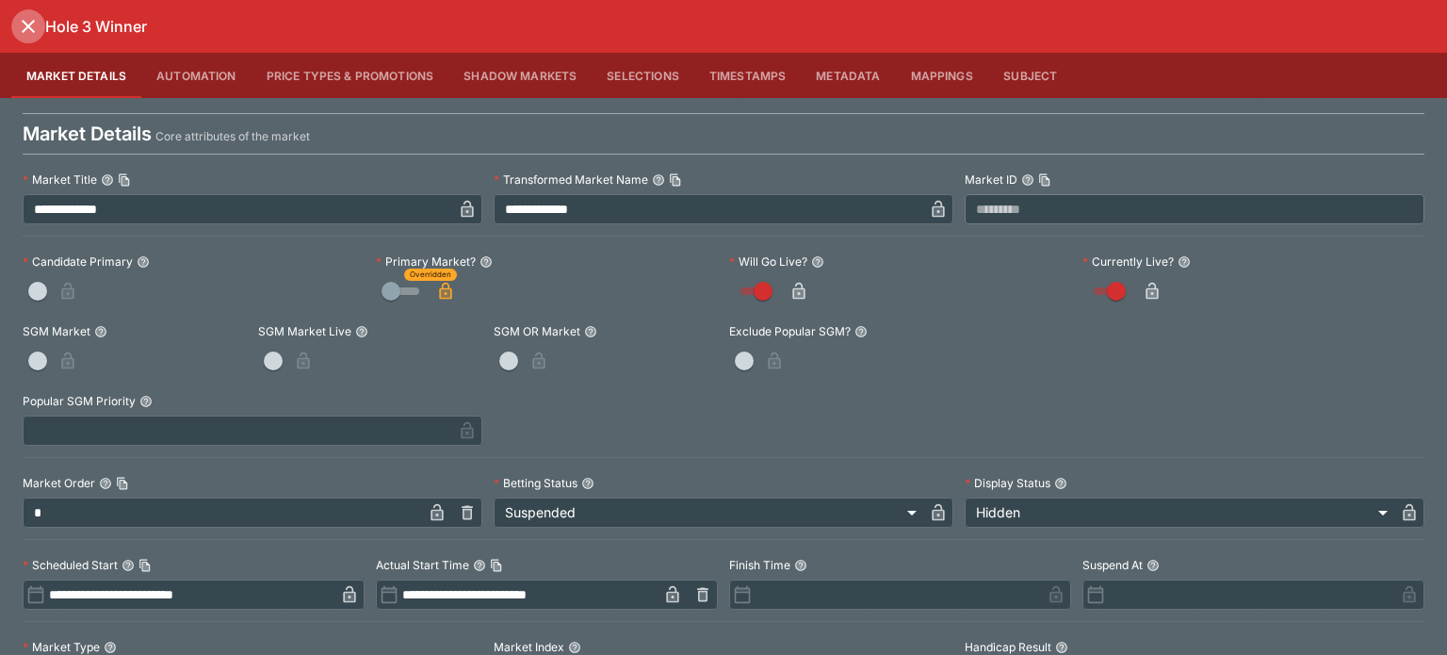
click at [39, 27] on icon "close" at bounding box center [28, 26] width 23 height 23
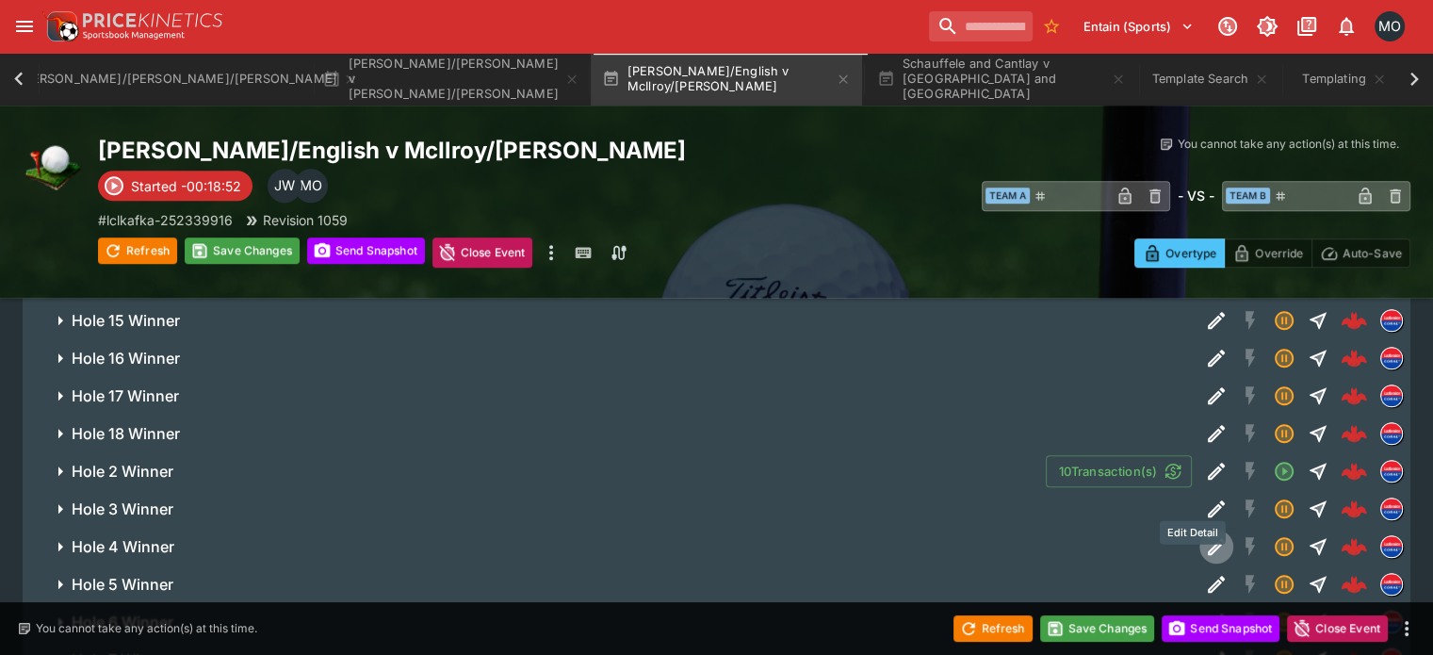
click at [1205, 535] on icon "Edit Detail" at bounding box center [1216, 546] width 23 height 23
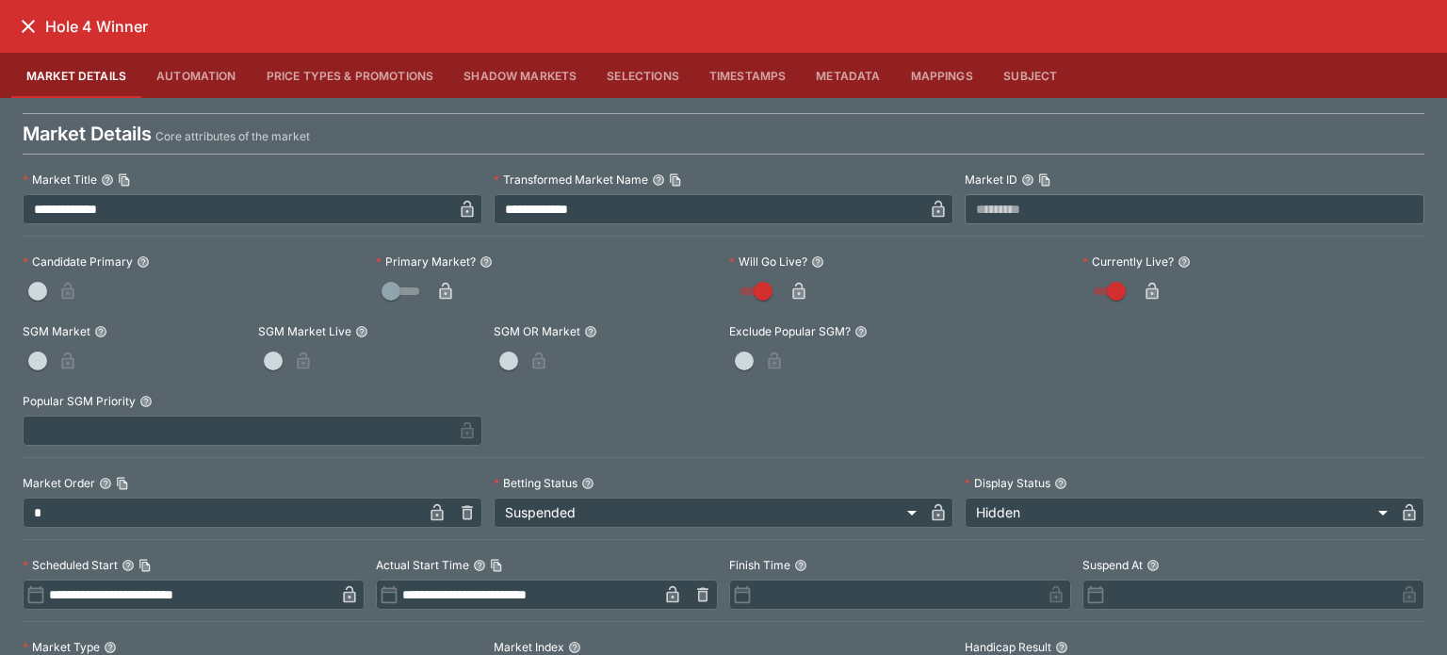
click at [440, 276] on button "button" at bounding box center [445, 291] width 30 height 30
click at [30, 26] on icon "close" at bounding box center [28, 26] width 13 height 13
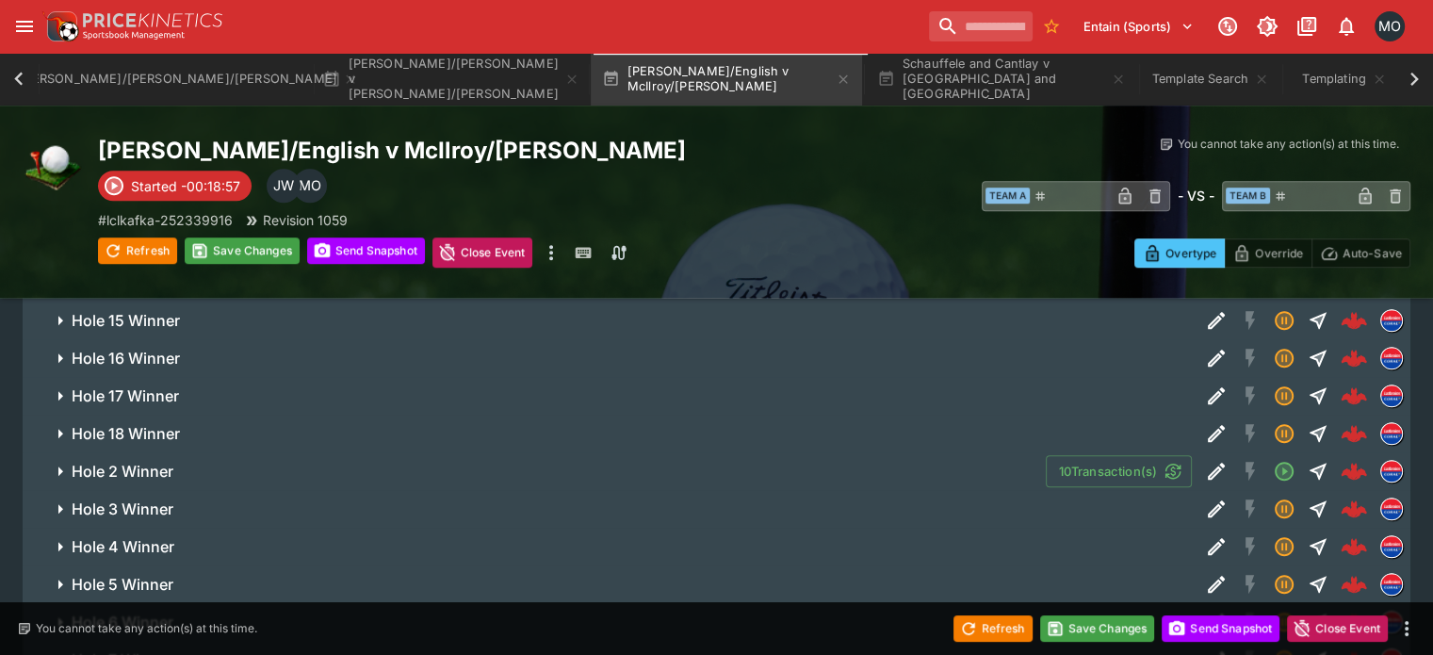
click at [1209, 581] on icon "Edit Detail" at bounding box center [1213, 585] width 9 height 9
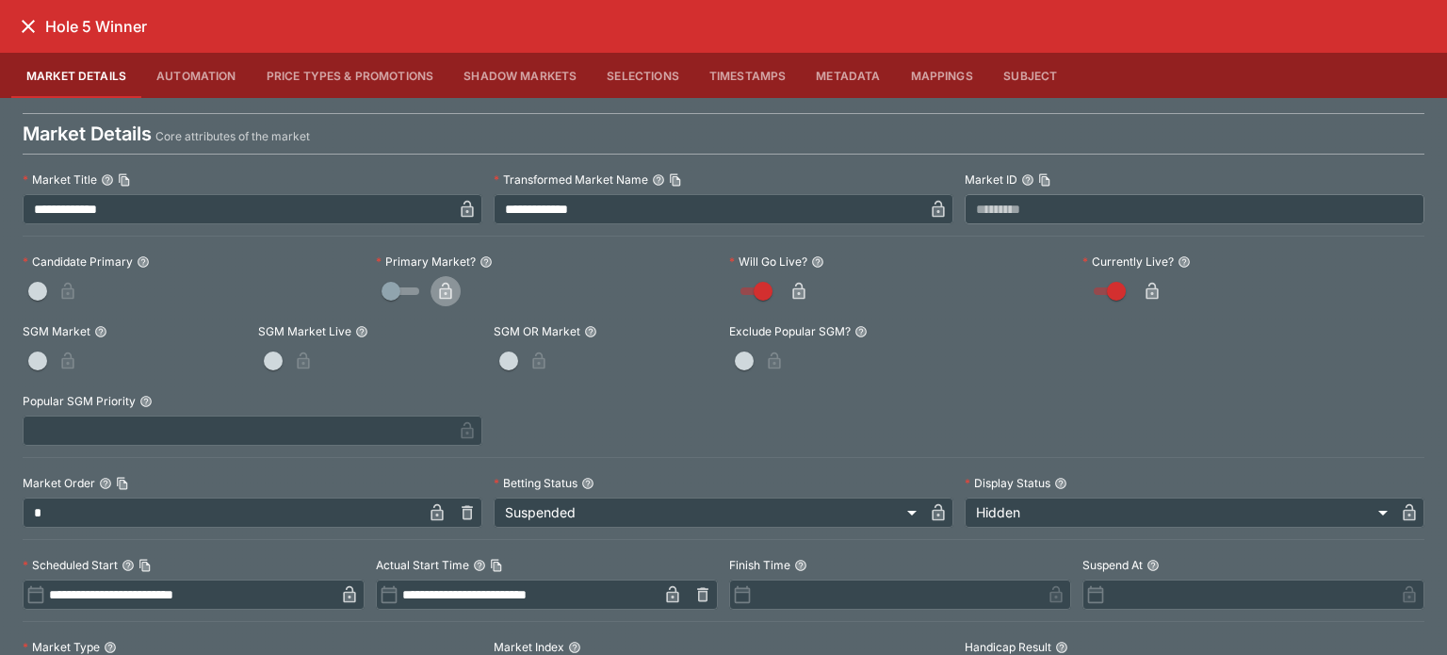
click at [445, 290] on icon "button" at bounding box center [445, 293] width 9 height 8
click at [15, 18] on button "close" at bounding box center [28, 26] width 34 height 34
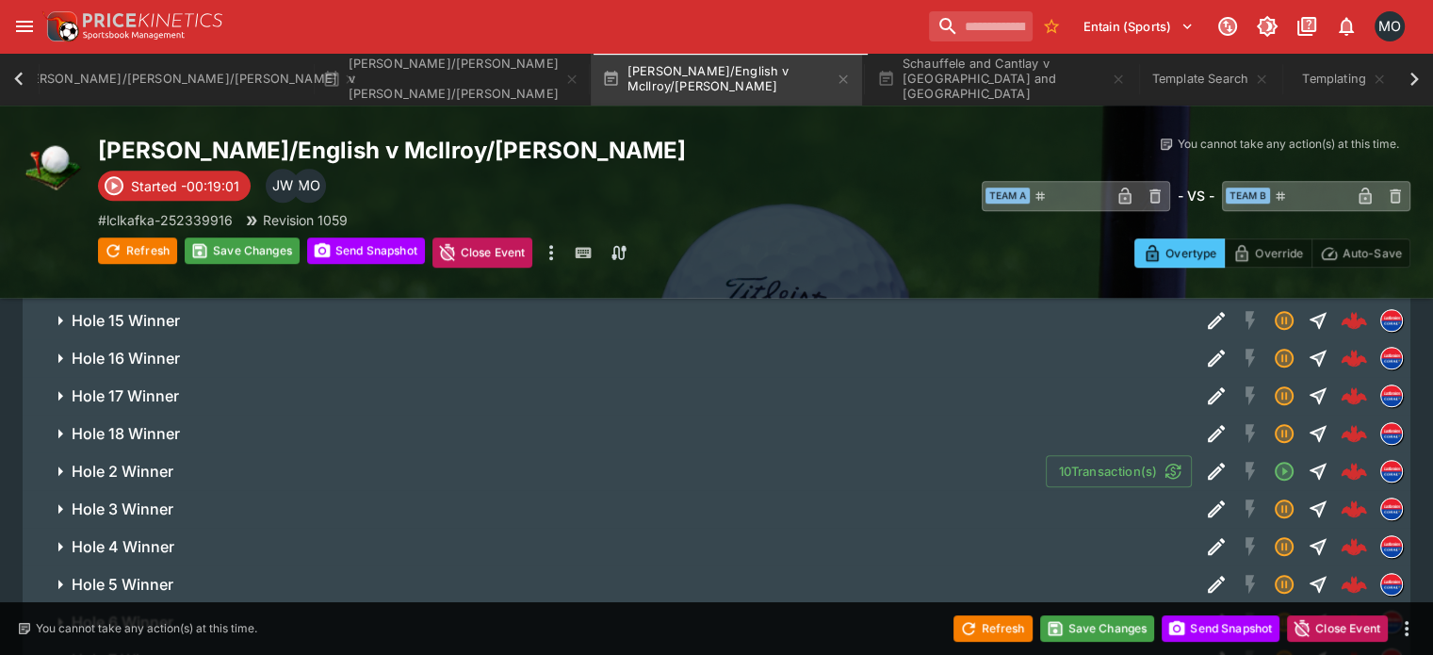
click at [1205, 610] on icon "Edit Detail" at bounding box center [1216, 621] width 23 height 23
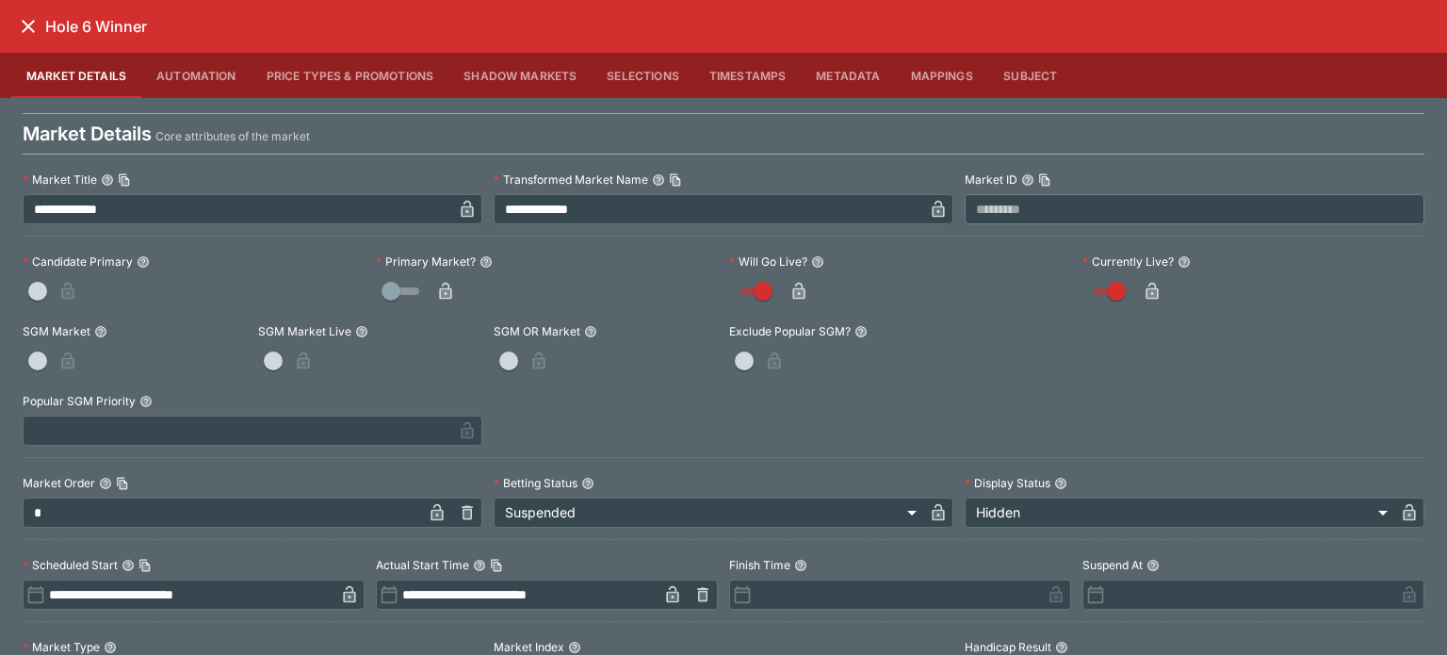
click at [439, 287] on icon "button" at bounding box center [445, 291] width 12 height 17
click at [15, 24] on button "close" at bounding box center [28, 26] width 34 height 34
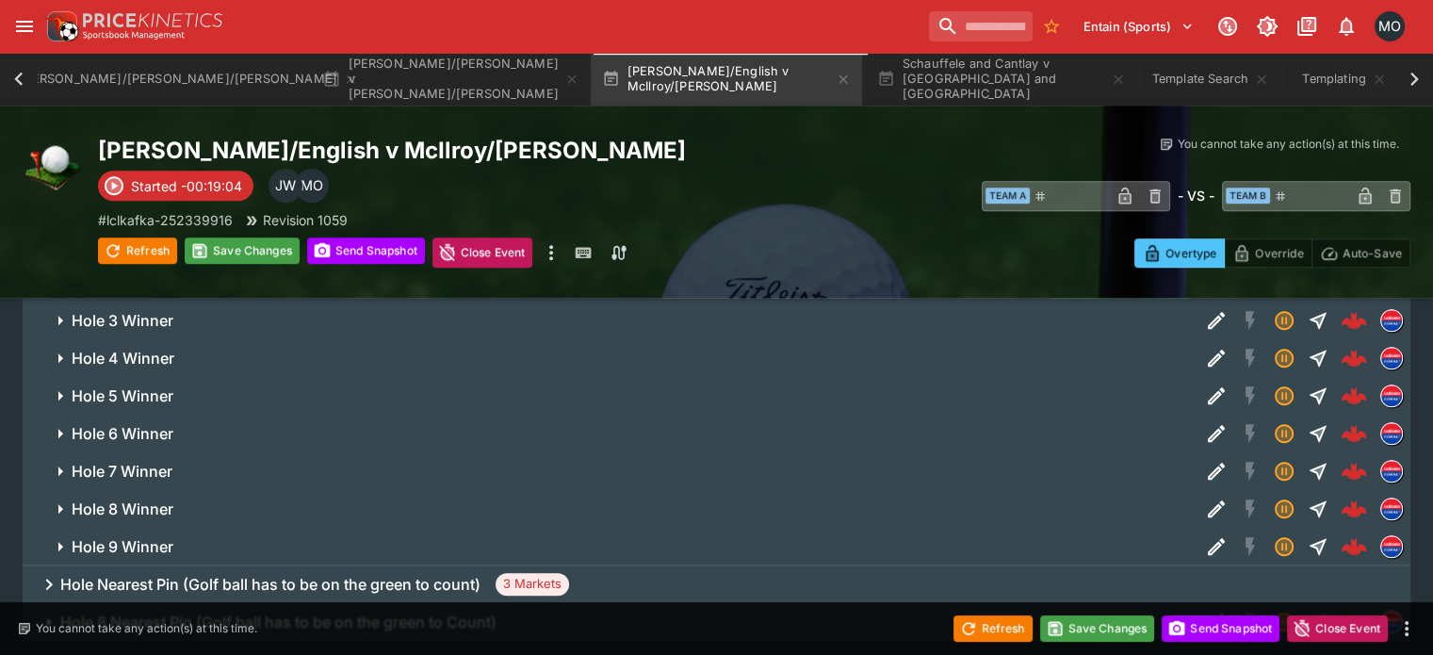
scroll to position [1464, 0]
click at [1205, 458] on icon "Edit Detail" at bounding box center [1216, 469] width 23 height 23
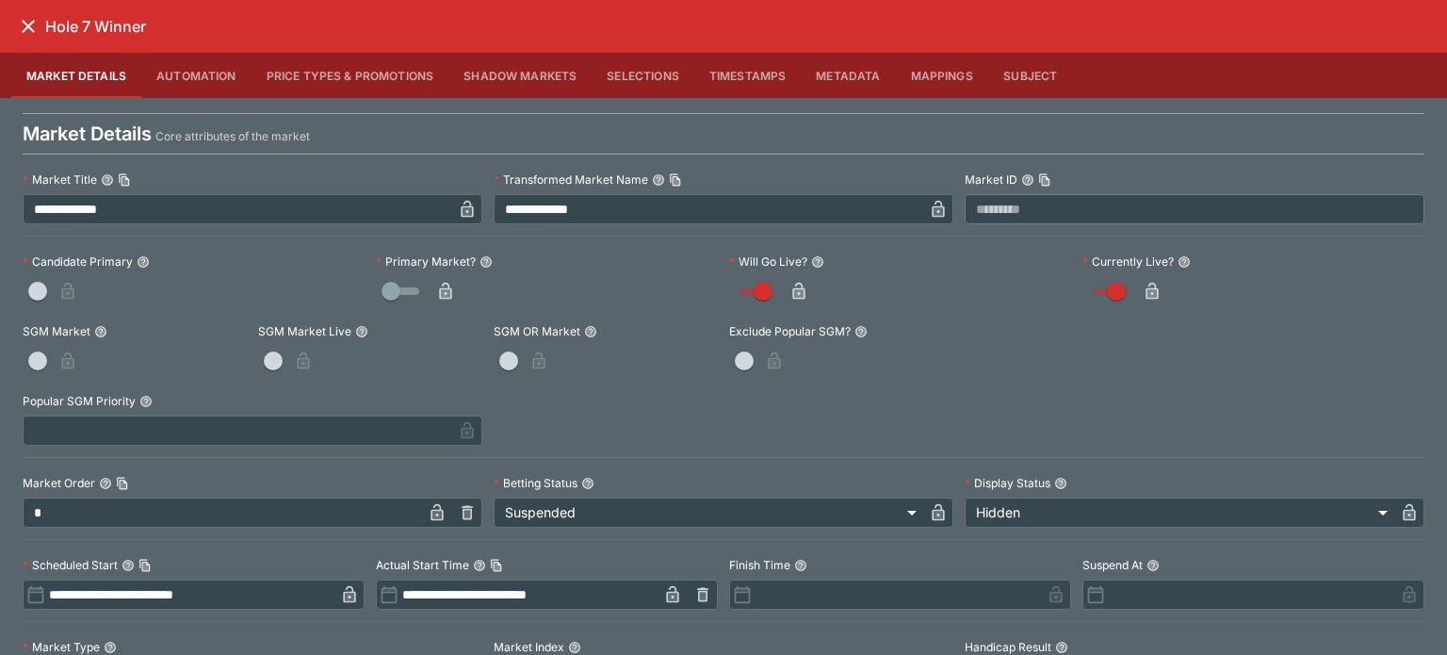
click at [447, 287] on icon "button" at bounding box center [445, 291] width 19 height 19
click at [10, 34] on div "Hole 7 Winner" at bounding box center [723, 26] width 1447 height 53
click at [30, 18] on icon "close" at bounding box center [28, 26] width 23 height 23
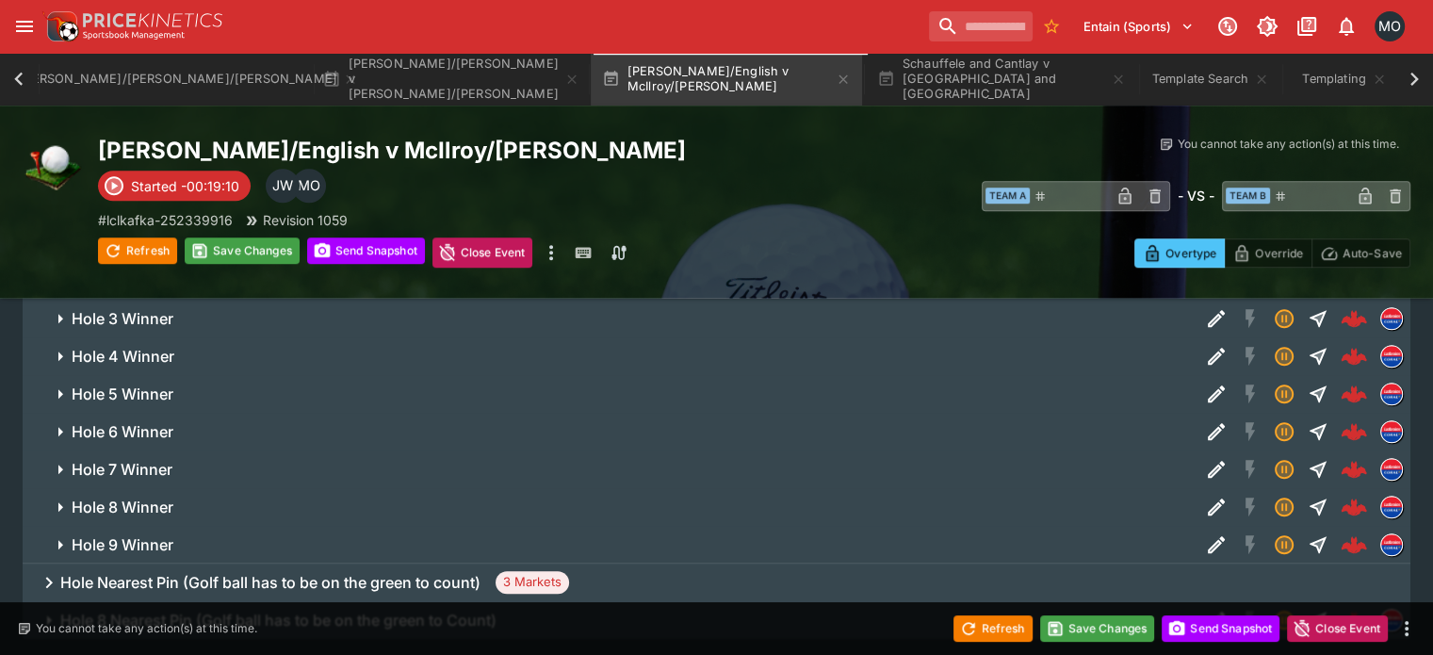
click at [1199, 490] on button "Edit Detail" at bounding box center [1216, 507] width 34 height 34
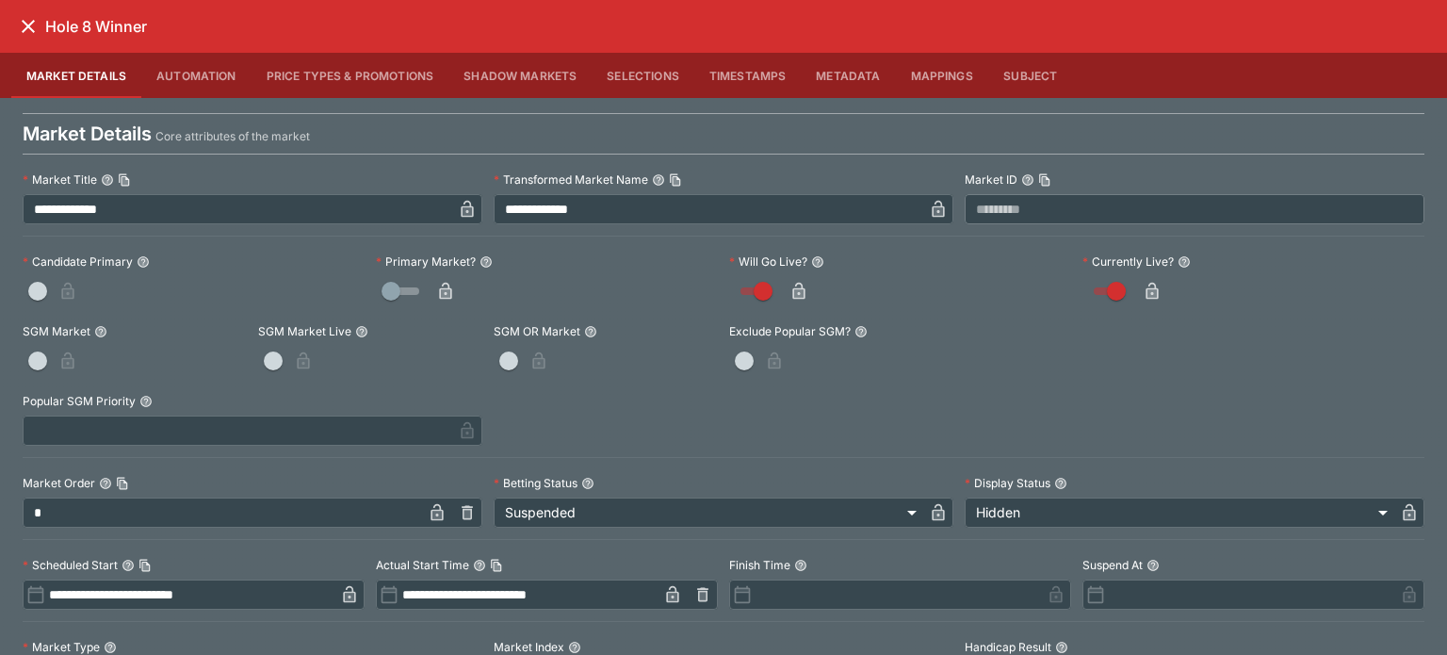
click at [436, 285] on icon "button" at bounding box center [445, 291] width 19 height 19
click at [15, 27] on button "close" at bounding box center [28, 26] width 34 height 34
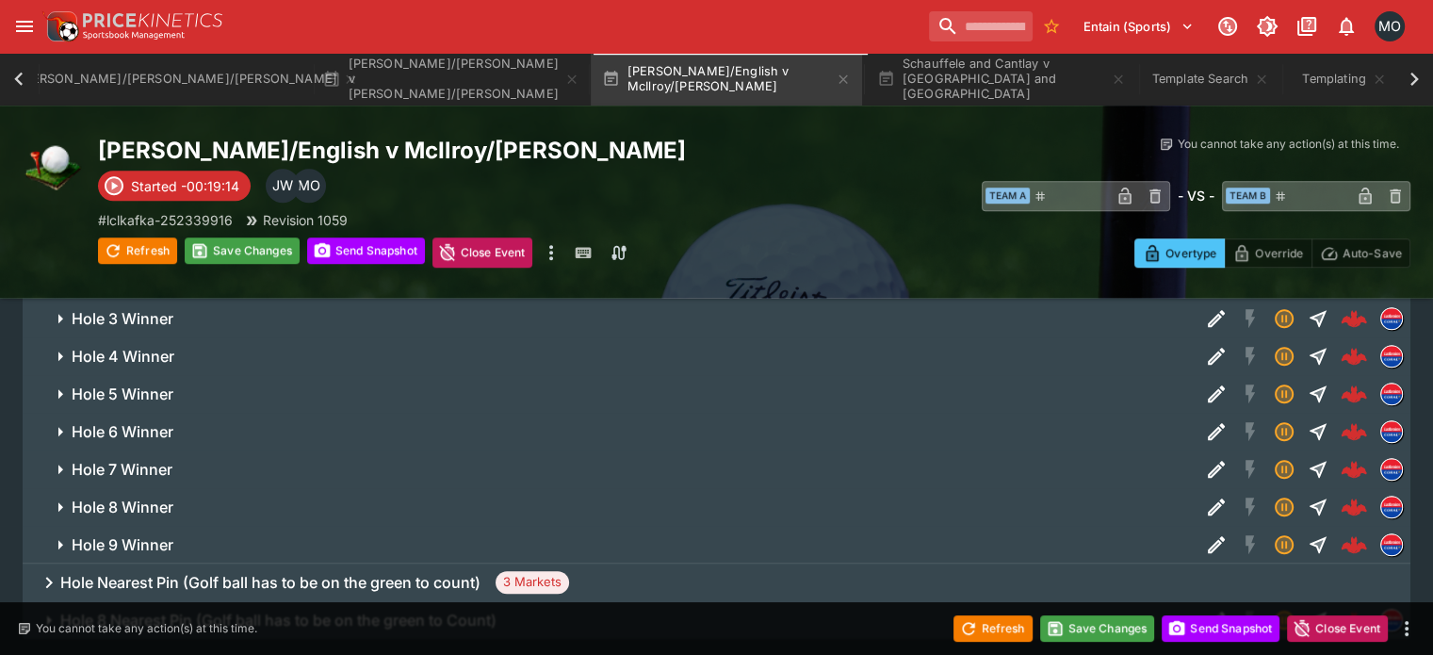
click at [1207, 536] on icon "Edit Detail" at bounding box center [1215, 544] width 17 height 17
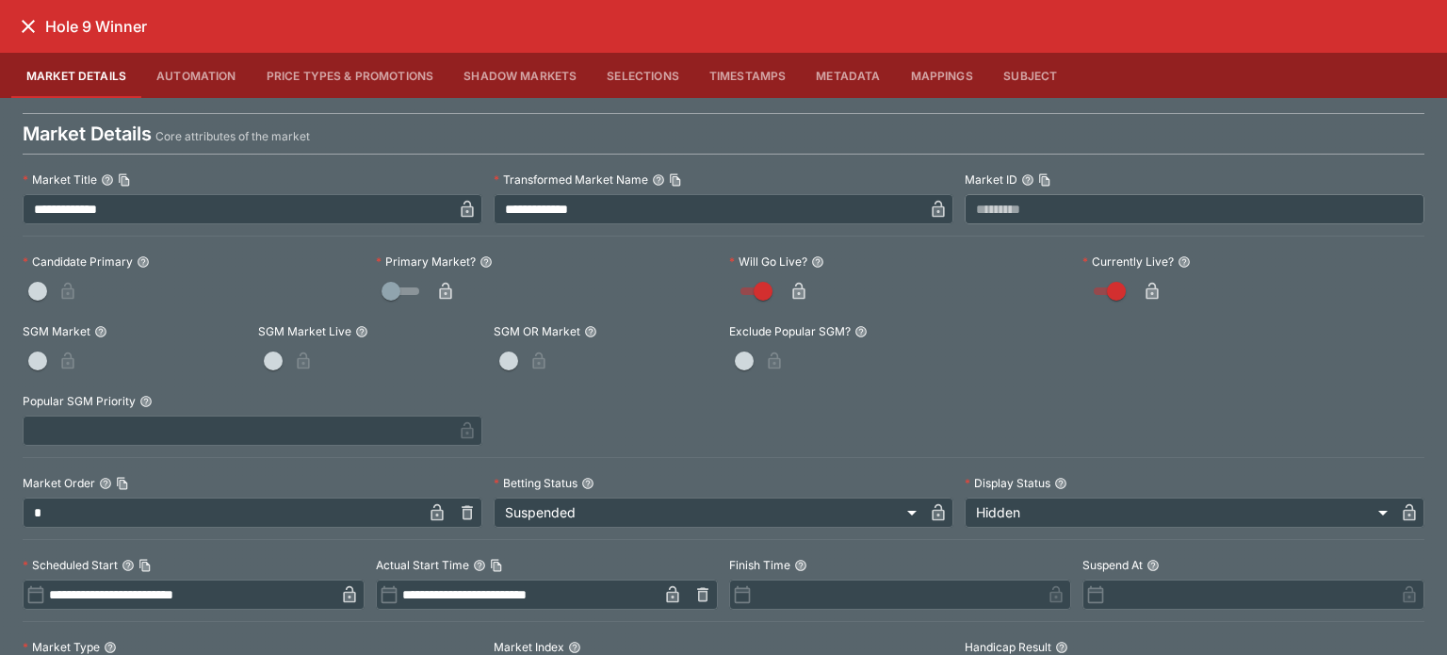
click at [442, 290] on icon "button" at bounding box center [445, 293] width 9 height 8
click at [35, 20] on icon "close" at bounding box center [28, 26] width 23 height 23
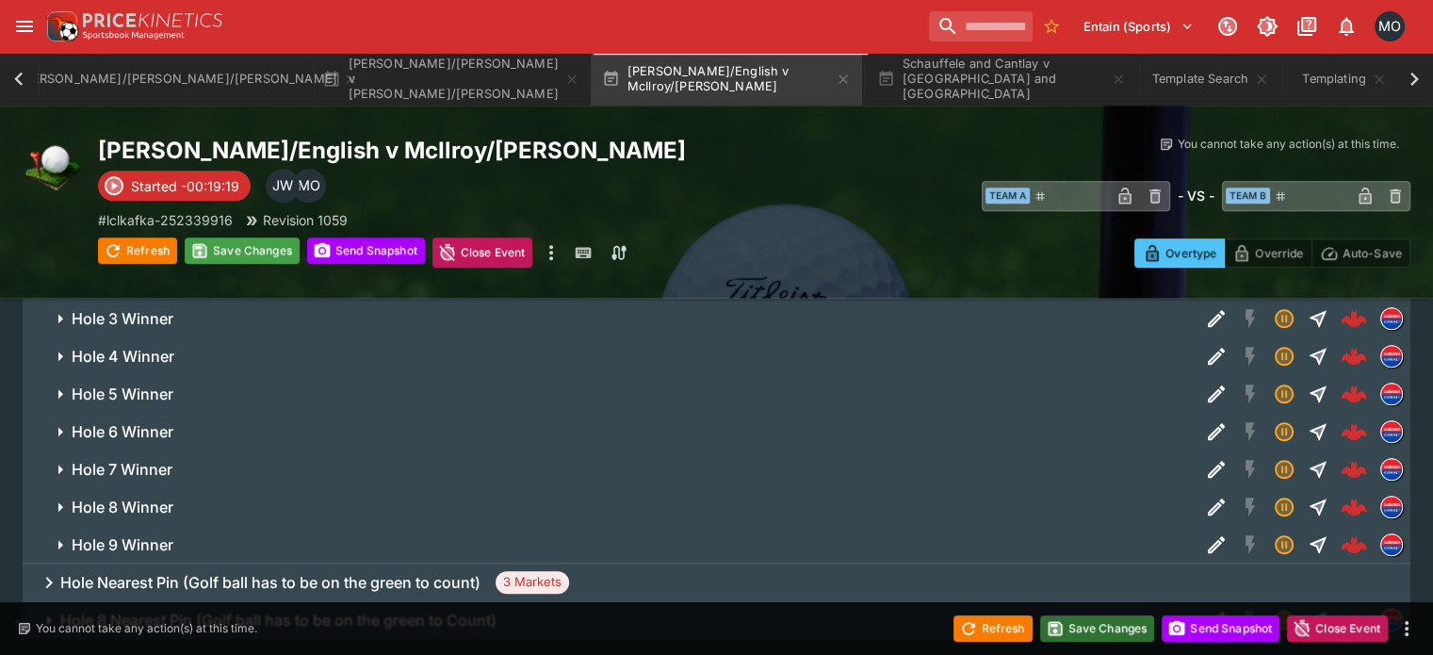
click at [1115, 640] on button "Save Changes" at bounding box center [1097, 628] width 115 height 26
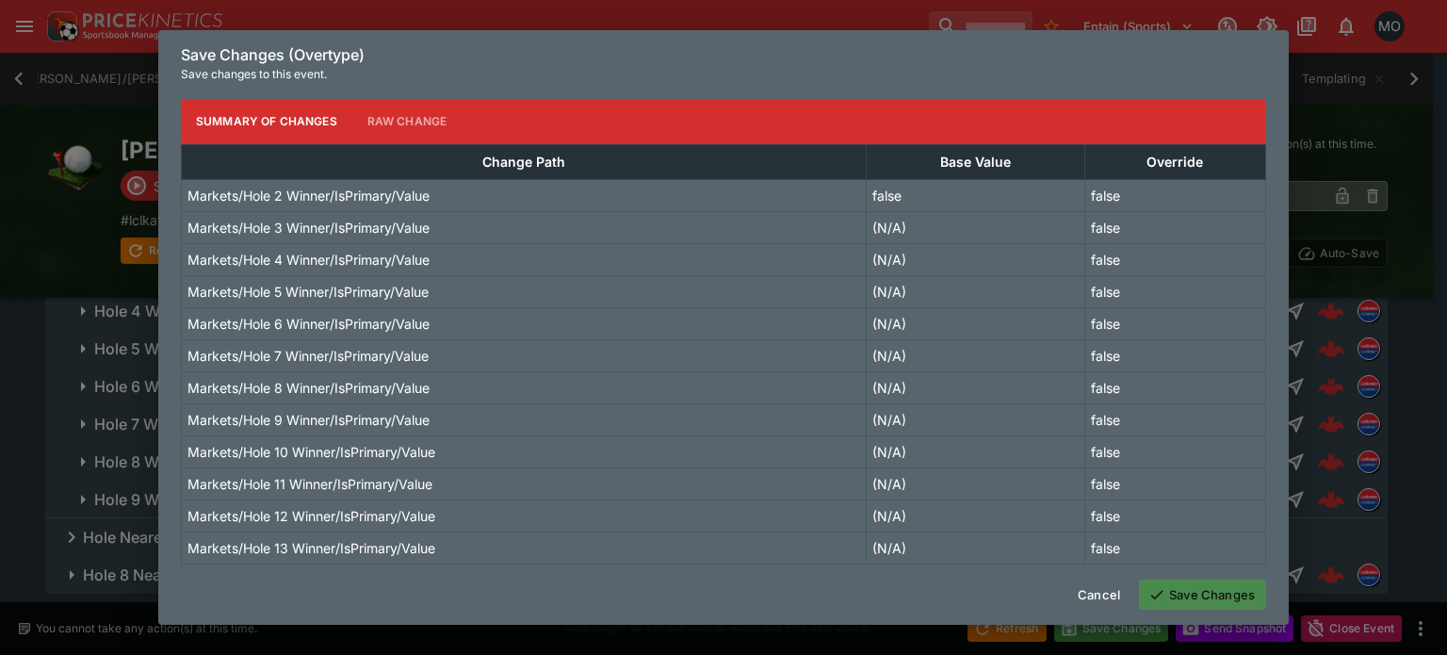
click at [1156, 590] on icon "button" at bounding box center [1156, 594] width 17 height 17
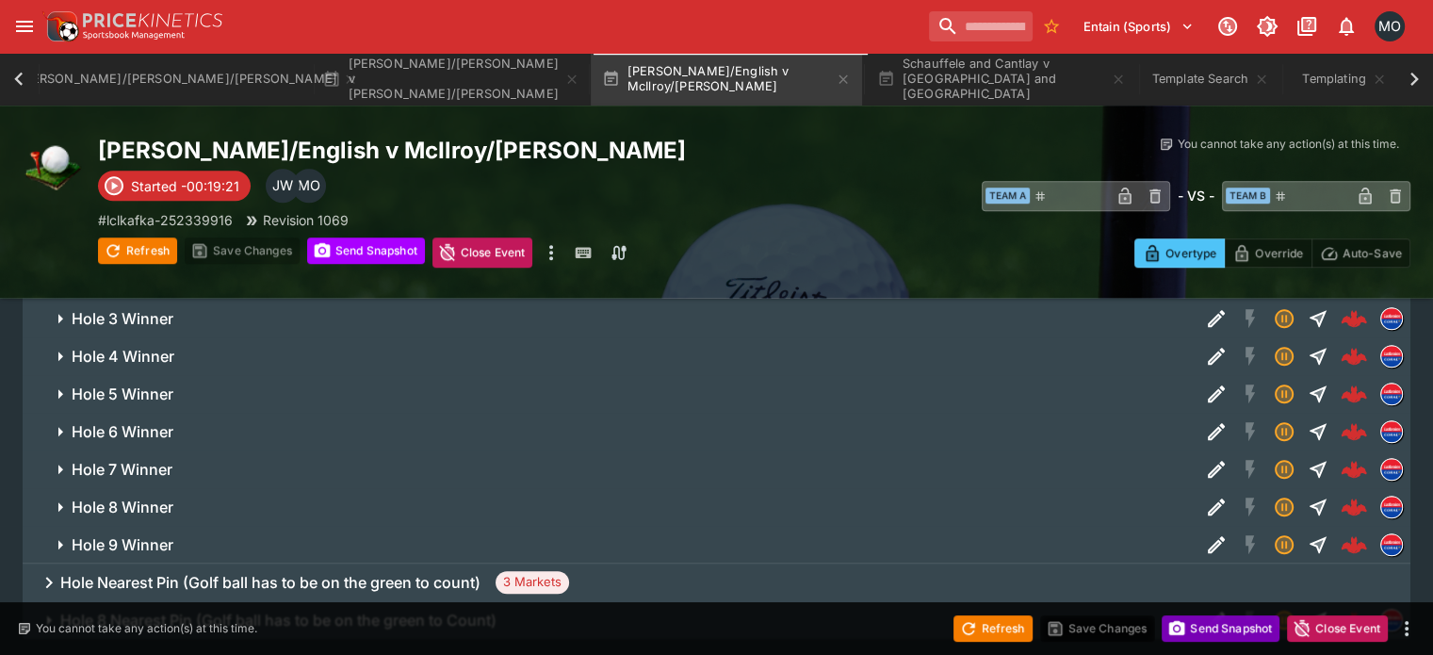
click at [1191, 618] on button "Send Snapshot" at bounding box center [1220, 628] width 118 height 26
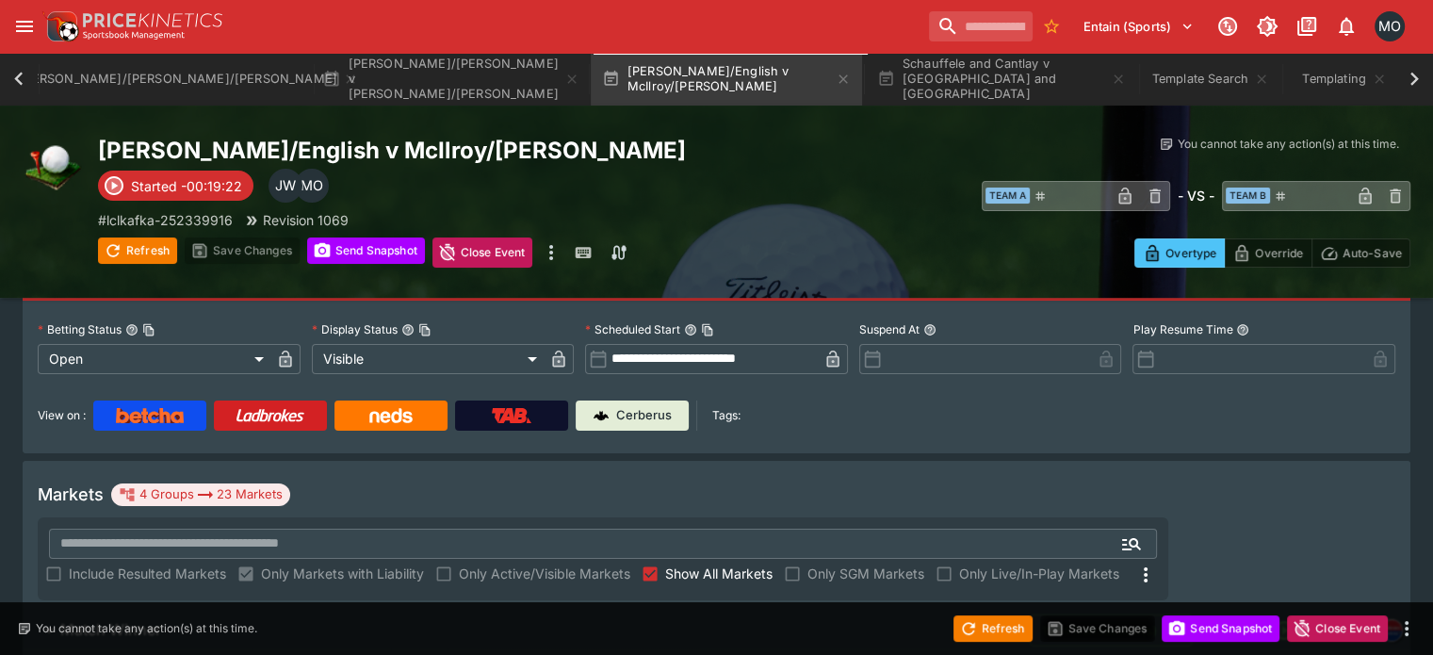
scroll to position [158, 0]
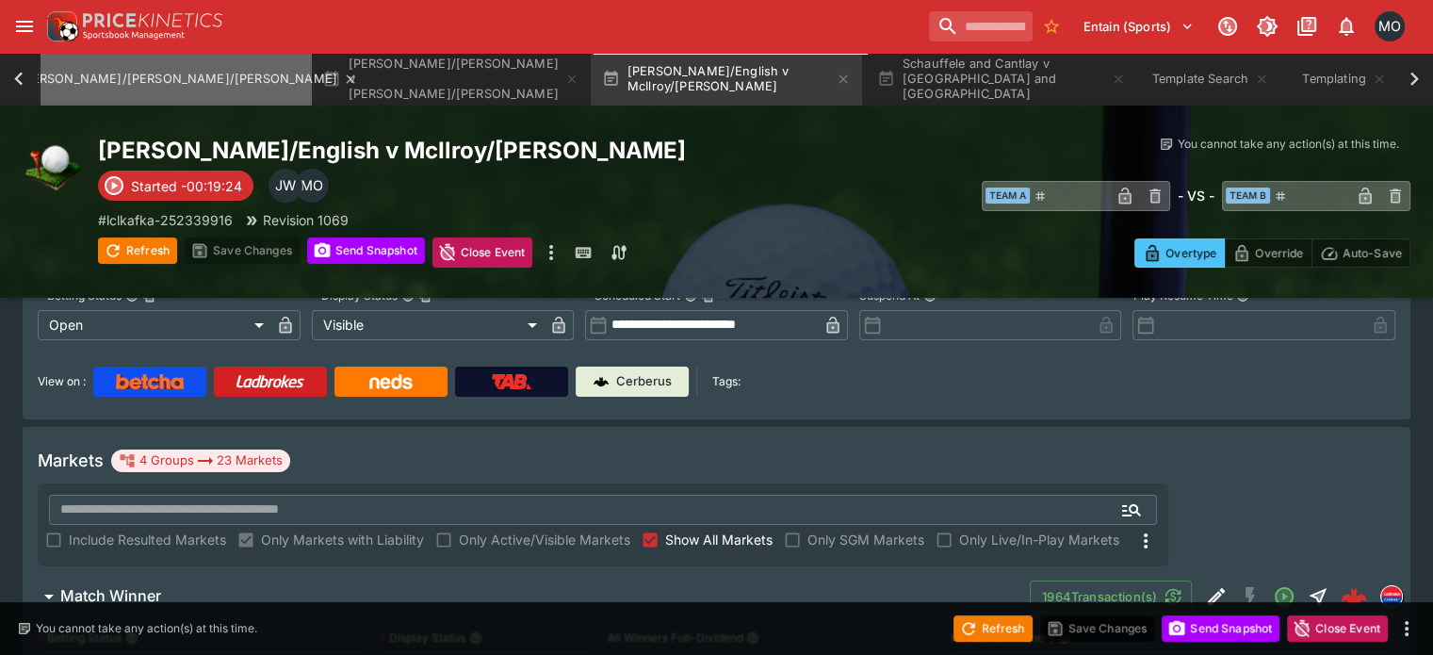
click at [113, 90] on button "[PERSON_NAME]/[PERSON_NAME]/[PERSON_NAME]" at bounding box center [175, 79] width 271 height 53
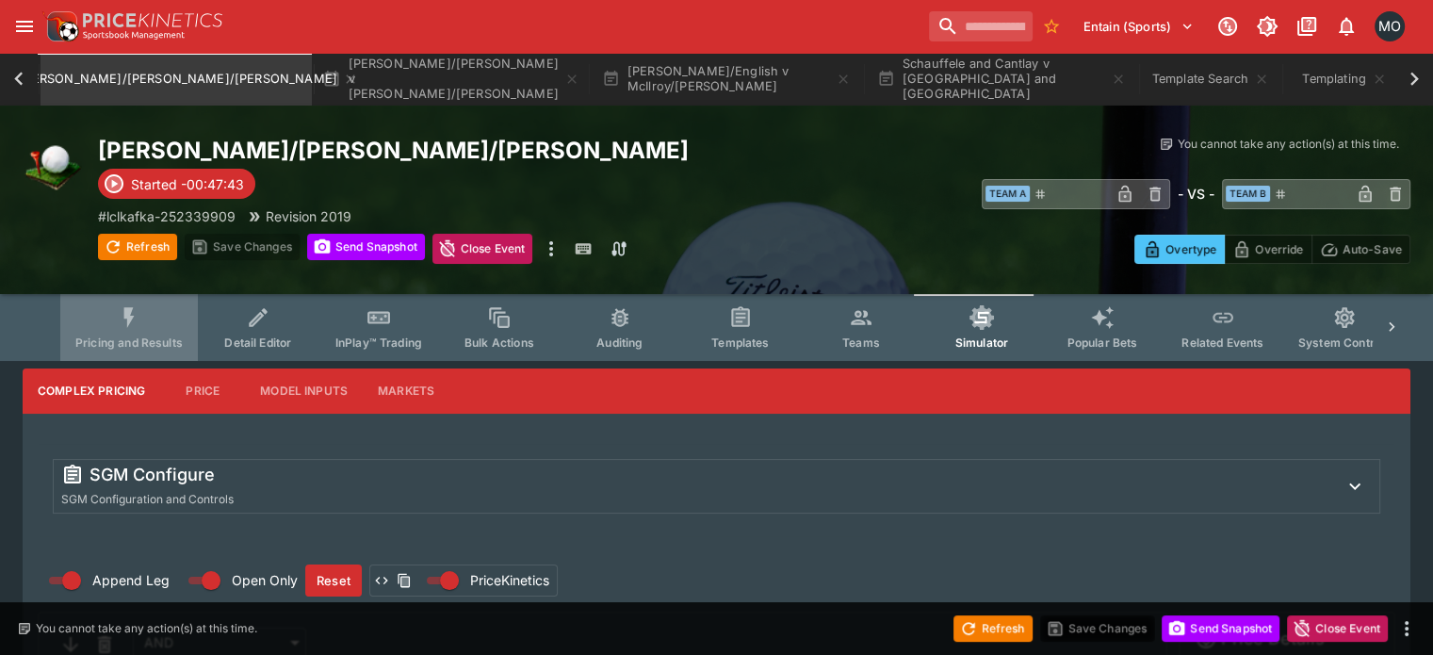
click at [141, 327] on icon "Event type filters" at bounding box center [129, 317] width 24 height 24
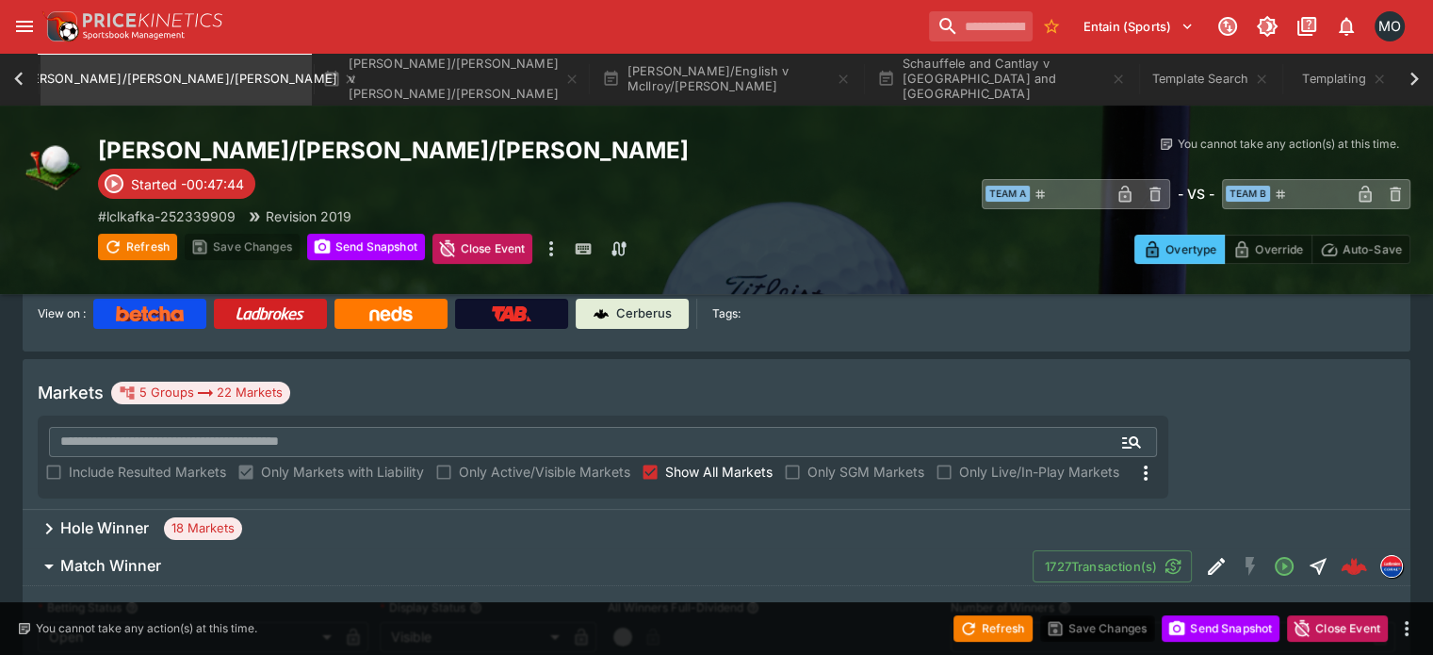
scroll to position [245, 0]
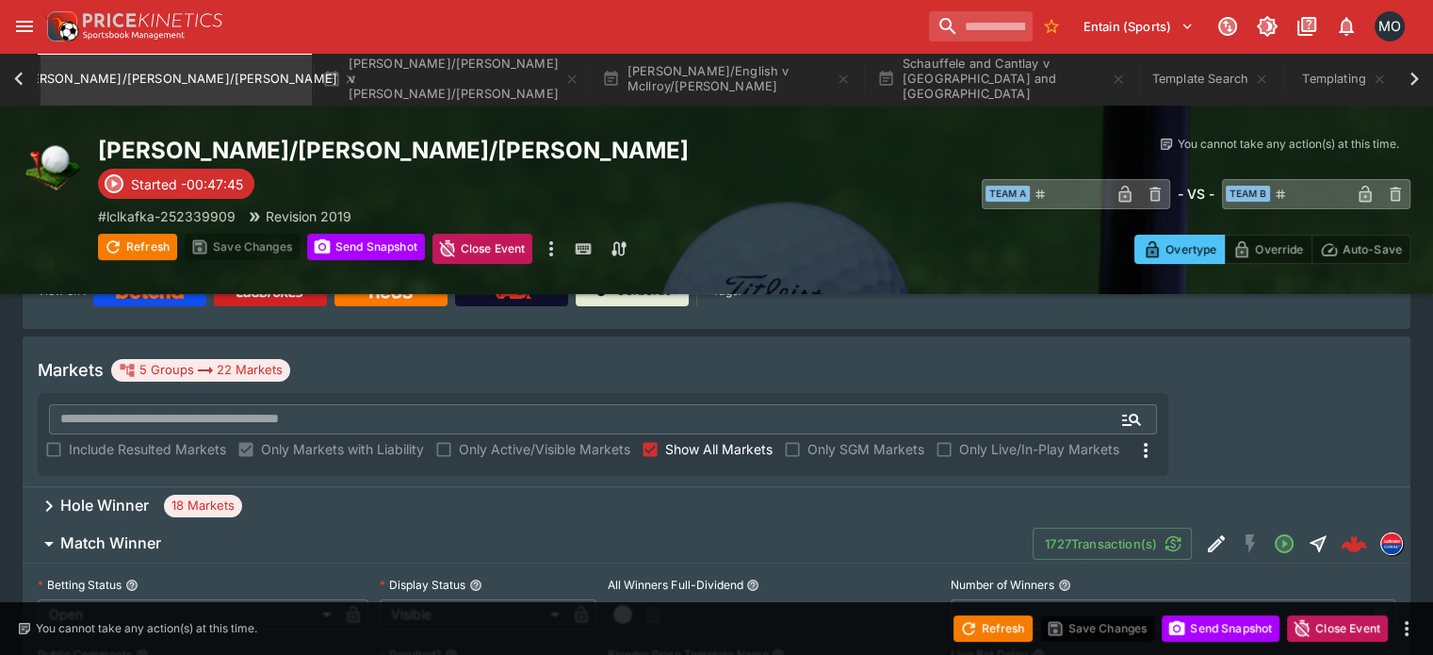
click at [1171, 640] on label "Live Bet Delay" at bounding box center [1115, 654] width 331 height 28
click at [1045, 648] on button "Live Bet Delay" at bounding box center [1037, 654] width 13 height 13
click at [1195, 632] on button "Send Snapshot" at bounding box center [1220, 628] width 118 height 26
click at [1014, 628] on button "Refresh" at bounding box center [992, 628] width 79 height 26
click at [314, 487] on div "Hole Winner 18 Markets" at bounding box center [716, 506] width 1387 height 38
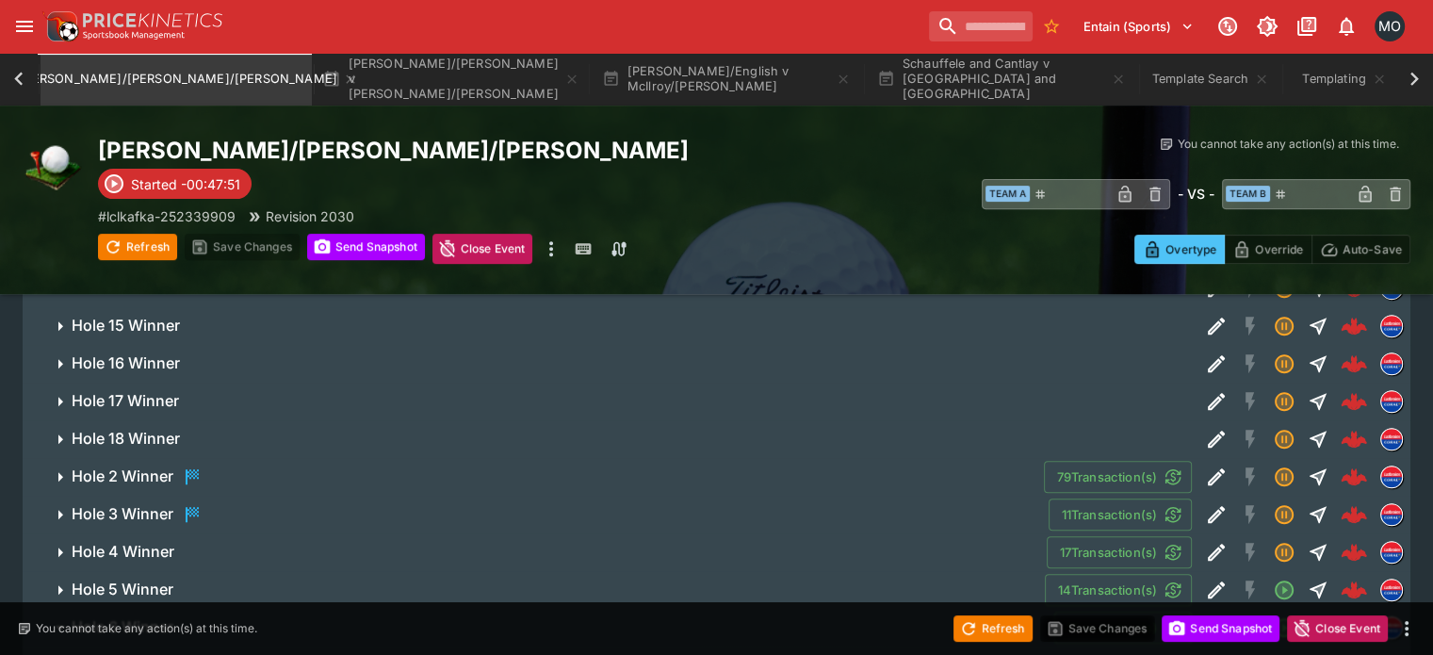
scroll to position [684, 0]
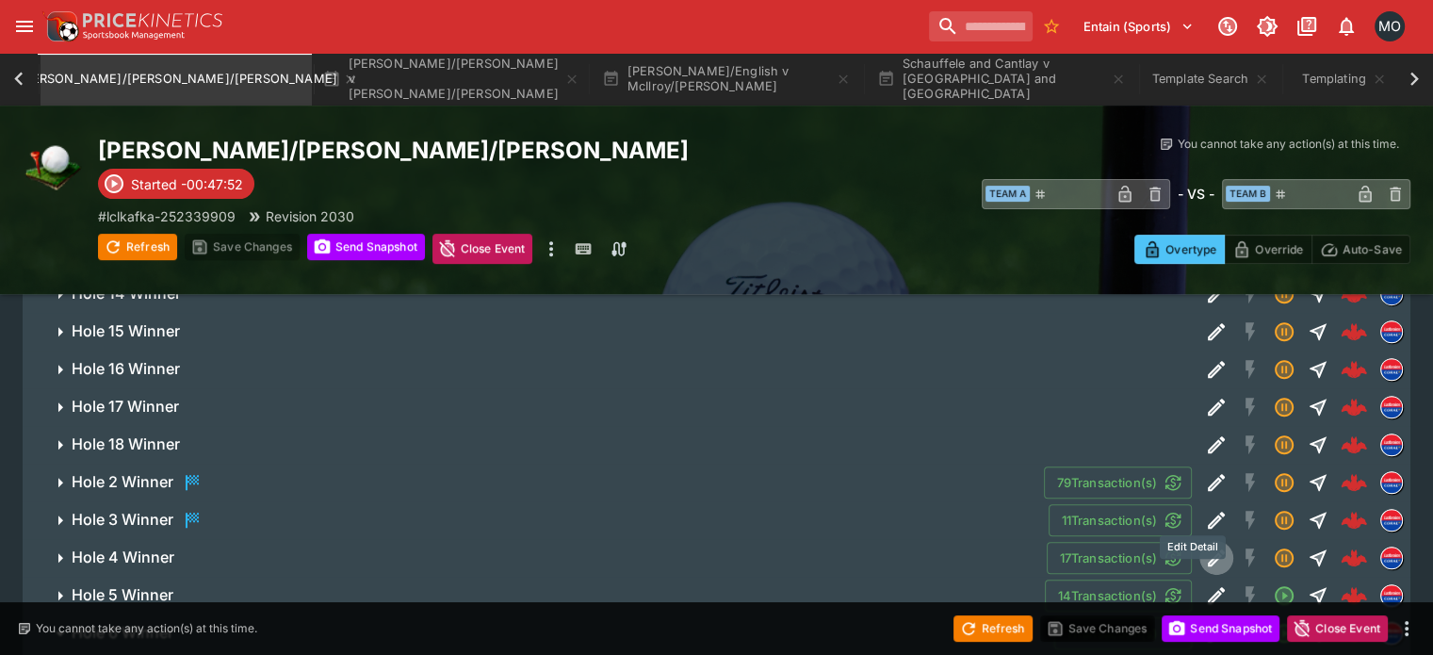
click at [1205, 546] on icon "Edit Detail" at bounding box center [1216, 557] width 23 height 23
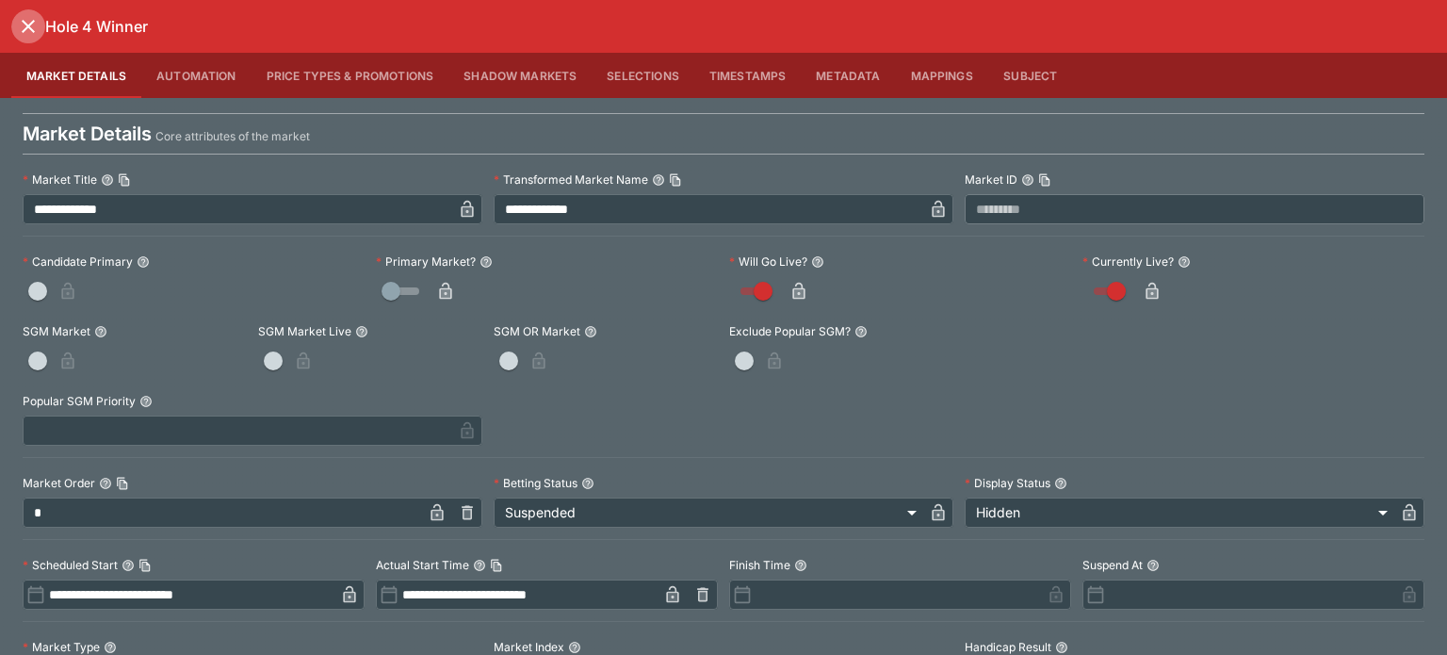
click at [30, 28] on icon "close" at bounding box center [28, 26] width 13 height 13
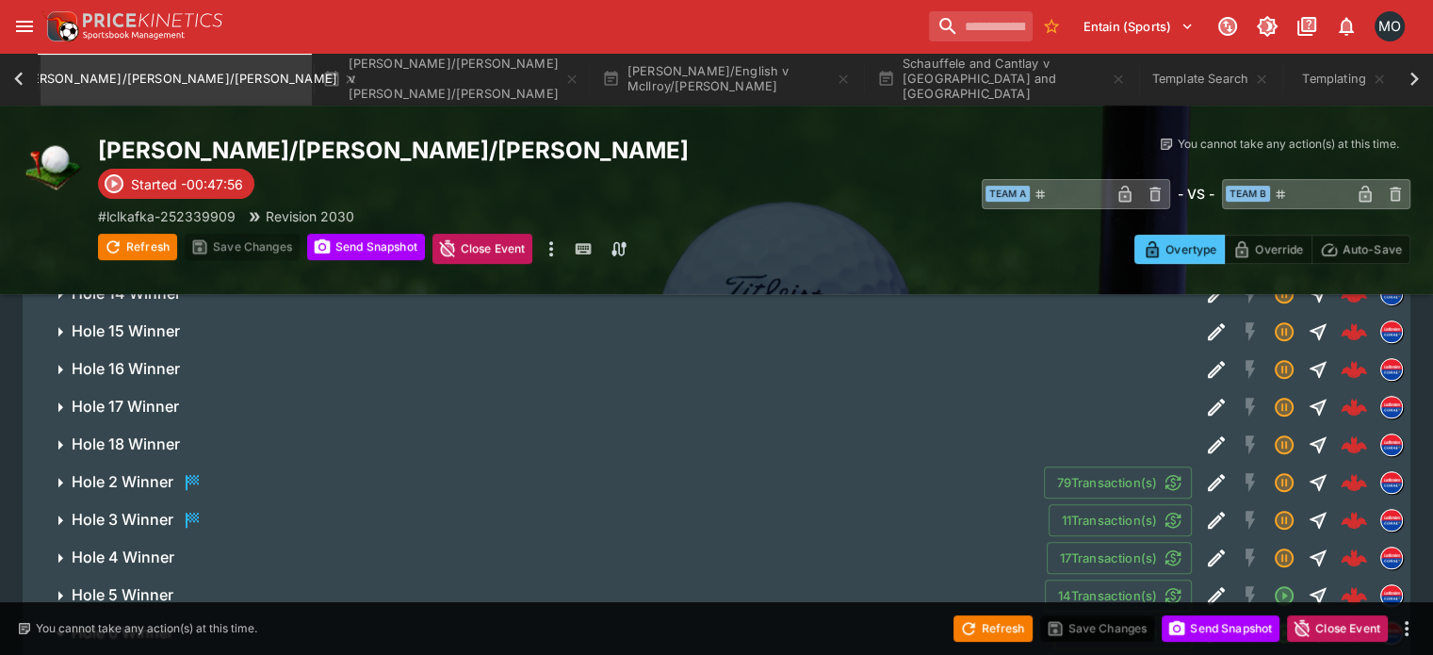
click at [1205, 584] on icon "Edit Detail" at bounding box center [1216, 595] width 23 height 23
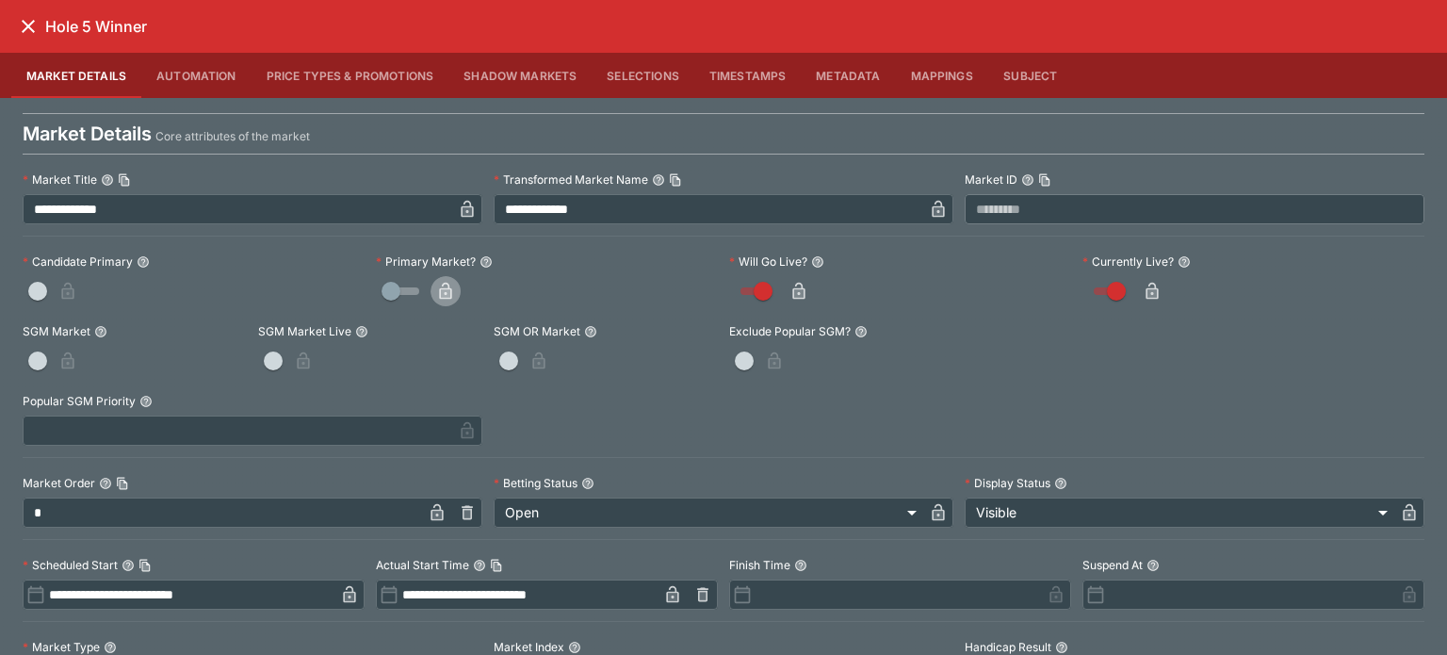
click at [445, 294] on icon "button" at bounding box center [445, 293] width 9 height 8
click at [26, 29] on icon "close" at bounding box center [28, 26] width 13 height 13
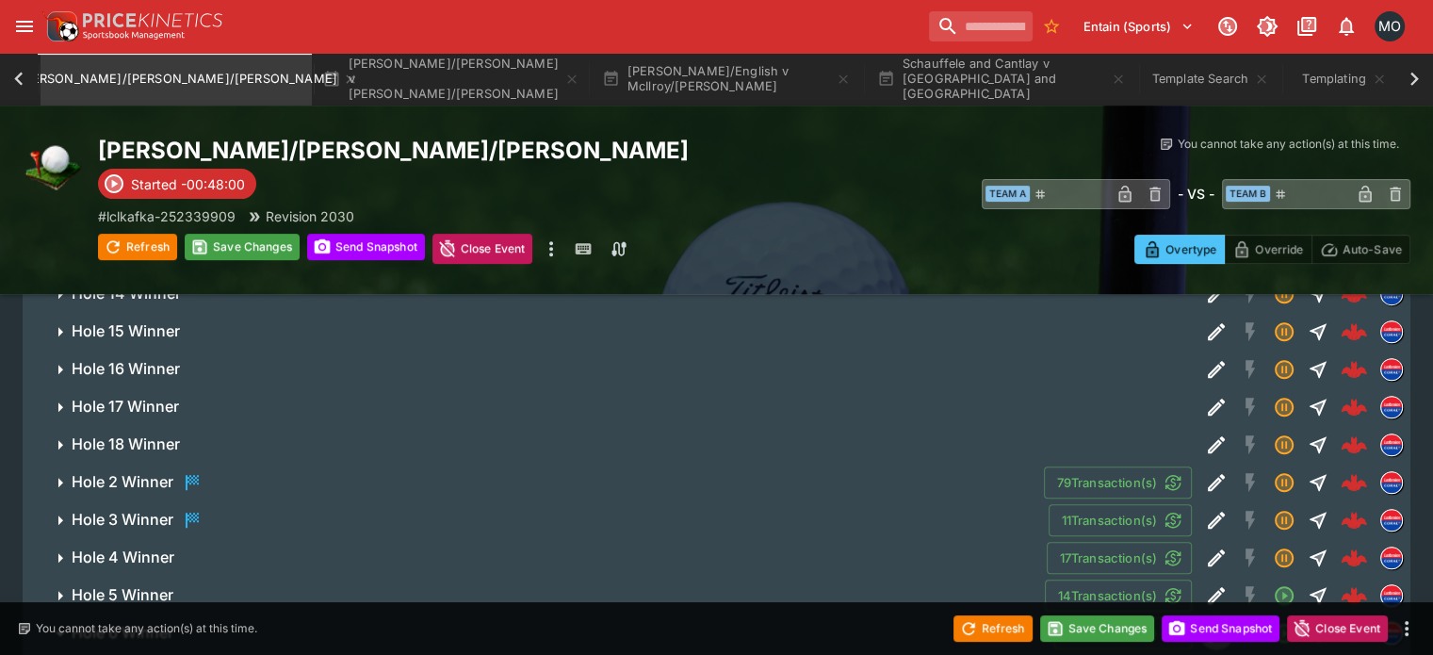
click at [1205, 622] on icon "Edit Detail" at bounding box center [1216, 633] width 23 height 23
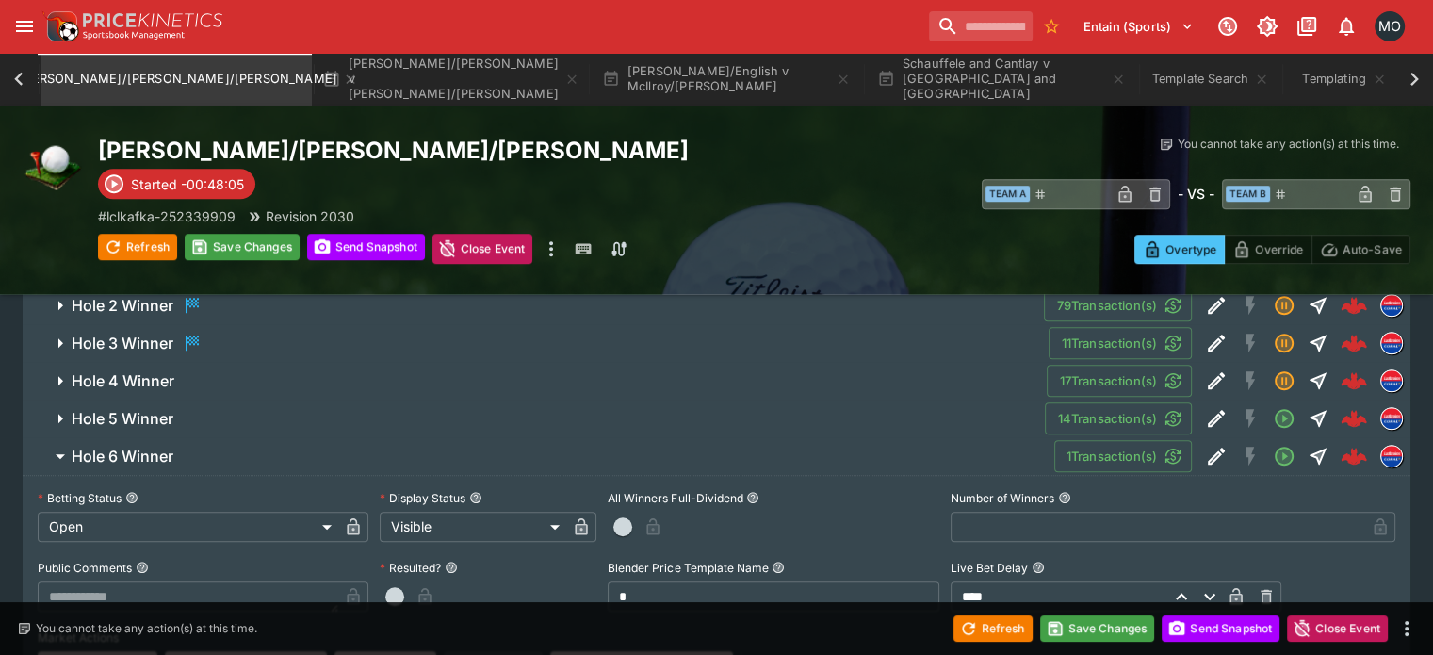
scroll to position [1435, 0]
click at [1205, 445] on icon "Edit Detail" at bounding box center [1216, 456] width 23 height 23
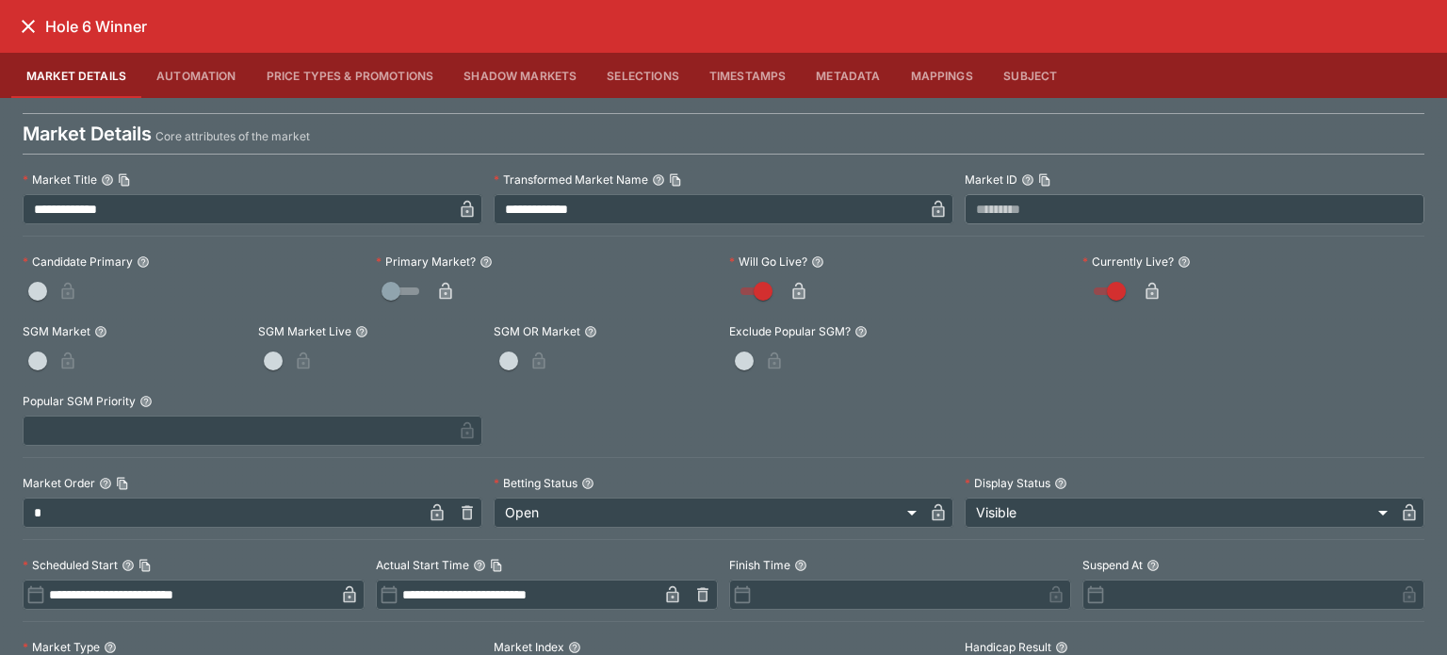
click at [436, 283] on icon "button" at bounding box center [445, 291] width 19 height 19
click at [25, 26] on icon "close" at bounding box center [28, 26] width 23 height 23
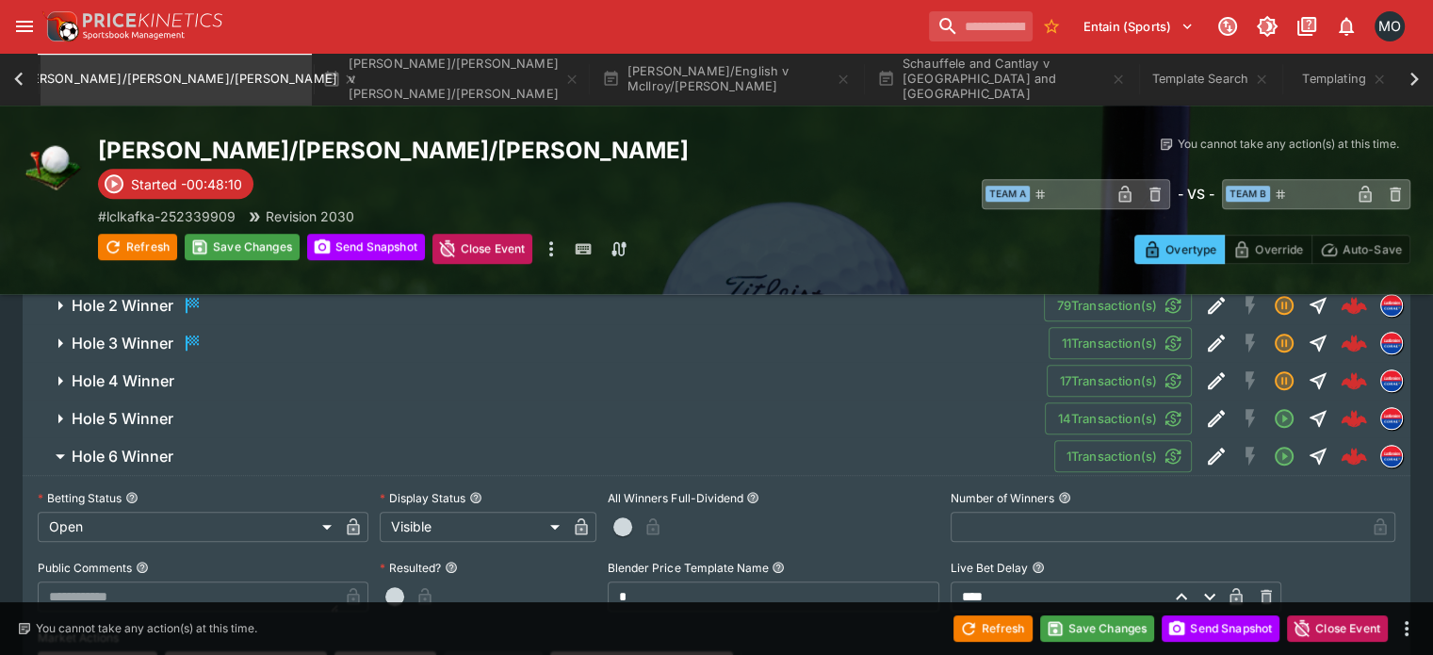
scroll to position [1432, 0]
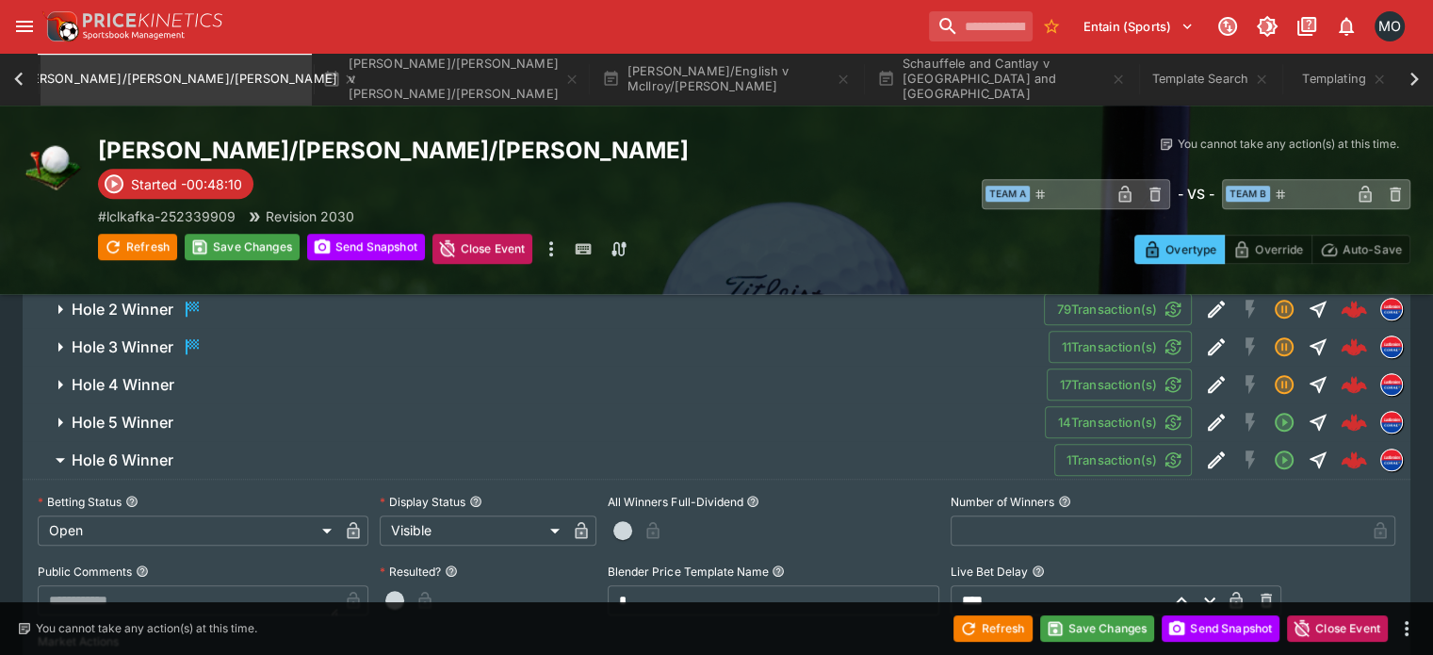
click at [407, 450] on span "Hole 6 Winner" at bounding box center [555, 460] width 967 height 20
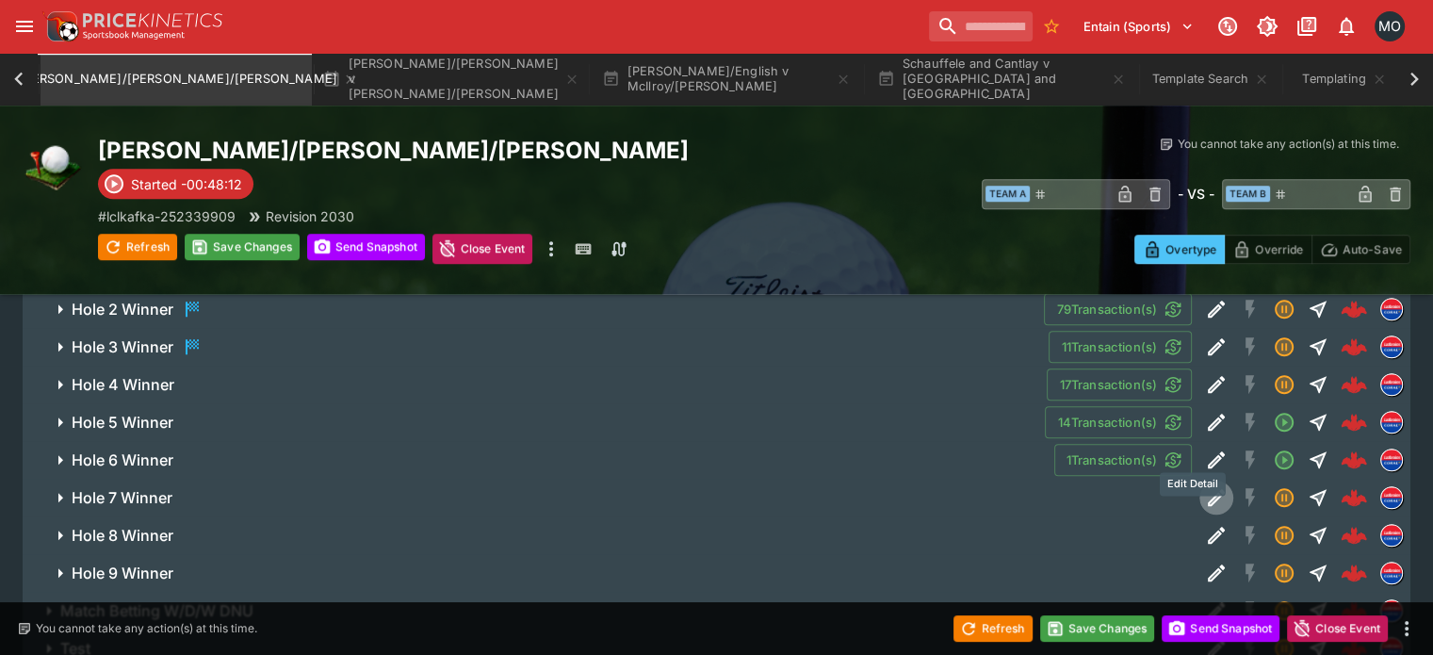
click at [1199, 480] on button "Edit Detail" at bounding box center [1216, 497] width 34 height 34
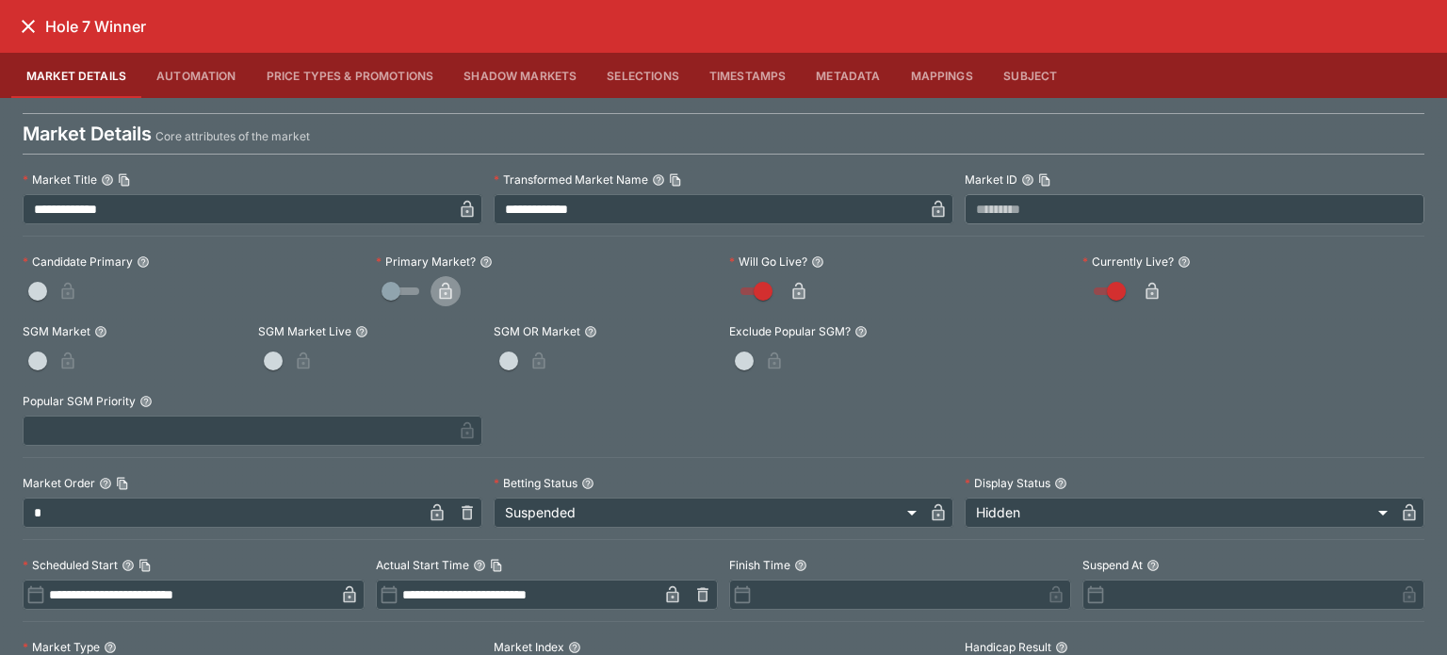
click at [444, 283] on icon "button" at bounding box center [445, 291] width 12 height 17
click at [39, 23] on icon "close" at bounding box center [28, 26] width 23 height 23
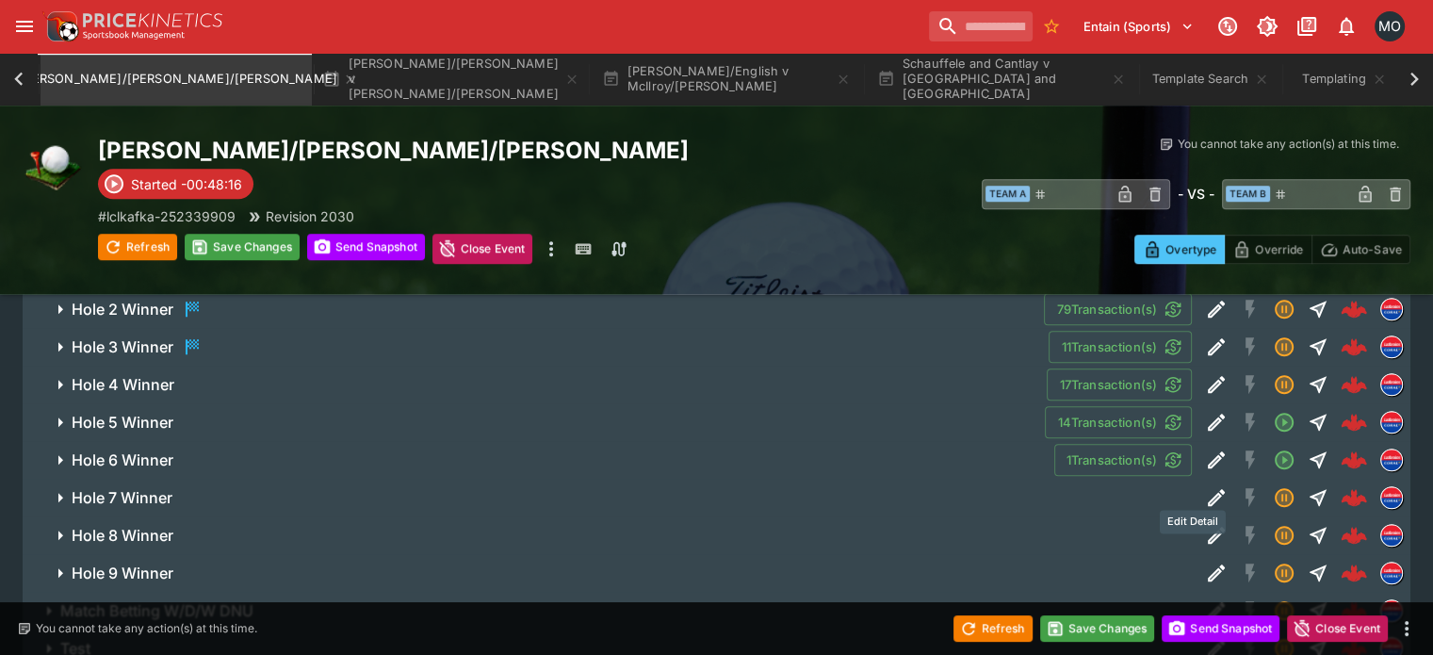
click at [1205, 524] on icon "Edit Detail" at bounding box center [1216, 535] width 23 height 23
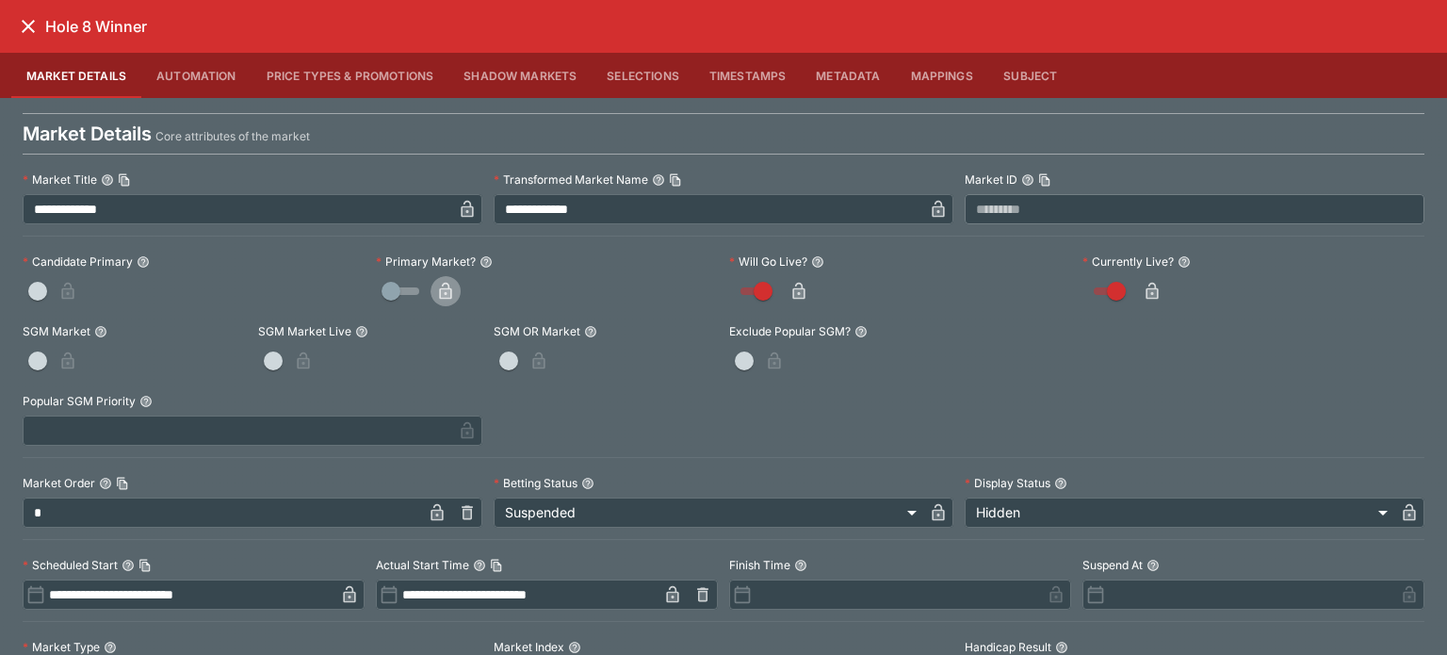
click at [441, 285] on icon "button" at bounding box center [445, 291] width 19 height 19
click at [23, 32] on icon "close" at bounding box center [28, 26] width 13 height 13
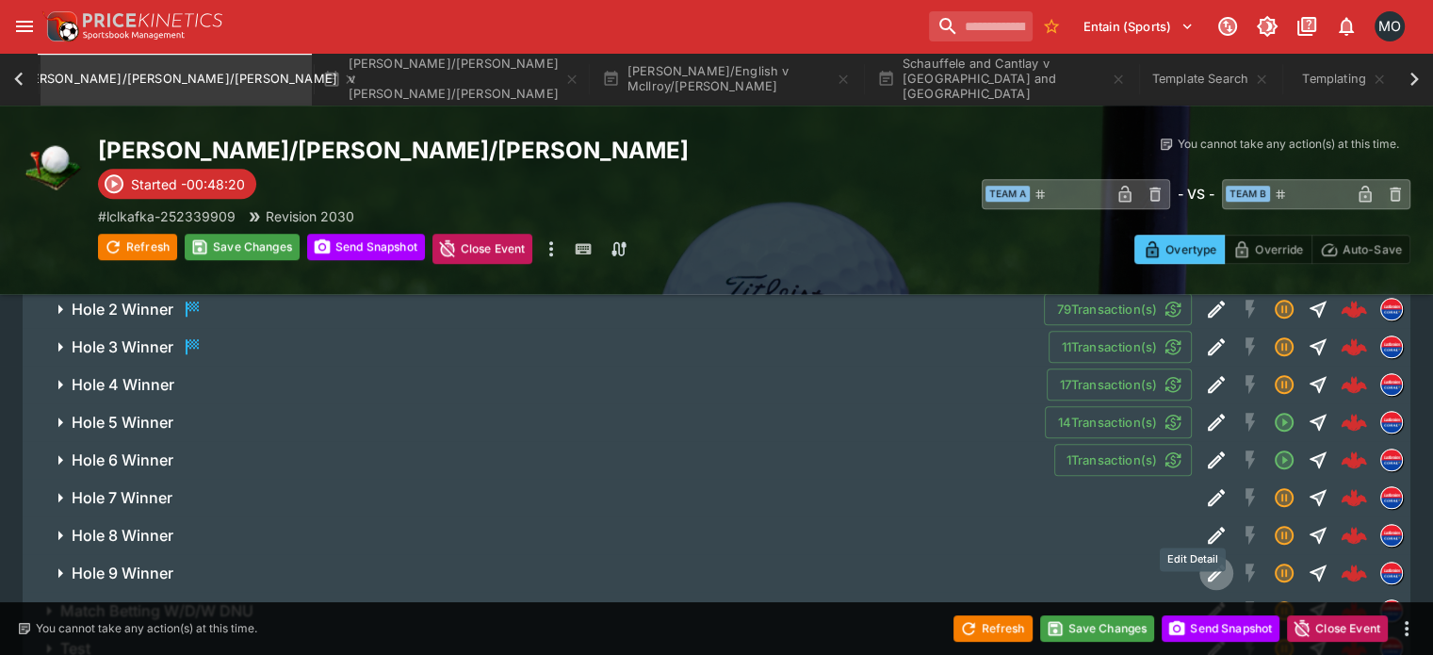
click at [1207, 564] on icon "Edit Detail" at bounding box center [1215, 572] width 17 height 17
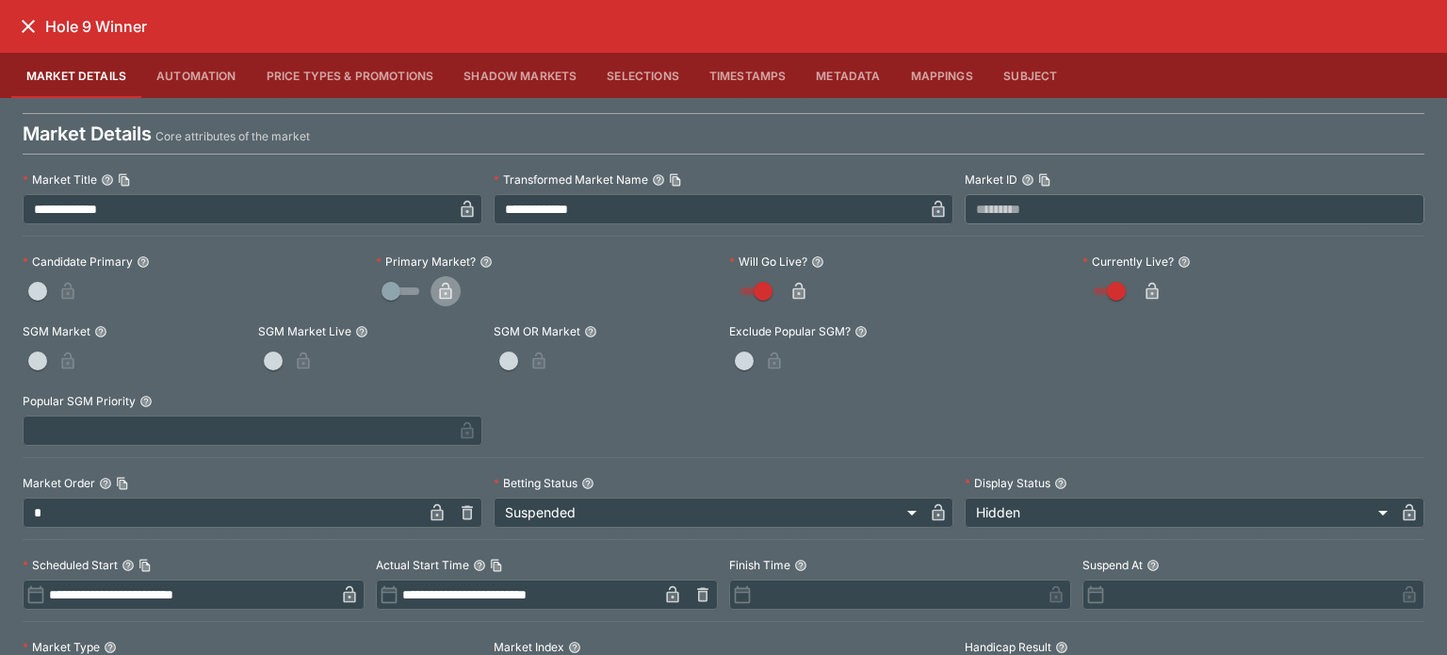
click at [441, 291] on icon "button" at bounding box center [445, 293] width 9 height 8
click at [34, 19] on icon "close" at bounding box center [28, 26] width 23 height 23
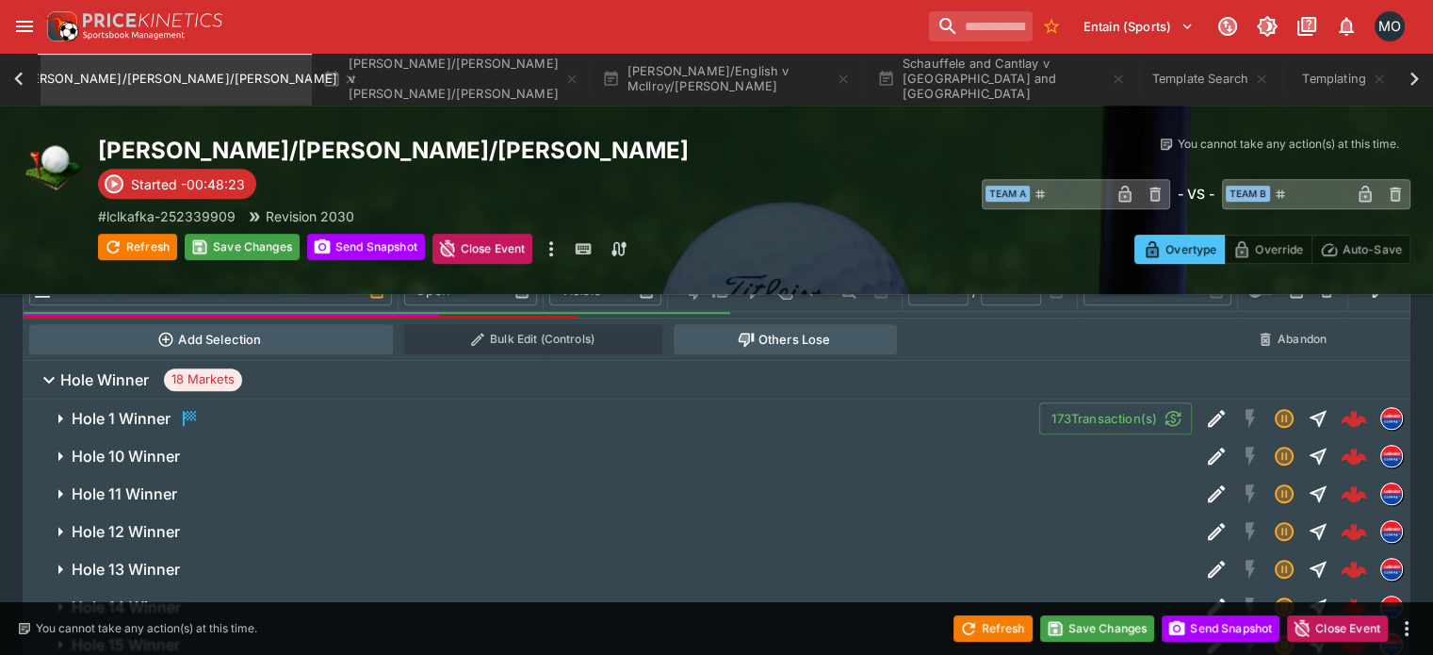
scroll to position [942, 0]
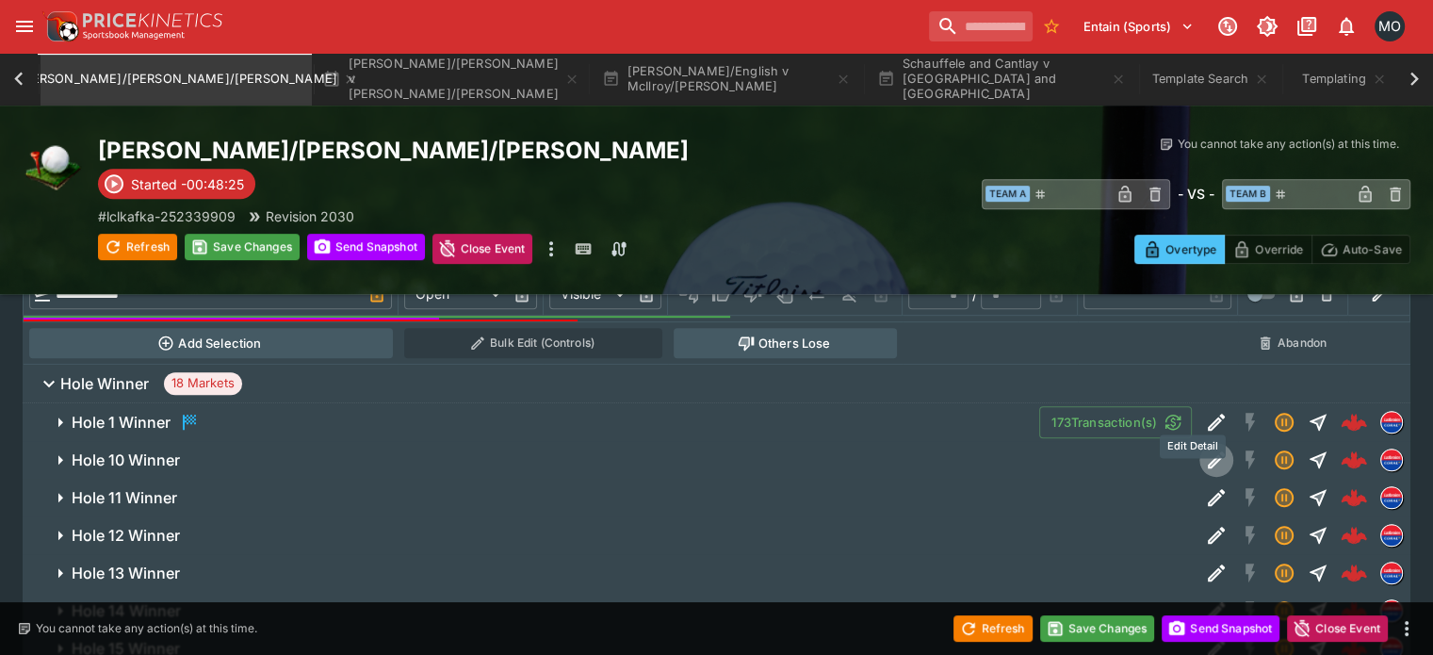
click at [1205, 448] on icon "Edit Detail" at bounding box center [1216, 459] width 23 height 23
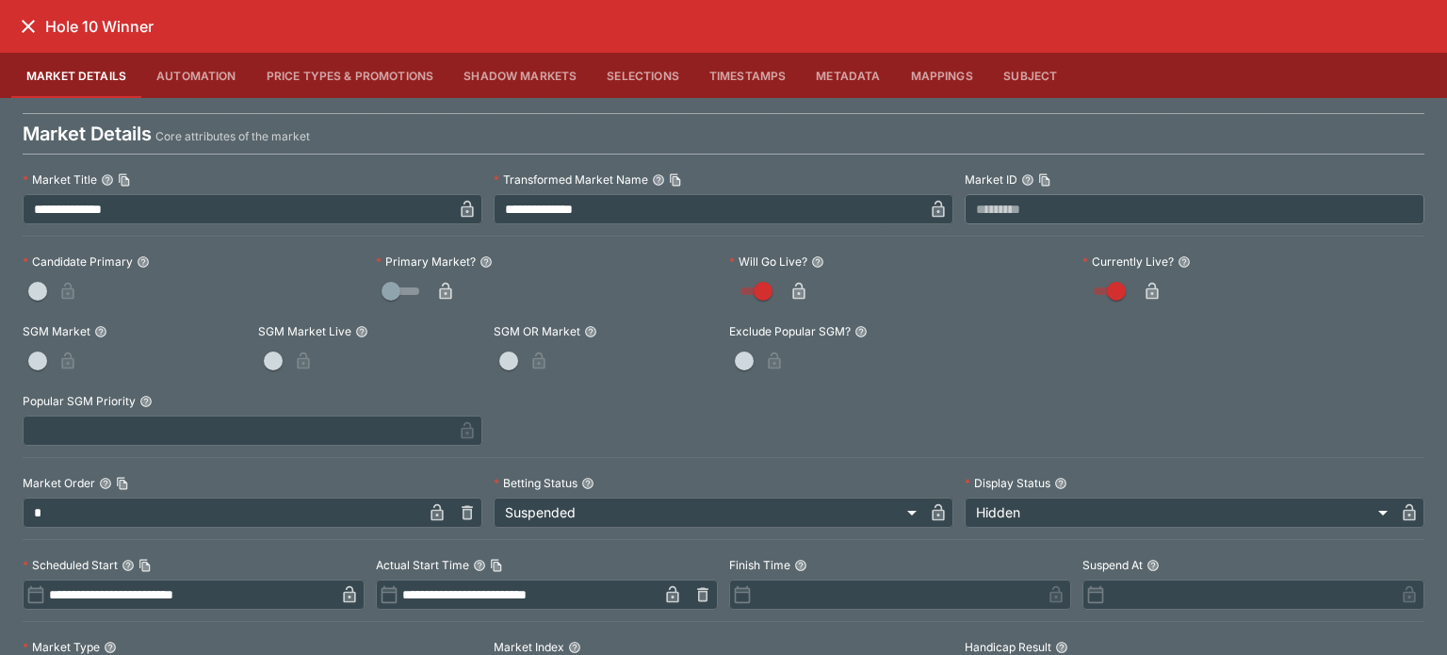
click at [441, 286] on icon "button" at bounding box center [445, 291] width 19 height 19
click at [20, 23] on icon "close" at bounding box center [28, 26] width 23 height 23
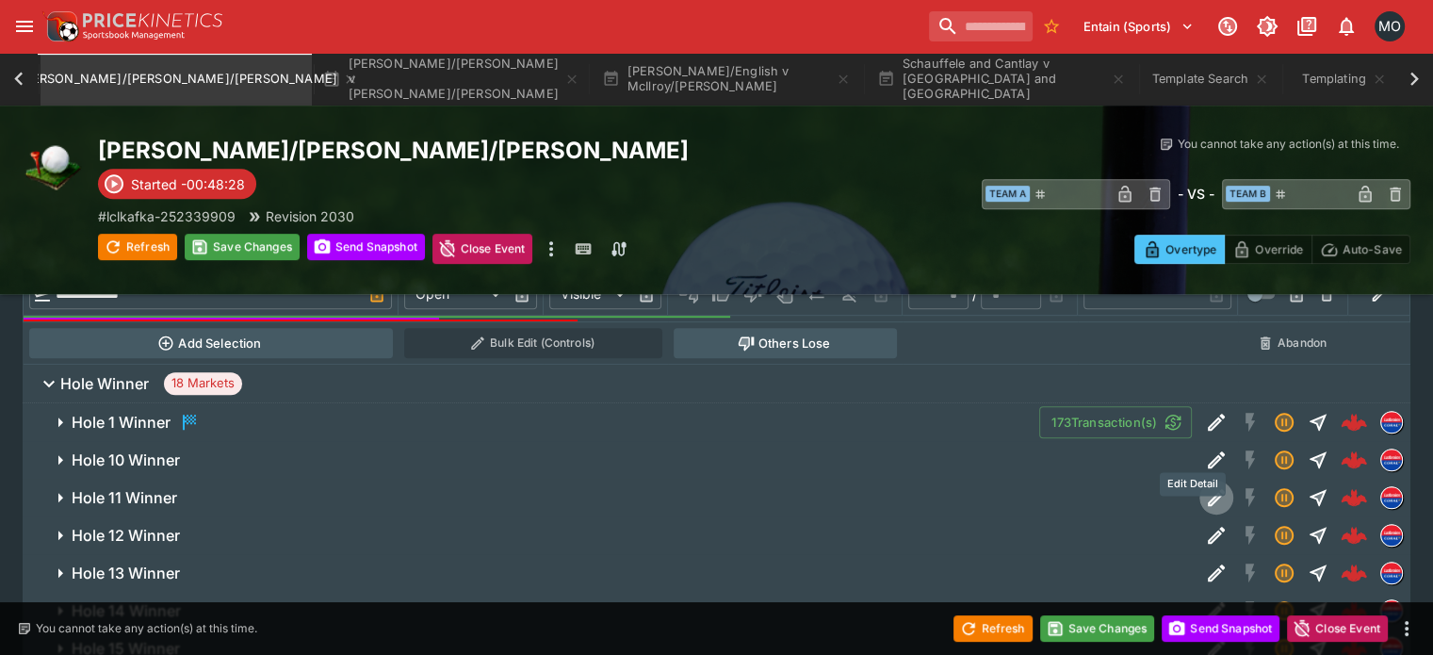
click at [1207, 489] on icon "Edit Detail" at bounding box center [1215, 497] width 17 height 17
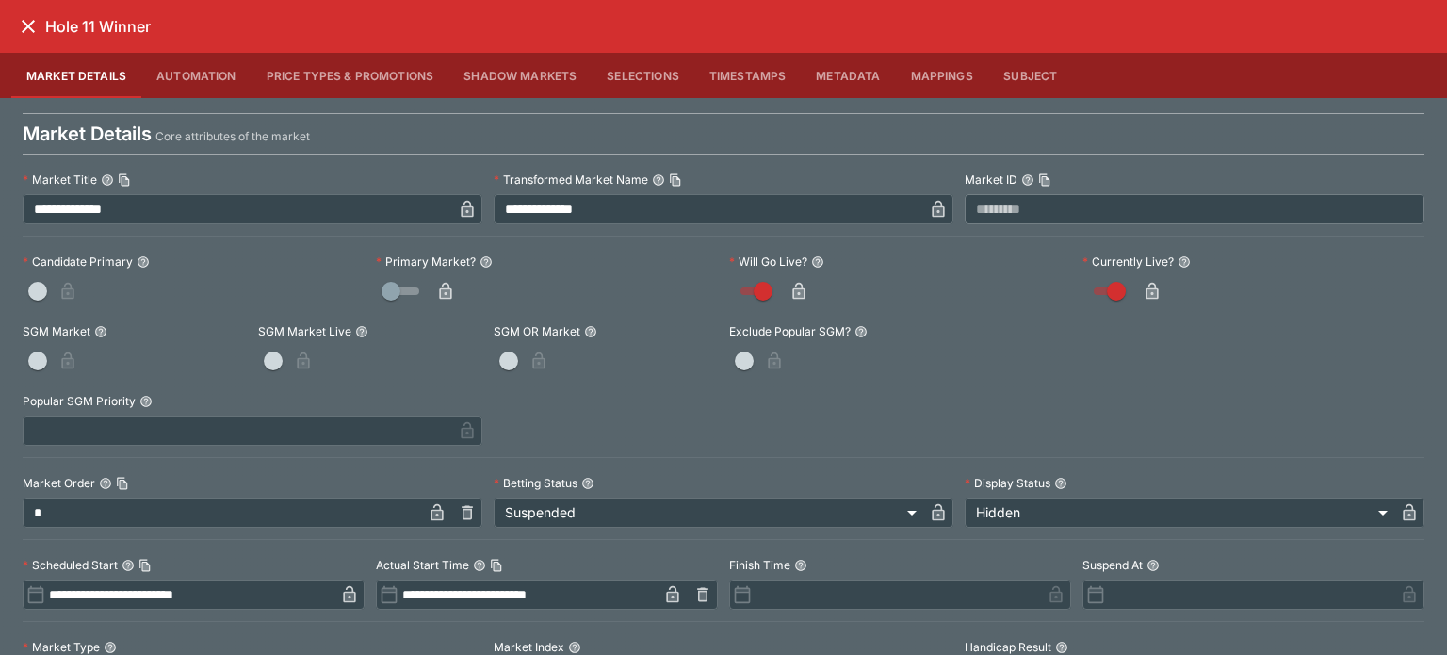
click at [445, 297] on icon "button" at bounding box center [445, 293] width 9 height 8
click at [24, 20] on icon "close" at bounding box center [28, 26] width 23 height 23
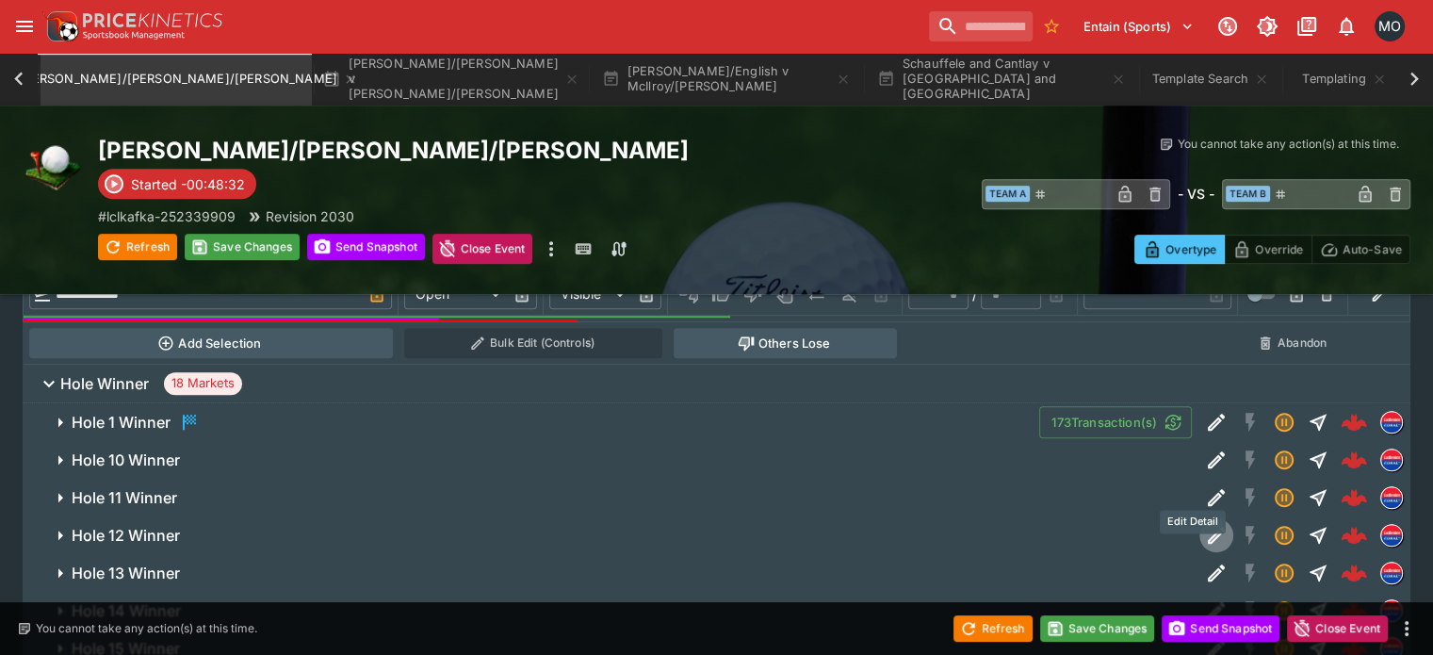
click at [1205, 524] on icon "Edit Detail" at bounding box center [1216, 535] width 23 height 23
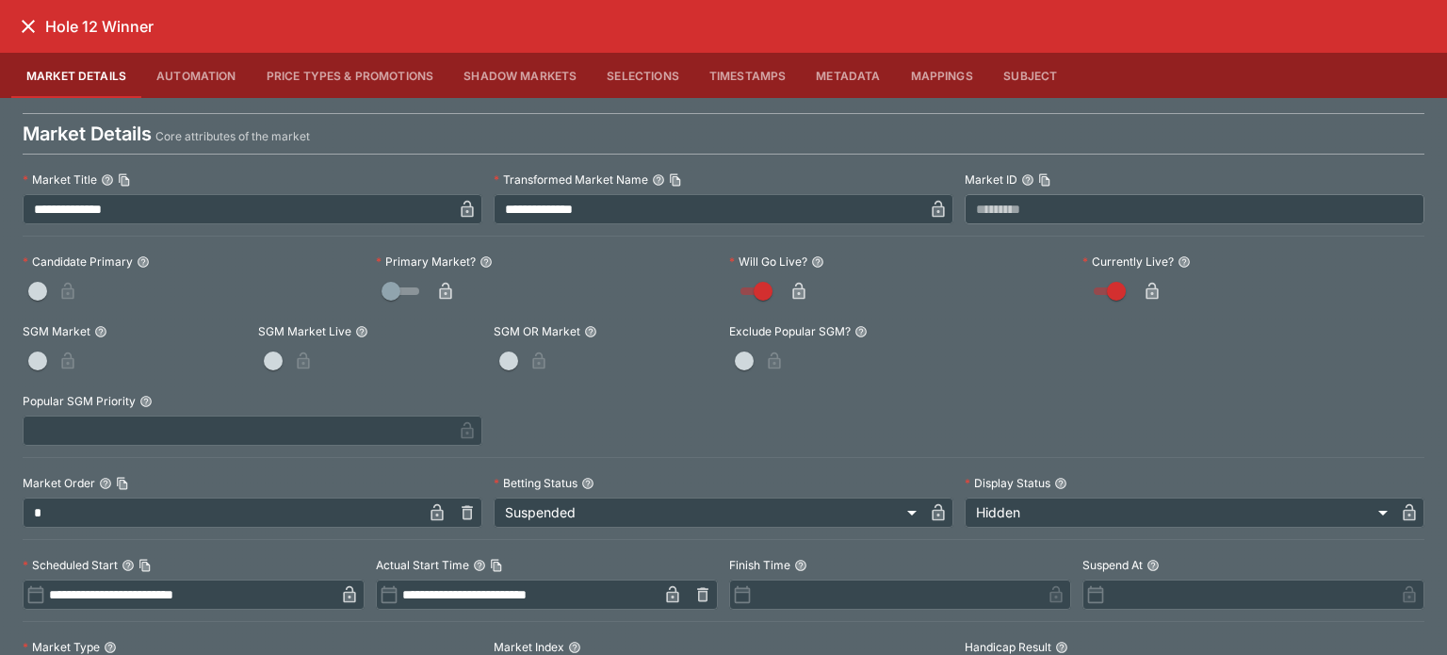
click at [449, 288] on icon "button" at bounding box center [445, 291] width 19 height 19
click at [26, 25] on icon "close" at bounding box center [28, 26] width 13 height 13
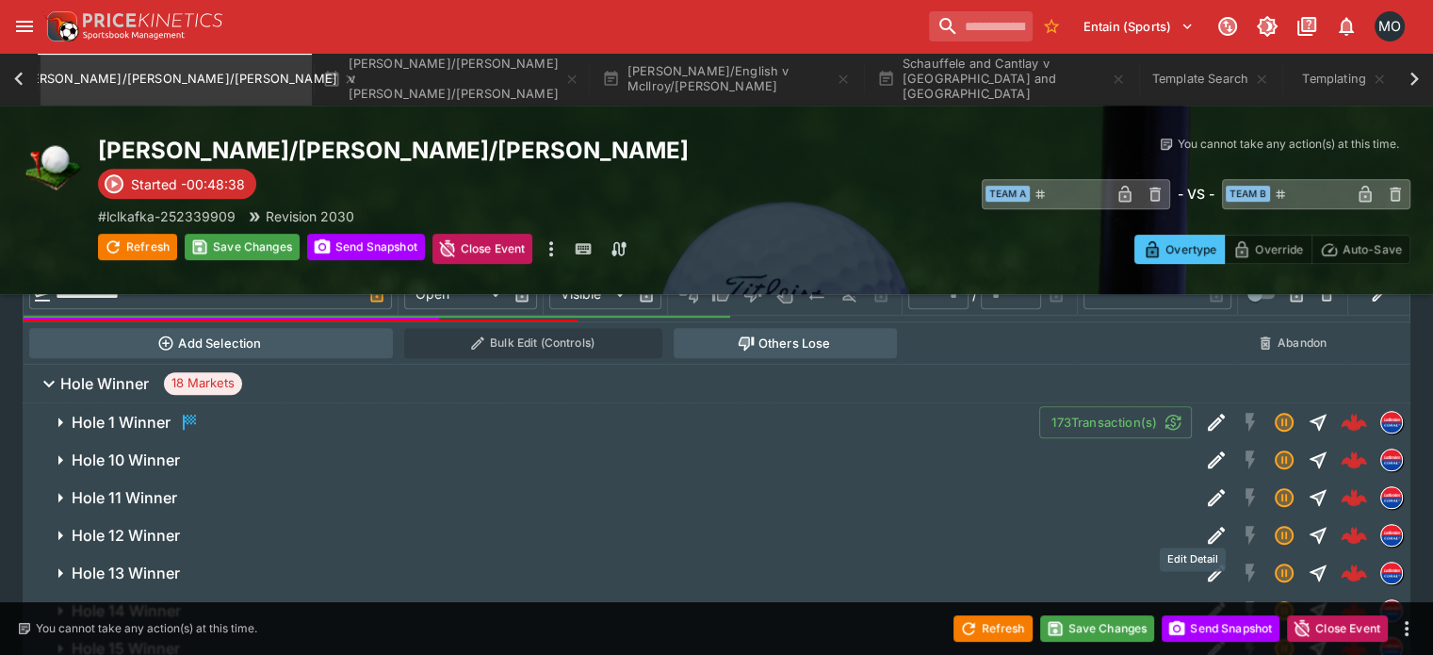
click at [1207, 564] on icon "Edit Detail" at bounding box center [1215, 572] width 17 height 17
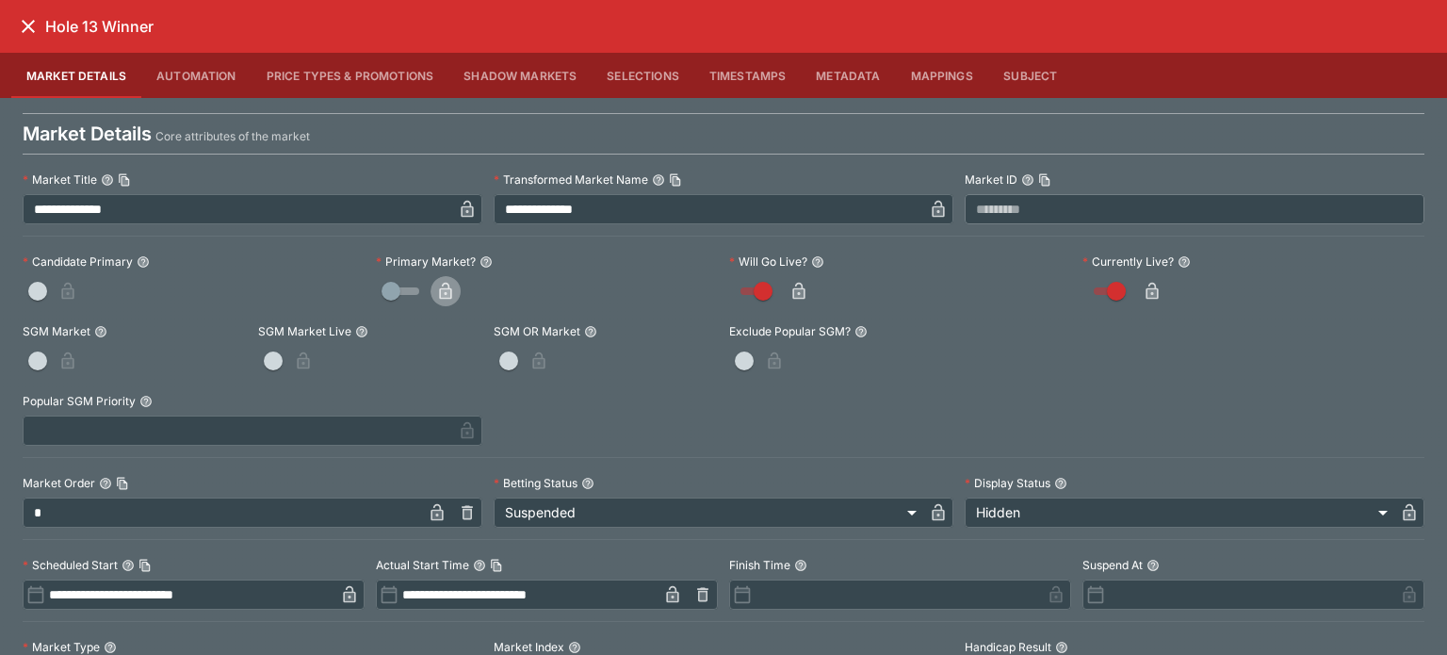
click at [453, 282] on button "button" at bounding box center [445, 291] width 30 height 30
click at [24, 28] on icon "close" at bounding box center [28, 26] width 23 height 23
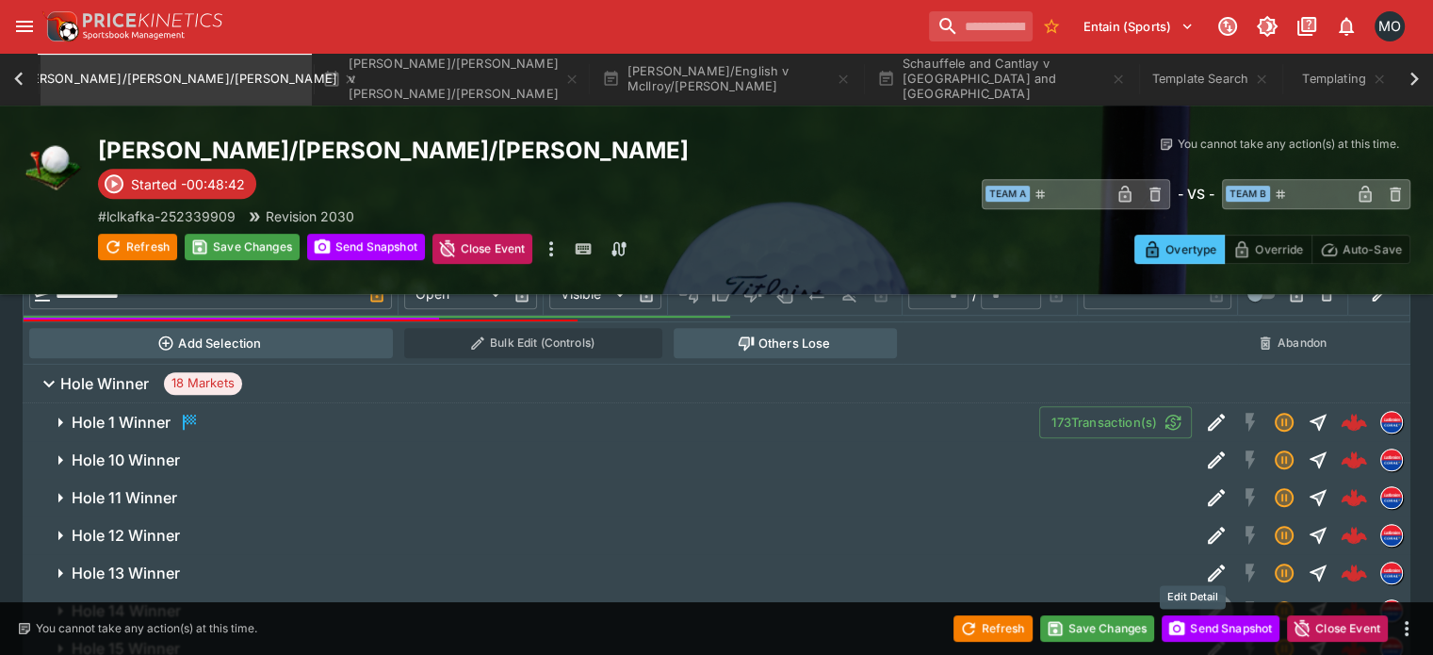
click at [1207, 602] on icon "Edit Detail" at bounding box center [1215, 610] width 17 height 17
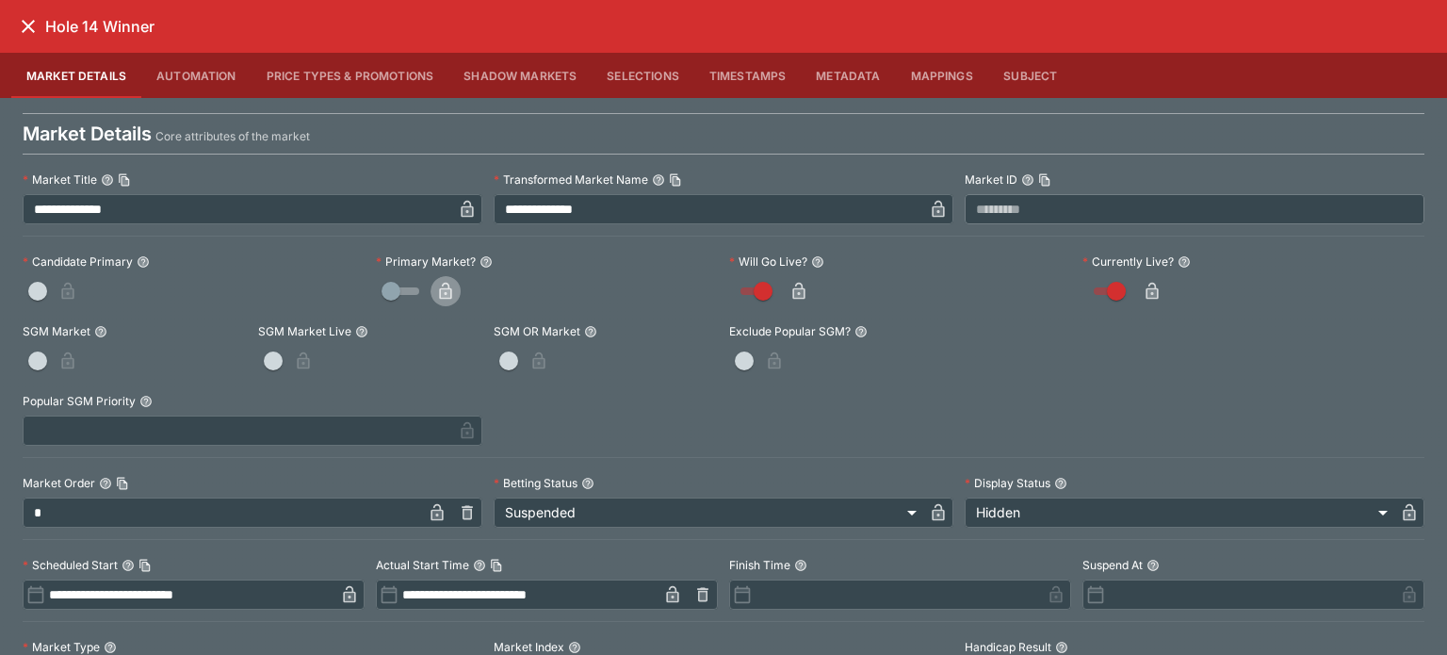
click at [430, 282] on button "button" at bounding box center [445, 291] width 30 height 30
click at [36, 24] on icon "close" at bounding box center [28, 26] width 23 height 23
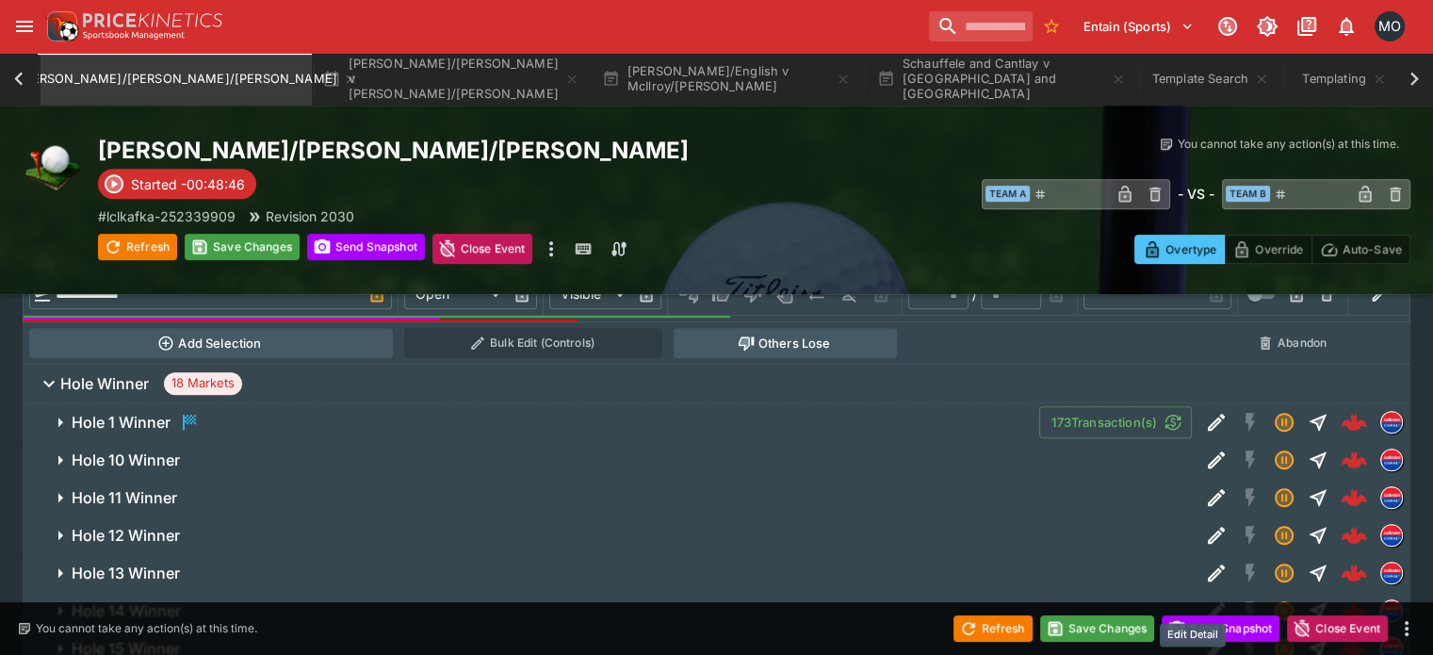
click at [1205, 637] on icon "Edit Detail" at bounding box center [1216, 648] width 23 height 23
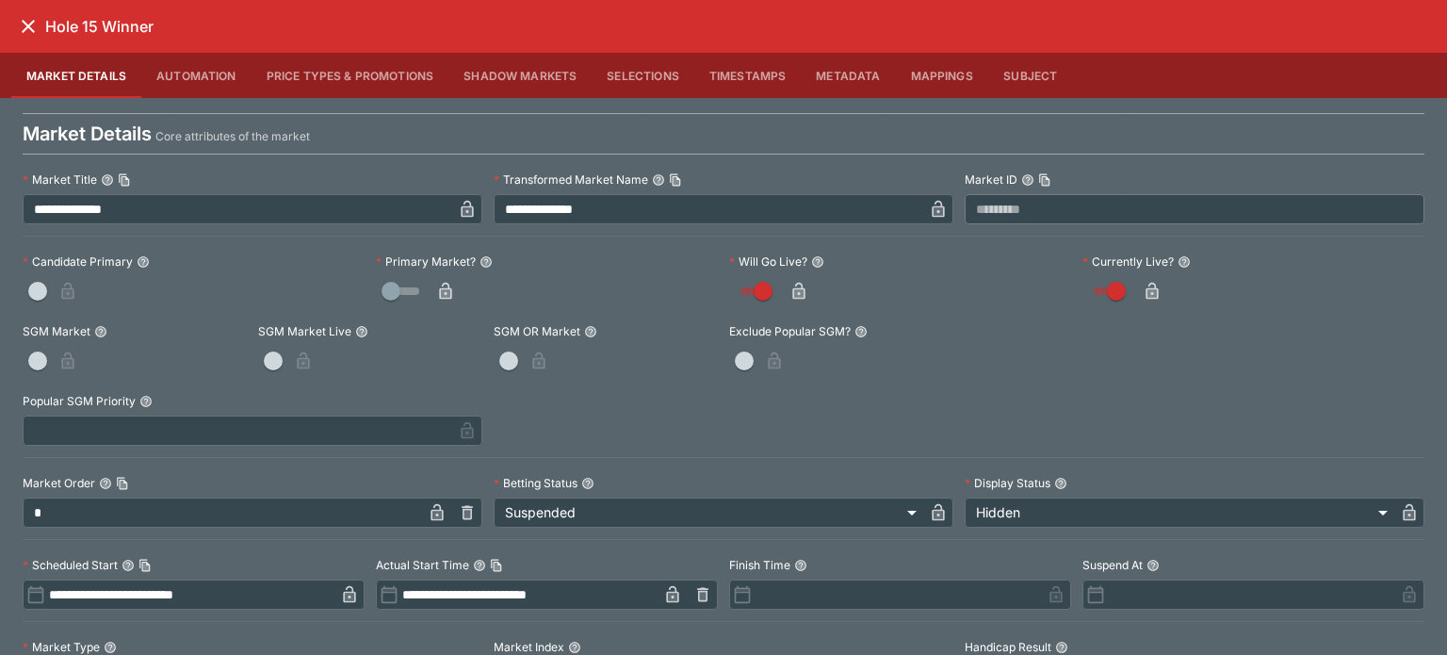
click at [443, 285] on icon "button" at bounding box center [445, 291] width 19 height 19
click at [29, 25] on icon "close" at bounding box center [28, 26] width 13 height 13
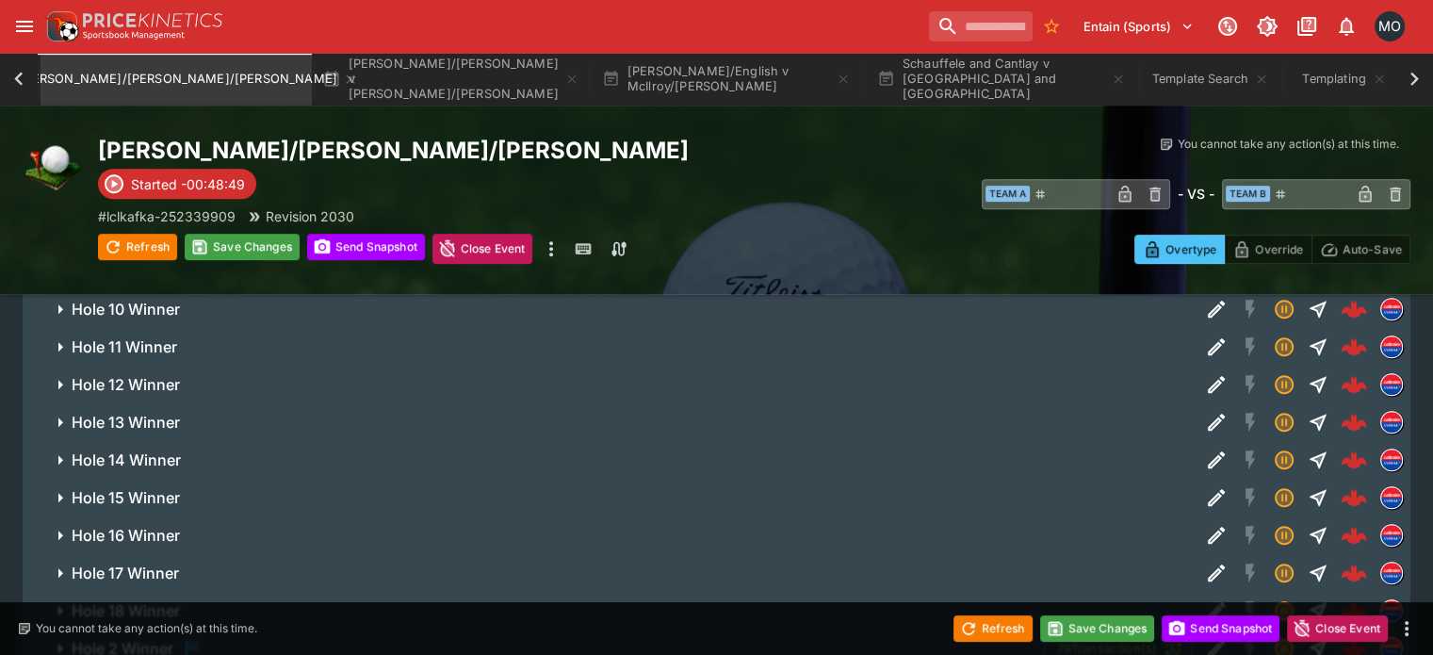
scroll to position [1104, 0]
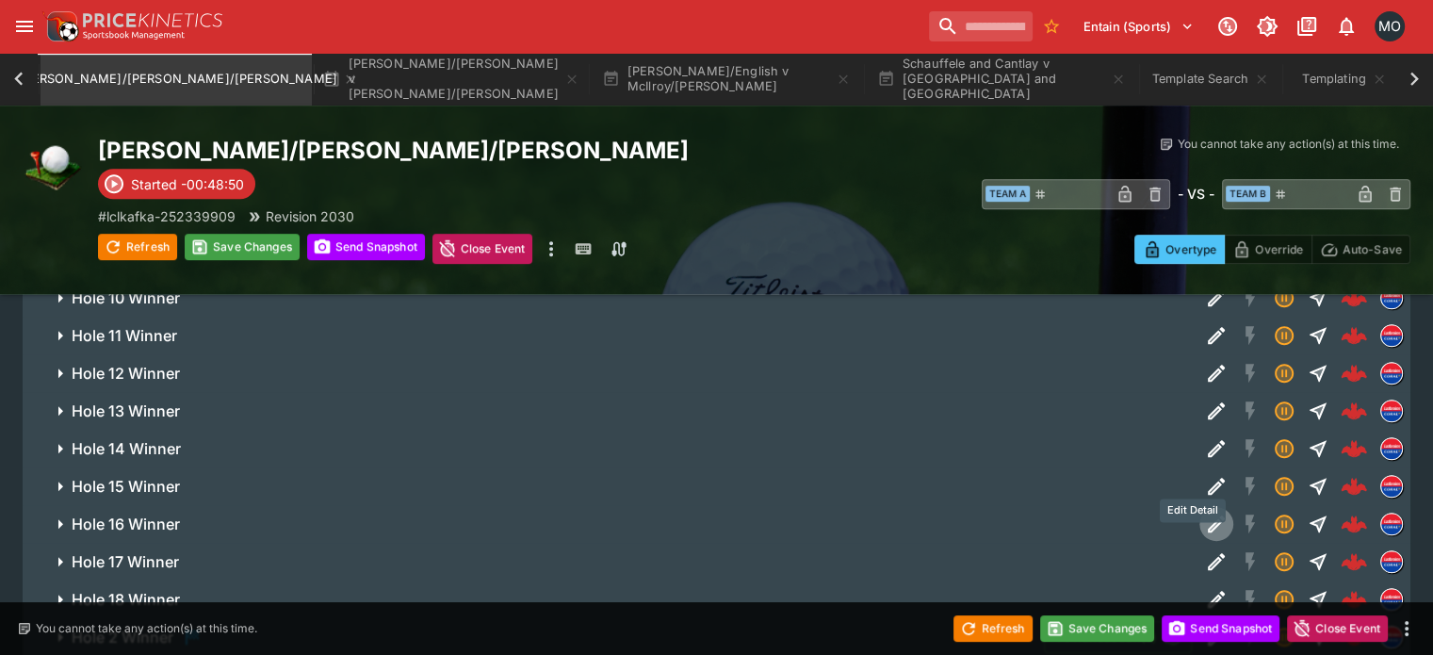
click at [1199, 507] on button "Edit Detail" at bounding box center [1216, 524] width 34 height 34
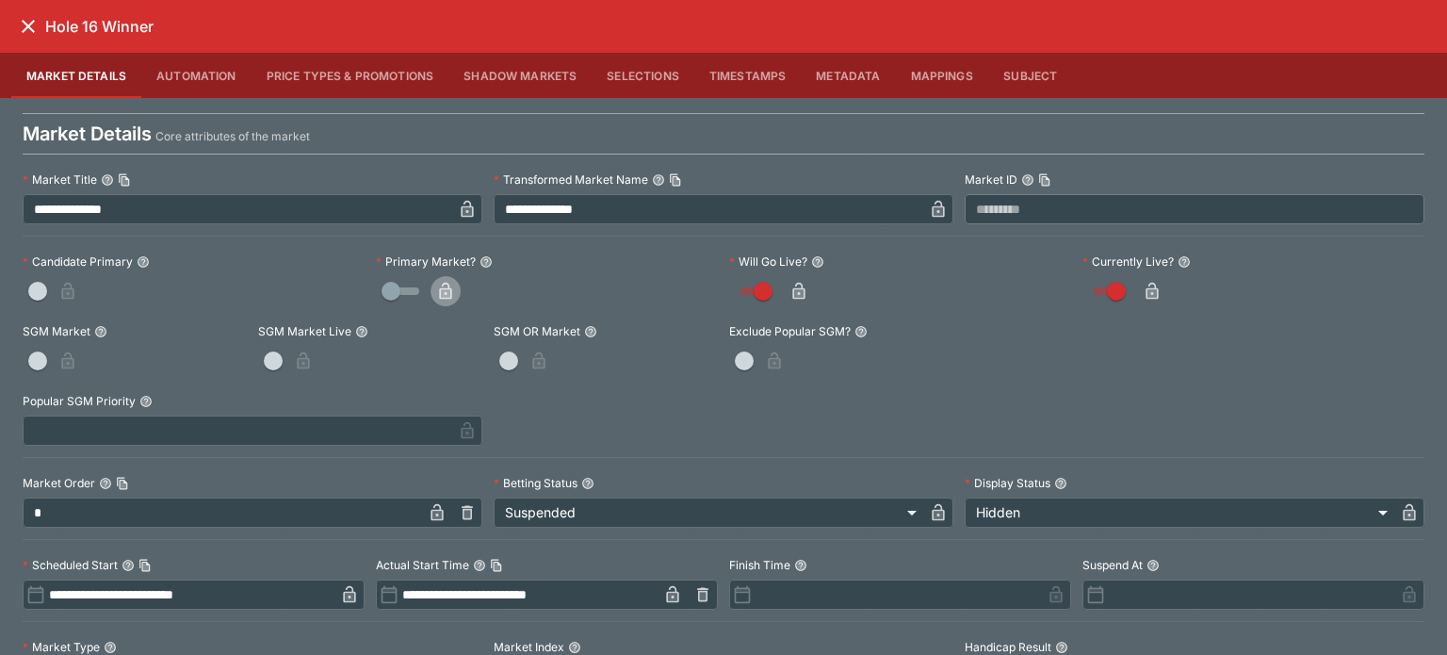
click at [447, 289] on icon "button" at bounding box center [445, 291] width 12 height 17
click at [33, 20] on icon "close" at bounding box center [28, 26] width 13 height 13
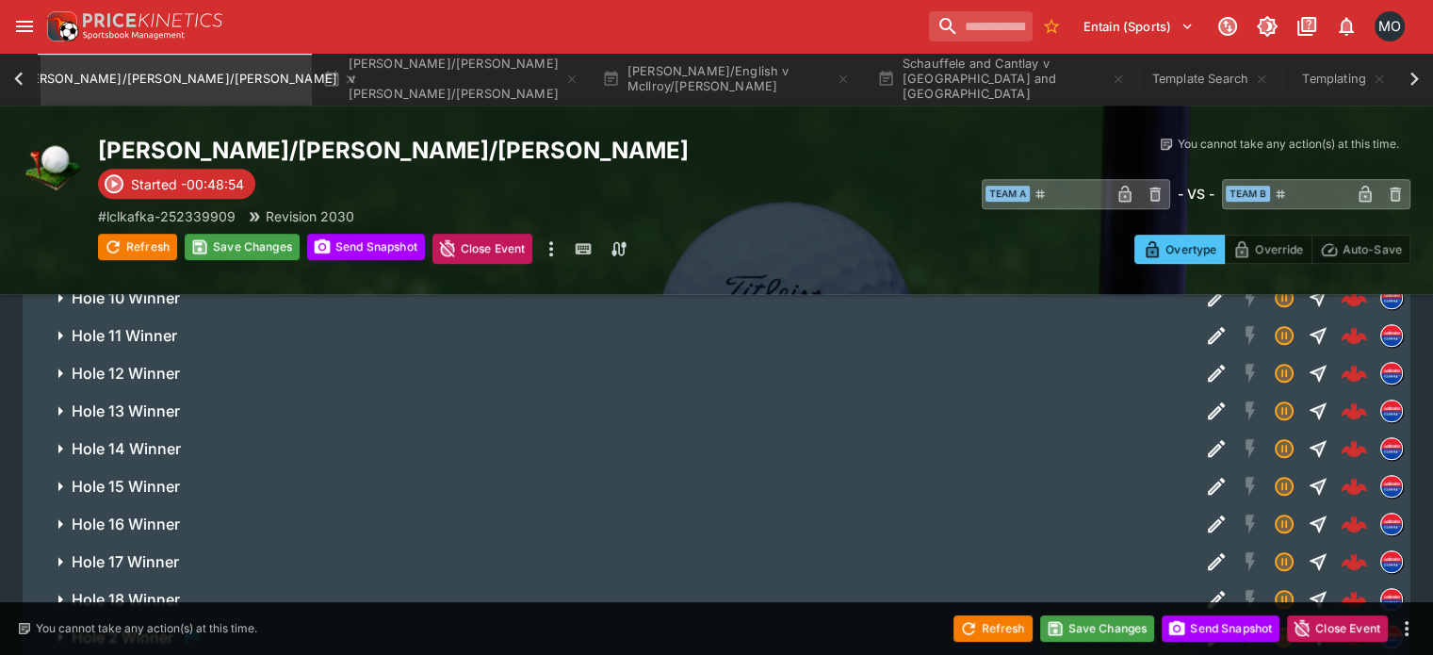
click at [1205, 550] on icon "Edit Detail" at bounding box center [1216, 561] width 23 height 23
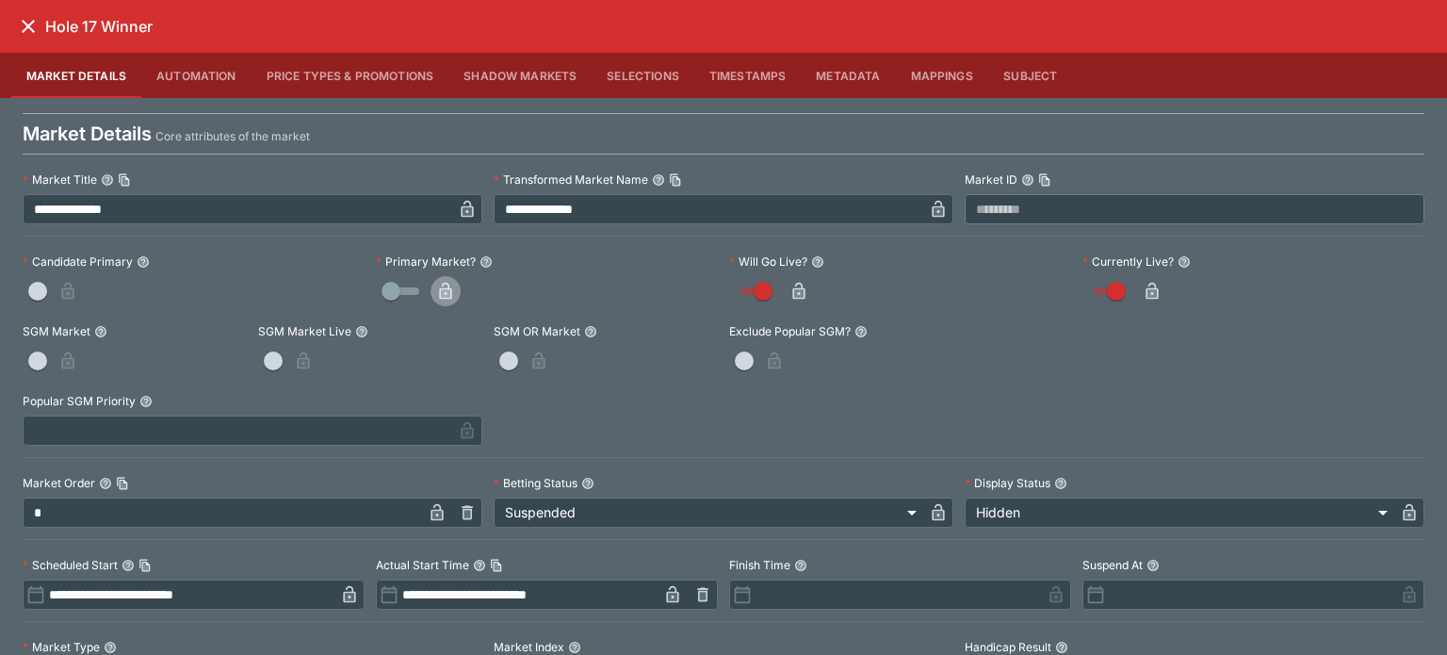
click at [454, 283] on button "button" at bounding box center [445, 291] width 30 height 30
click at [26, 13] on button "close" at bounding box center [28, 26] width 34 height 34
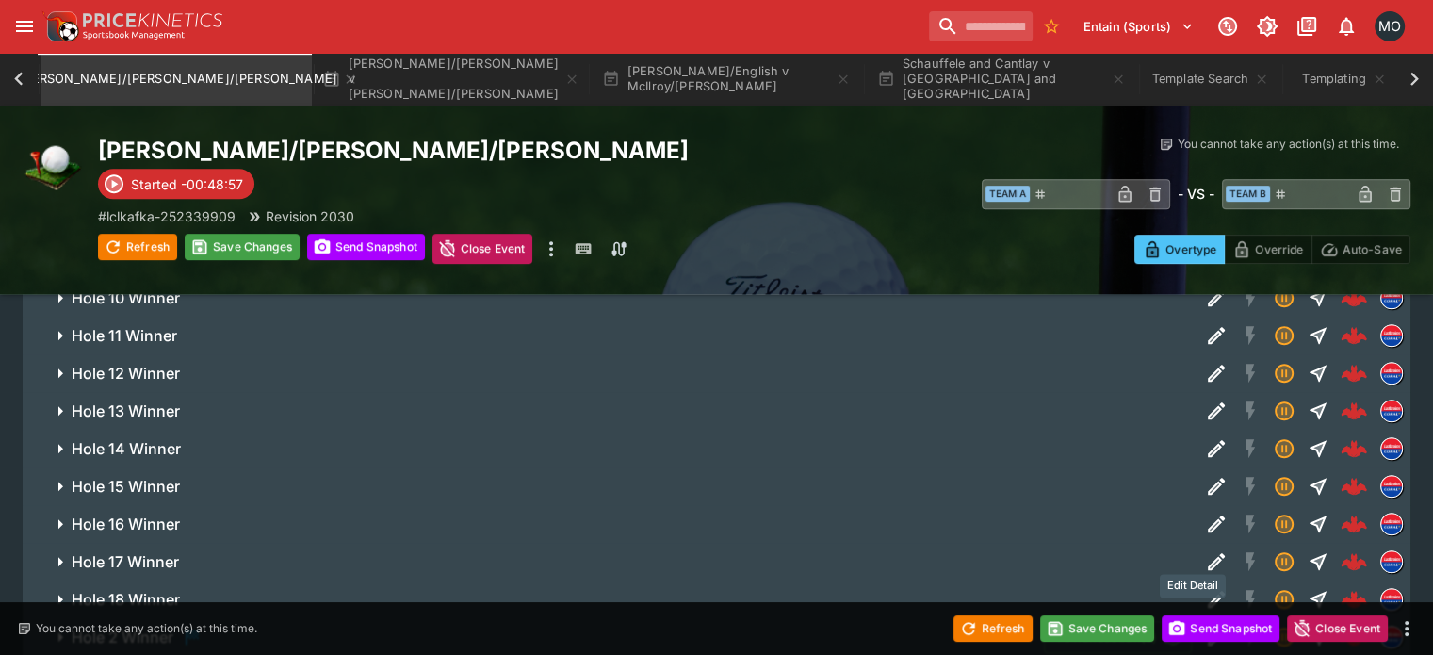
click at [1205, 588] on icon "Edit Detail" at bounding box center [1216, 599] width 23 height 23
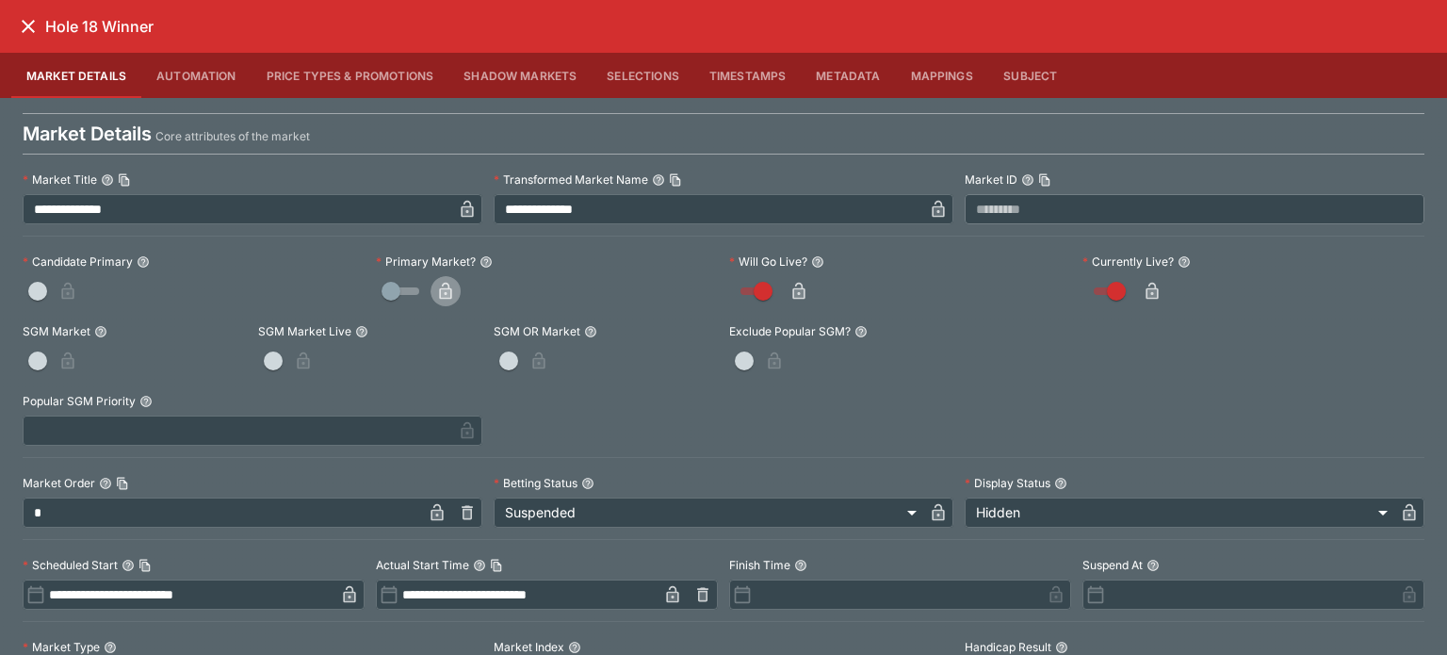
click at [451, 290] on button "button" at bounding box center [445, 291] width 30 height 30
click at [15, 25] on button "close" at bounding box center [28, 26] width 34 height 34
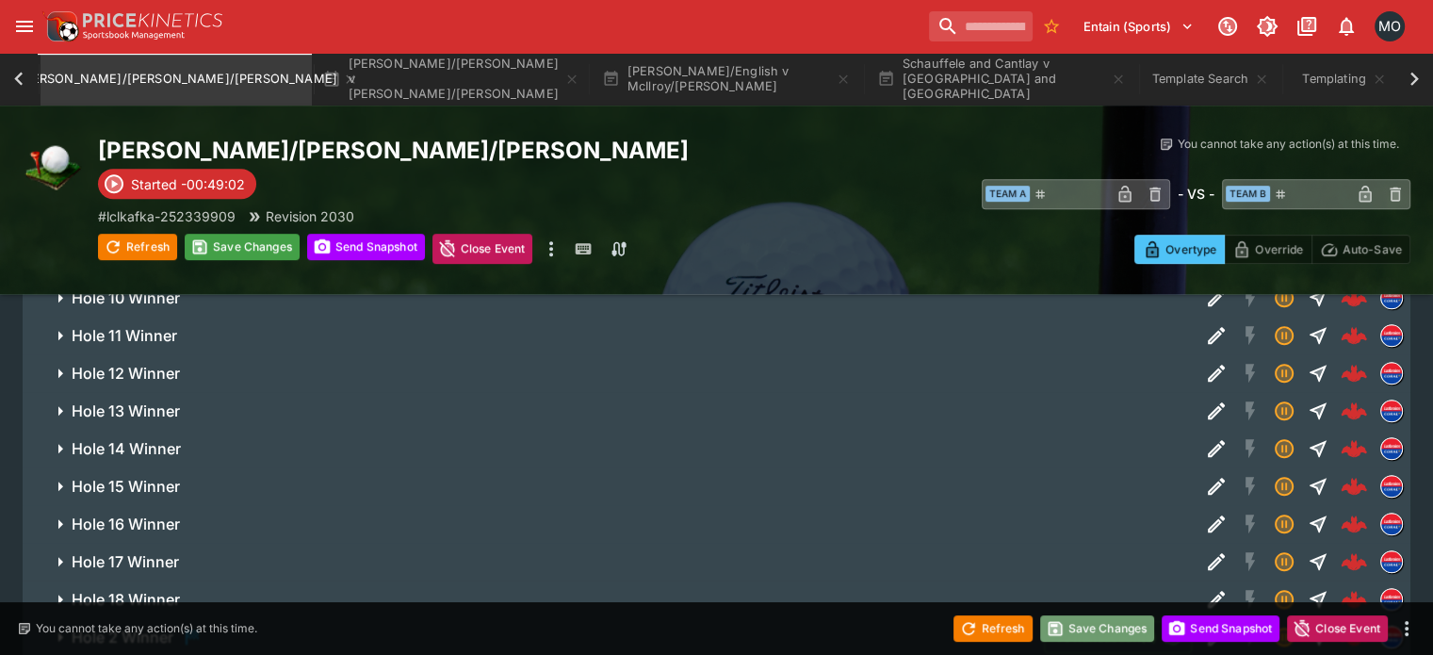
click at [1080, 634] on button "Save Changes" at bounding box center [1097, 628] width 115 height 26
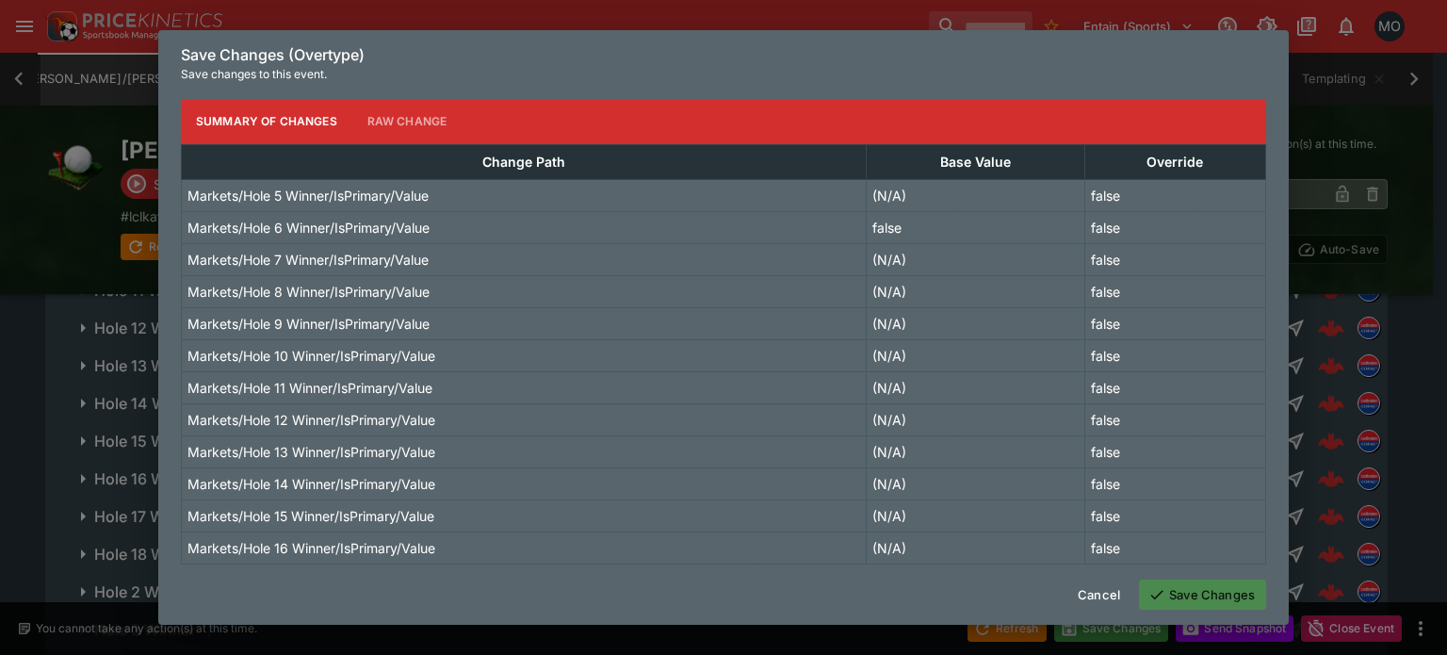
click at [1161, 581] on button "Save Changes" at bounding box center [1202, 594] width 127 height 30
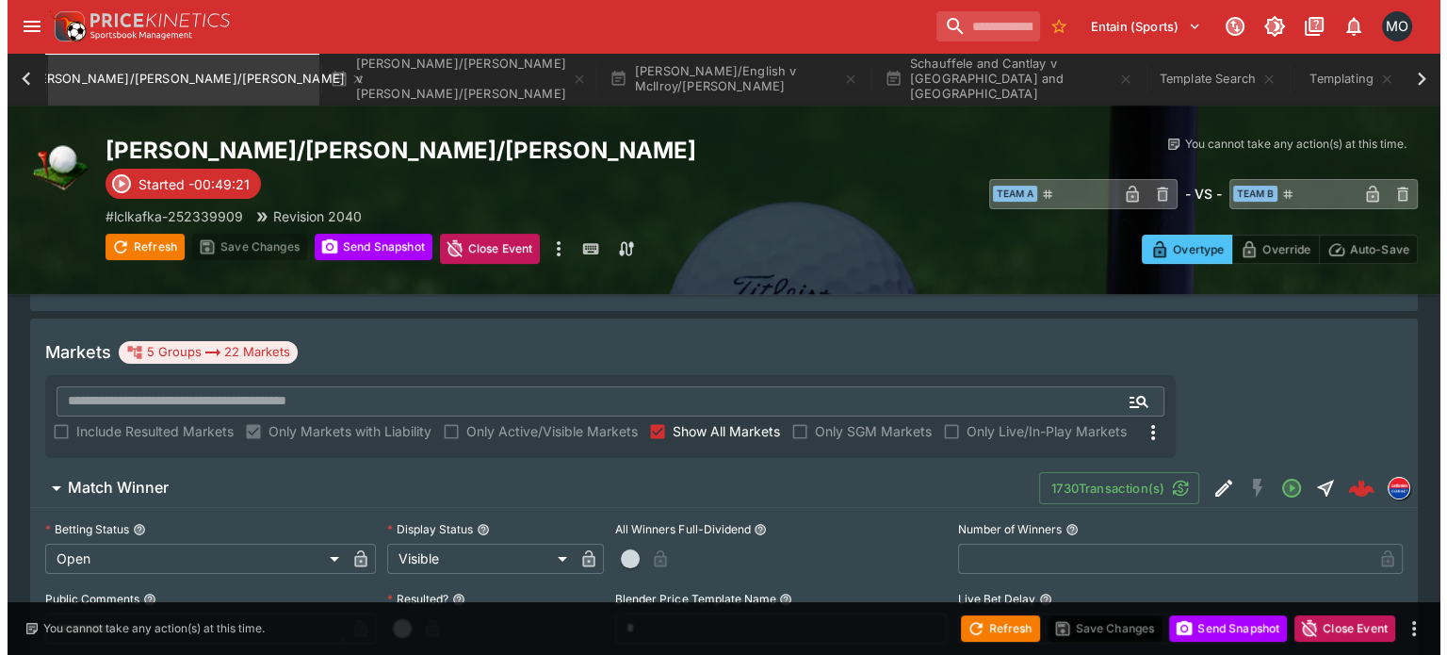
scroll to position [262, 0]
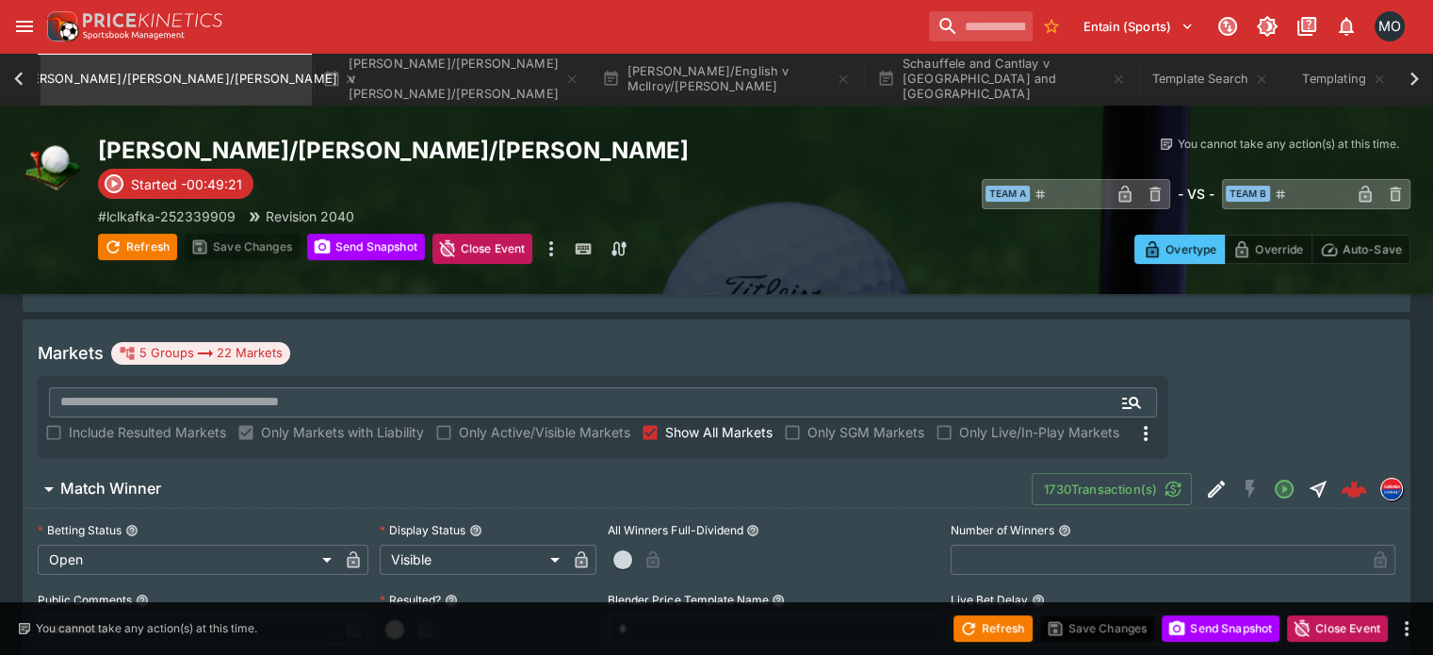
click at [1187, 470] on div "1730 Transaction(s)" at bounding box center [1220, 489] width 379 height 38
click at [1199, 472] on button "Edit Detail" at bounding box center [1216, 489] width 34 height 34
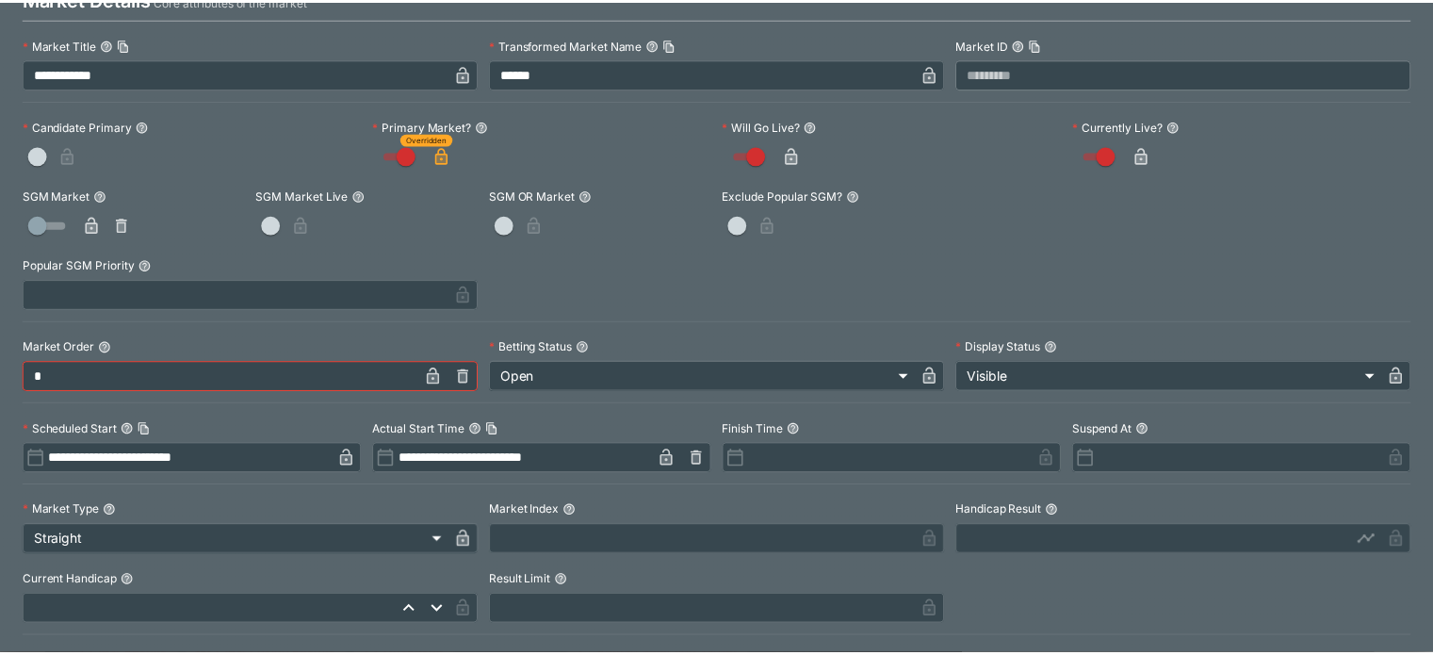
scroll to position [0, 0]
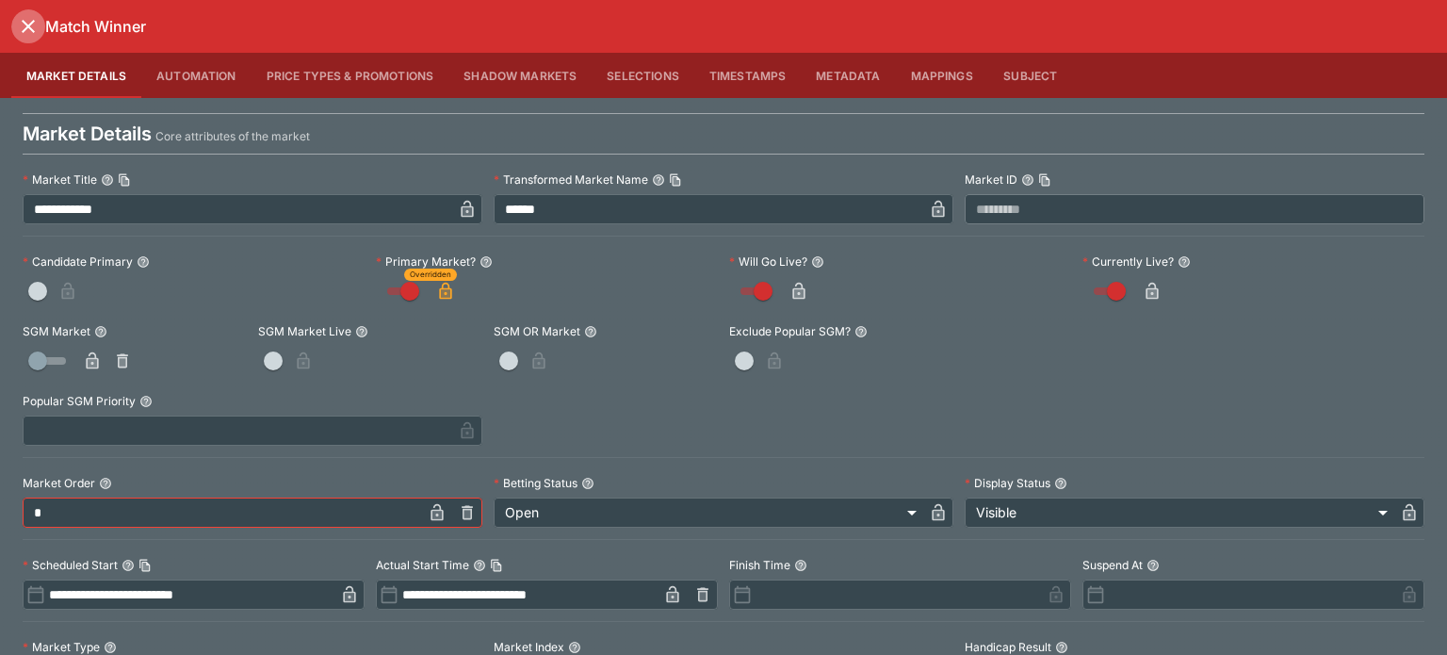
click at [30, 20] on icon "close" at bounding box center [28, 26] width 23 height 23
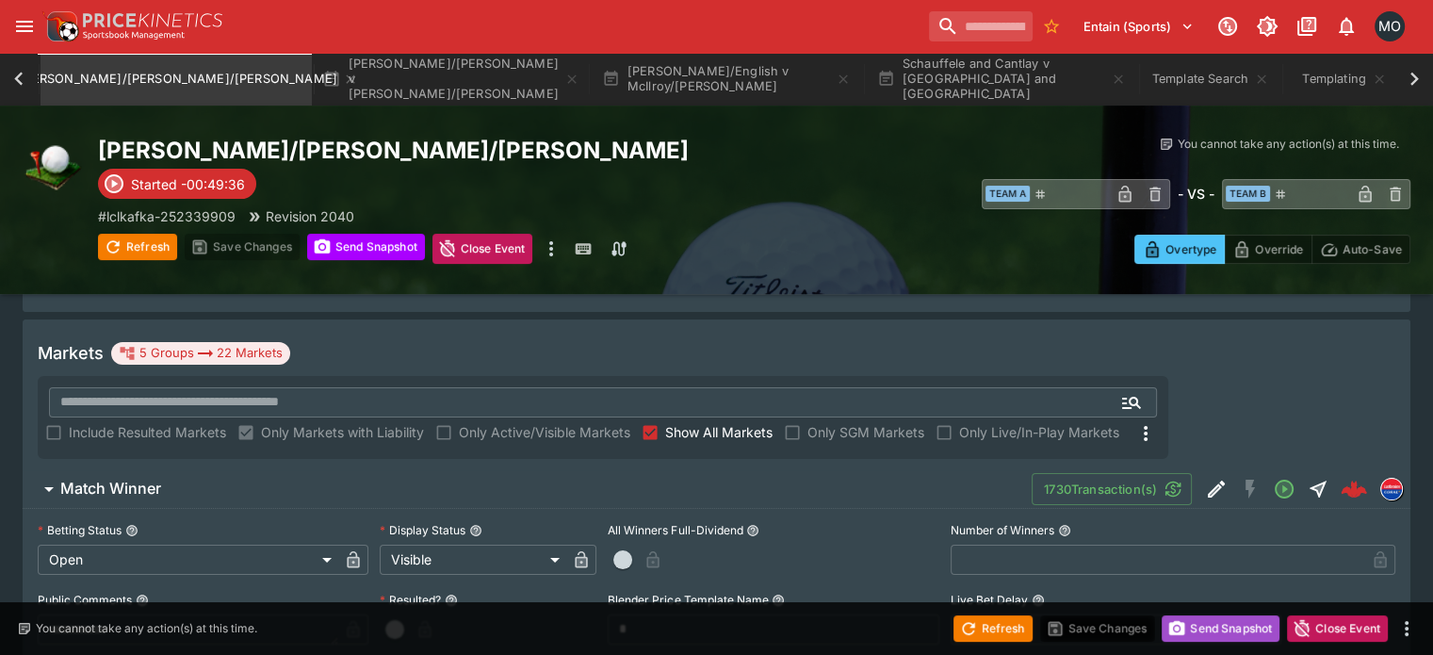
click at [1178, 639] on button "Send Snapshot" at bounding box center [1220, 628] width 118 height 26
click at [991, 634] on button "Refresh" at bounding box center [992, 628] width 79 height 26
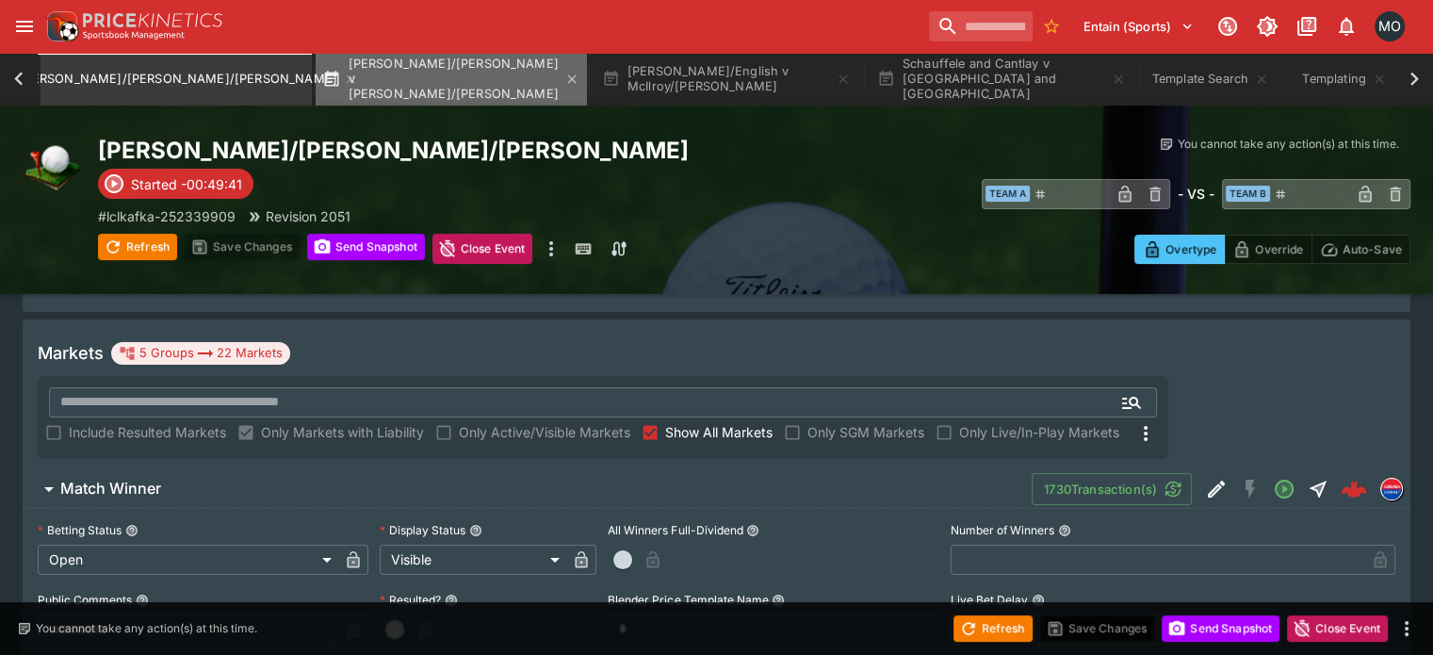
click at [503, 79] on button "[PERSON_NAME]/[PERSON_NAME] v [PERSON_NAME]/[PERSON_NAME]" at bounding box center [451, 79] width 271 height 53
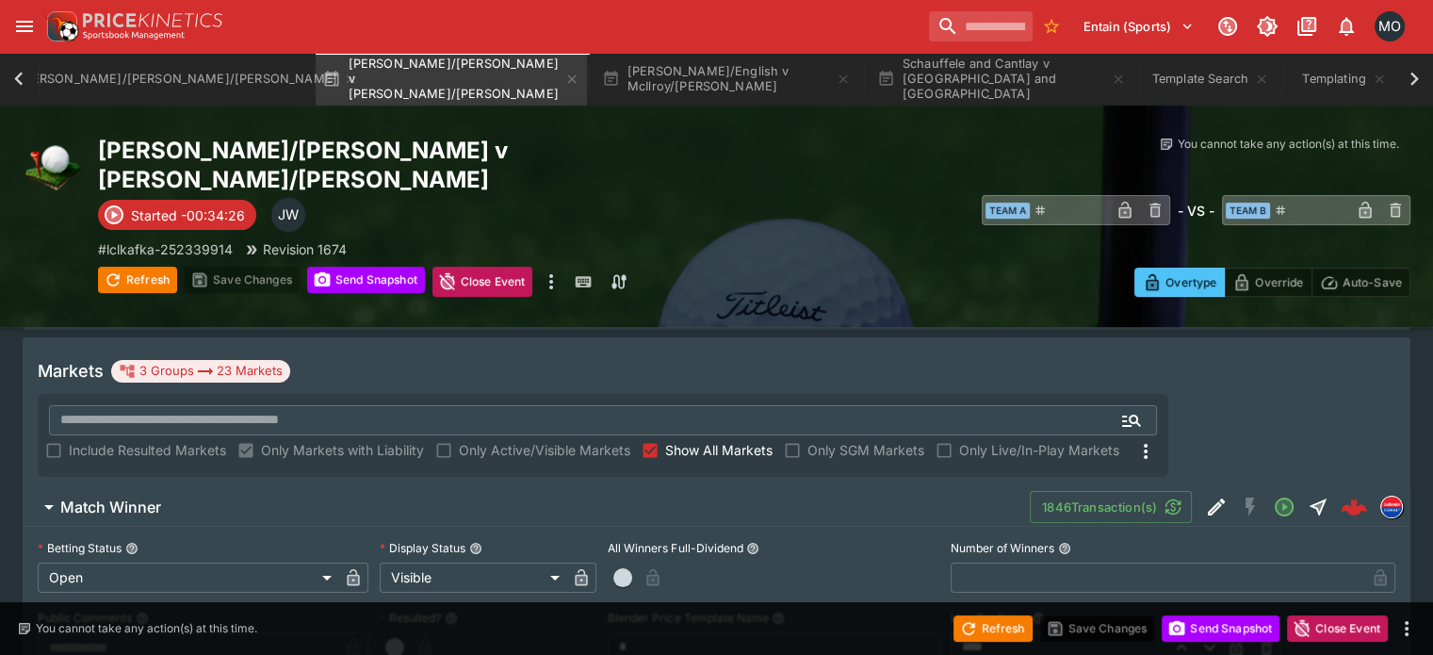
click at [489, 497] on span "Match Winner" at bounding box center [537, 507] width 954 height 20
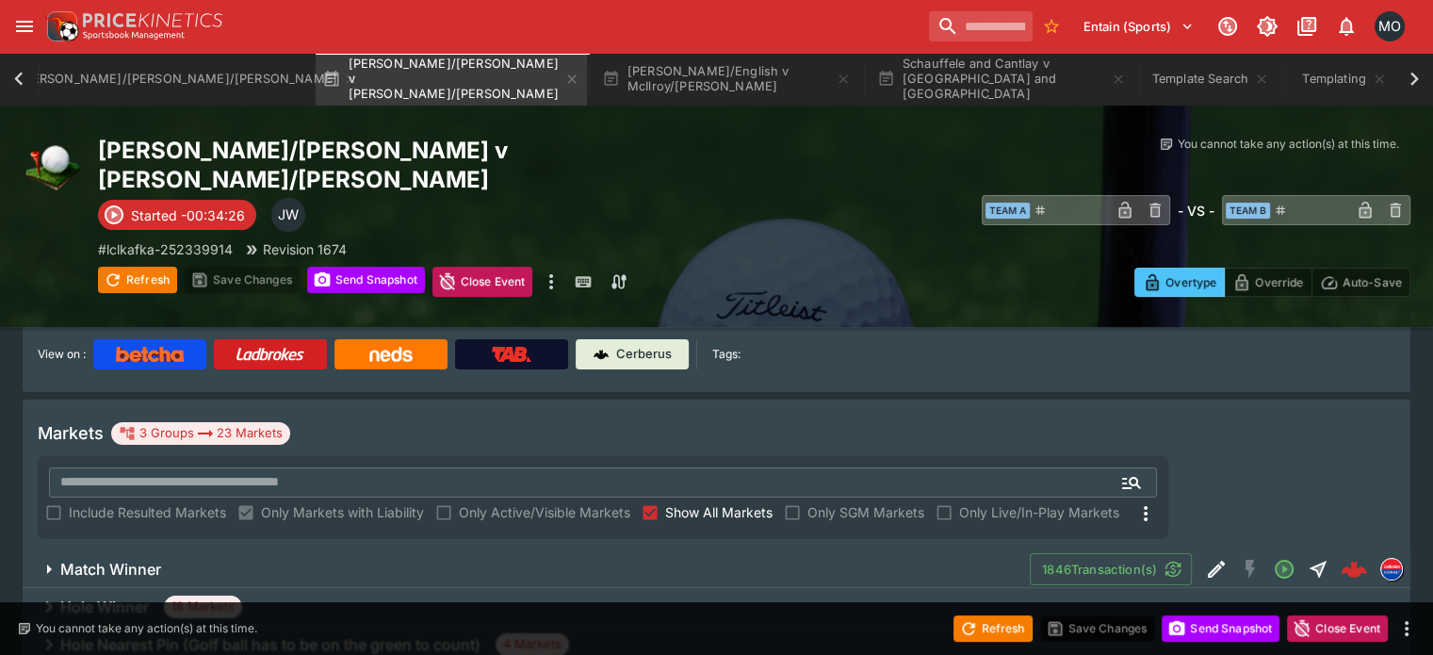
scroll to position [212, 0]
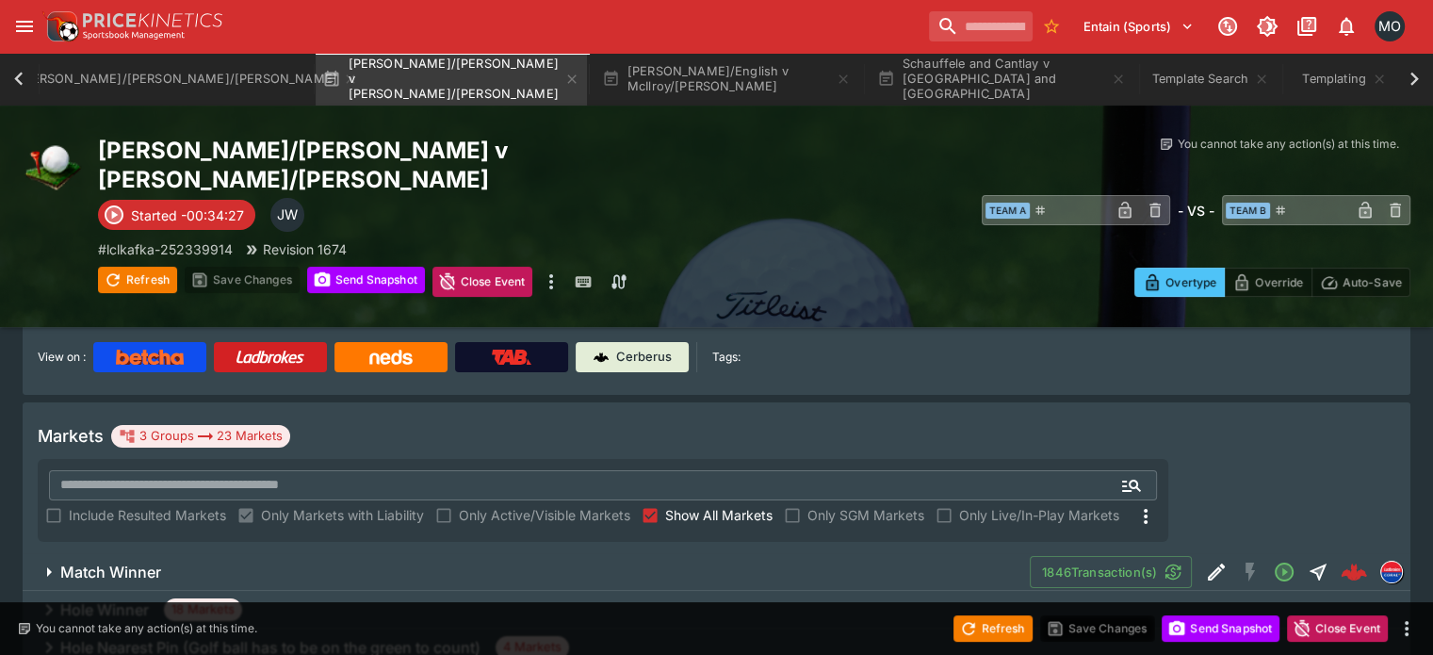
click at [483, 591] on div "Hole Winner 18 Markets" at bounding box center [716, 610] width 1387 height 38
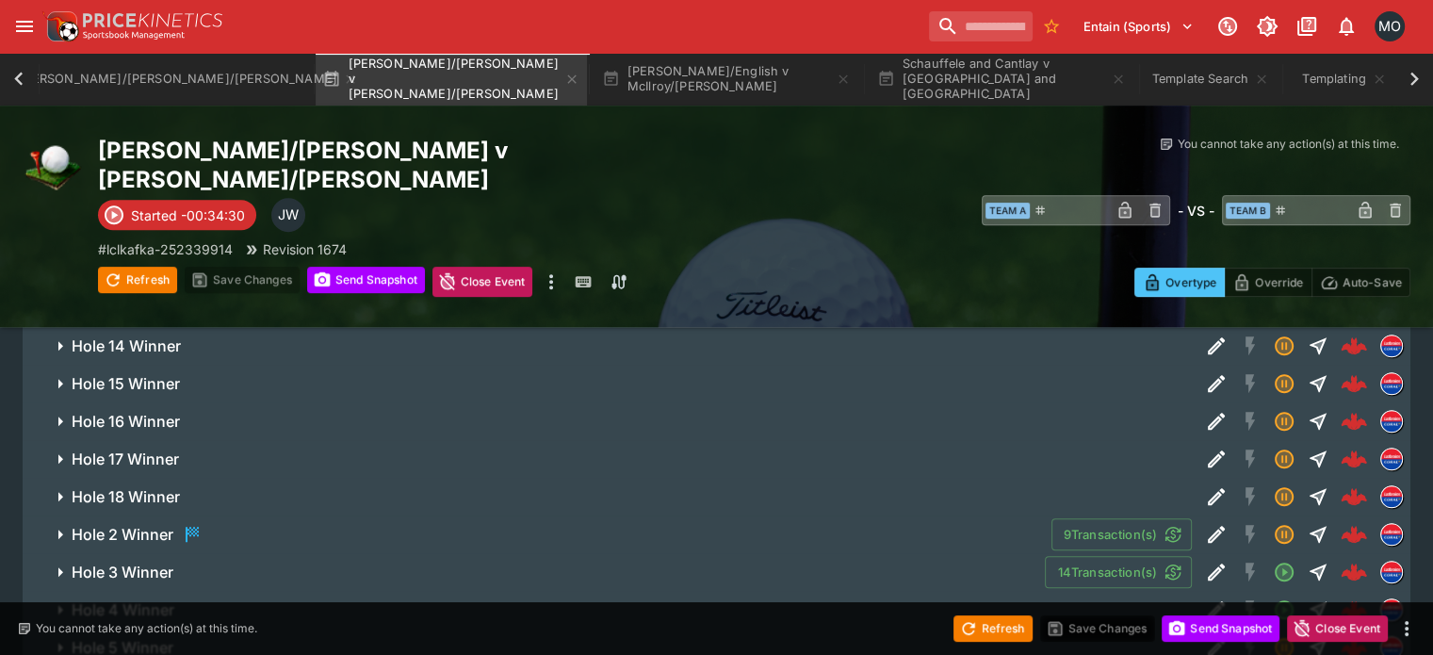
scroll to position [698, 0]
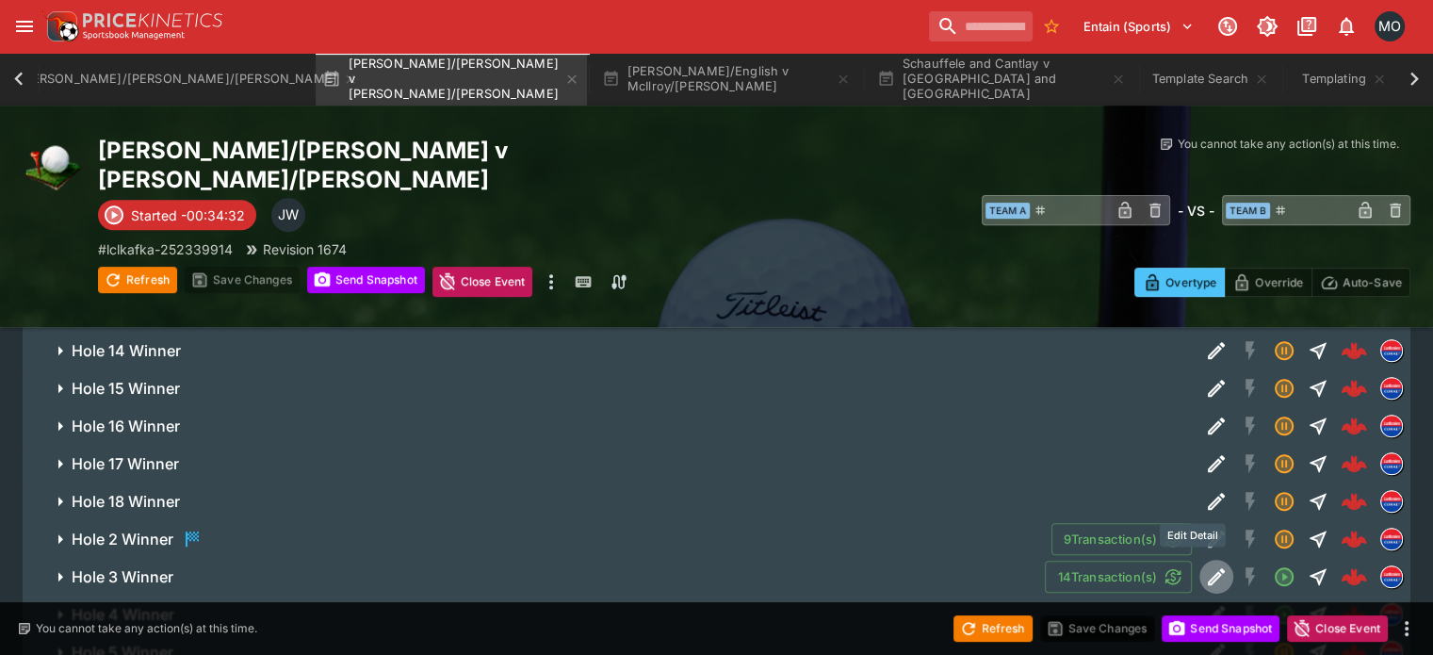
click at [1205, 565] on icon "Edit Detail" at bounding box center [1216, 576] width 23 height 23
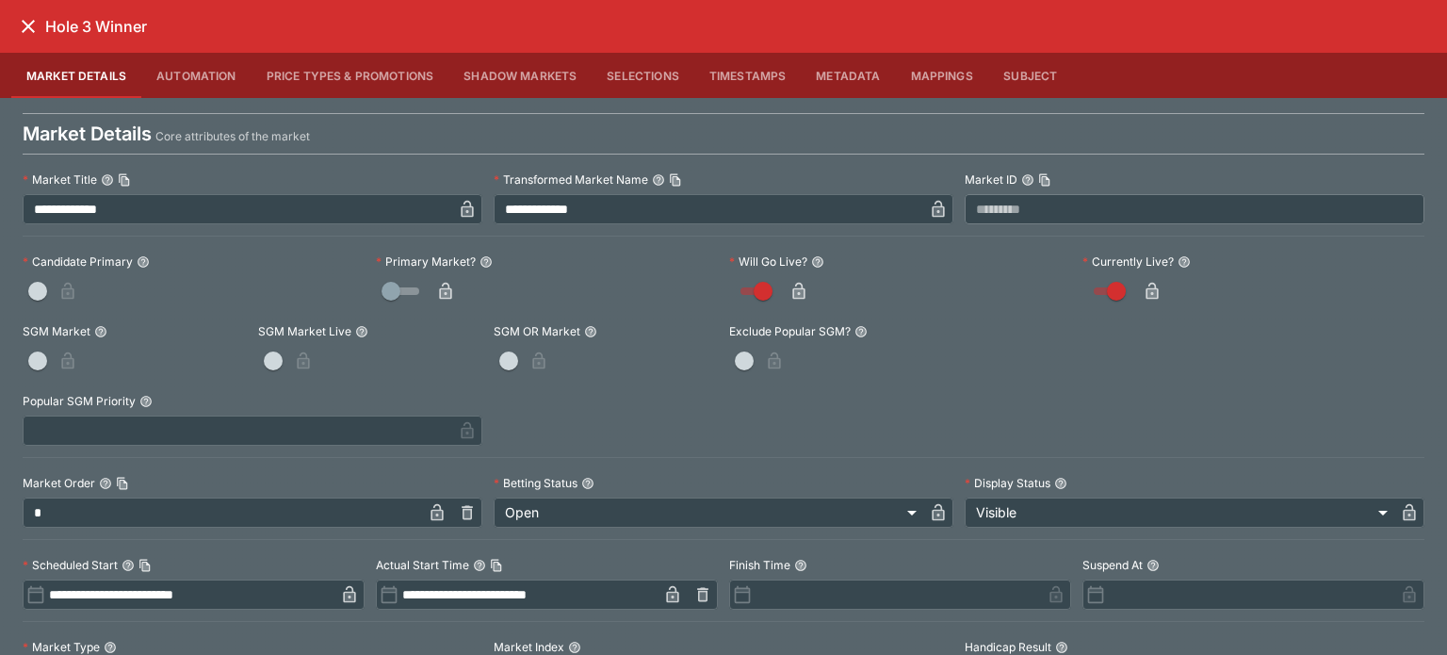
click at [445, 294] on icon "button" at bounding box center [445, 293] width 9 height 8
click at [24, 35] on icon "close" at bounding box center [28, 26] width 23 height 23
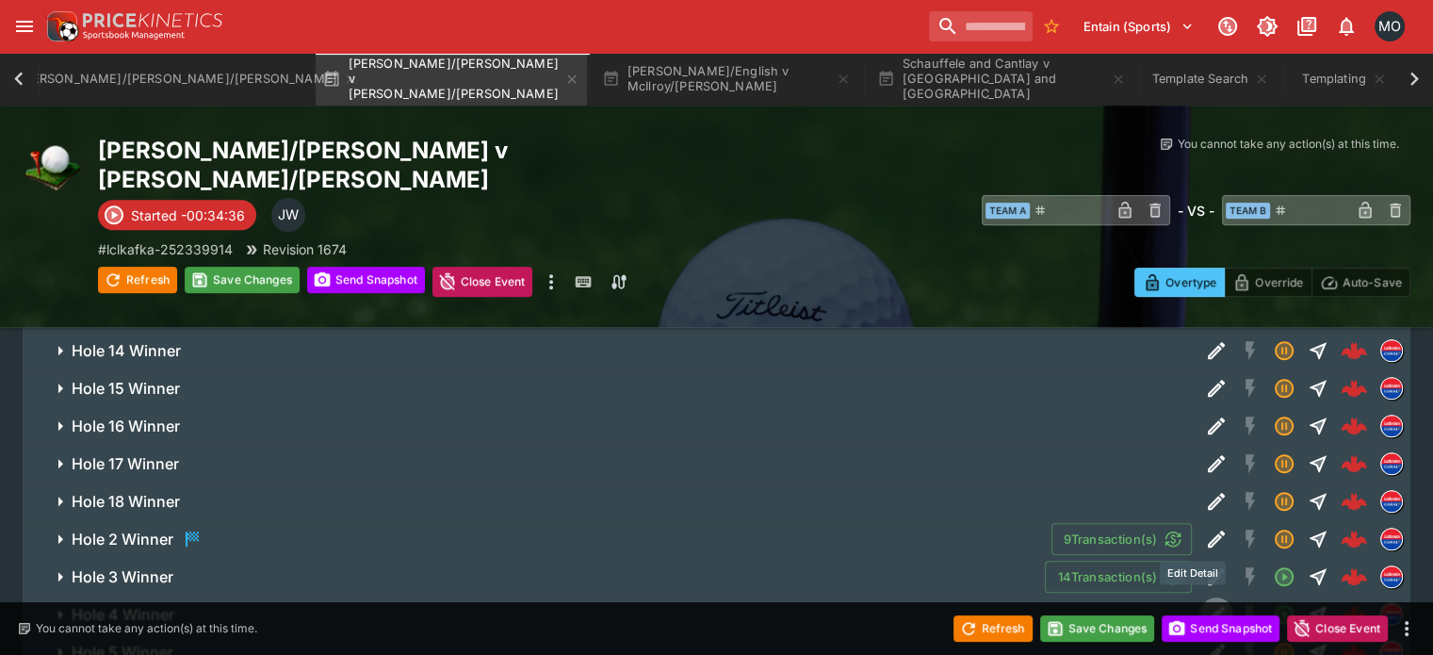
click at [1205, 603] on icon "Edit Detail" at bounding box center [1216, 614] width 23 height 23
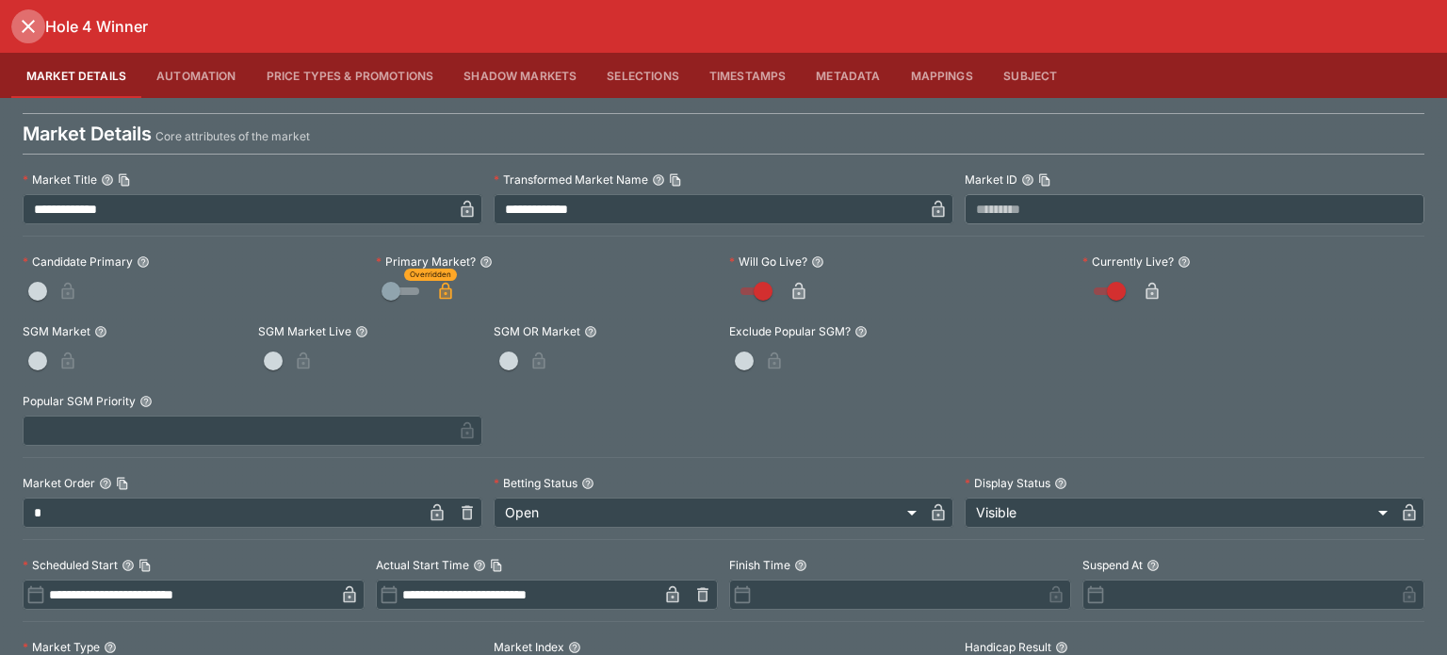
click at [33, 25] on icon "close" at bounding box center [28, 26] width 23 height 23
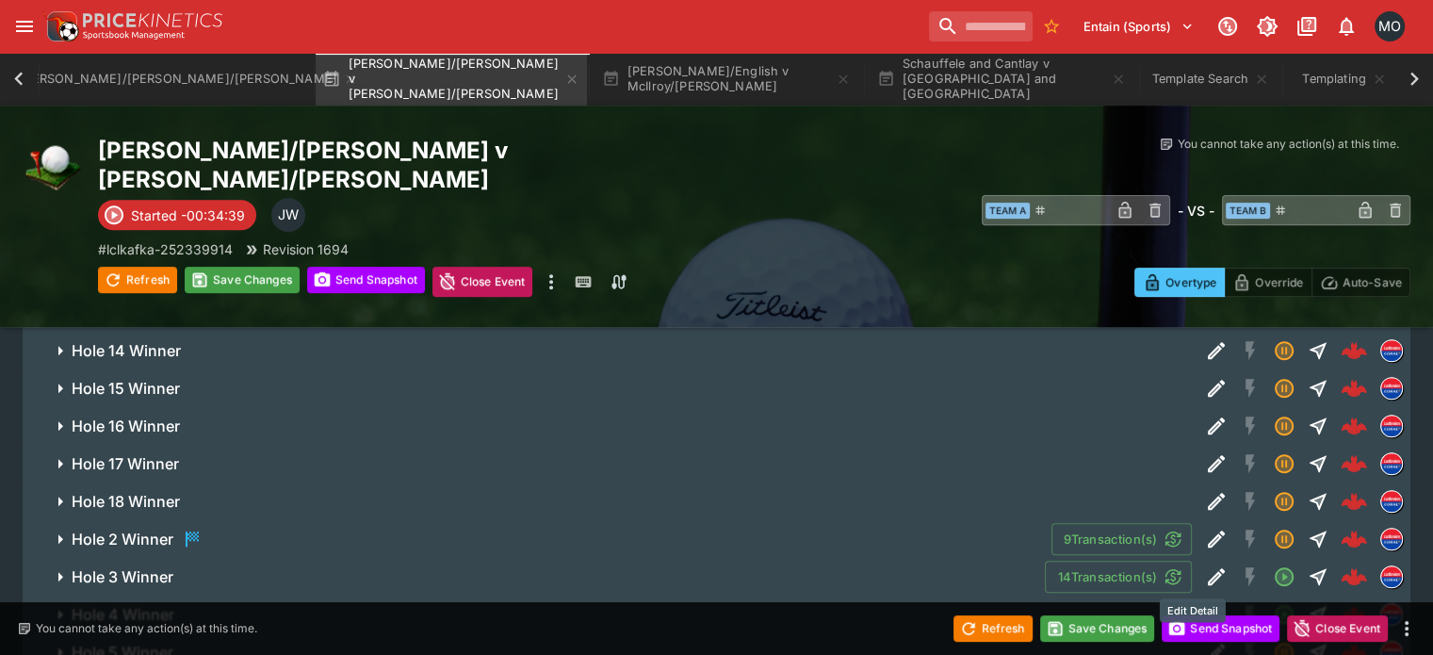
click at [1205, 640] on icon "Edit Detail" at bounding box center [1216, 651] width 23 height 23
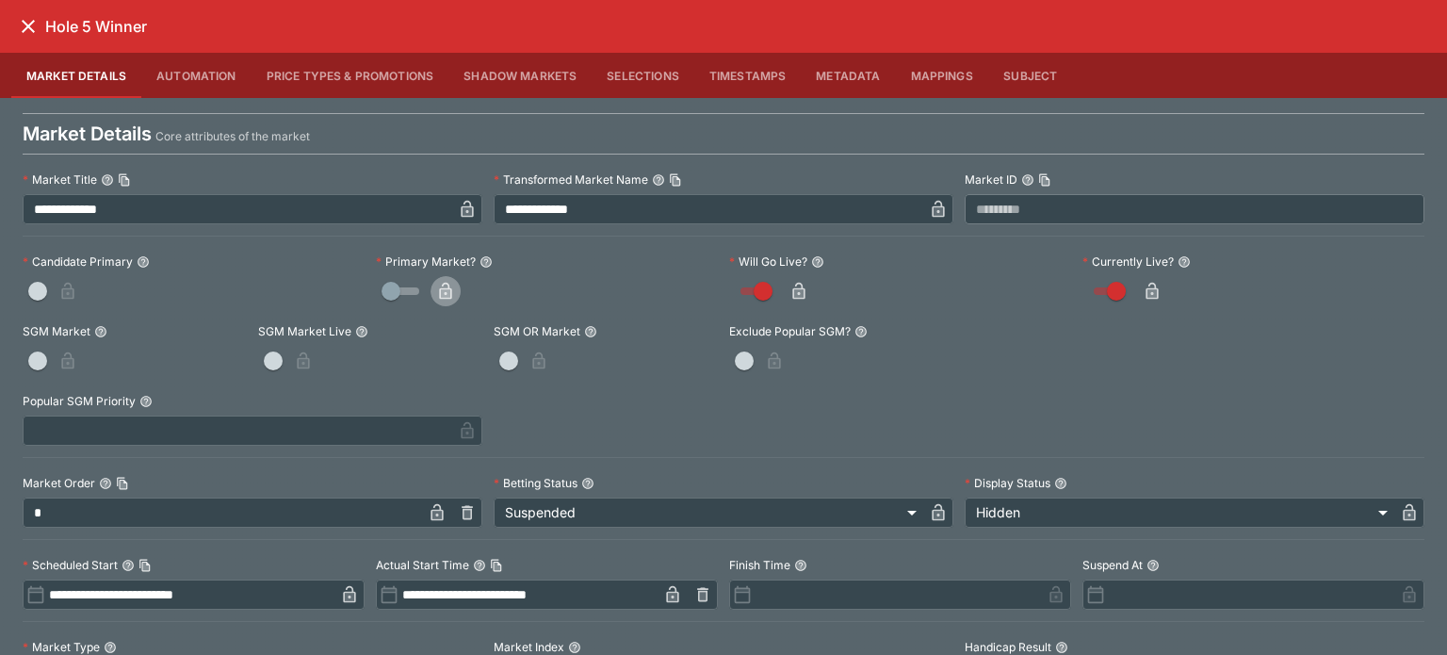
click at [447, 298] on icon "button" at bounding box center [445, 291] width 19 height 19
click at [23, 15] on icon "close" at bounding box center [28, 26] width 23 height 23
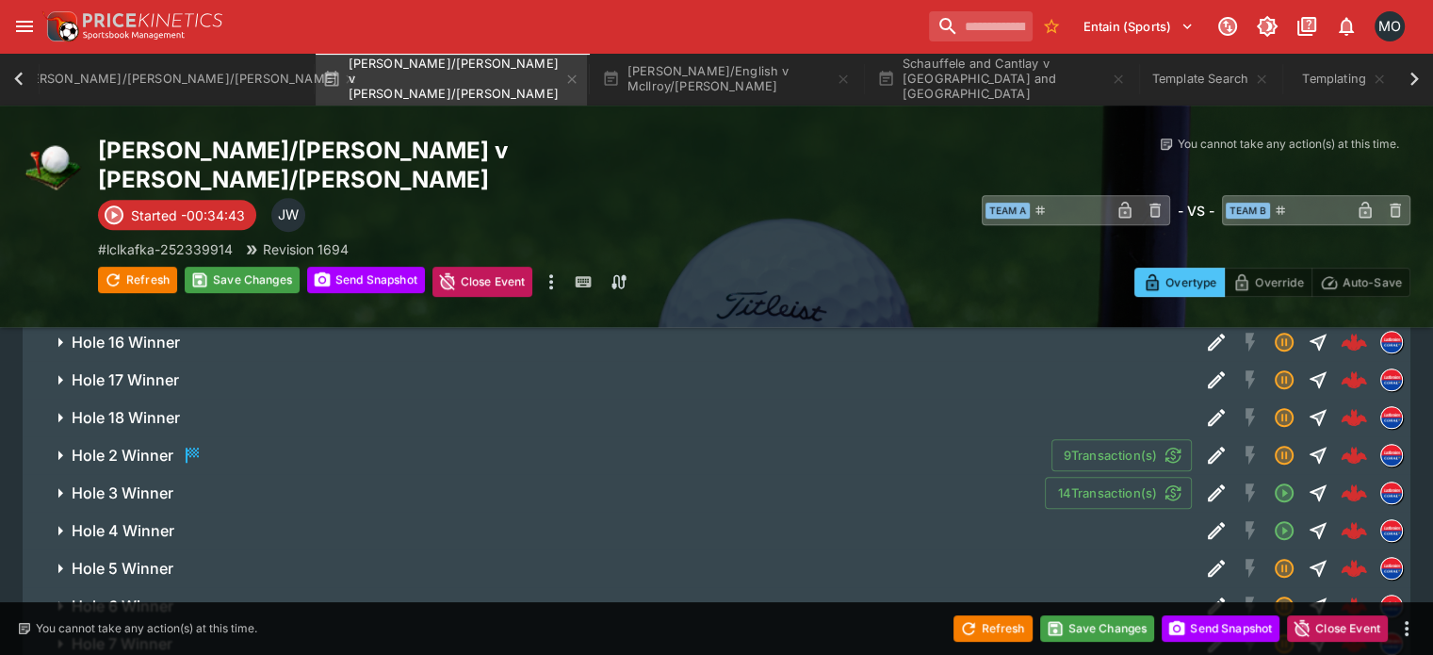
scroll to position [787, 0]
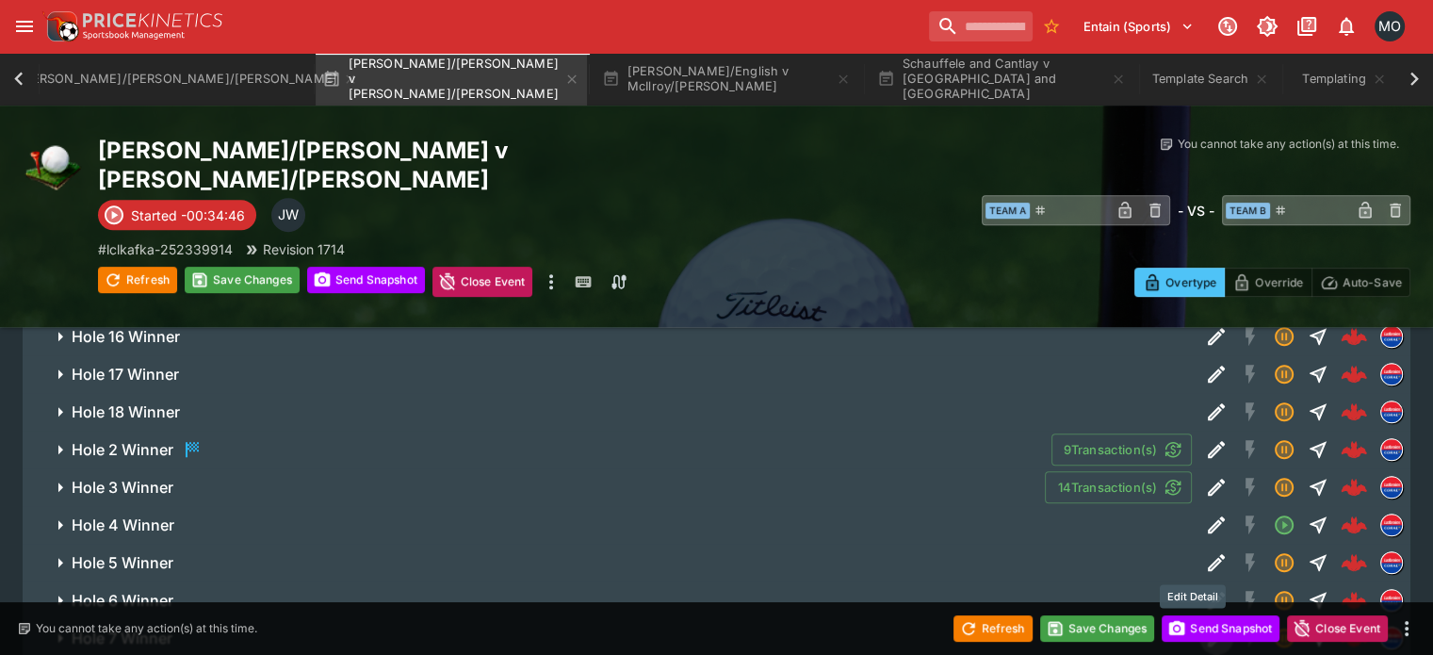
click at [1205, 626] on icon "Edit Detail" at bounding box center [1216, 637] width 23 height 23
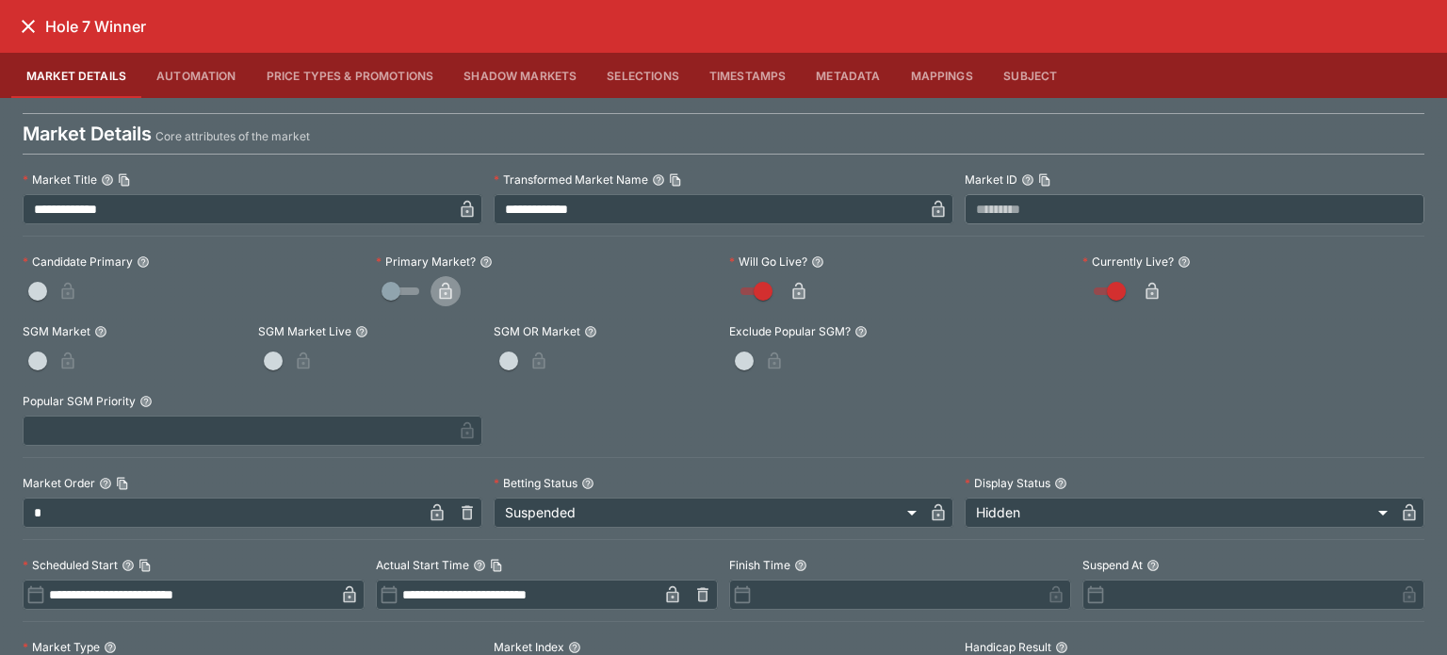
click at [439, 283] on icon "button" at bounding box center [445, 291] width 12 height 17
click at [25, 27] on icon "close" at bounding box center [28, 26] width 13 height 13
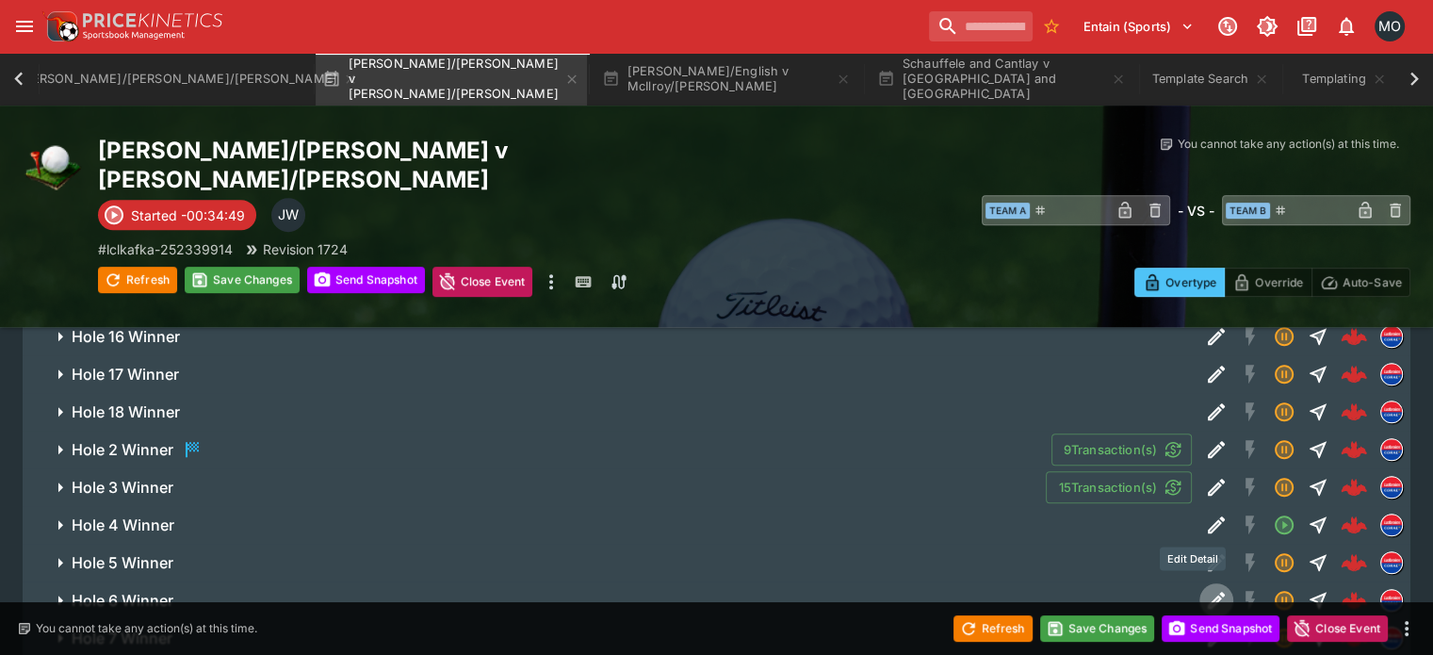
click at [1205, 589] on icon "Edit Detail" at bounding box center [1216, 600] width 23 height 23
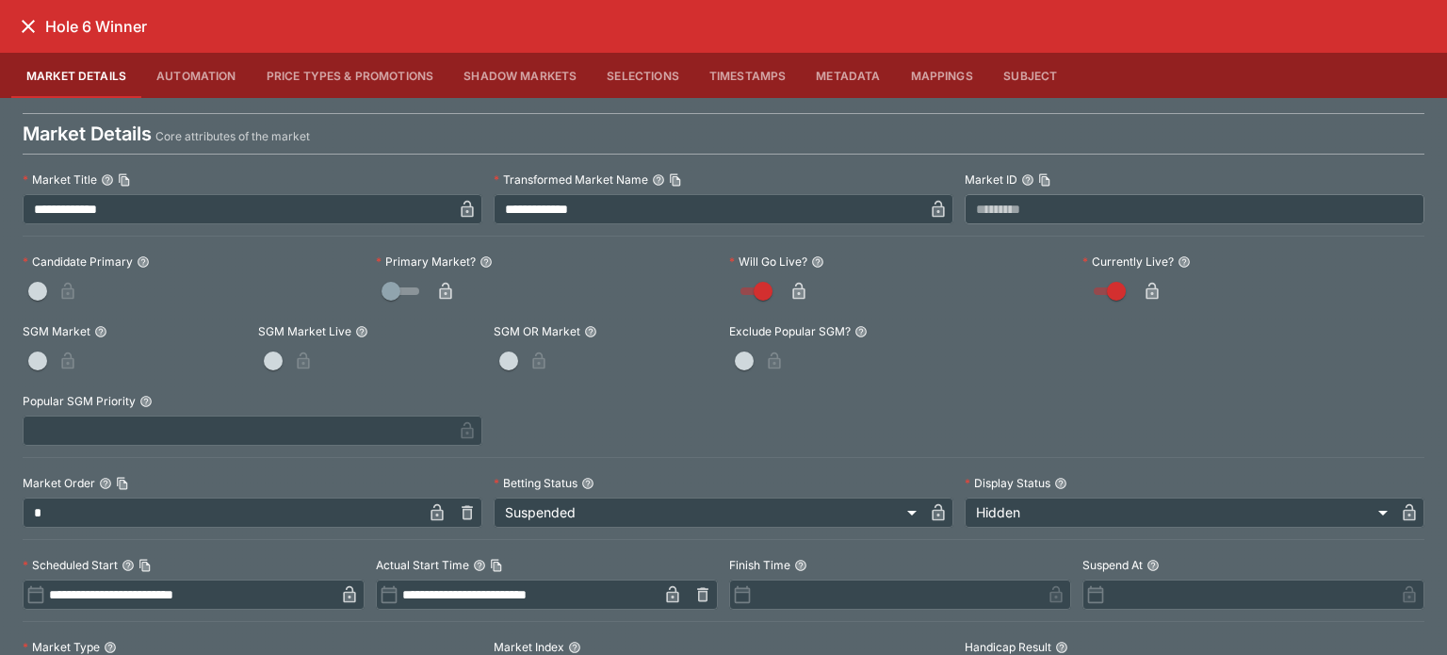
click at [454, 292] on button "button" at bounding box center [445, 291] width 30 height 30
click at [11, 20] on div "Hole 6 Winner" at bounding box center [723, 26] width 1447 height 53
click at [30, 22] on icon "close" at bounding box center [28, 26] width 23 height 23
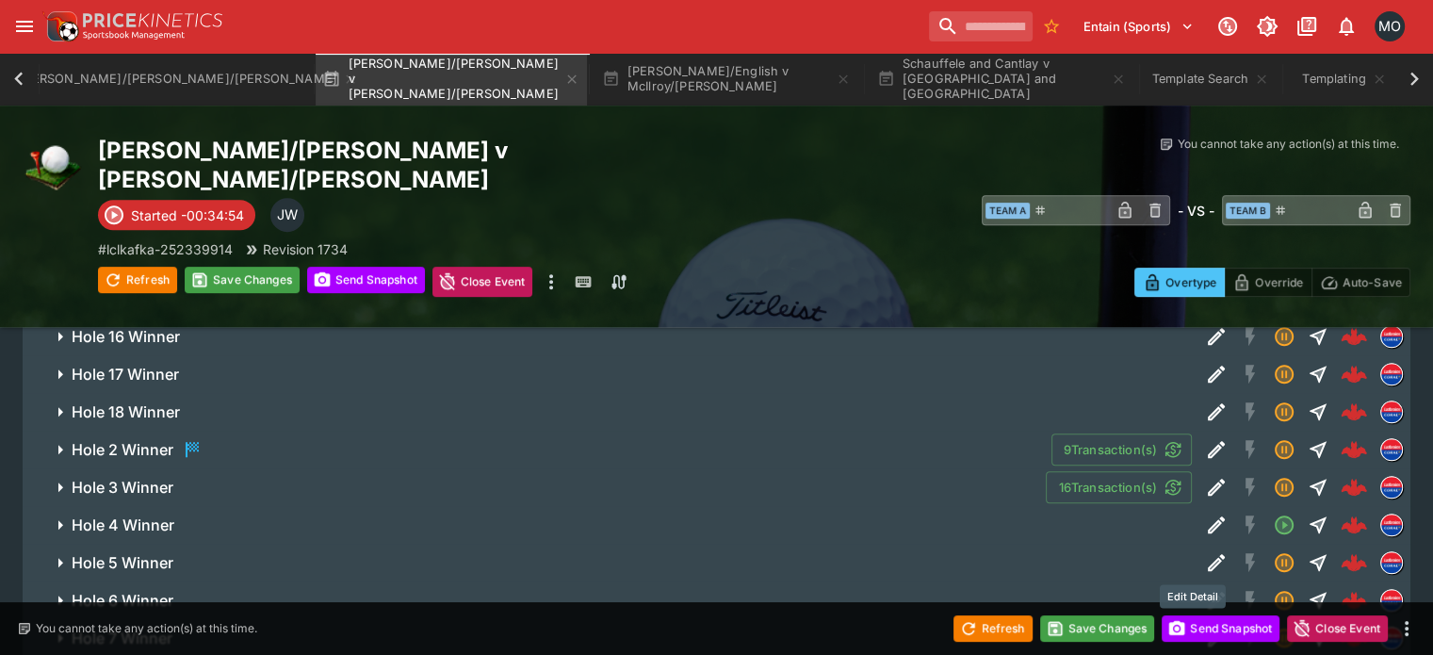
click at [1205, 626] on icon "Edit Detail" at bounding box center [1216, 637] width 23 height 23
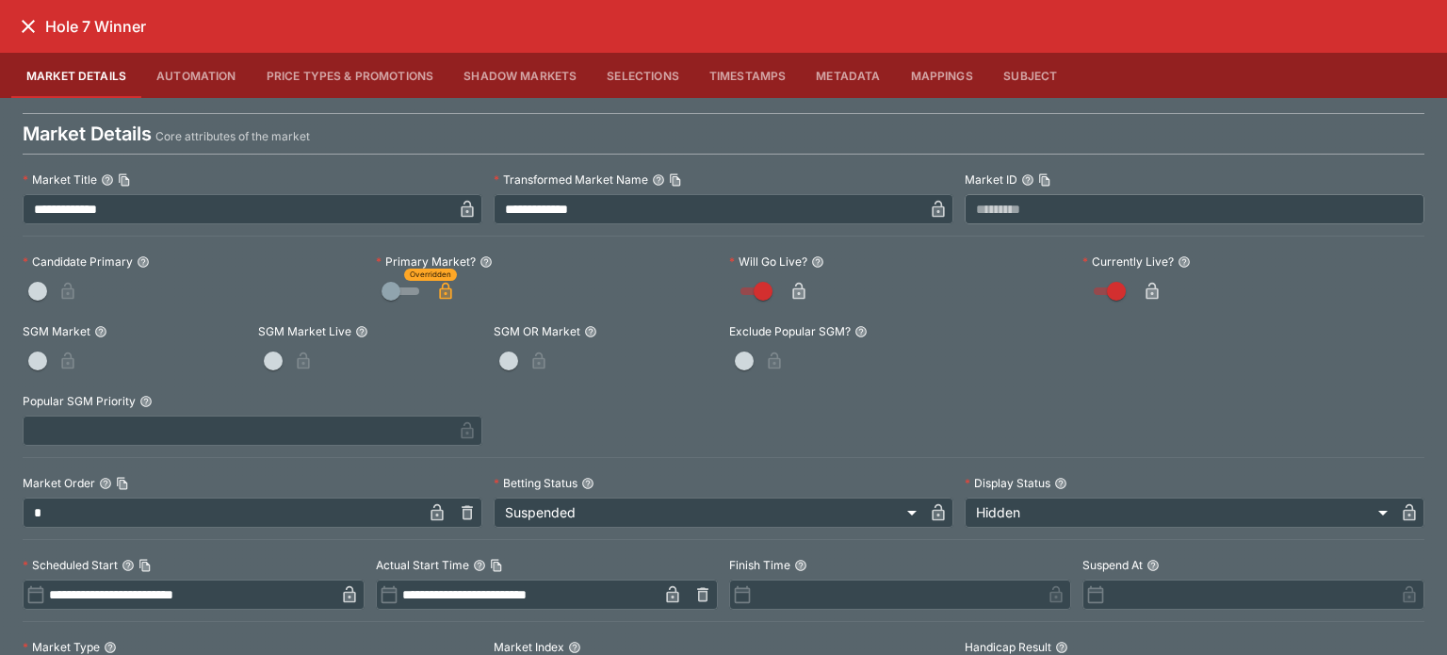
click at [48, 34] on h6 "Hole 7 Winner" at bounding box center [95, 27] width 101 height 20
click at [15, 25] on button "close" at bounding box center [28, 26] width 34 height 34
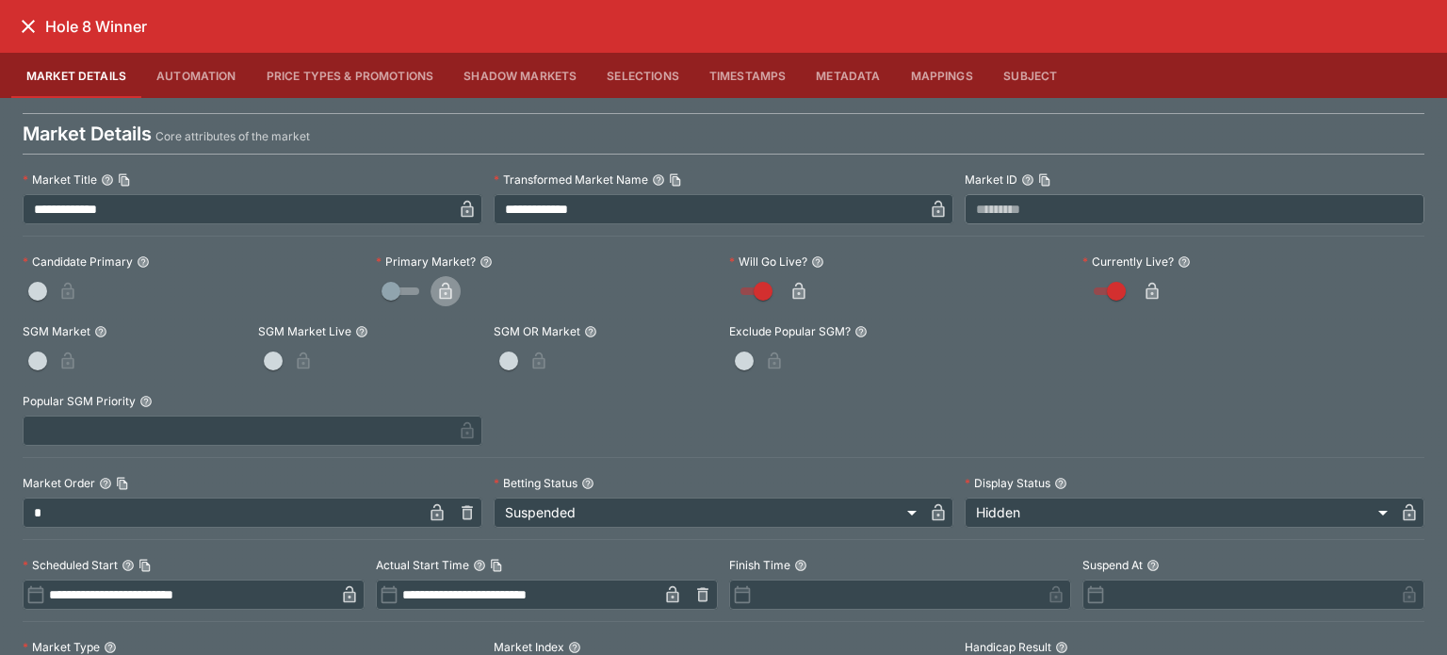
click at [441, 282] on icon "button" at bounding box center [445, 291] width 19 height 19
click at [15, 27] on button "close" at bounding box center [28, 26] width 34 height 34
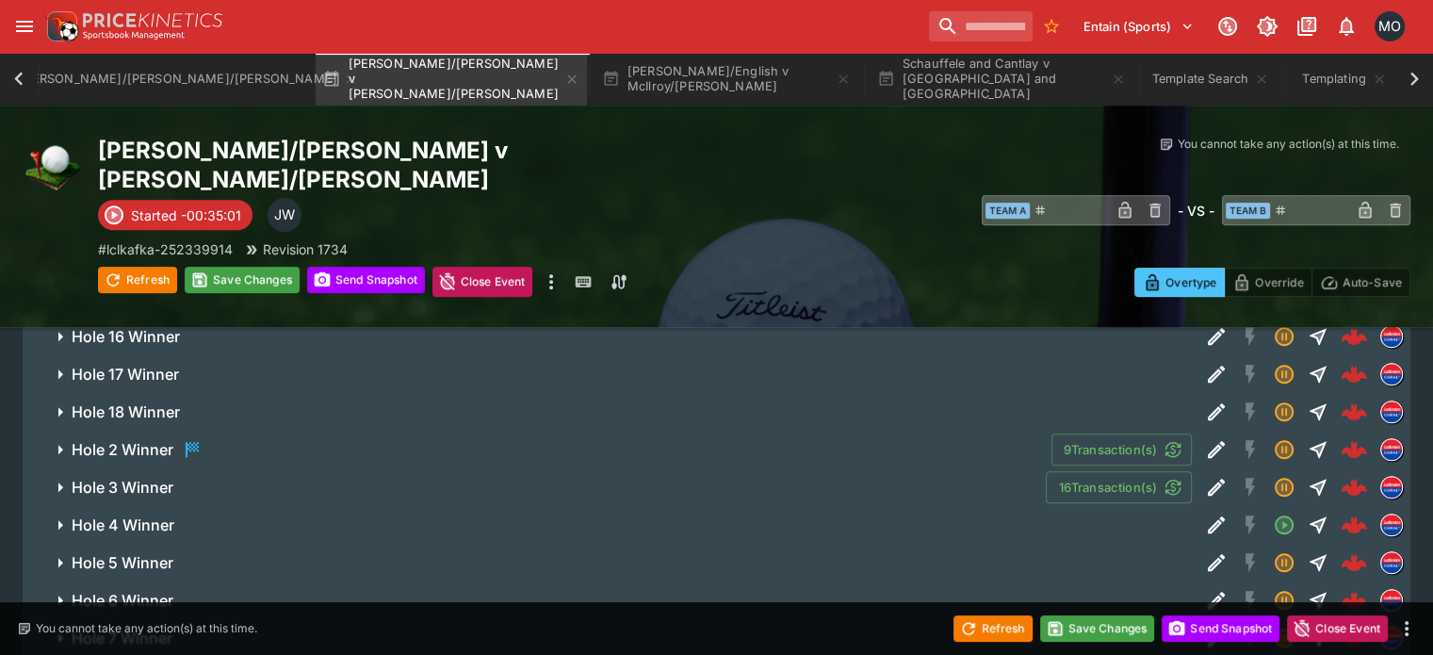
scroll to position [891, 0]
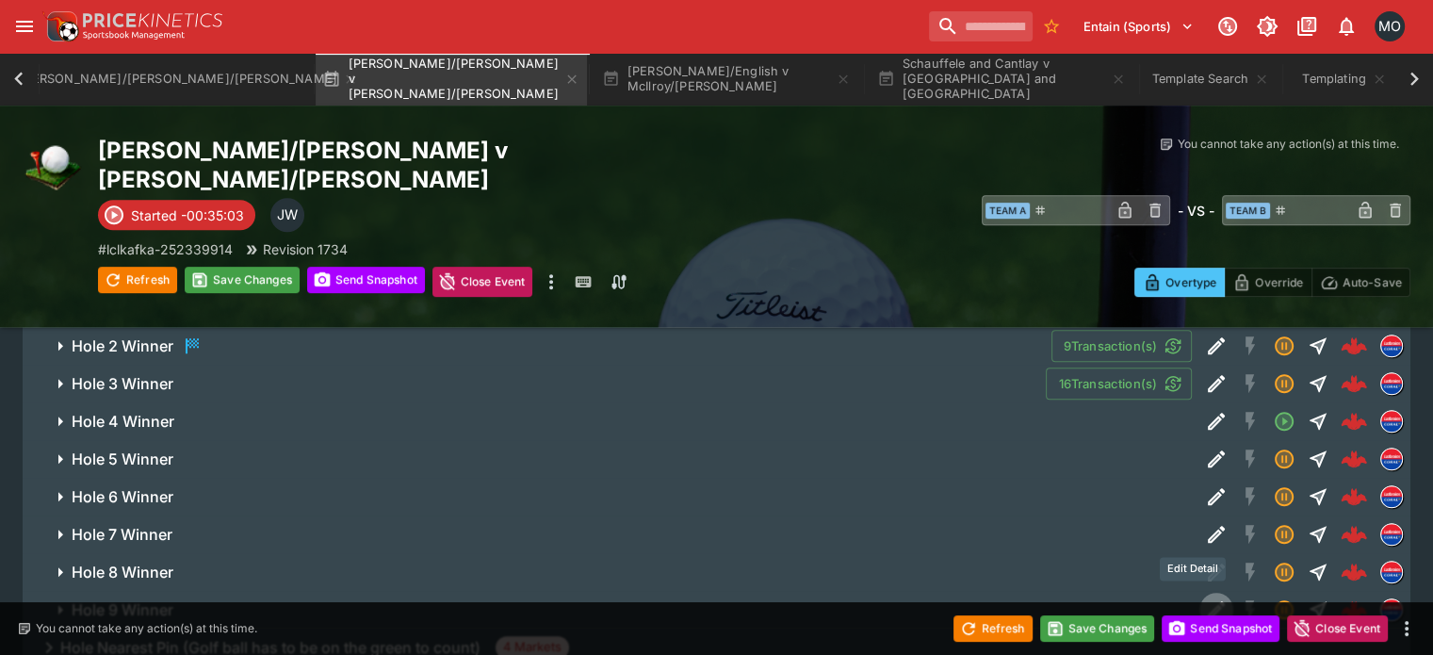
click at [1207, 601] on icon "Edit Detail" at bounding box center [1215, 609] width 17 height 17
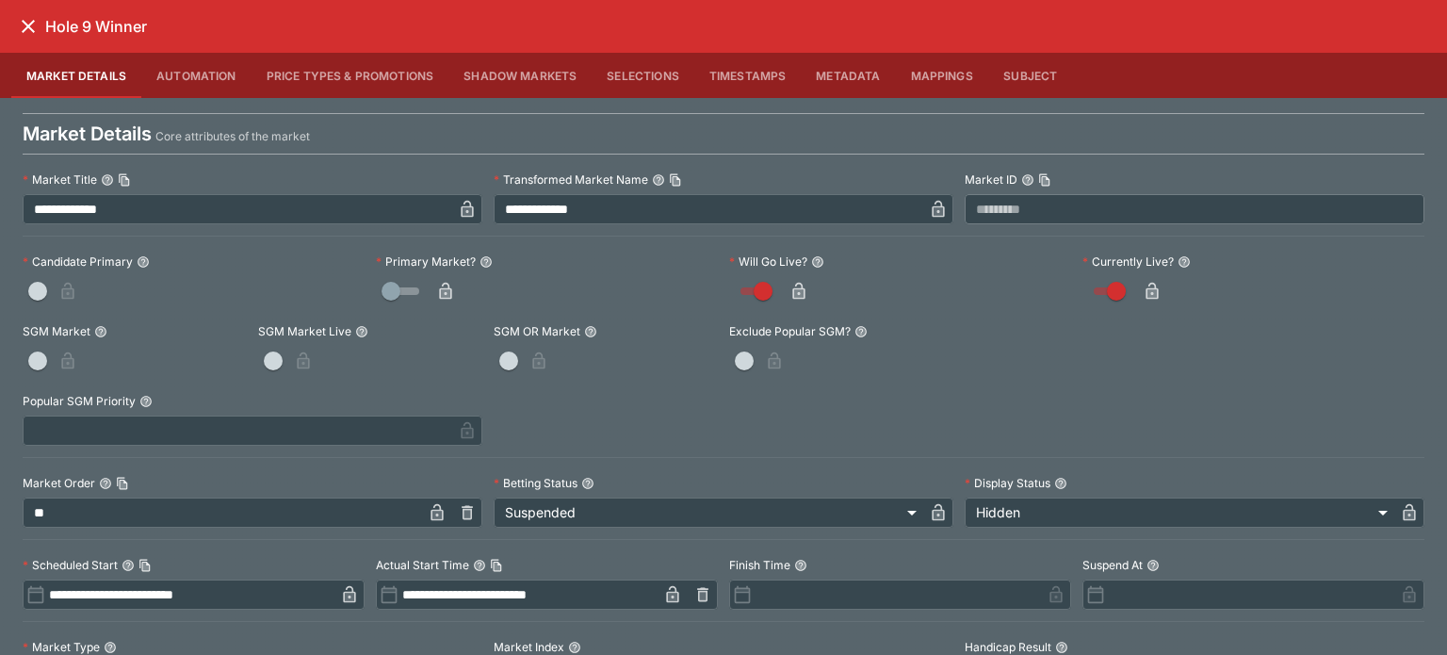
click at [433, 274] on label "Primary Market?" at bounding box center [547, 262] width 342 height 28
click at [436, 282] on icon "button" at bounding box center [445, 291] width 19 height 19
click at [22, 27] on icon "close" at bounding box center [28, 26] width 23 height 23
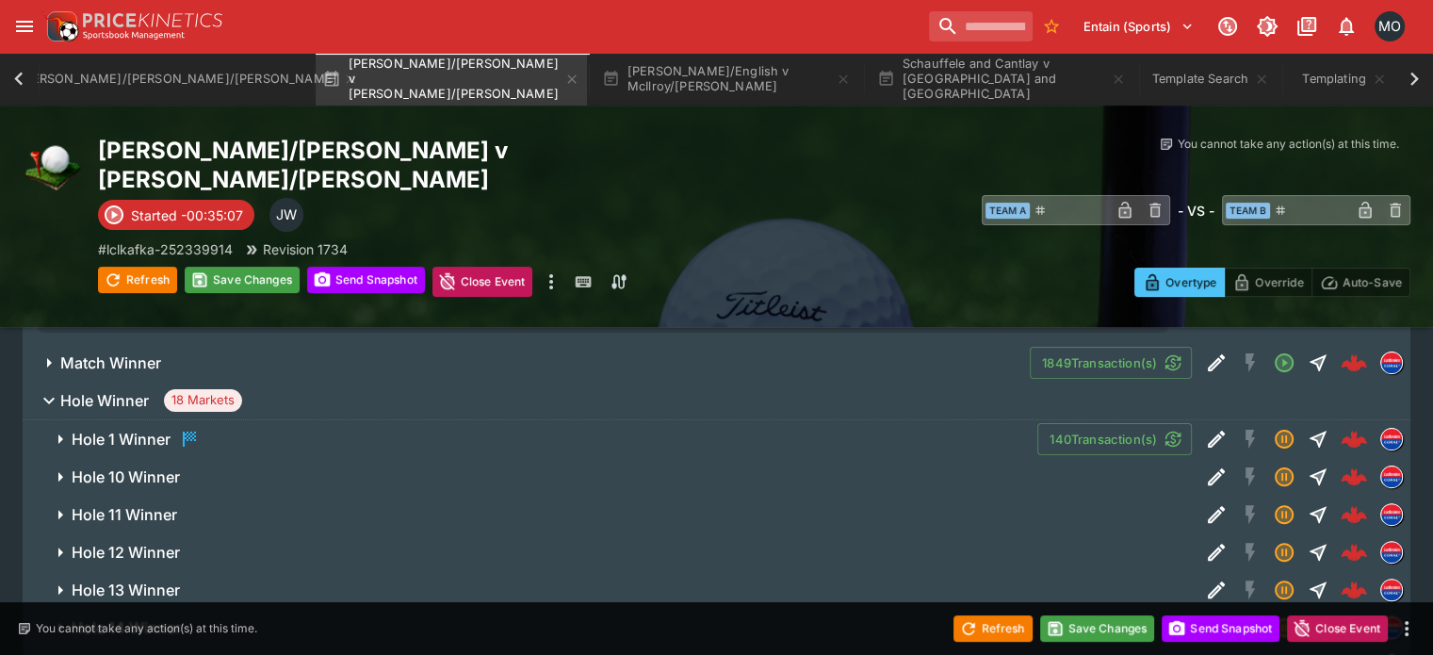
scroll to position [404, 0]
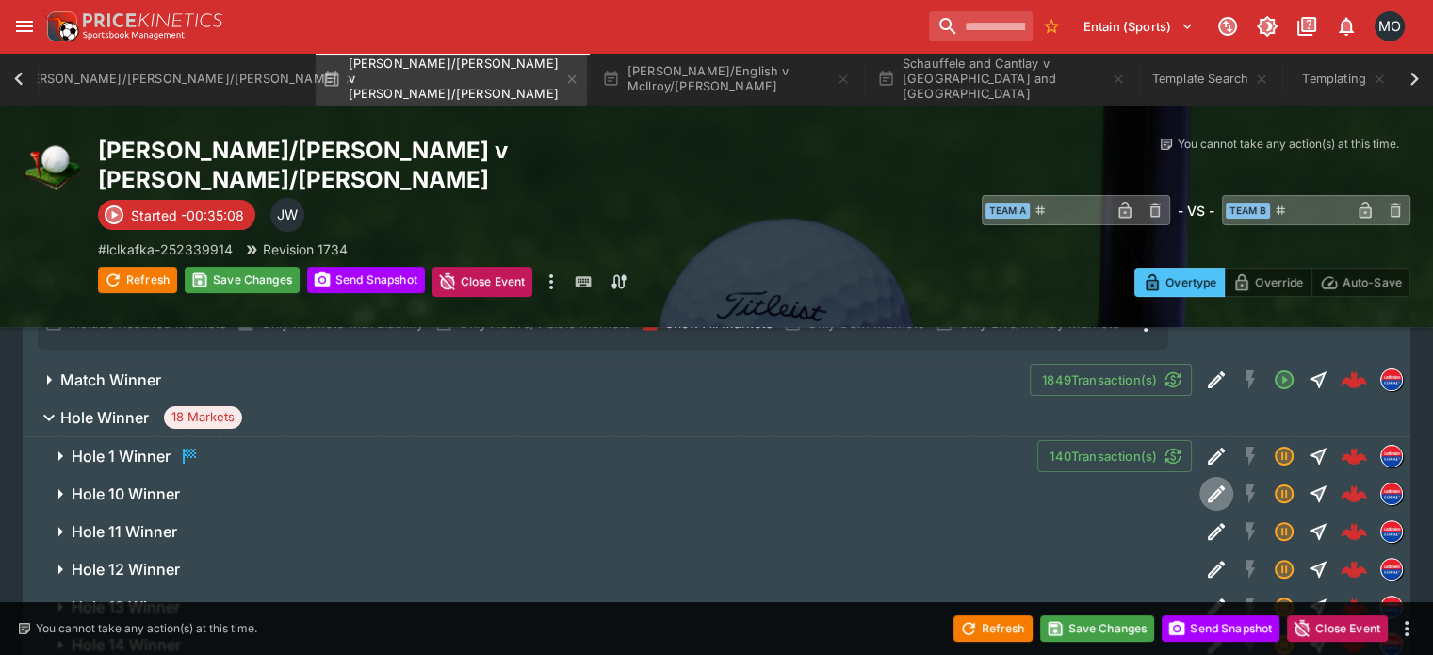
click at [1207, 485] on icon "Edit Detail" at bounding box center [1215, 493] width 17 height 17
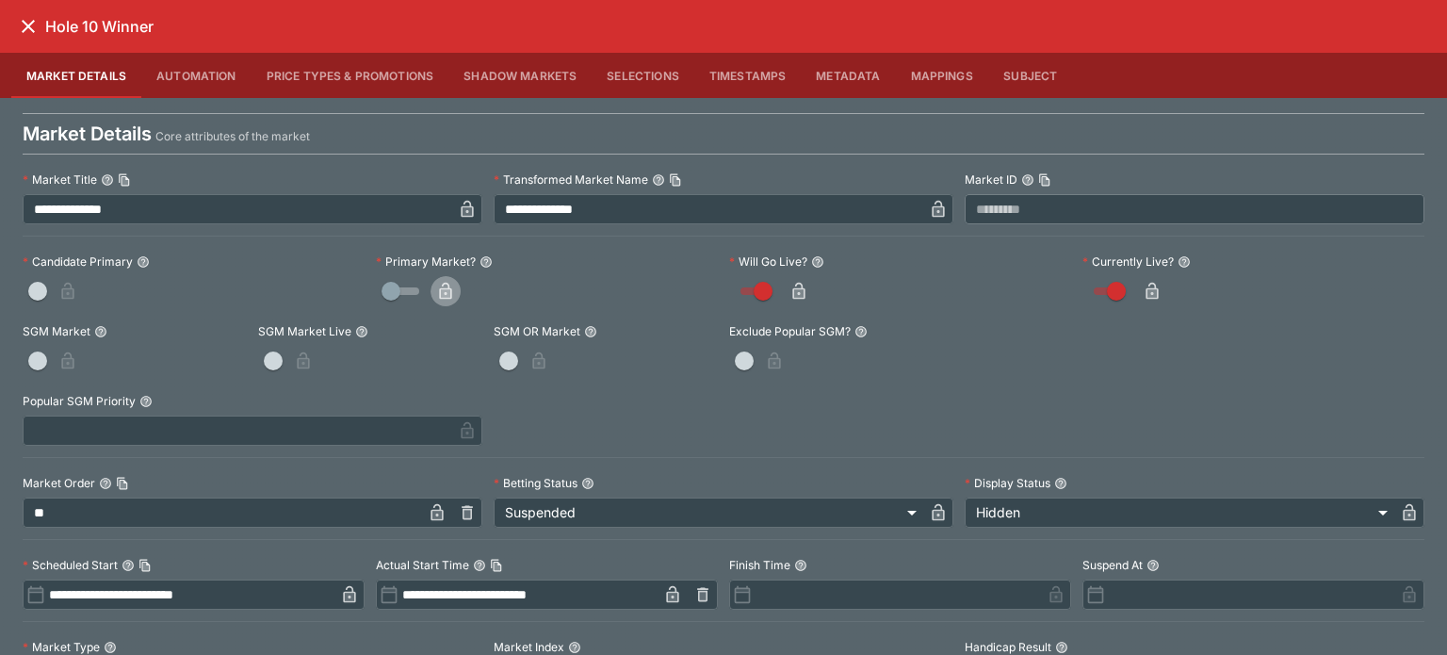
click at [441, 283] on icon "button" at bounding box center [445, 291] width 19 height 19
click at [39, 29] on icon "close" at bounding box center [28, 26] width 23 height 23
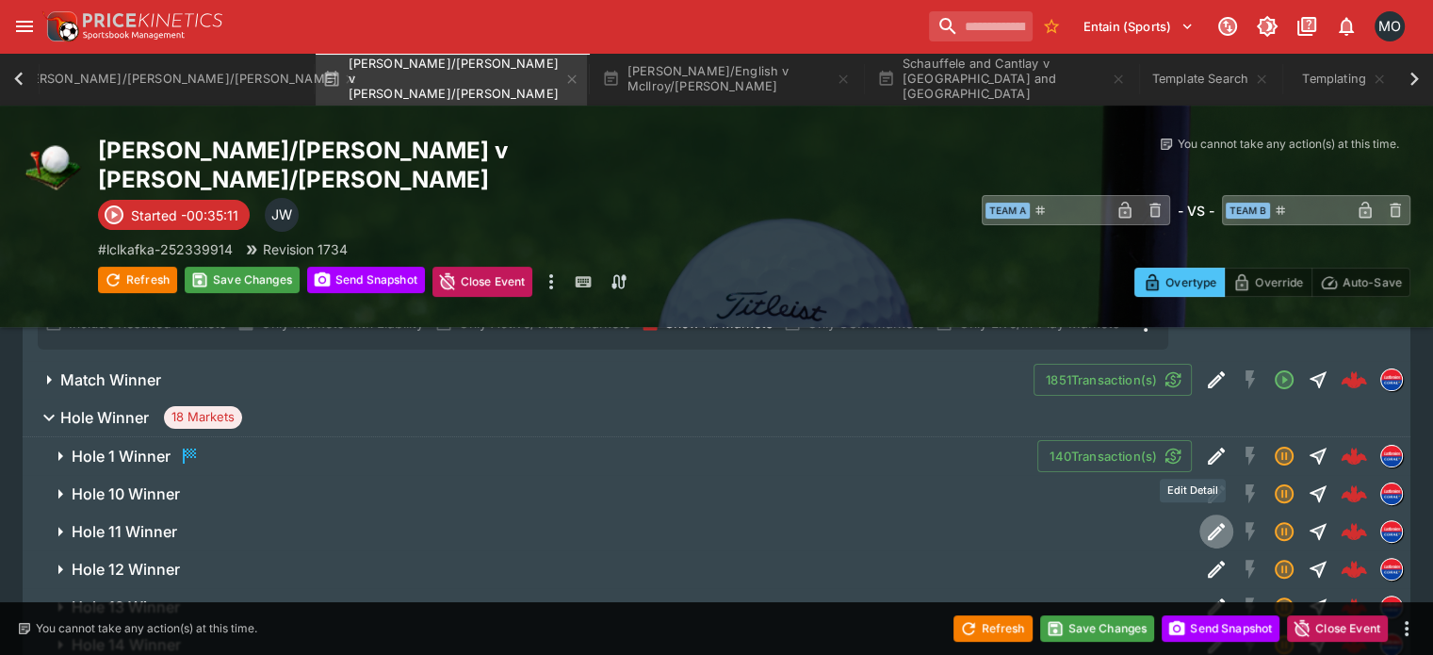
click at [1205, 520] on icon "Edit Detail" at bounding box center [1216, 531] width 23 height 23
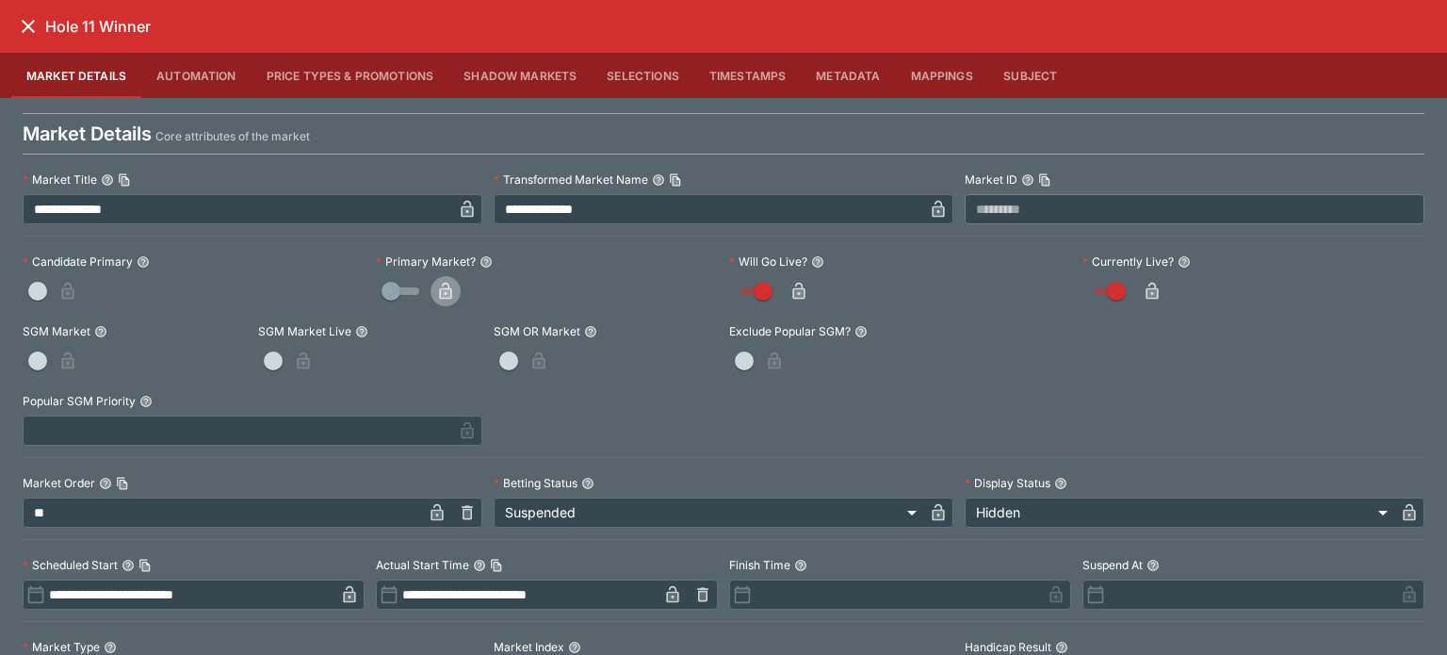
click at [446, 292] on icon "button" at bounding box center [445, 291] width 12 height 17
click at [25, 21] on icon "close" at bounding box center [28, 26] width 23 height 23
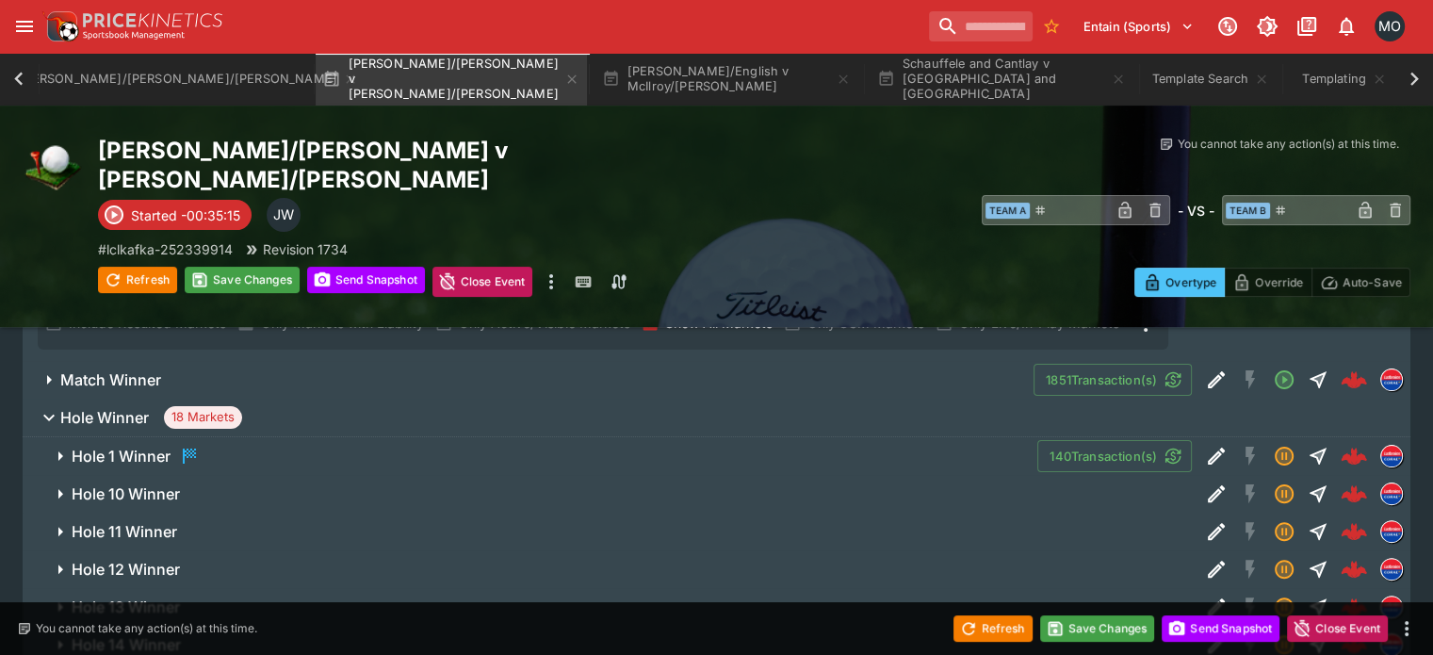
click at [1205, 558] on icon "Edit Detail" at bounding box center [1216, 569] width 23 height 23
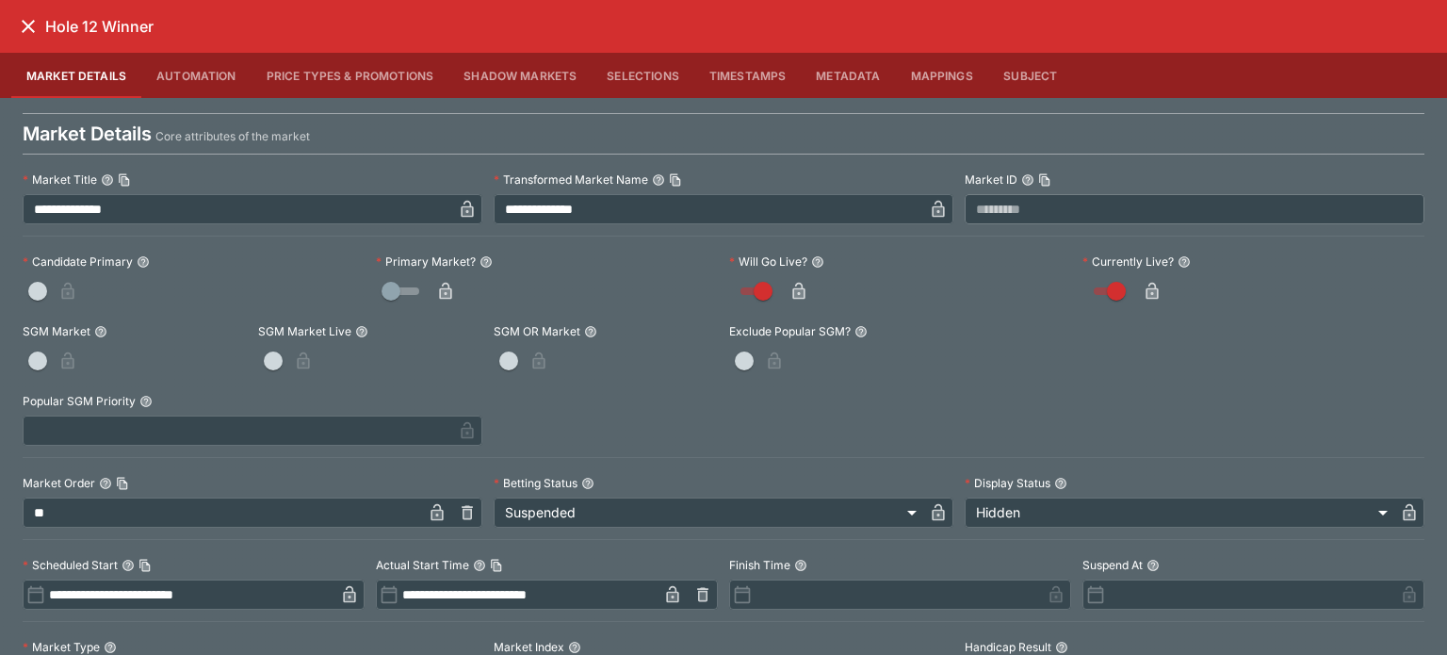
click at [459, 283] on div at bounding box center [547, 291] width 342 height 30
click at [455, 283] on button "button" at bounding box center [445, 291] width 30 height 30
click at [45, 39] on div "Hole 12 Winner" at bounding box center [723, 26] width 1447 height 53
click at [24, 23] on icon "close" at bounding box center [28, 26] width 13 height 13
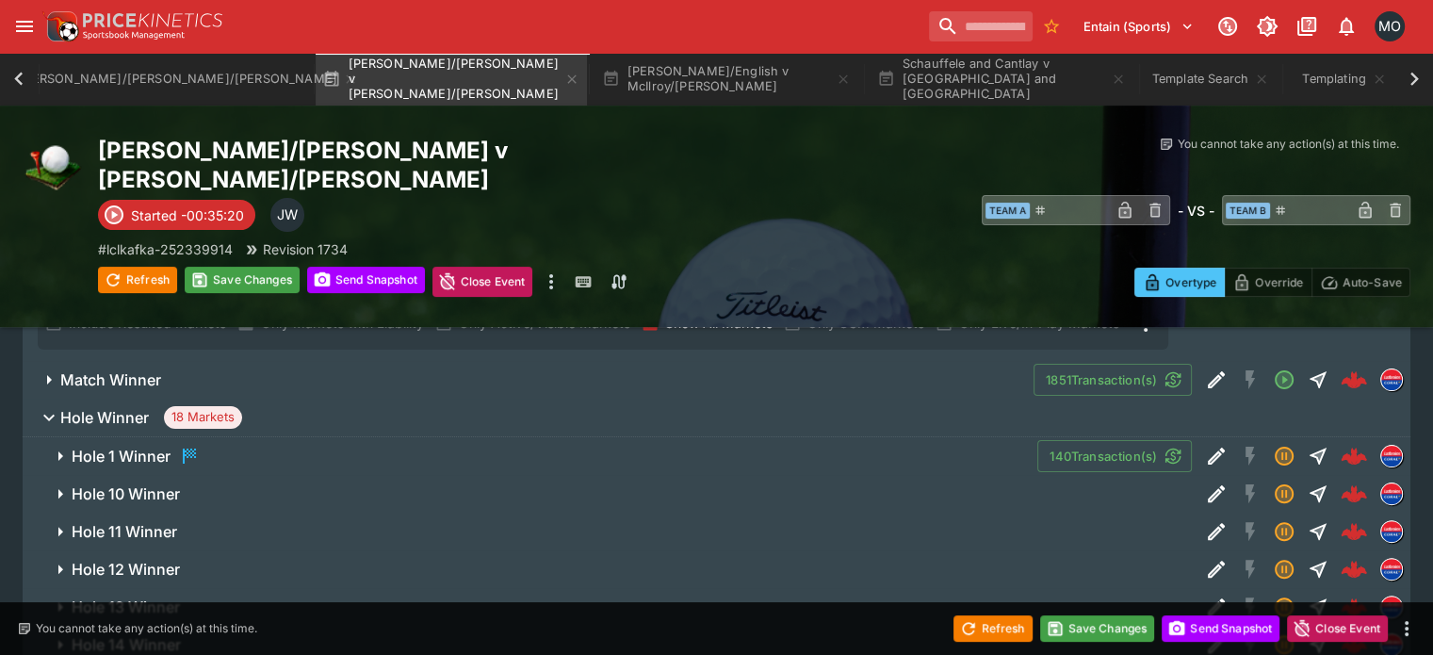
click at [1205, 595] on icon "Edit Detail" at bounding box center [1216, 606] width 23 height 23
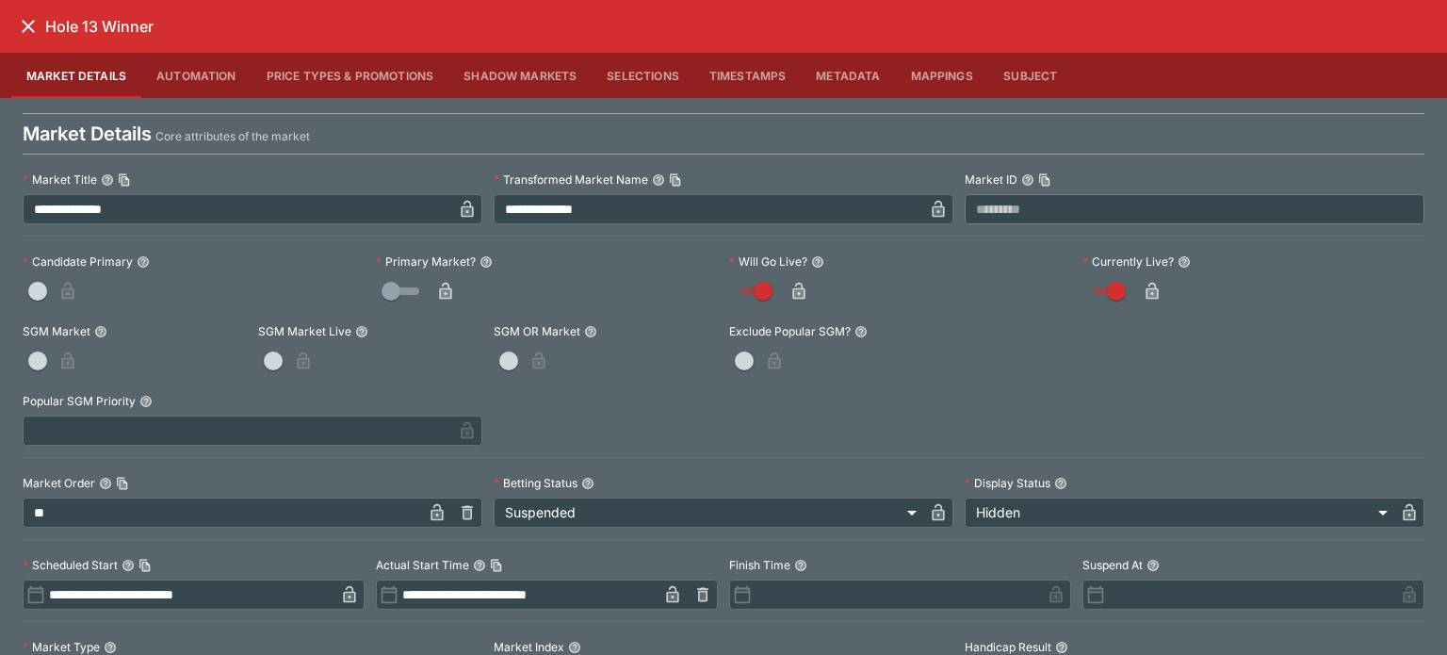
click at [441, 295] on icon "button" at bounding box center [445, 293] width 9 height 8
click at [53, 24] on h6 "Hole 13 Winner" at bounding box center [99, 27] width 108 height 20
click at [31, 20] on icon "close" at bounding box center [28, 26] width 23 height 23
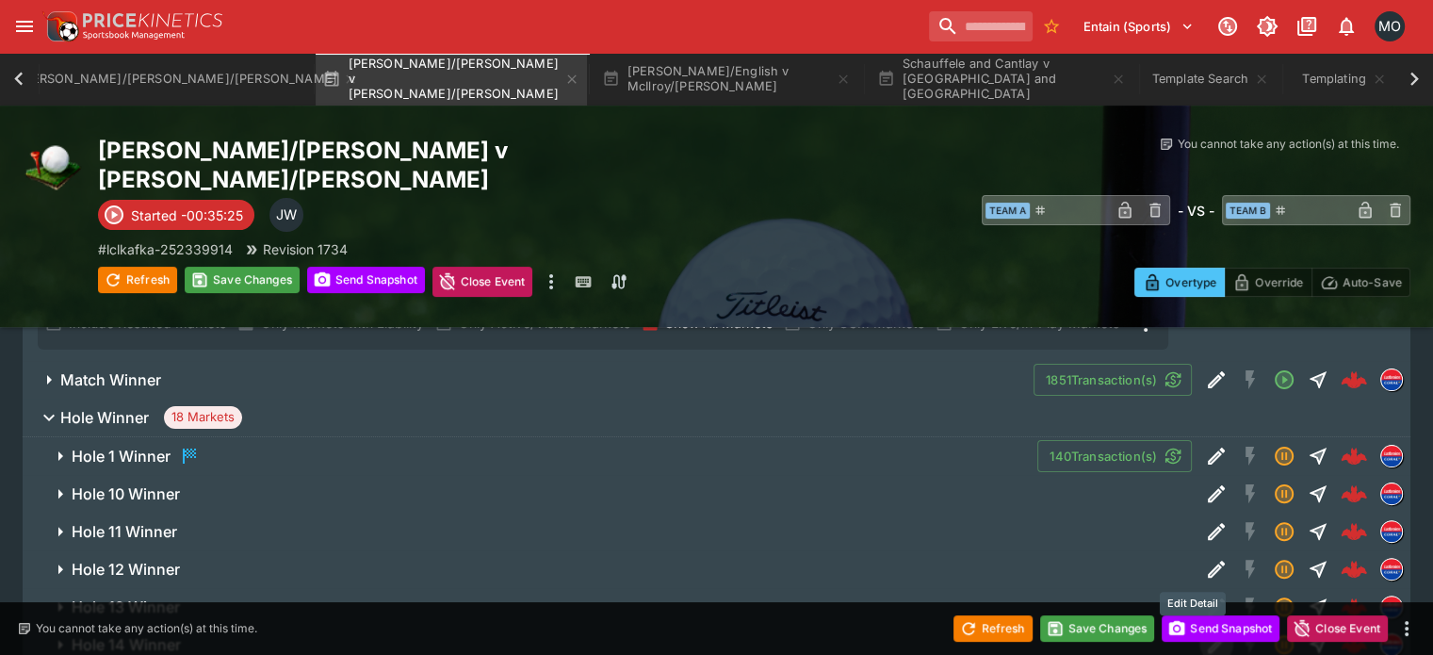
click at [1205, 633] on icon "Edit Detail" at bounding box center [1216, 644] width 23 height 23
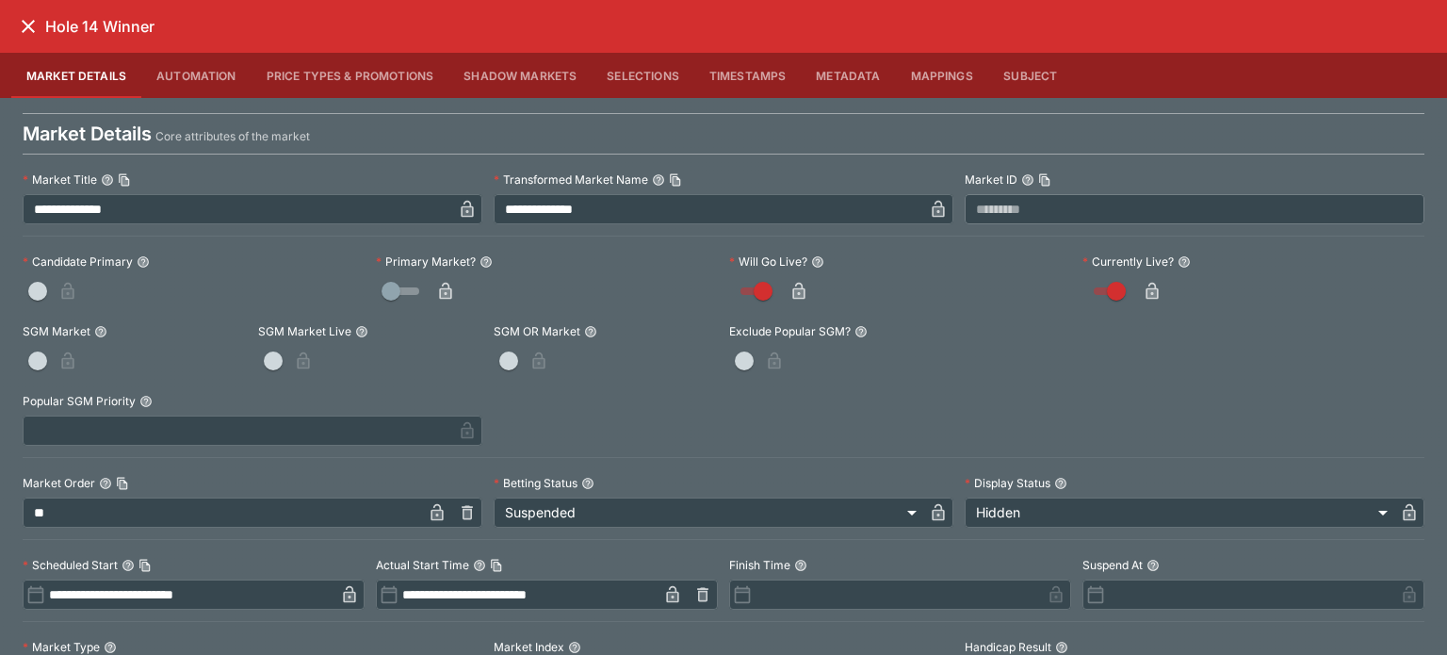
click at [443, 289] on icon "button" at bounding box center [445, 293] width 9 height 8
click at [36, 33] on icon "close" at bounding box center [28, 26] width 23 height 23
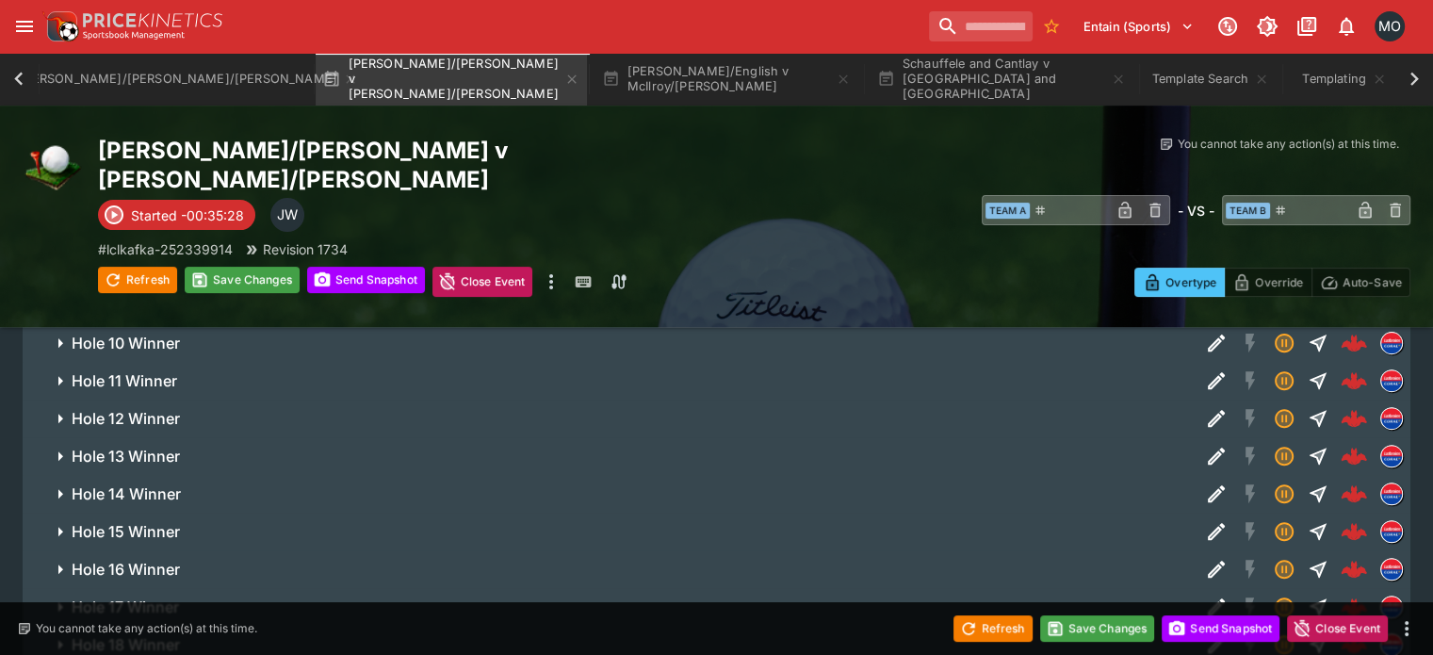
scroll to position [561, 0]
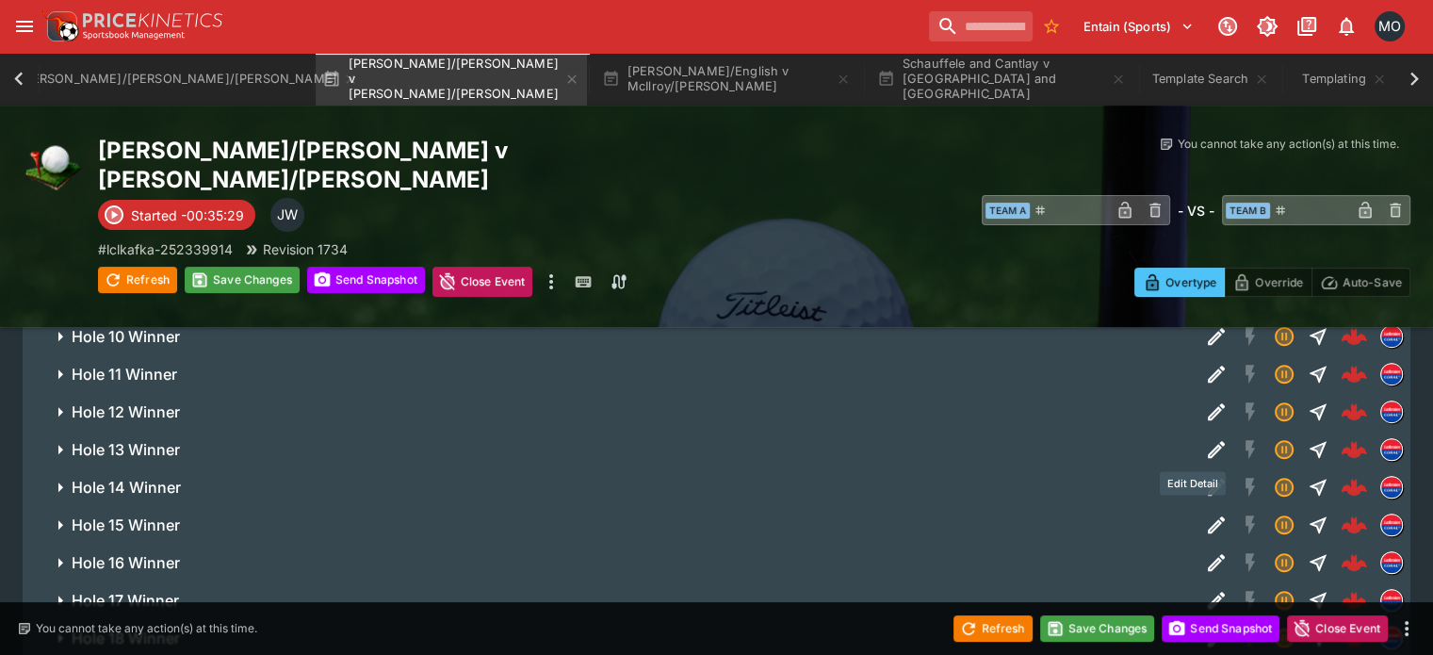
click at [1209, 522] on icon "Edit Detail" at bounding box center [1213, 526] width 9 height 9
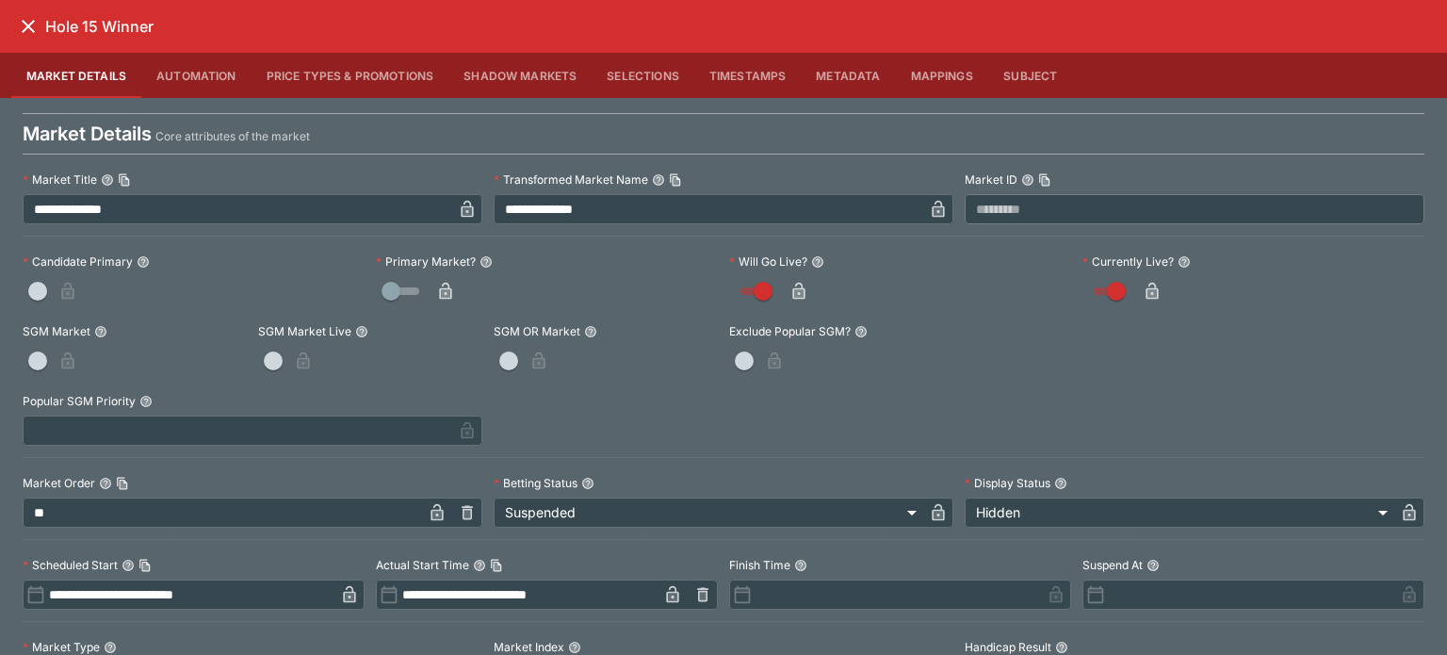
click at [439, 280] on button "button" at bounding box center [445, 291] width 30 height 30
click at [32, 35] on icon "close" at bounding box center [28, 26] width 23 height 23
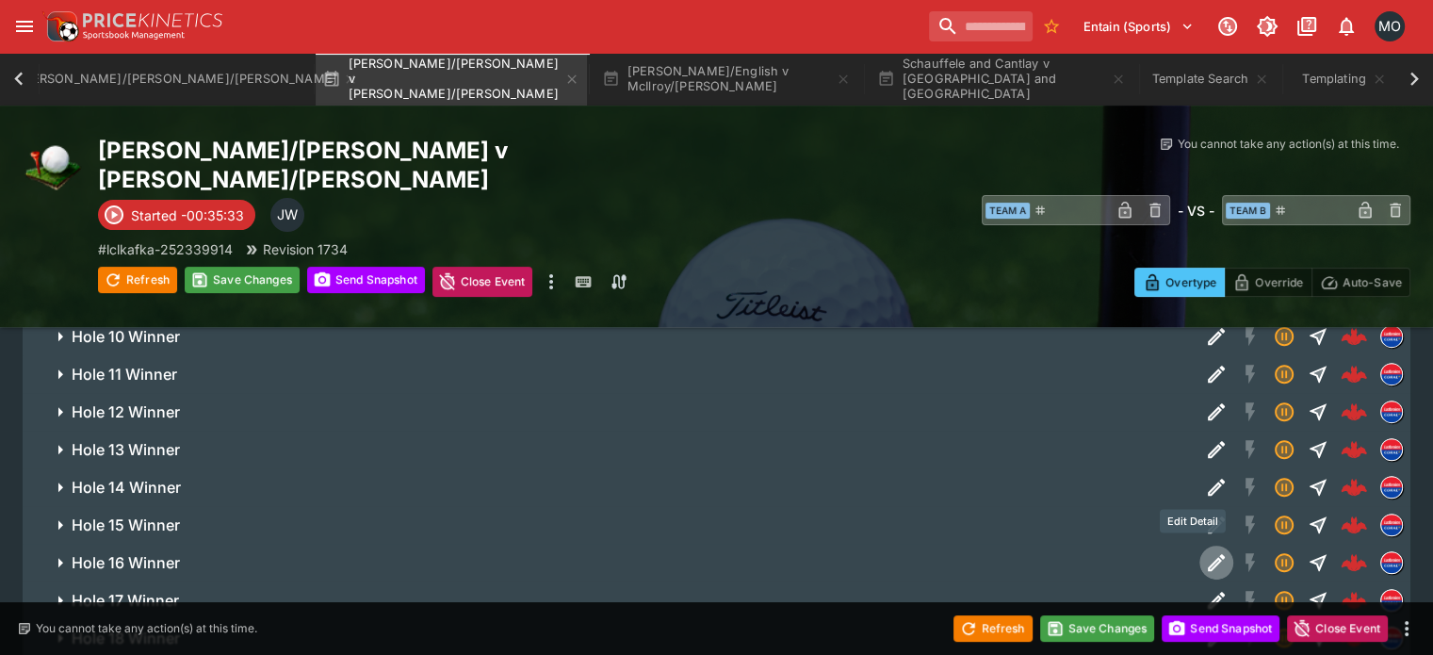
click at [1207, 554] on icon "Edit Detail" at bounding box center [1215, 562] width 17 height 17
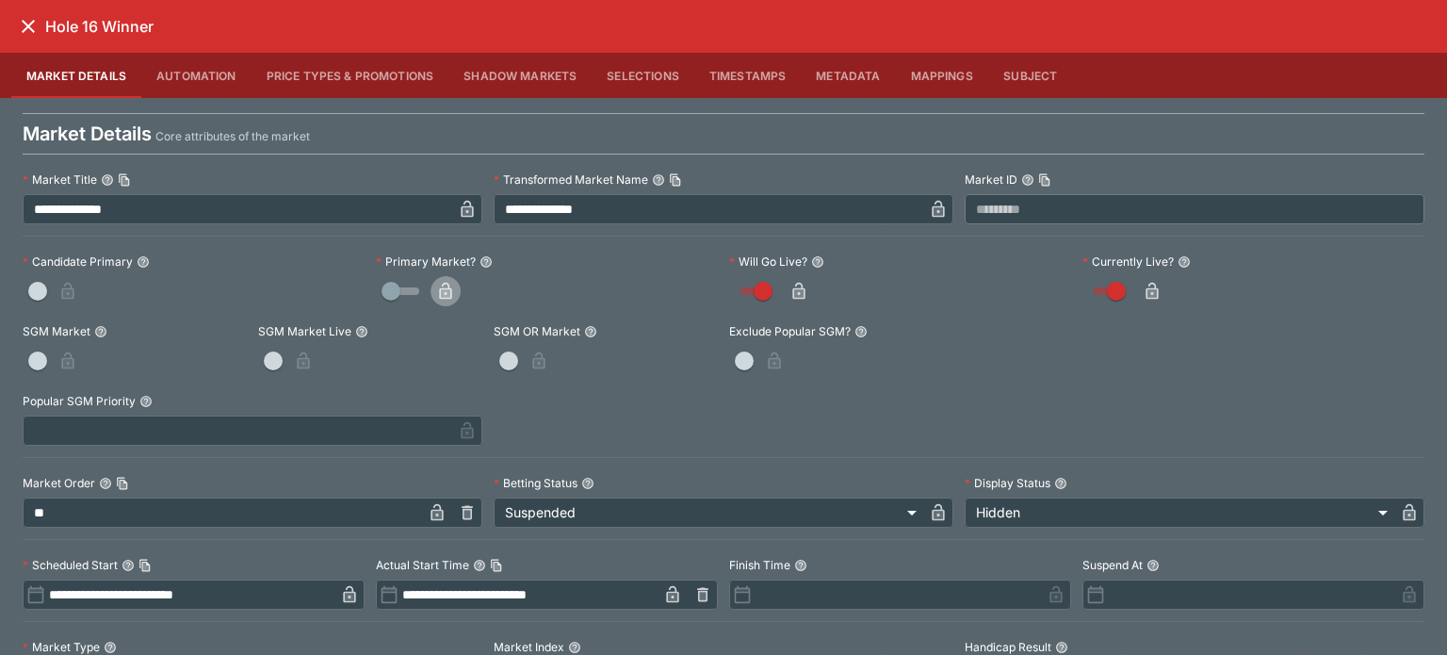
click at [440, 288] on icon "button" at bounding box center [445, 291] width 12 height 17
click at [23, 28] on icon "close" at bounding box center [28, 26] width 23 height 23
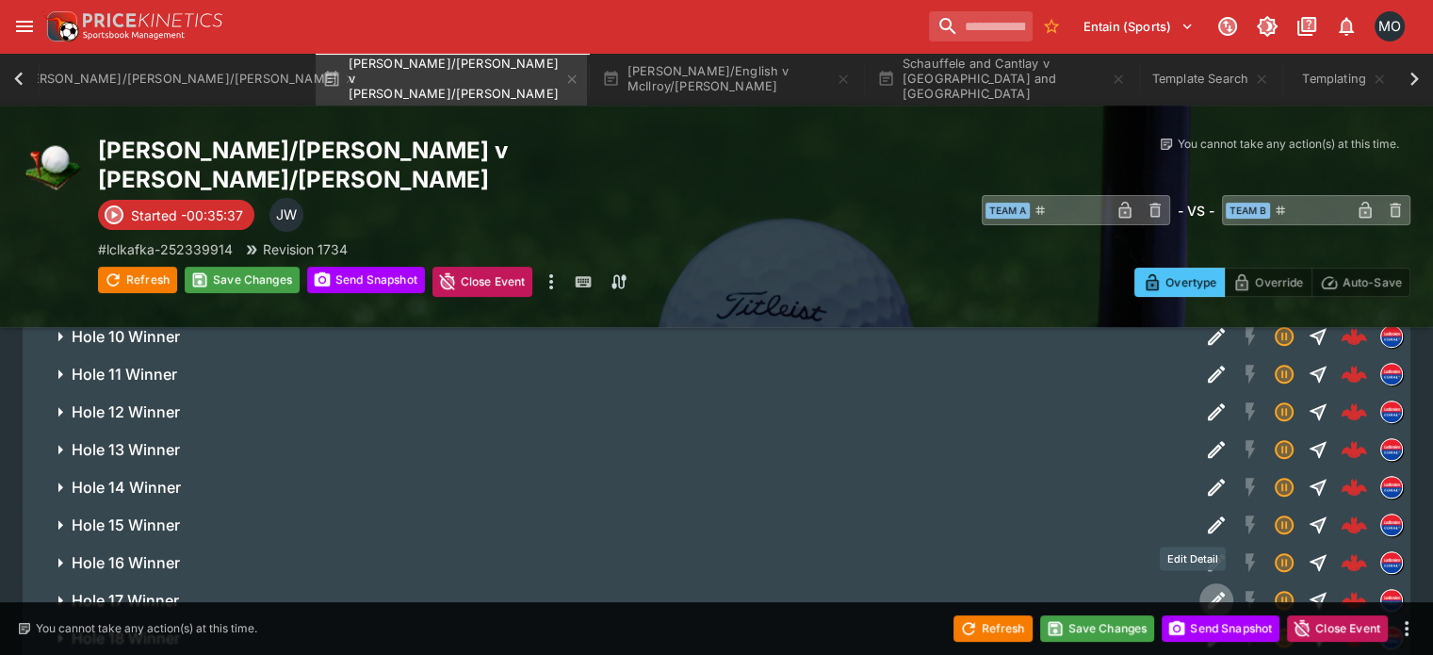
click at [1207, 591] on icon "Edit Detail" at bounding box center [1215, 599] width 17 height 17
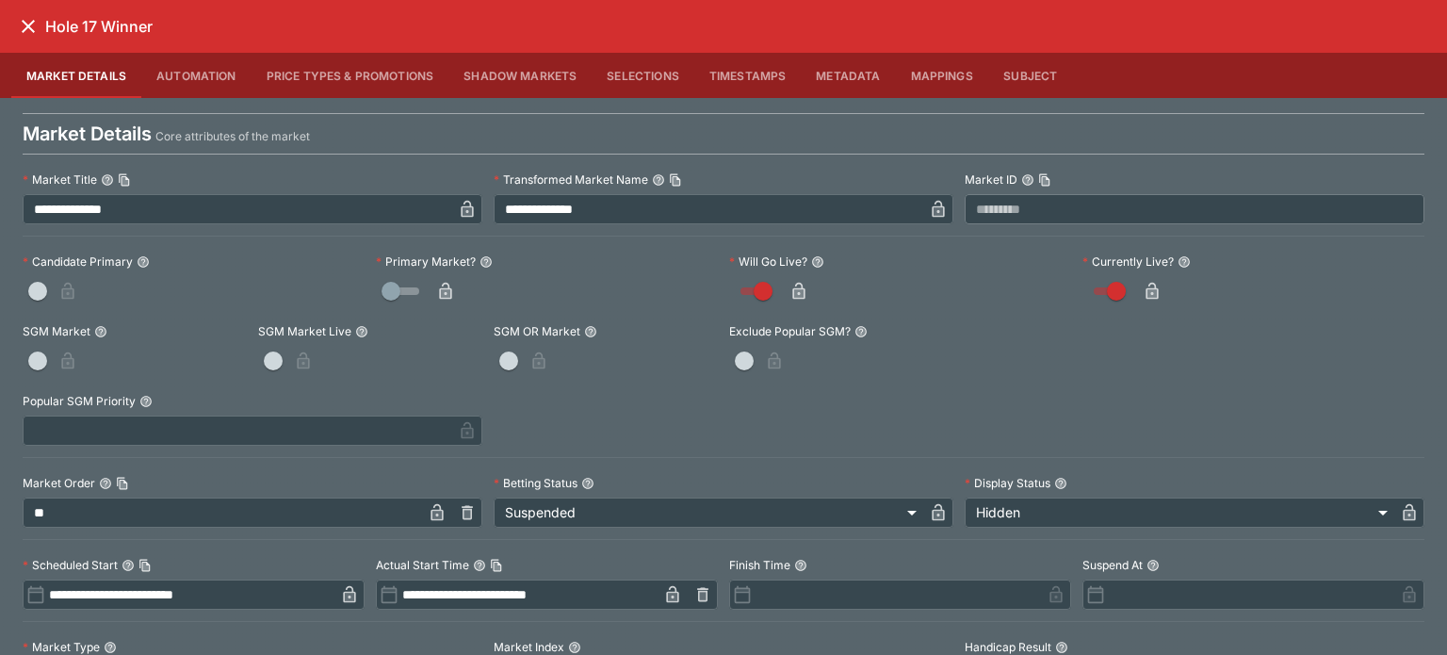
click at [438, 279] on button "button" at bounding box center [445, 291] width 30 height 30
click at [32, 30] on icon "close" at bounding box center [28, 26] width 13 height 13
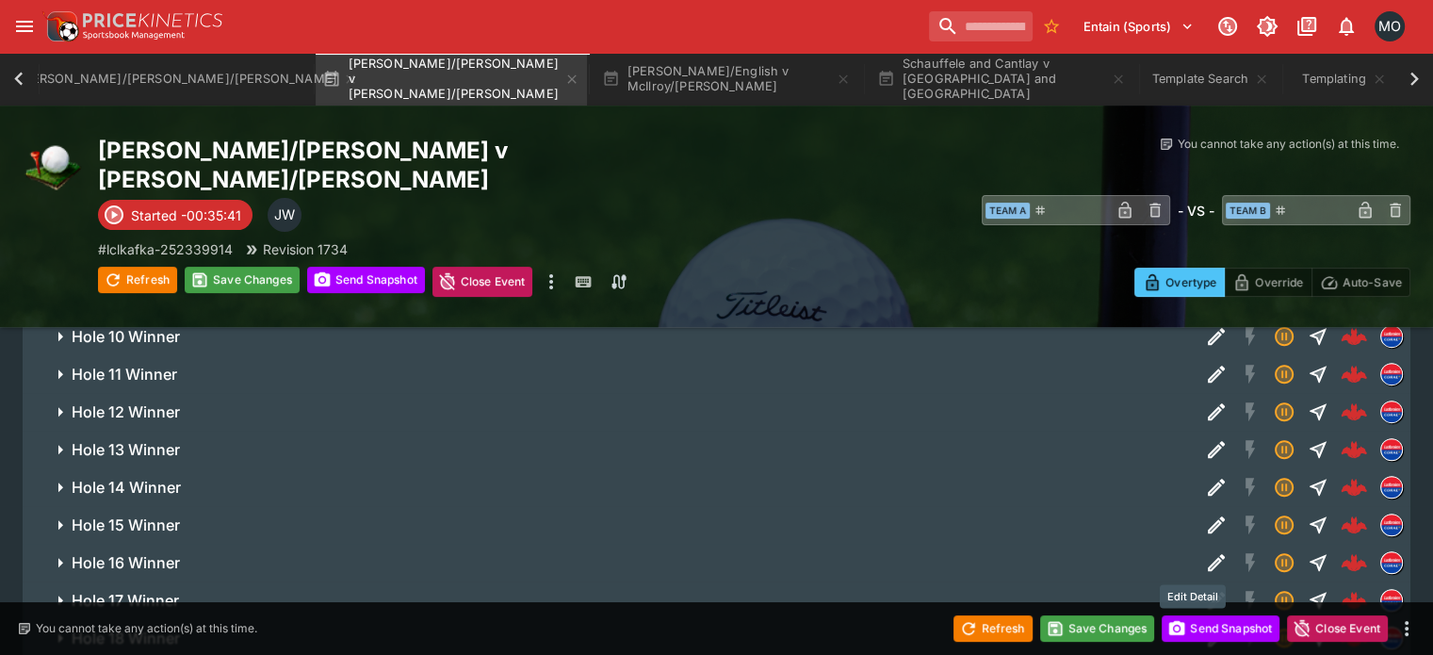
click at [1207, 629] on icon "Edit Detail" at bounding box center [1215, 637] width 17 height 17
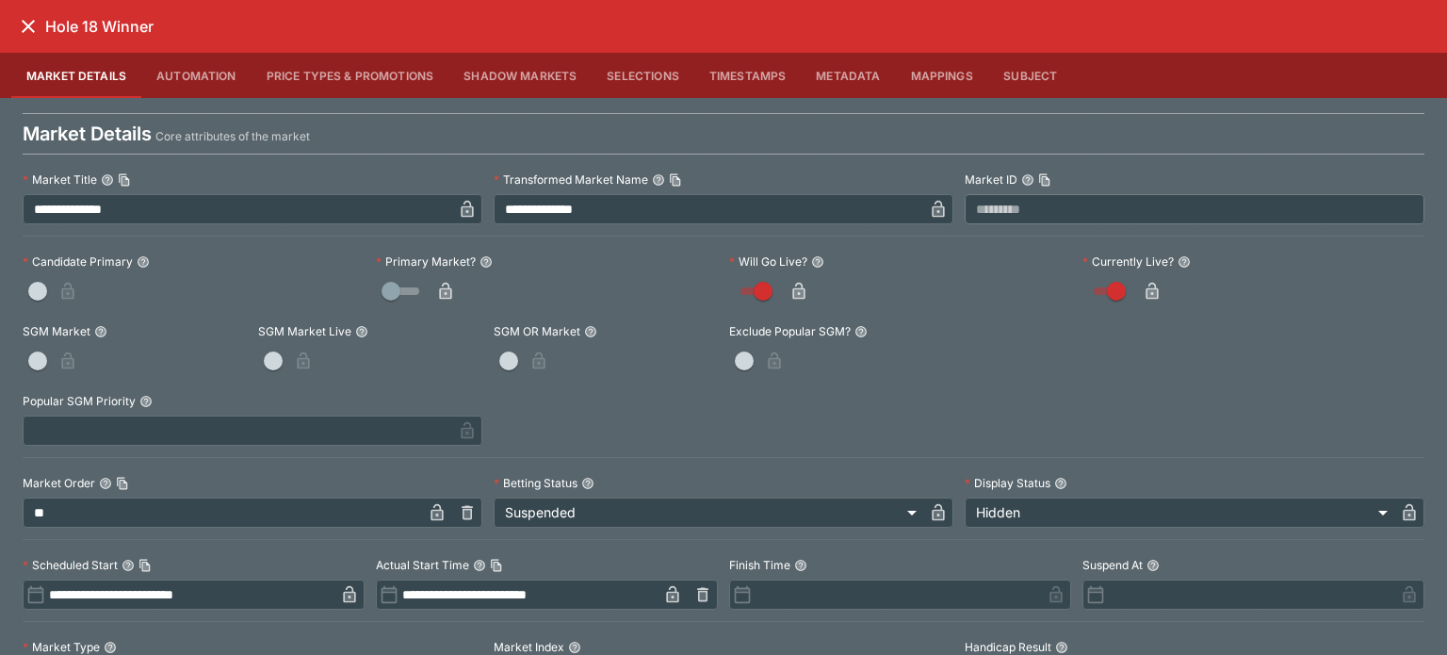
click at [439, 284] on icon "button" at bounding box center [445, 291] width 12 height 17
click at [25, 24] on icon "close" at bounding box center [28, 26] width 13 height 13
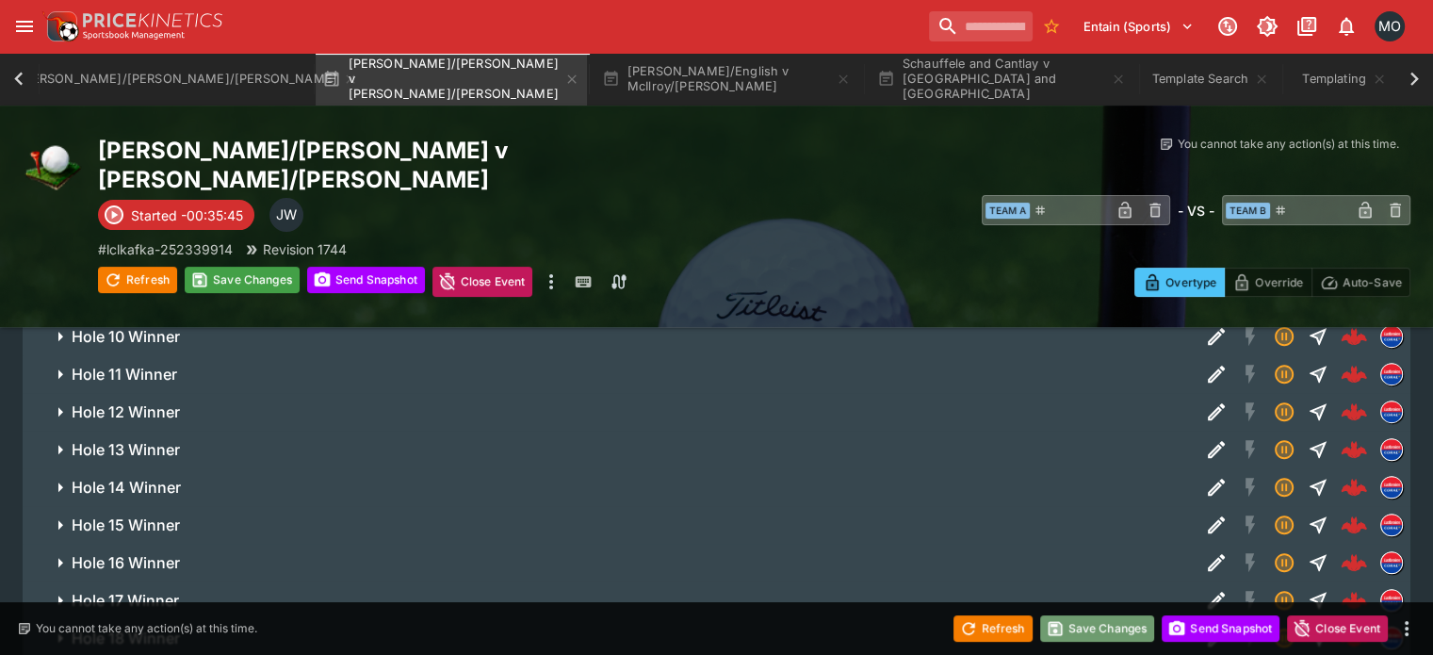
click at [1075, 633] on button "Save Changes" at bounding box center [1097, 628] width 115 height 26
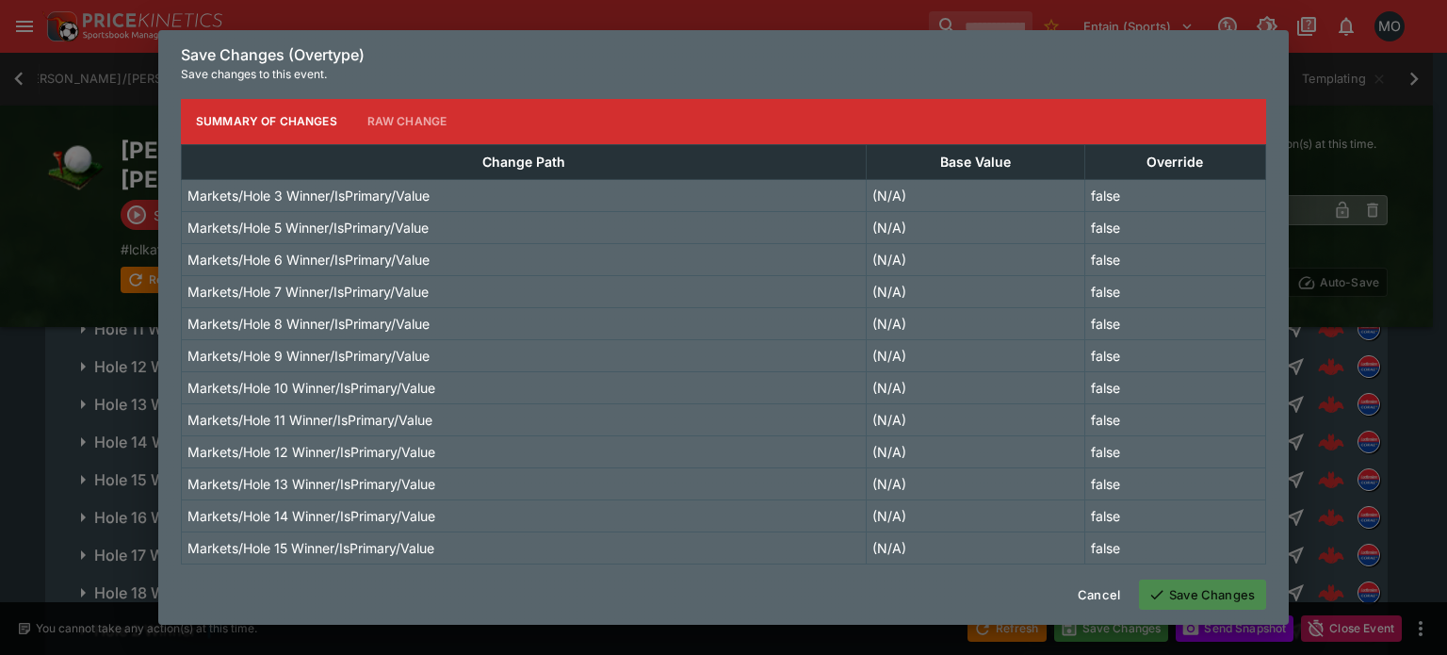
click at [1178, 589] on button "Save Changes" at bounding box center [1202, 594] width 127 height 30
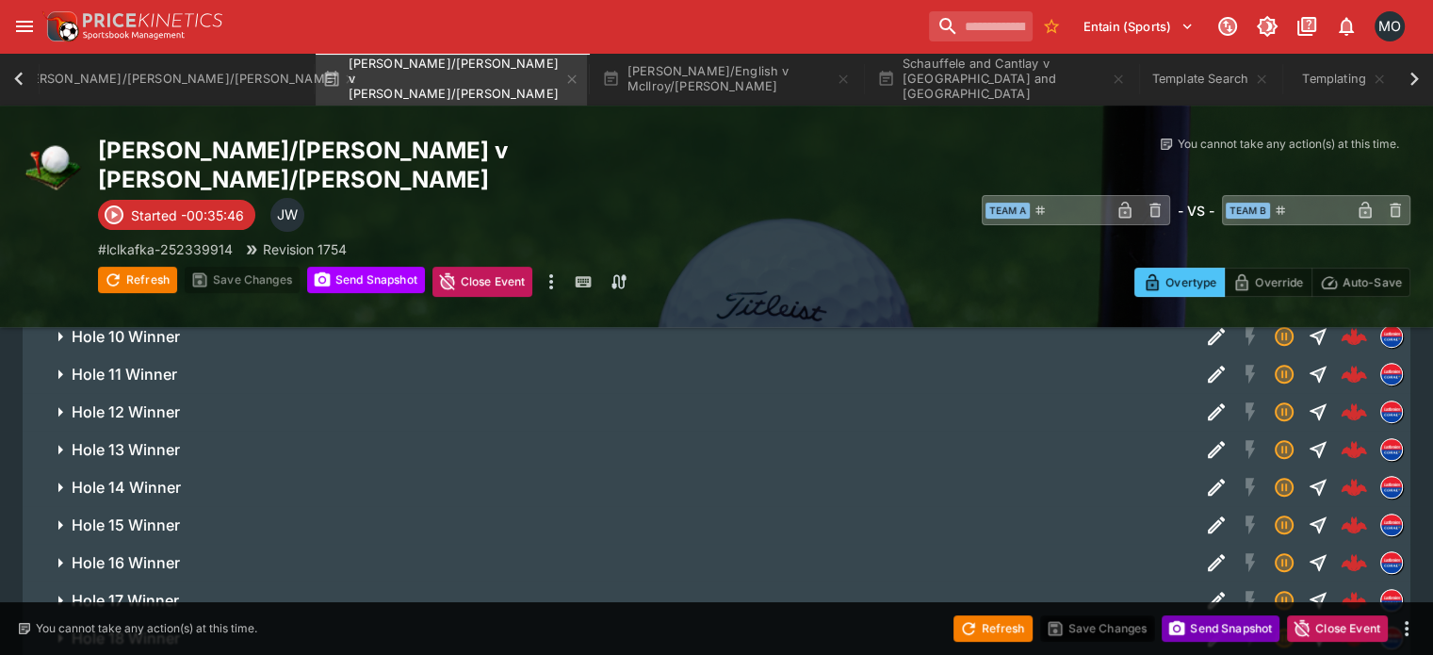
click at [1224, 636] on button "Send Snapshot" at bounding box center [1220, 628] width 118 height 26
click at [996, 615] on div "Refresh" at bounding box center [992, 628] width 79 height 26
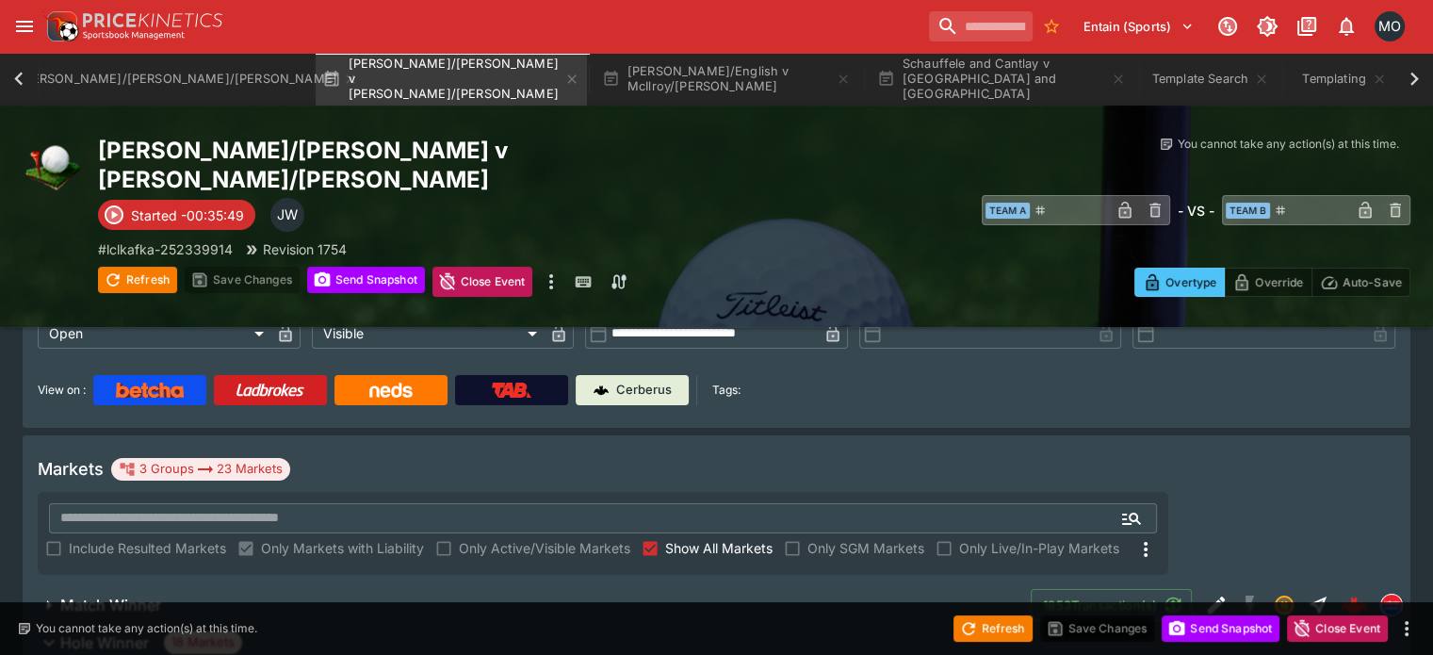
scroll to position [180, 0]
click at [624, 71] on button "[PERSON_NAME]/English v McIlroy/[PERSON_NAME]" at bounding box center [726, 79] width 271 height 53
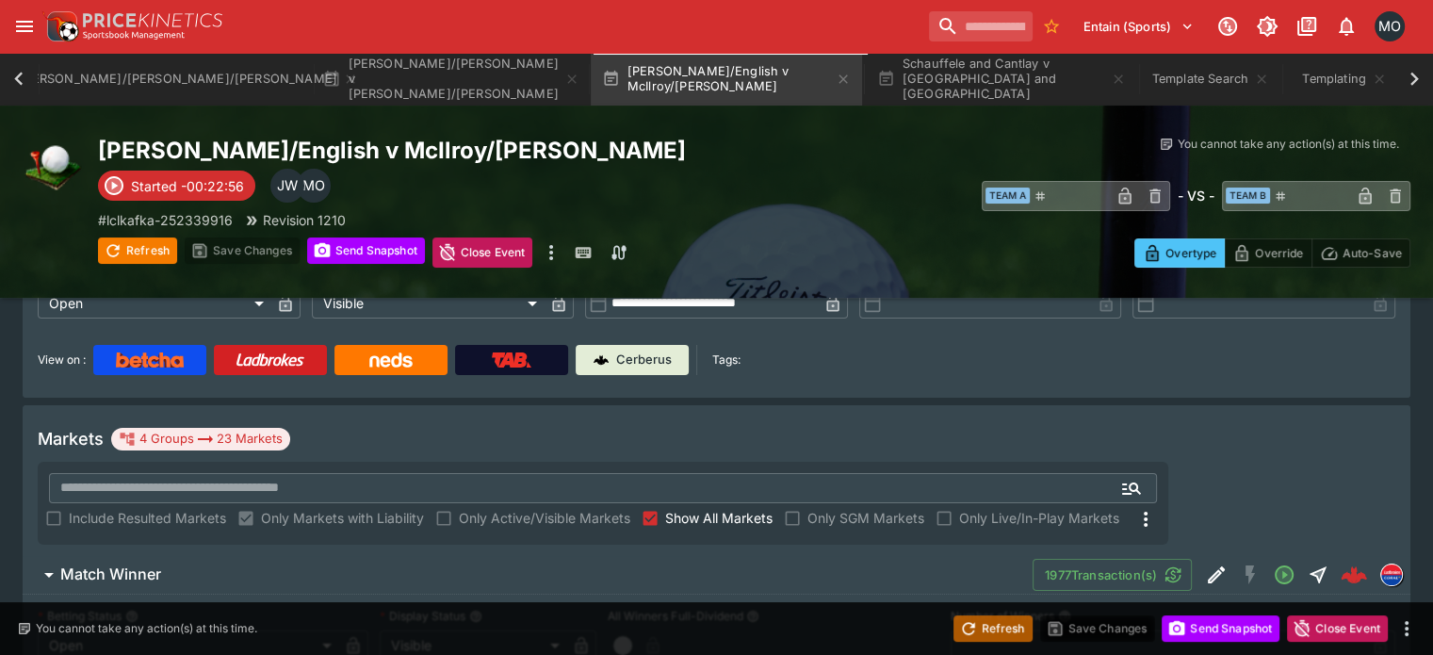
click at [980, 633] on button "Refresh" at bounding box center [992, 628] width 79 height 26
click at [1174, 630] on circle "button" at bounding box center [1176, 627] width 5 height 5
click at [851, 564] on span "Match Winner" at bounding box center [538, 574] width 957 height 20
click at [986, 631] on button "Refresh" at bounding box center [992, 628] width 79 height 26
click at [882, 593] on div "Hole Winner 18 Markets" at bounding box center [716, 612] width 1387 height 38
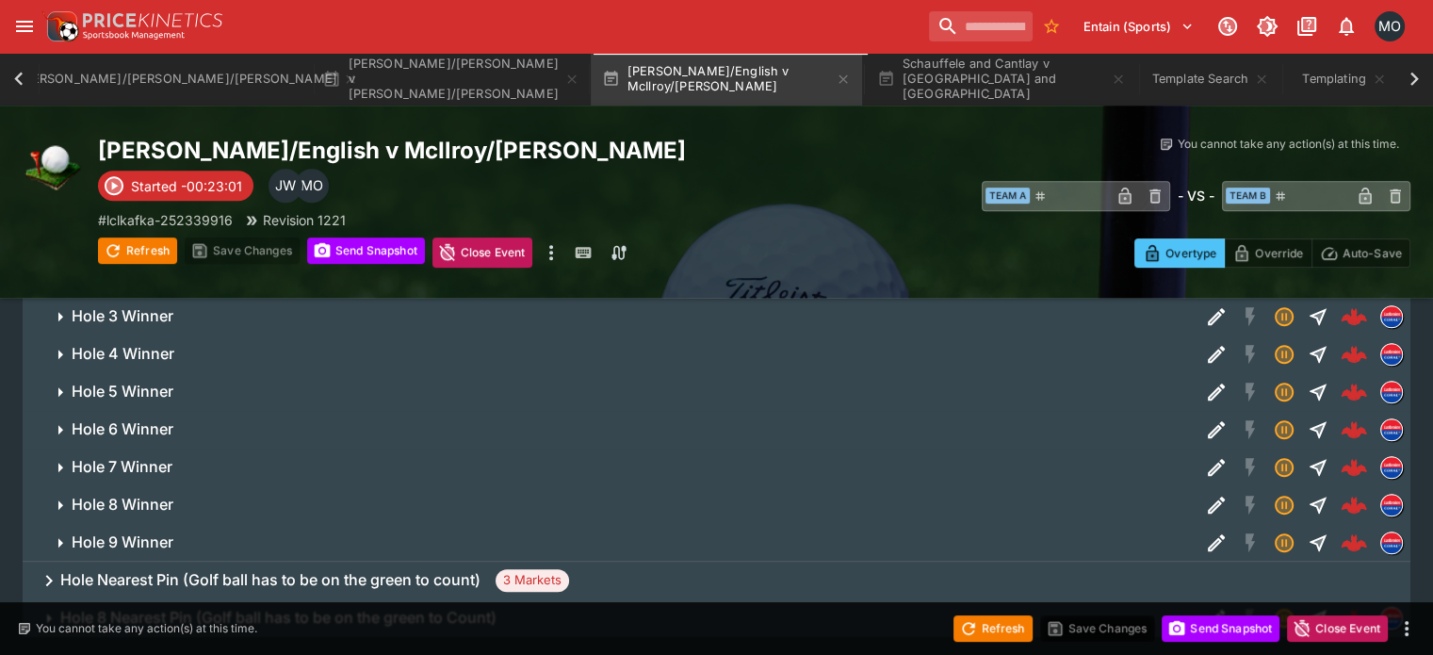
scroll to position [761, 0]
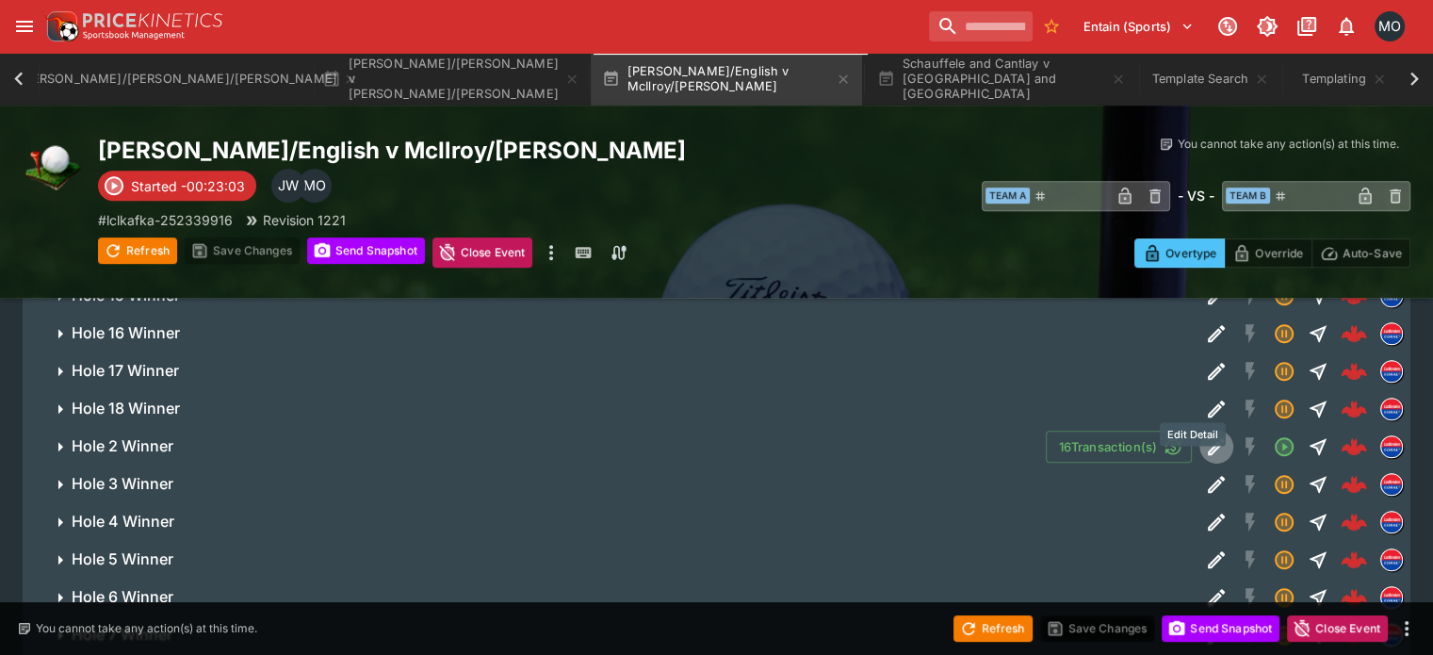
click at [1199, 429] on button "Edit Detail" at bounding box center [1216, 446] width 34 height 34
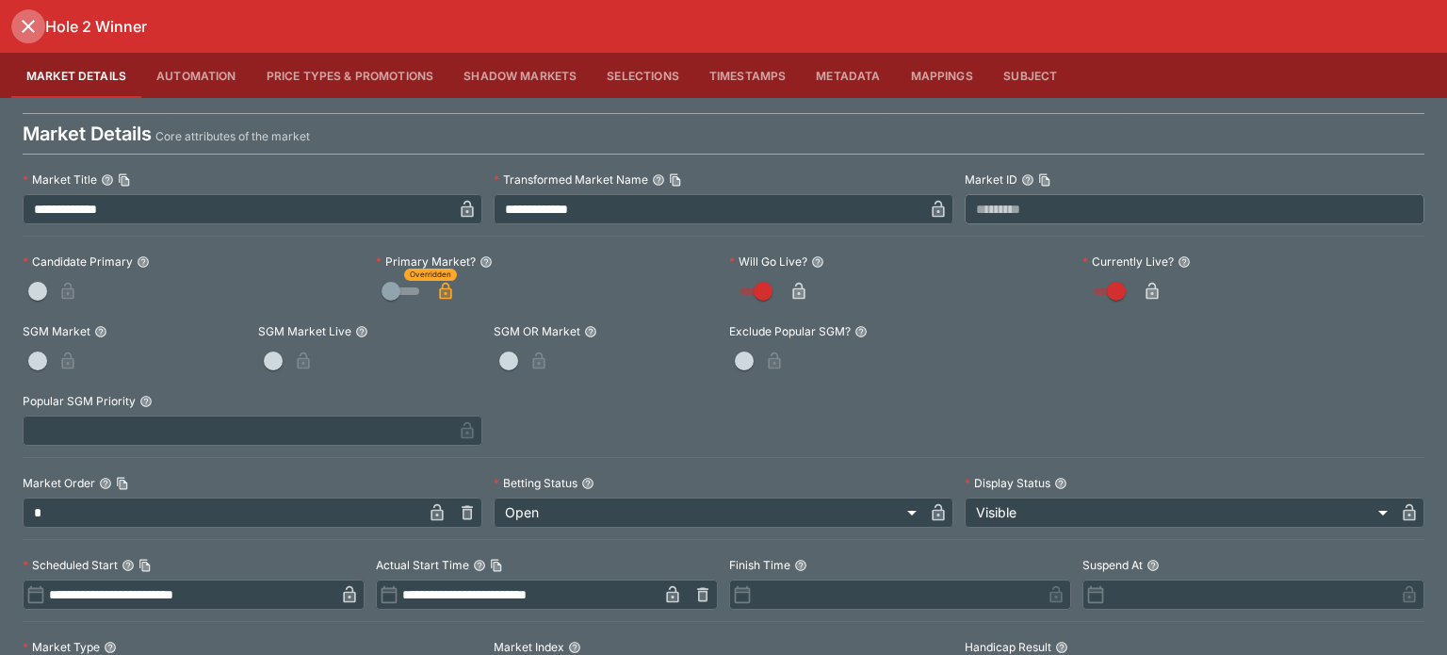
click at [24, 29] on icon "close" at bounding box center [28, 26] width 13 height 13
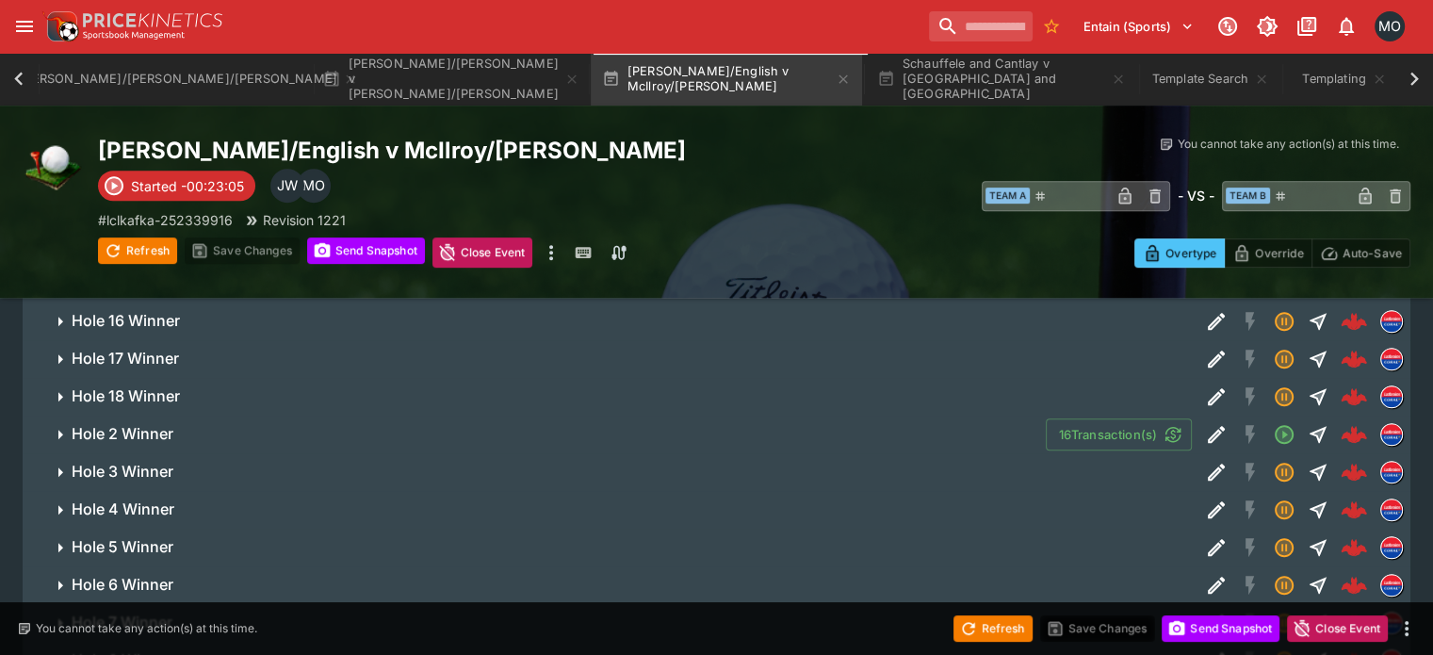
scroll to position [774, 0]
click at [1207, 462] on icon "Edit Detail" at bounding box center [1215, 470] width 17 height 17
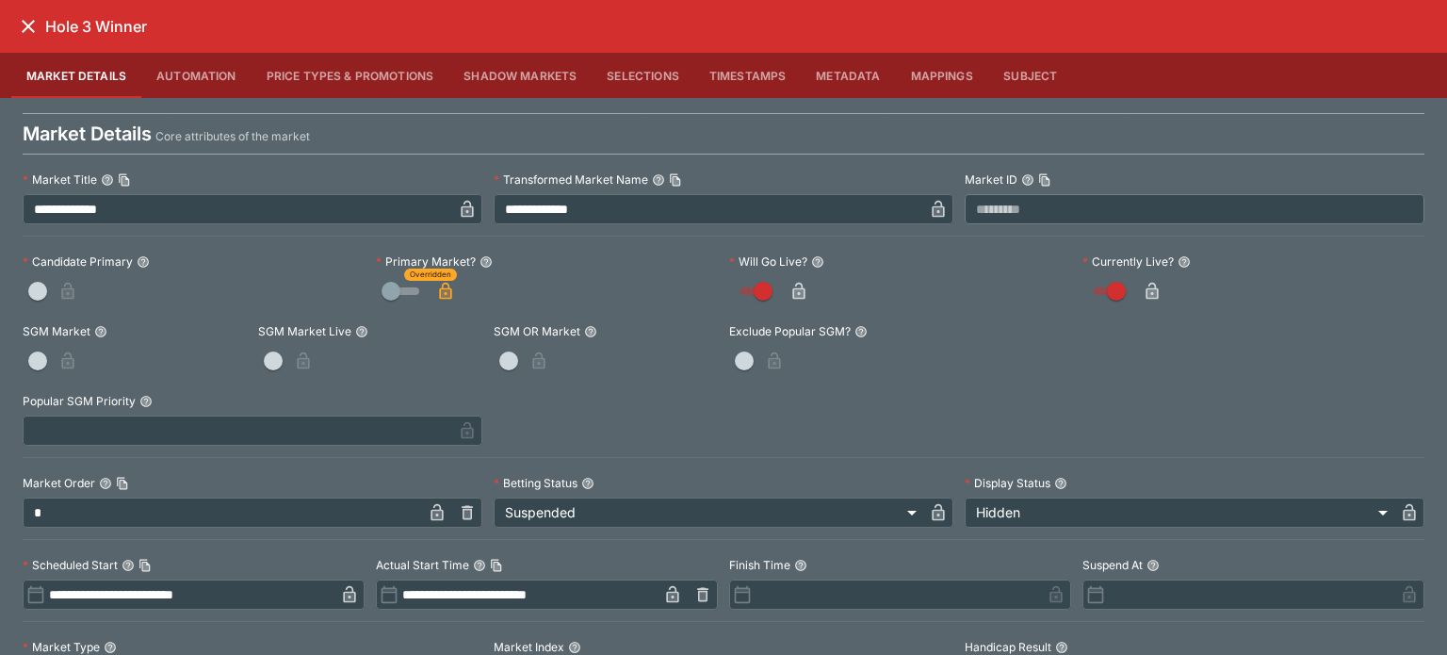
click at [24, 25] on icon "close" at bounding box center [28, 26] width 23 height 23
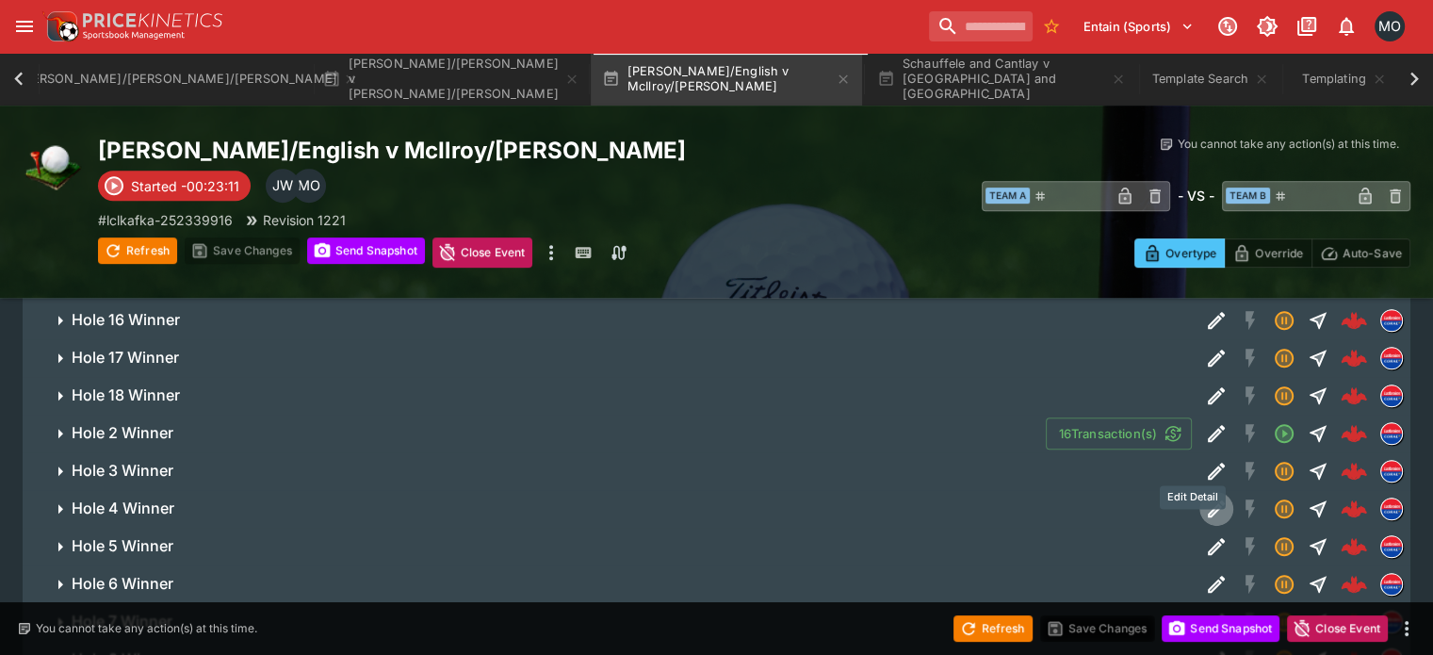
click at [1205, 497] on icon "Edit Detail" at bounding box center [1216, 508] width 23 height 23
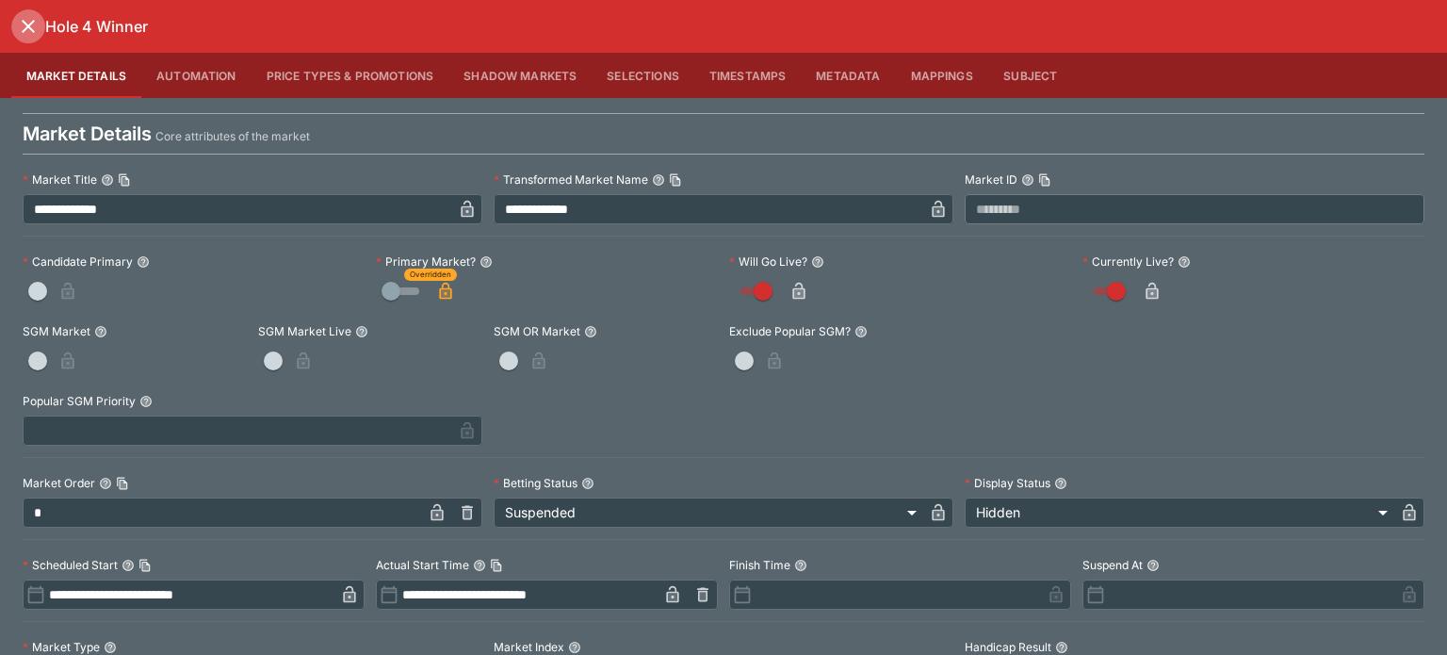
click at [32, 29] on icon "close" at bounding box center [28, 26] width 13 height 13
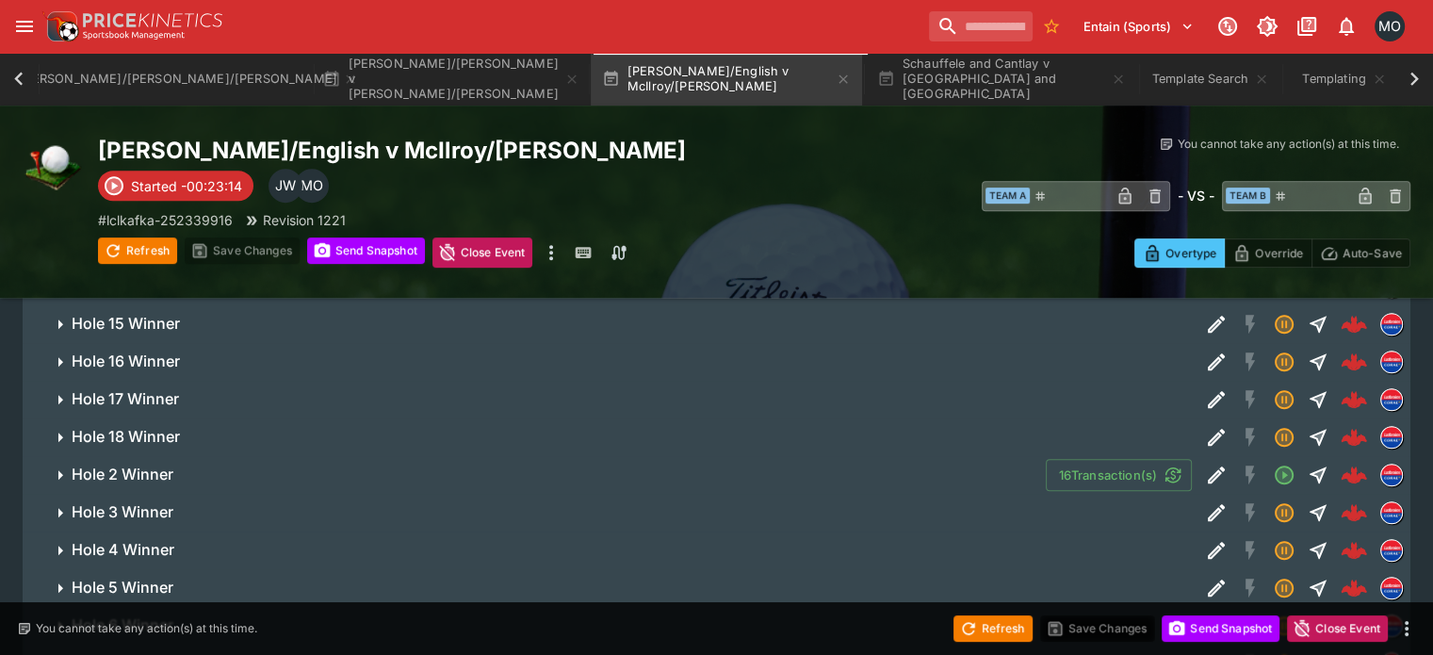
scroll to position [668, 0]
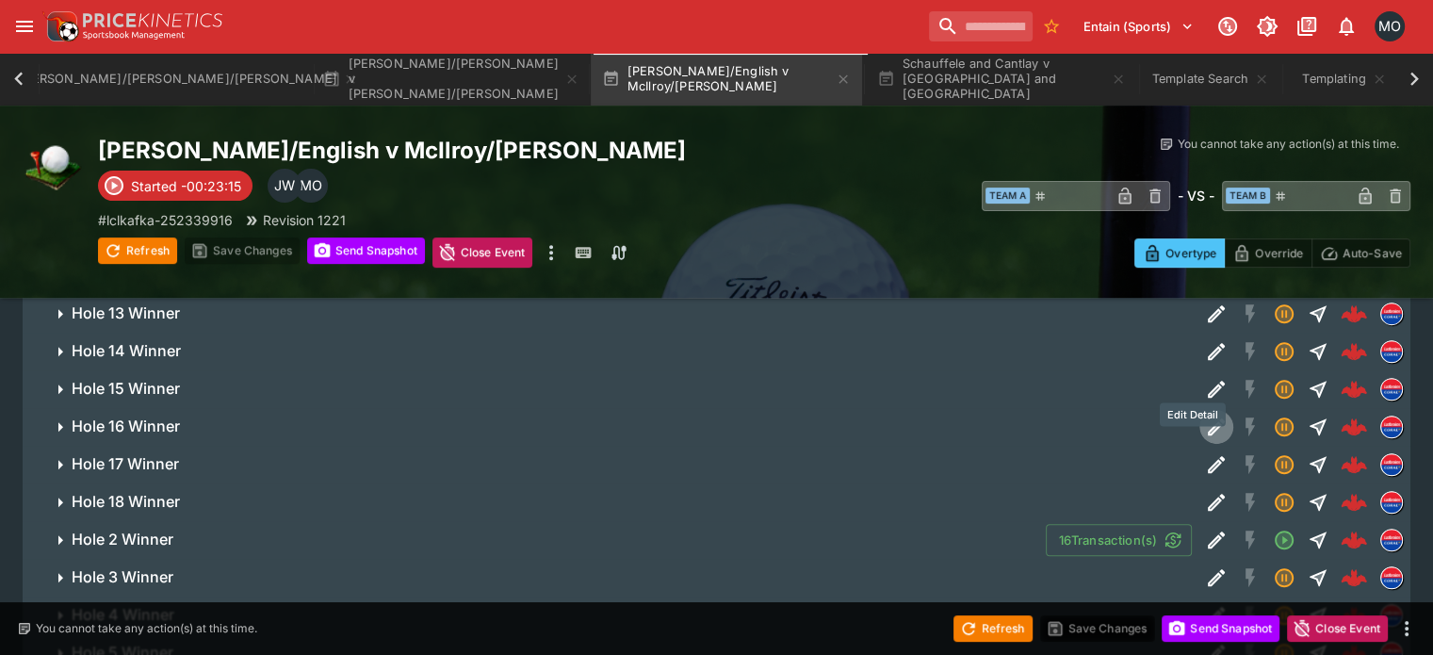
click at [1205, 415] on icon "Edit Detail" at bounding box center [1216, 426] width 23 height 23
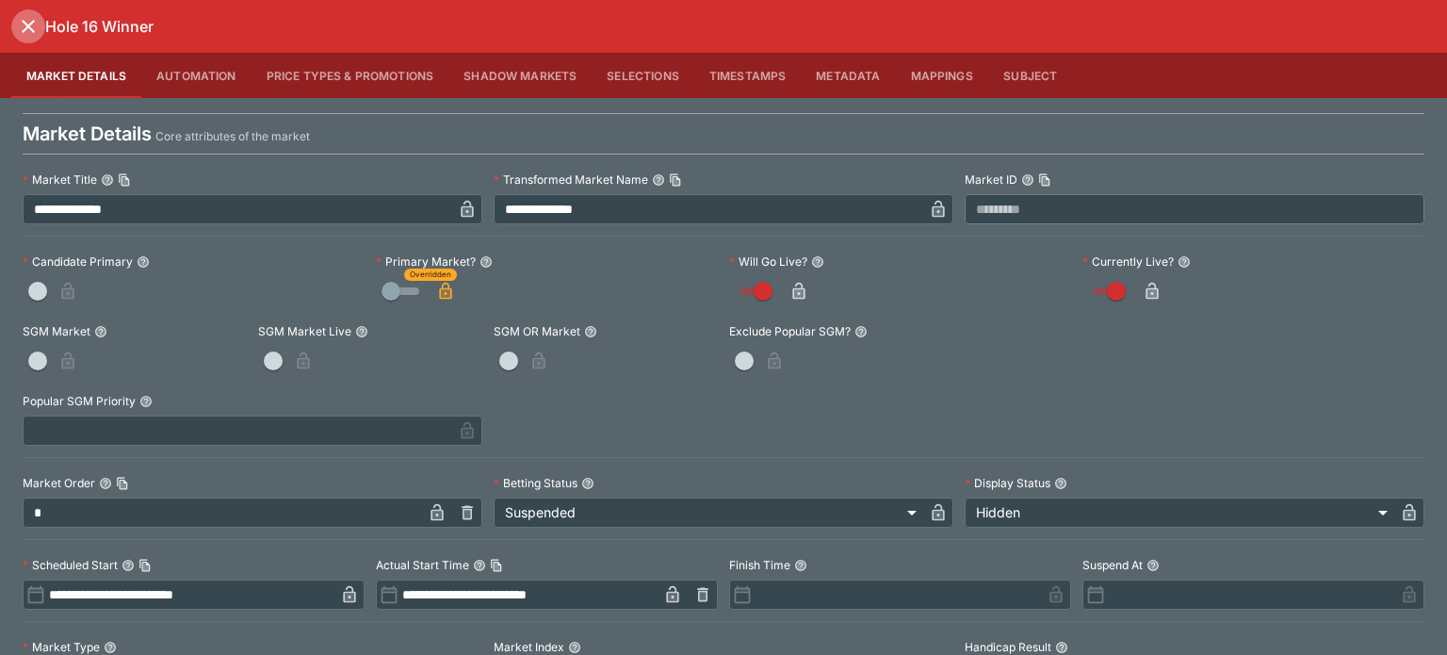
click at [38, 26] on icon "close" at bounding box center [28, 26] width 23 height 23
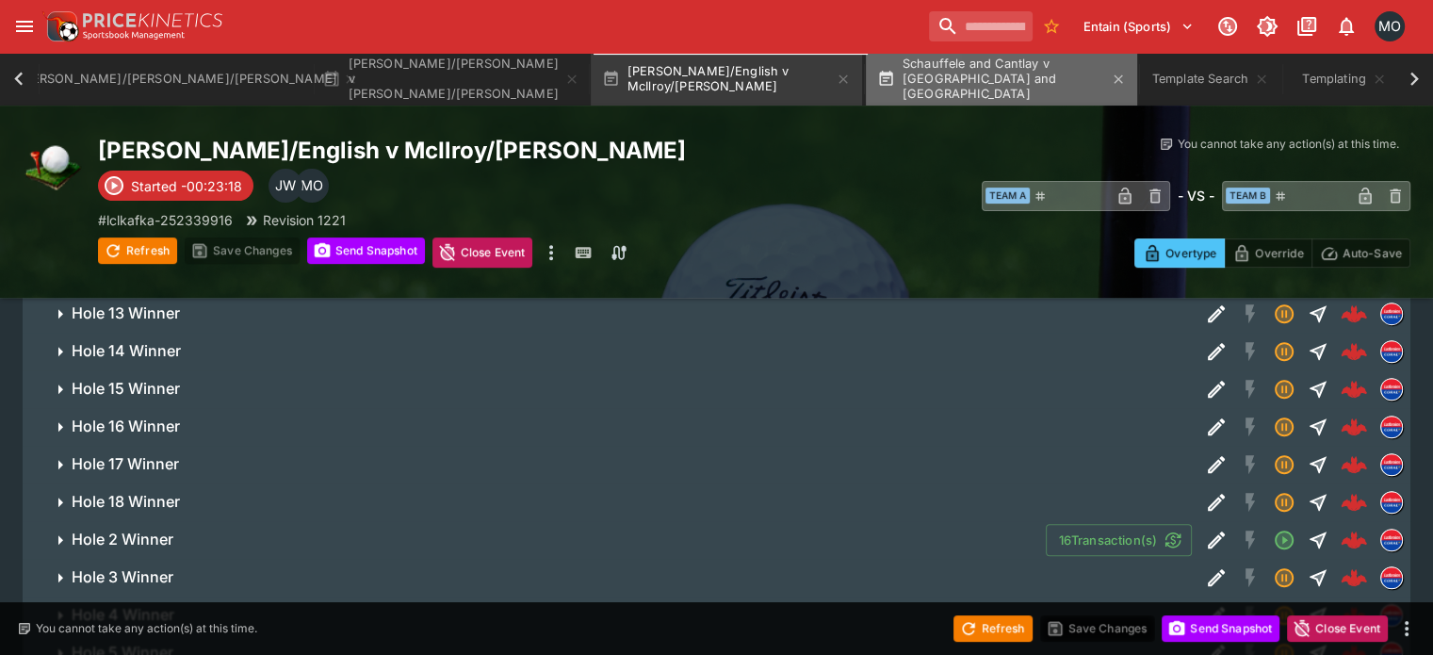
click at [968, 101] on button "Schauffele and Cantlay v [GEOGRAPHIC_DATA] and [GEOGRAPHIC_DATA]" at bounding box center [1001, 79] width 271 height 53
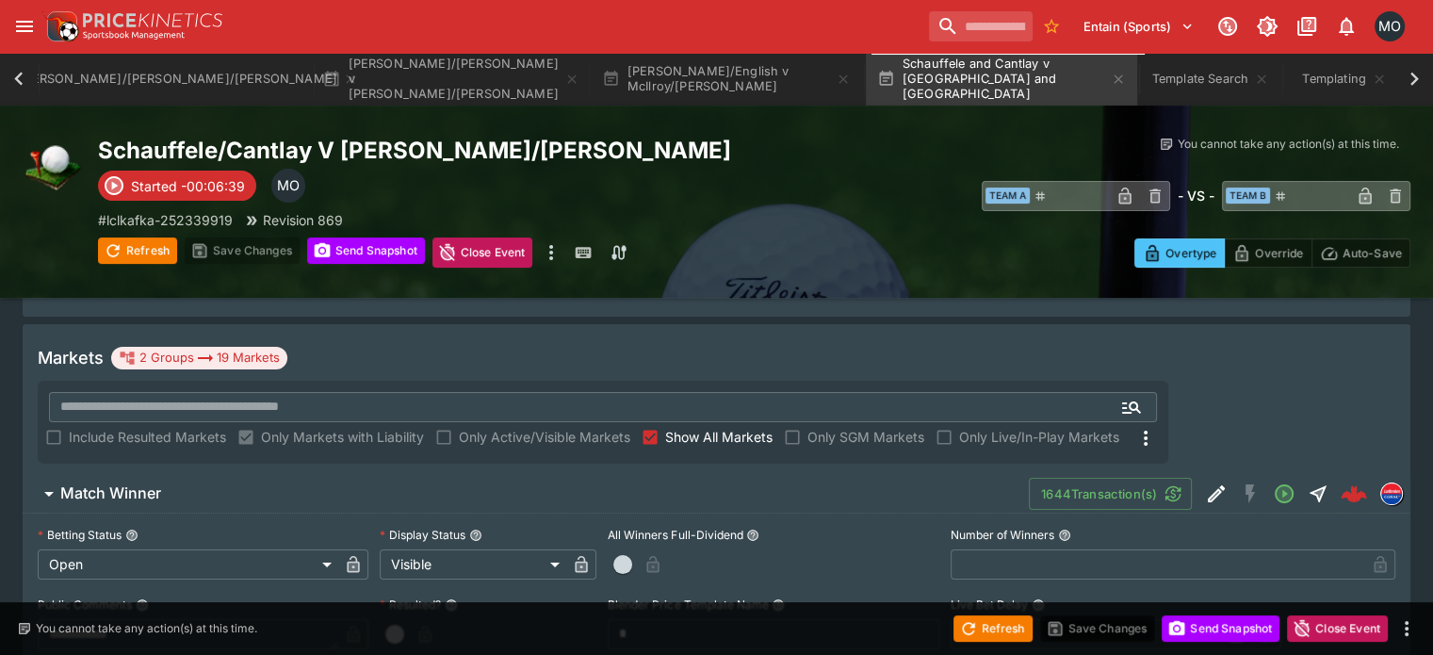
click at [750, 483] on span "Match Winner" at bounding box center [536, 493] width 953 height 20
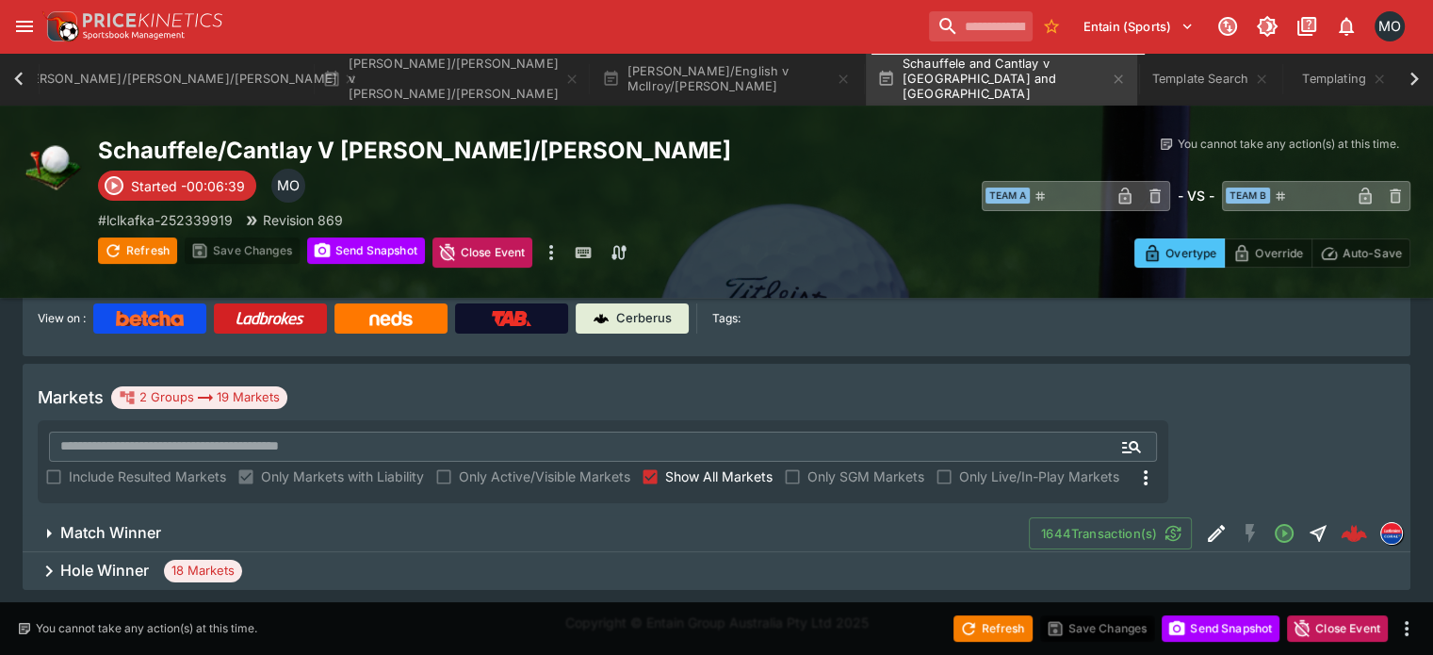
scroll to position [174, 0]
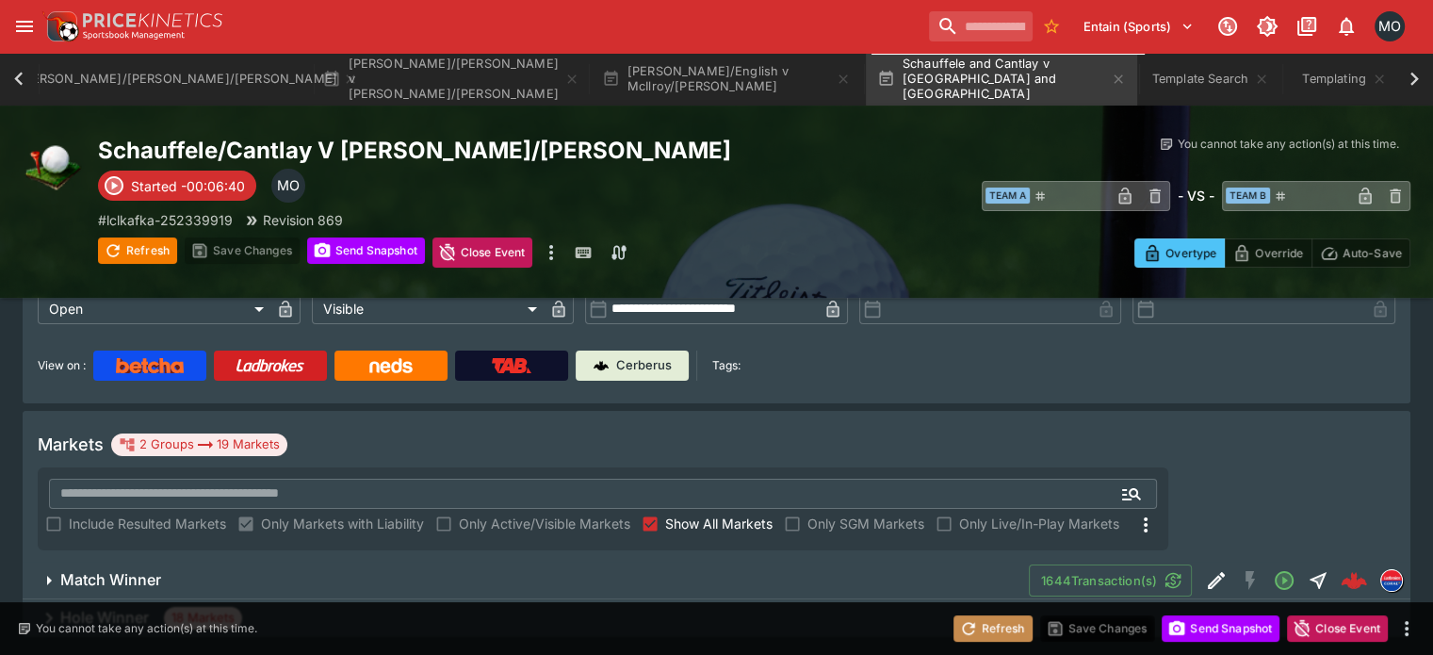
click at [1021, 630] on button "Refresh" at bounding box center [992, 628] width 79 height 26
click at [867, 599] on div "Hole Winner 18 Markets" at bounding box center [716, 618] width 1387 height 38
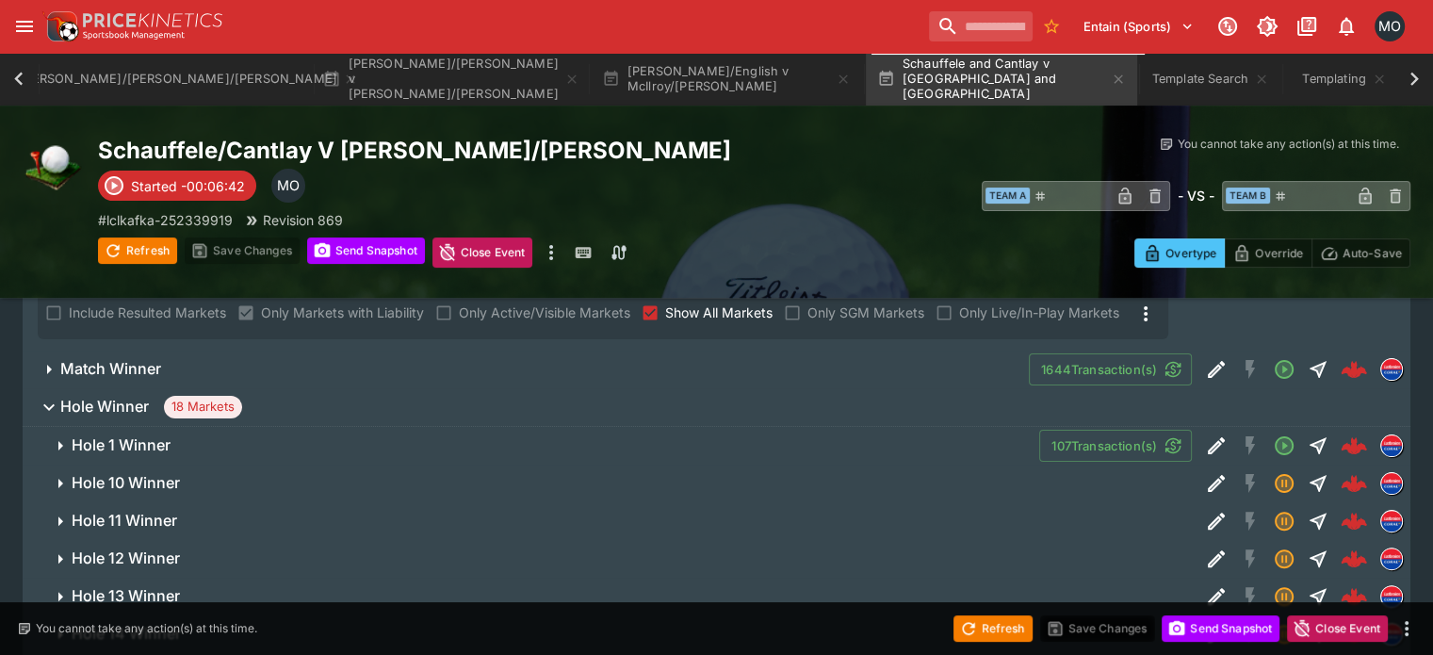
scroll to position [397, 0]
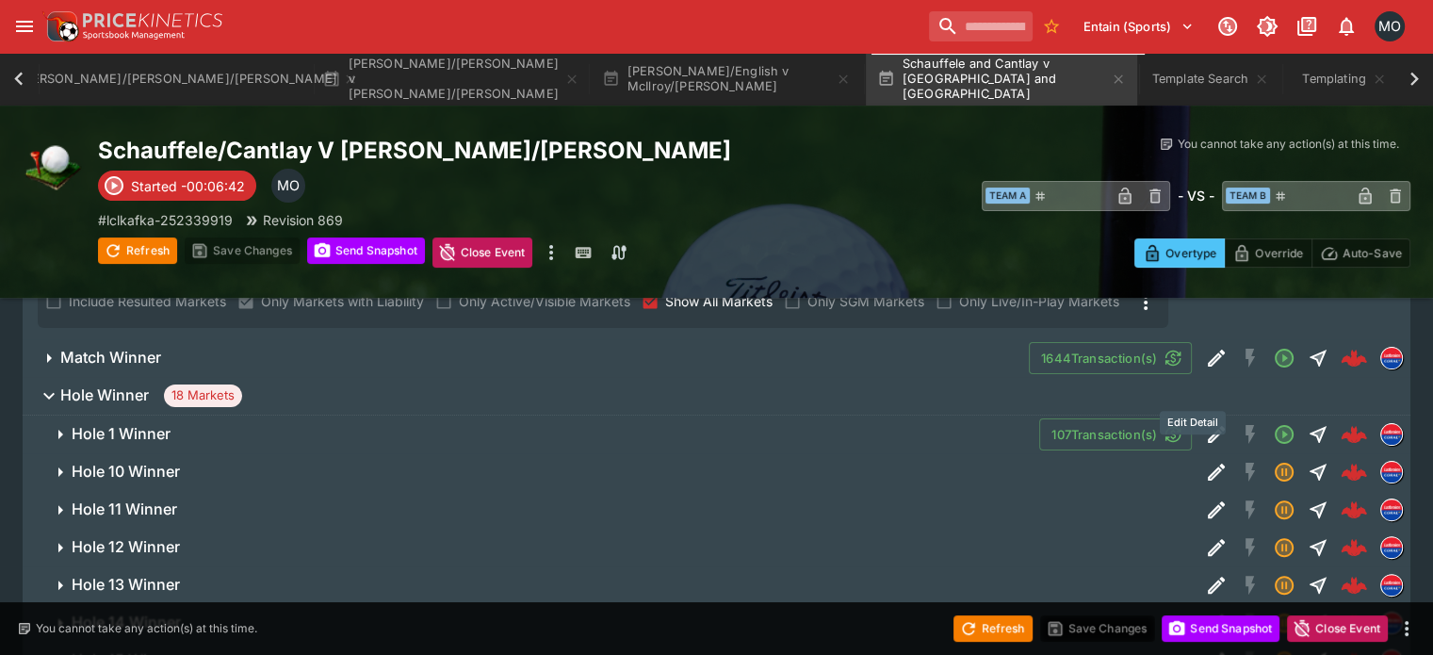
click at [1207, 426] on icon "Edit Detail" at bounding box center [1215, 434] width 17 height 17
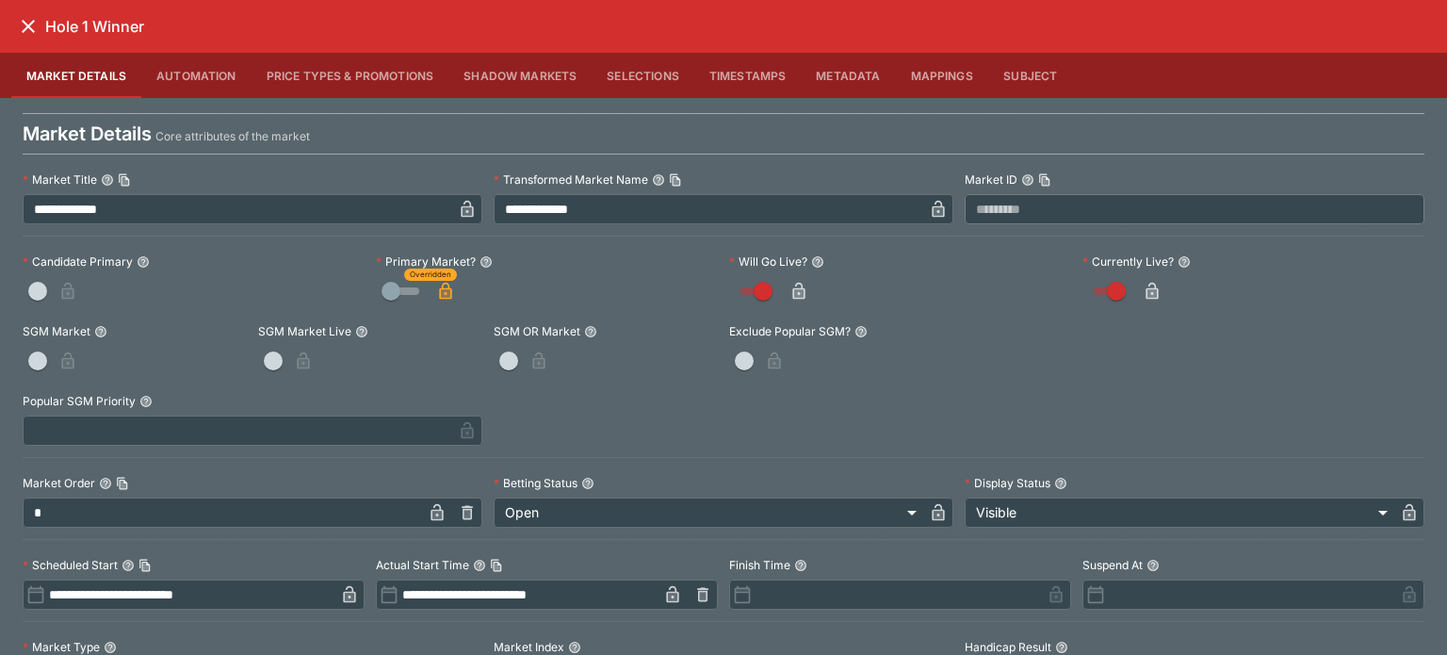
click at [40, 20] on button "close" at bounding box center [28, 26] width 34 height 34
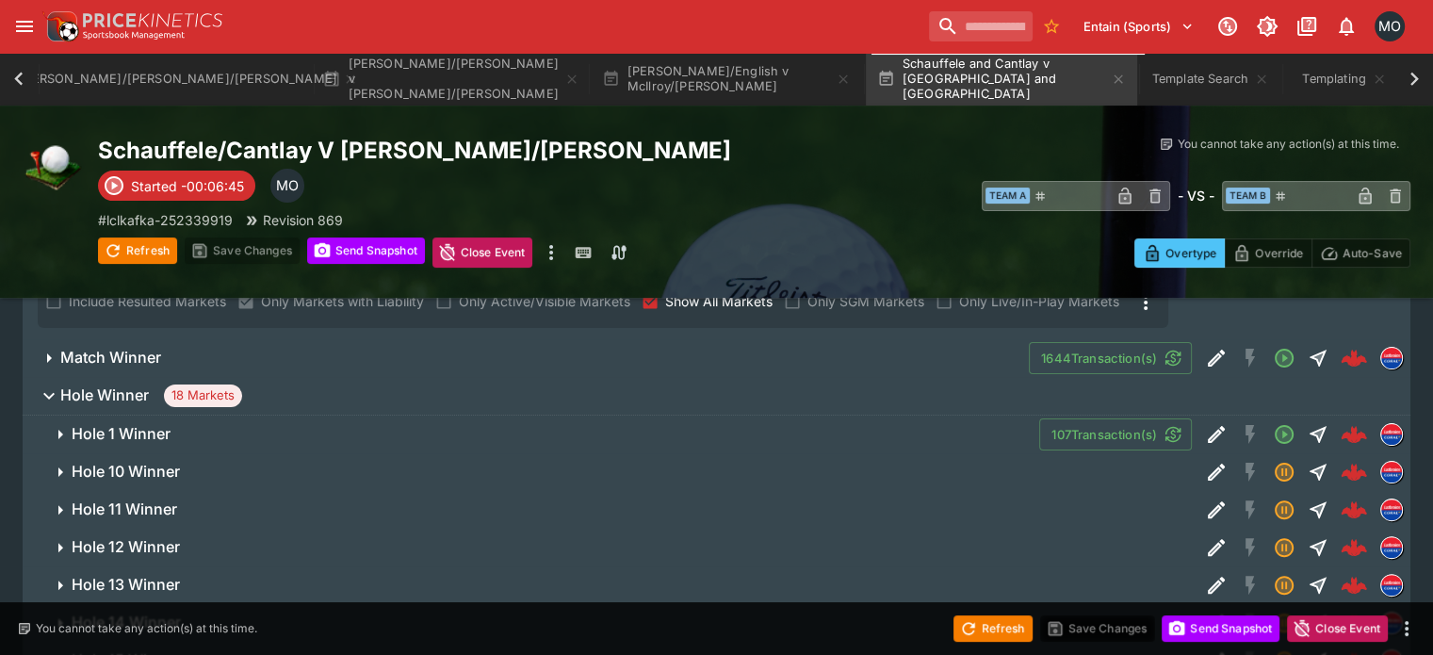
scroll to position [462, 0]
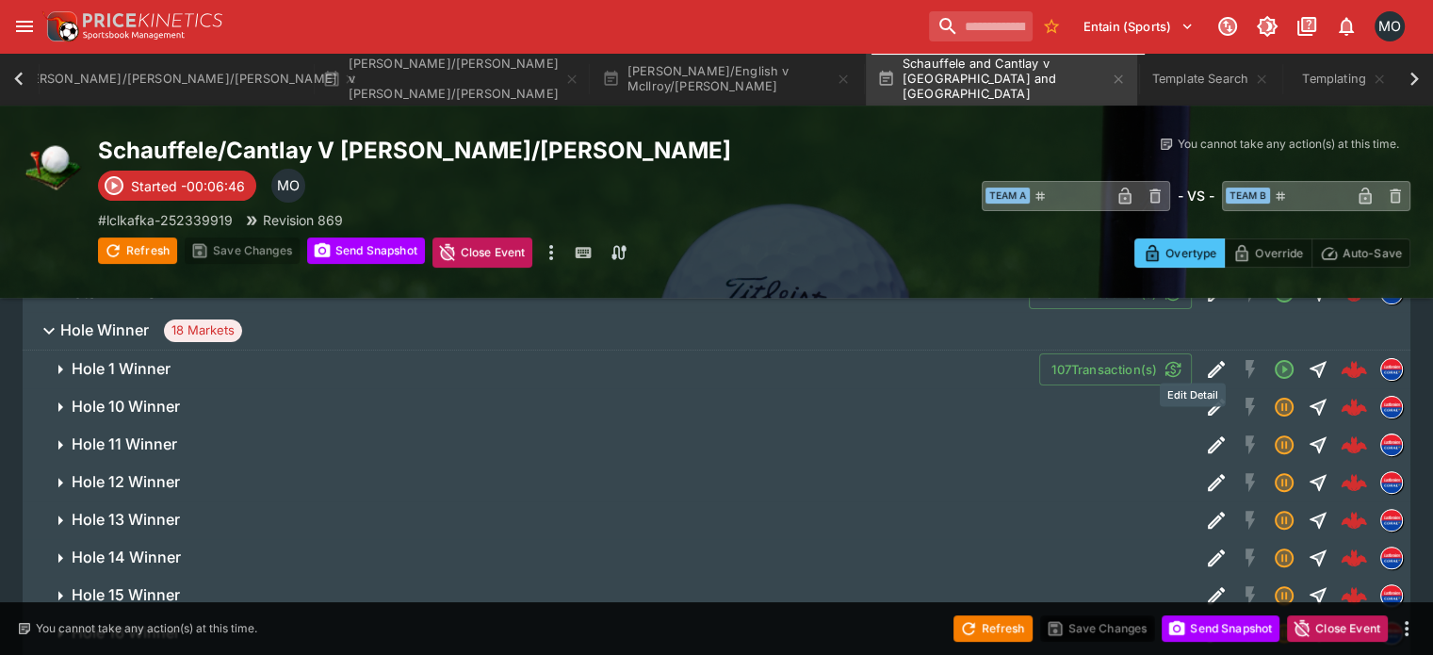
click at [1205, 396] on icon "Edit Detail" at bounding box center [1216, 407] width 23 height 23
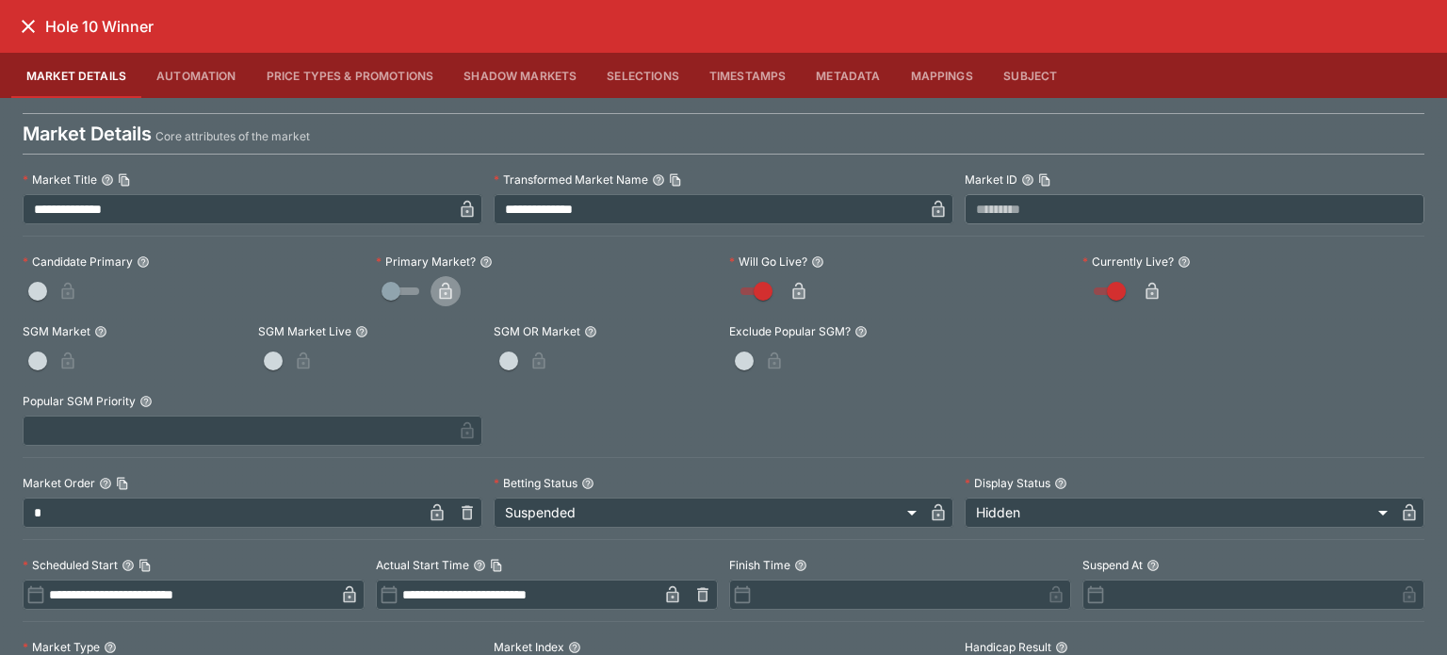
click at [452, 290] on button "button" at bounding box center [445, 291] width 30 height 30
click at [44, 33] on div "Hole 10 Winner" at bounding box center [723, 26] width 1447 height 53
click at [19, 28] on icon "close" at bounding box center [28, 26] width 23 height 23
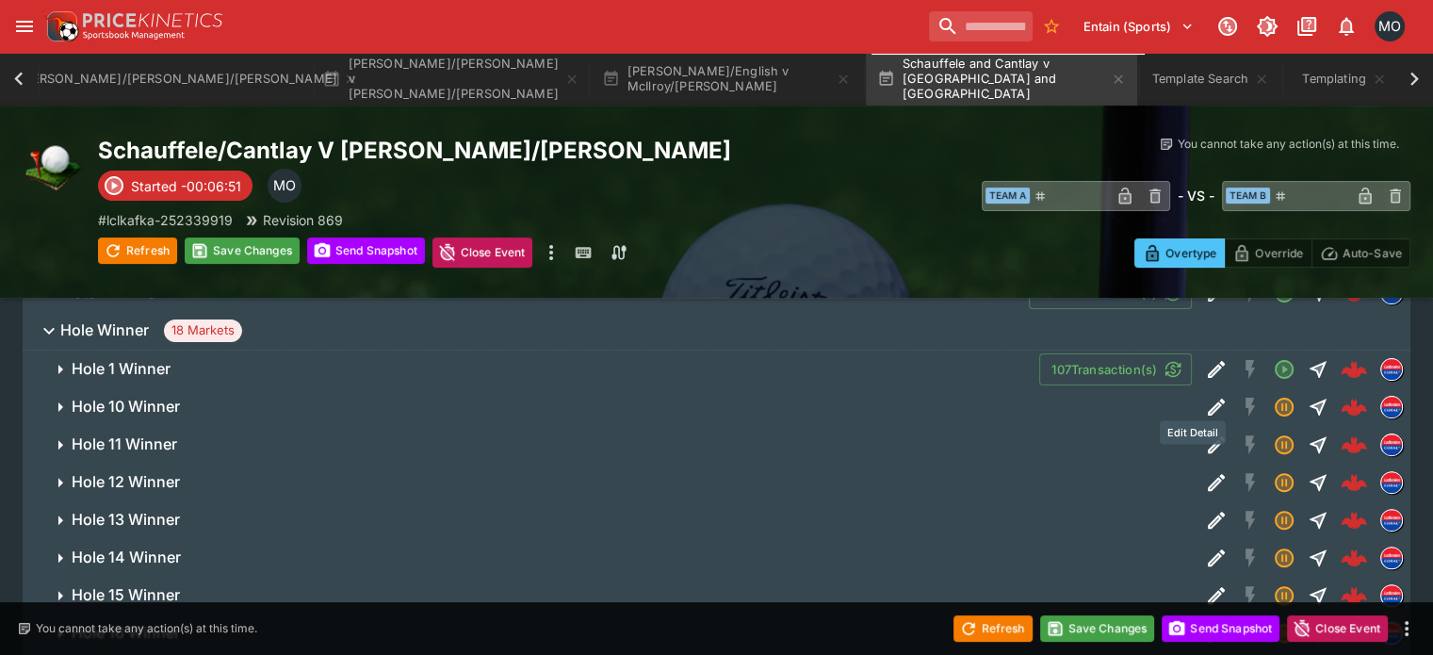
click at [1205, 433] on icon "Edit Detail" at bounding box center [1216, 444] width 23 height 23
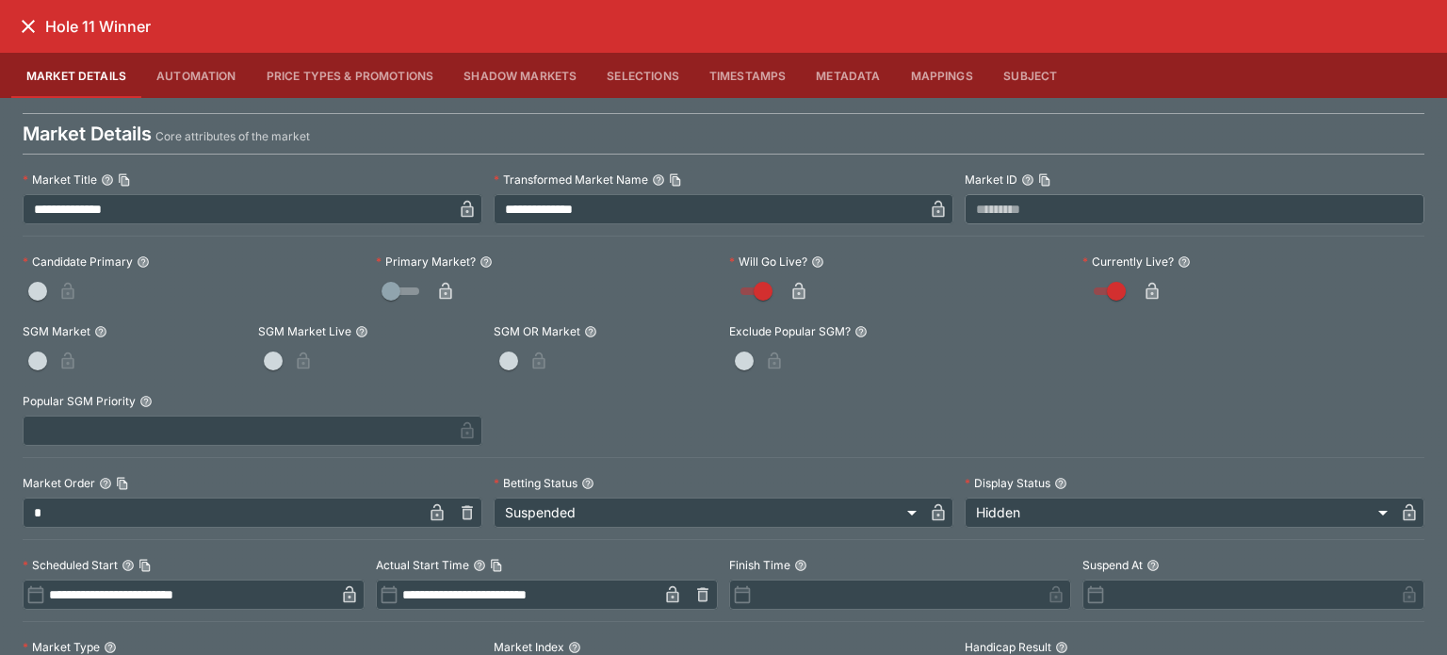
click at [445, 289] on icon "button" at bounding box center [445, 293] width 9 height 8
click at [33, 29] on icon "close" at bounding box center [28, 26] width 23 height 23
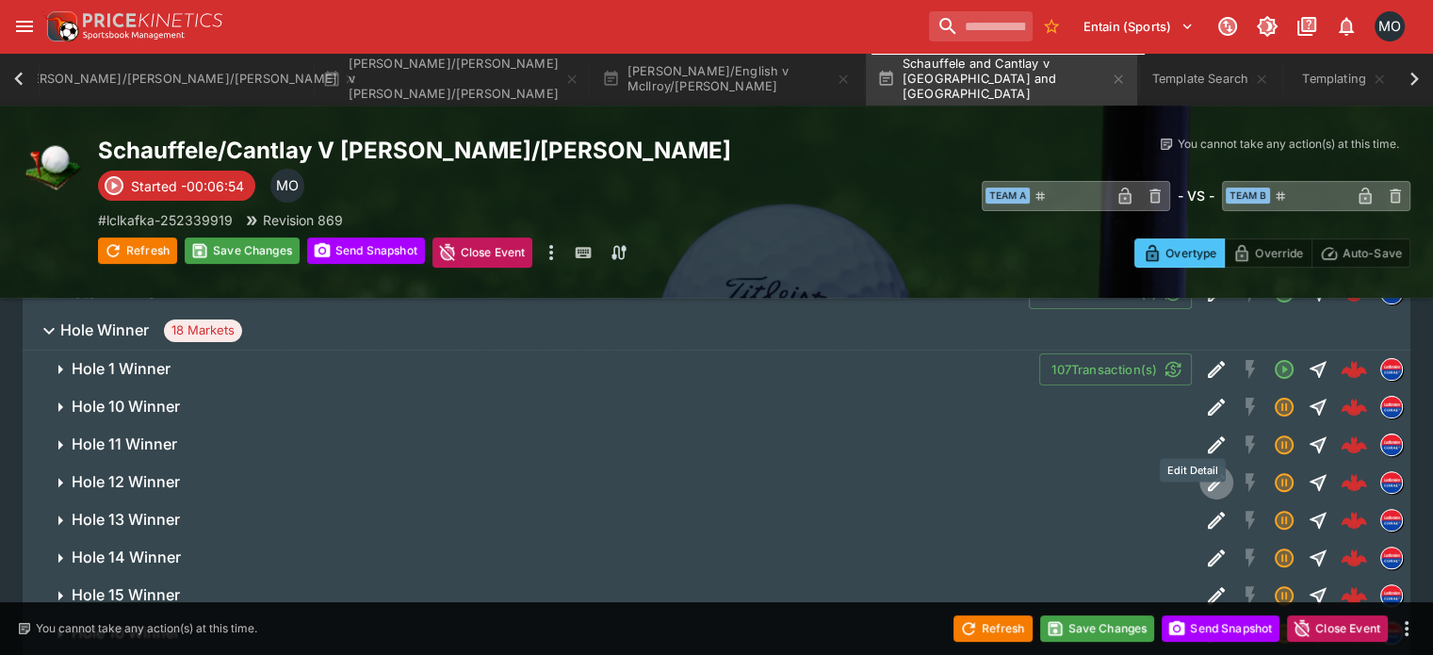
click at [1207, 474] on icon "Edit Detail" at bounding box center [1215, 482] width 17 height 17
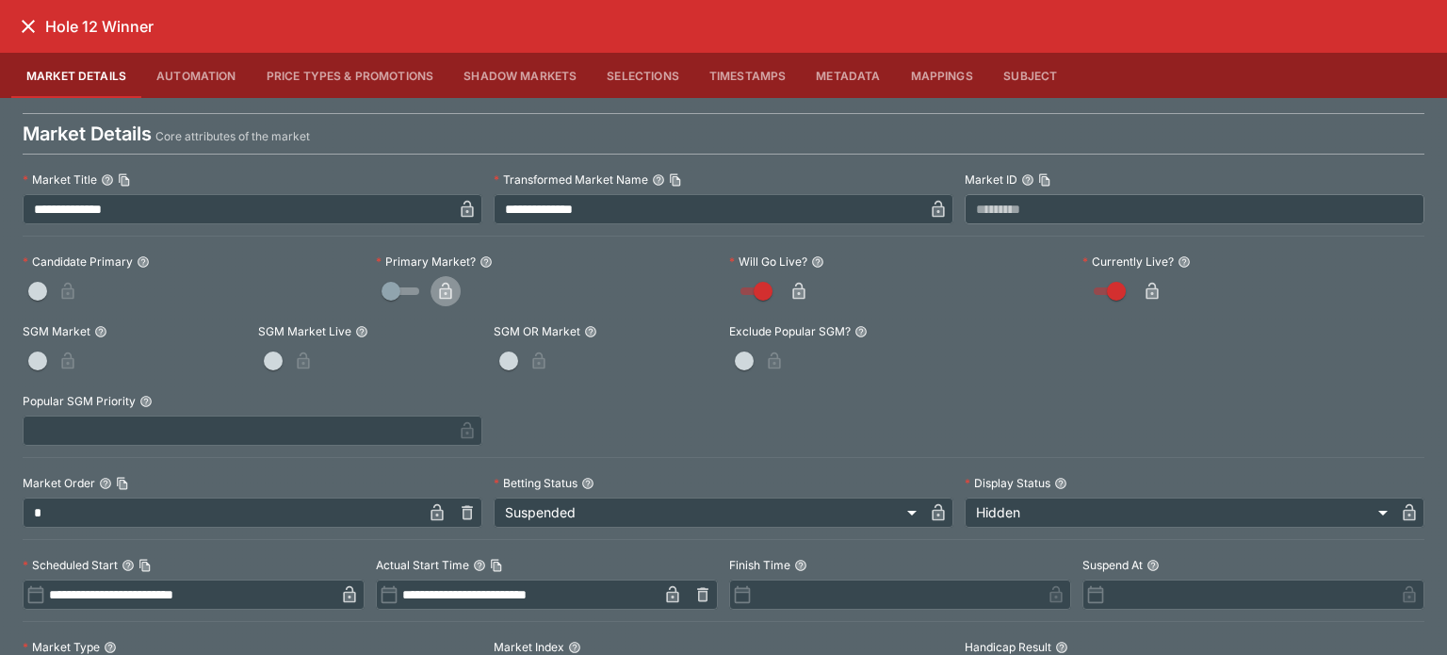
click at [440, 301] on button "button" at bounding box center [445, 291] width 30 height 30
click at [15, 9] on div "Hole 12 Winner" at bounding box center [723, 26] width 1447 height 53
click at [23, 18] on icon "close" at bounding box center [28, 26] width 23 height 23
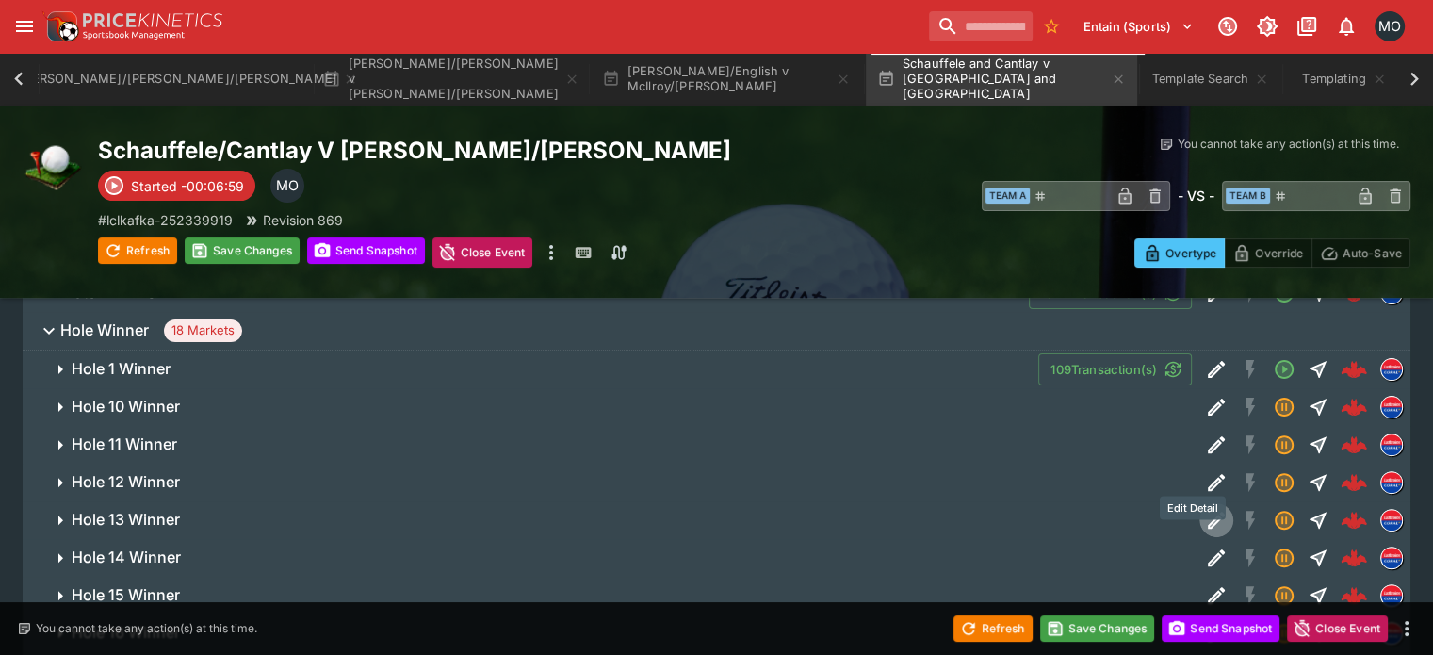
click at [1205, 509] on icon "Edit Detail" at bounding box center [1216, 520] width 23 height 23
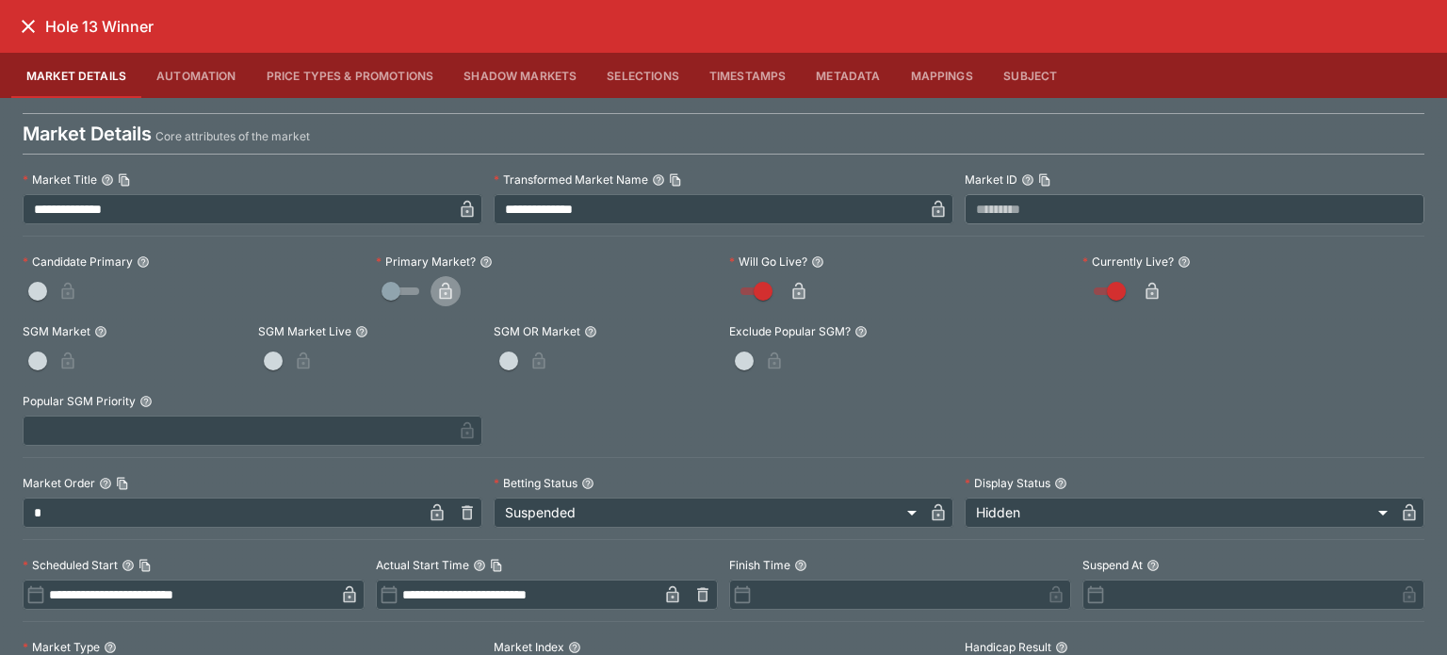
click at [454, 285] on button "button" at bounding box center [445, 291] width 30 height 30
click at [33, 24] on icon "close" at bounding box center [28, 26] width 23 height 23
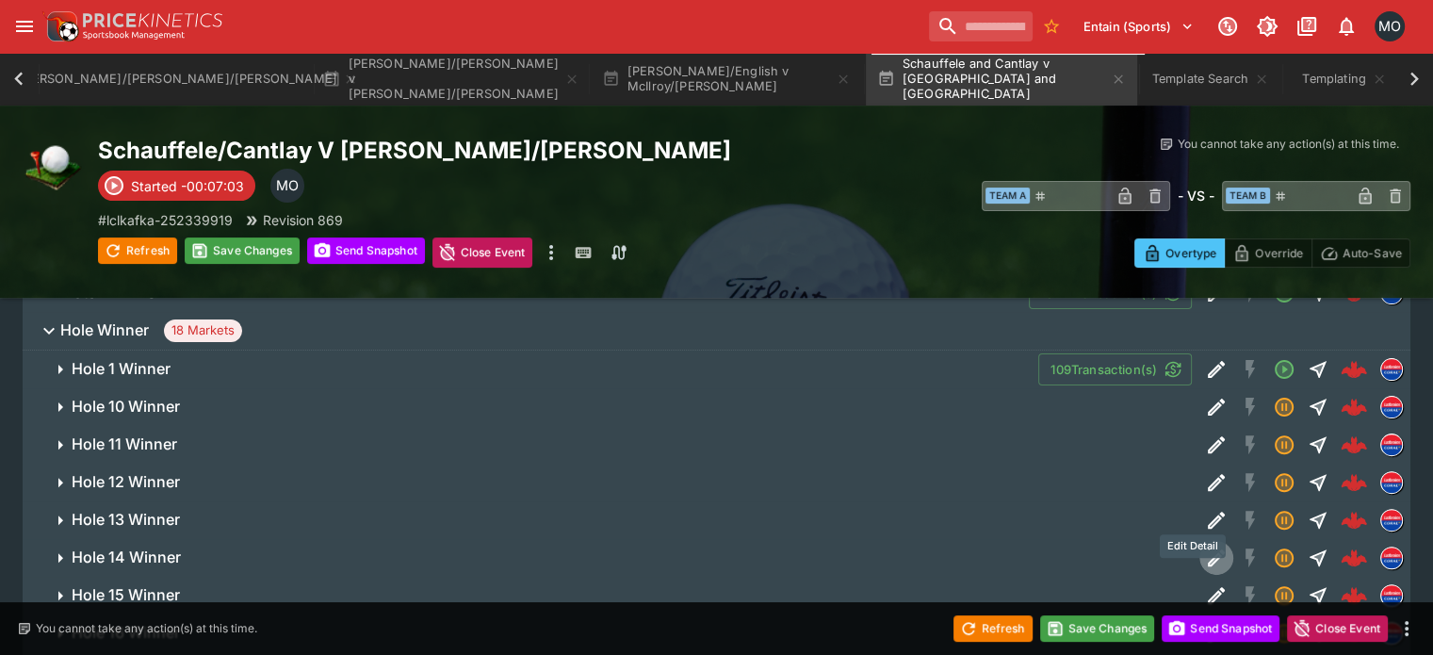
click at [1207, 549] on icon "Edit Detail" at bounding box center [1215, 557] width 17 height 17
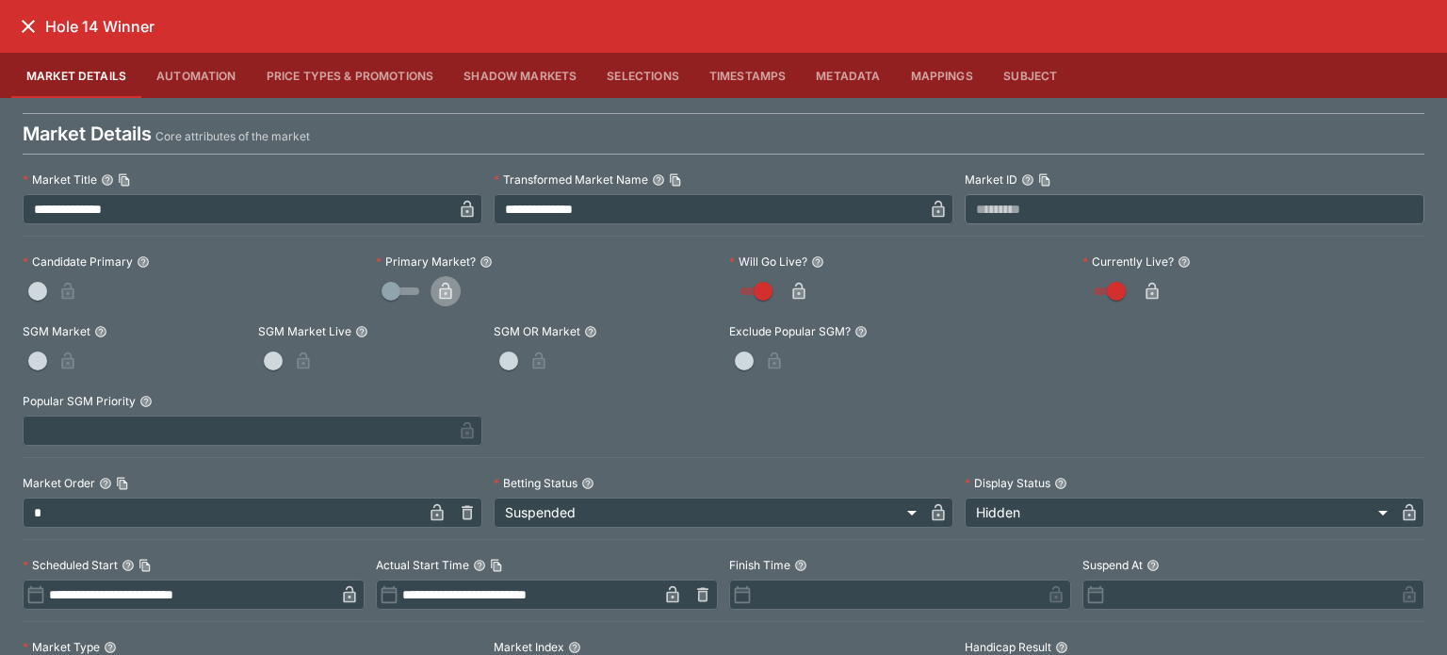
click at [436, 285] on icon "button" at bounding box center [445, 291] width 19 height 19
click at [15, 28] on button "close" at bounding box center [28, 26] width 34 height 34
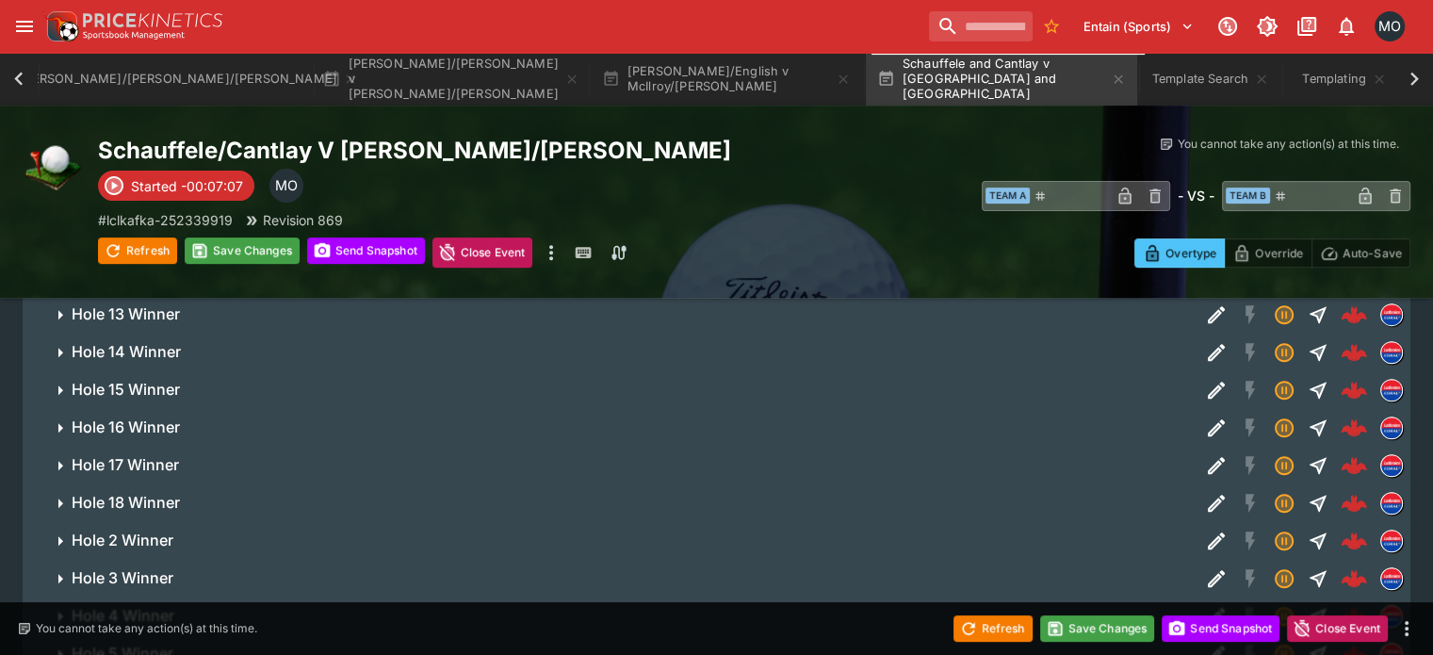
scroll to position [681, 0]
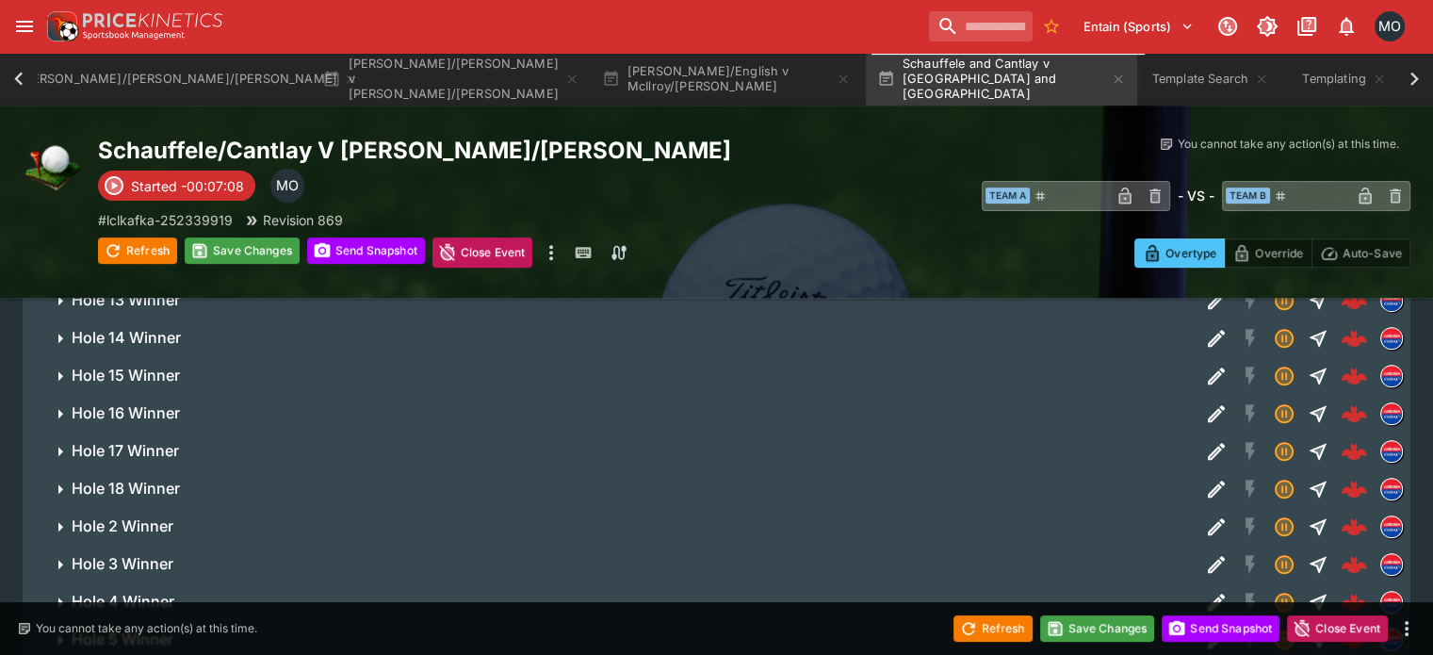
click at [1199, 357] on div at bounding box center [1304, 376] width 211 height 38
click at [1205, 364] on icon "Edit Detail" at bounding box center [1216, 375] width 23 height 23
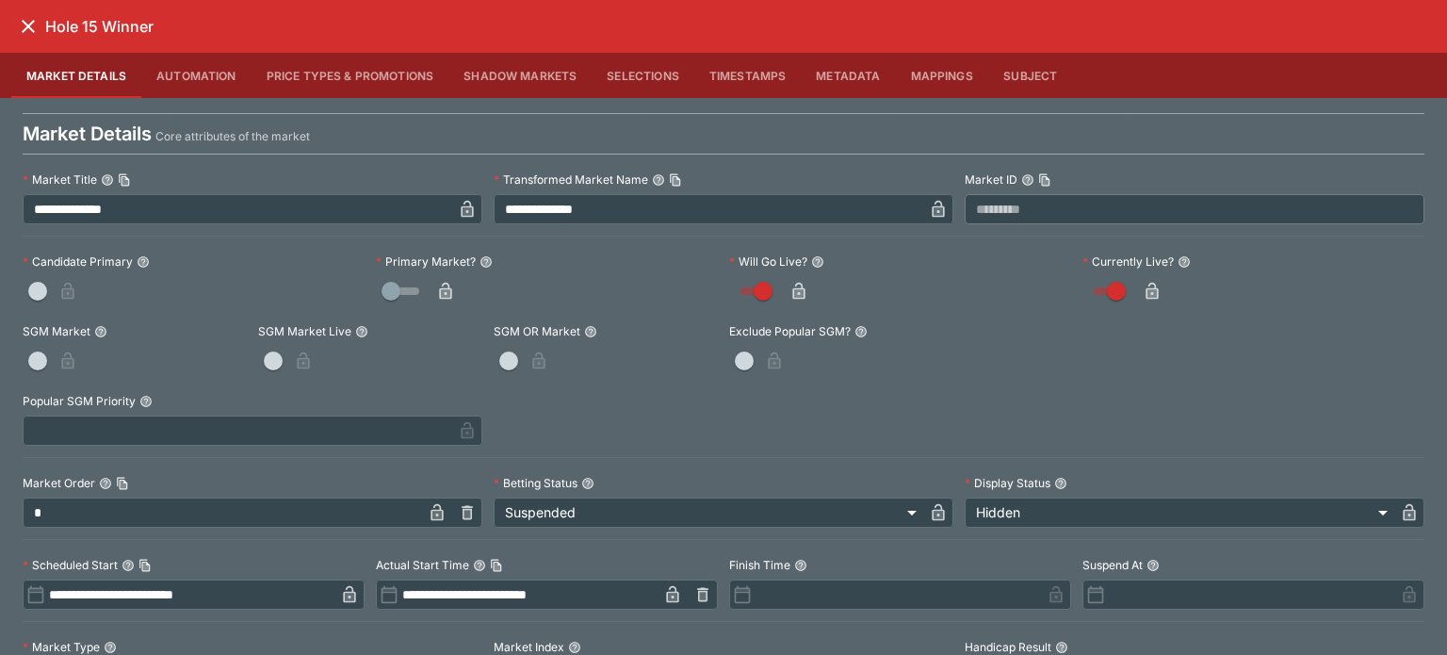
click at [429, 273] on label "Primary Market?" at bounding box center [547, 262] width 342 height 28
click at [437, 285] on icon "button" at bounding box center [445, 291] width 19 height 19
click at [30, 24] on icon "close" at bounding box center [28, 26] width 13 height 13
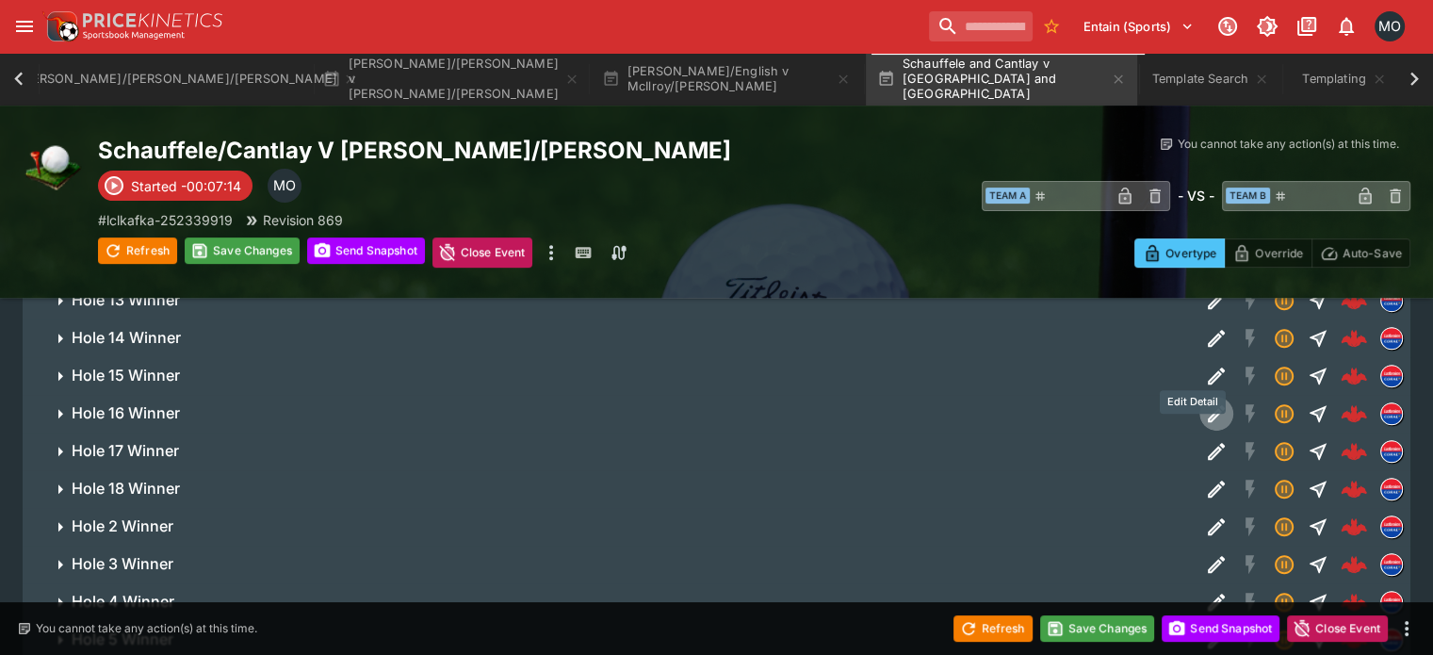
click at [1205, 402] on icon "Edit Detail" at bounding box center [1216, 413] width 23 height 23
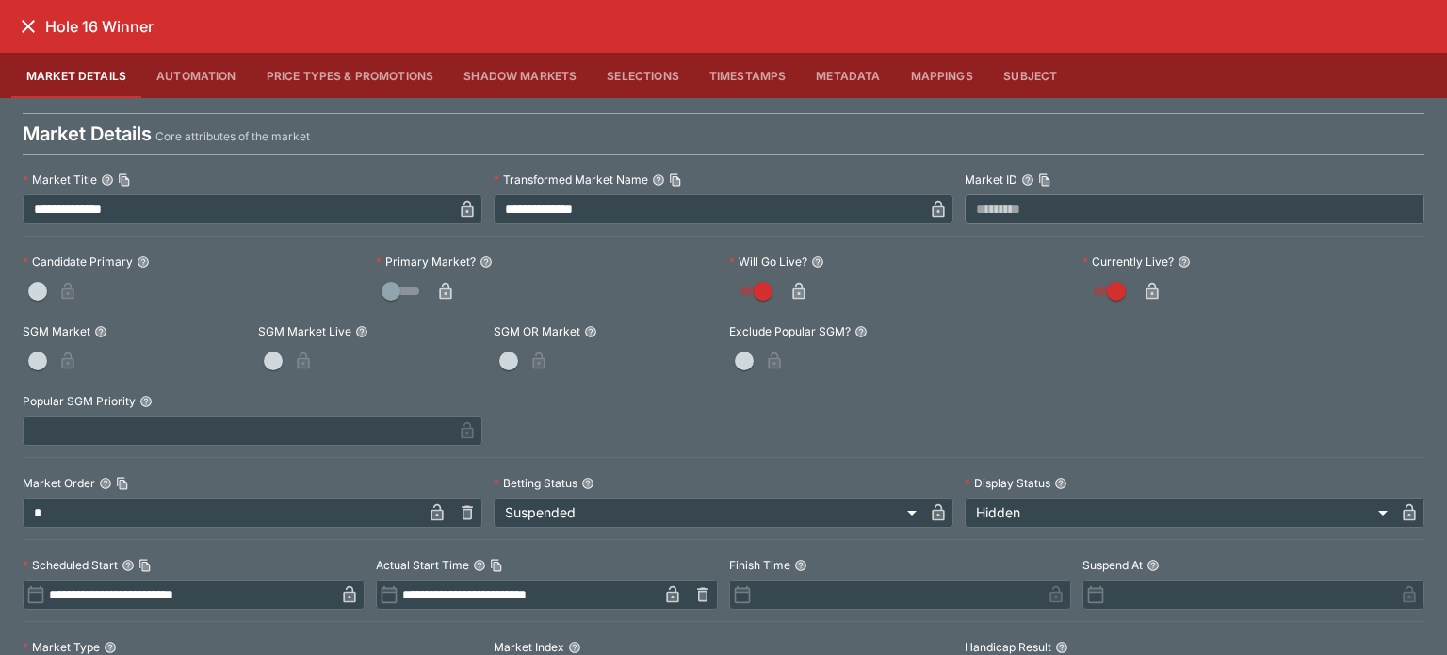
click at [442, 284] on icon "button" at bounding box center [445, 291] width 19 height 19
click at [26, 11] on button "close" at bounding box center [28, 26] width 34 height 34
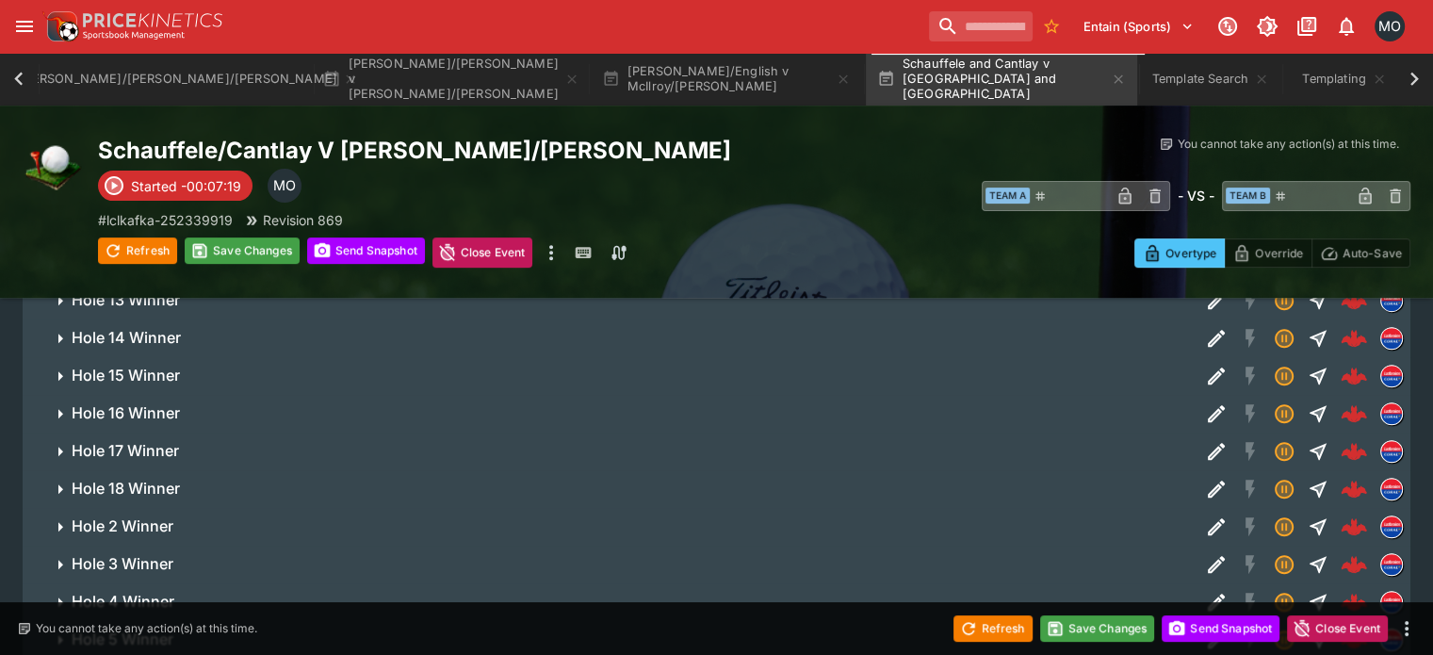
click at [1205, 440] on icon "Edit Detail" at bounding box center [1216, 451] width 23 height 23
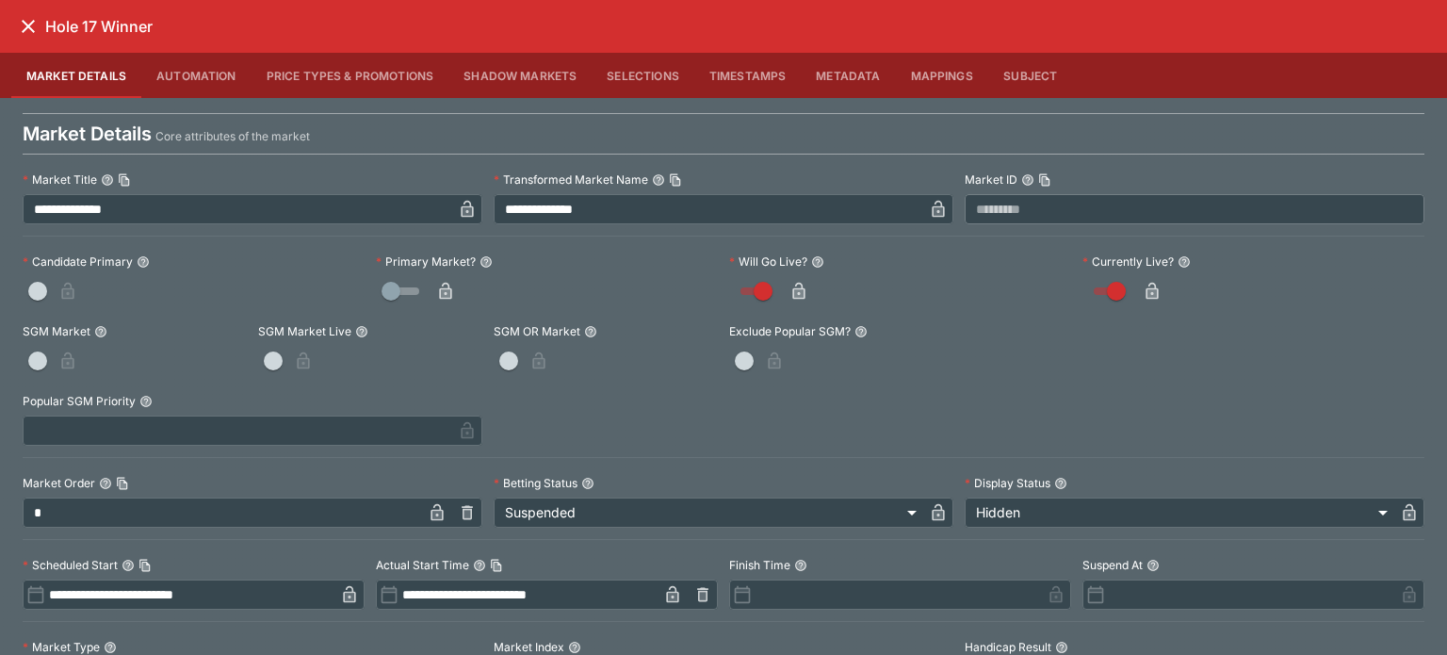
click at [436, 288] on icon "button" at bounding box center [445, 291] width 19 height 19
click at [32, 24] on icon "close" at bounding box center [28, 26] width 23 height 23
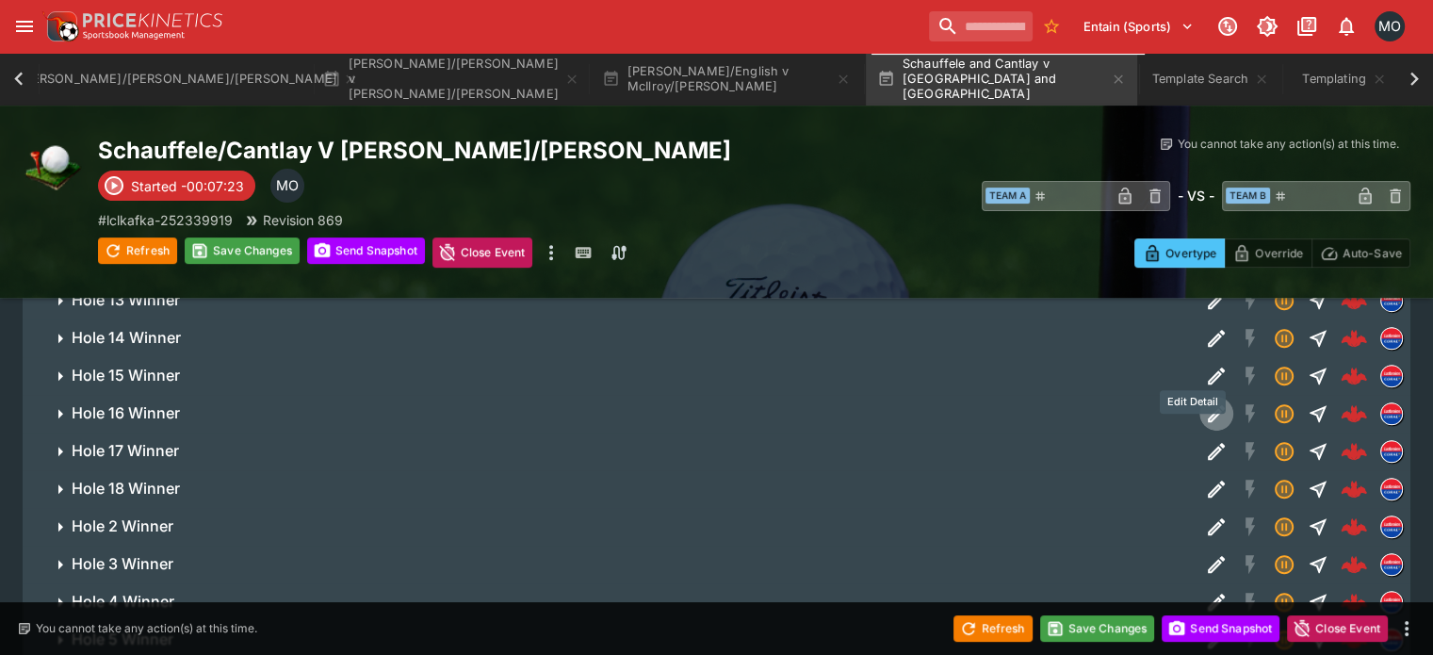
click at [1207, 405] on icon "Edit Detail" at bounding box center [1215, 413] width 17 height 17
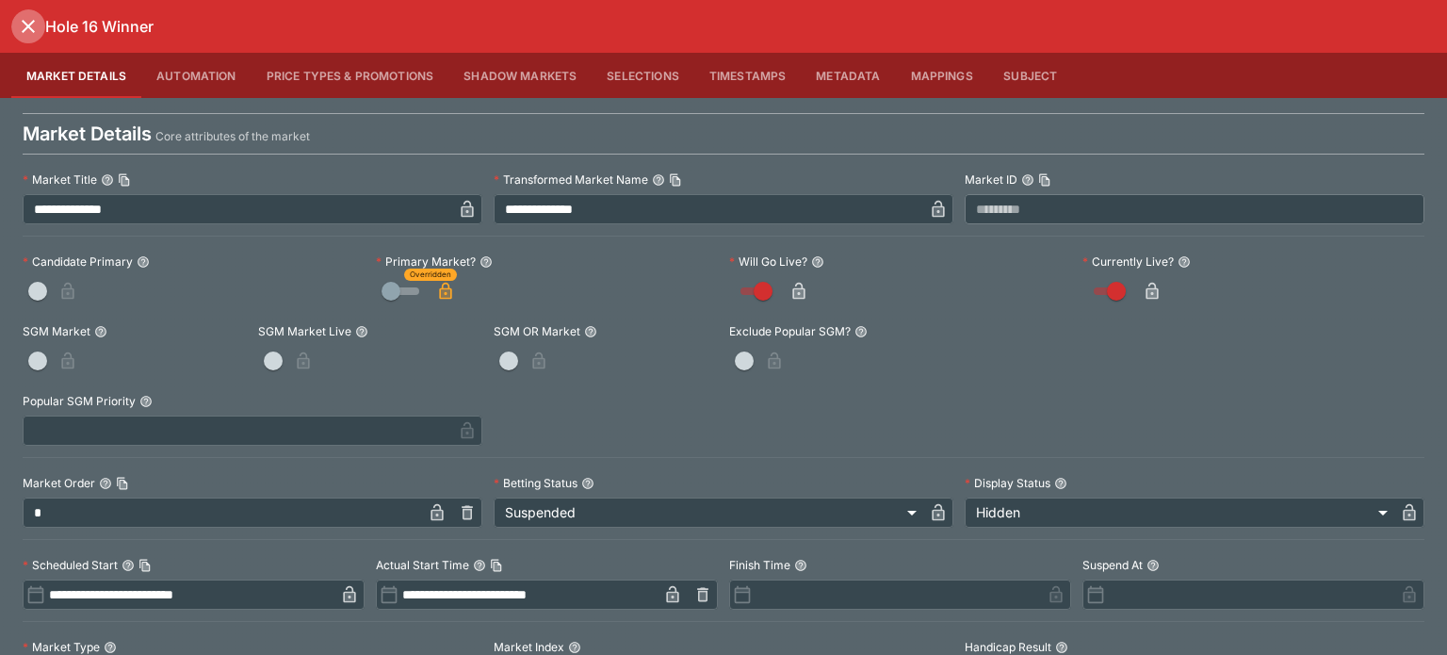
click at [28, 29] on icon "close" at bounding box center [28, 26] width 23 height 23
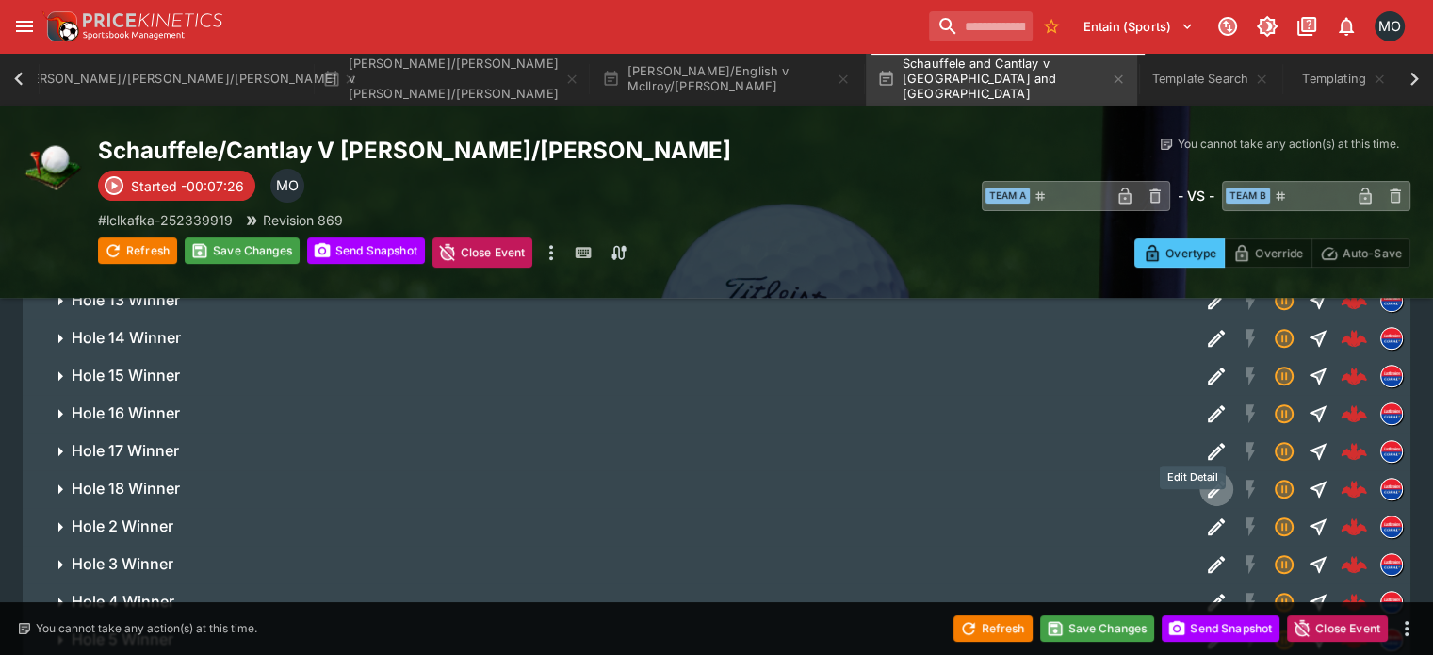
click at [1205, 478] on icon "Edit Detail" at bounding box center [1216, 489] width 23 height 23
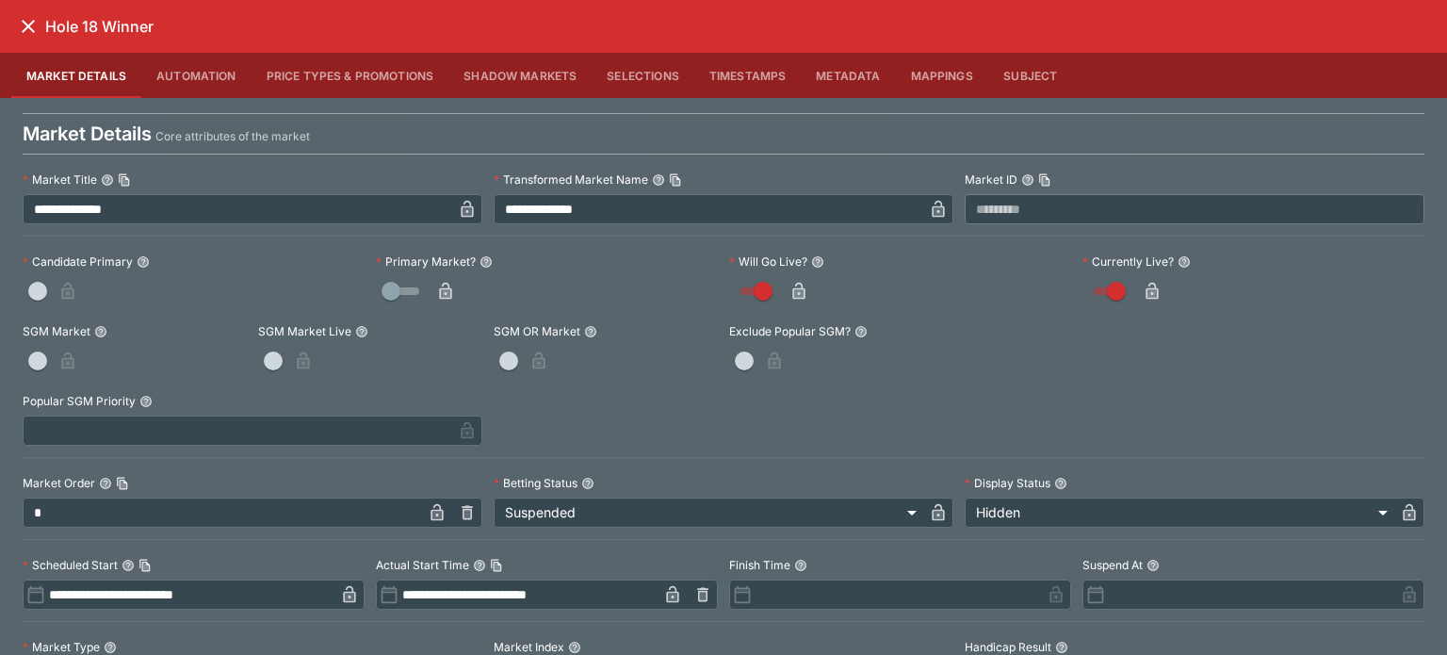
click at [441, 297] on icon "button" at bounding box center [445, 293] width 9 height 8
click at [34, 25] on icon "close" at bounding box center [28, 26] width 23 height 23
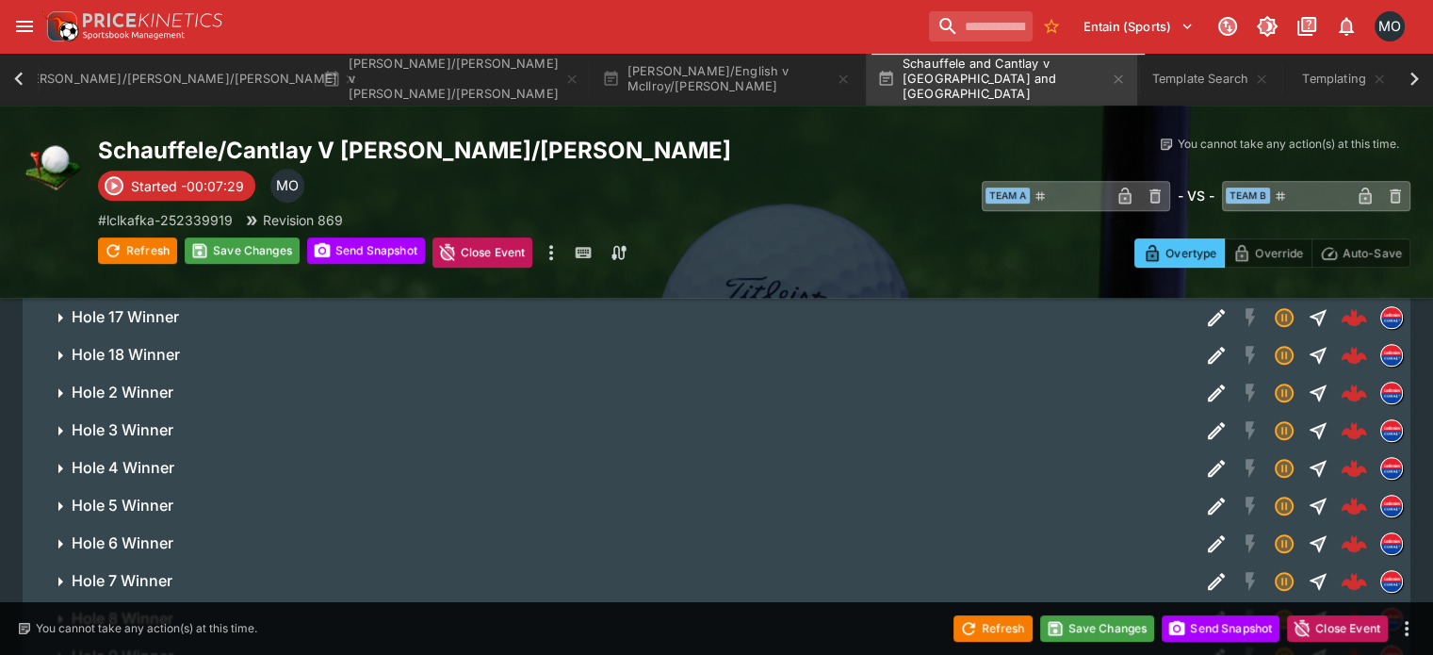
scroll to position [816, 0]
click at [1205, 381] on icon "Edit Detail" at bounding box center [1216, 392] width 23 height 23
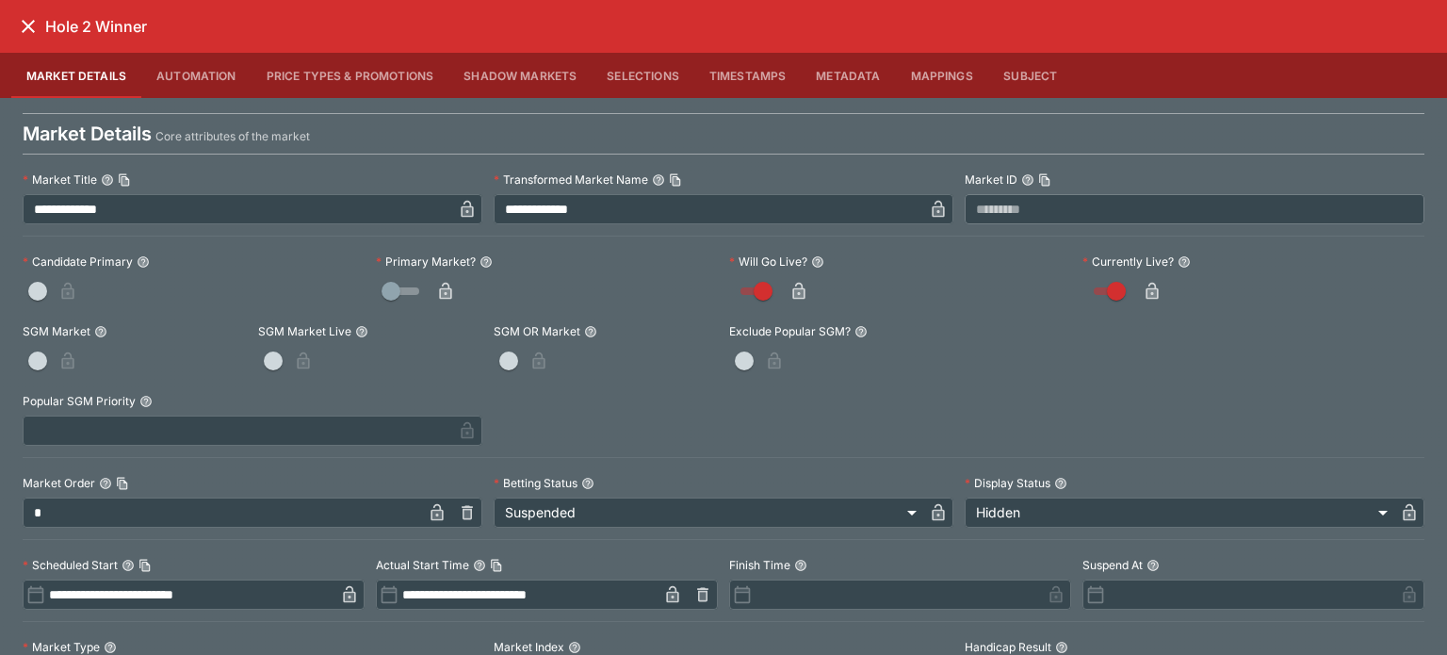
click at [445, 285] on icon "button" at bounding box center [445, 291] width 12 height 17
click at [28, 26] on icon "close" at bounding box center [28, 26] width 13 height 13
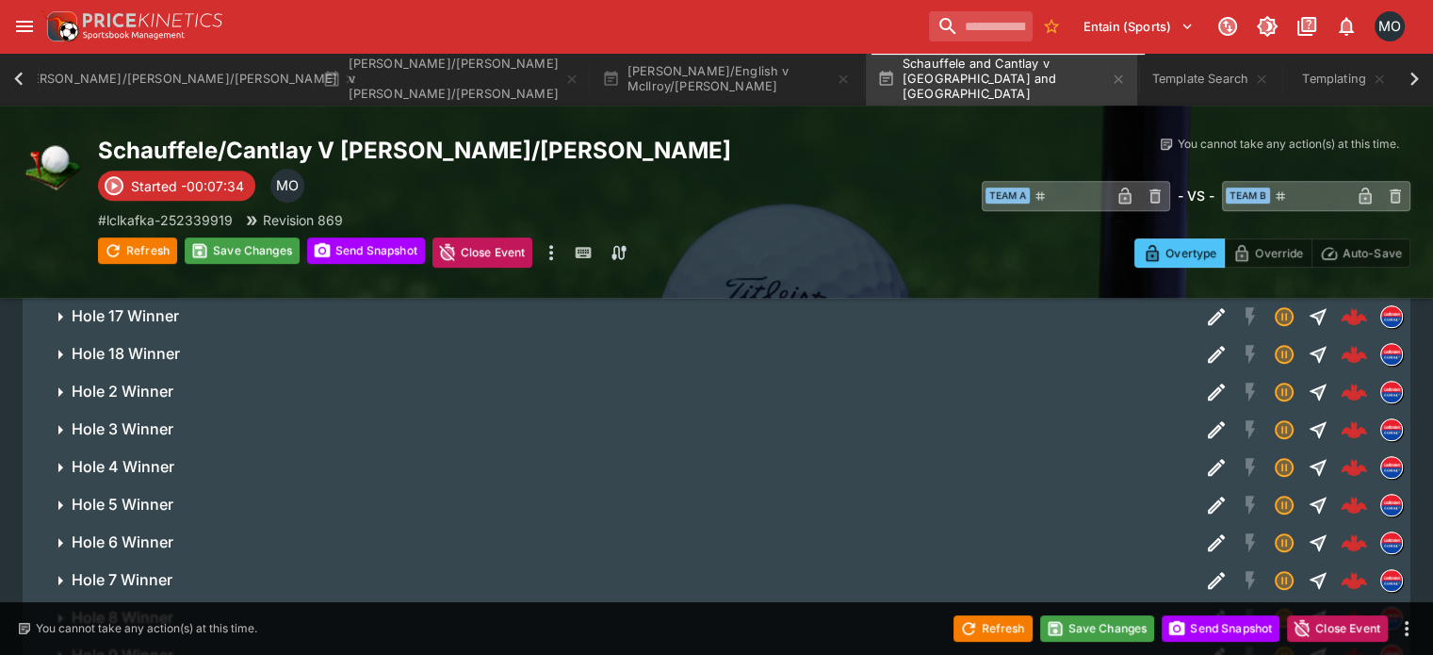
click at [1205, 418] on icon "Edit Detail" at bounding box center [1216, 429] width 23 height 23
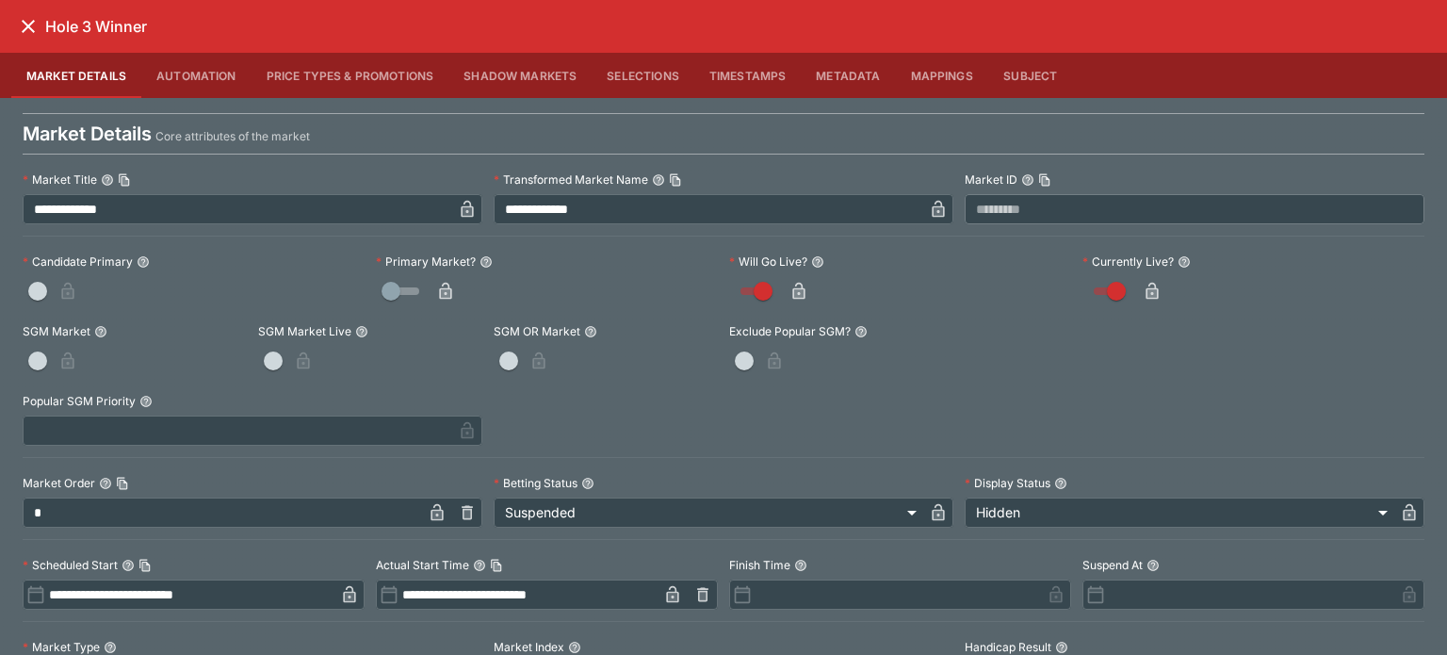
click at [441, 290] on icon "button" at bounding box center [445, 293] width 9 height 8
click at [15, 34] on button "close" at bounding box center [28, 26] width 34 height 34
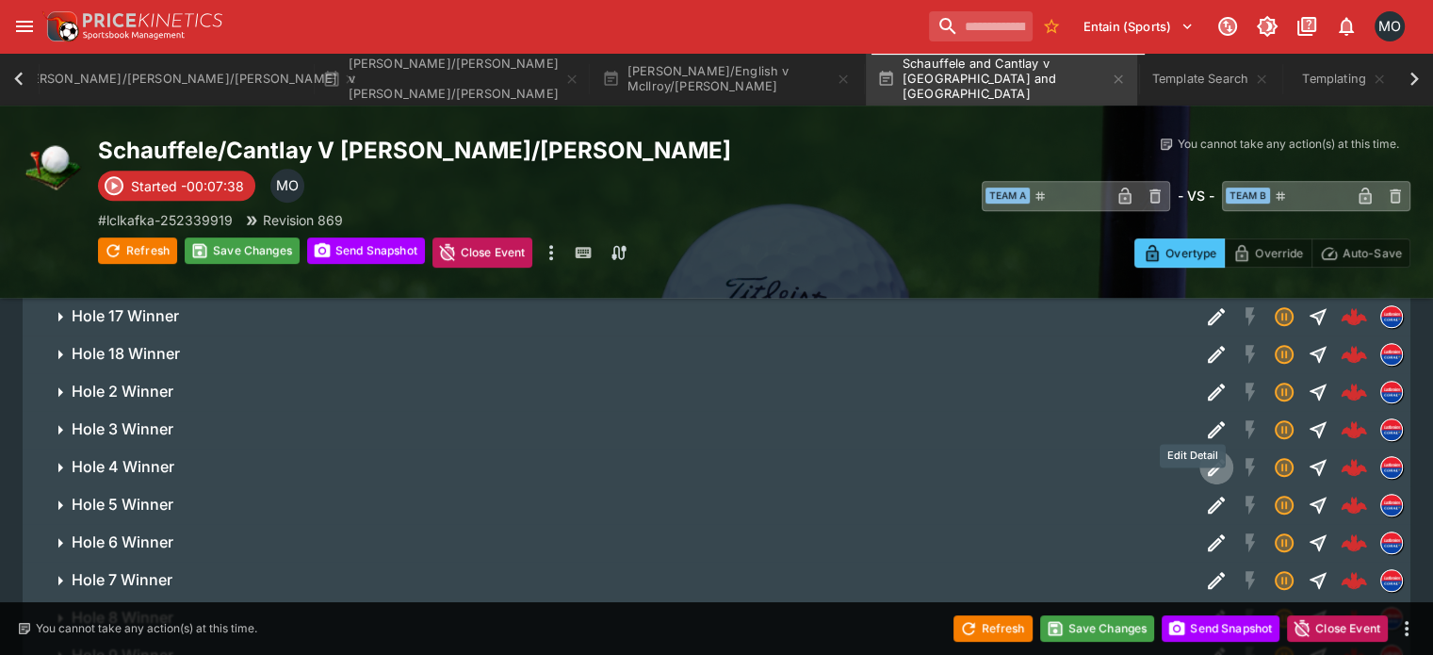
click at [1209, 464] on icon "Edit Detail" at bounding box center [1213, 468] width 9 height 9
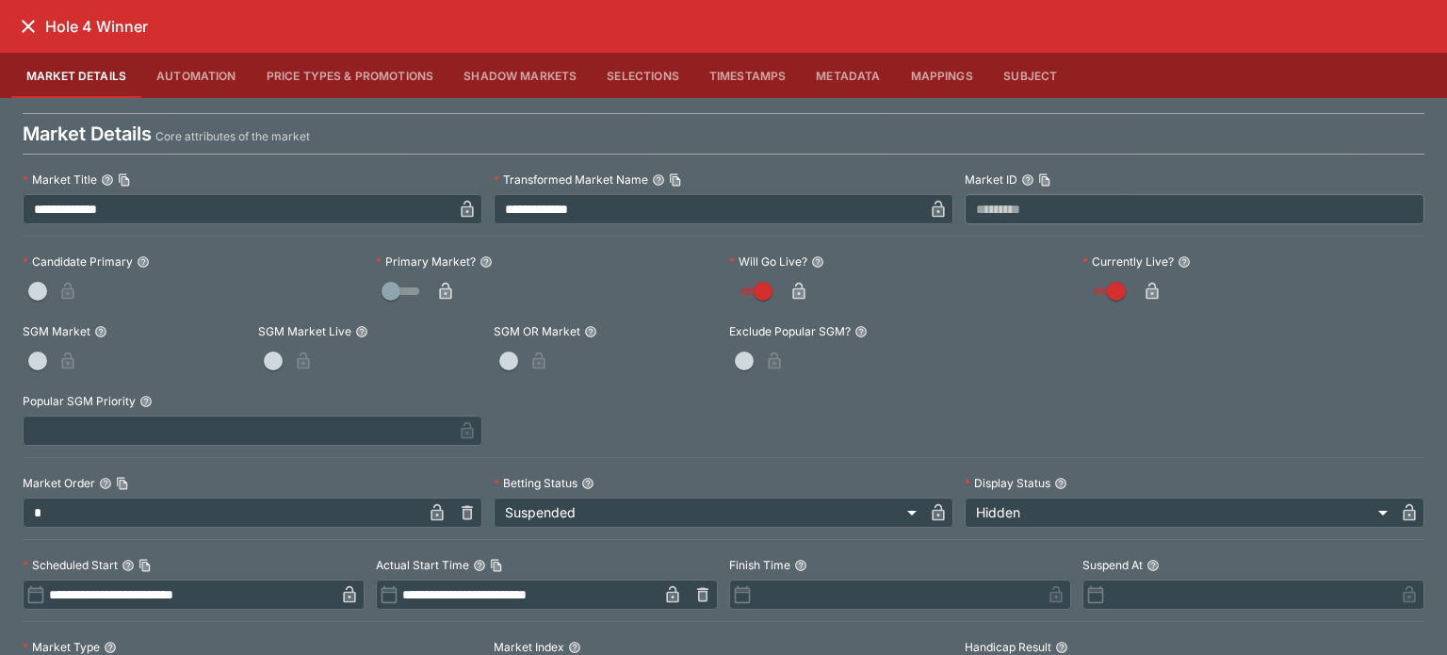
click at [441, 274] on label "Primary Market?" at bounding box center [547, 262] width 342 height 28
click at [443, 288] on icon "button" at bounding box center [445, 291] width 12 height 17
click at [23, 18] on icon "close" at bounding box center [28, 26] width 23 height 23
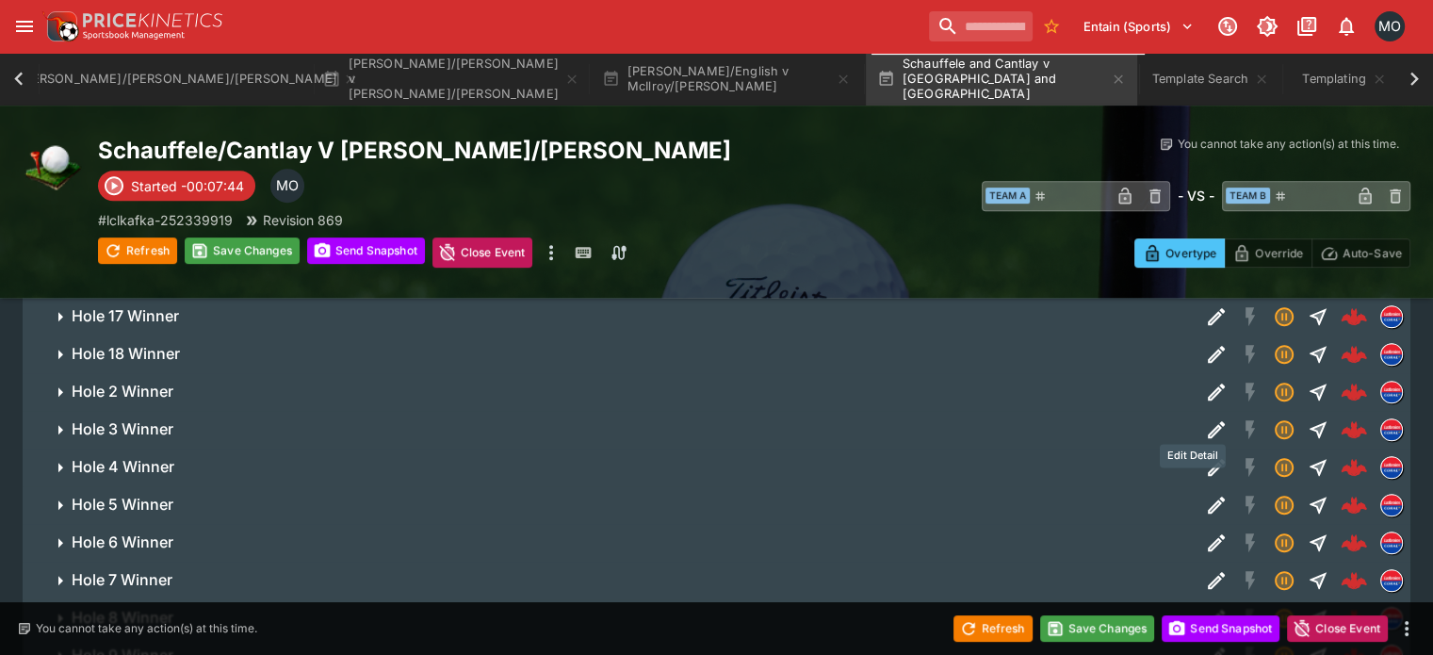
click at [1205, 456] on icon "Edit Detail" at bounding box center [1216, 467] width 23 height 23
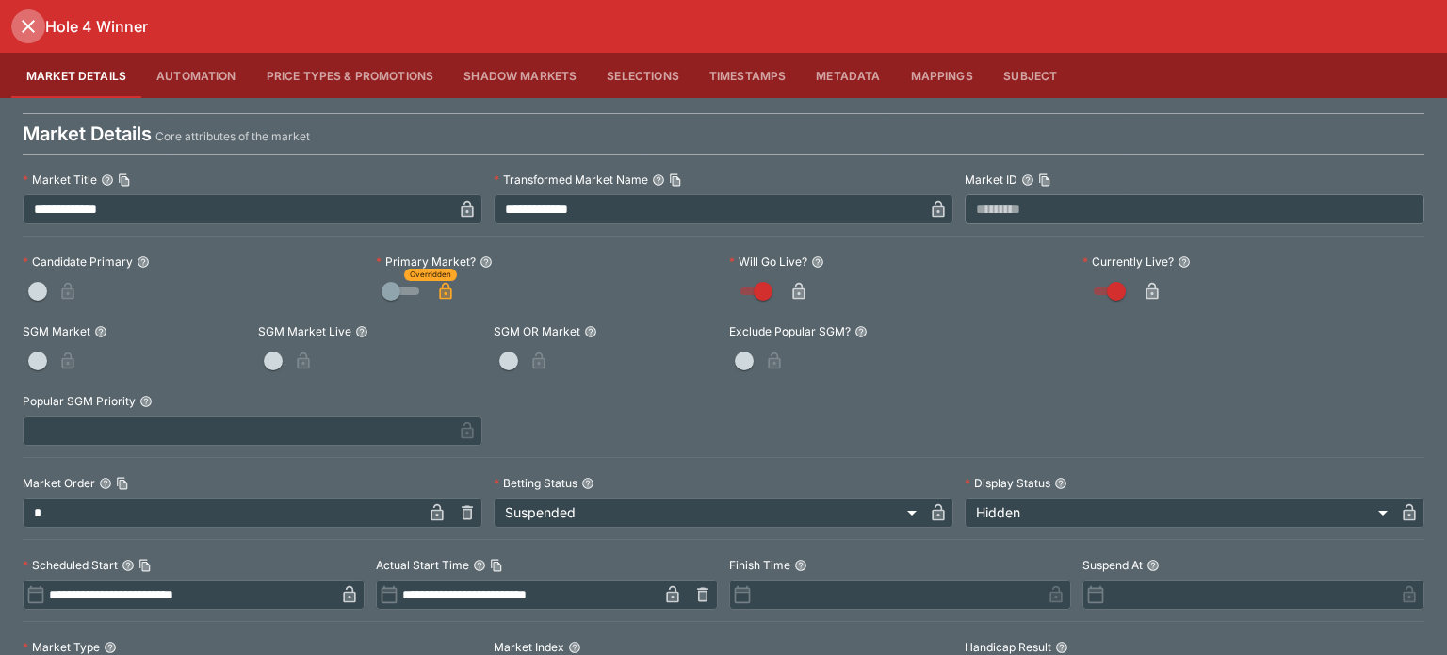
click at [30, 28] on icon "close" at bounding box center [28, 26] width 13 height 13
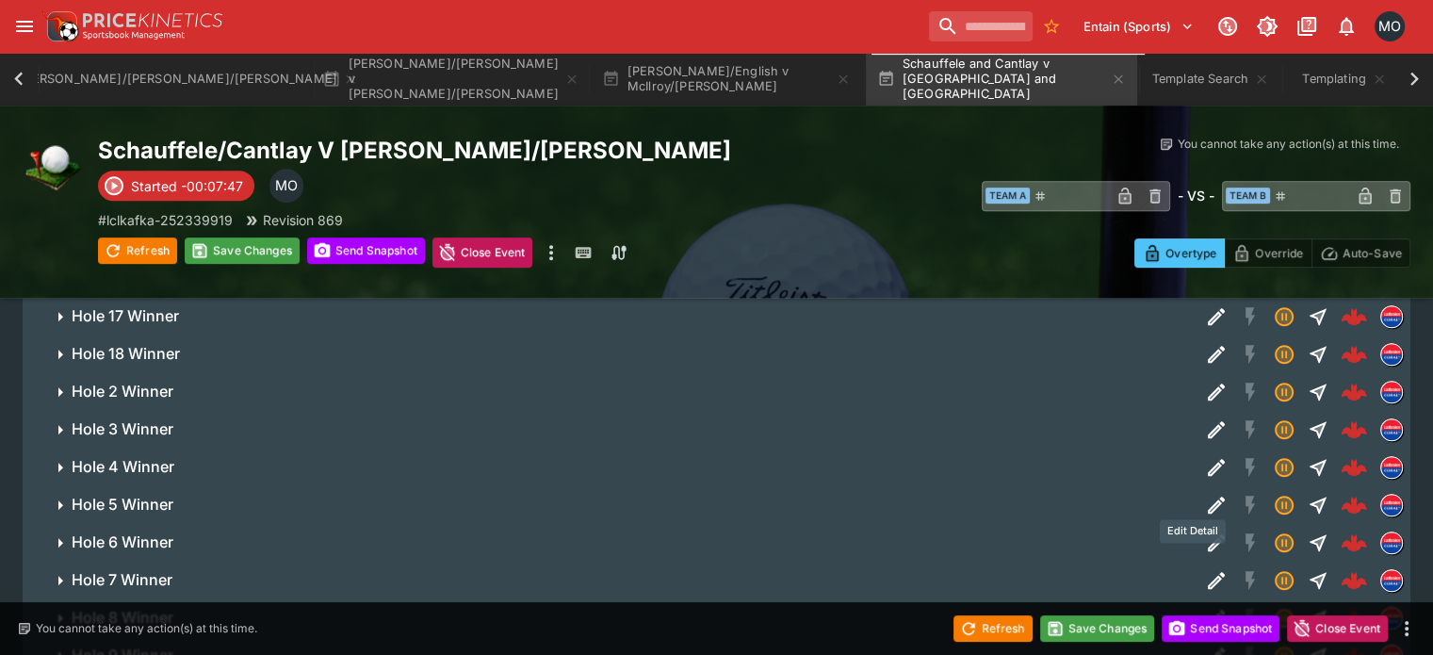
click at [1205, 531] on icon "Edit Detail" at bounding box center [1216, 542] width 23 height 23
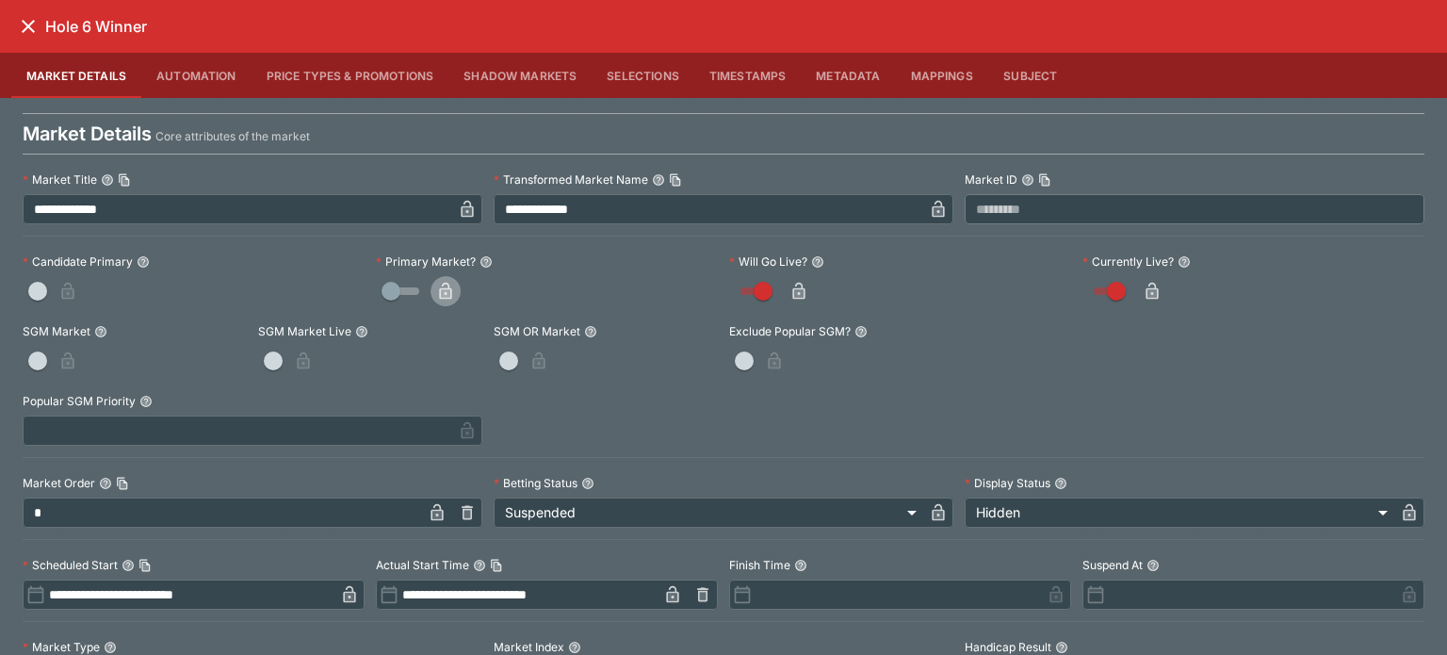
click at [443, 285] on icon "button" at bounding box center [445, 291] width 19 height 19
click at [25, 20] on icon "close" at bounding box center [28, 26] width 23 height 23
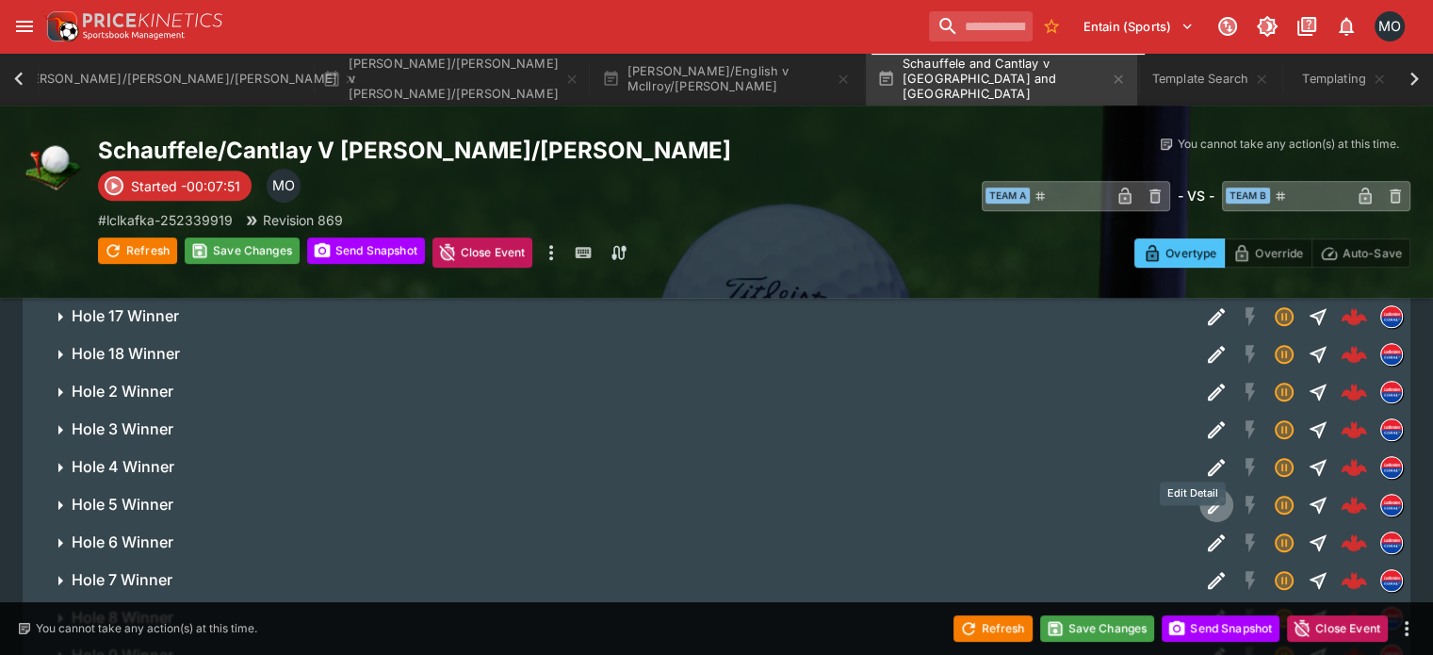
click at [1205, 494] on icon "Edit Detail" at bounding box center [1216, 505] width 23 height 23
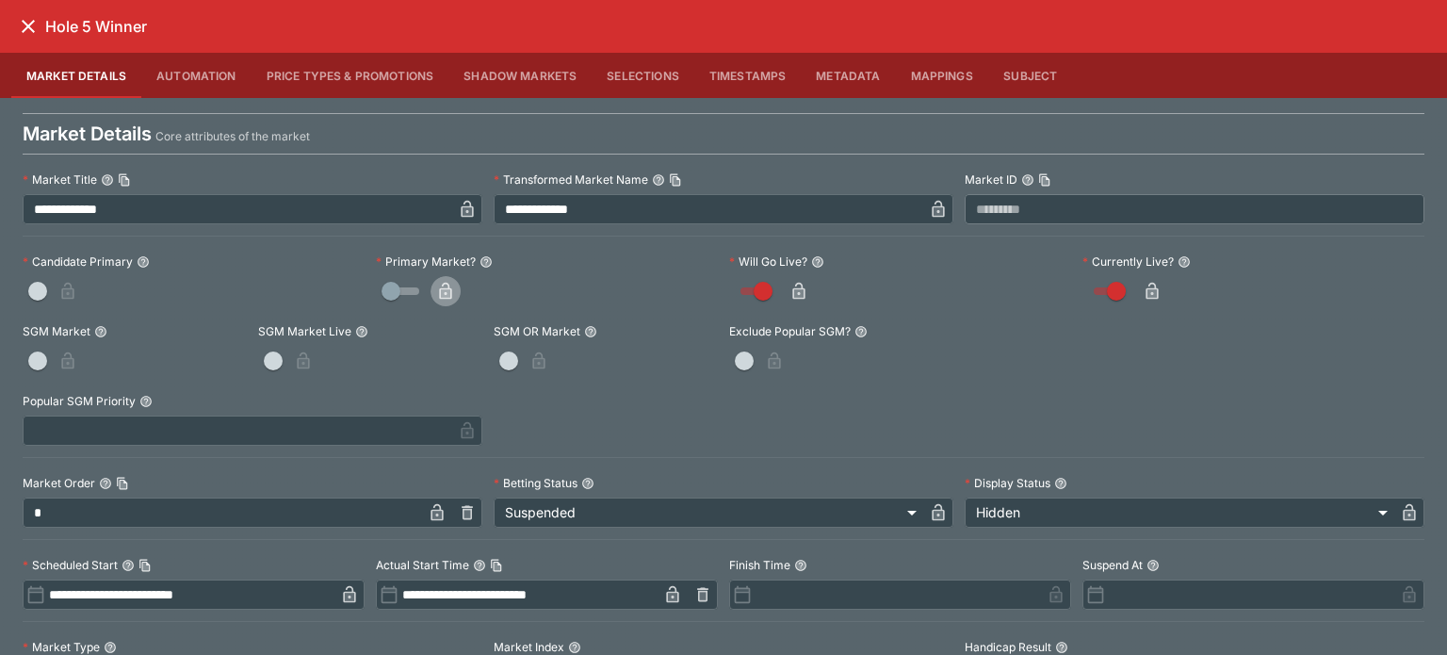
click at [445, 285] on icon "button" at bounding box center [445, 291] width 12 height 17
click at [24, 25] on icon "close" at bounding box center [28, 26] width 23 height 23
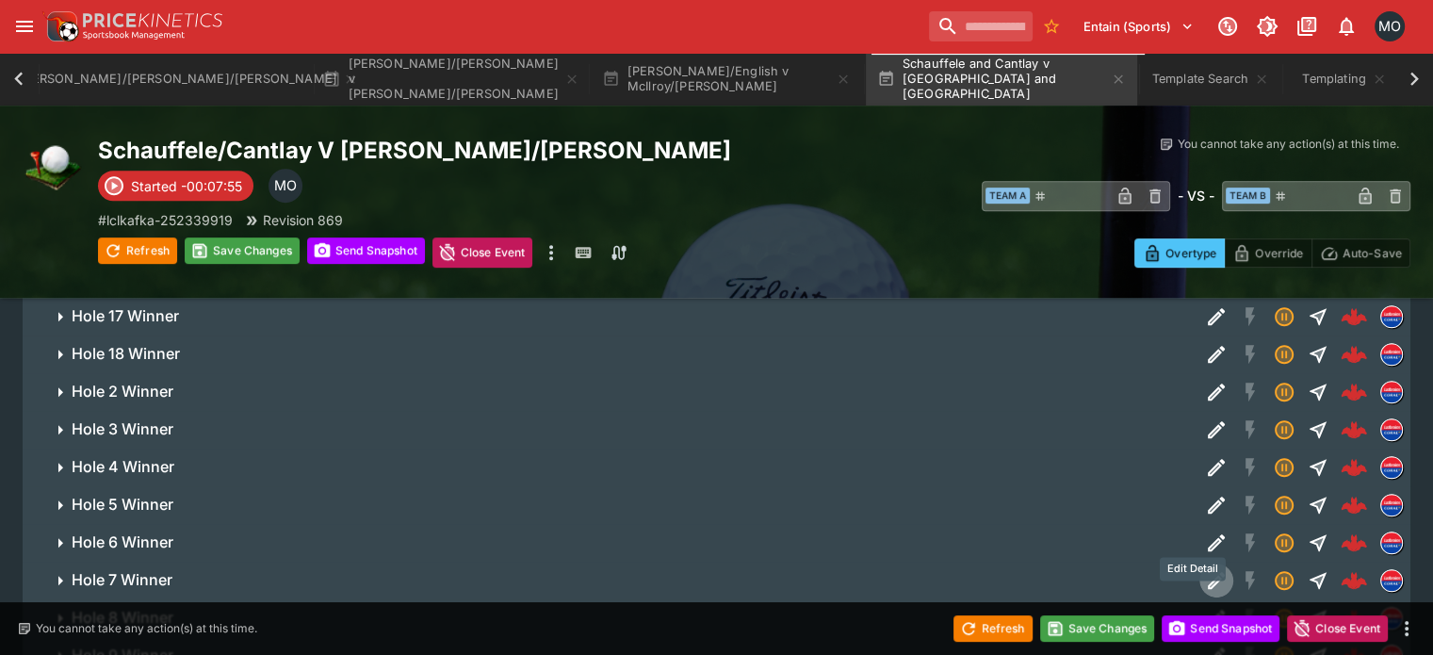
click at [1205, 569] on icon "Edit Detail" at bounding box center [1216, 580] width 23 height 23
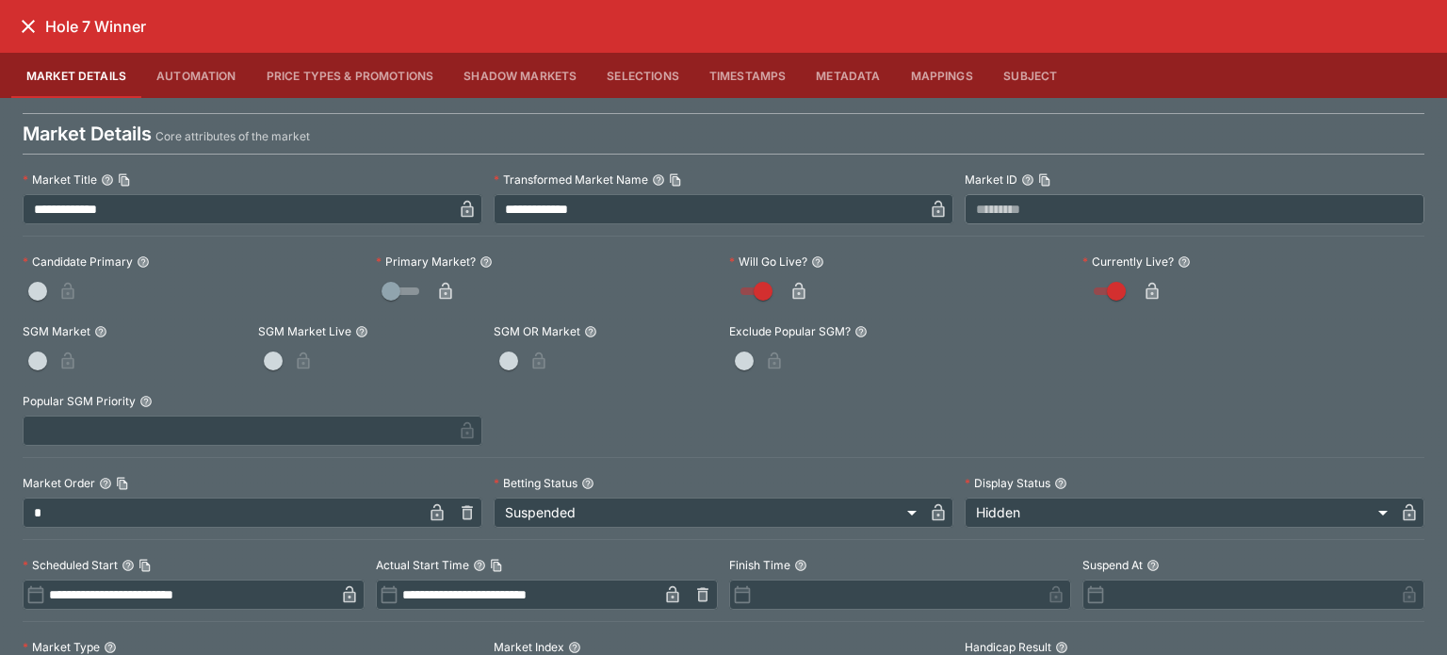
click at [448, 295] on icon "button" at bounding box center [445, 291] width 19 height 19
click at [18, 20] on icon "close" at bounding box center [28, 26] width 23 height 23
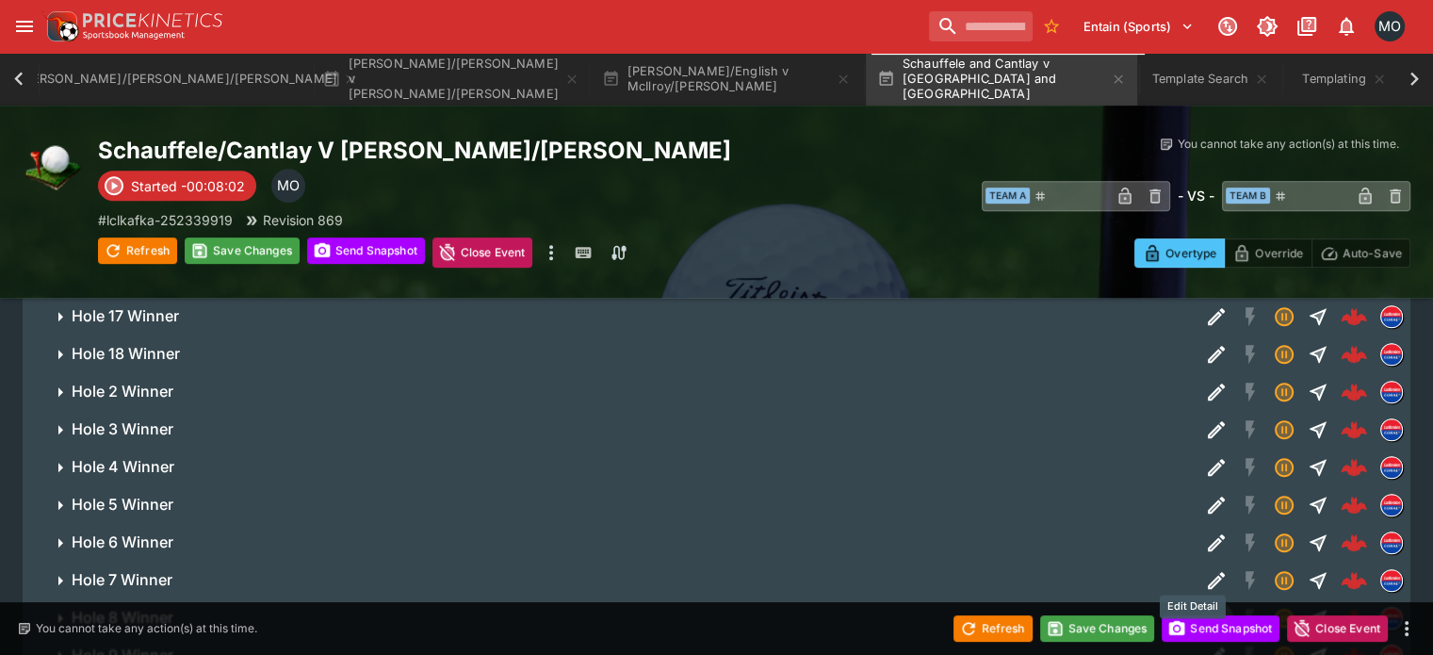
click at [1205, 607] on icon "Edit Detail" at bounding box center [1216, 618] width 23 height 23
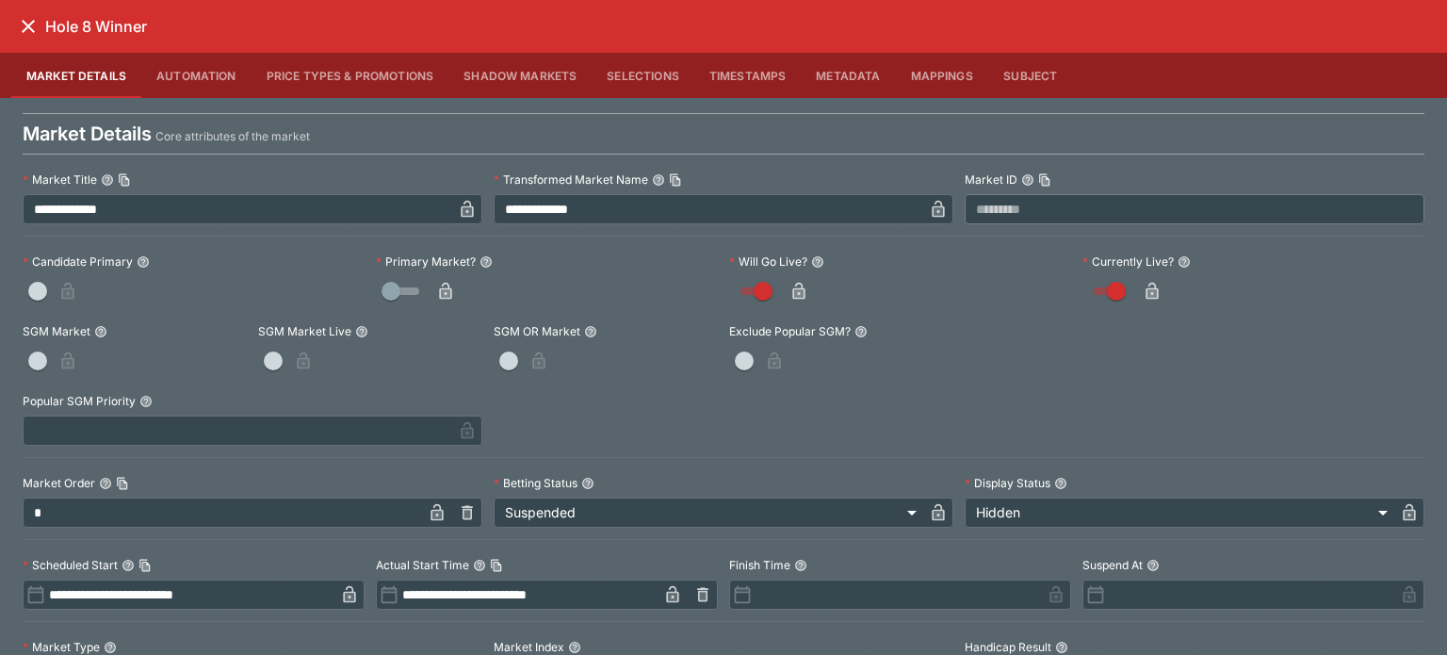
click at [451, 295] on button "button" at bounding box center [445, 291] width 30 height 30
click at [34, 23] on icon "close" at bounding box center [28, 26] width 23 height 23
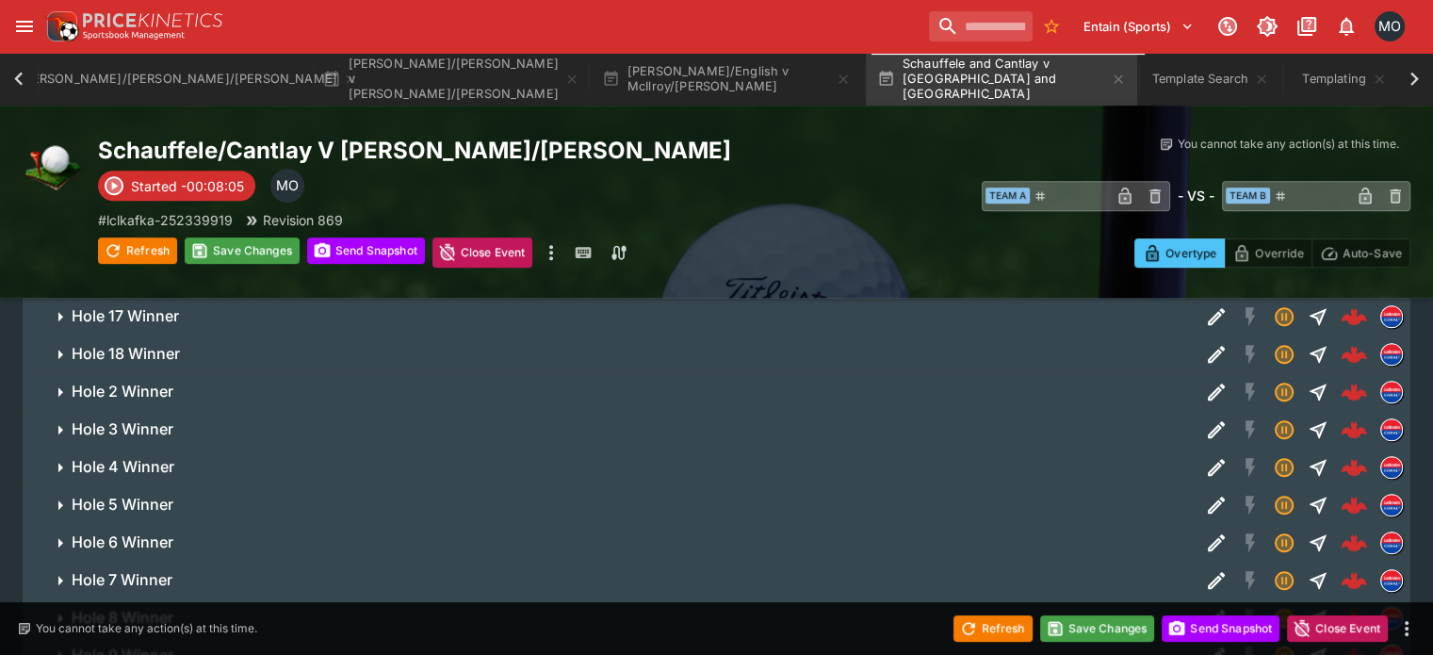
scroll to position [853, 0]
click at [1205, 569] on icon "Edit Detail" at bounding box center [1216, 580] width 23 height 23
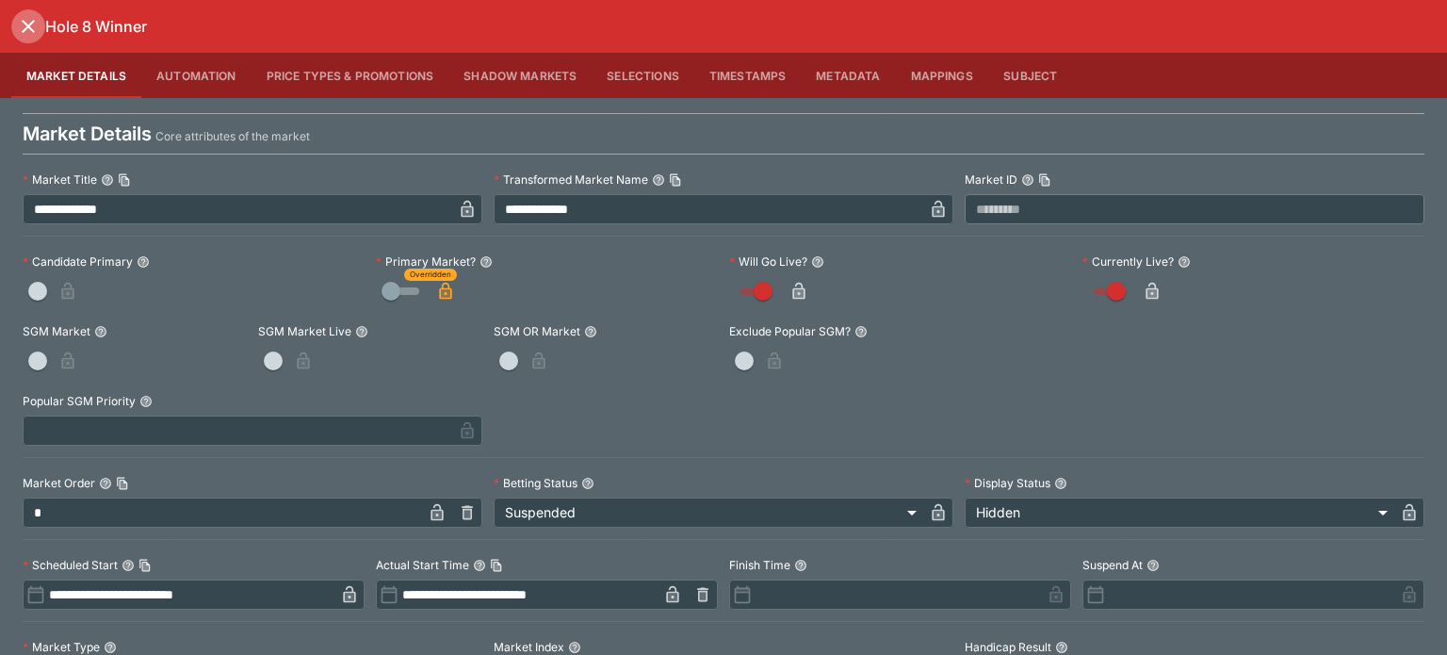
click at [24, 14] on button "close" at bounding box center [28, 26] width 34 height 34
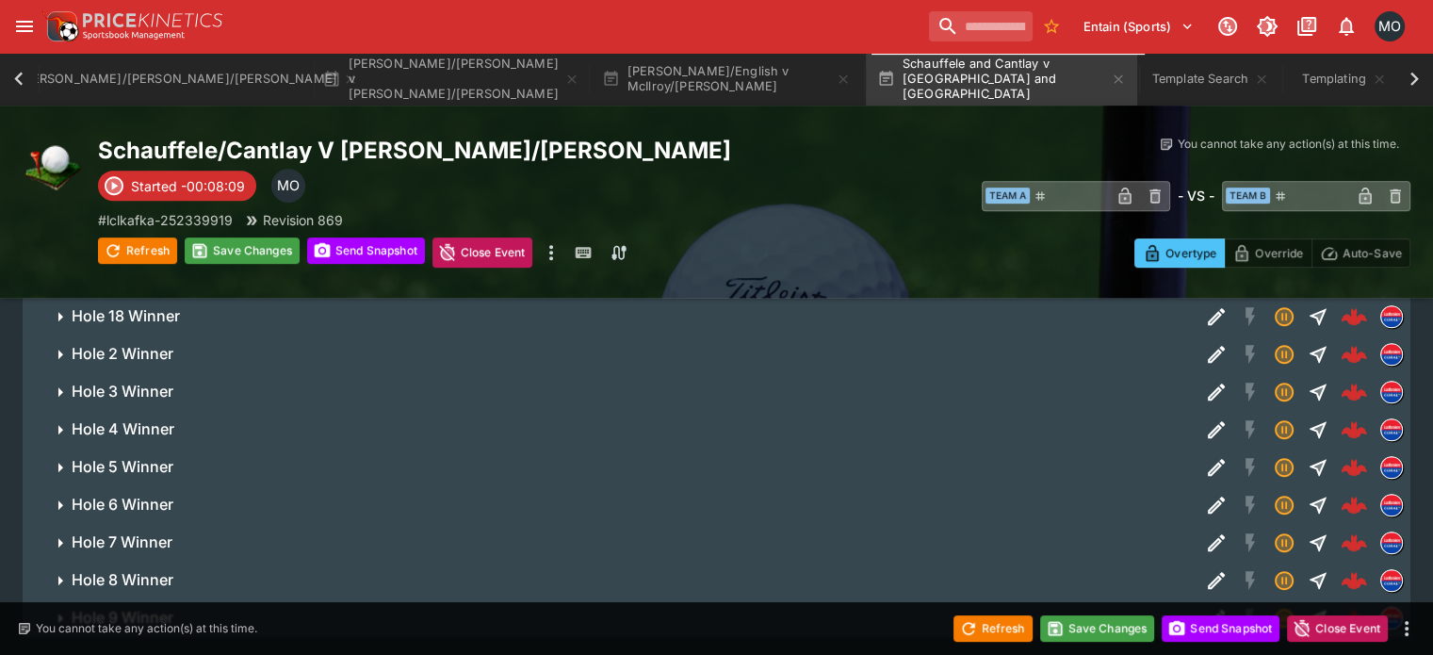
click at [1203, 601] on button "Edit Detail" at bounding box center [1216, 618] width 34 height 34
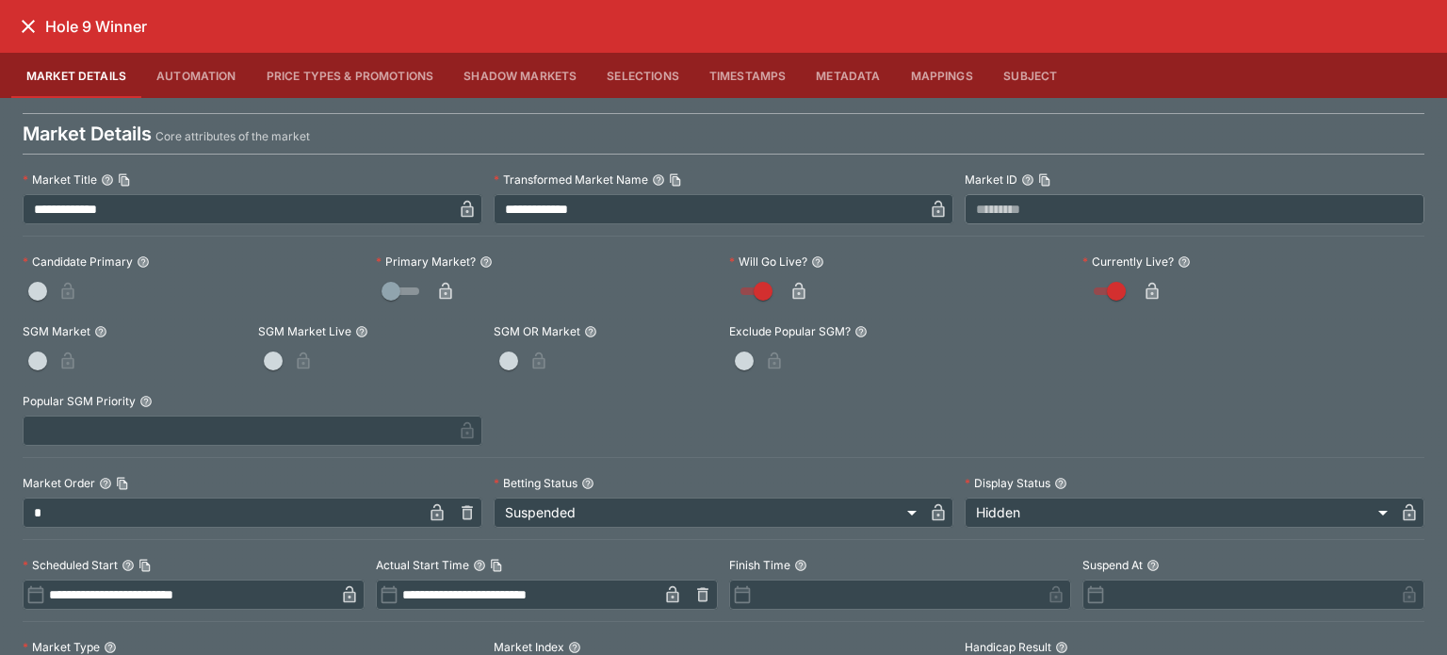
click at [441, 290] on icon "button" at bounding box center [445, 293] width 9 height 8
click at [25, 24] on icon "close" at bounding box center [28, 26] width 13 height 13
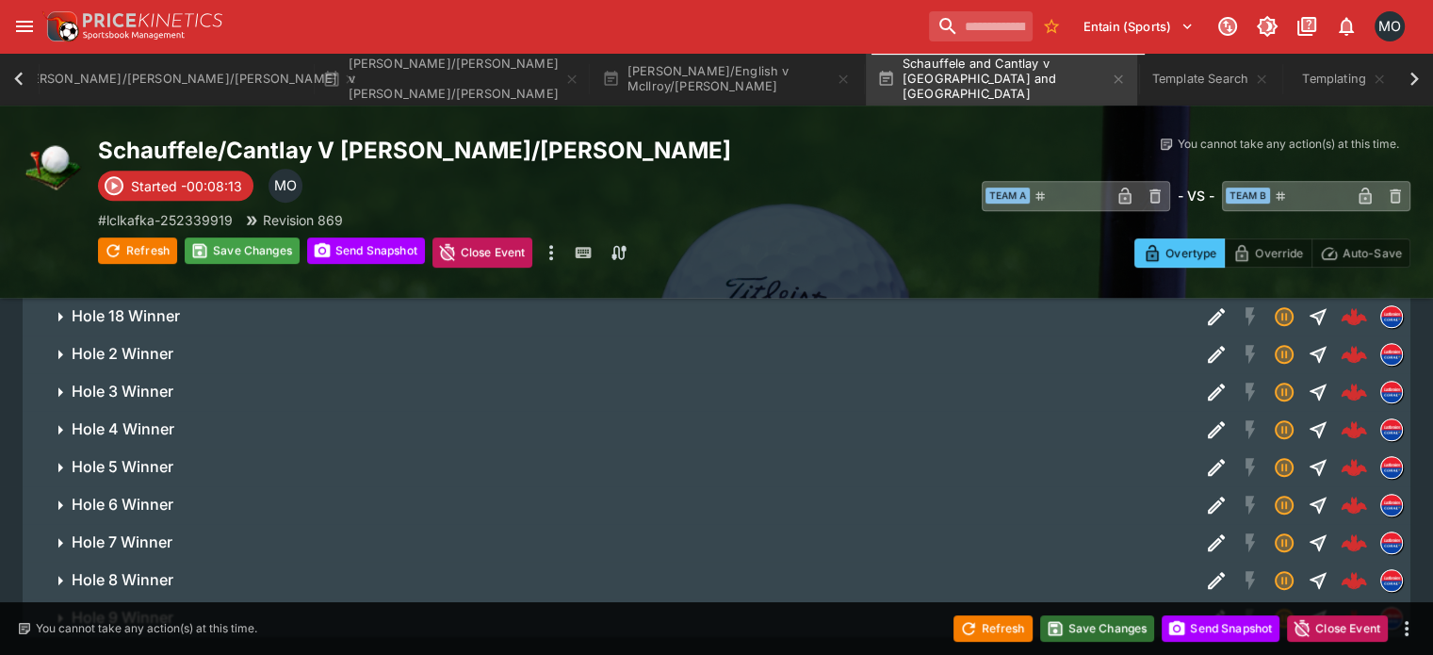
click at [1109, 639] on button "Save Changes" at bounding box center [1097, 628] width 115 height 26
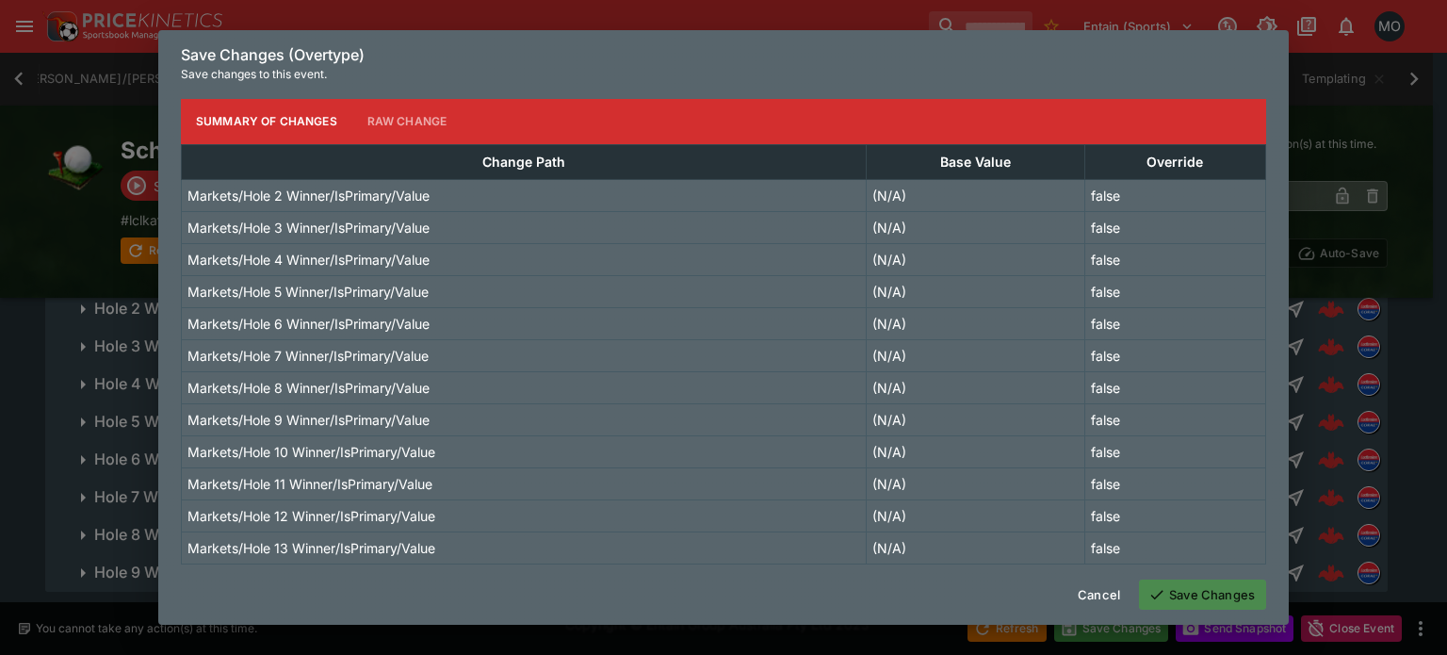
click at [1187, 583] on button "Save Changes" at bounding box center [1202, 594] width 127 height 30
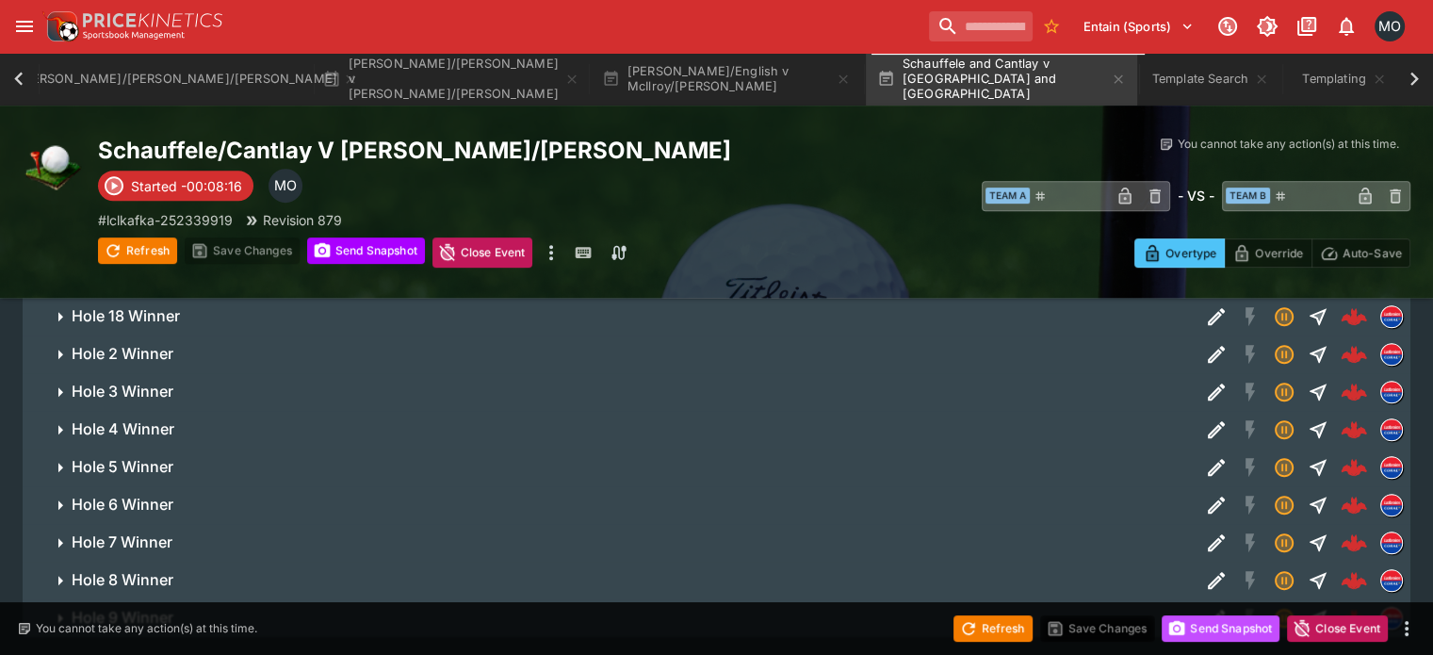
click at [1211, 632] on button "Send Snapshot" at bounding box center [1220, 628] width 118 height 26
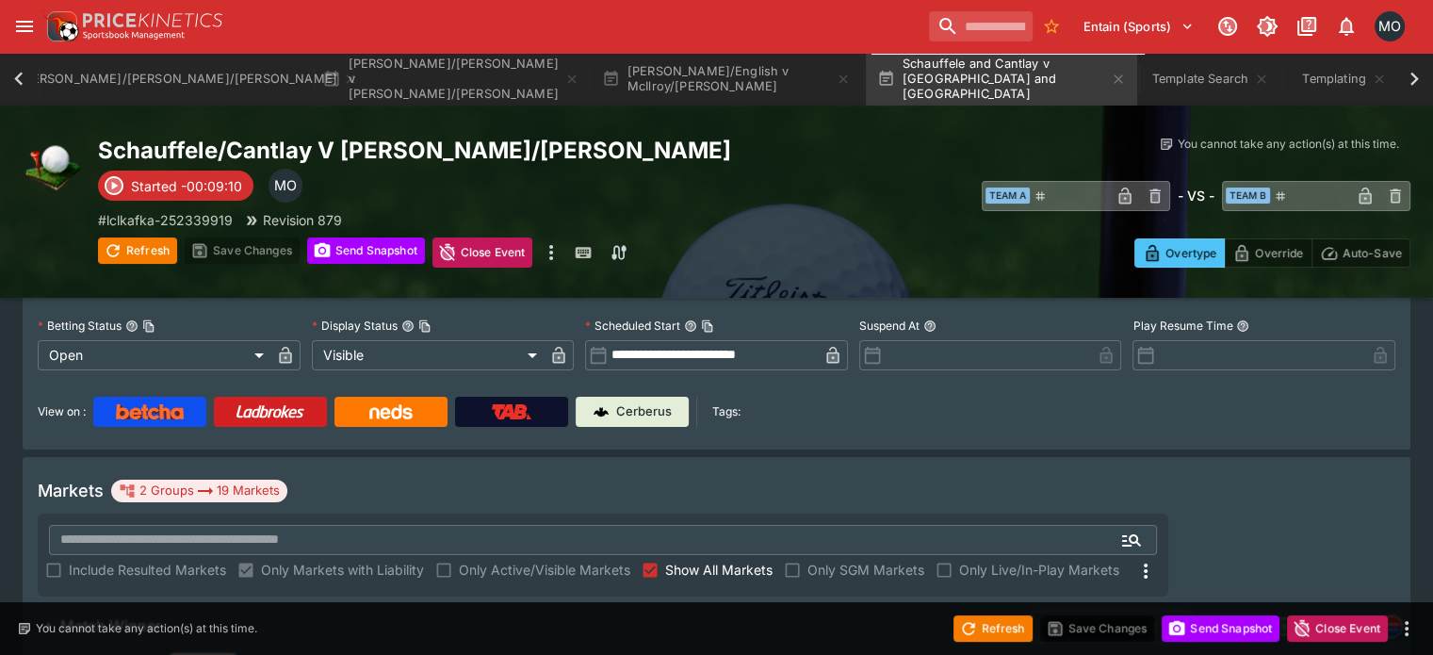
scroll to position [0, 0]
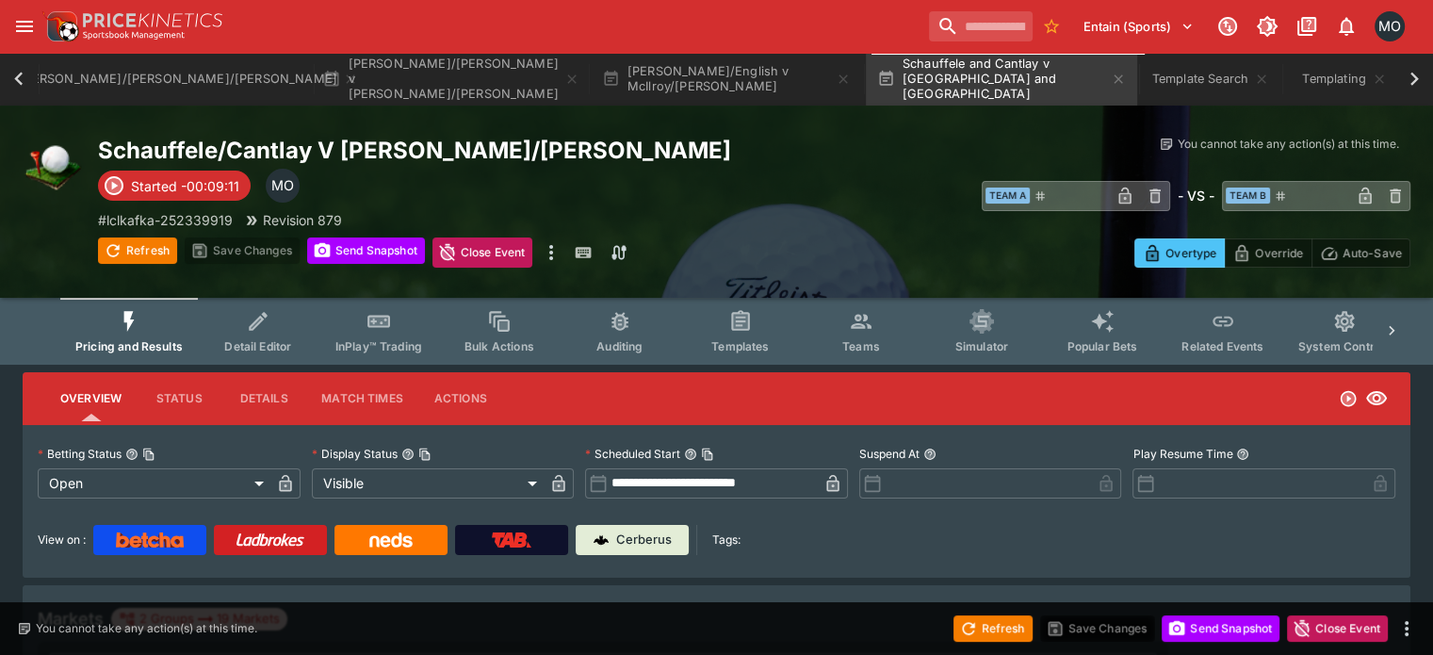
click at [970, 332] on button "Simulator" at bounding box center [981, 331] width 121 height 67
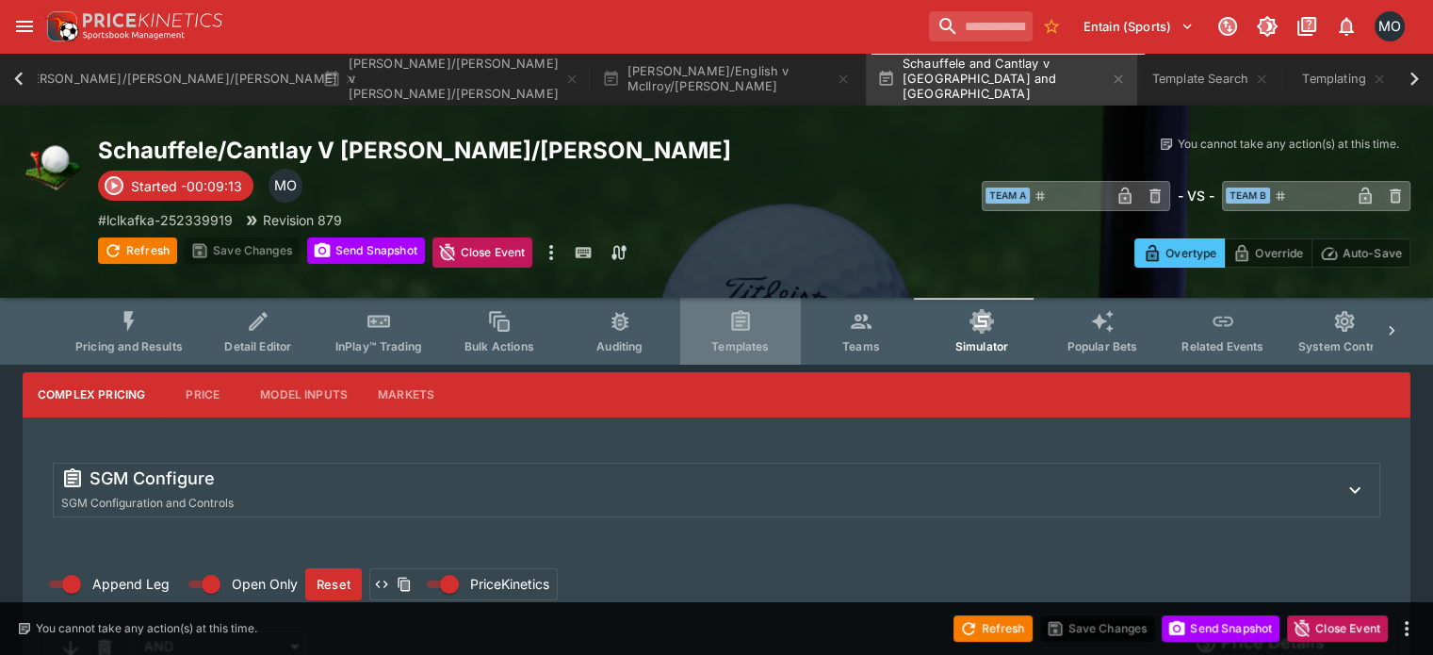
click at [753, 331] on icon "Event type filters" at bounding box center [740, 321] width 24 height 24
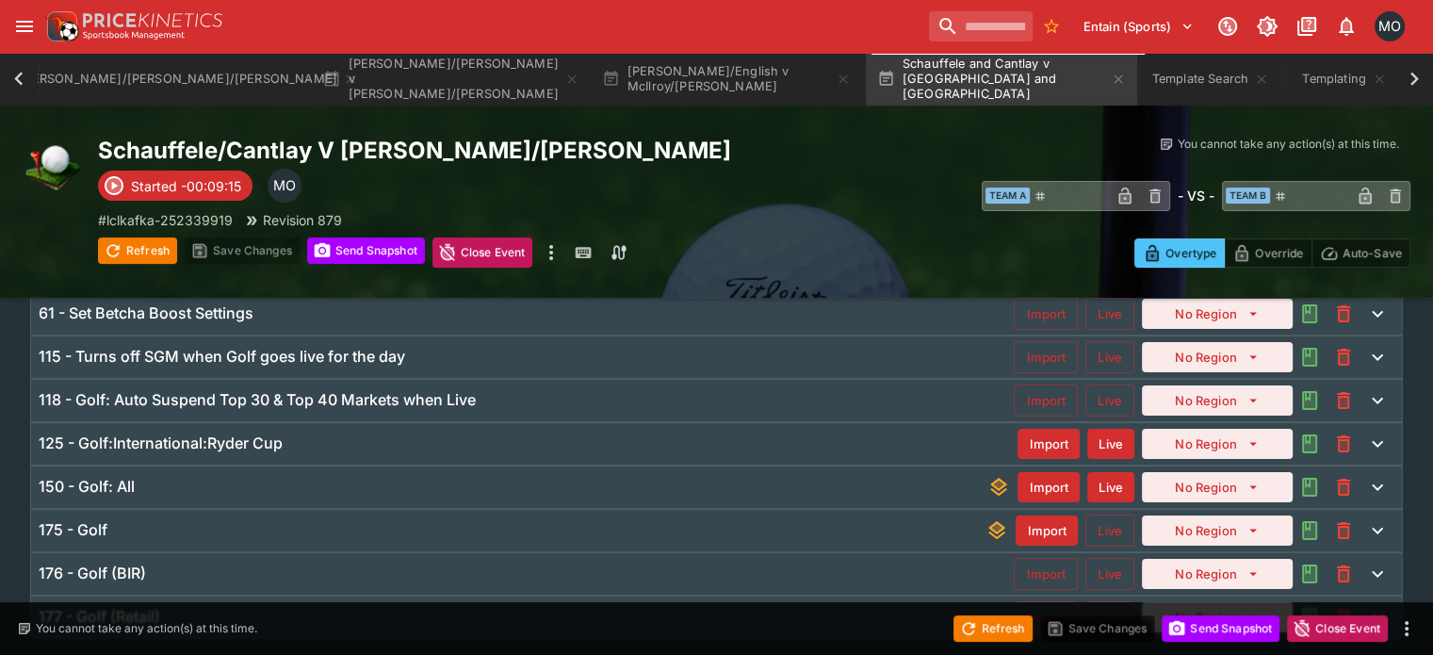
scroll to position [283, 0]
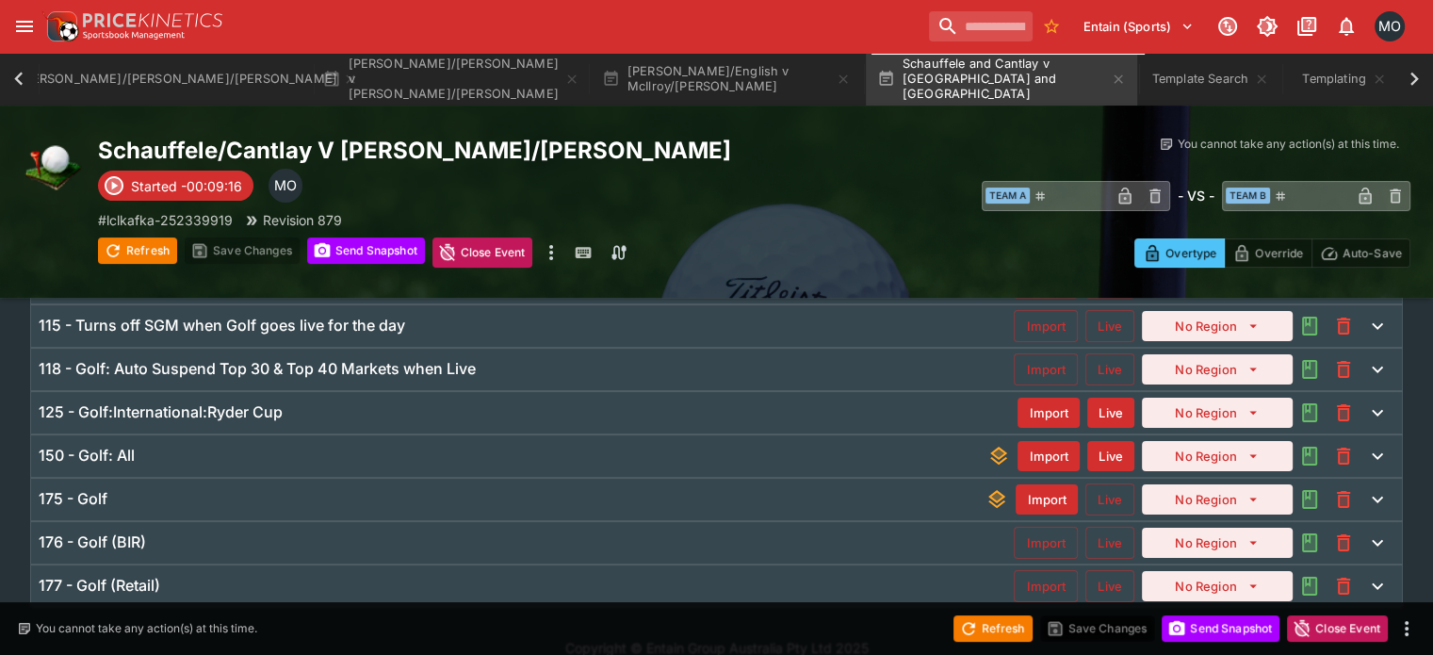
click at [383, 418] on div "125 - Golf:International:Ryder Cup" at bounding box center [528, 412] width 979 height 20
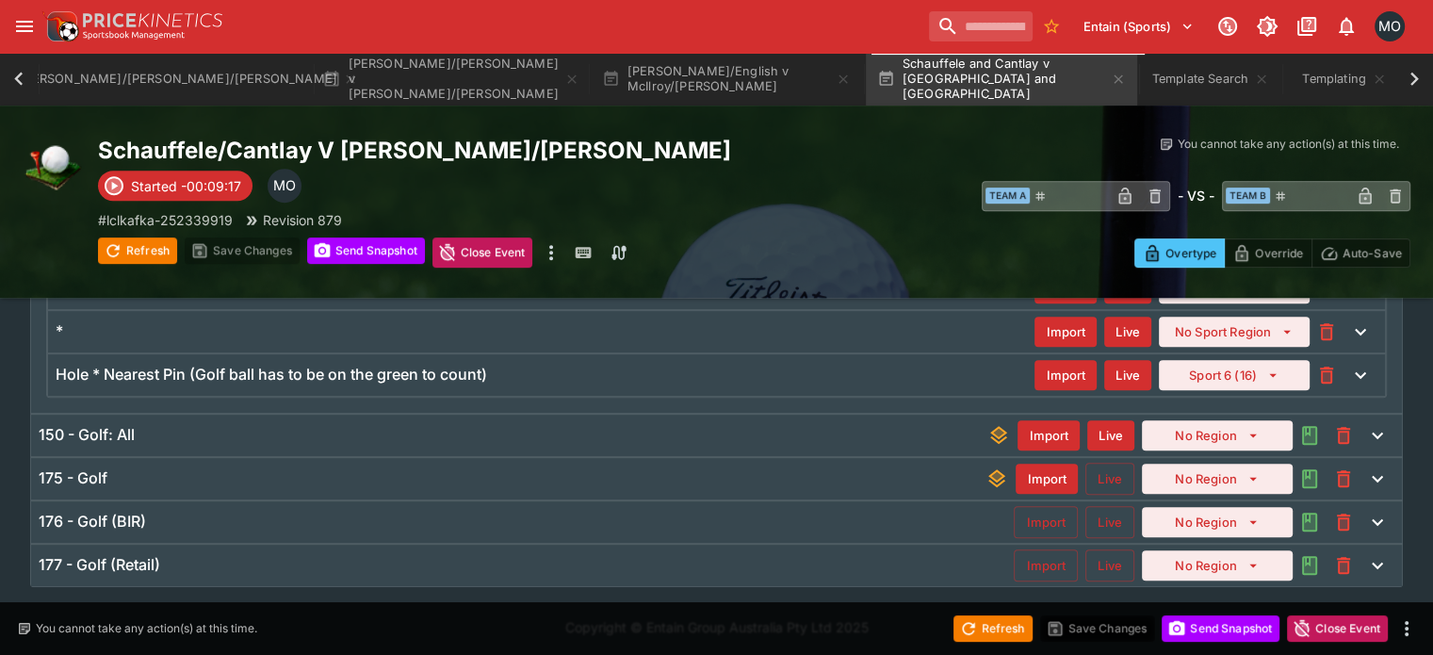
scroll to position [765, 0]
click at [289, 429] on div "150 - Golf: All" at bounding box center [513, 436] width 948 height 20
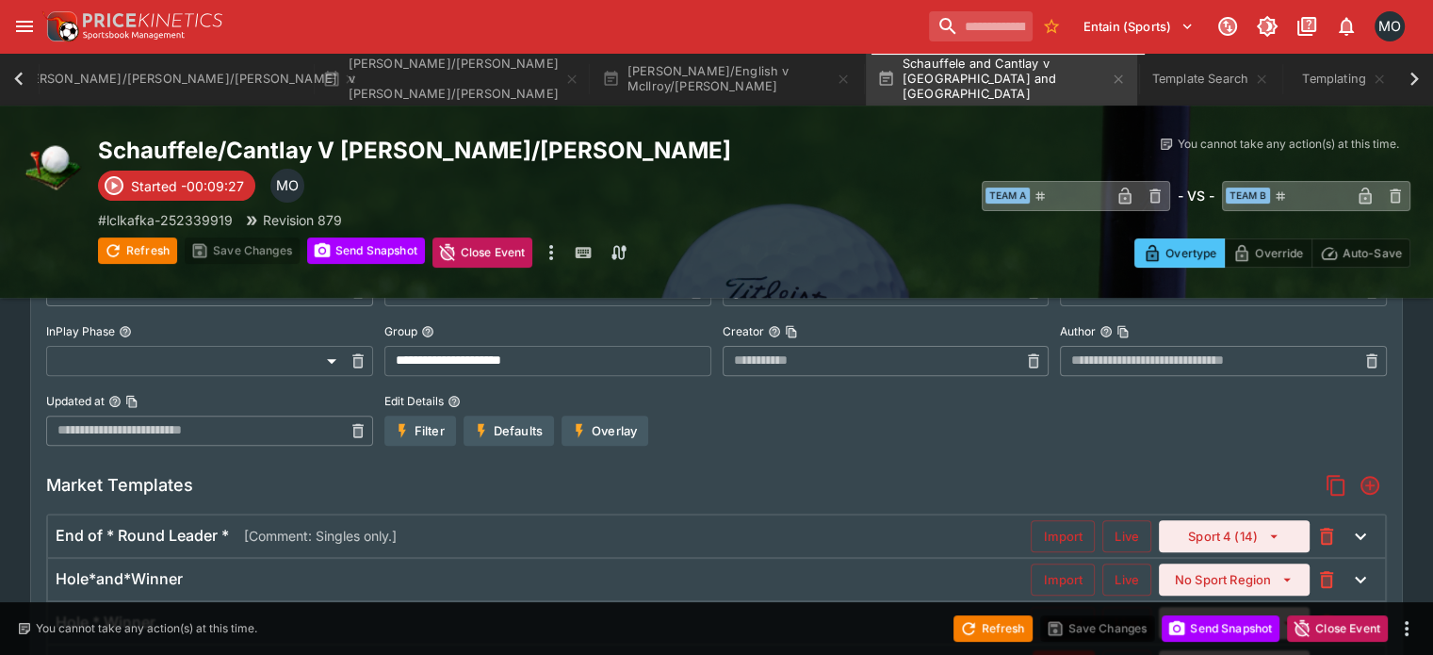
scroll to position [433, 0]
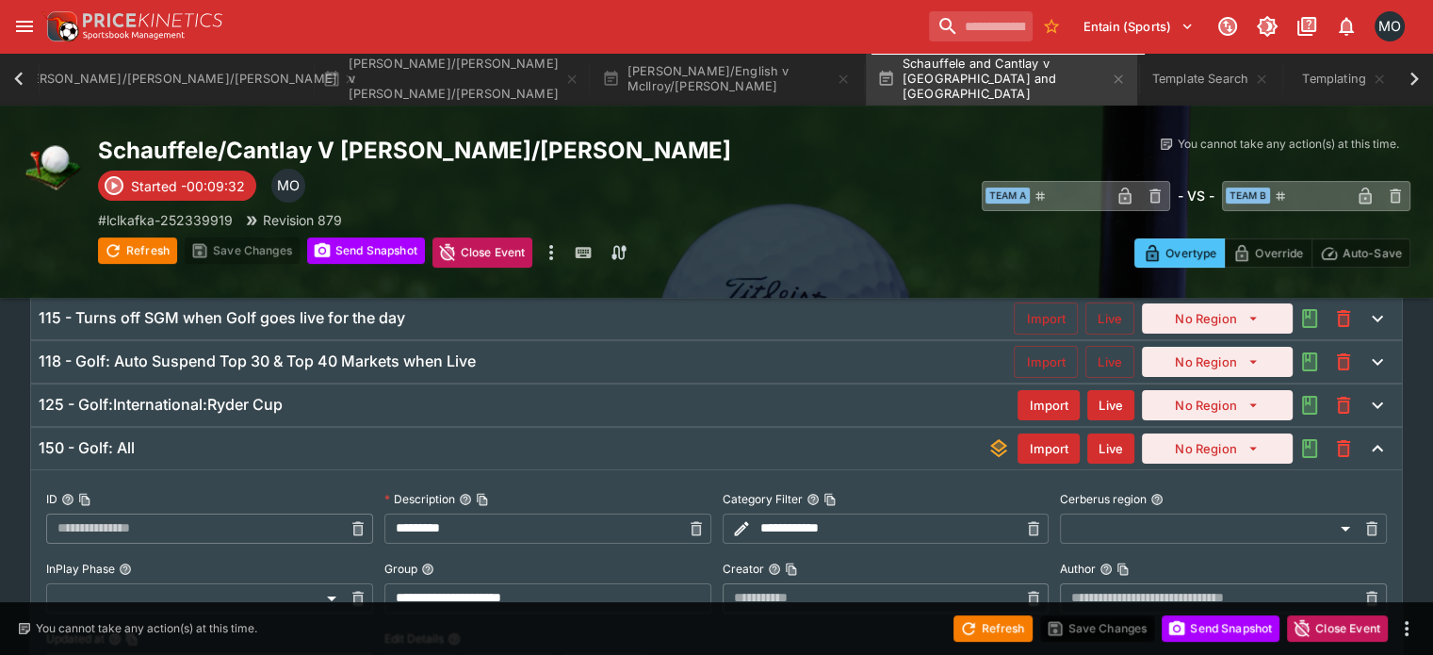
scroll to position [264, 0]
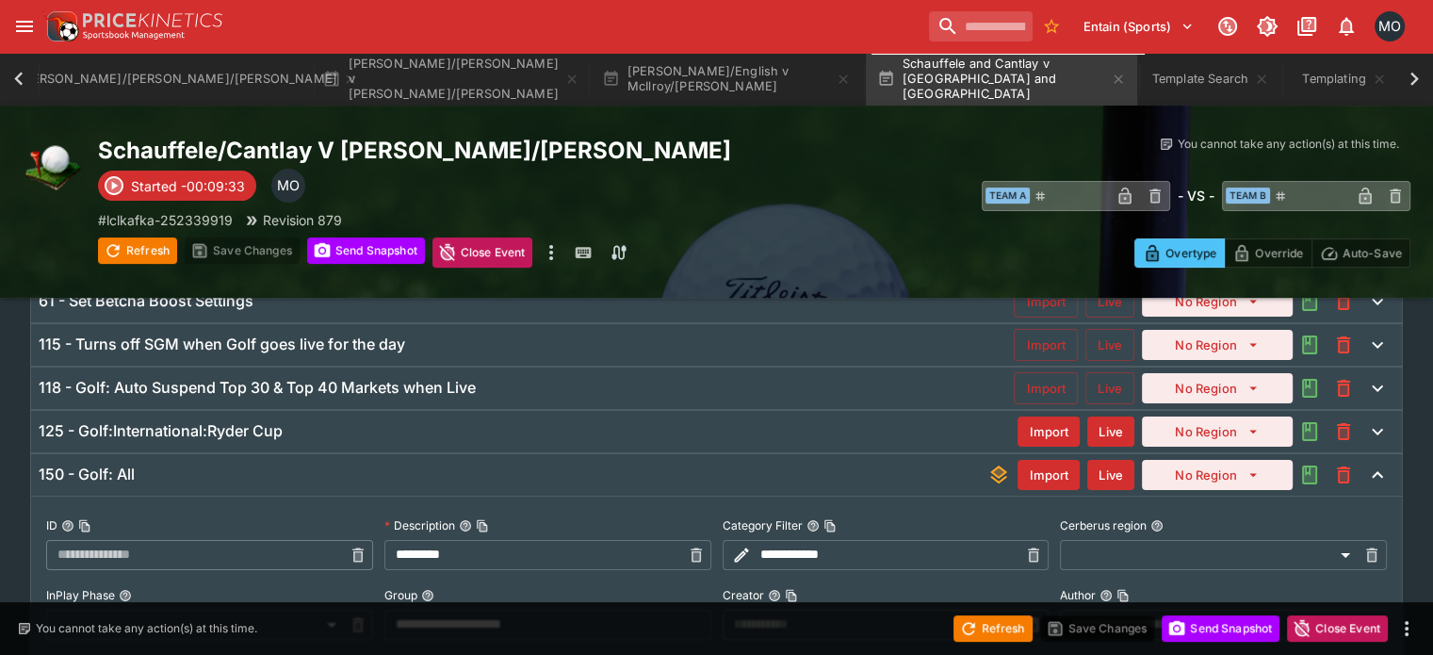
click at [356, 433] on div "125 - Golf:International:Ryder Cup" at bounding box center [528, 431] width 979 height 20
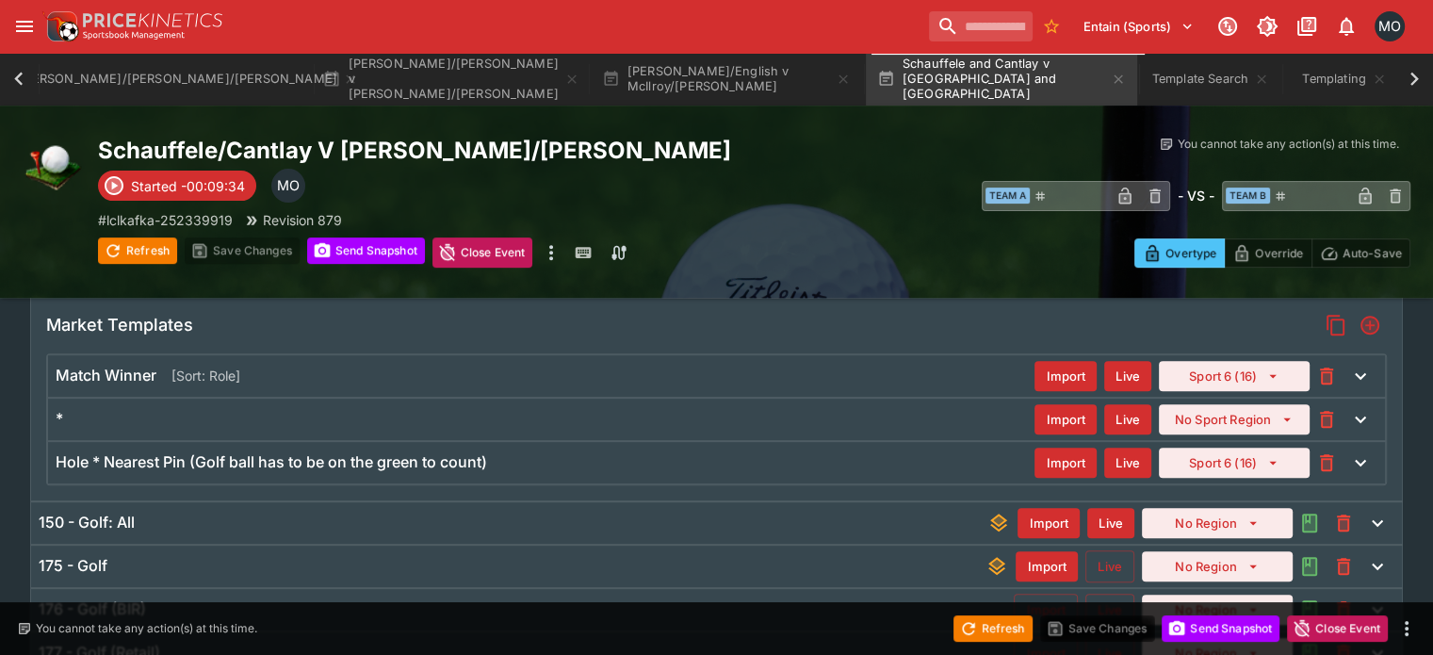
scroll to position [674, 0]
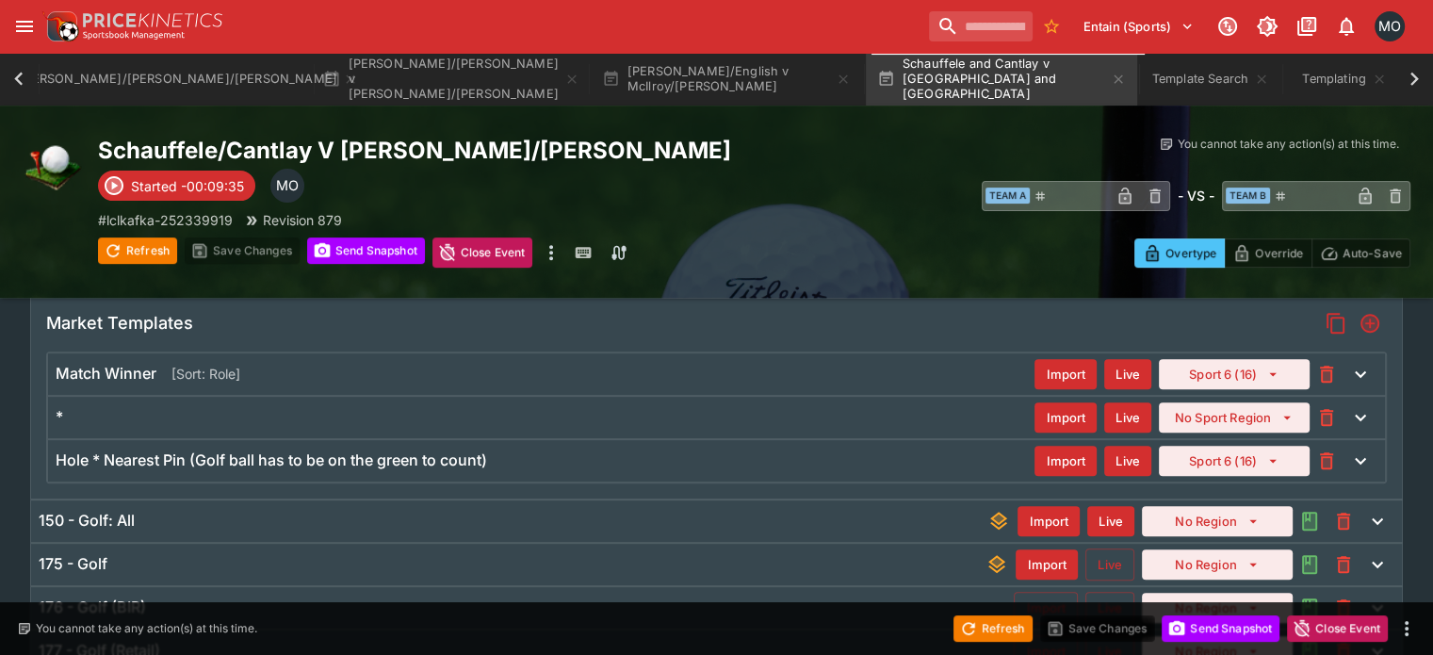
click at [399, 440] on div "Hole * Nearest Pin (Golf ball has to be on the green to count) Import Live Spor…" at bounding box center [716, 460] width 1336 height 41
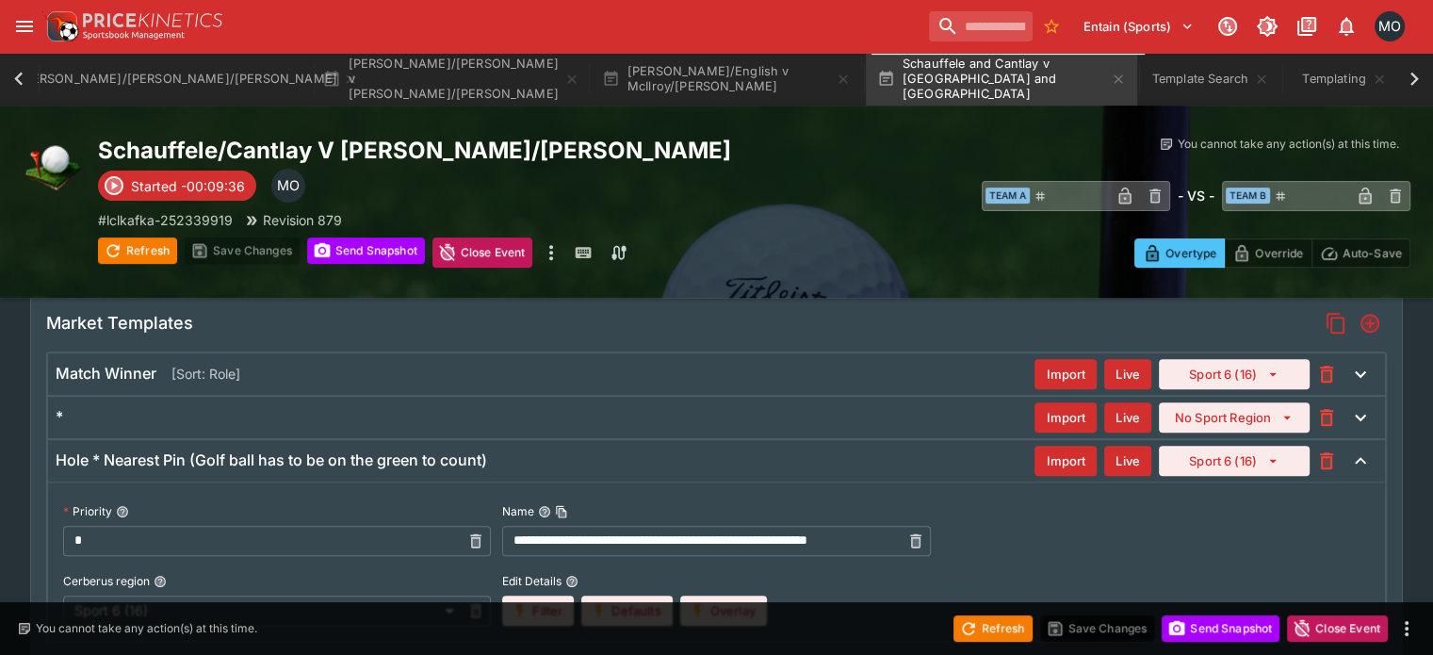
click at [422, 422] on div "*" at bounding box center [545, 417] width 979 height 20
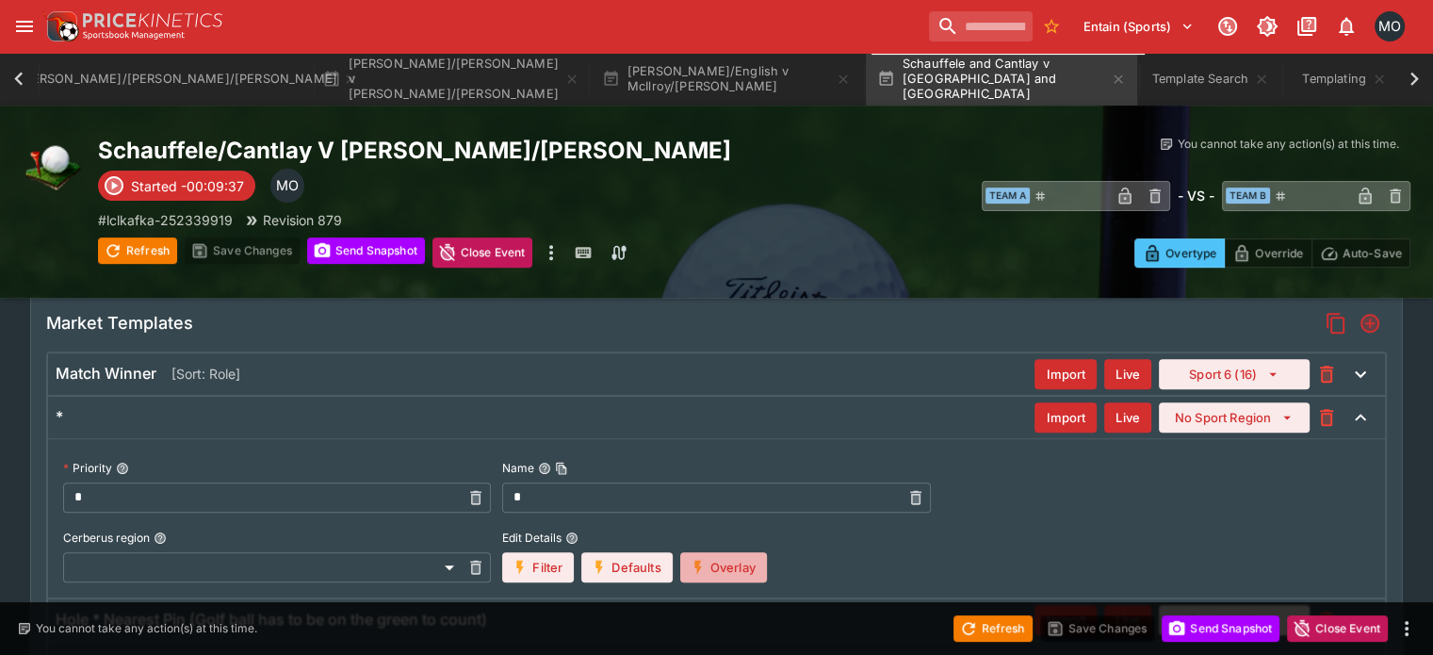
click at [702, 568] on icon "button" at bounding box center [698, 566] width 8 height 14
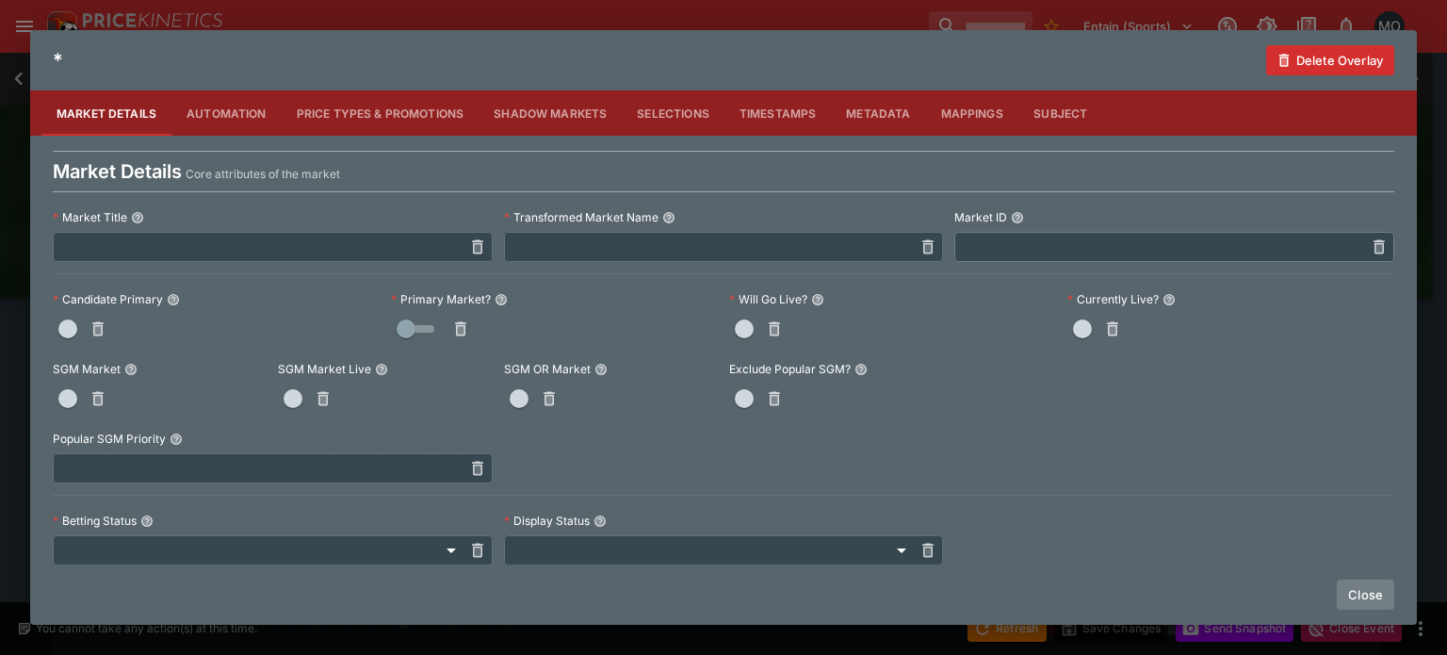
click at [1373, 591] on button "Close" at bounding box center [1364, 594] width 57 height 30
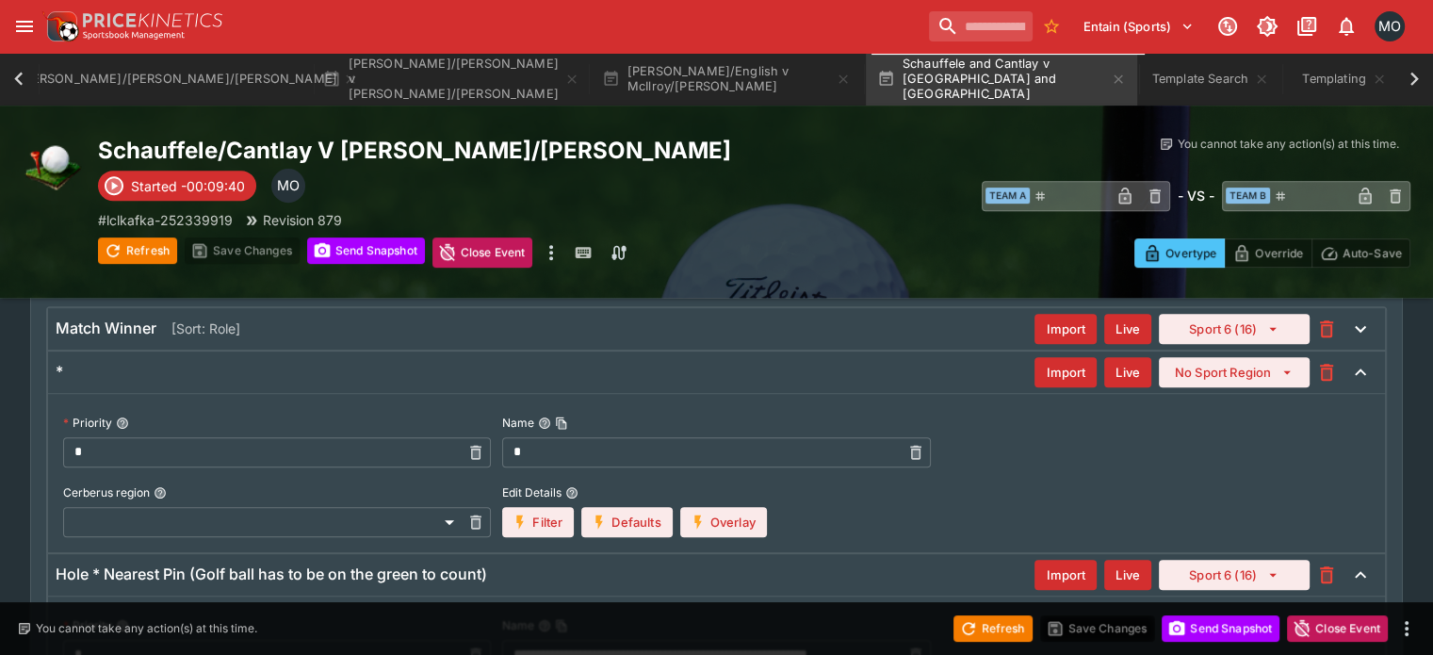
scroll to position [729, 0]
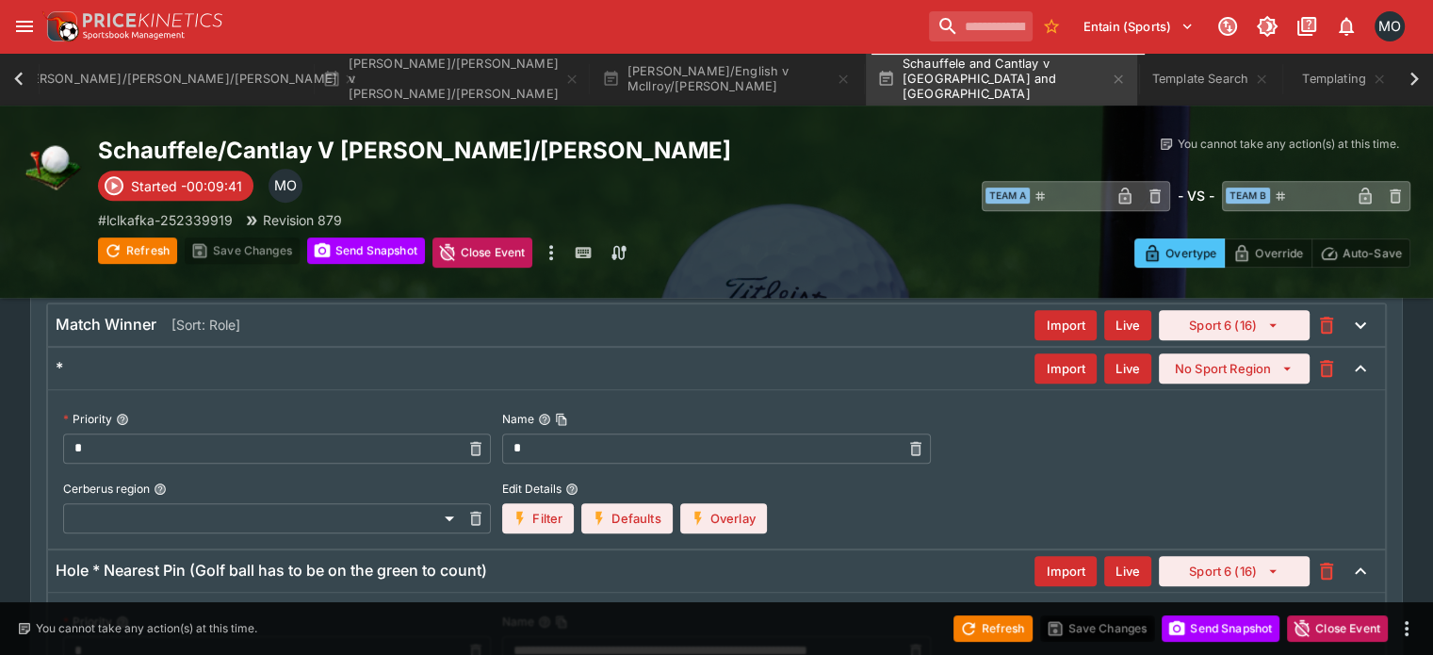
click at [795, 396] on div "Priority * ​ Name * ​ Cerberus region ​ ​ Edit Details Filter Defaults Overlay" at bounding box center [716, 468] width 1336 height 159
click at [807, 358] on div "*" at bounding box center [545, 368] width 979 height 20
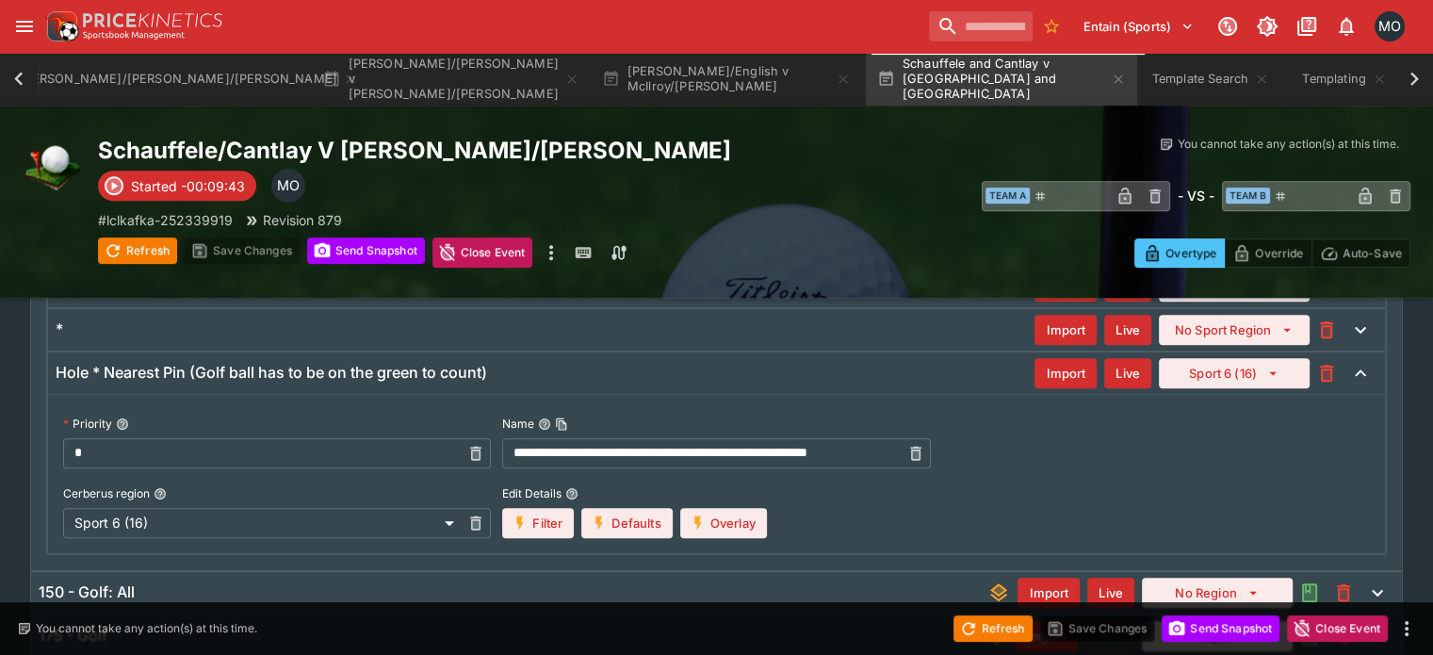
click at [809, 368] on div "Hole * Nearest Pin (Golf ball has to be on the green to count)" at bounding box center [545, 373] width 979 height 20
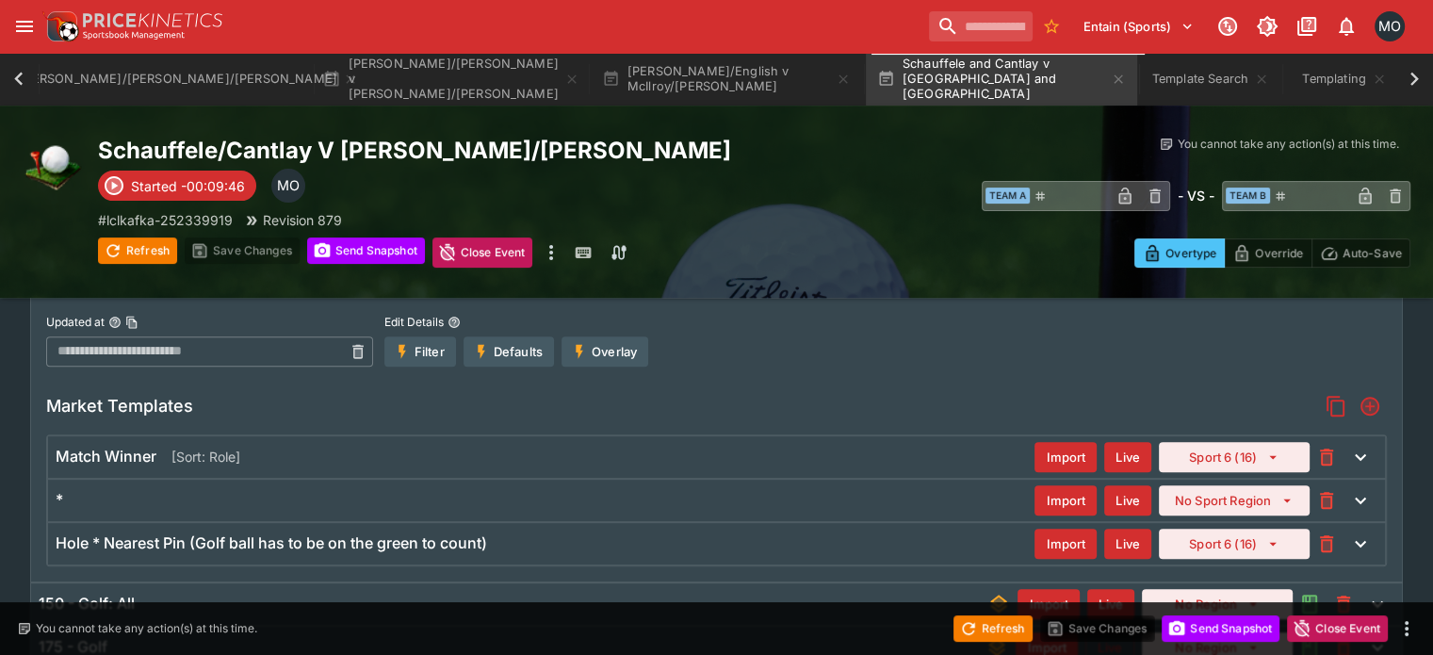
scroll to position [473, 0]
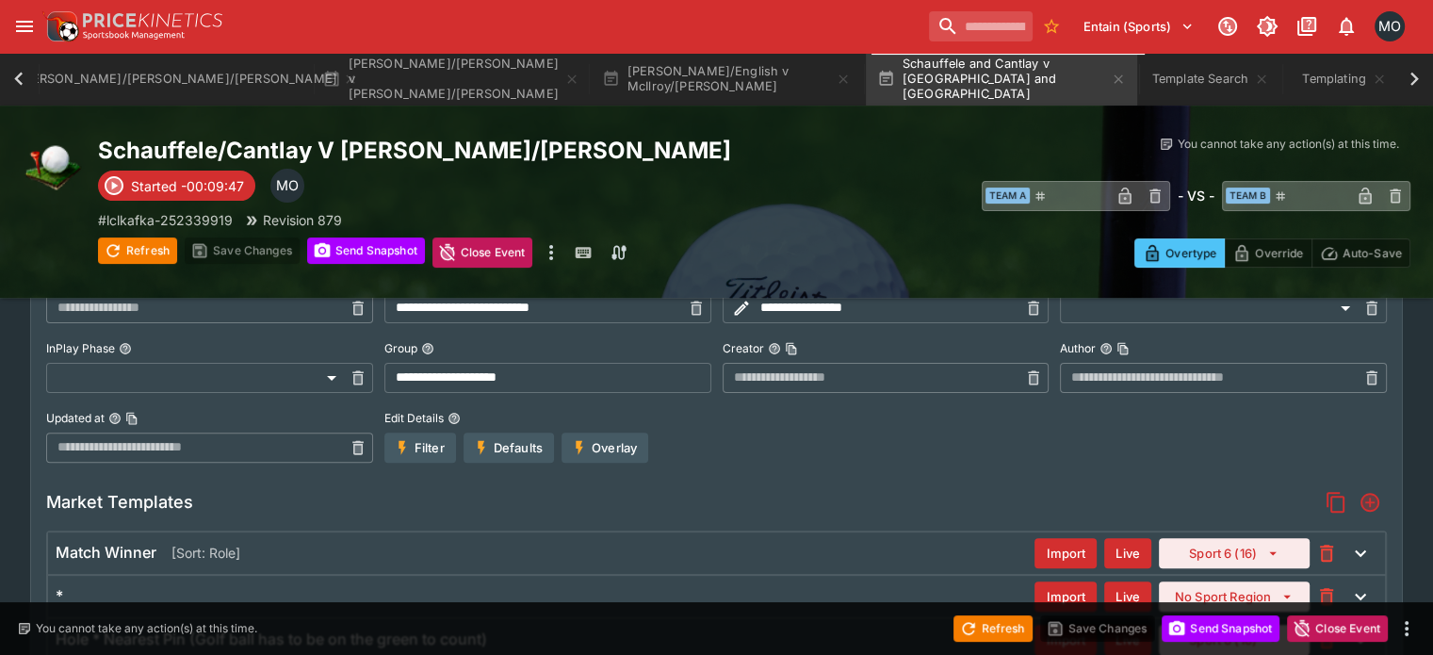
click at [802, 543] on div "Match Winner [Sort: Role]" at bounding box center [545, 553] width 979 height 20
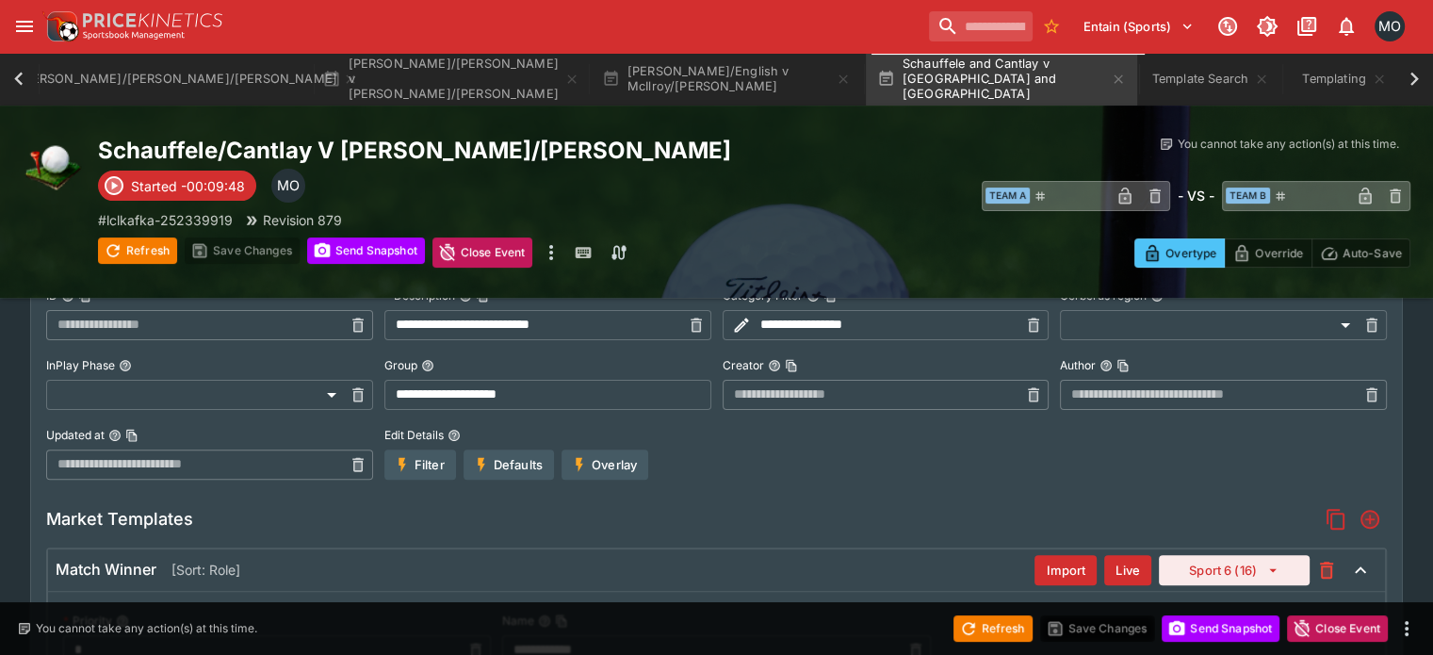
scroll to position [623, 0]
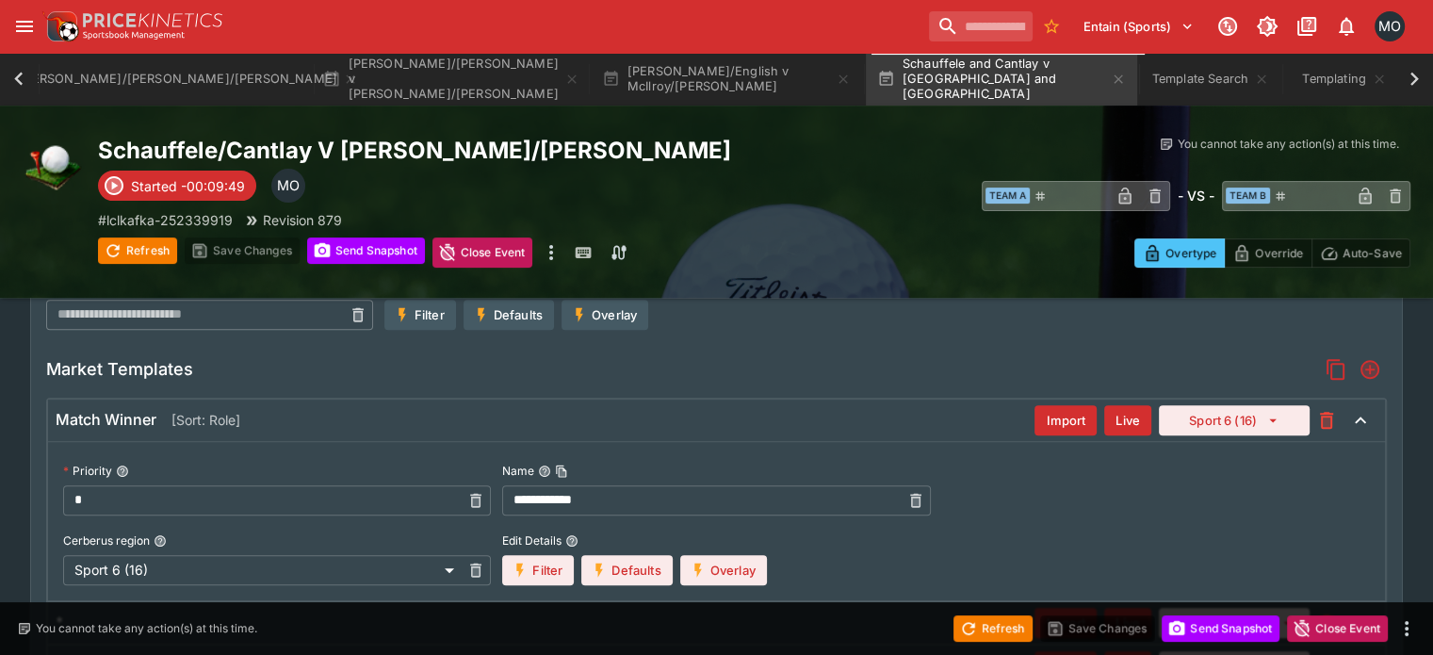
click at [750, 565] on button "Overlay" at bounding box center [723, 570] width 87 height 30
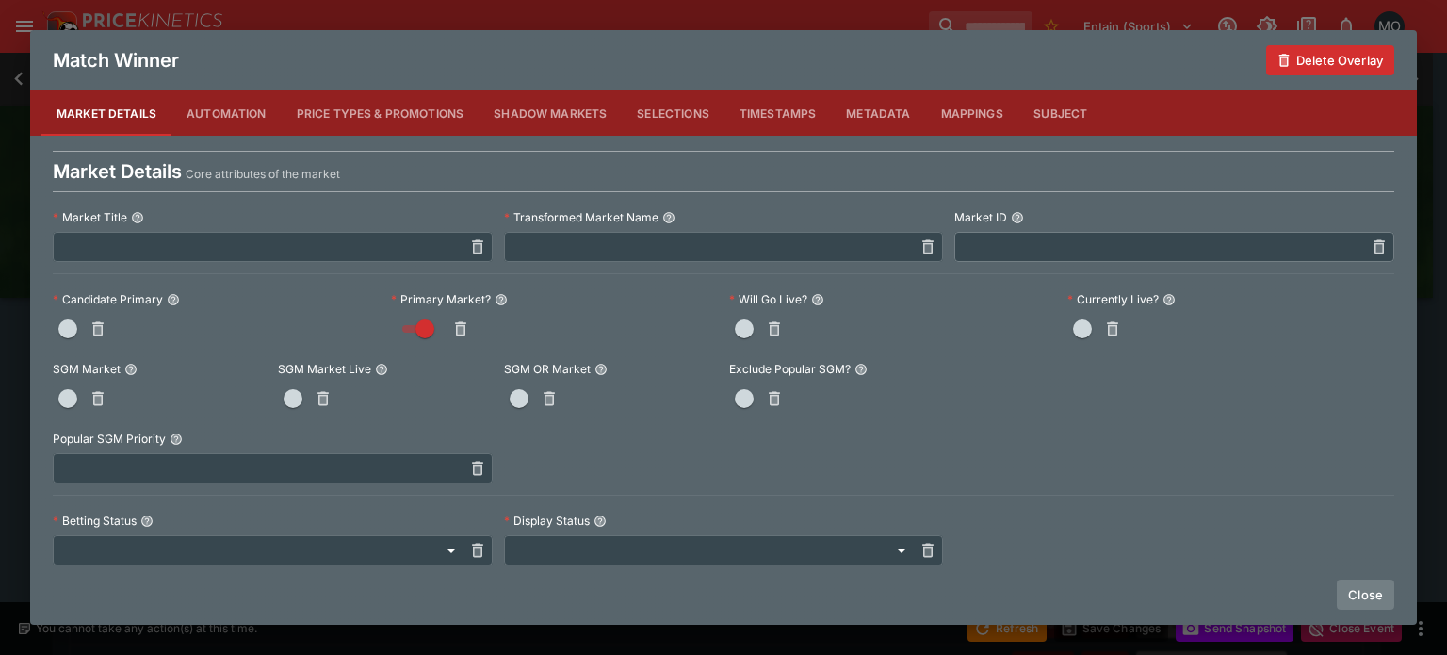
click at [1380, 594] on button "Close" at bounding box center [1364, 594] width 57 height 30
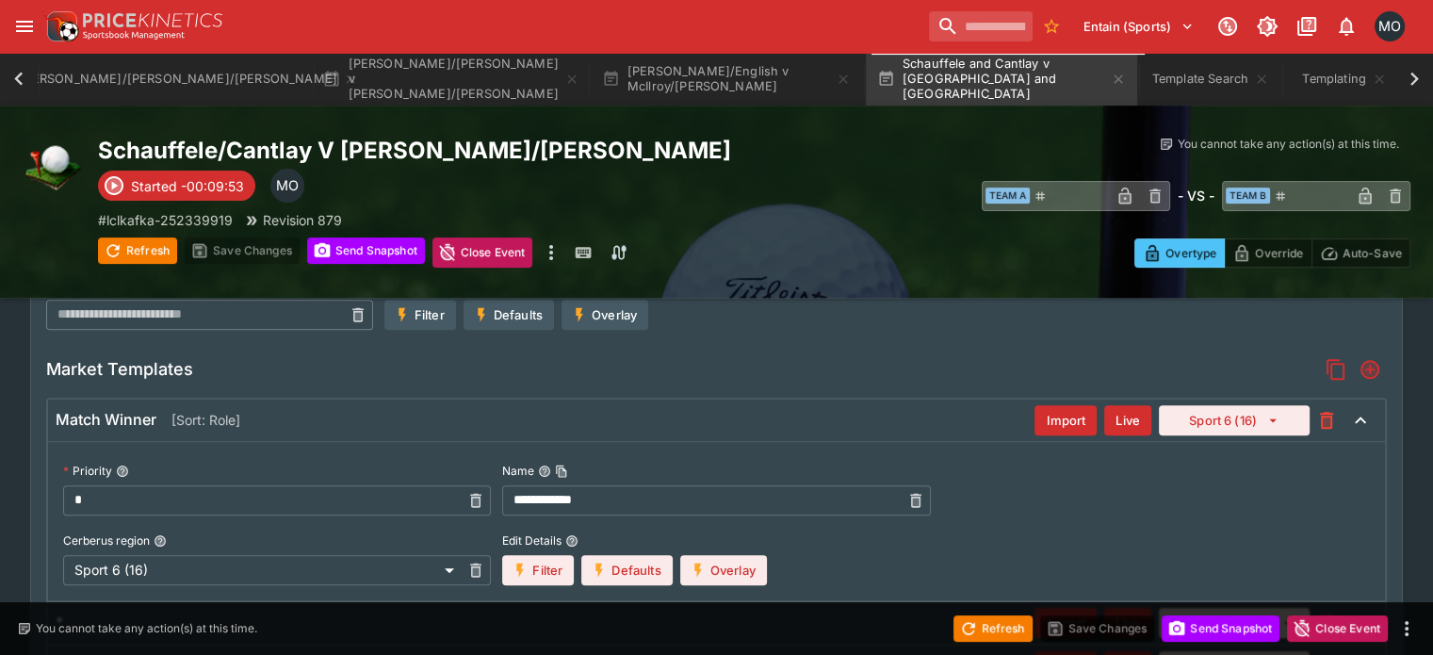
click at [731, 429] on div "Match Winner [Sort: Role] Import Live Sport 6 (16)" at bounding box center [716, 419] width 1336 height 41
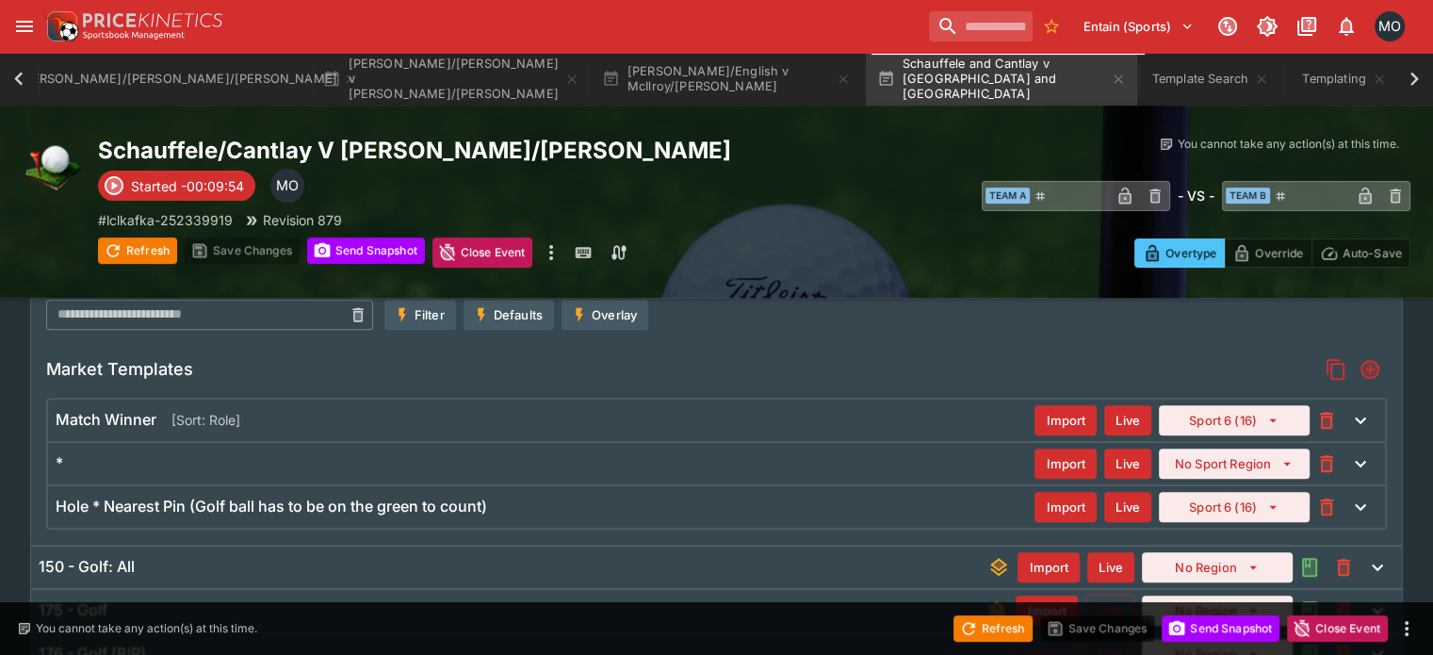
click at [693, 453] on div "*" at bounding box center [545, 463] width 979 height 20
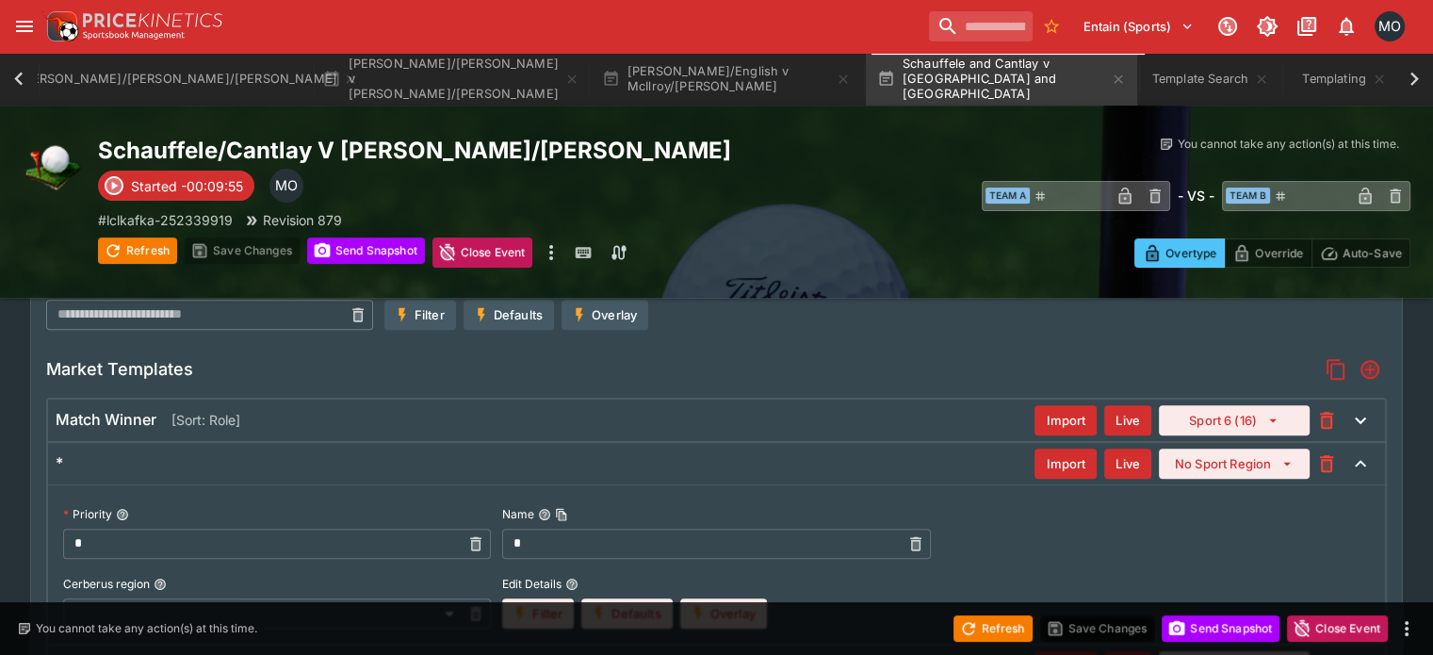
scroll to position [660, 0]
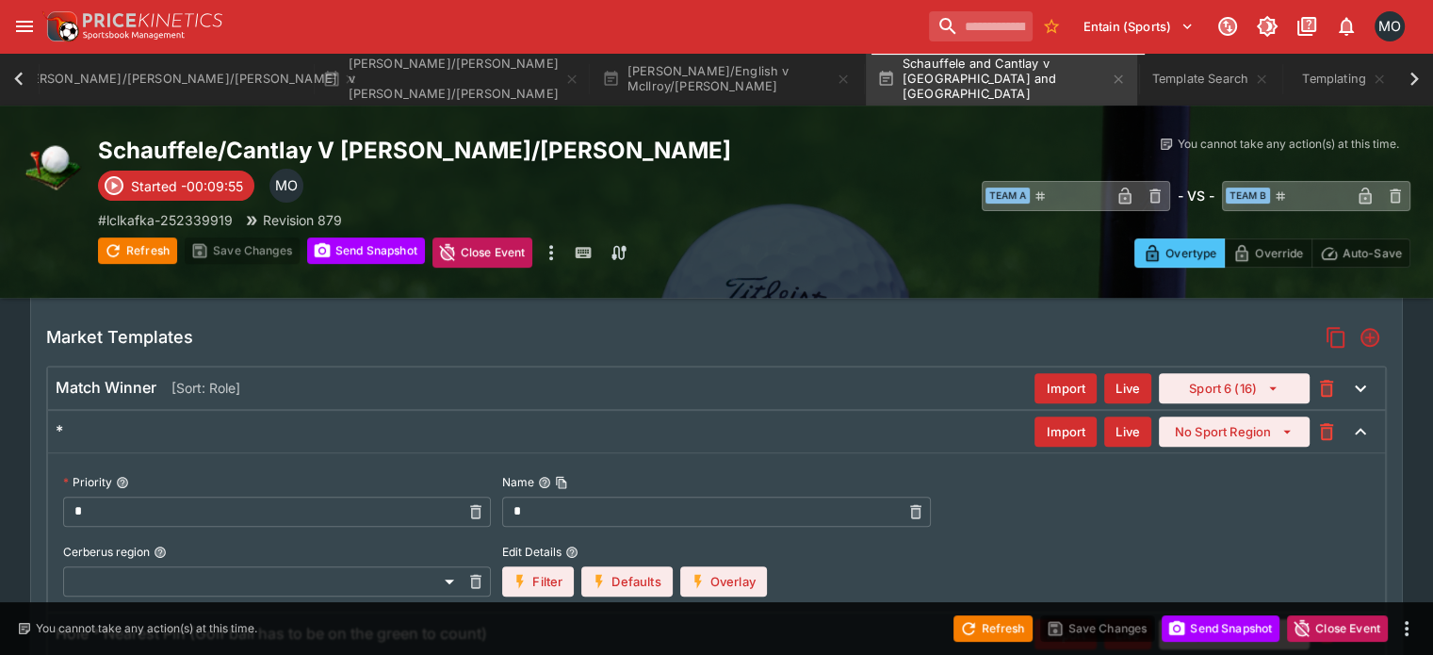
click at [746, 568] on button "Overlay" at bounding box center [723, 581] width 87 height 30
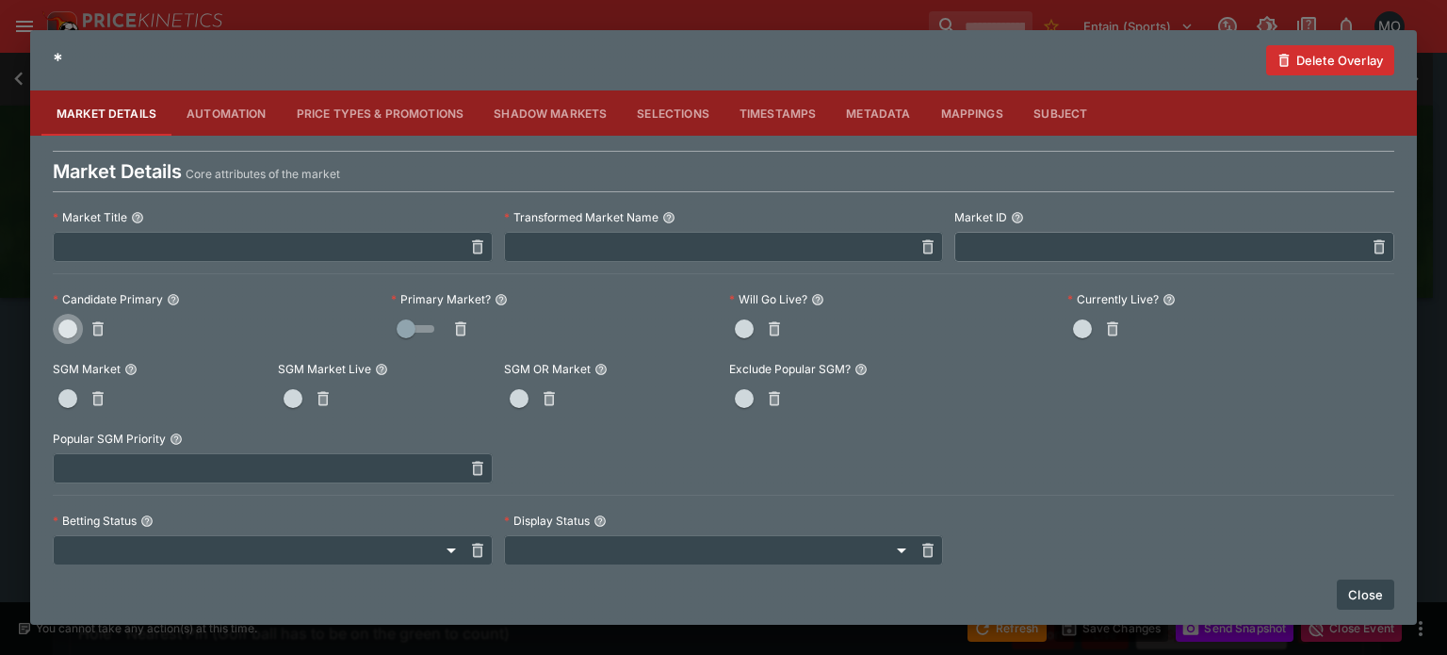
click at [66, 316] on button "button" at bounding box center [68, 329] width 30 height 30
click at [1351, 592] on button "Close" at bounding box center [1364, 594] width 57 height 30
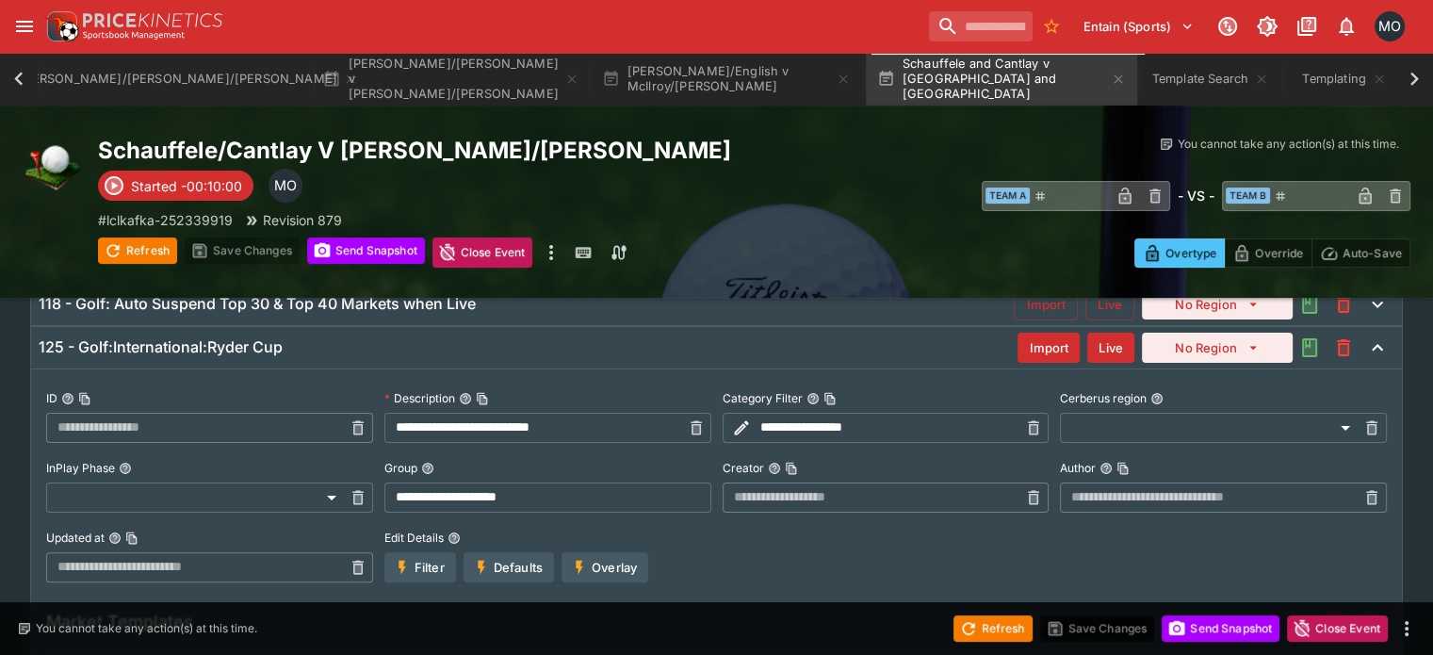
scroll to position [0, 0]
